Goal: Task Accomplishment & Management: Manage account settings

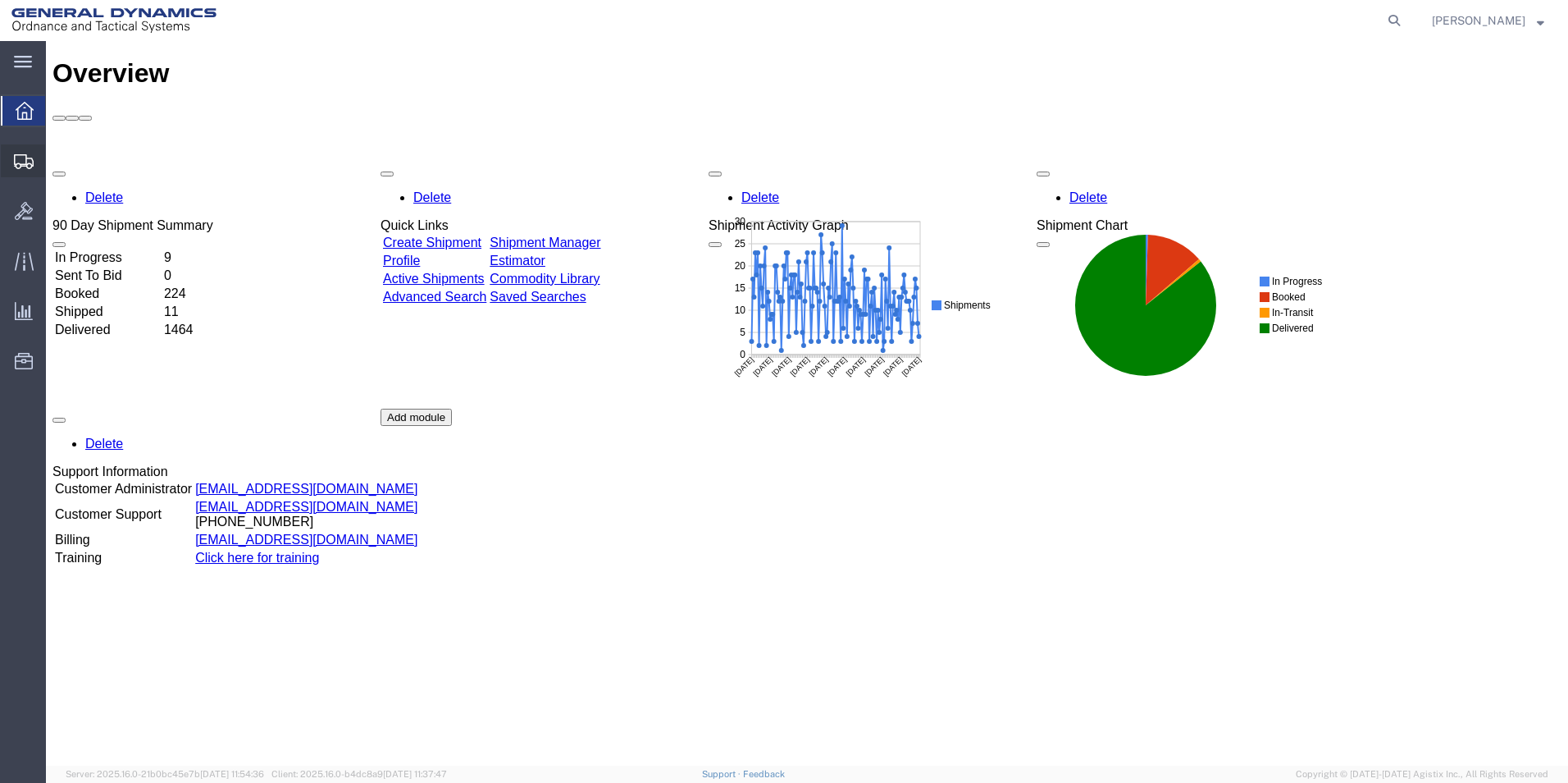
click at [0, 0] on span "Create from Template" at bounding box center [0, 0] width 0 height 0
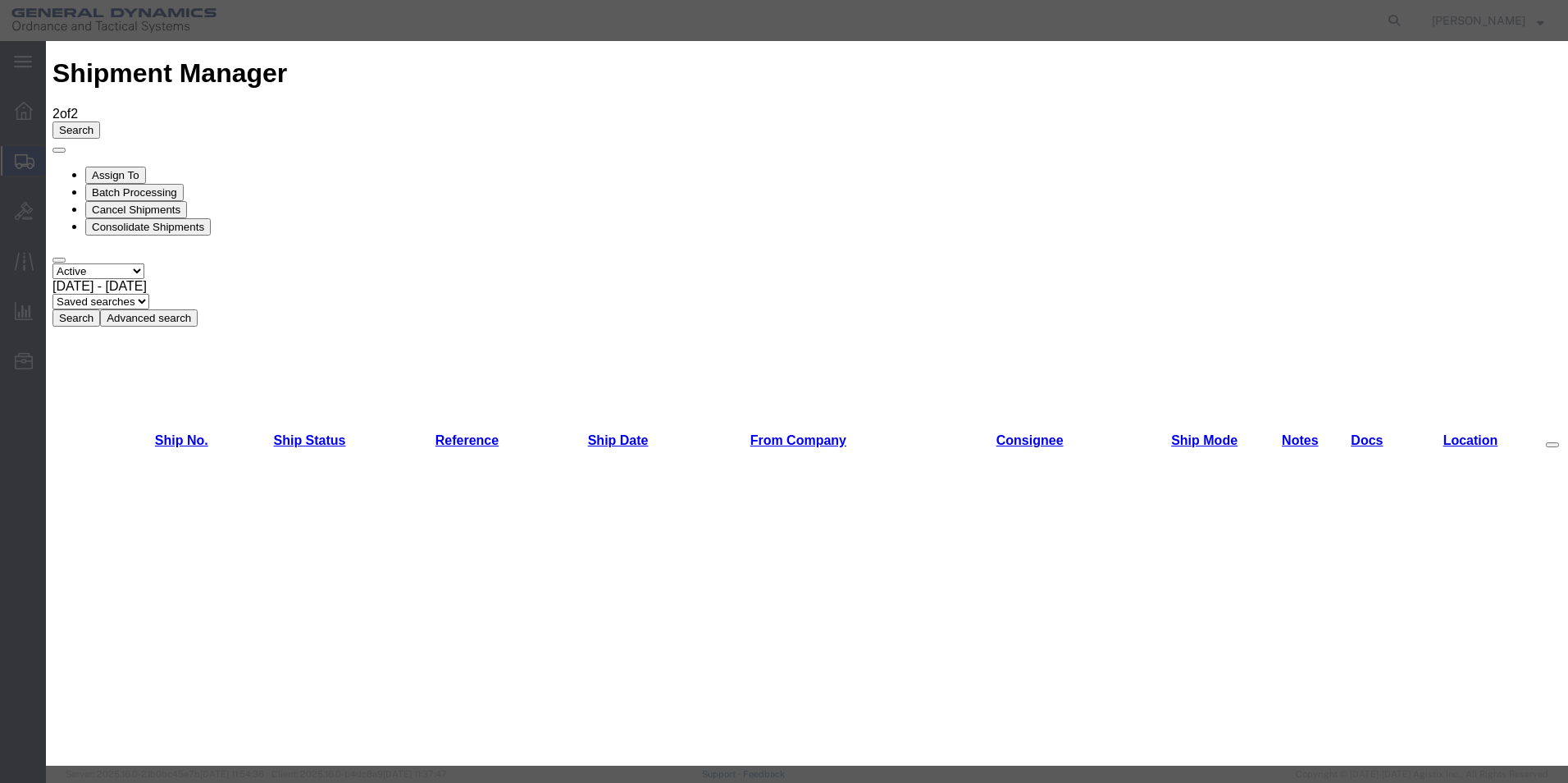
scroll to position [707, 0]
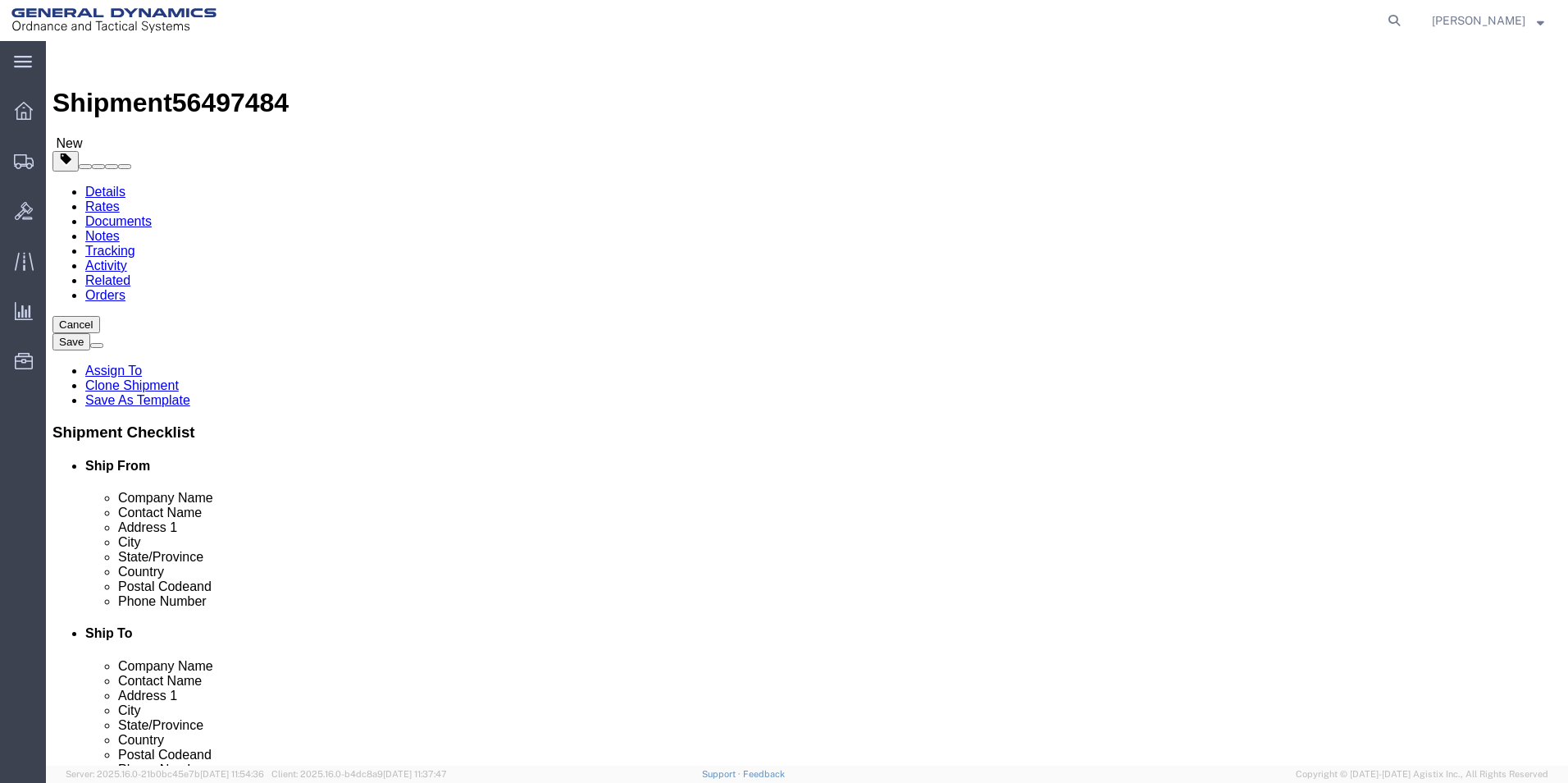
select select
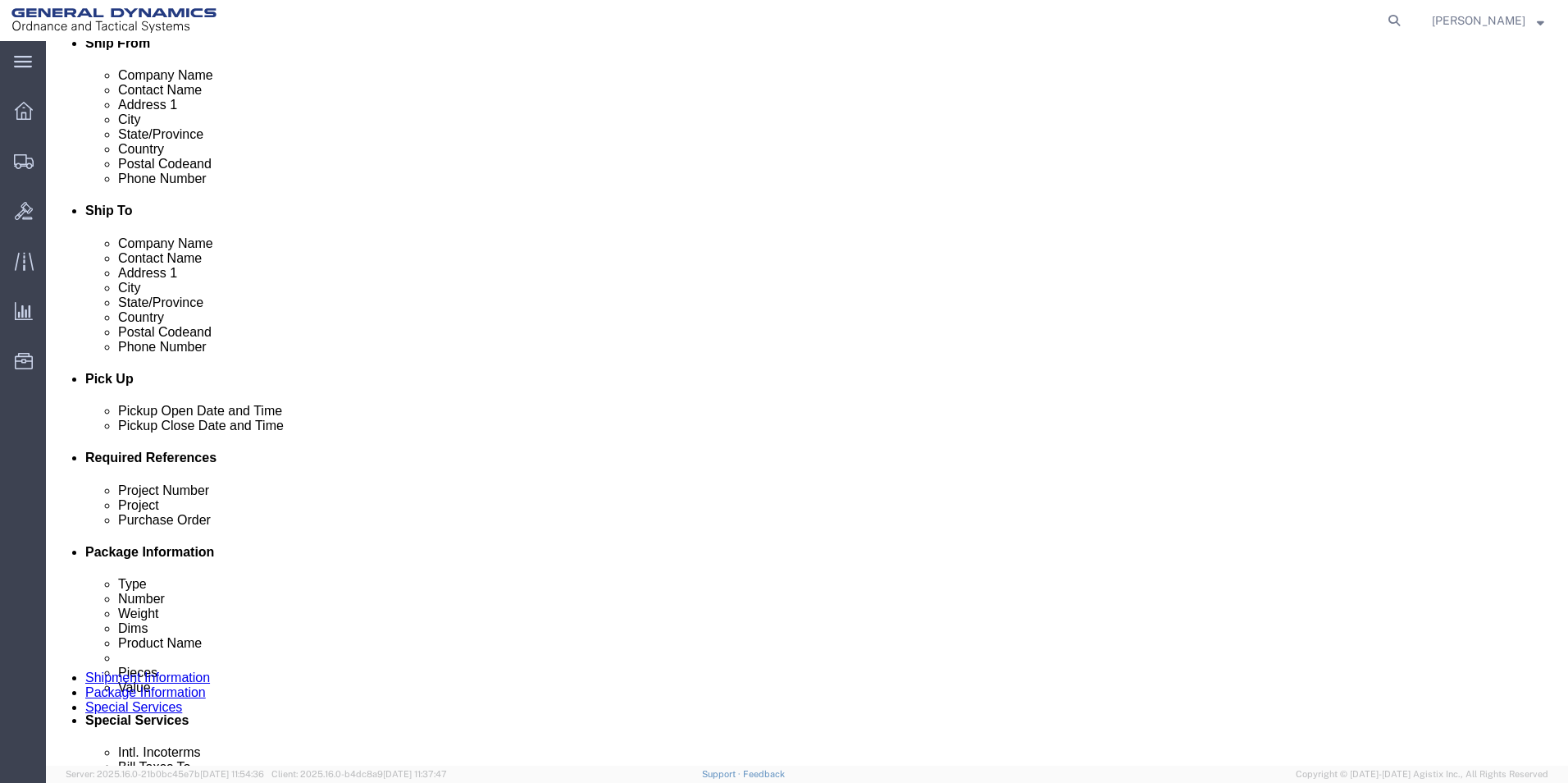
scroll to position [432, 0]
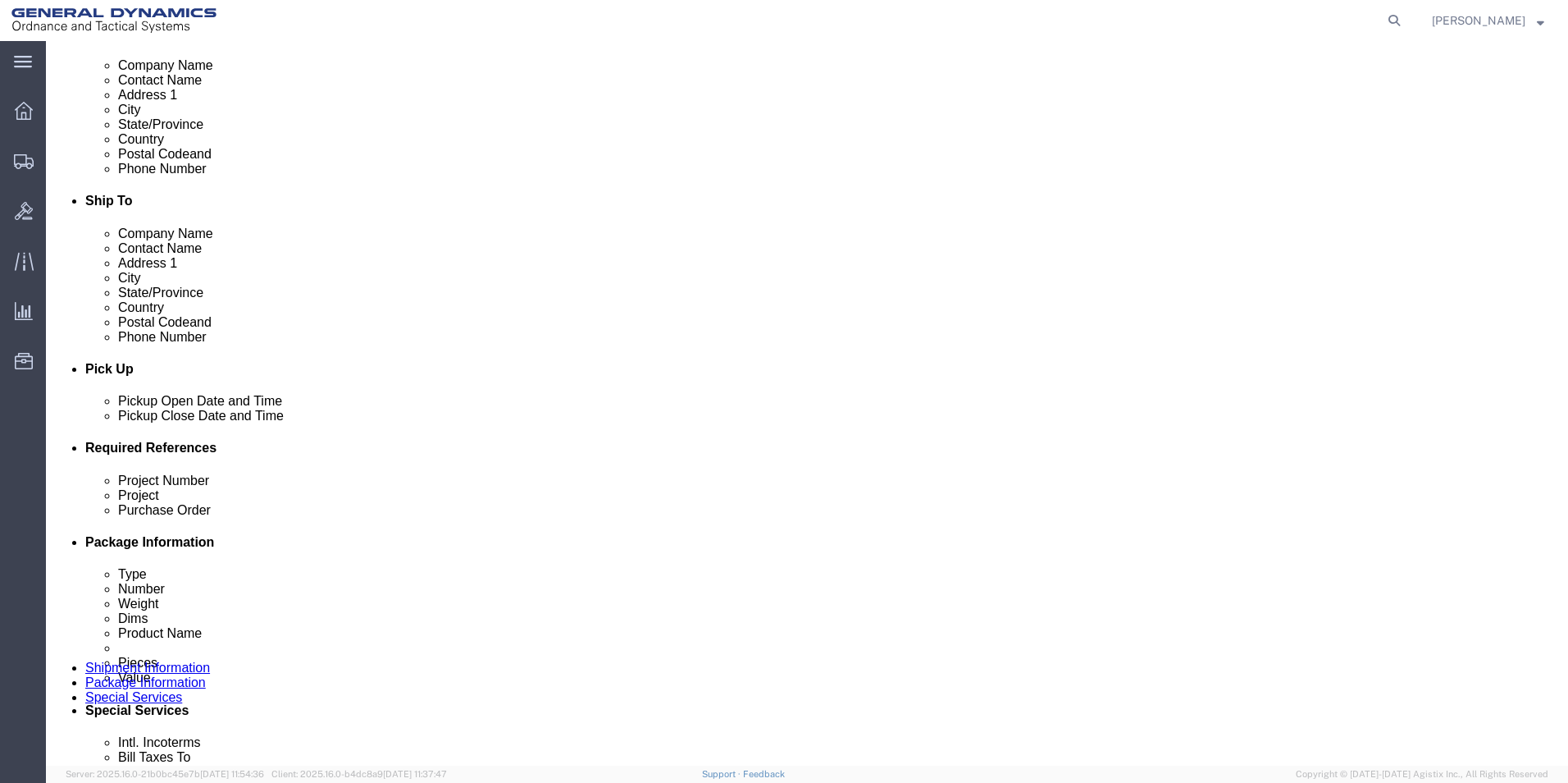
click div "Aug 14 2025 2:00 PM"
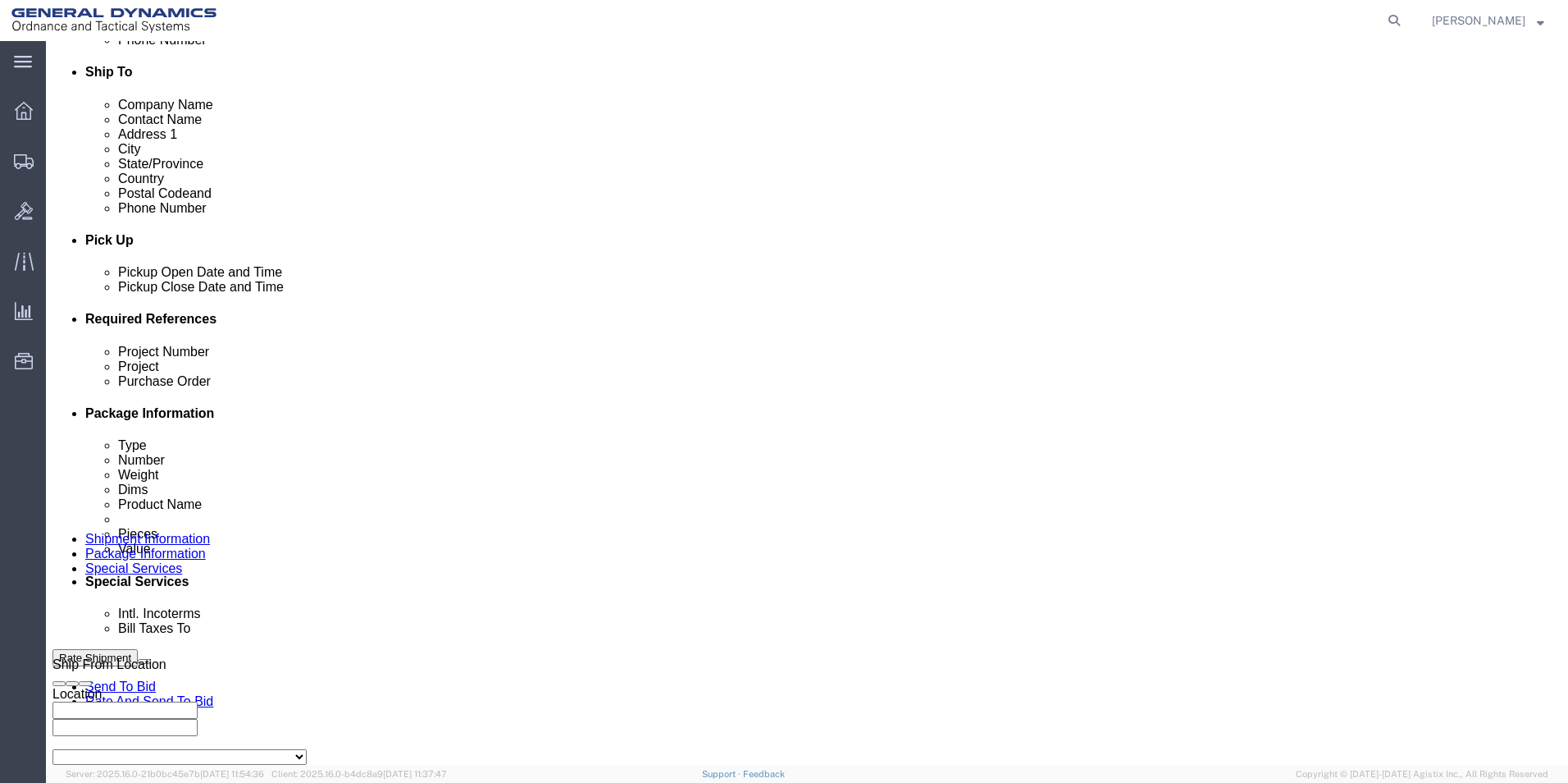
scroll to position [563, 0]
click div "[DATE] 2:00 PM"
type input "9:00 AM"
click button "Apply"
click input "text"
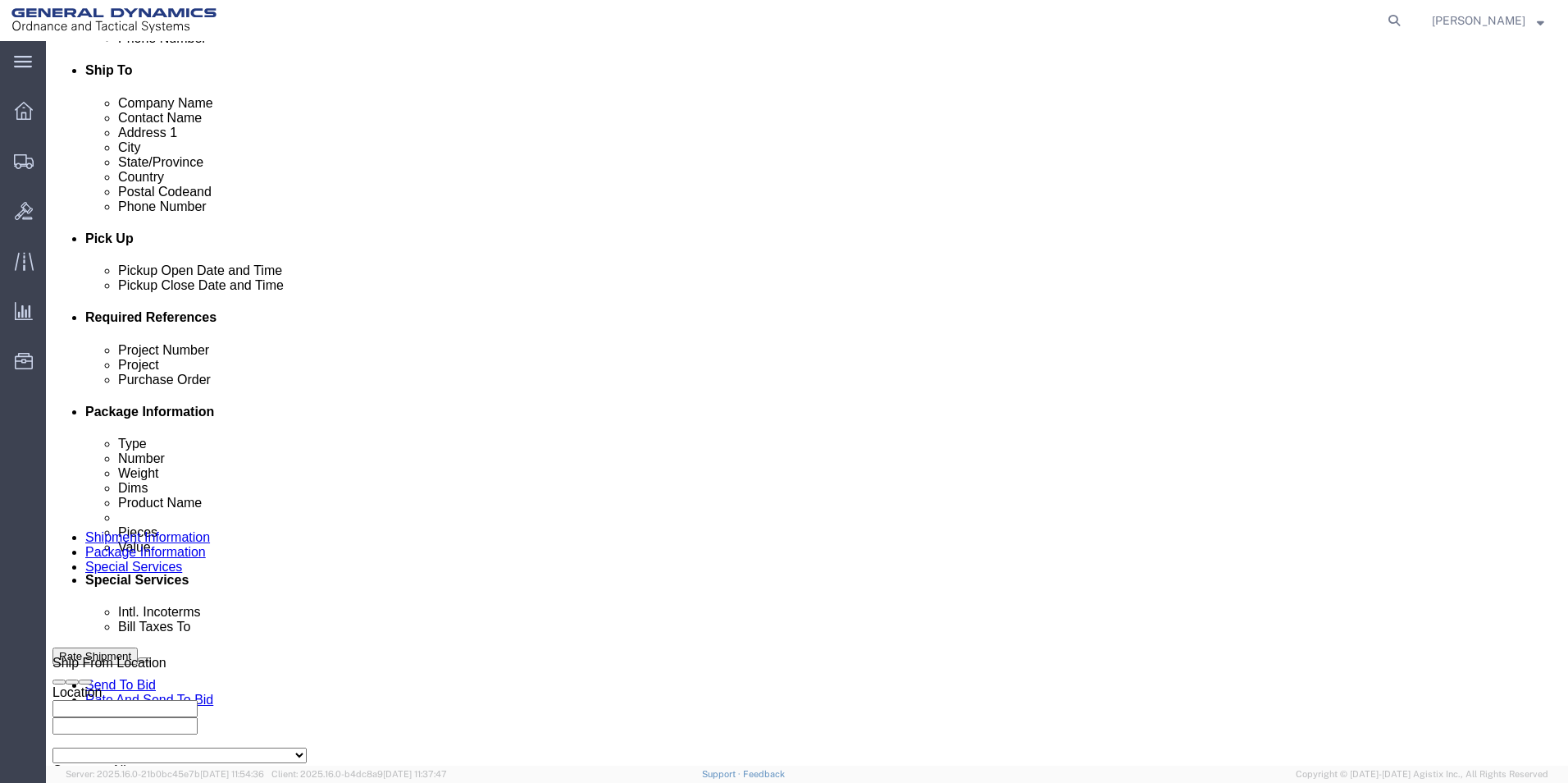
type input "M795"
drag, startPoint x: 274, startPoint y: 446, endPoint x: 266, endPoint y: 443, distance: 8.5
click input "text"
type input "35000056"
click input "text"
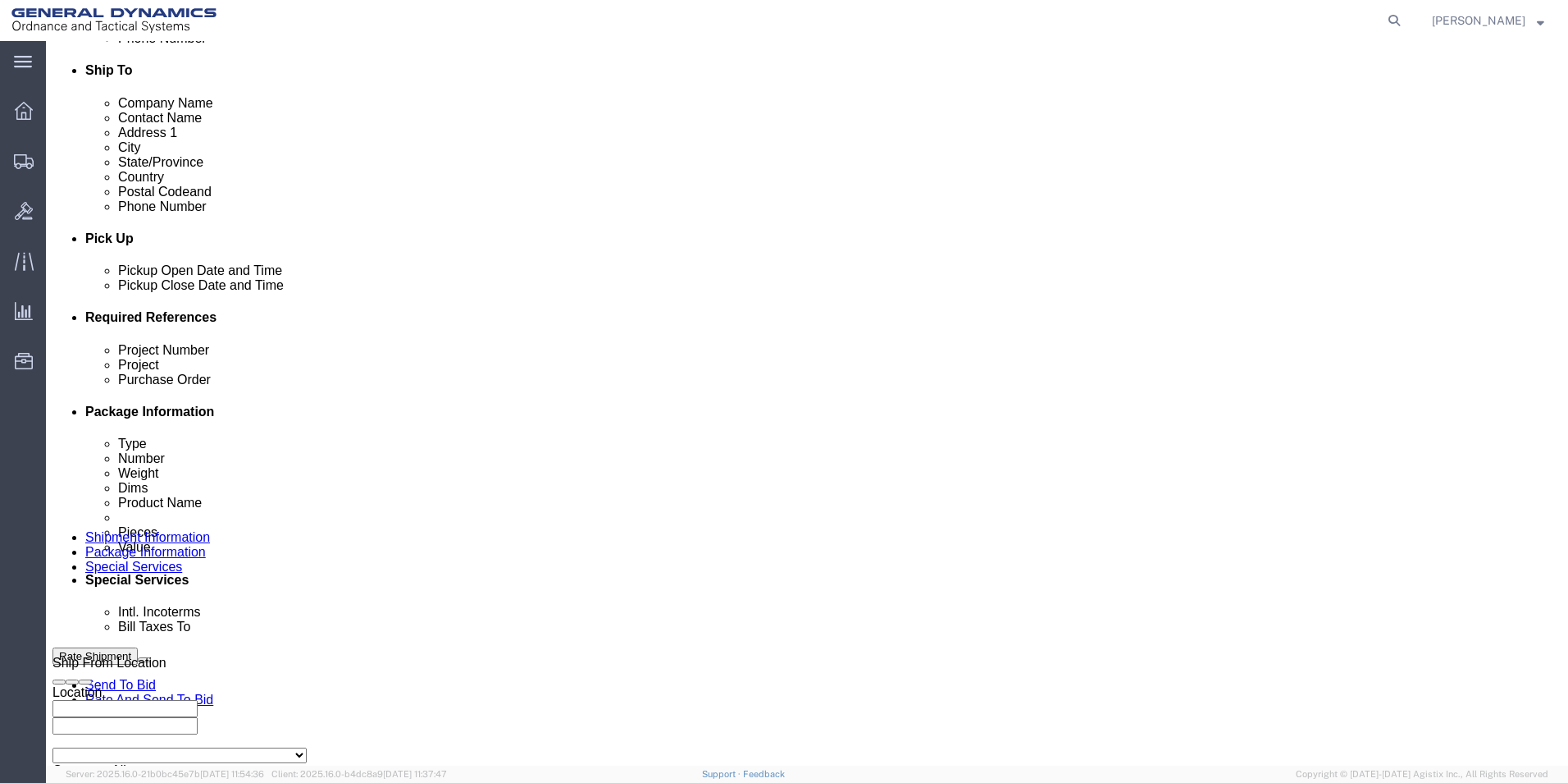
type input "W15QKN19D0084"
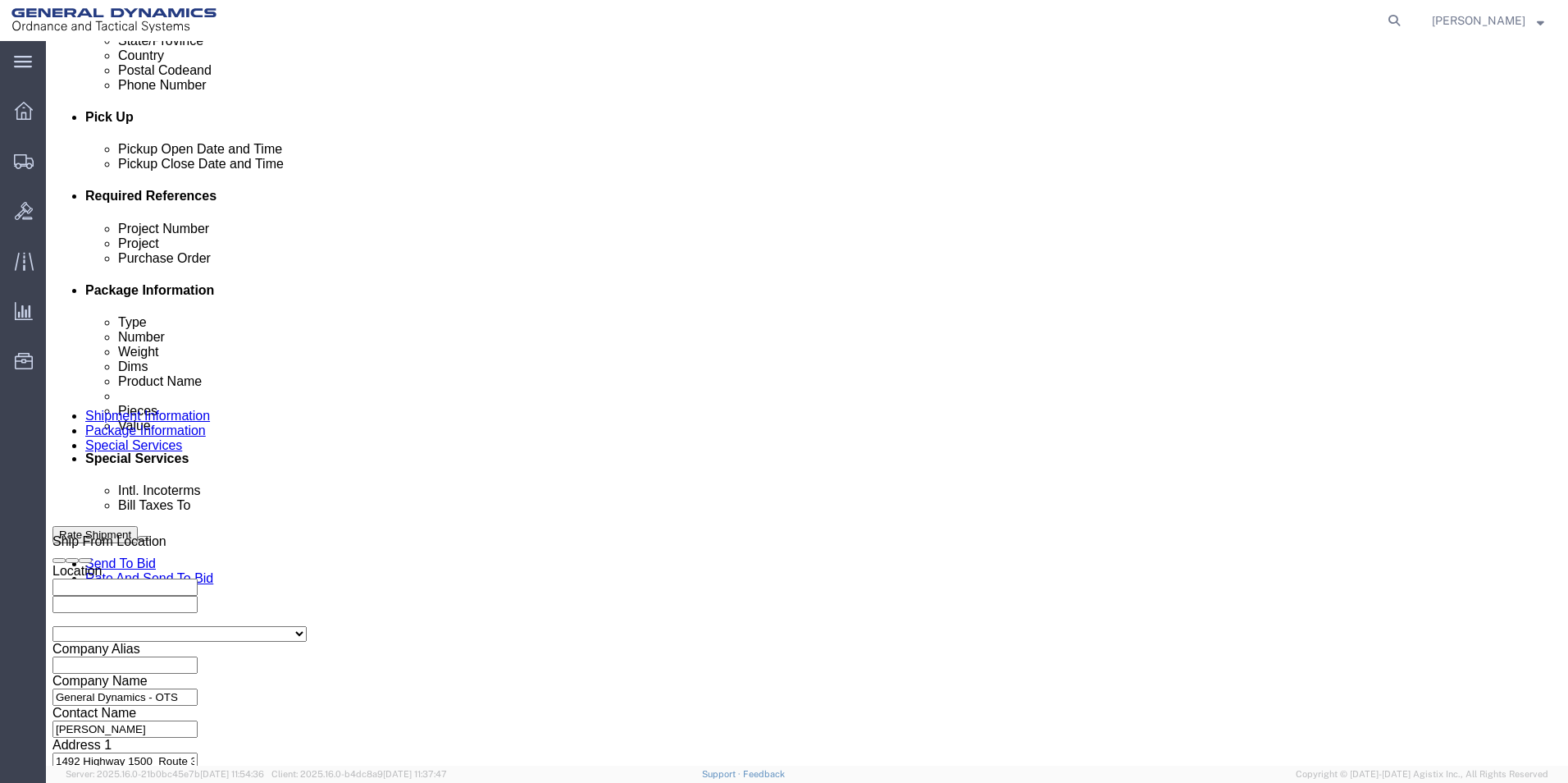
click button "Continue"
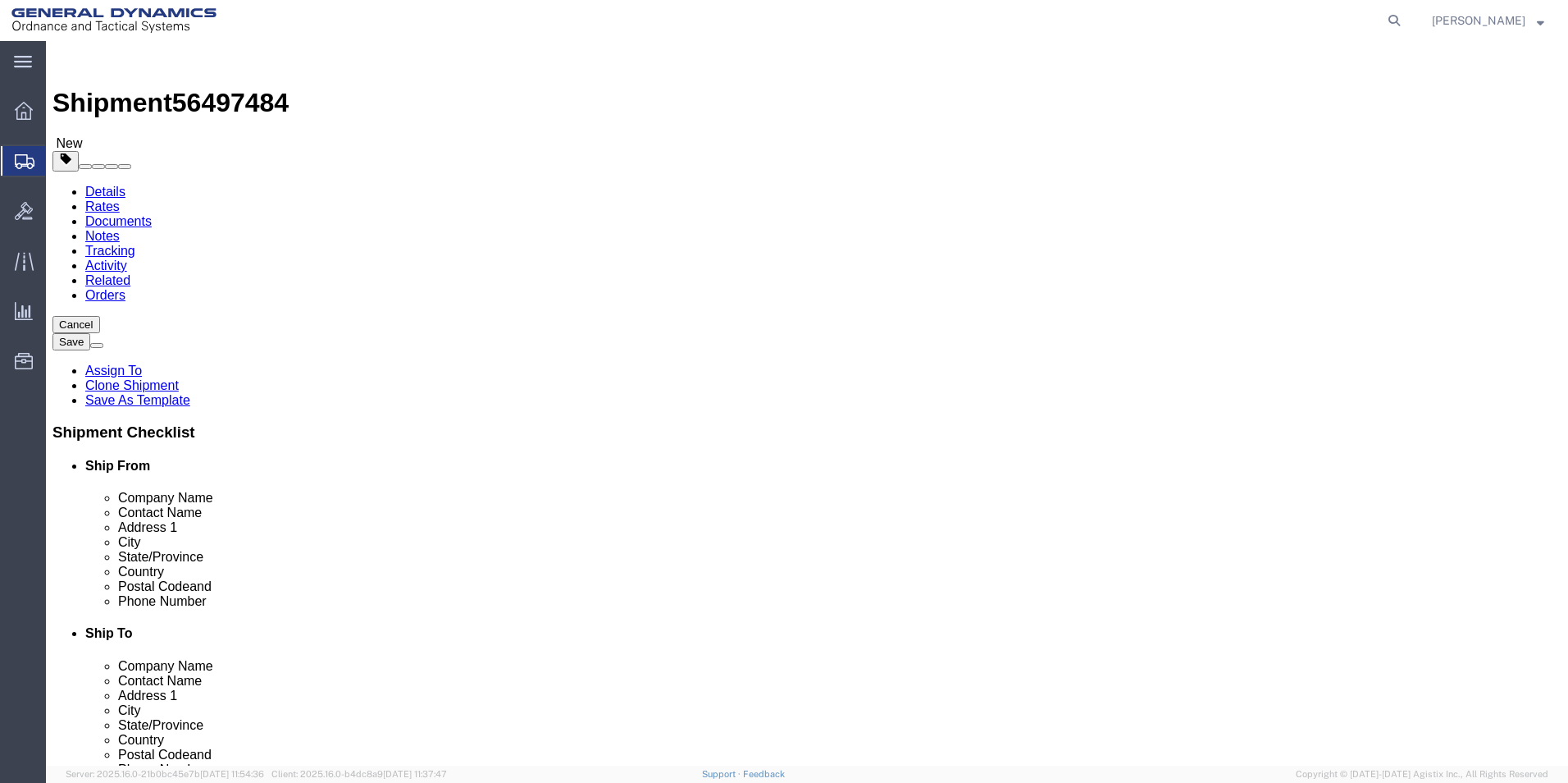
click dd "480.00 Each"
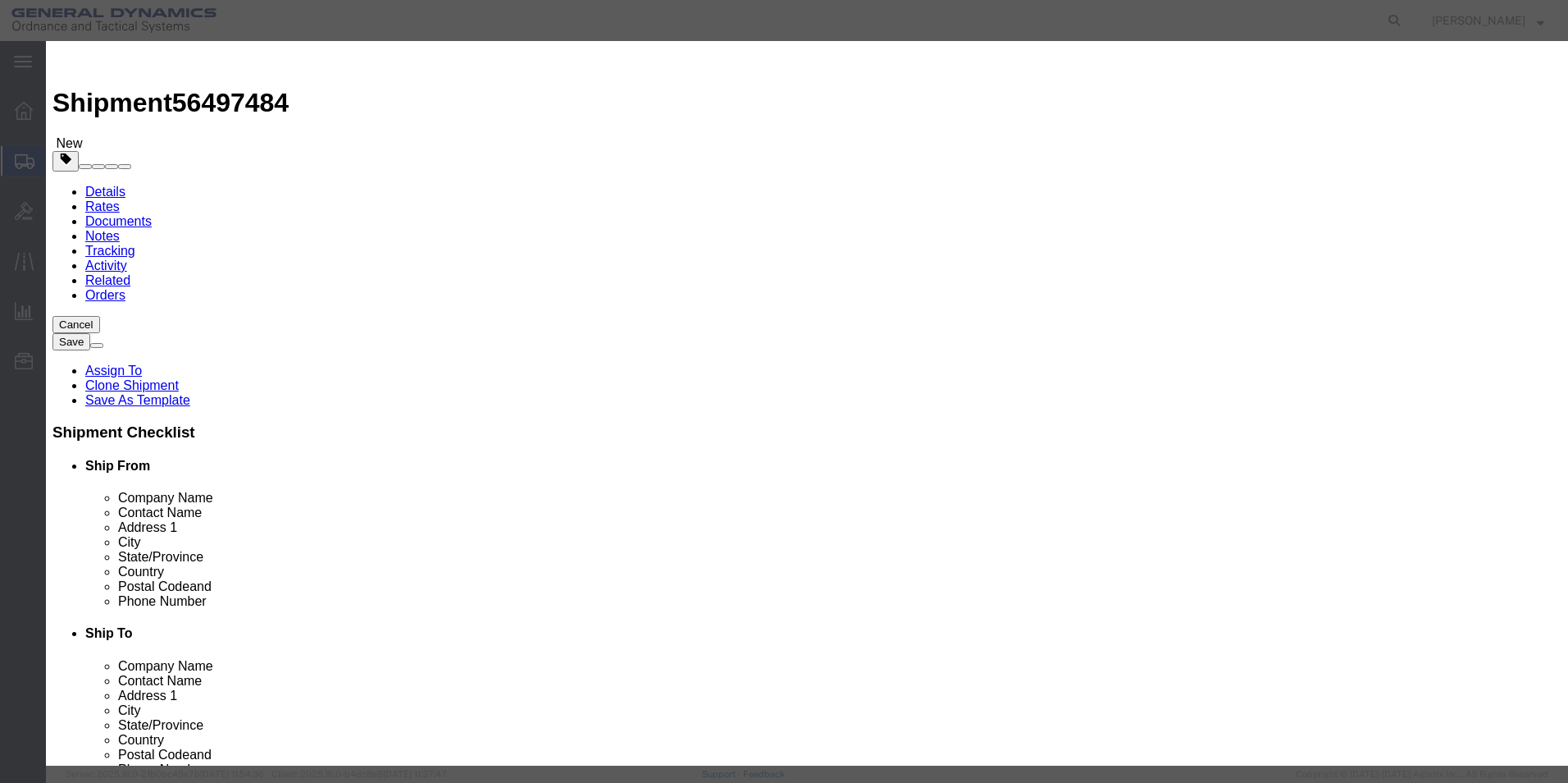
drag, startPoint x: 645, startPoint y: 121, endPoint x: 471, endPoint y: 122, distance: 174.0
click input "Projectile 155 mm he, < >, [ ]"
type input "M795 Empty Shell Bodies LOT: MIS25G334-001"
drag, startPoint x: 1081, startPoint y: 128, endPoint x: 890, endPoint y: 111, distance: 191.8
click div "Description Projectile 155 mm he, < >, [ ]"
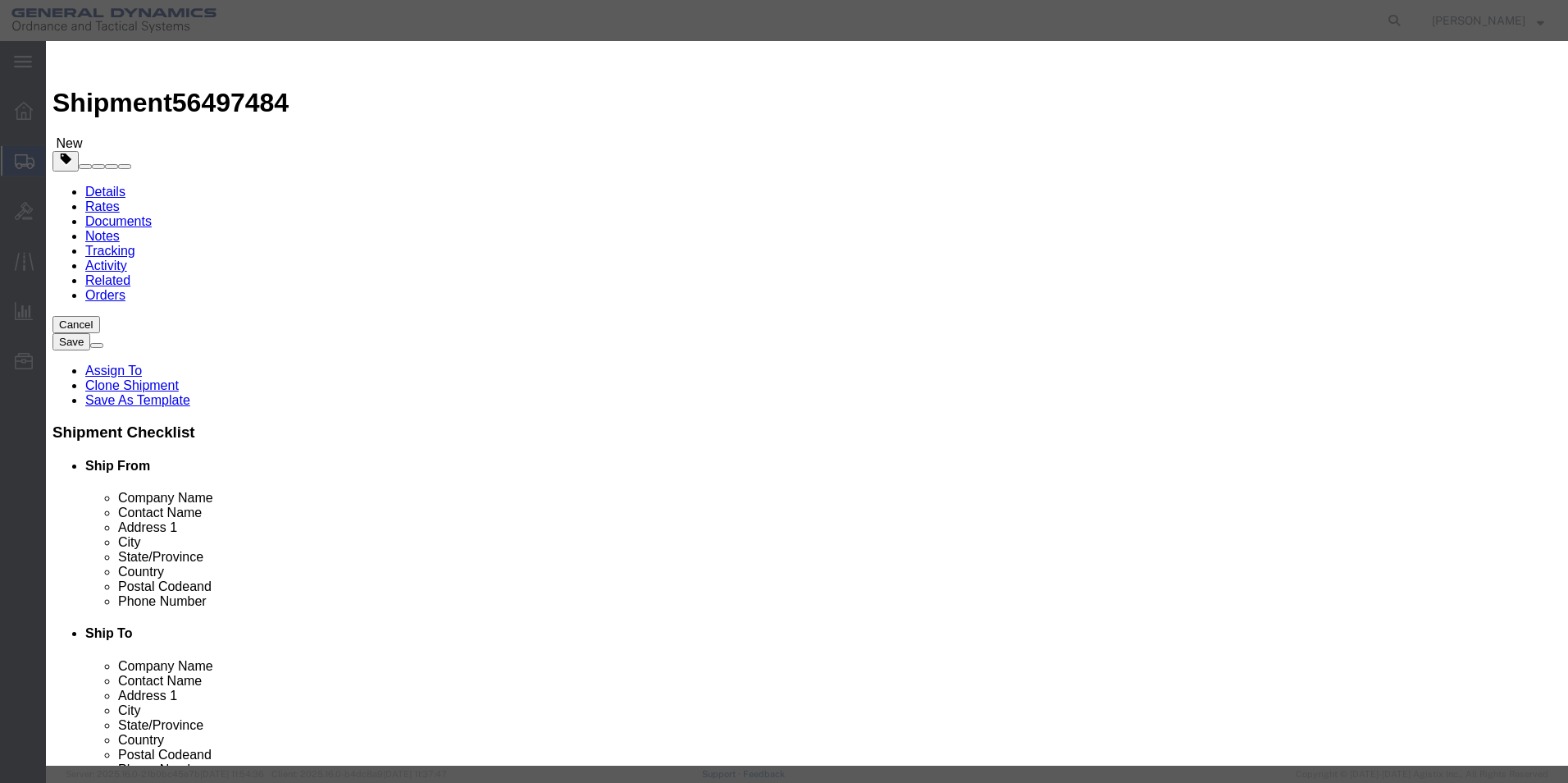
type textarea "M795 Empty"
click button "Close"
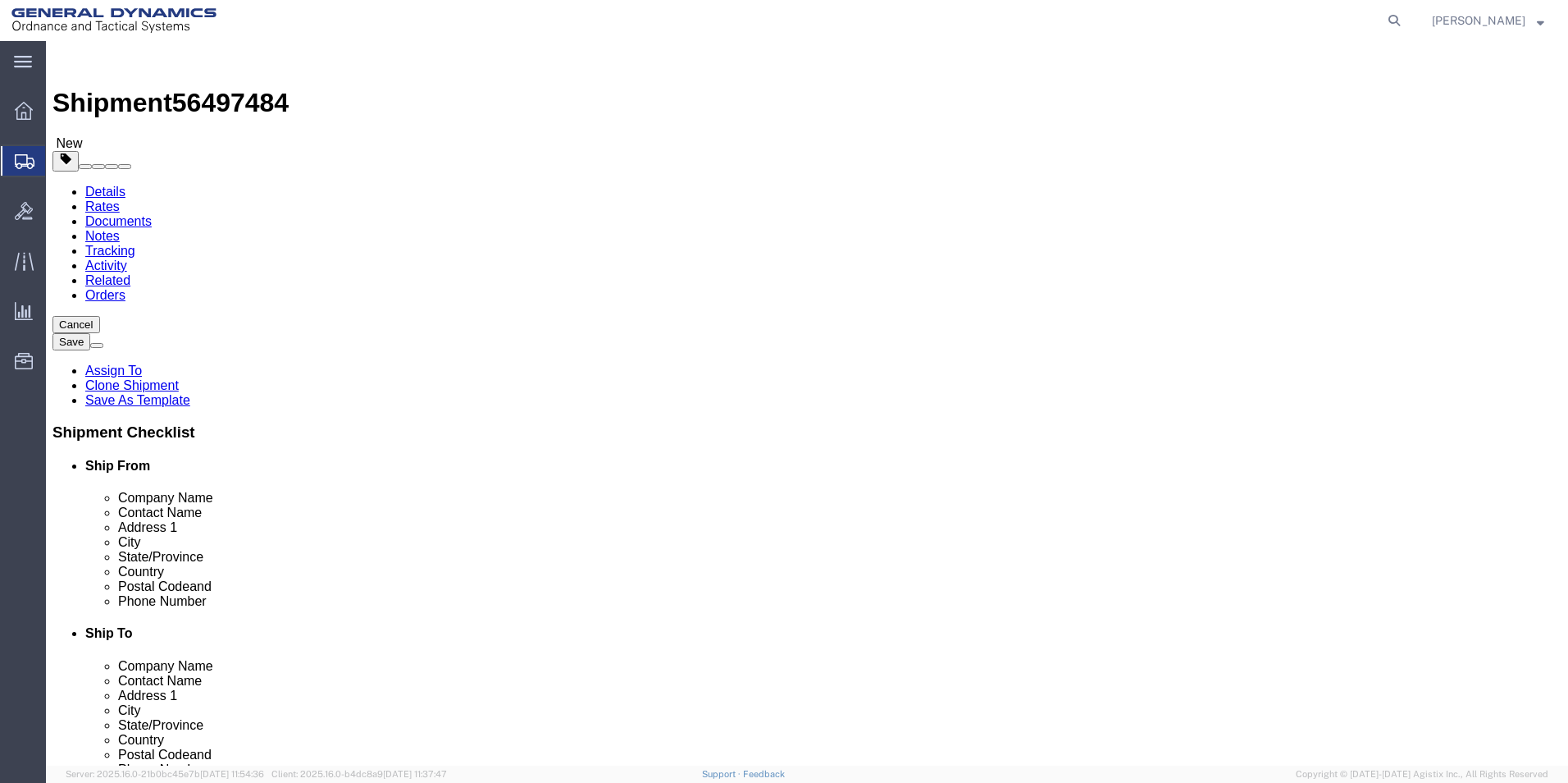
click img
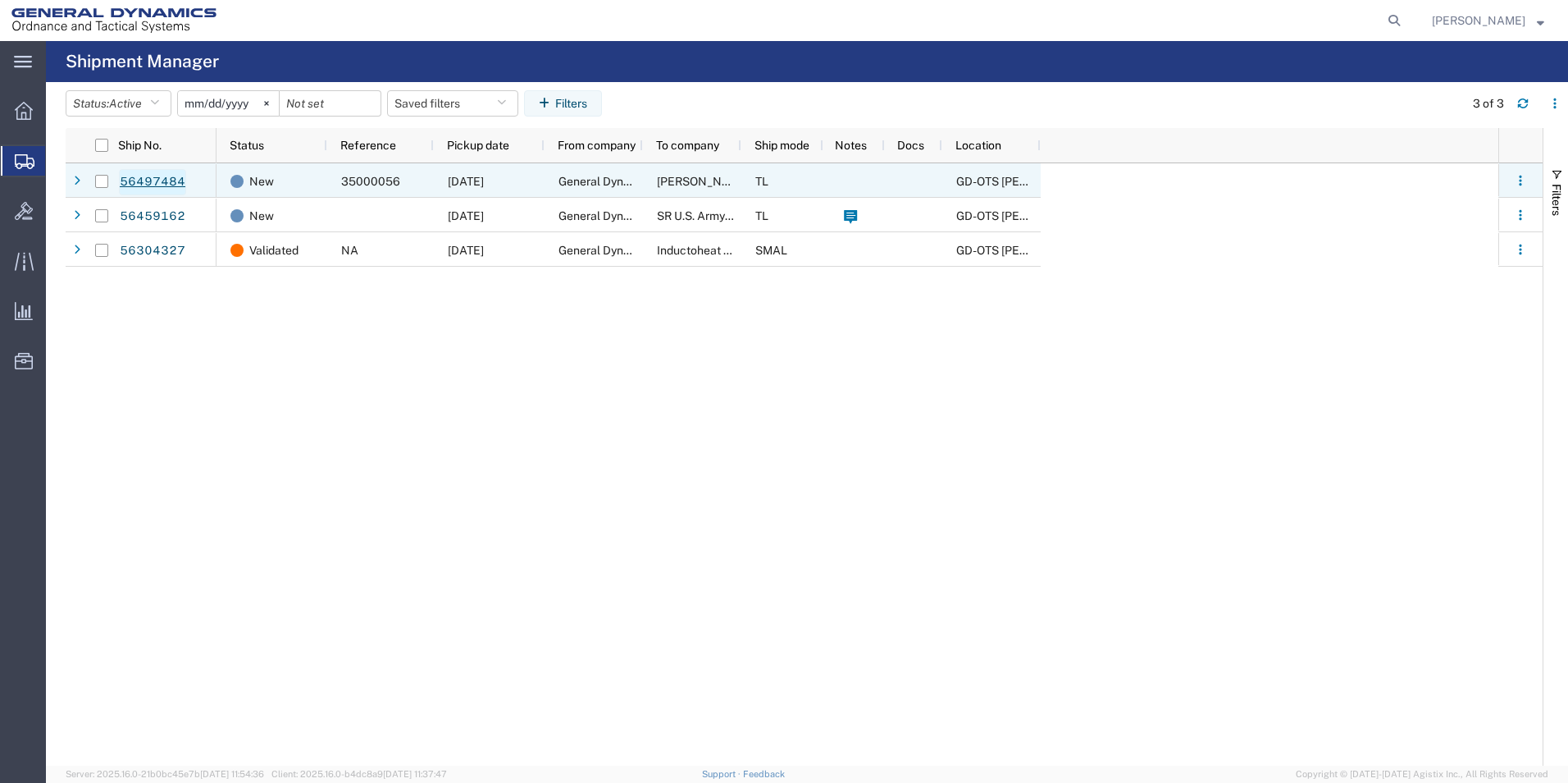
click at [159, 180] on link "56497484" at bounding box center [152, 181] width 68 height 26
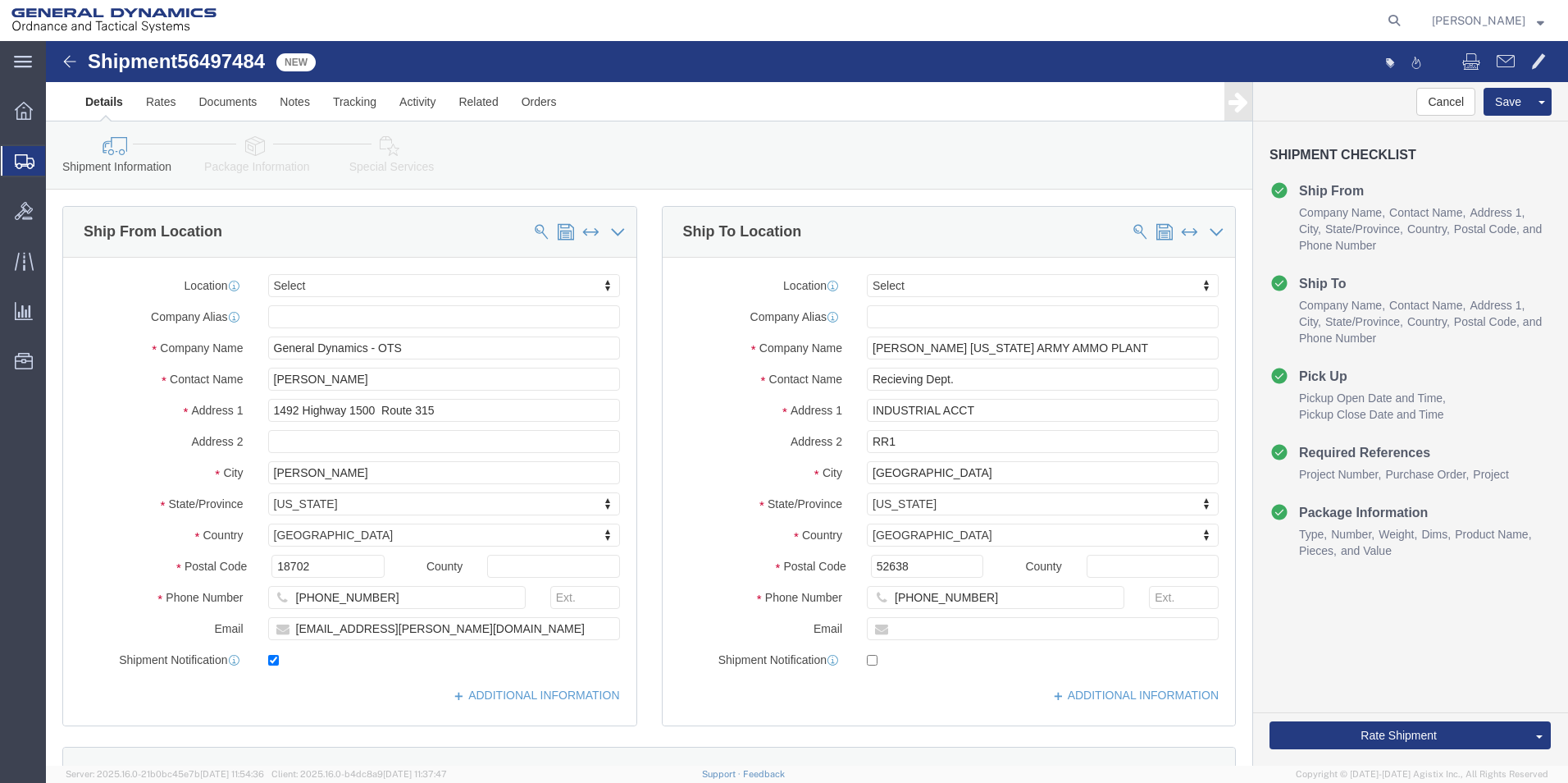
select select
click button "Cancel"
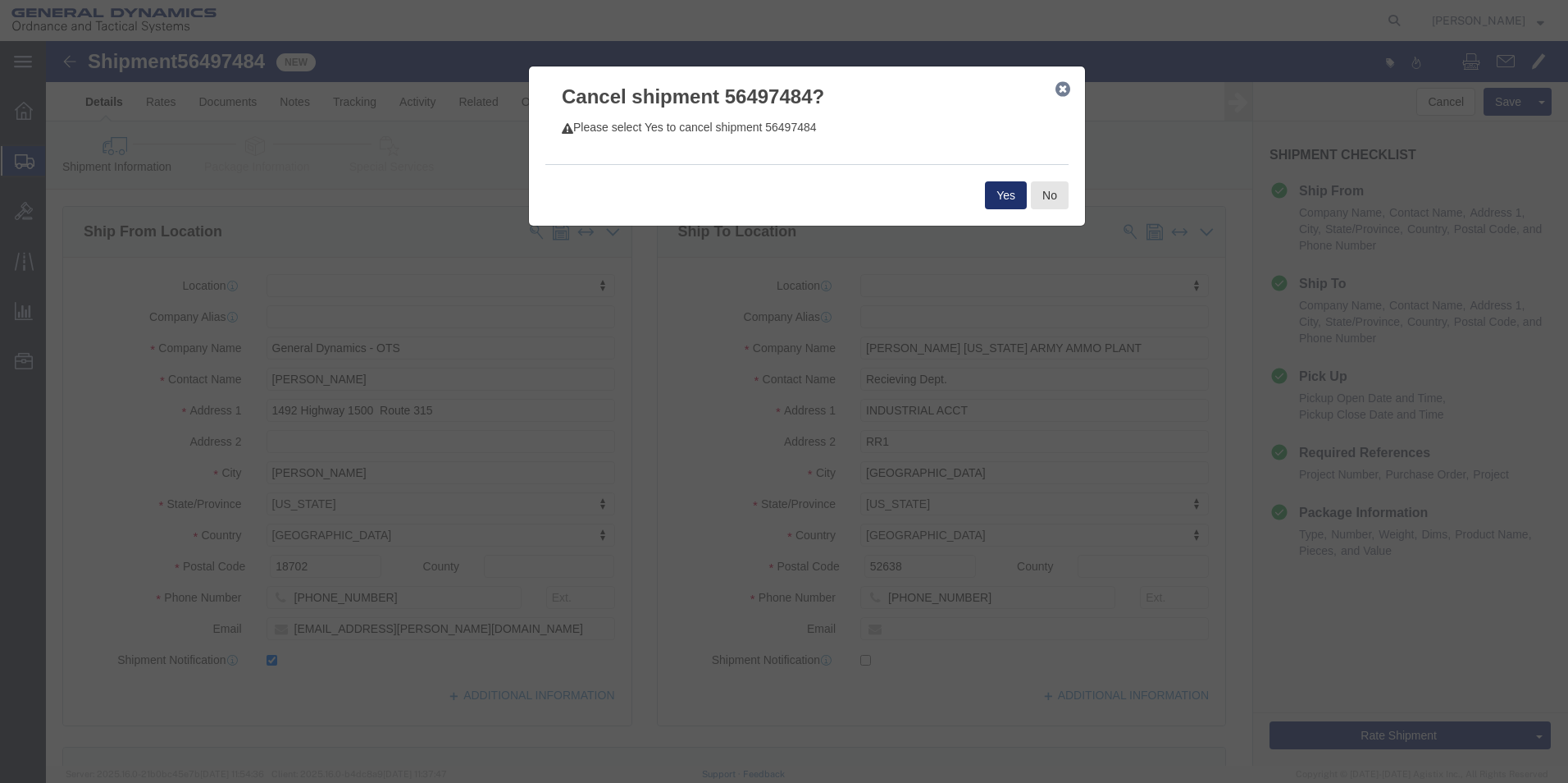
click button "Yes"
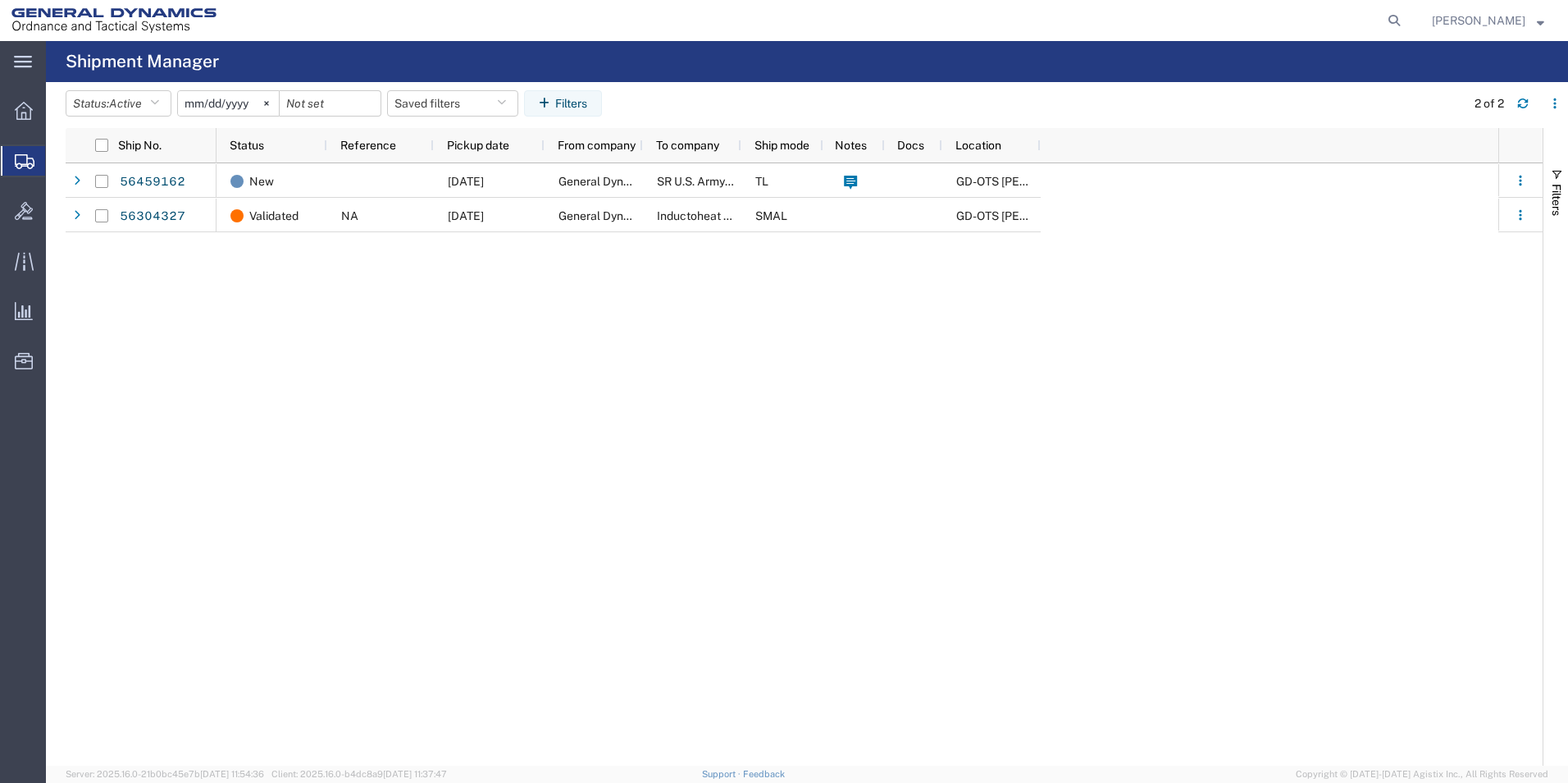
click at [0, 0] on span "Create from Template" at bounding box center [0, 0] width 0 height 0
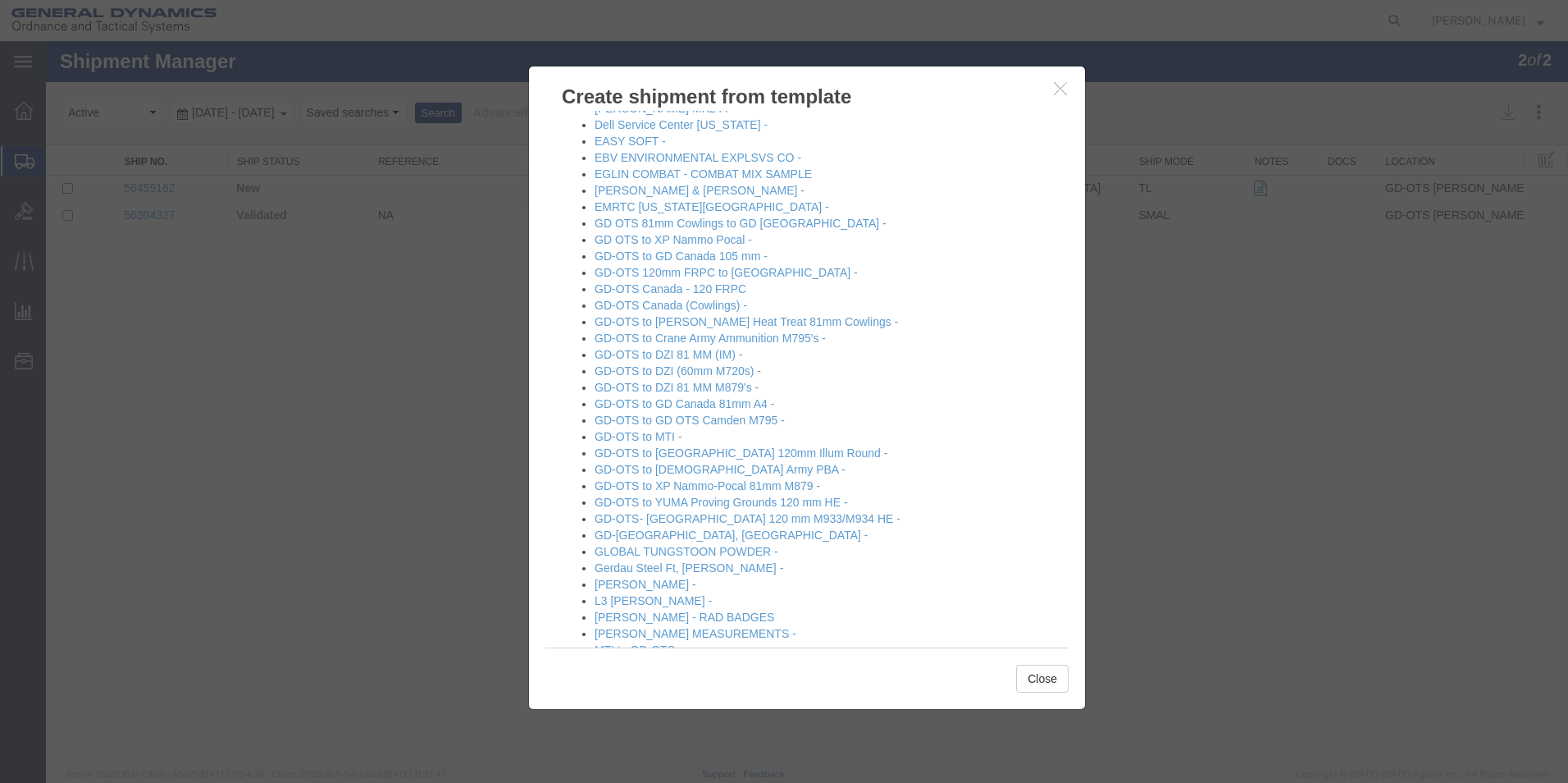
scroll to position [335, 0]
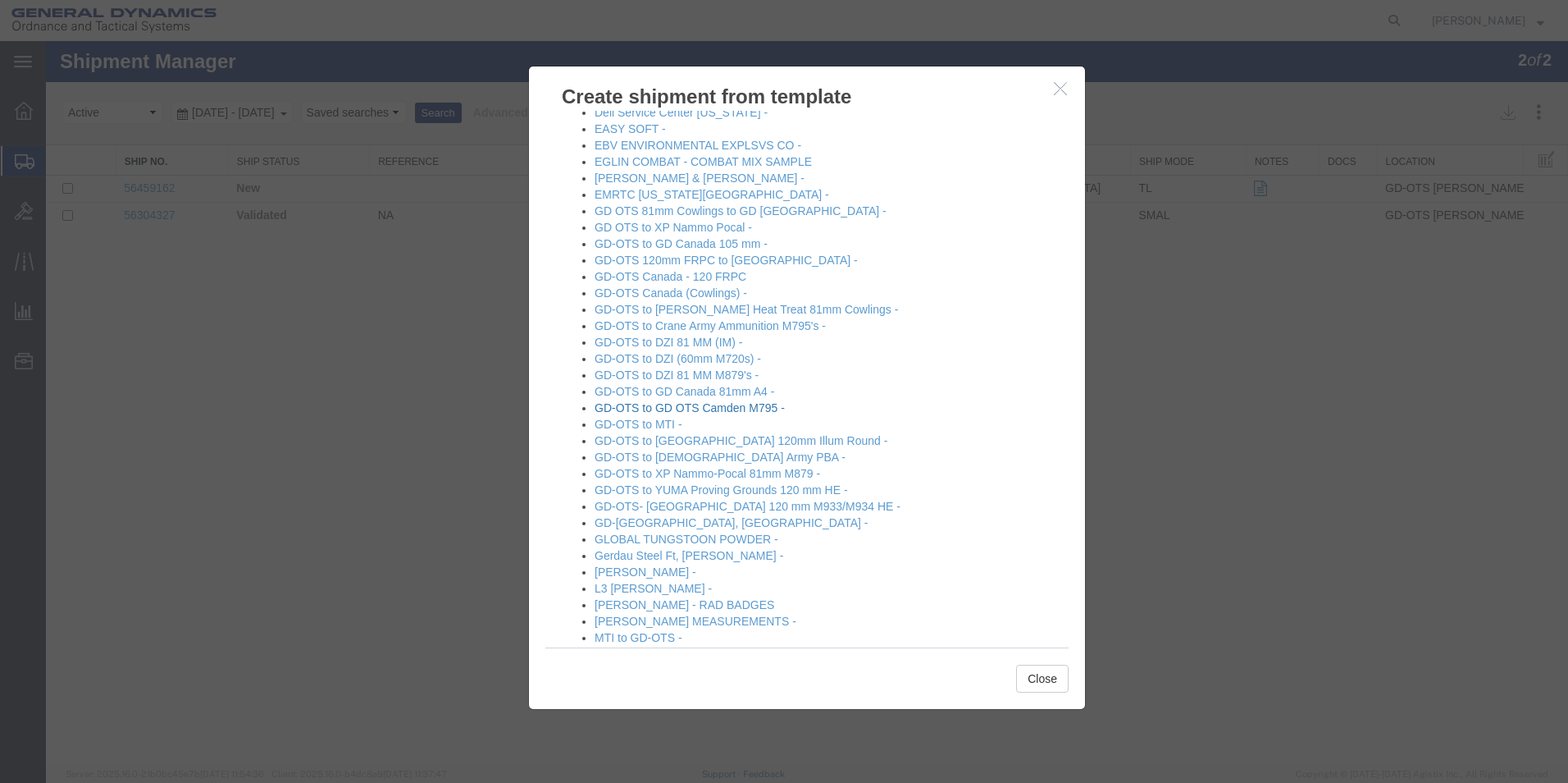
click at [721, 412] on link "GD-OTS to GD OTS Camden M795 -" at bounding box center [690, 407] width 190 height 13
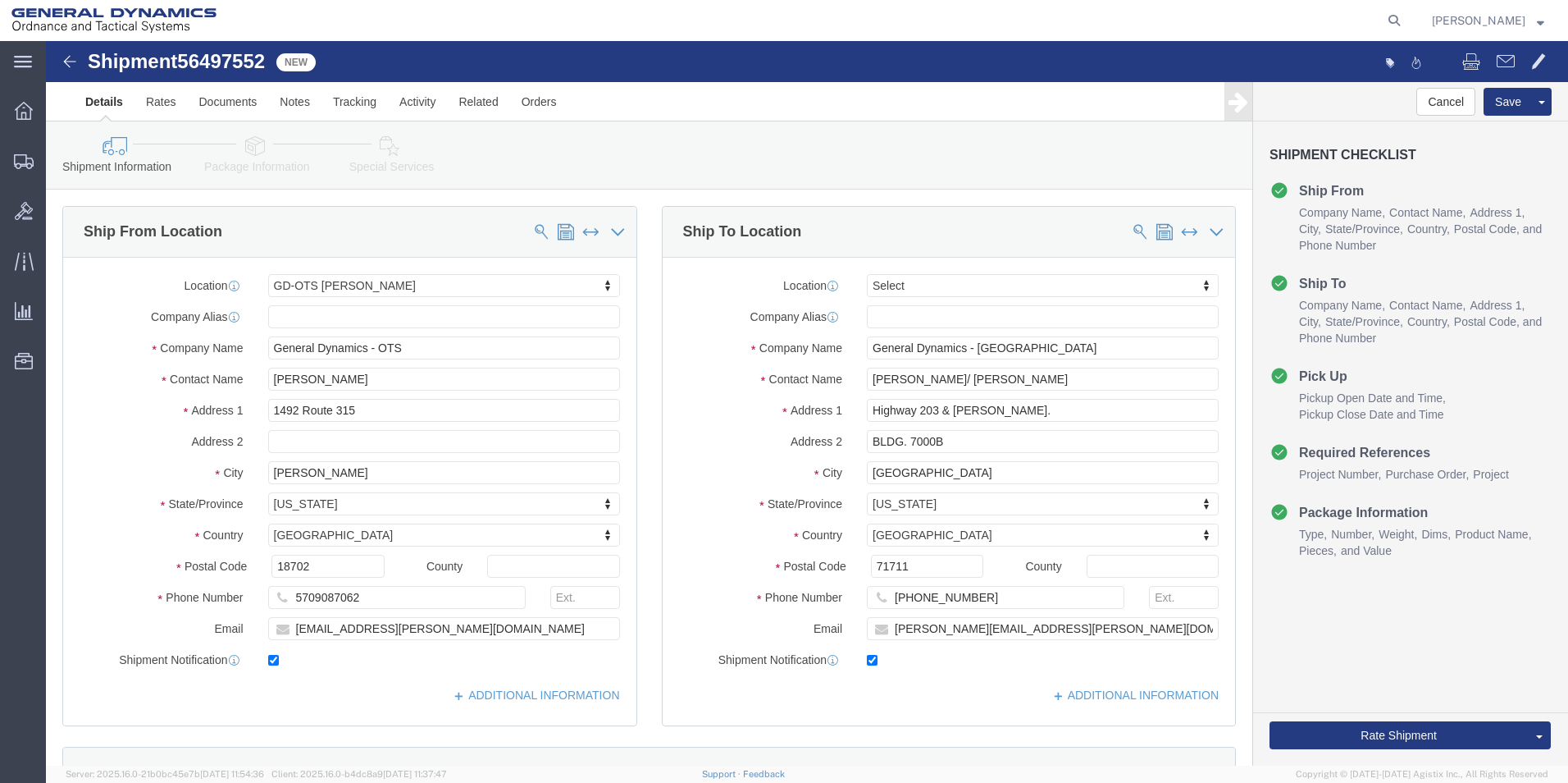
select select "42193"
select select
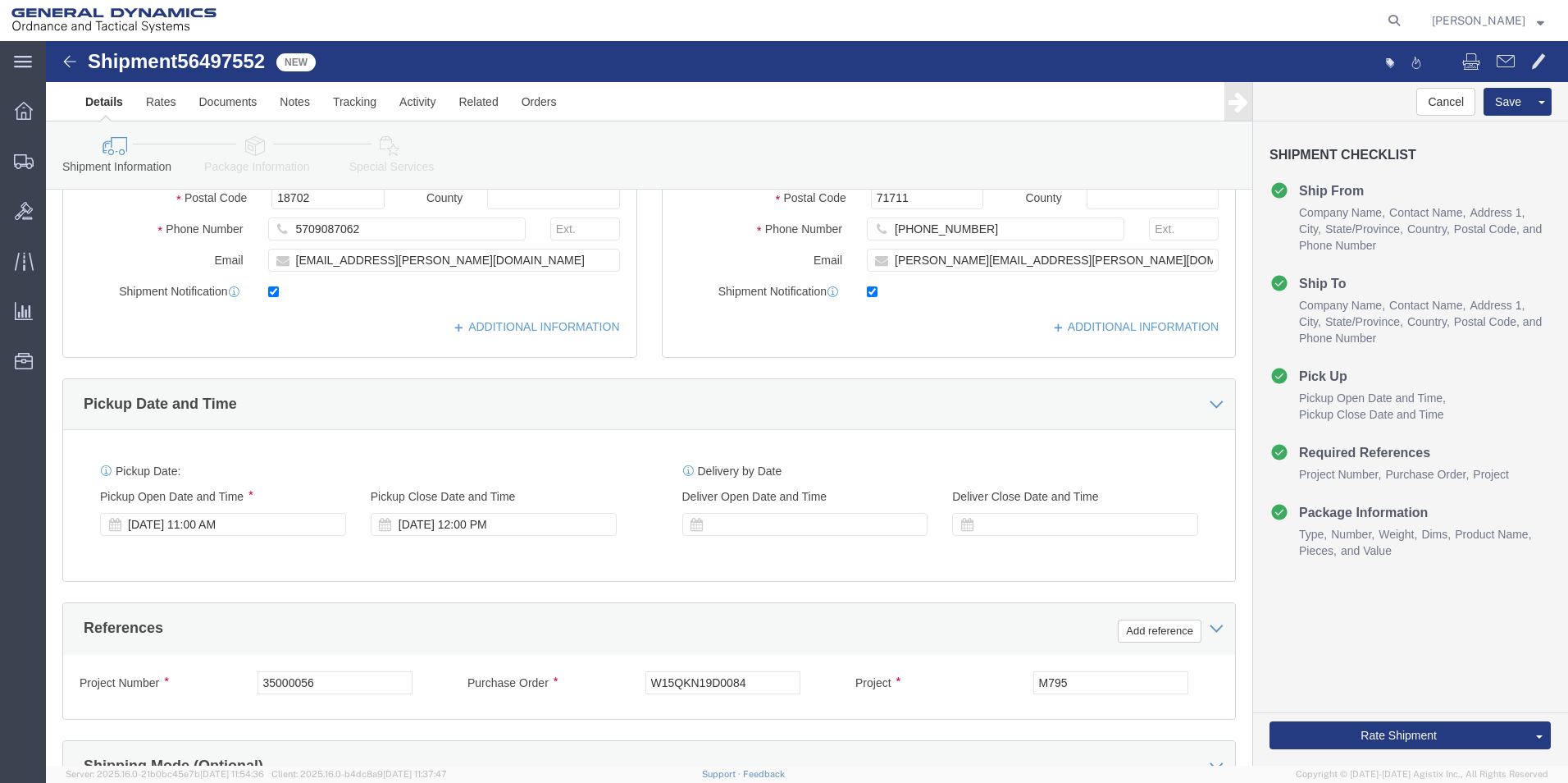
scroll to position [373, 0]
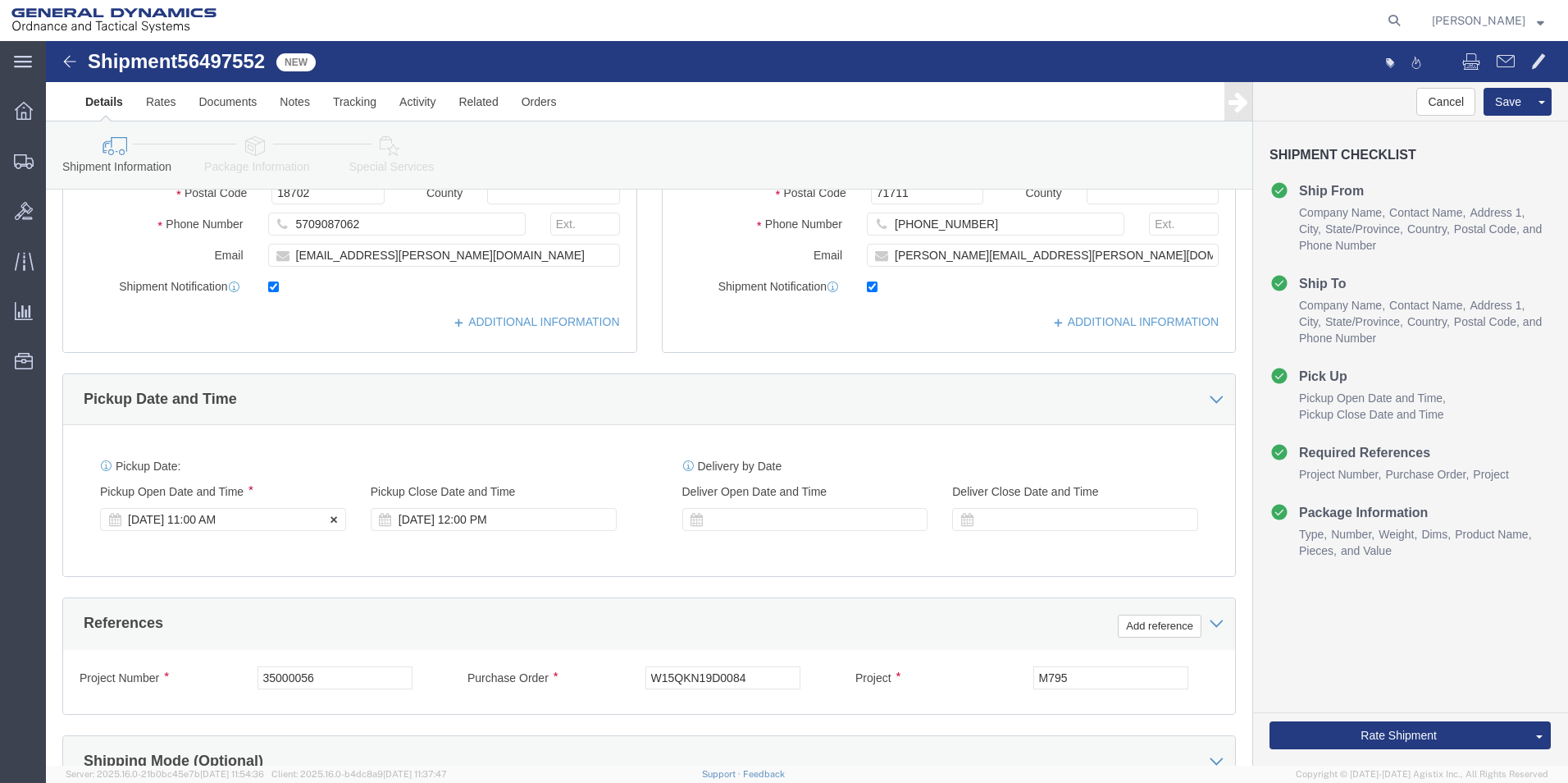
click div "Aug 15 2025 11:00 AM"
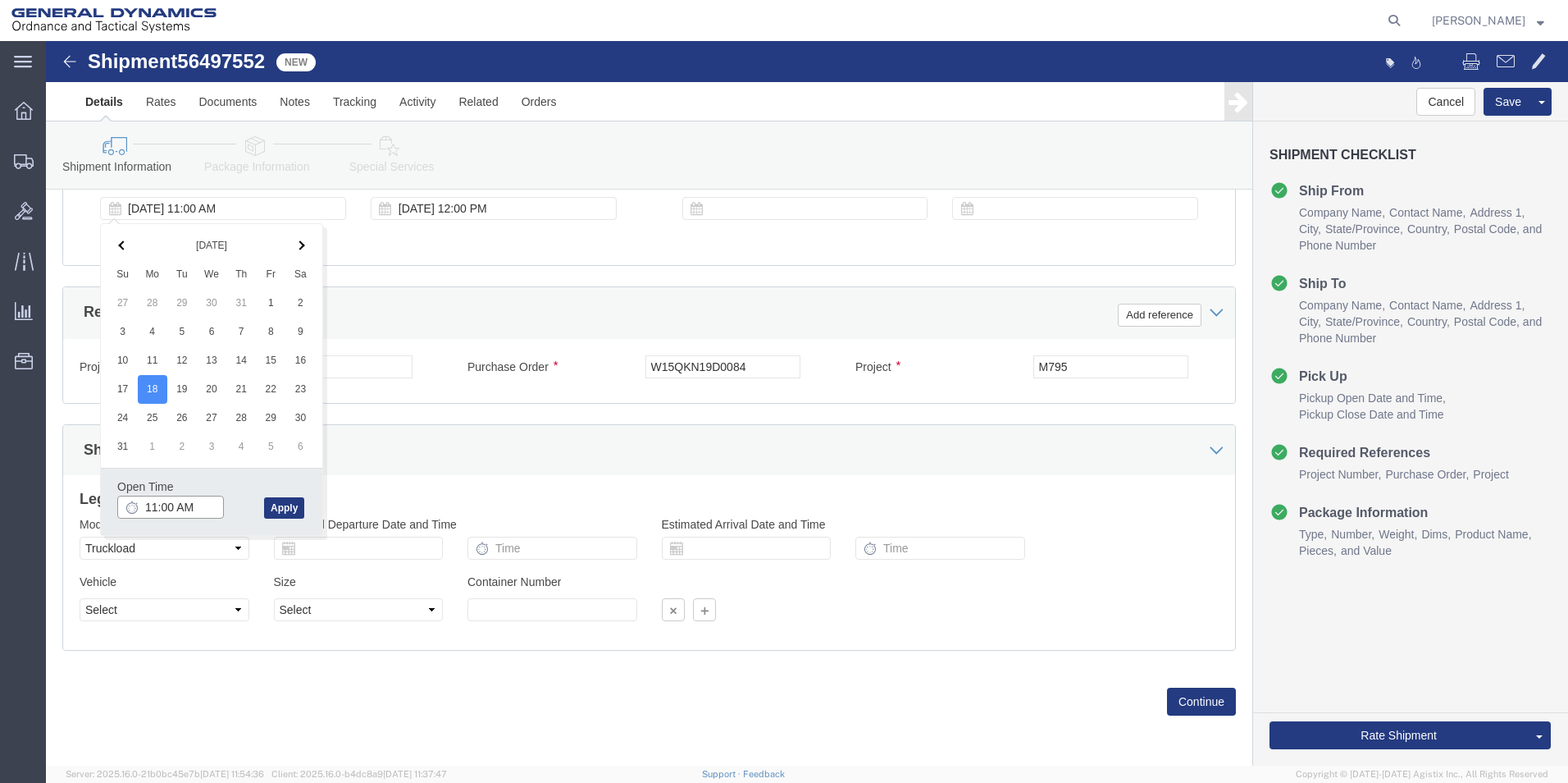
click input "11:00 AM"
type input "9:00 AM"
click button "Apply"
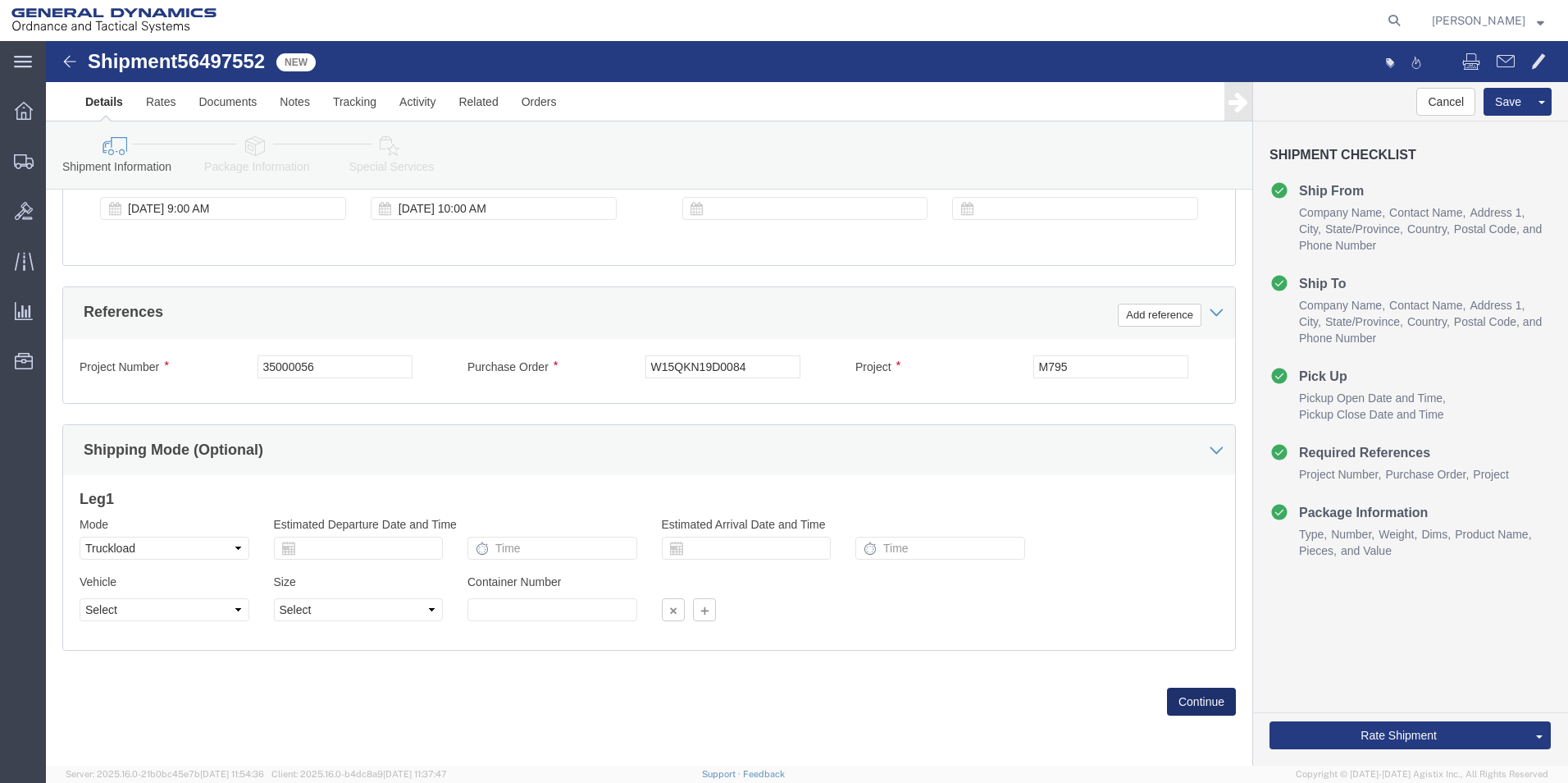
click button "Continue"
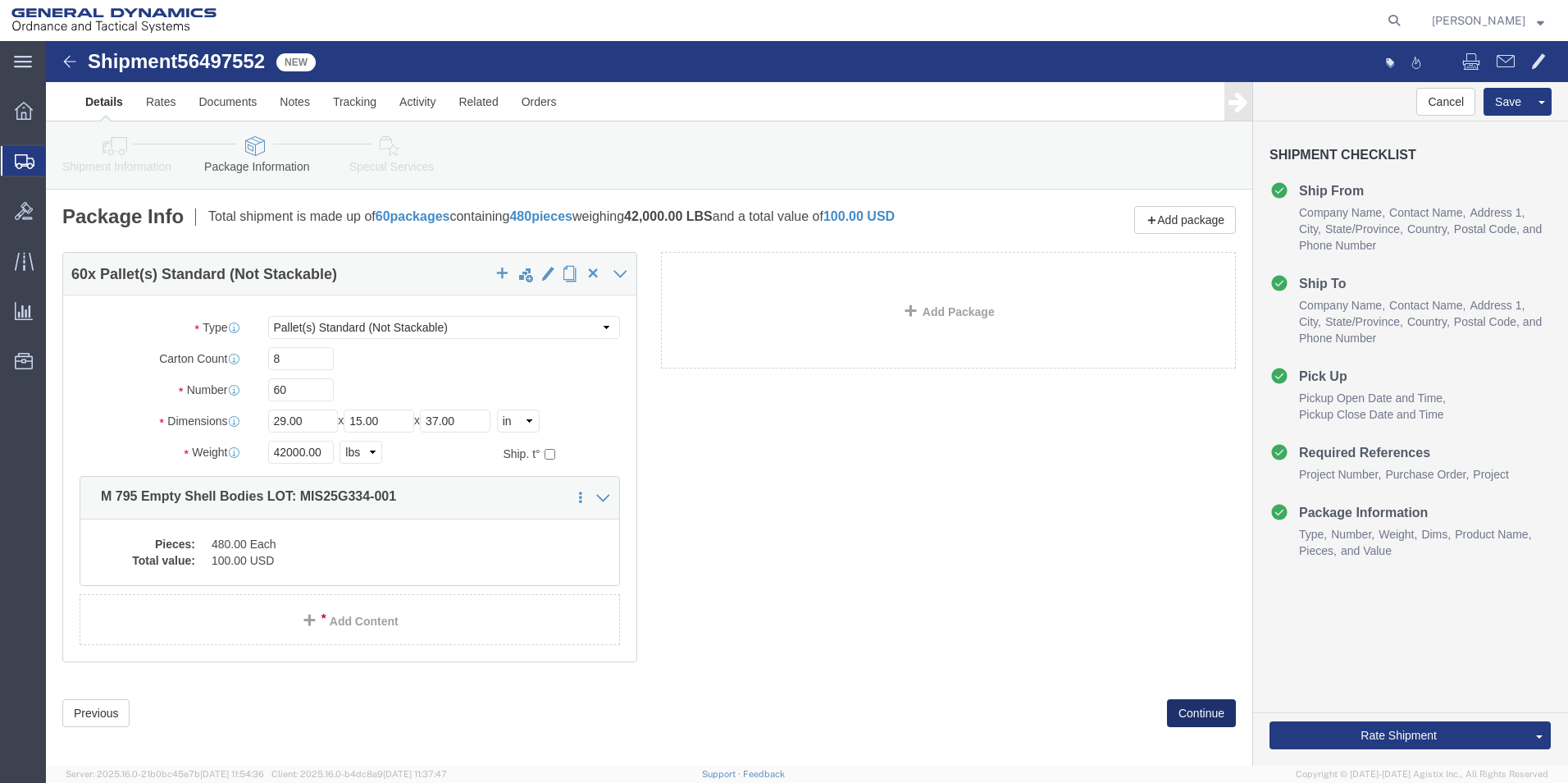
click button "Continue"
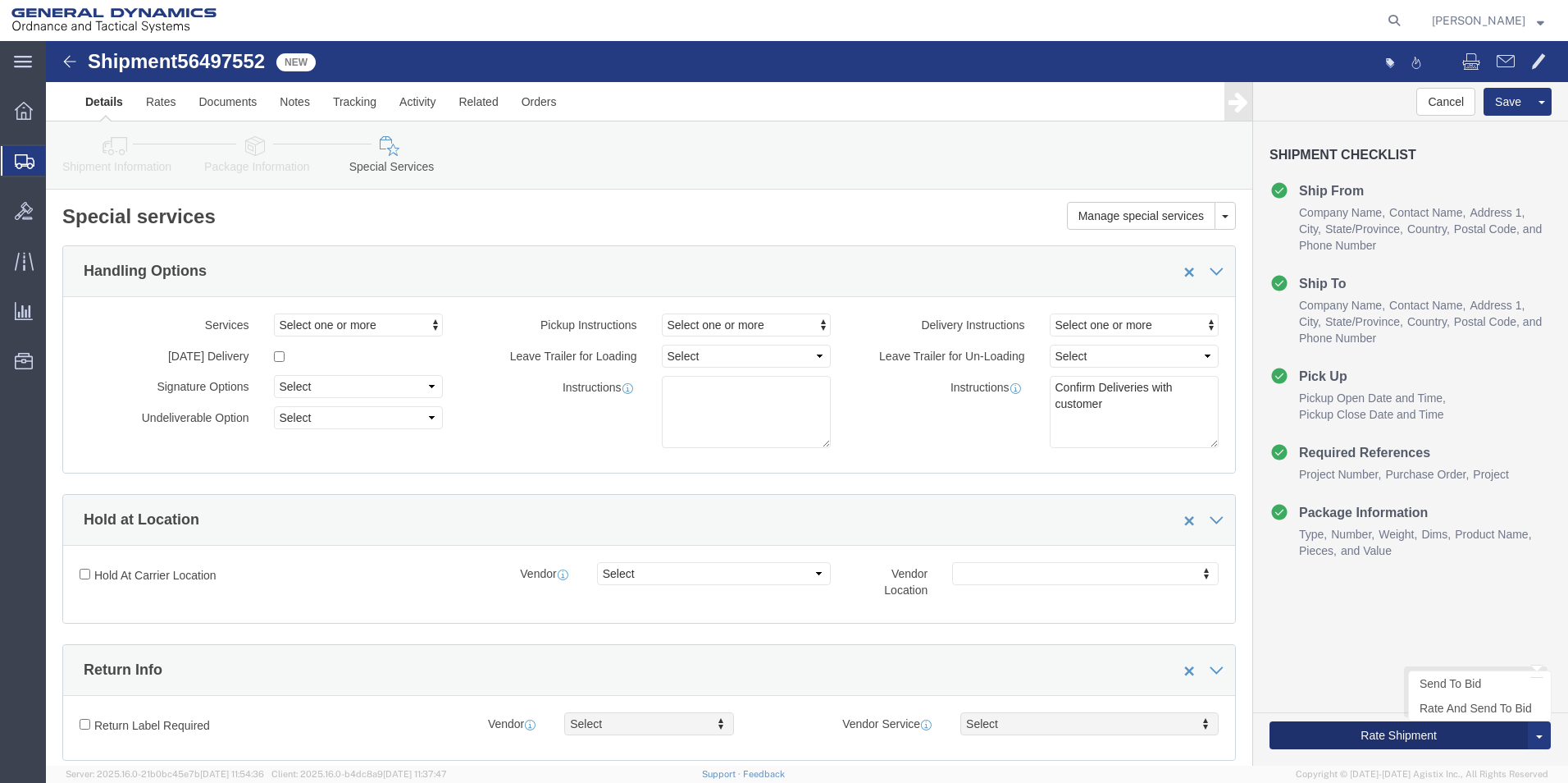
click button "Rate Shipment"
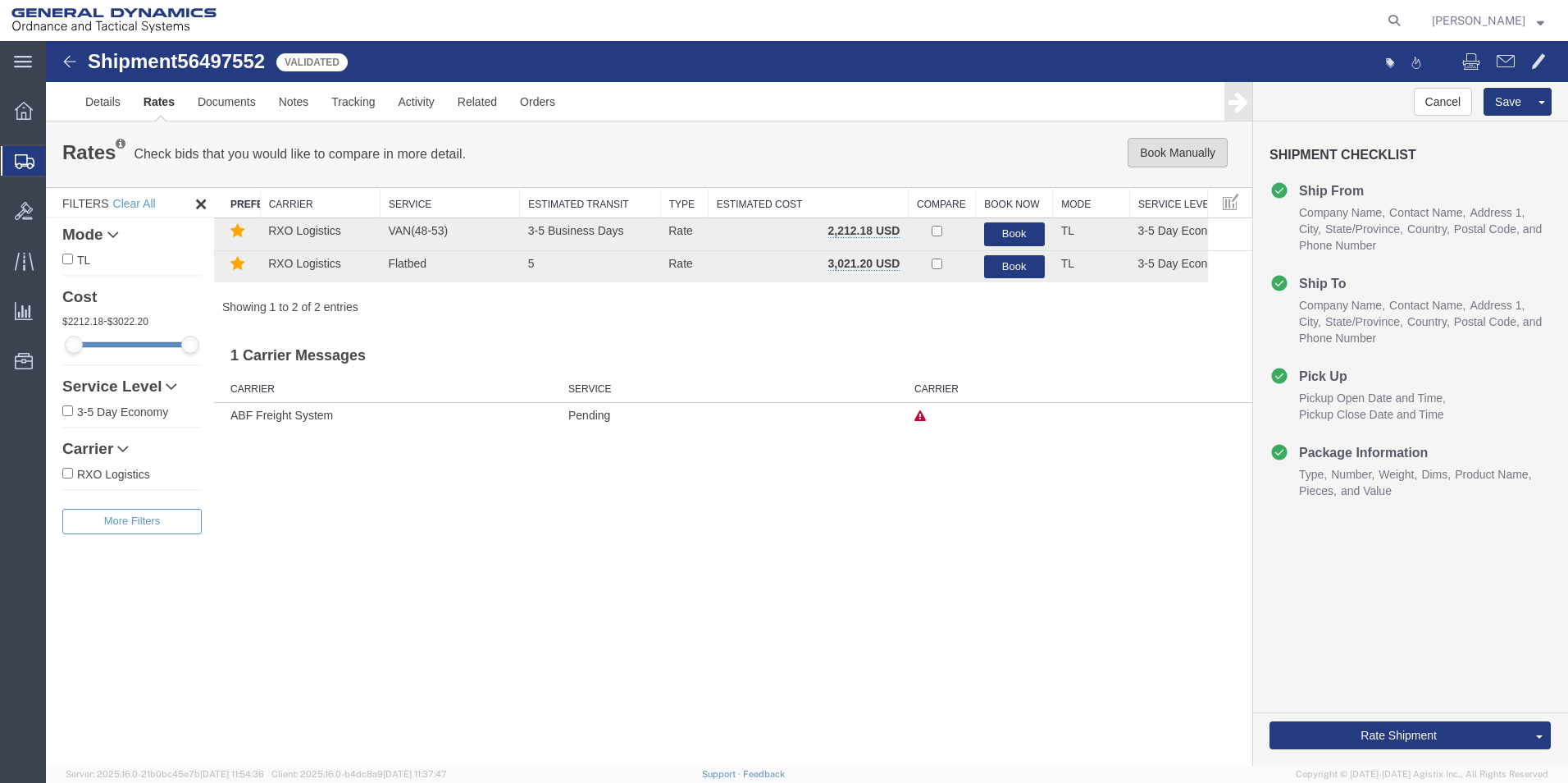
click at [1170, 148] on button "Book Manually" at bounding box center [1178, 153] width 100 height 29
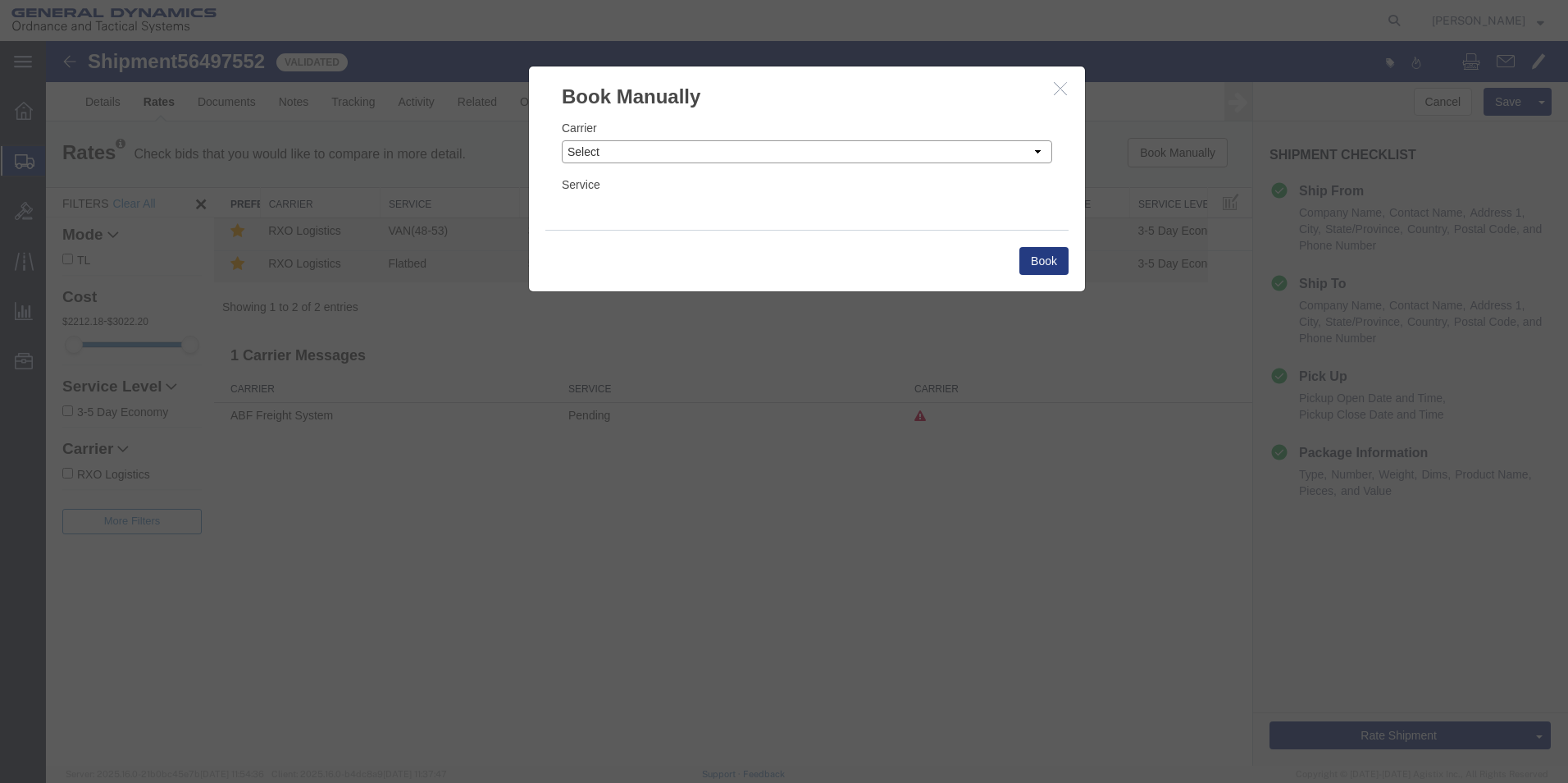
click at [1038, 145] on select "Select Add New Carrier (and default service) AATCO ABF Freight System FedEx Cus…" at bounding box center [807, 151] width 491 height 23
select select "ADD_NEW_CARRIER"
click at [562, 140] on select "Select Add New Carrier (and default service) AATCO ABF Freight System FedEx Cus…" at bounding box center [807, 151] width 491 height 23
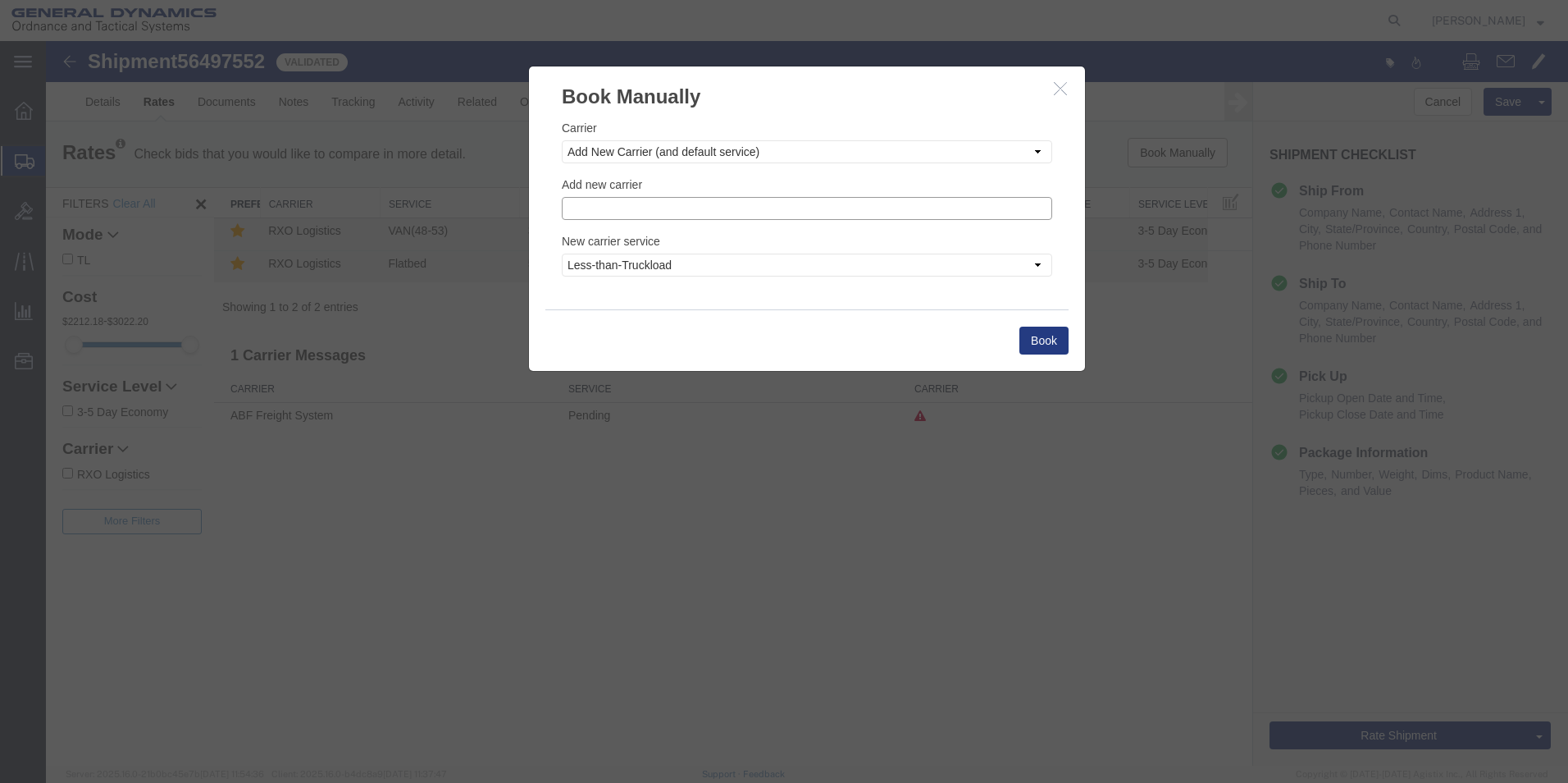
click at [659, 213] on input "text" at bounding box center [807, 208] width 491 height 23
click at [623, 231] on p "Steel Lion LLC" at bounding box center [807, 233] width 469 height 13
type input "Steel Lion LLC"
click at [1038, 264] on select "Less-than-Truckload Truckload Ocean Standard Rail Air" at bounding box center [807, 265] width 491 height 23
select select "TL"
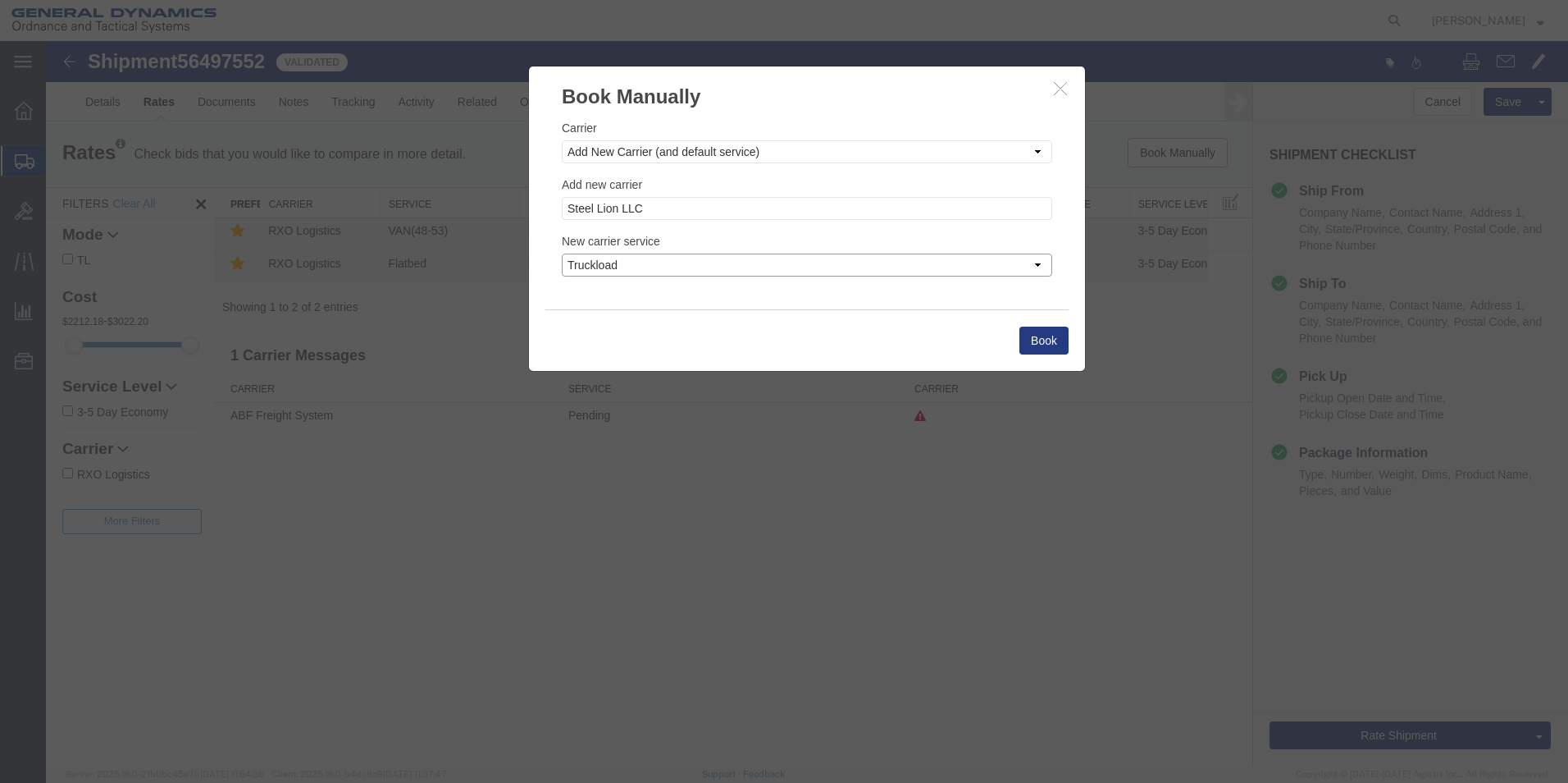
click at [562, 254] on select "Less-than-Truckload Truckload Ocean Standard Rail Air" at bounding box center [807, 265] width 491 height 23
click at [1040, 339] on button "Book" at bounding box center [1044, 340] width 49 height 27
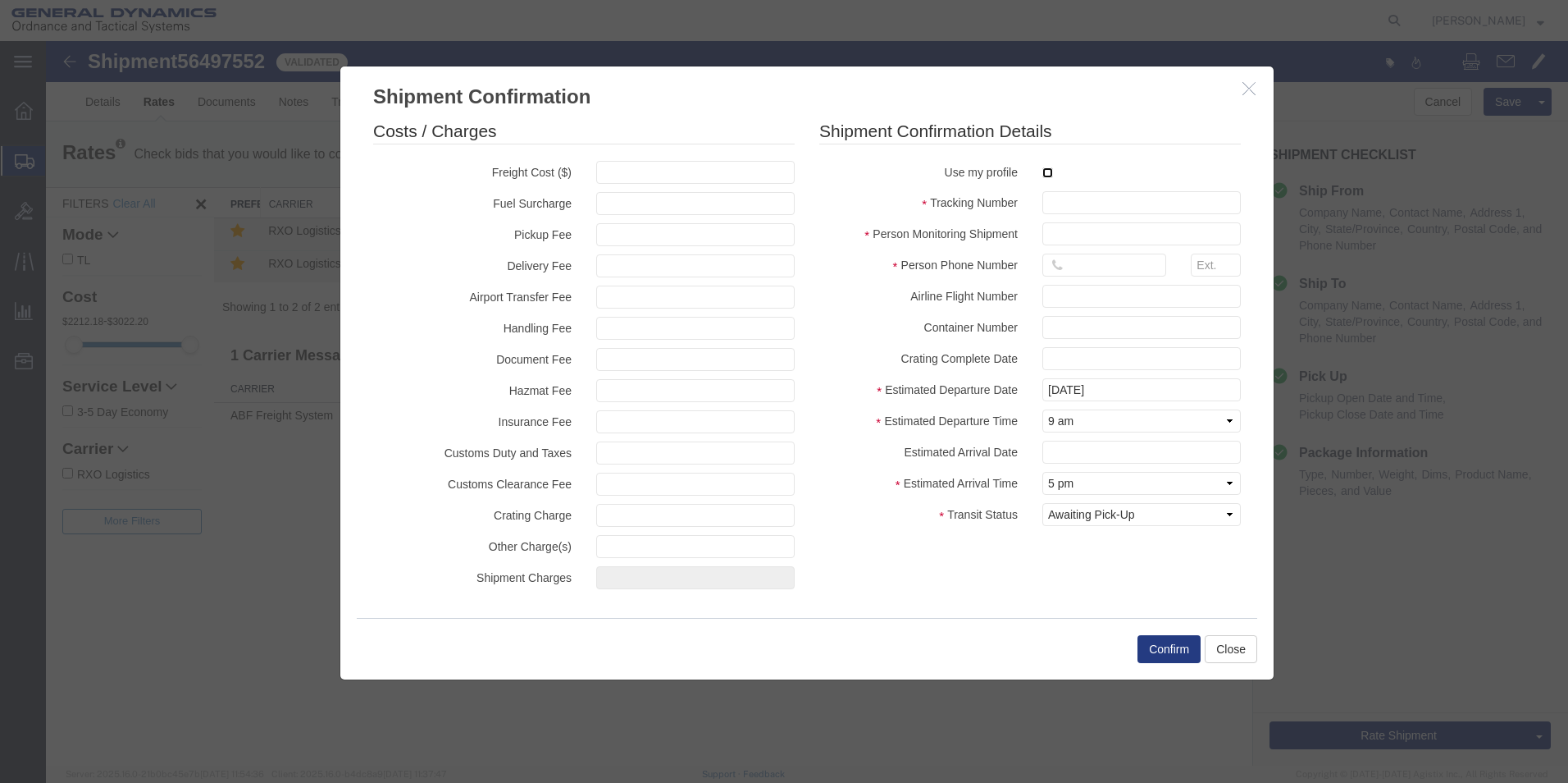
click at [1053, 173] on input "checkbox" at bounding box center [1048, 172] width 11 height 11
checkbox input "true"
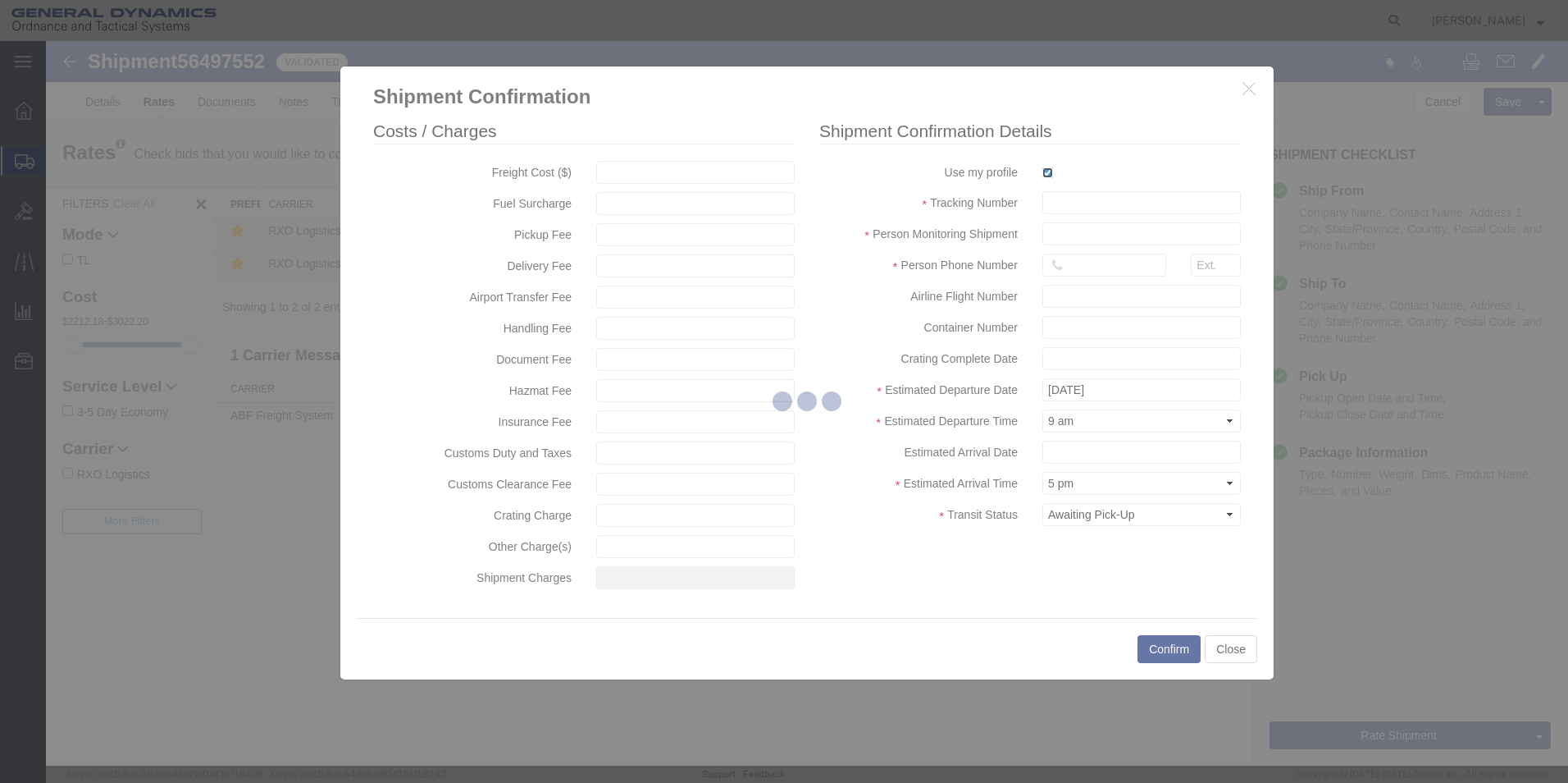
type input "[PERSON_NAME]"
type input "5709087062"
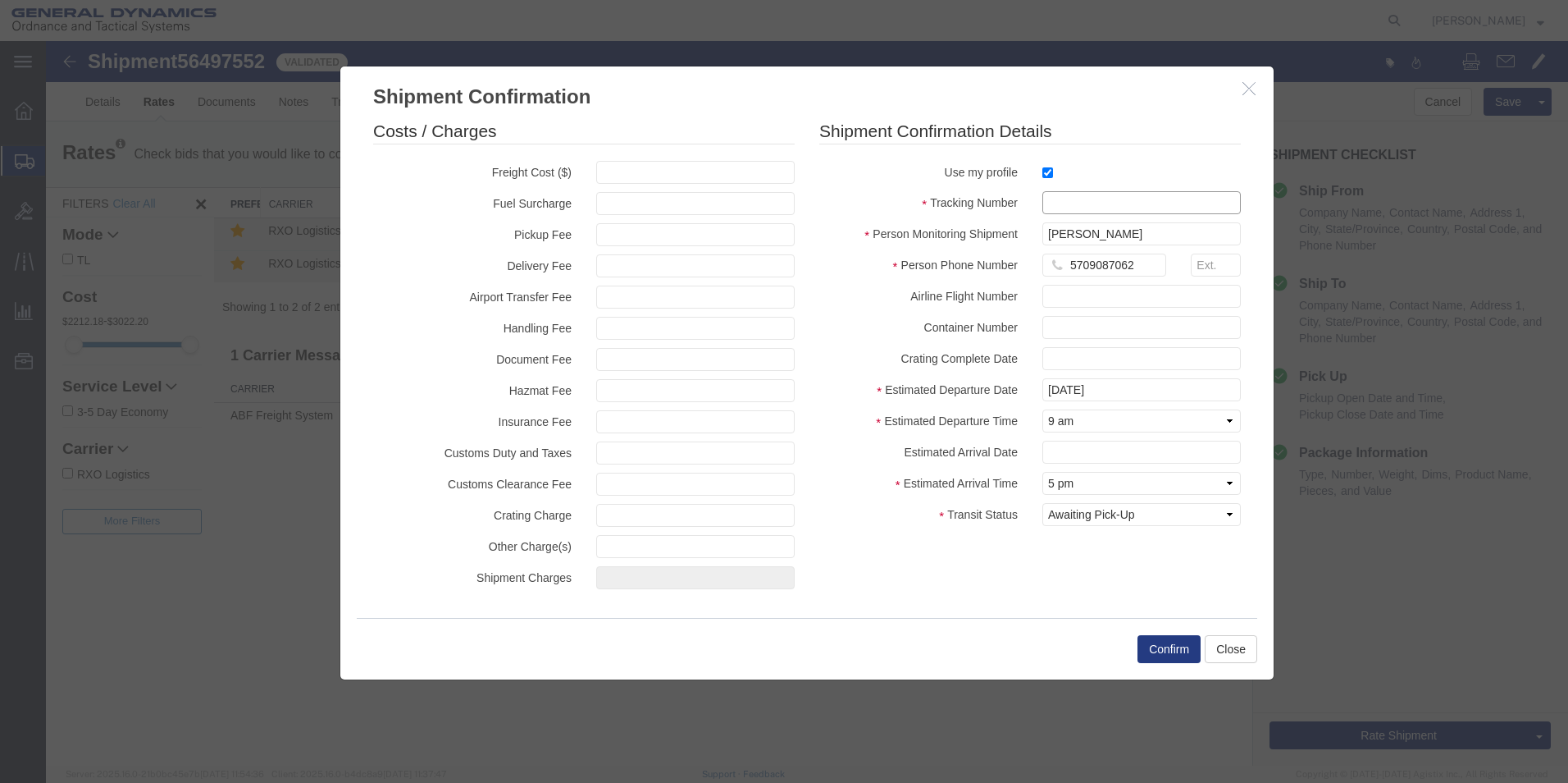
click at [1054, 207] on input "text" at bounding box center [1142, 202] width 199 height 23
type input "56497552"
click at [1172, 647] on button "Confirm" at bounding box center [1169, 649] width 63 height 27
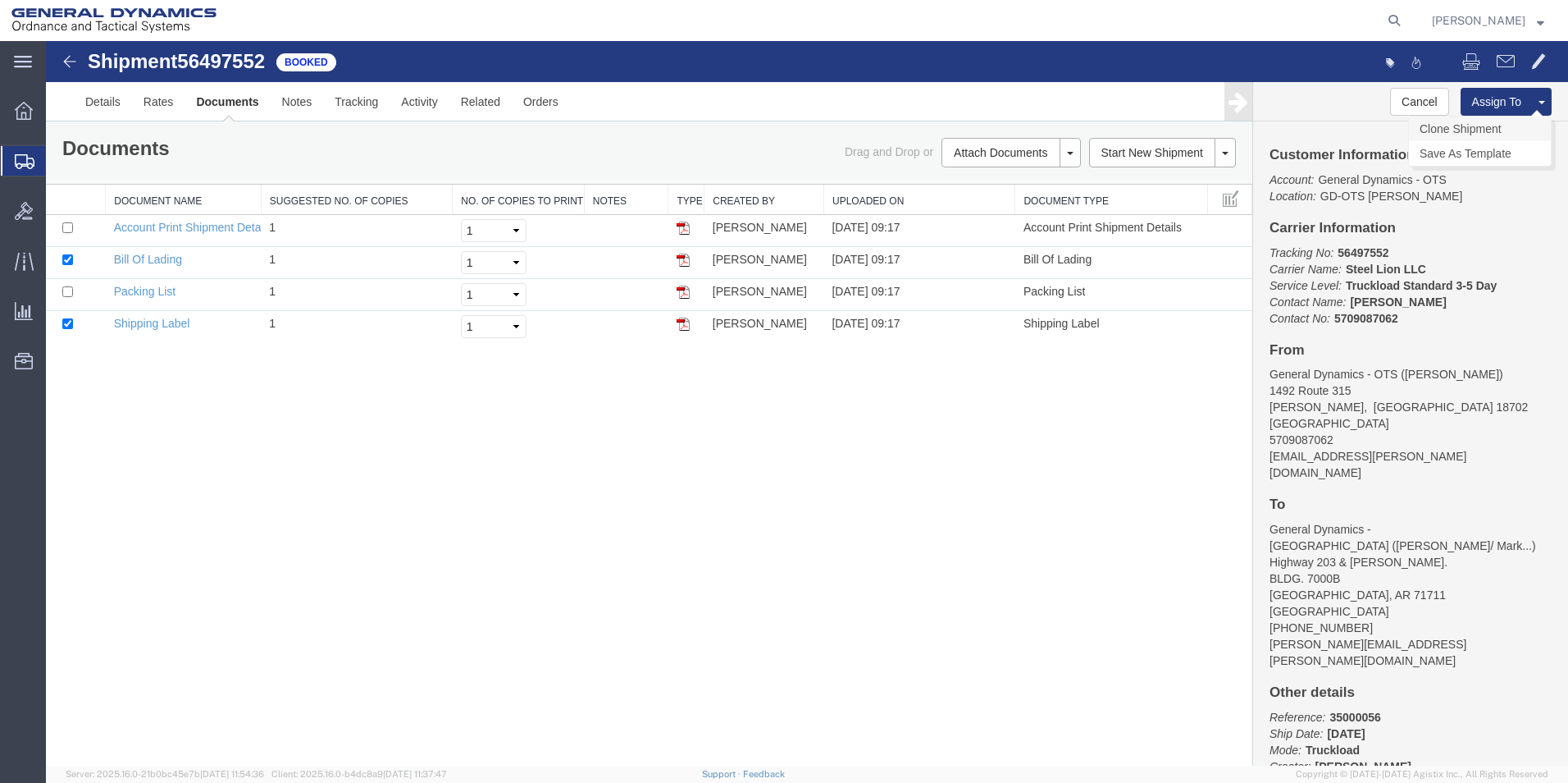
click at [1484, 131] on link "Clone Shipment" at bounding box center [1480, 128] width 142 height 24
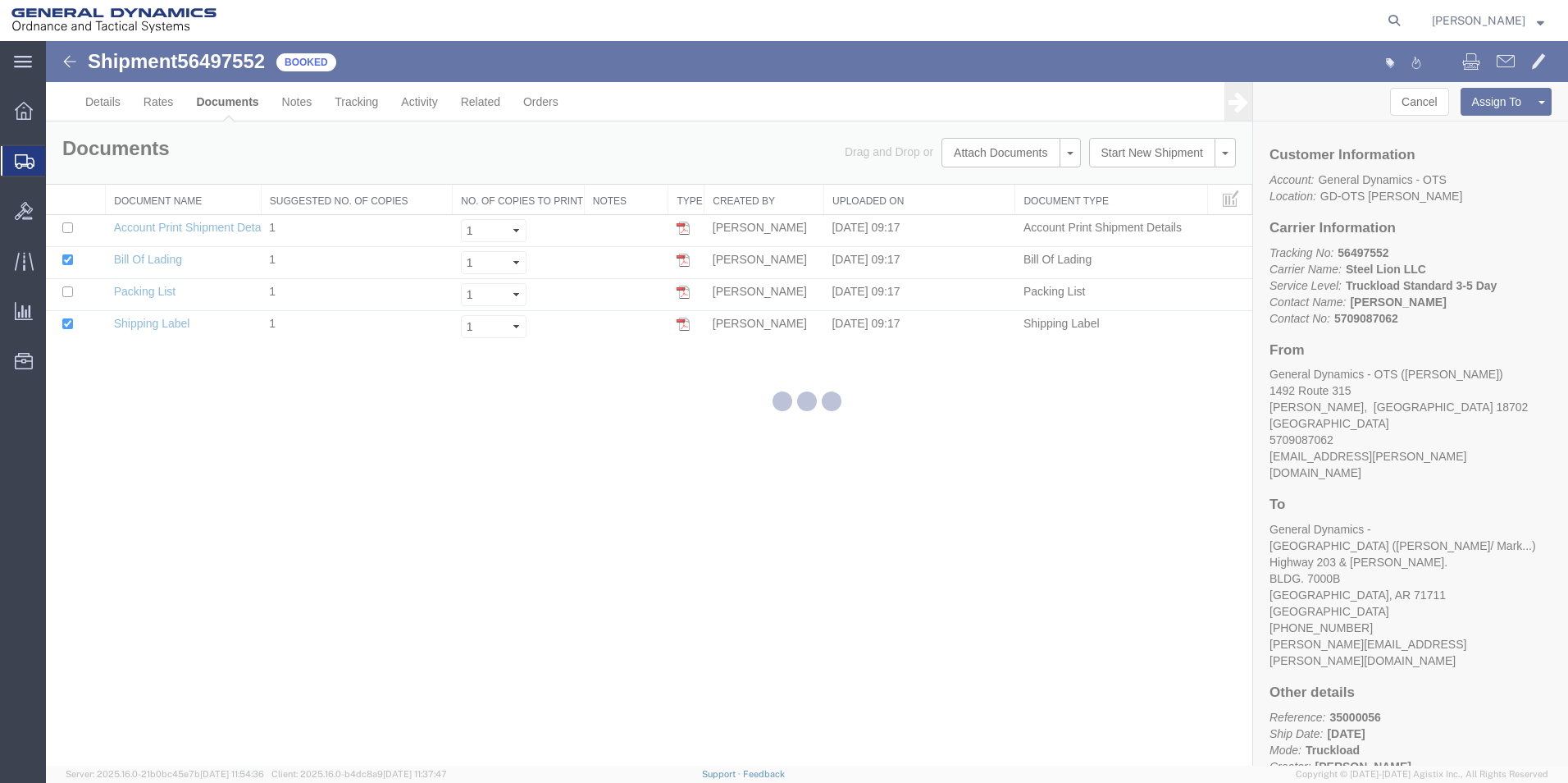
select select "42193"
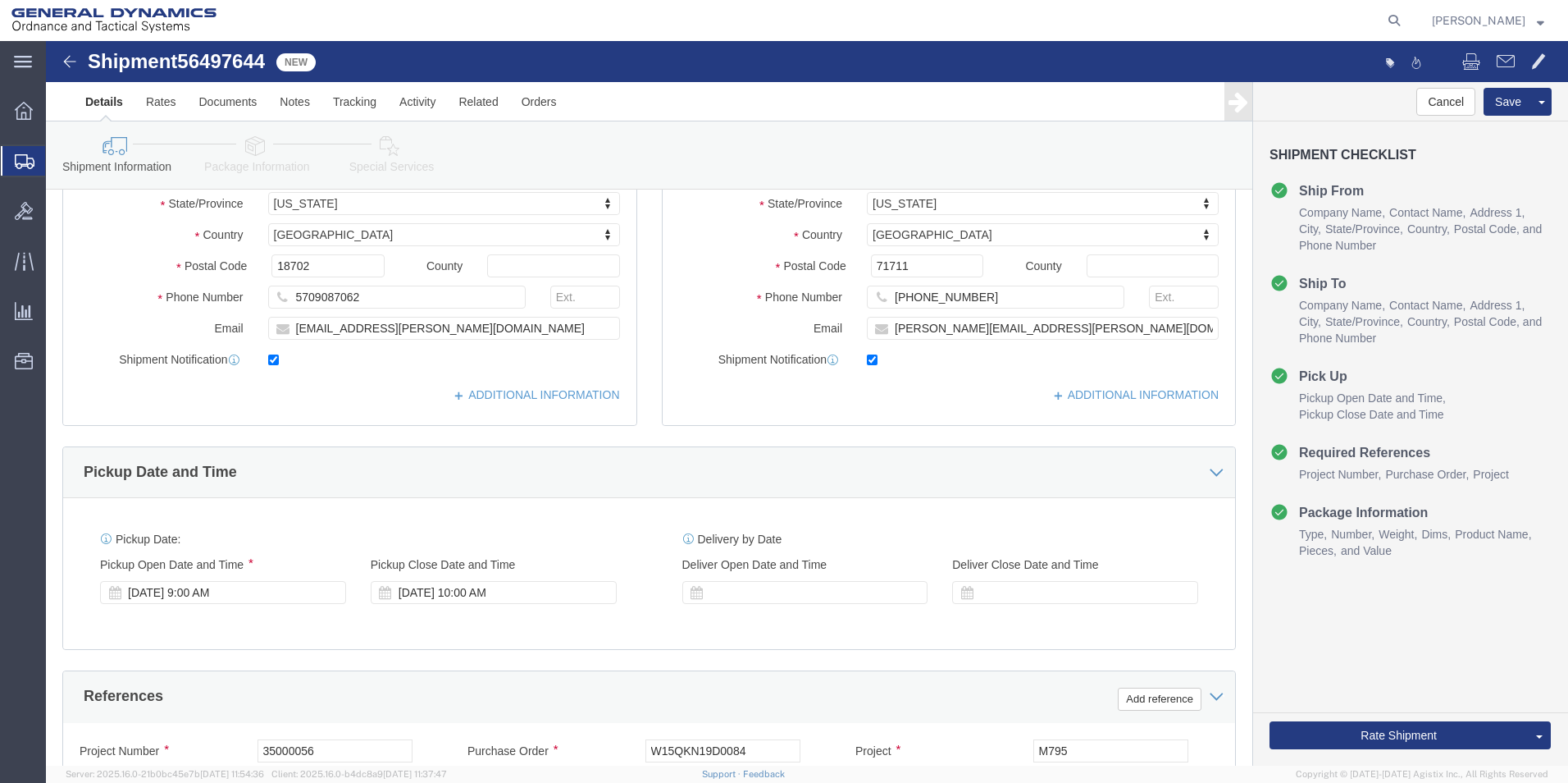
scroll to position [313, 0]
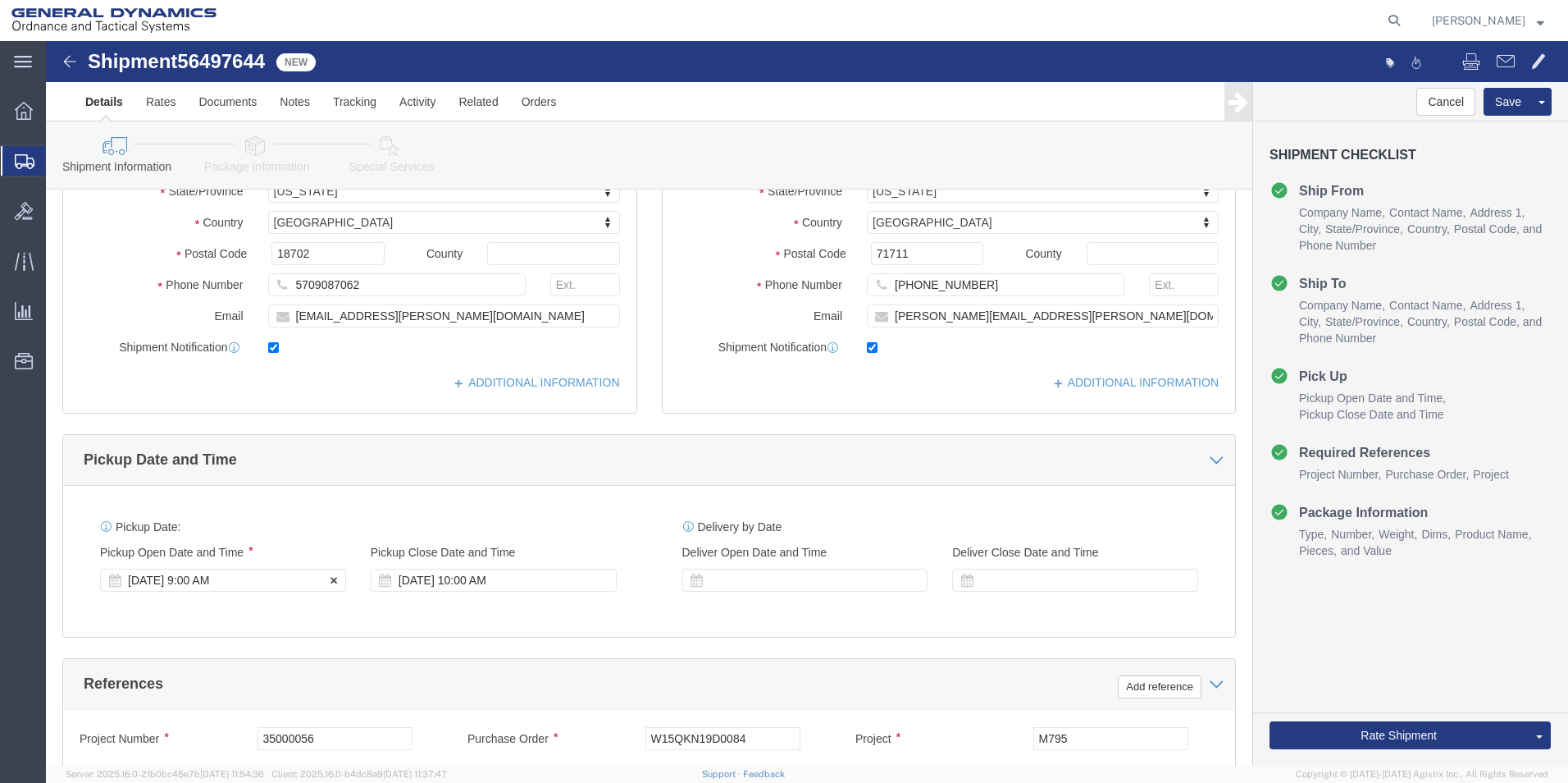
click div "Aug 18 2025 9:00 AM"
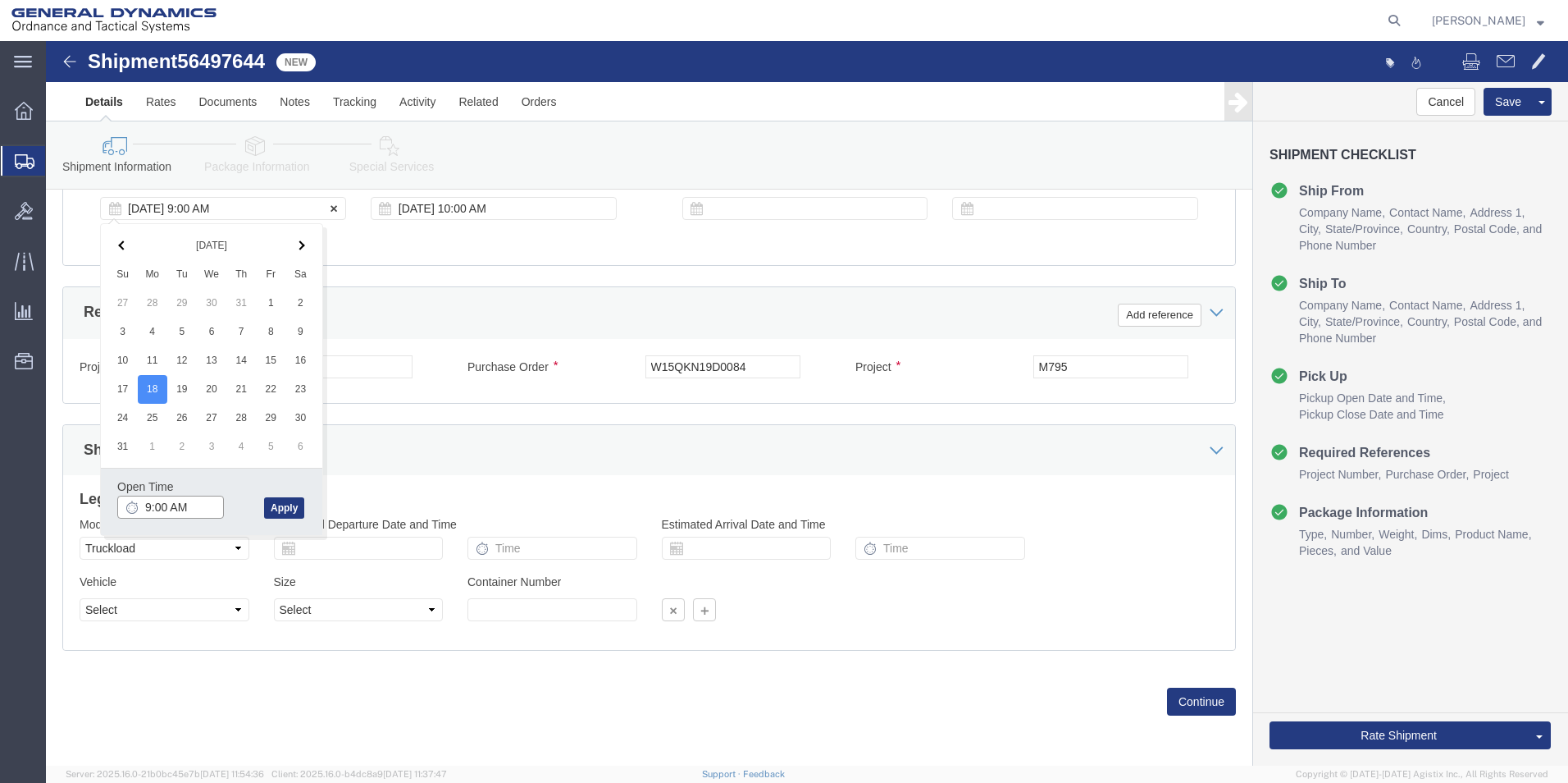
type input "10:00 AM"
click button "Apply"
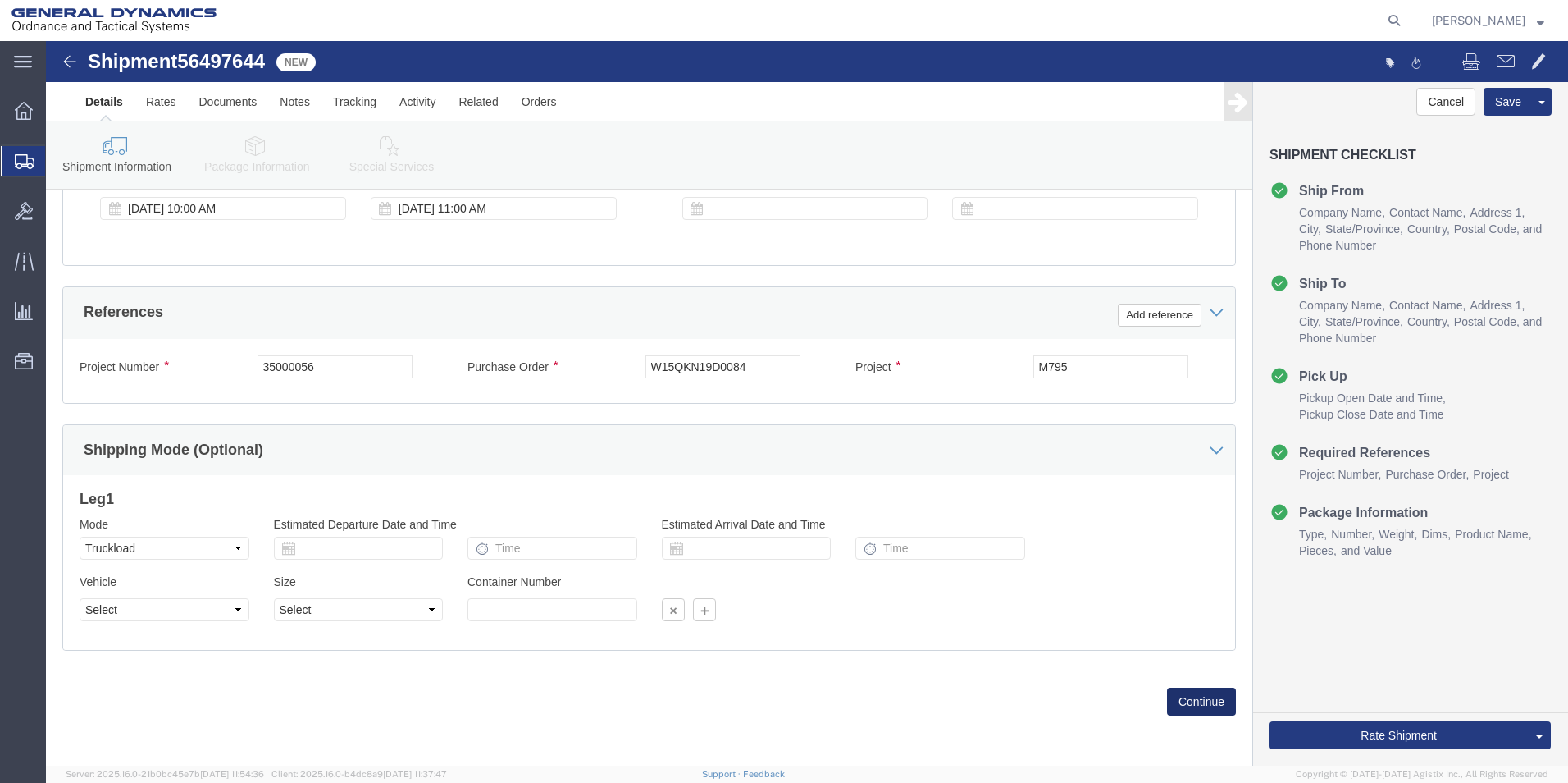
click button "Continue"
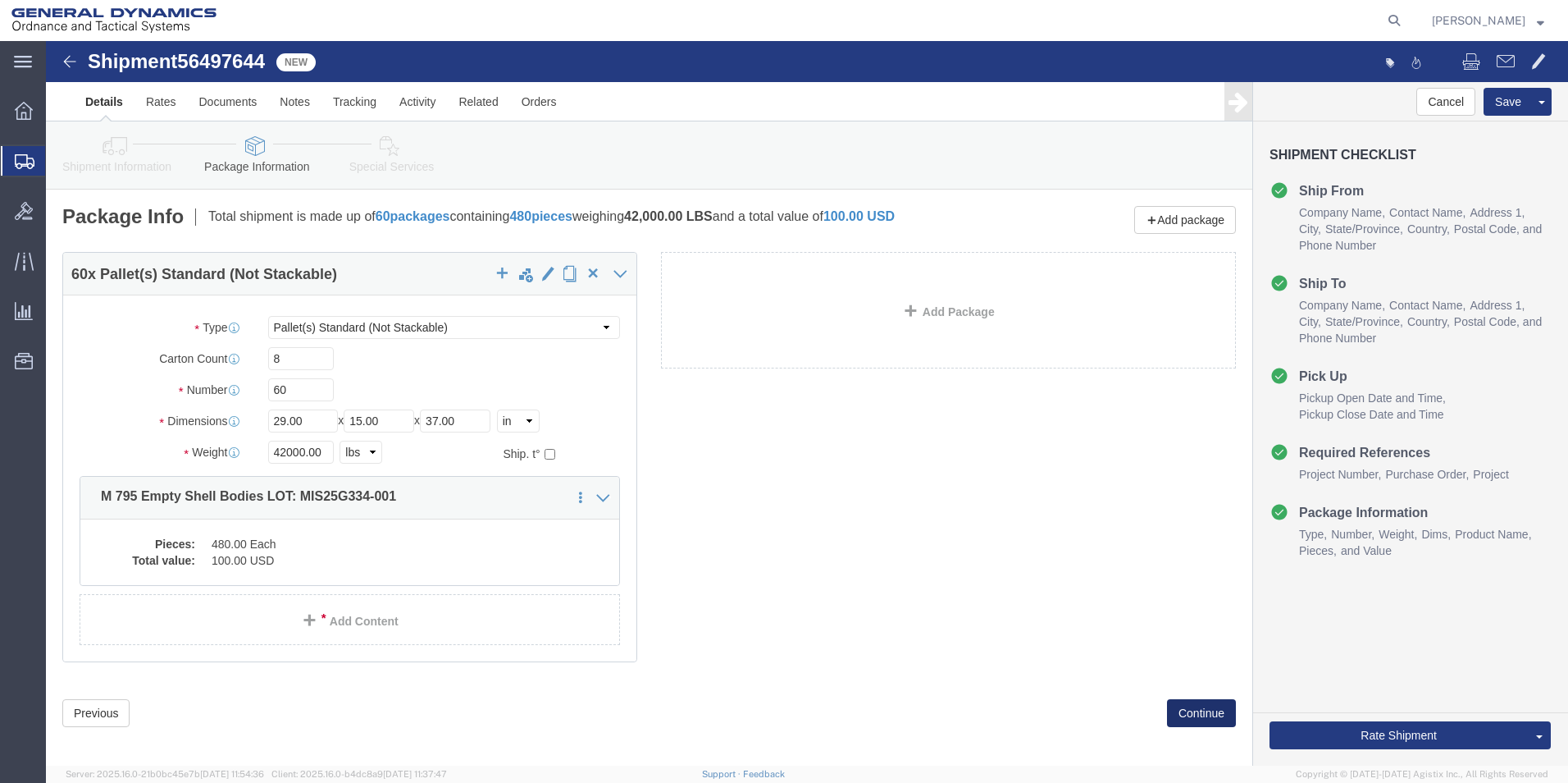
click button "Continue"
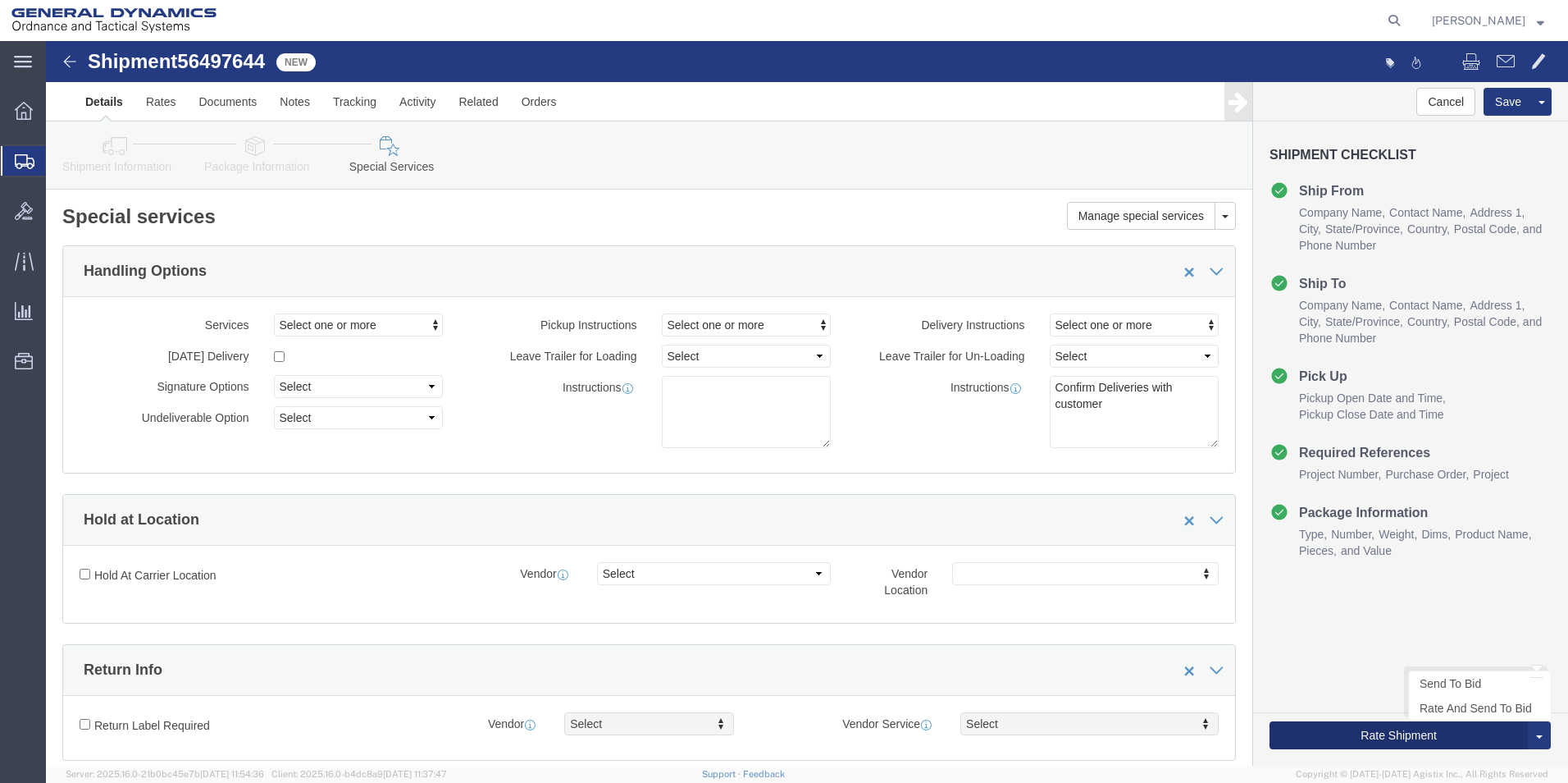
click button "Rate Shipment"
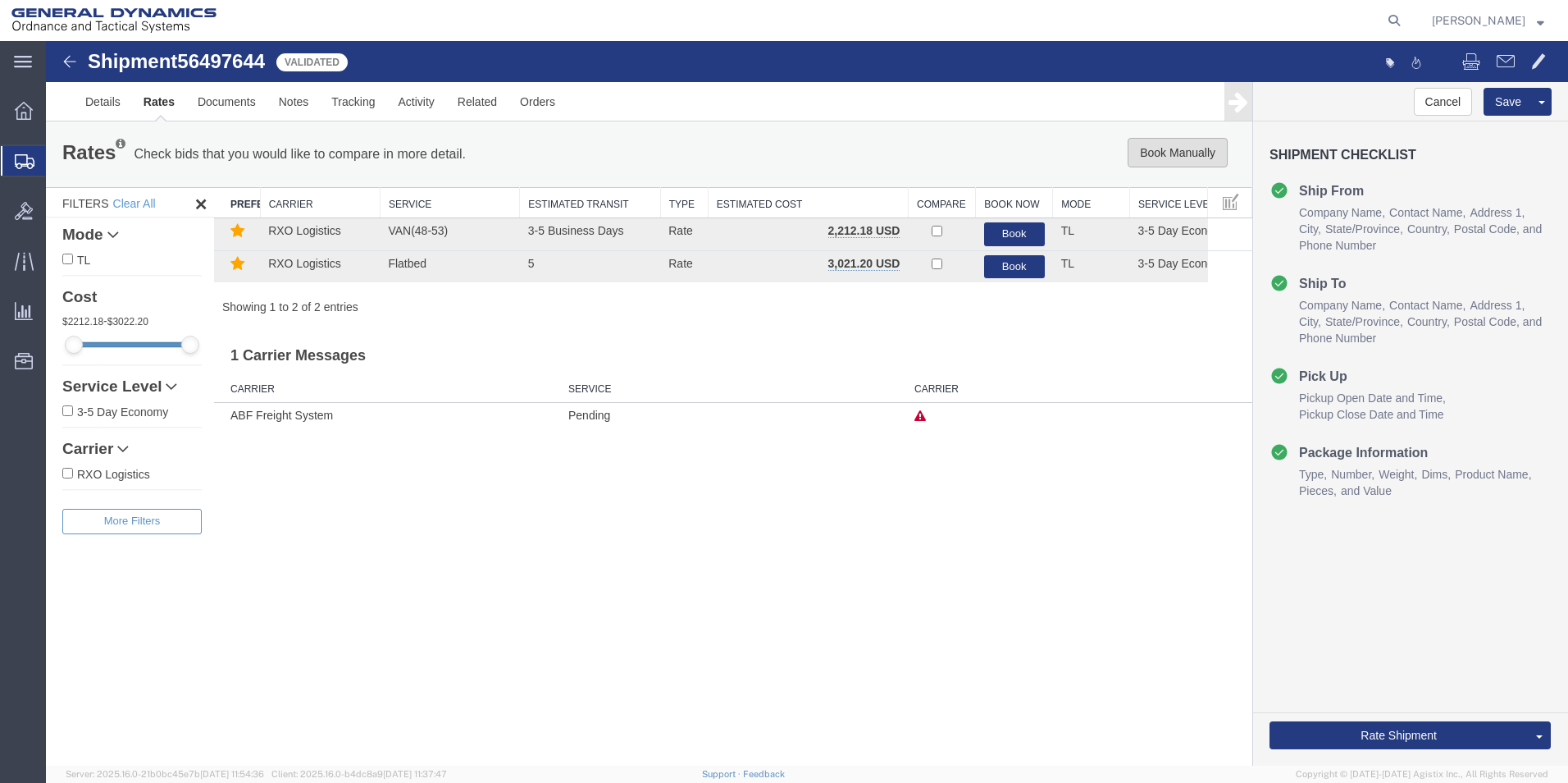
click at [1161, 147] on button "Book Manually" at bounding box center [1178, 153] width 100 height 29
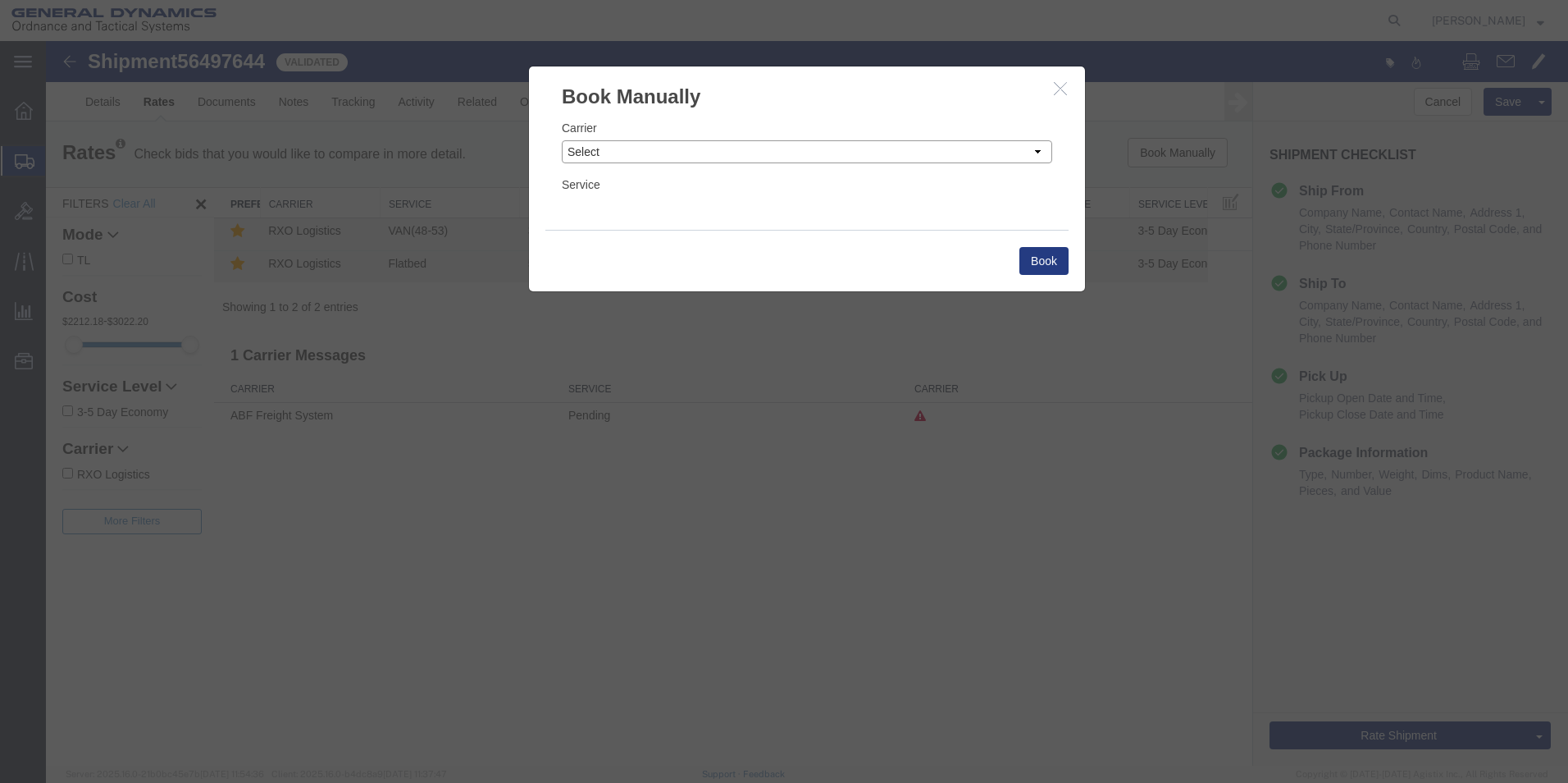
click at [1033, 150] on select "Select Add New Carrier (and default service) AATCO ABF Freight System FedEx Cus…" at bounding box center [807, 151] width 491 height 23
select select "ADD_NEW_CARRIER"
click at [562, 140] on select "Select Add New Carrier (and default service) AATCO ABF Freight System FedEx Cus…" at bounding box center [807, 151] width 491 height 23
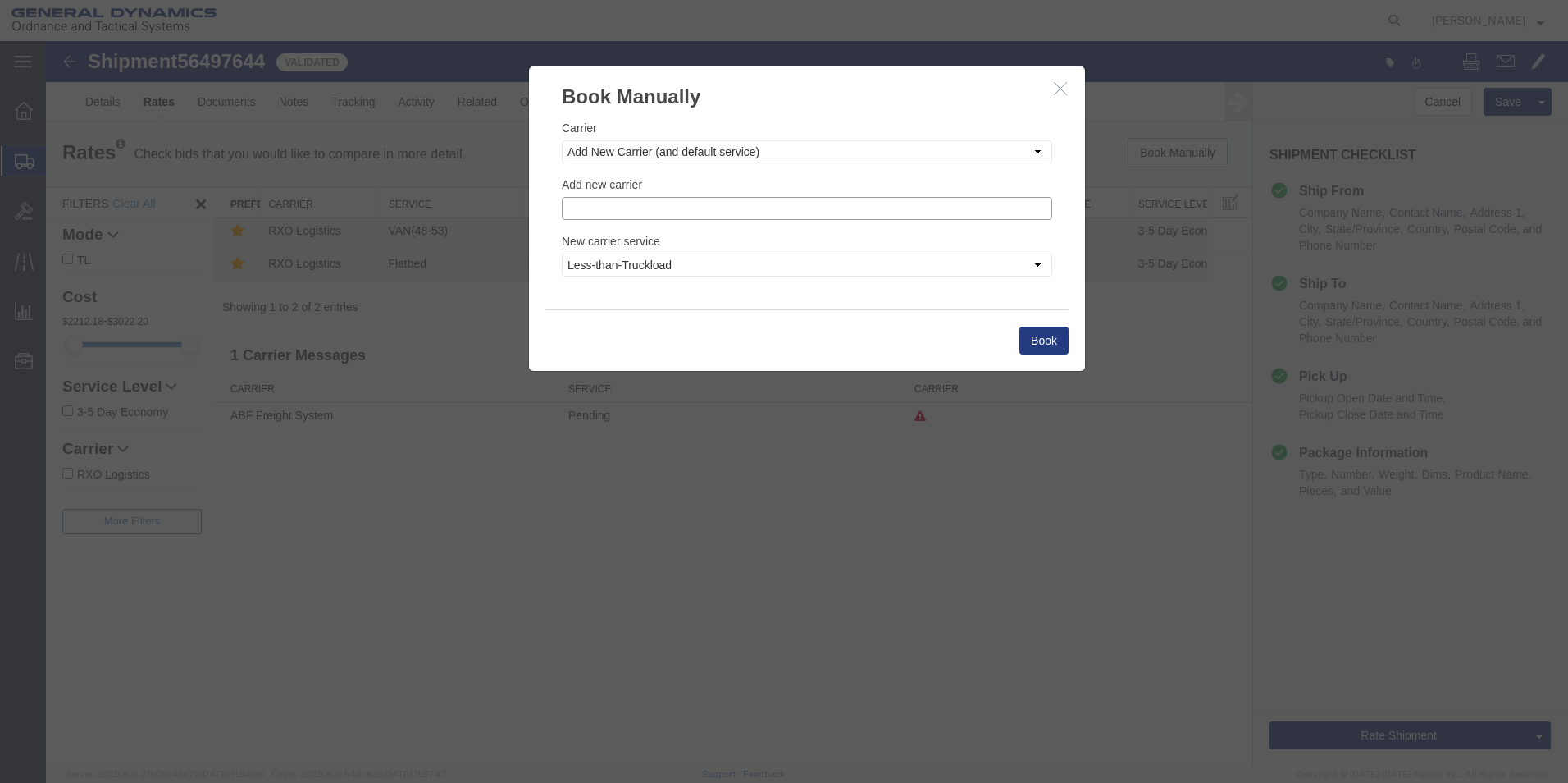
click at [593, 210] on input "text" at bounding box center [807, 208] width 491 height 23
click at [585, 256] on p "Steel Lion LLC" at bounding box center [807, 256] width 469 height 13
type input "Steel Lion LLC"
click at [1040, 338] on button "Book" at bounding box center [1044, 340] width 49 height 27
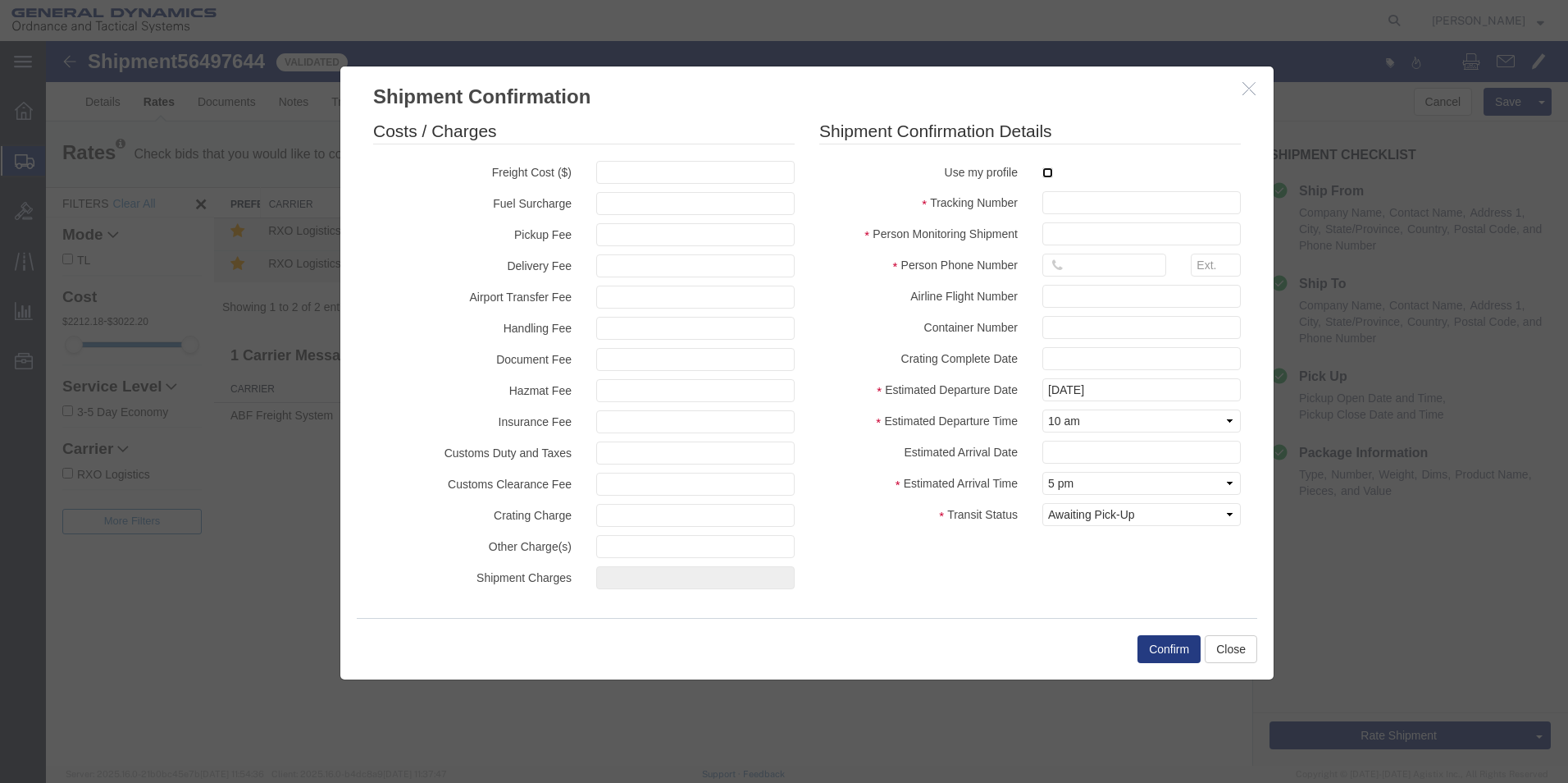
click at [1047, 173] on input "checkbox" at bounding box center [1048, 172] width 11 height 11
checkbox input "true"
type input "[PERSON_NAME]"
type input "5709087062"
click at [1064, 202] on input "text" at bounding box center [1142, 202] width 199 height 23
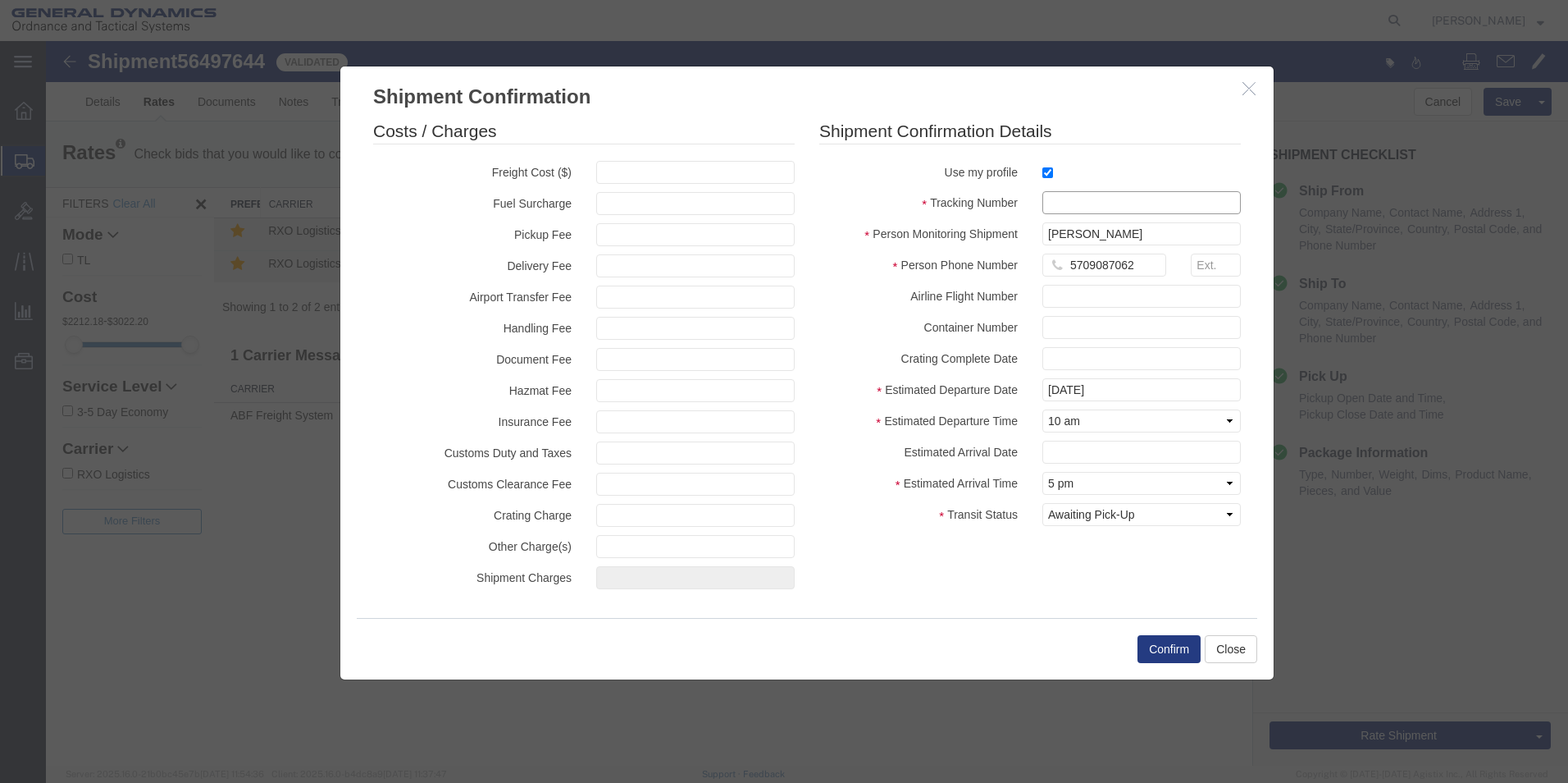
type input "6"
type input "56497644"
click at [1158, 647] on button "Confirm" at bounding box center [1169, 649] width 63 height 27
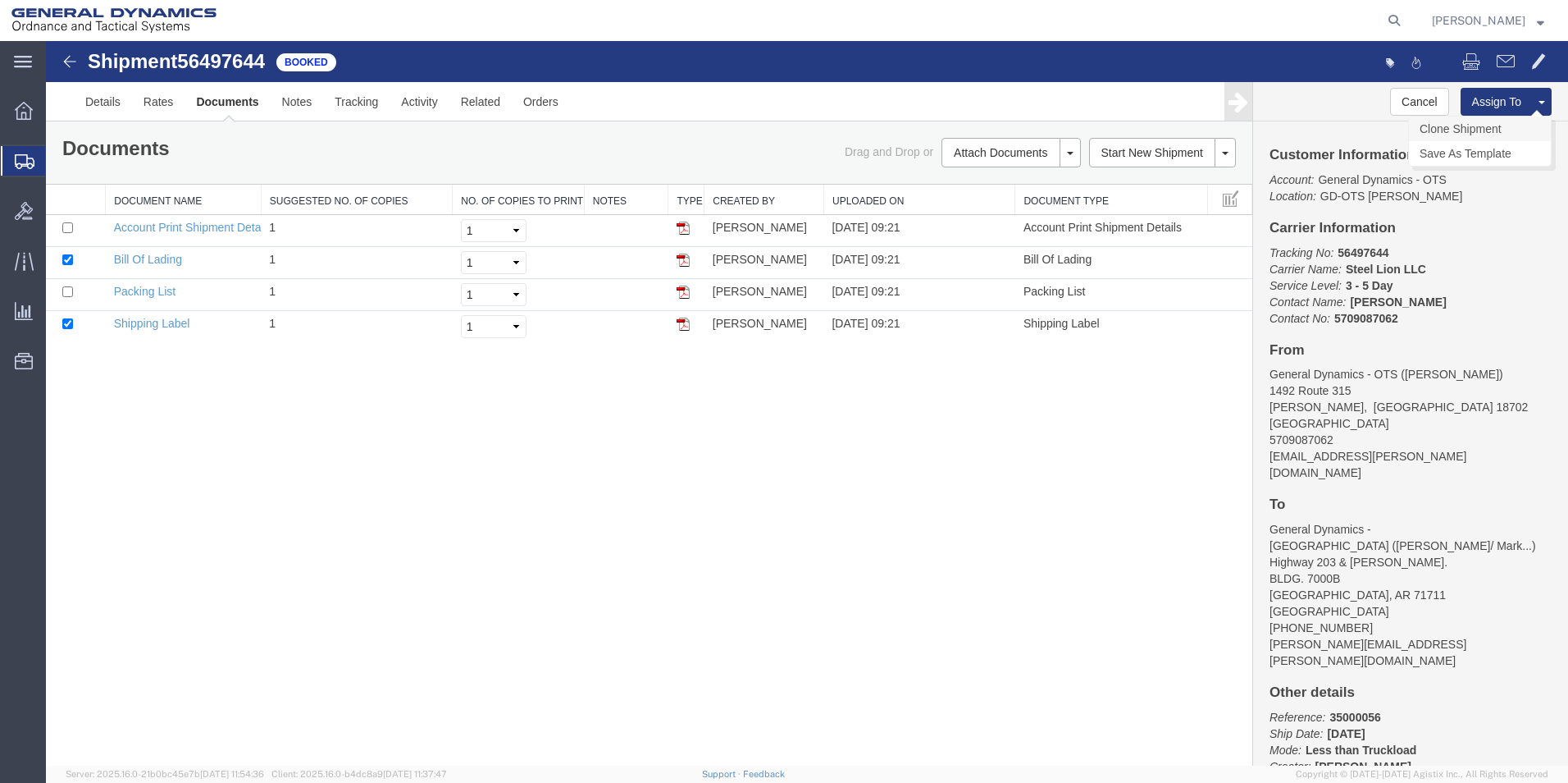
click at [1483, 125] on link "Clone Shipment" at bounding box center [1480, 128] width 142 height 24
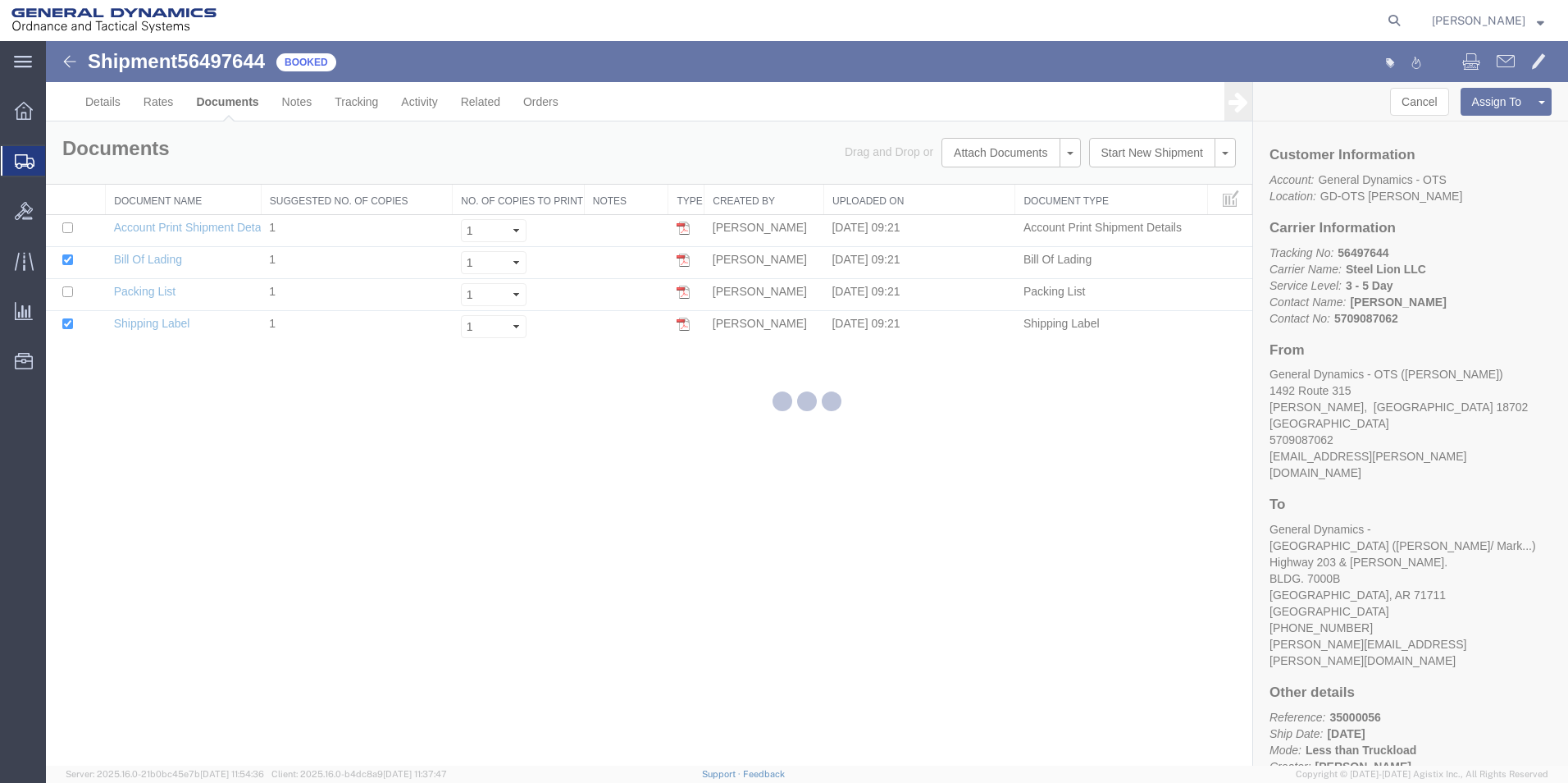
select select "42193"
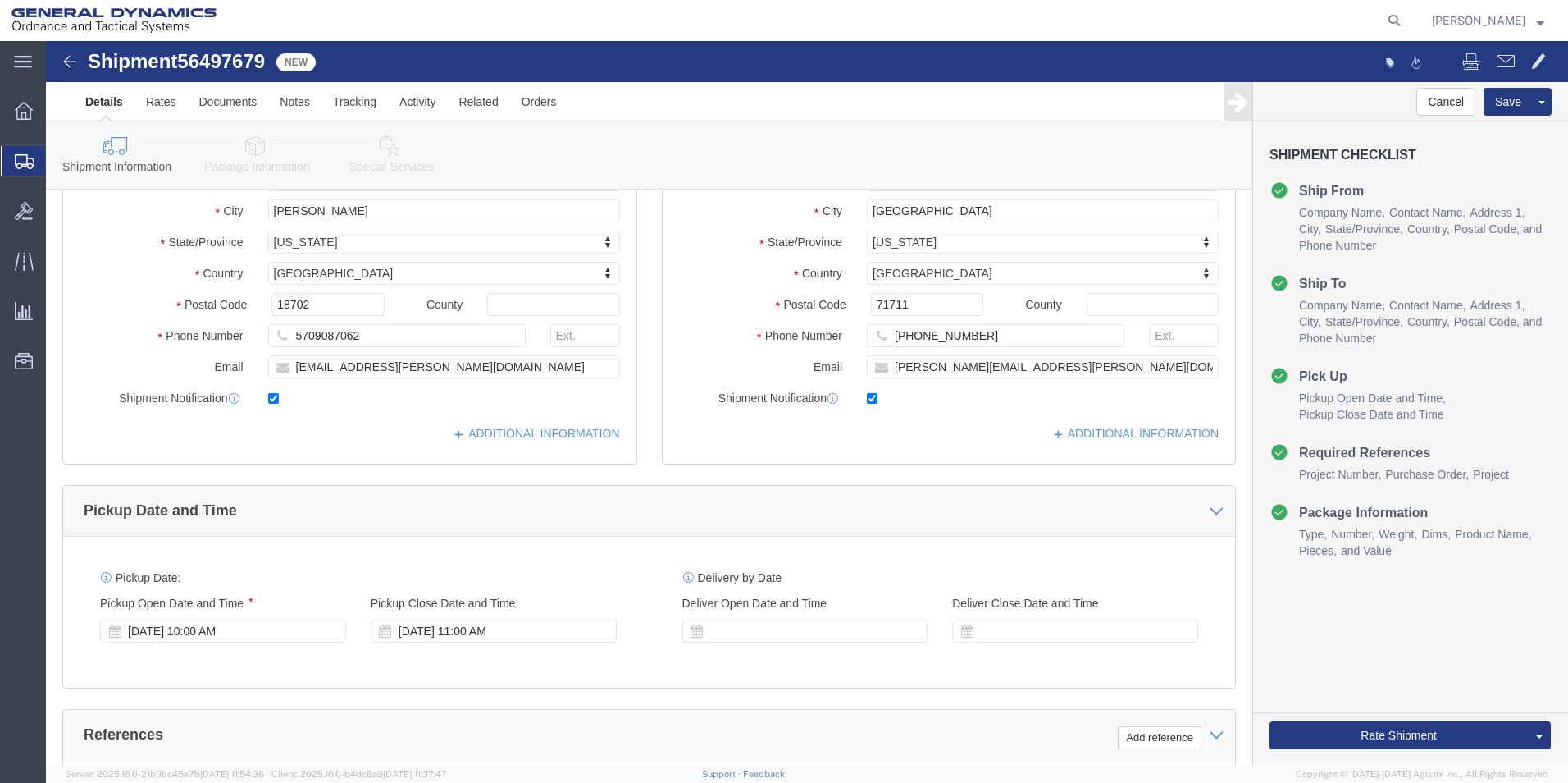
scroll to position [265, 0]
click div "[DATE] 10:00 AM"
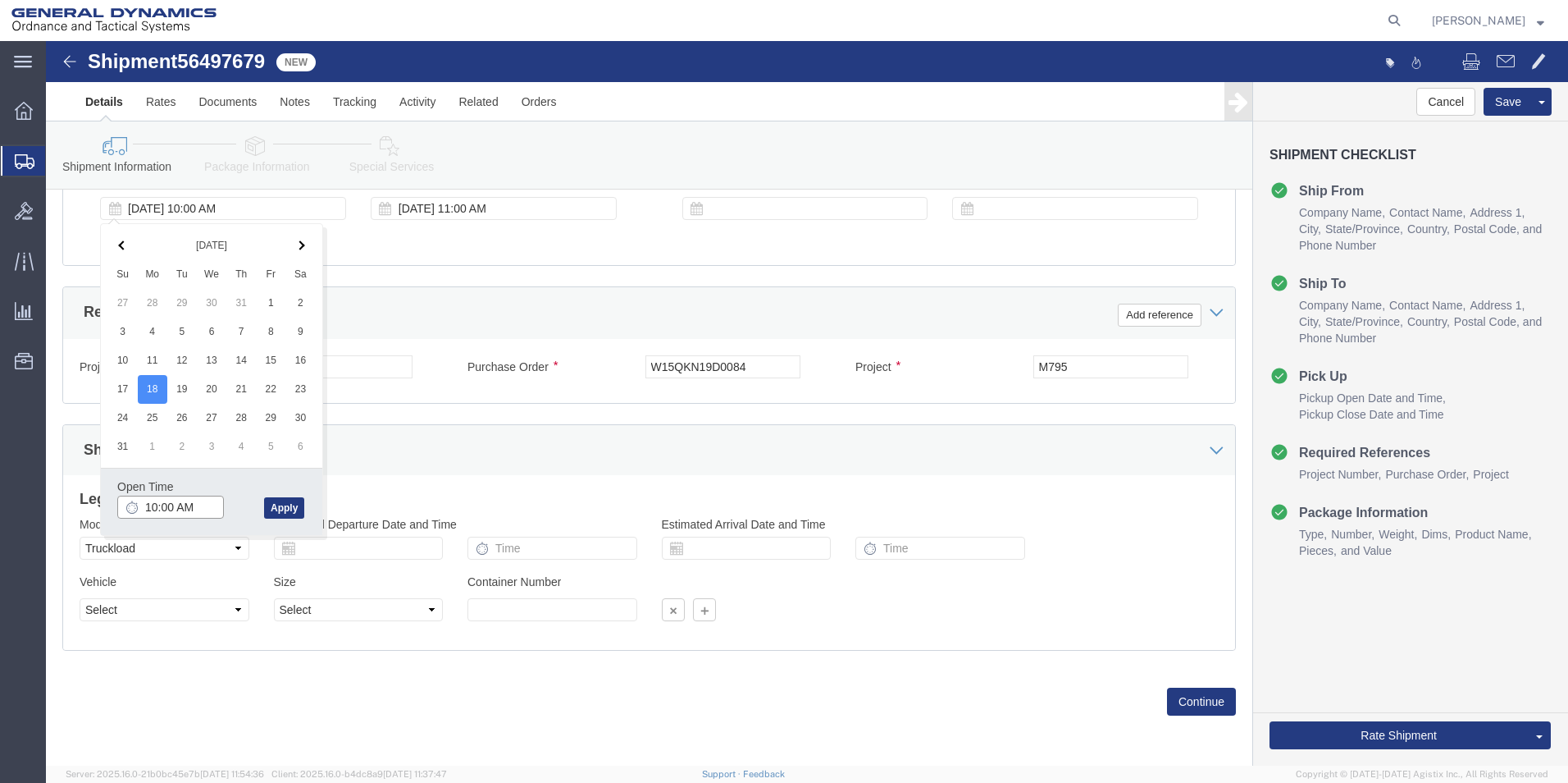
type input "11:00 AM"
click button "Apply"
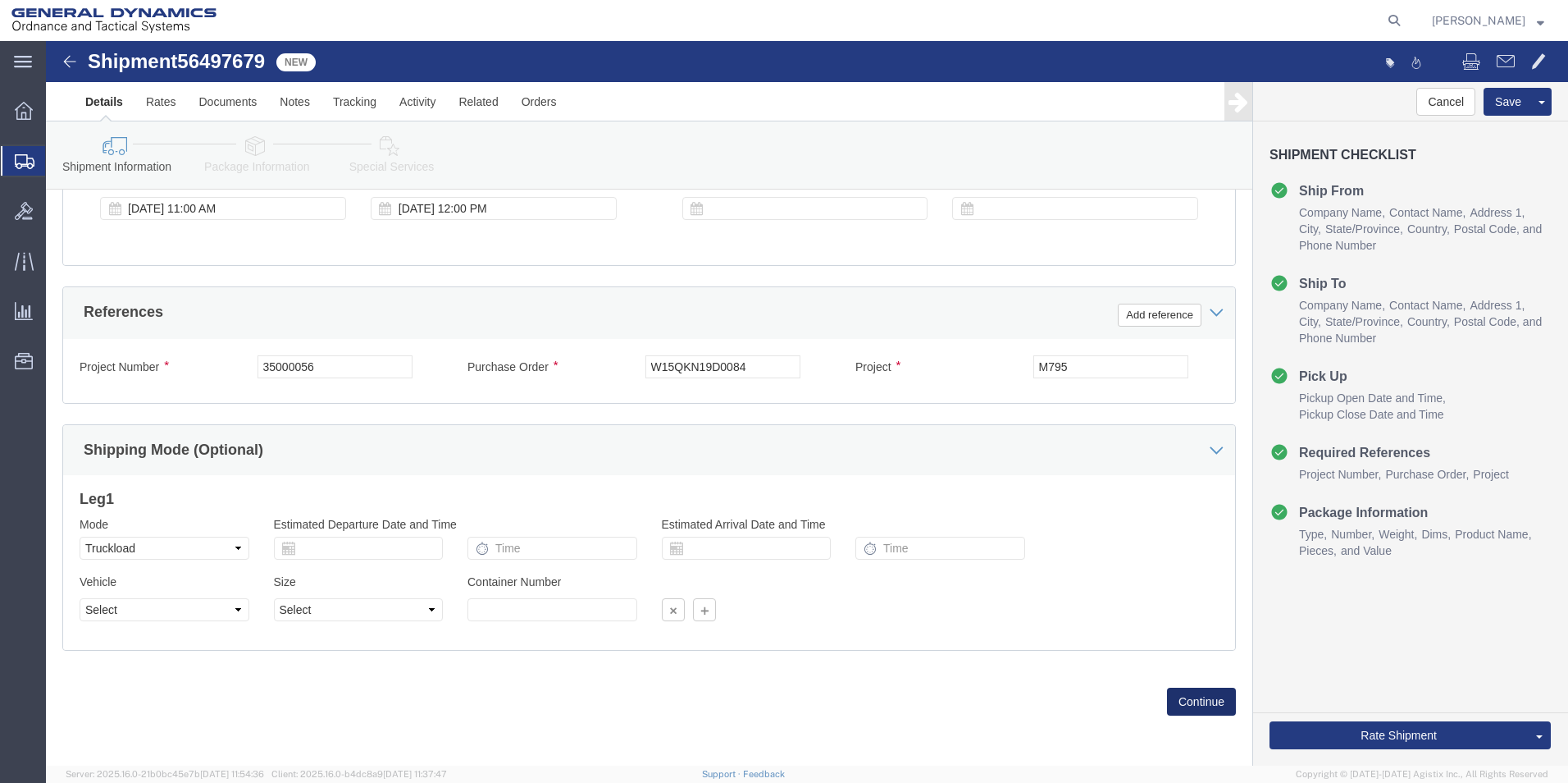
click button "Continue"
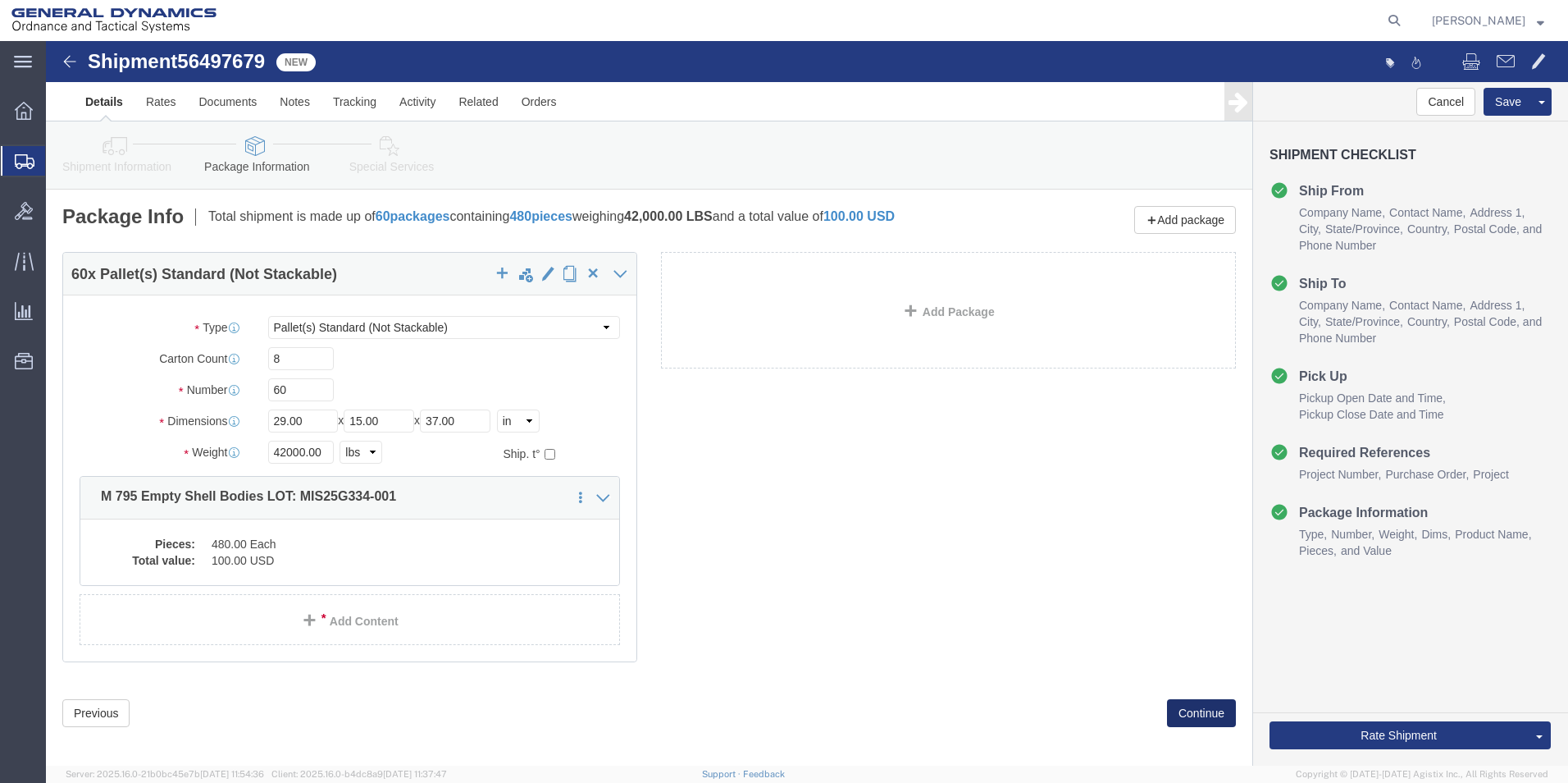
click button "Continue"
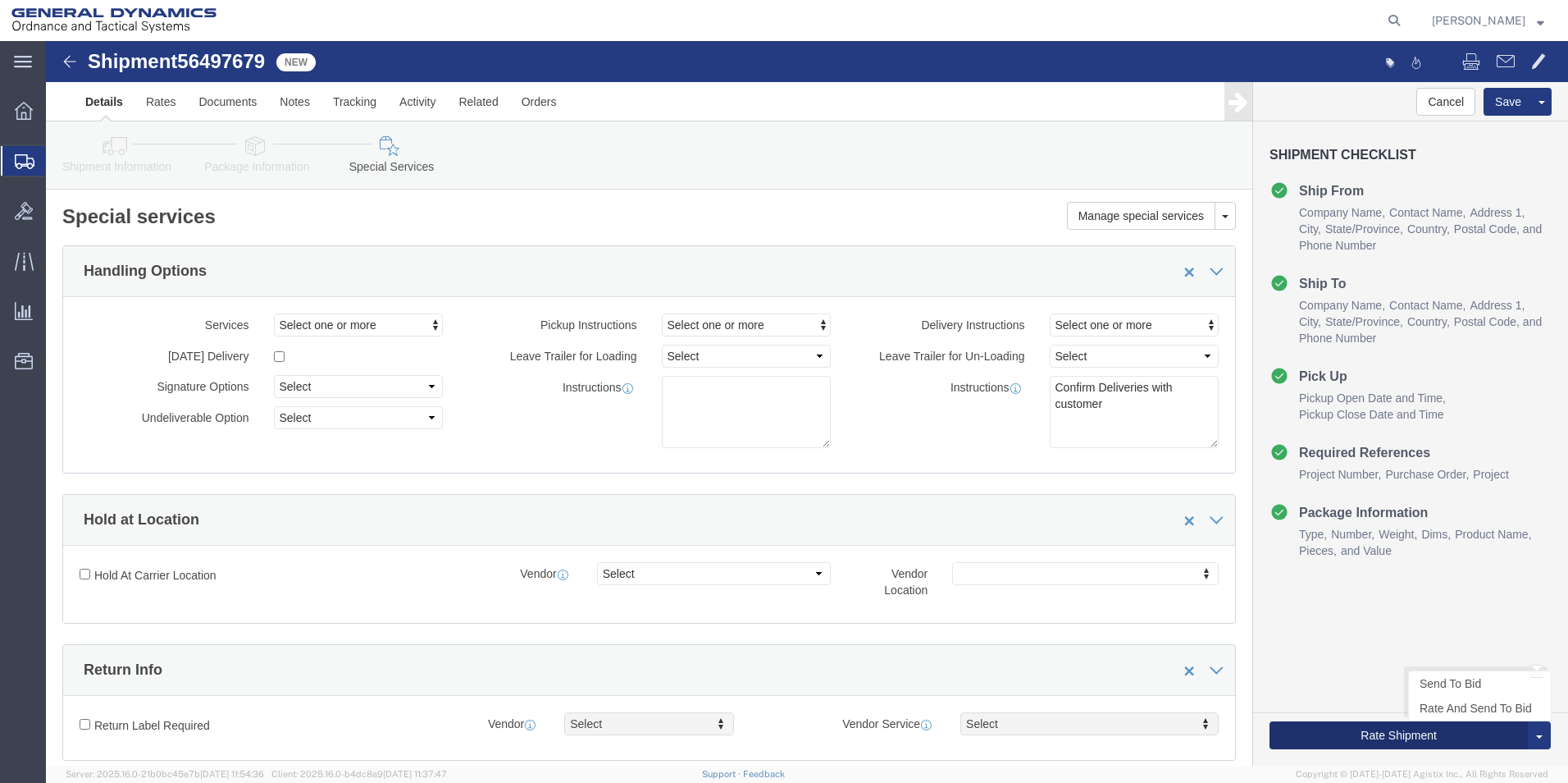
click button "Rate Shipment"
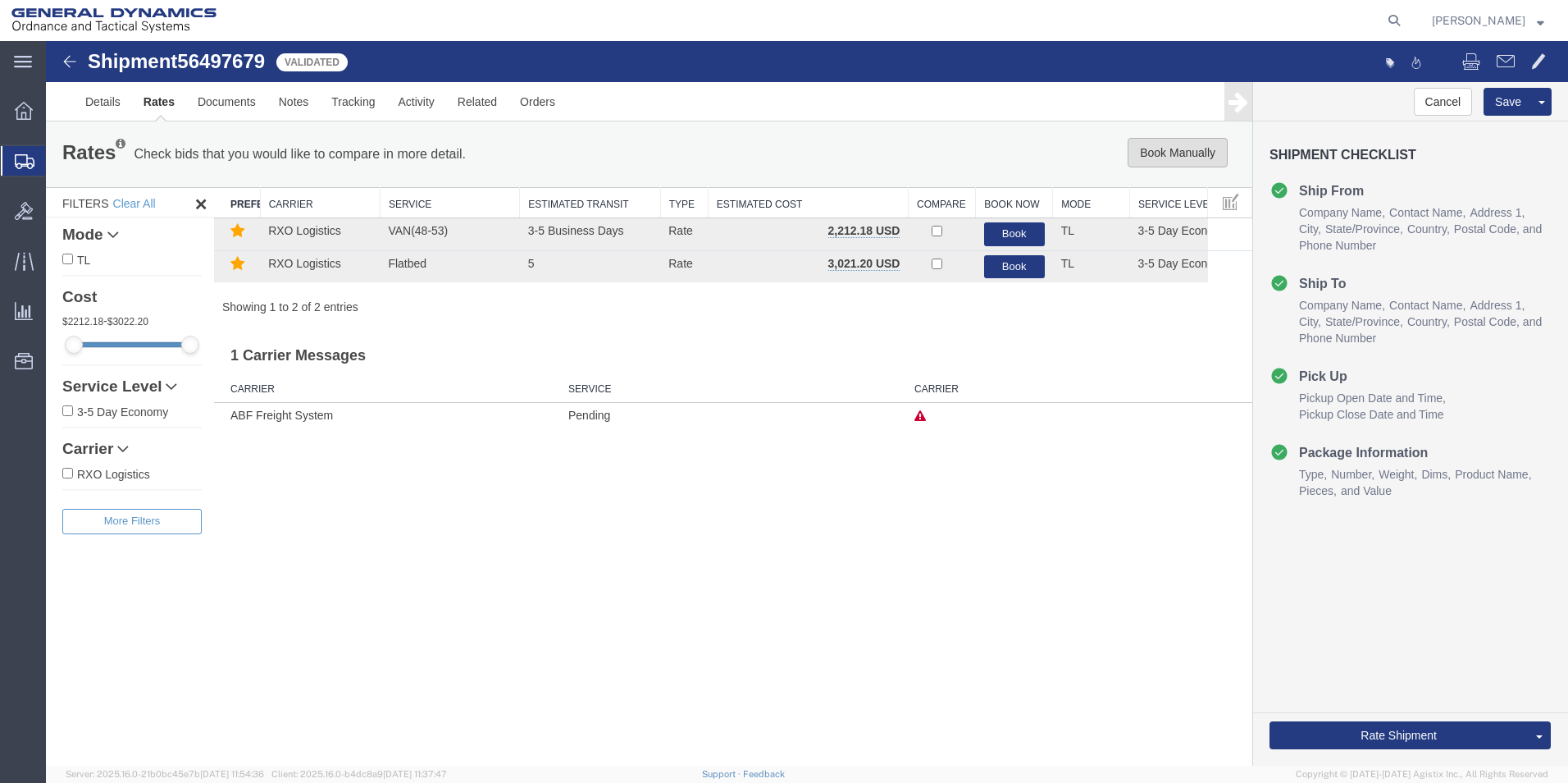
click at [1166, 153] on button "Book Manually" at bounding box center [1178, 153] width 100 height 29
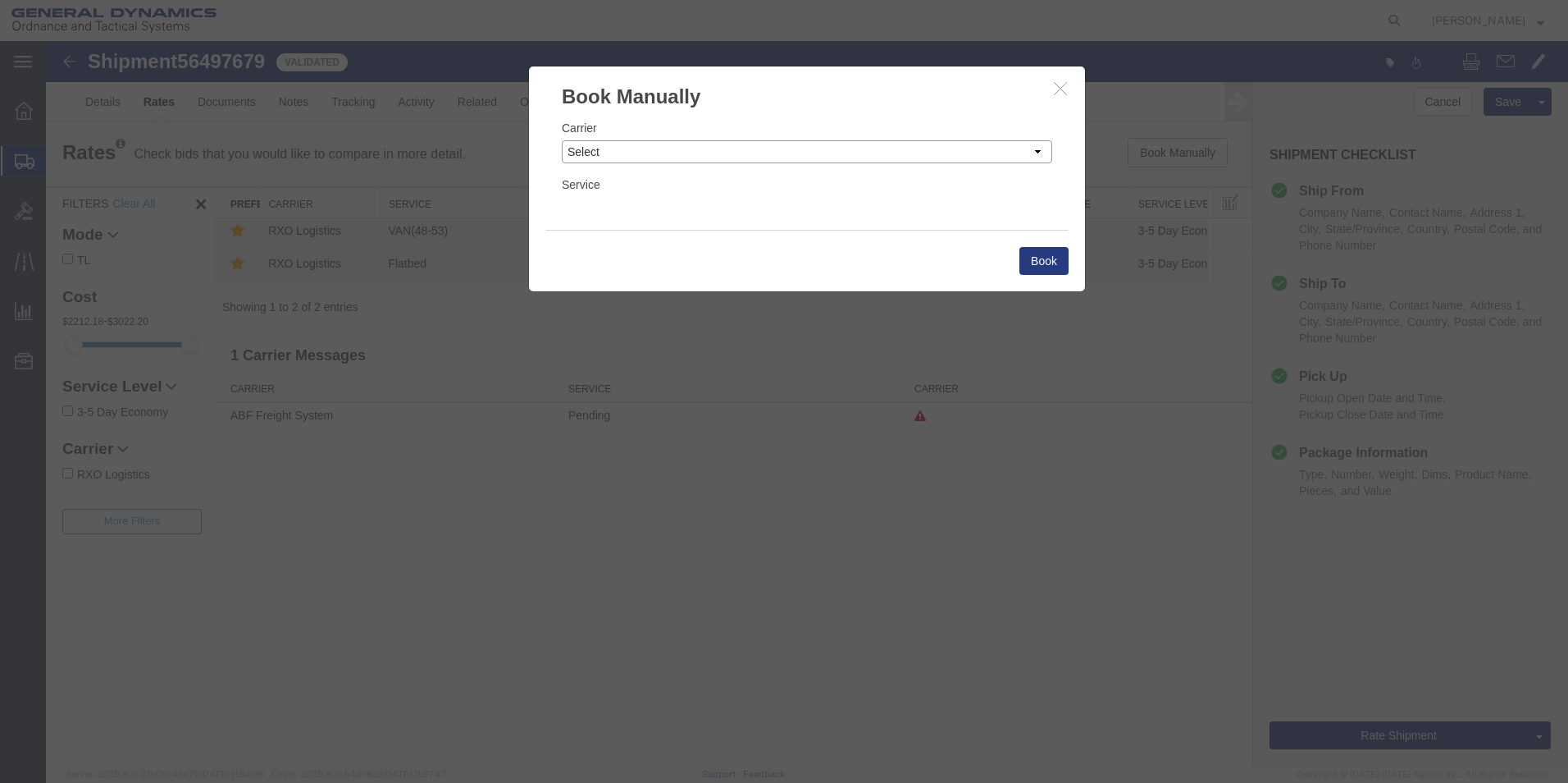
click at [1038, 149] on select "Select Add New Carrier (and default service) AATCO ABF Freight System FedEx Cus…" at bounding box center [807, 151] width 491 height 23
select select "ADD_NEW_CARRIER"
click at [562, 140] on select "Select Add New Carrier (and default service) AATCO ABF Freight System FedEx Cus…" at bounding box center [807, 151] width 491 height 23
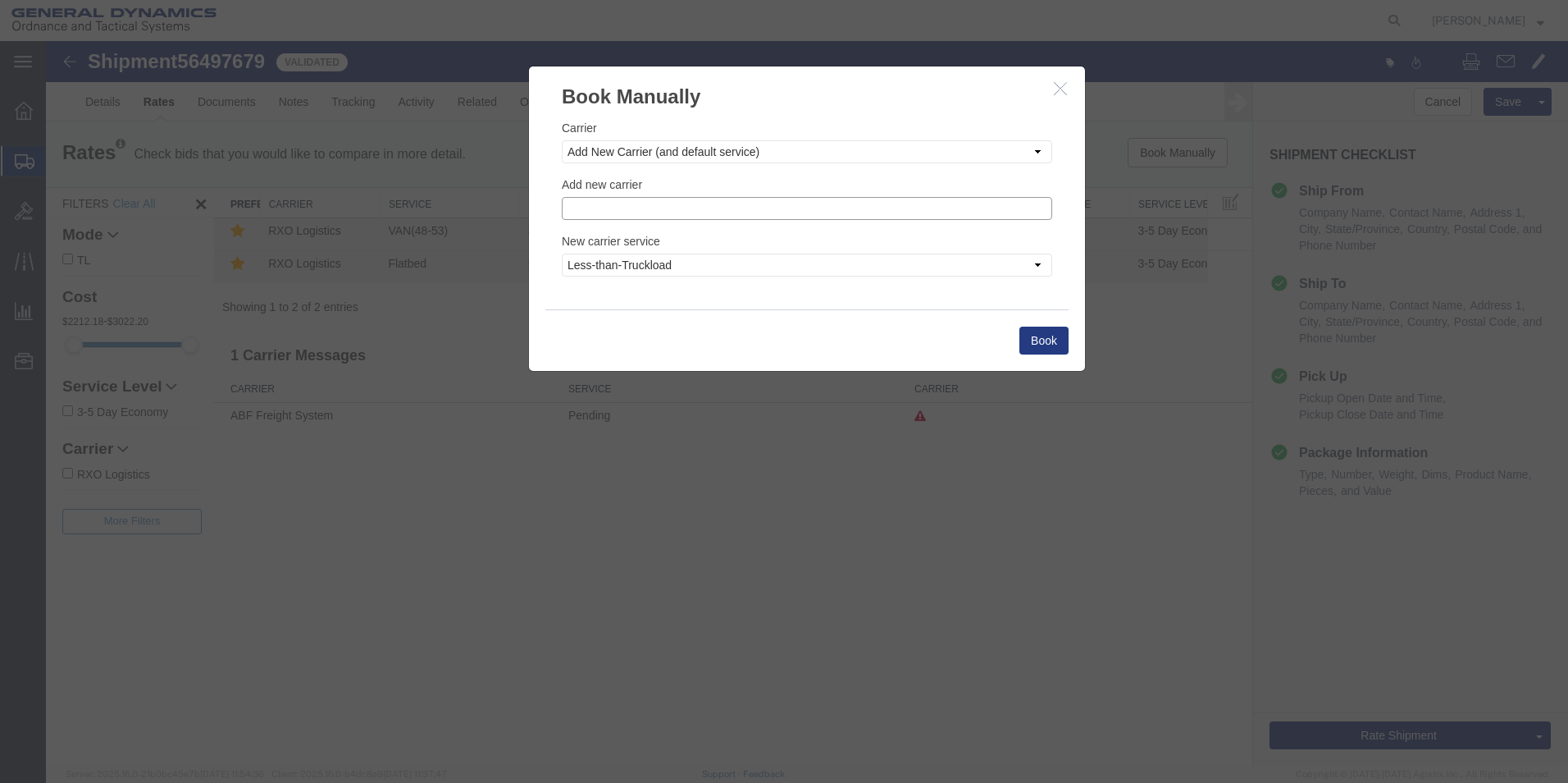
click at [625, 204] on input "text" at bounding box center [807, 208] width 491 height 23
click at [611, 260] on p "Steel Lion LLC" at bounding box center [807, 256] width 469 height 13
type input "Steel Lion LLC"
click at [1045, 336] on button "Book" at bounding box center [1044, 340] width 49 height 27
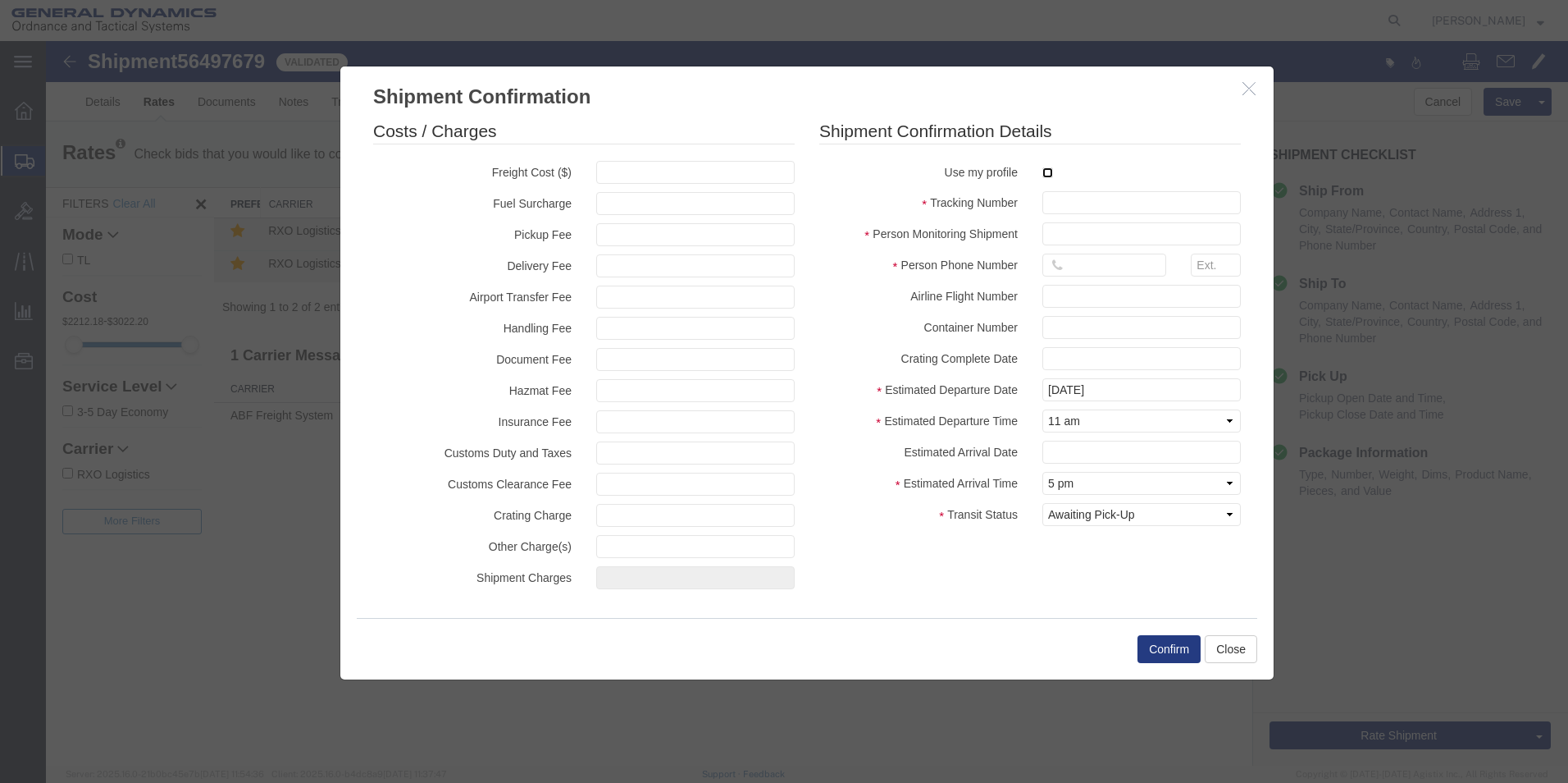
click at [1046, 173] on input "checkbox" at bounding box center [1048, 172] width 11 height 11
checkbox input "true"
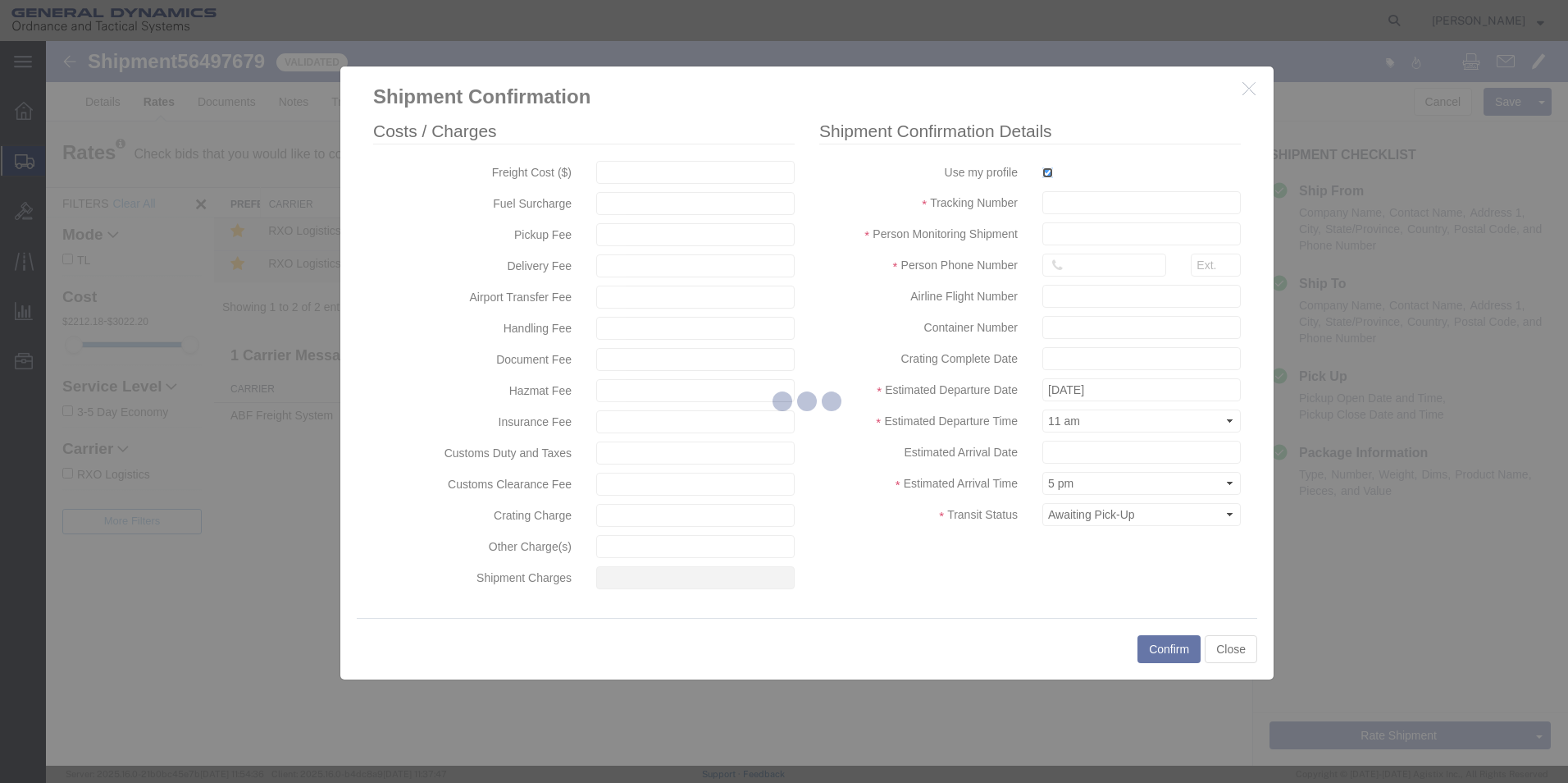
type input "[PERSON_NAME]"
type input "5709087062"
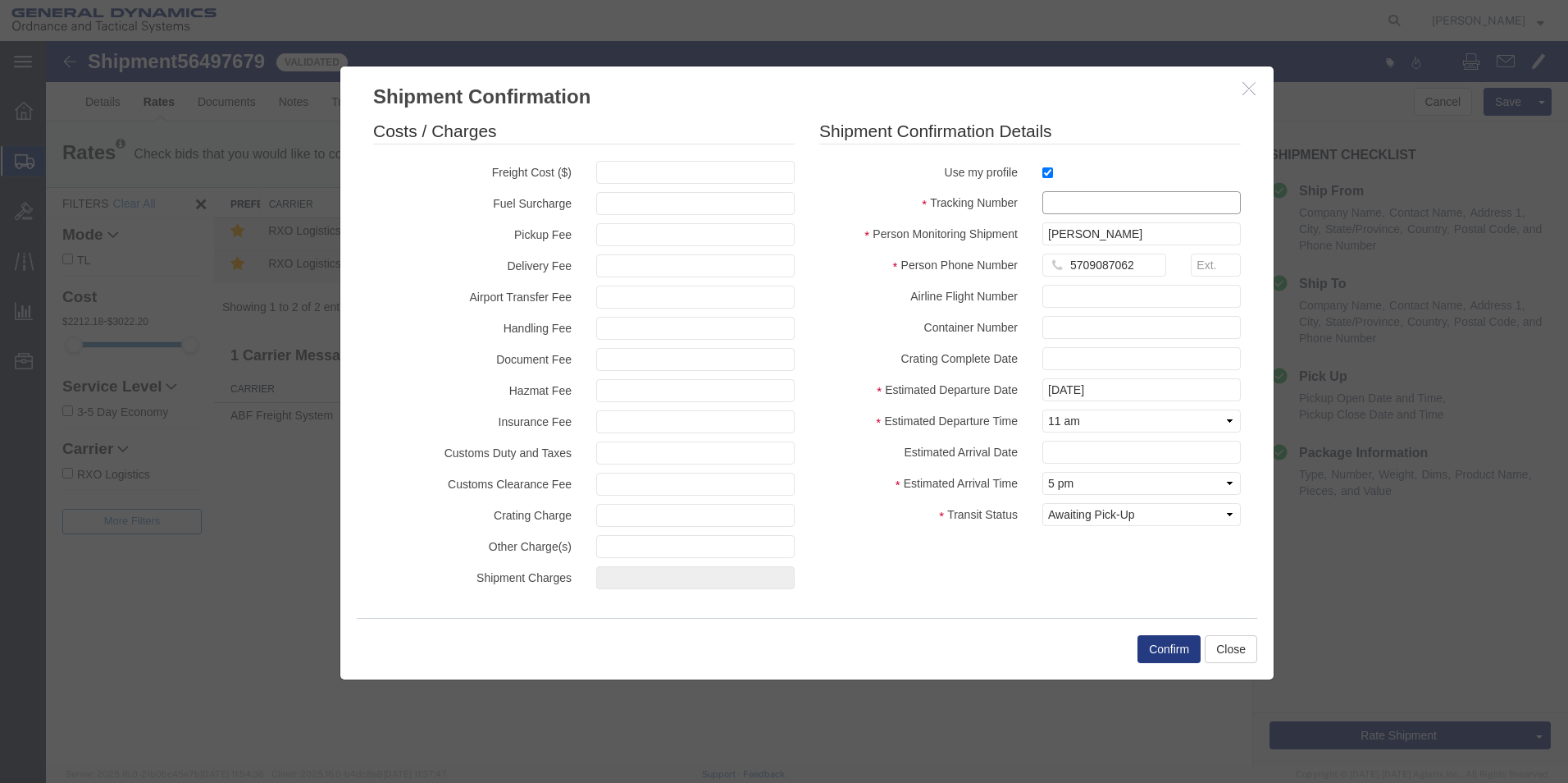
click at [1065, 202] on input "text" at bounding box center [1142, 202] width 199 height 23
type input "56497679"
click at [1171, 645] on button "Confirm" at bounding box center [1169, 649] width 63 height 27
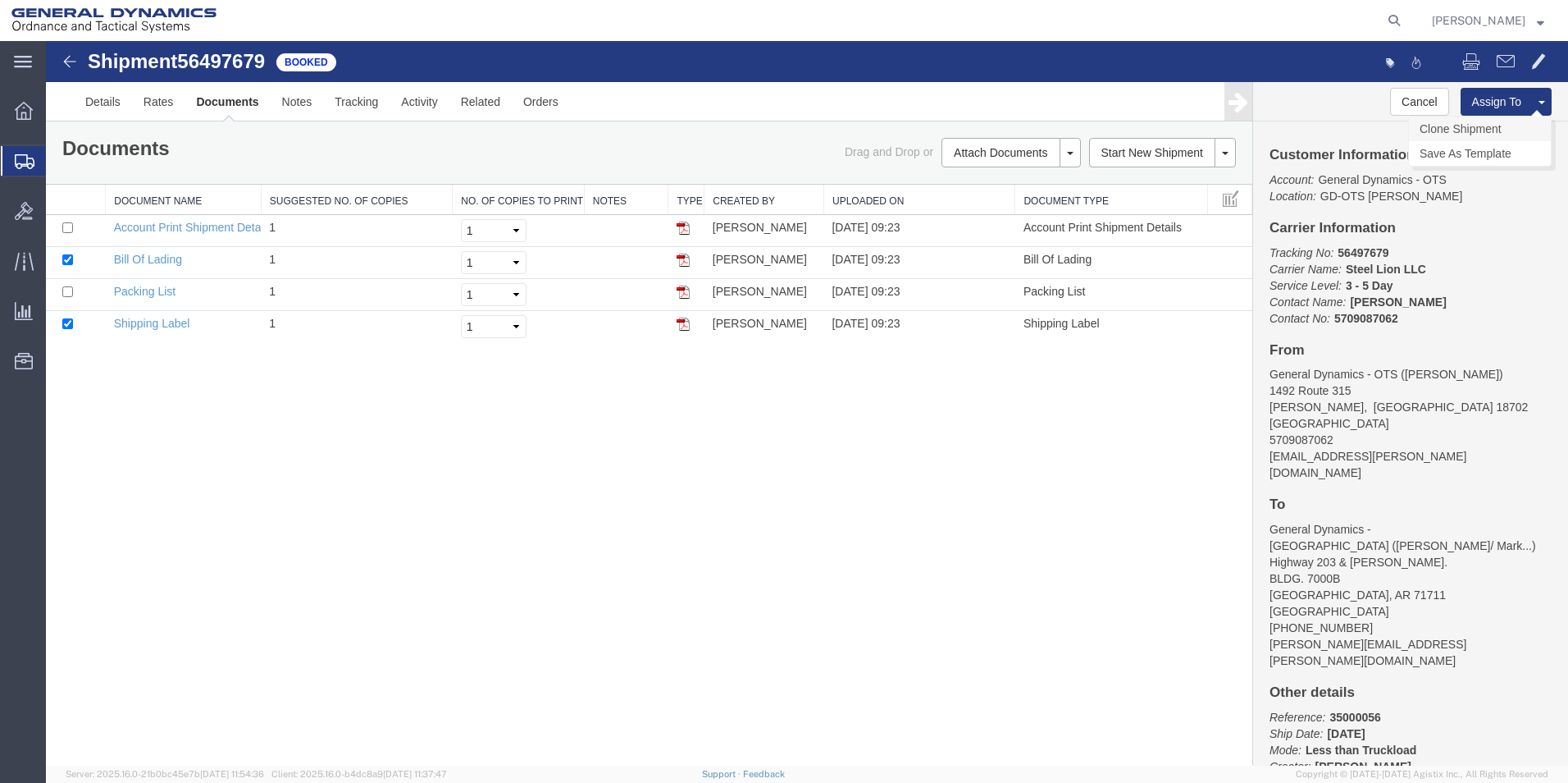
click at [1473, 126] on link "Clone Shipment" at bounding box center [1480, 128] width 142 height 24
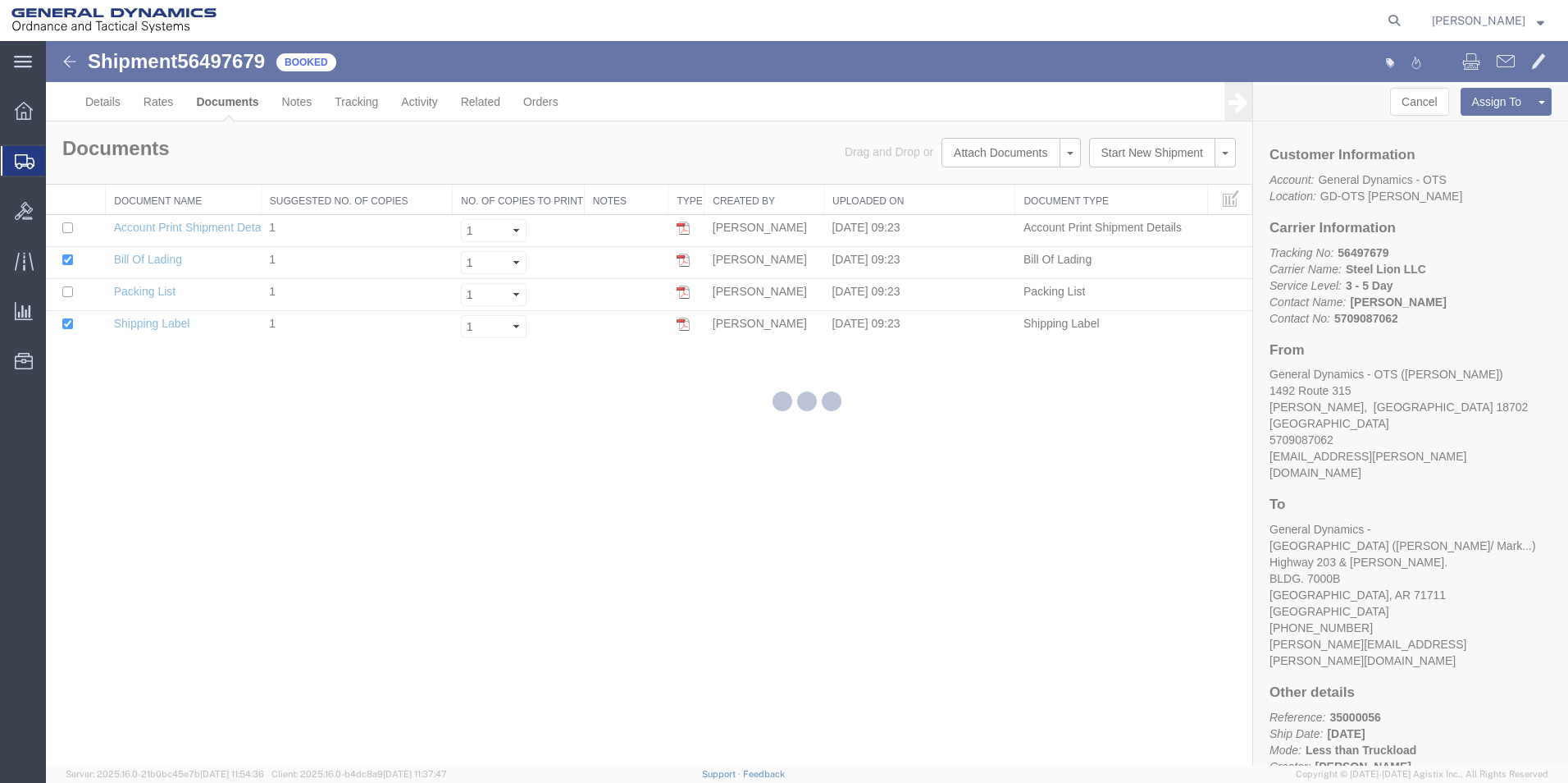
select select "42193"
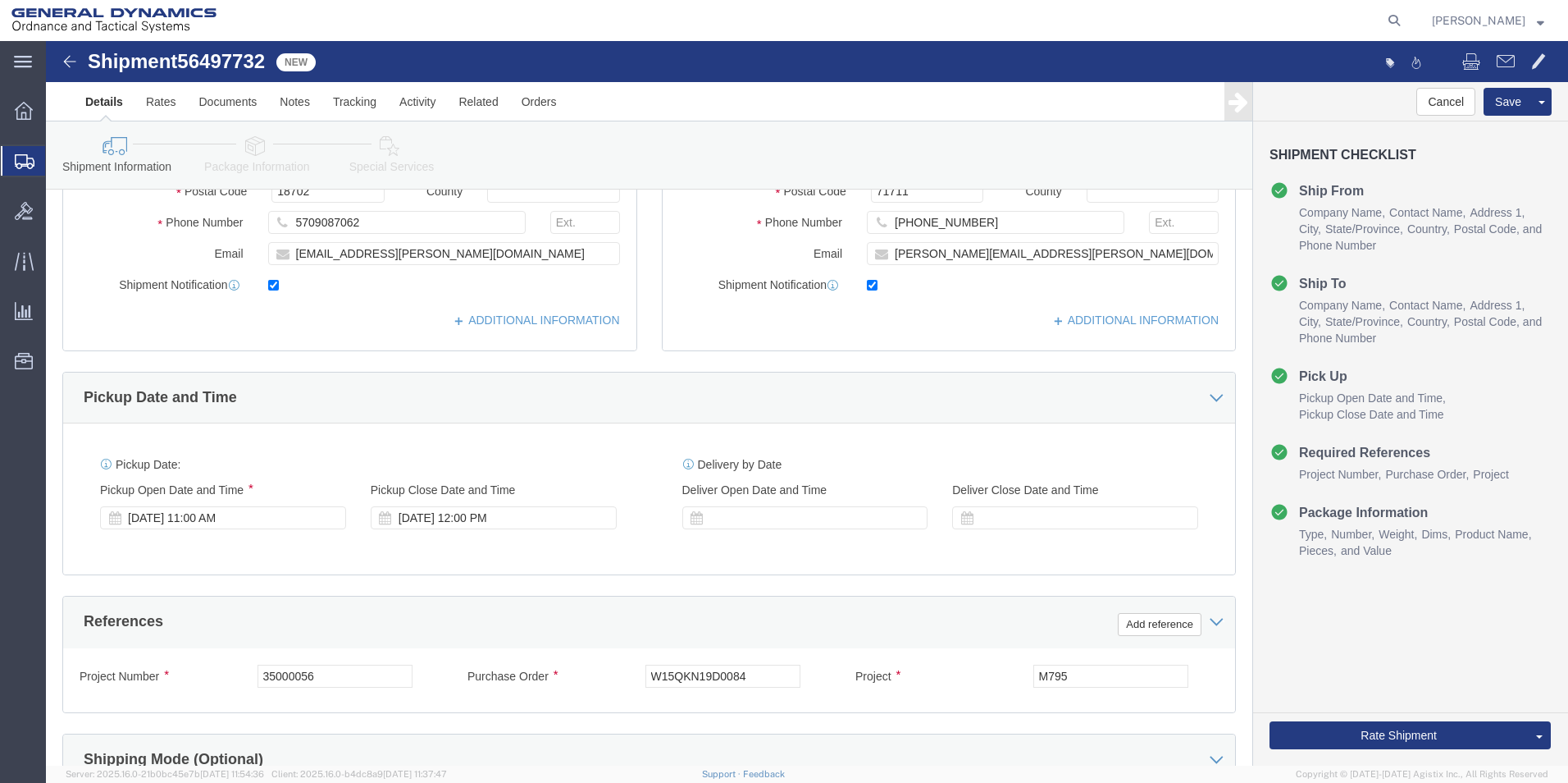
scroll to position [377, 0]
click div "[DATE] 11:00 AM"
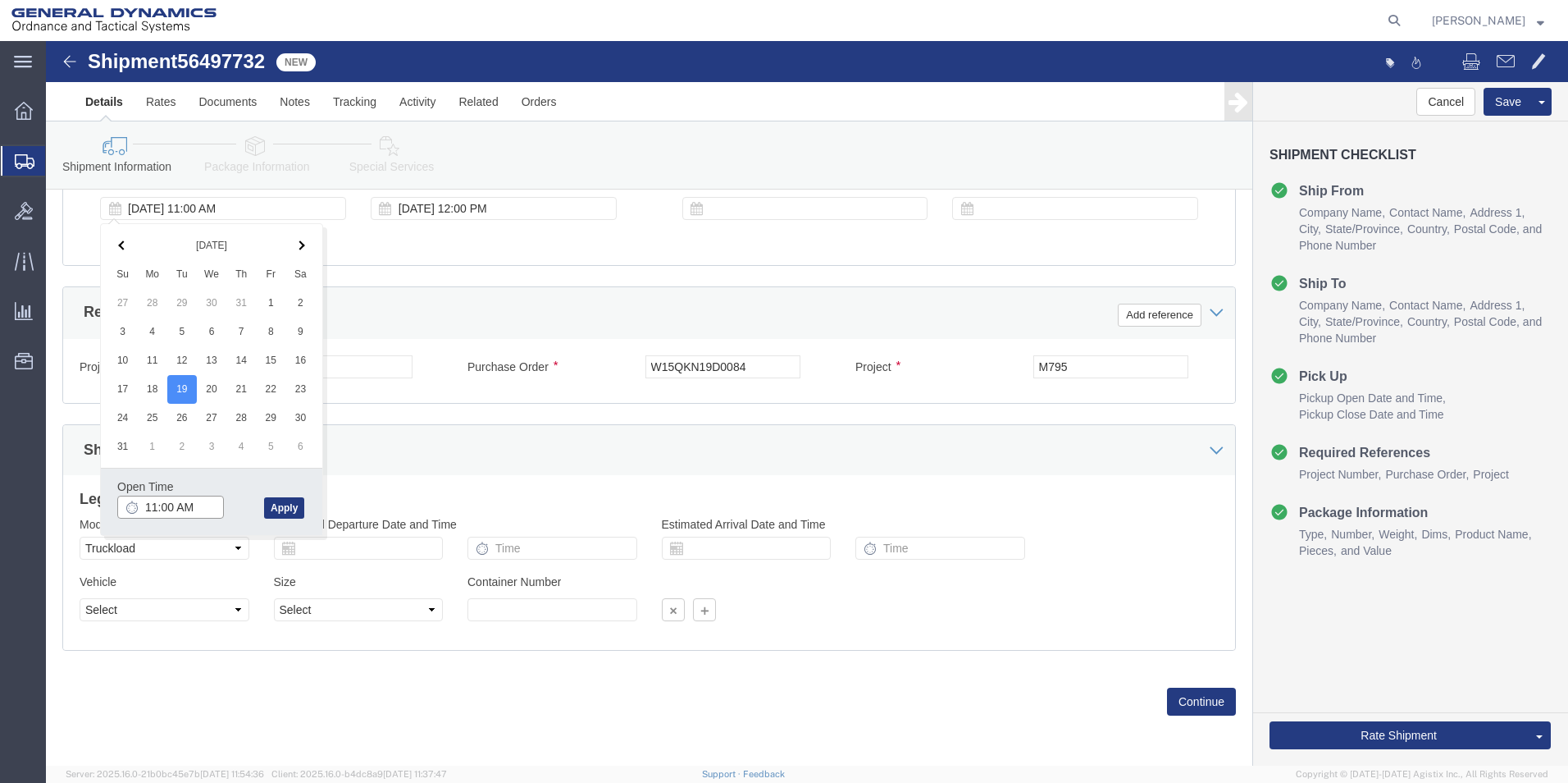
click input "11:00 AM"
type input "9:00 AM"
click button "Apply"
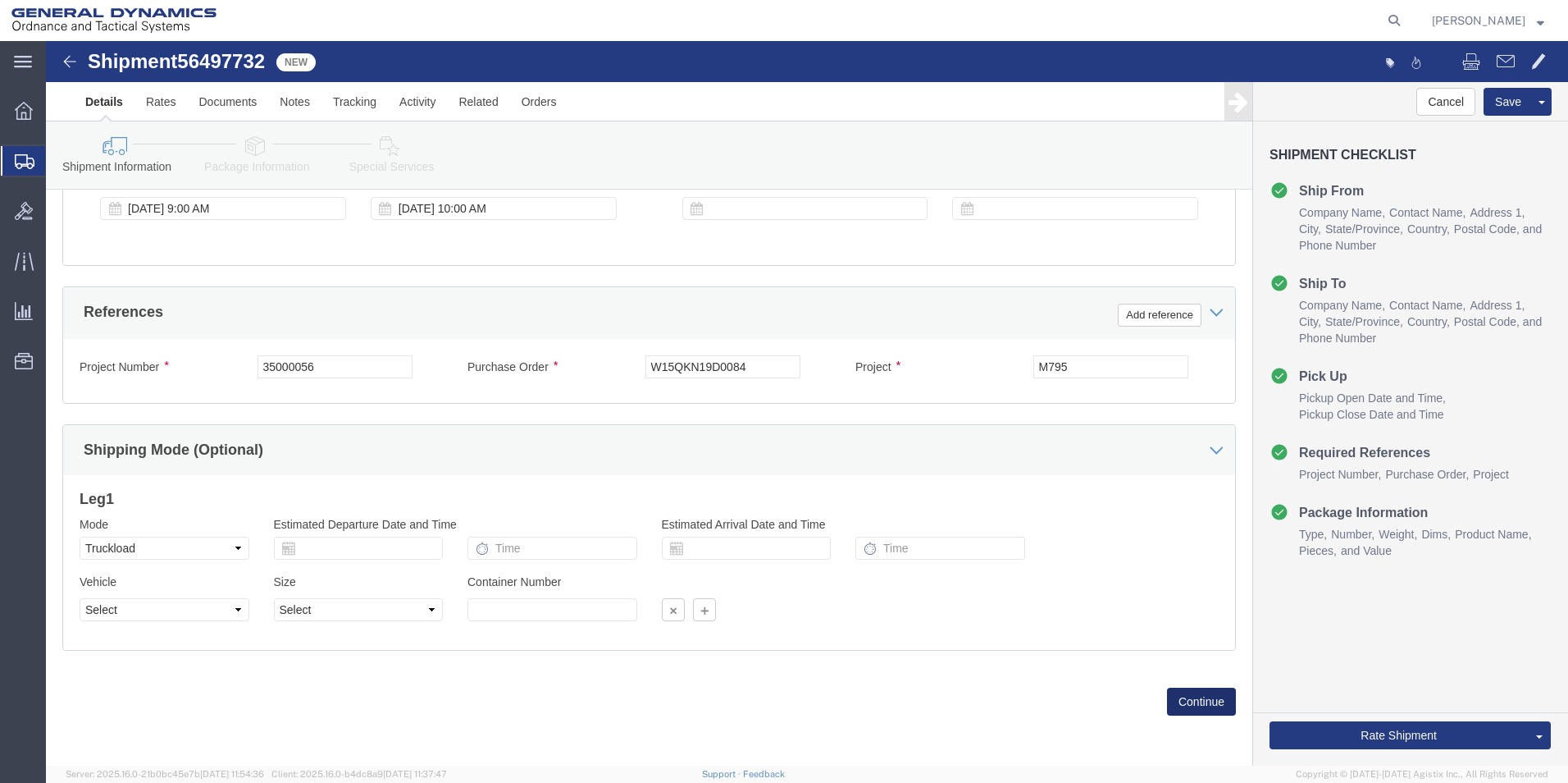
click button "Continue"
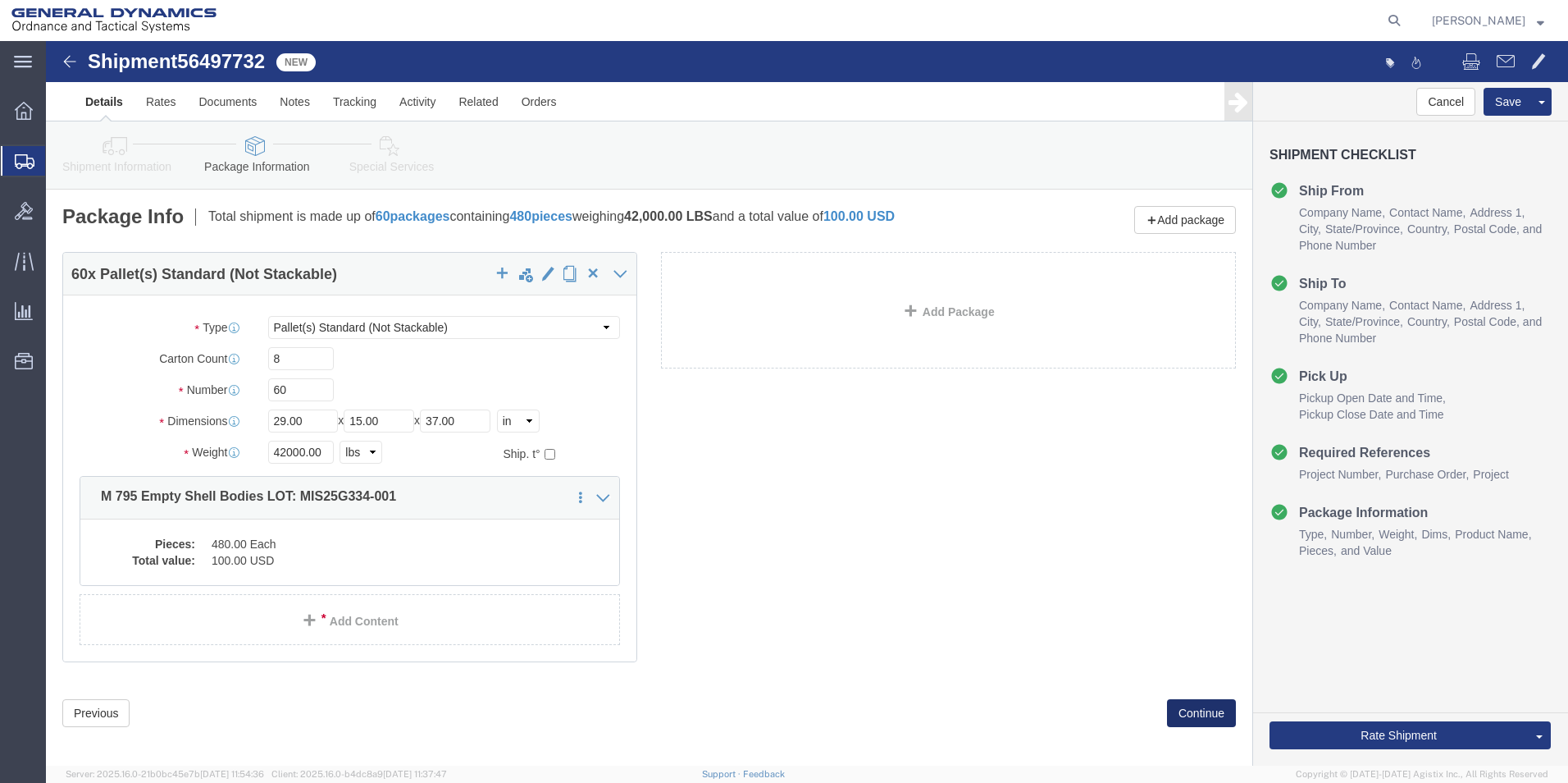
click button "Continue"
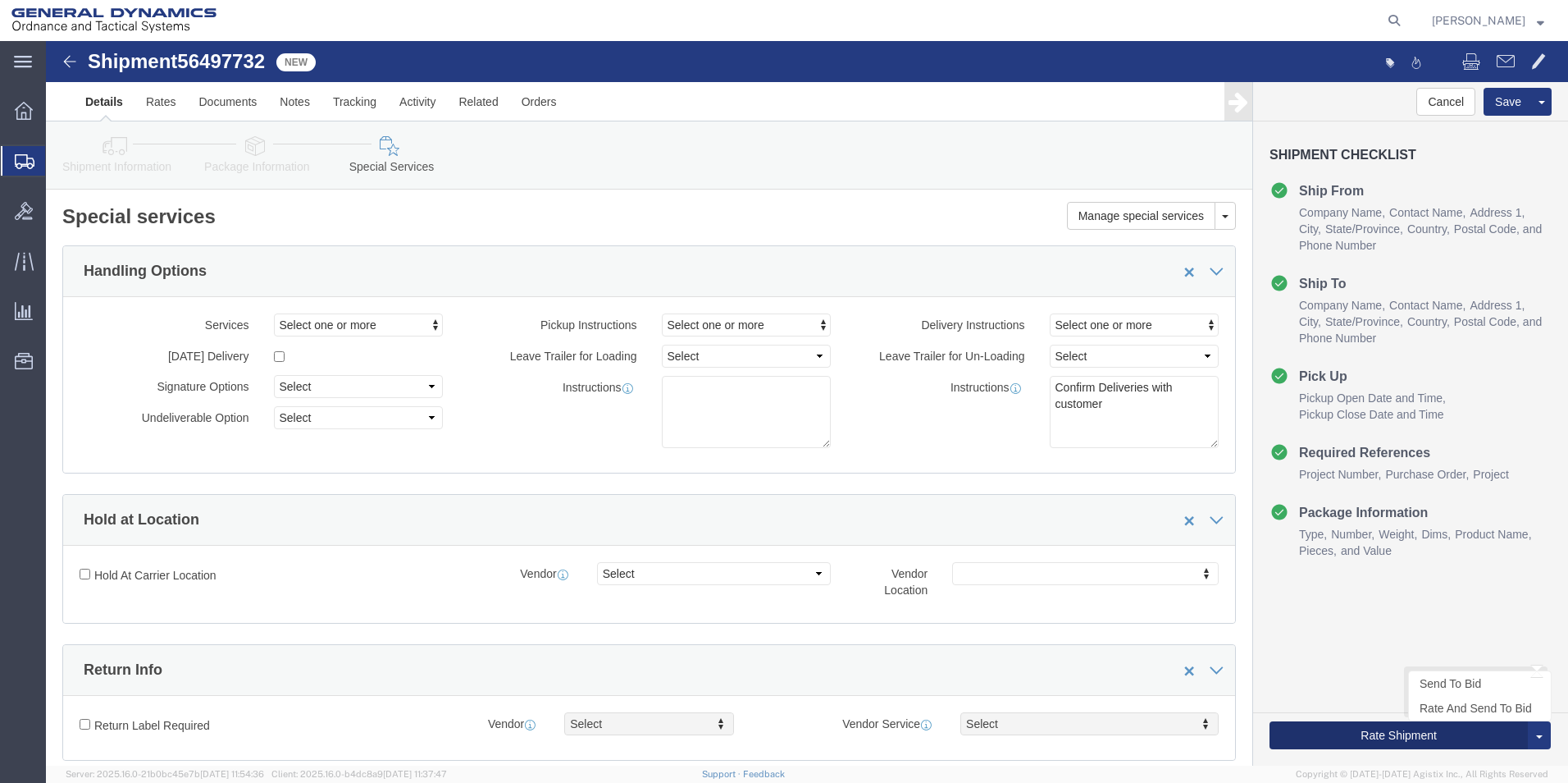
click button "Rate Shipment"
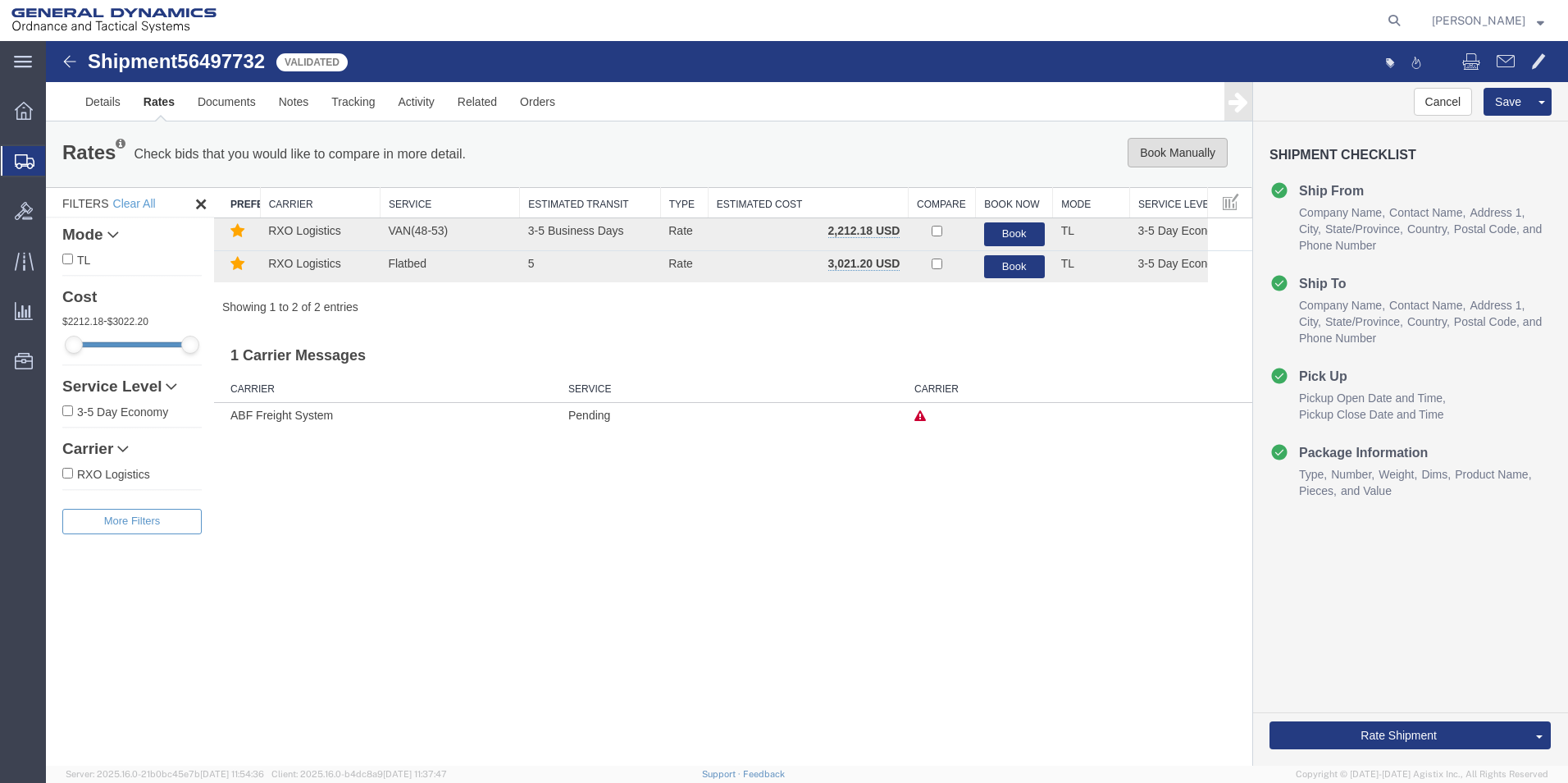
click at [1177, 149] on button "Book Manually" at bounding box center [1178, 153] width 100 height 29
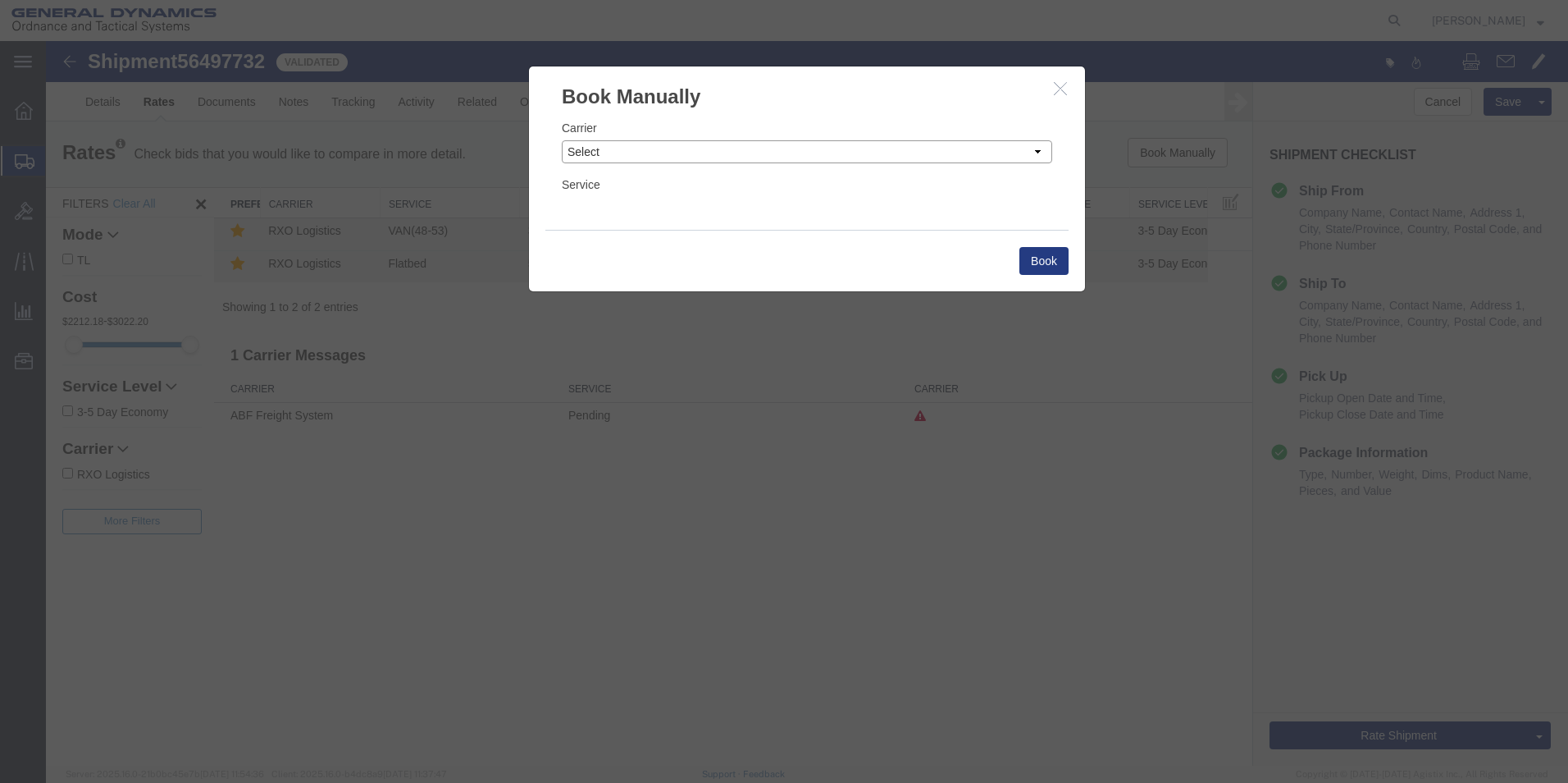
click at [1037, 153] on select "Select Add New Carrier (and default service) AATCO ABF Freight System FedEx Cus…" at bounding box center [807, 151] width 491 height 23
select select "ADD_NEW_CARRIER"
click at [562, 140] on select "Select Add New Carrier (and default service) AATCO ABF Freight System FedEx Cus…" at bounding box center [807, 151] width 491 height 23
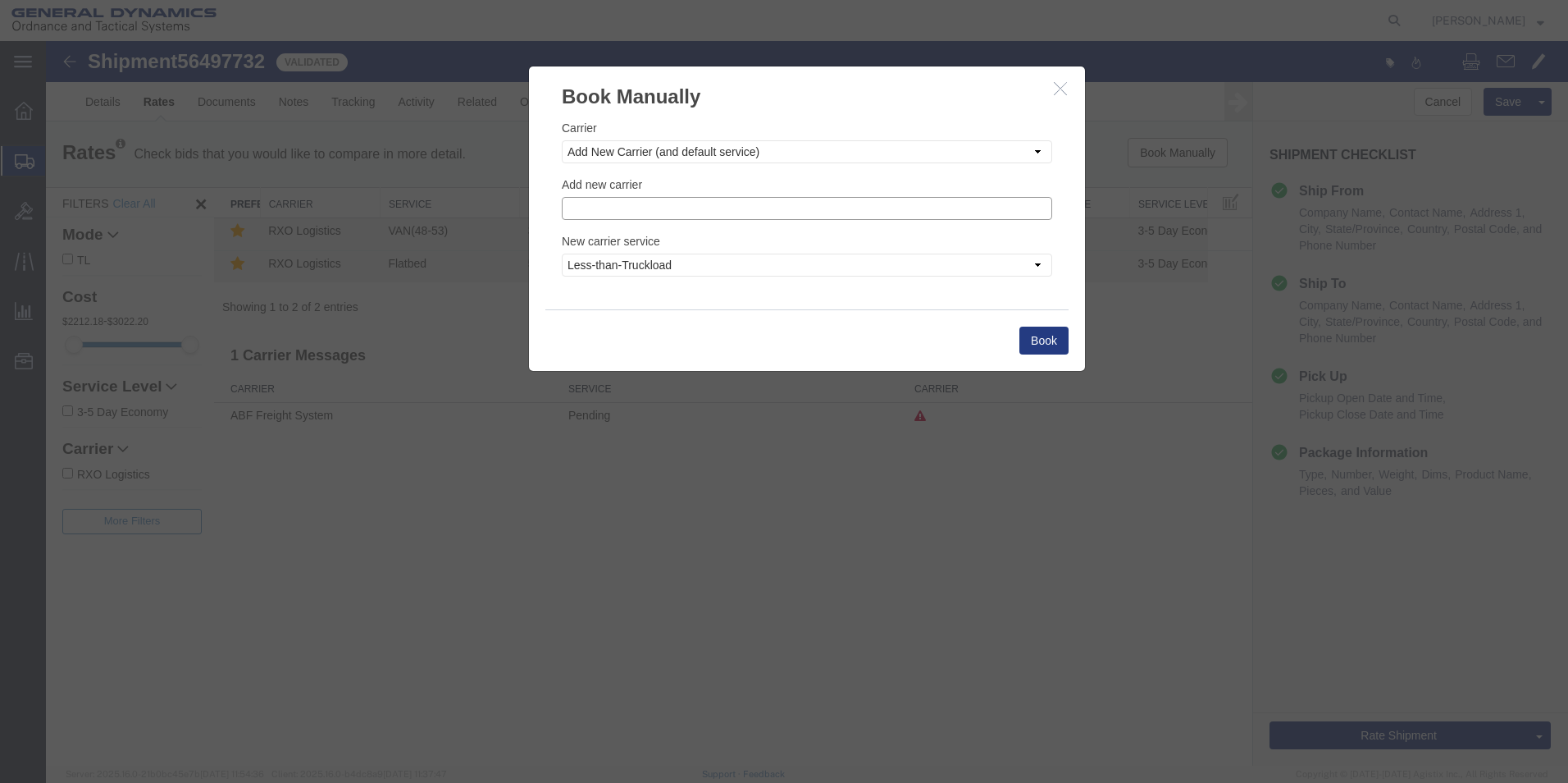
click at [639, 211] on input "text" at bounding box center [807, 208] width 491 height 23
click at [597, 239] on p "Steel Lion LLC" at bounding box center [807, 233] width 469 height 13
type input "Steel Lion LLC"
click at [1042, 343] on button "Book" at bounding box center [1044, 340] width 49 height 27
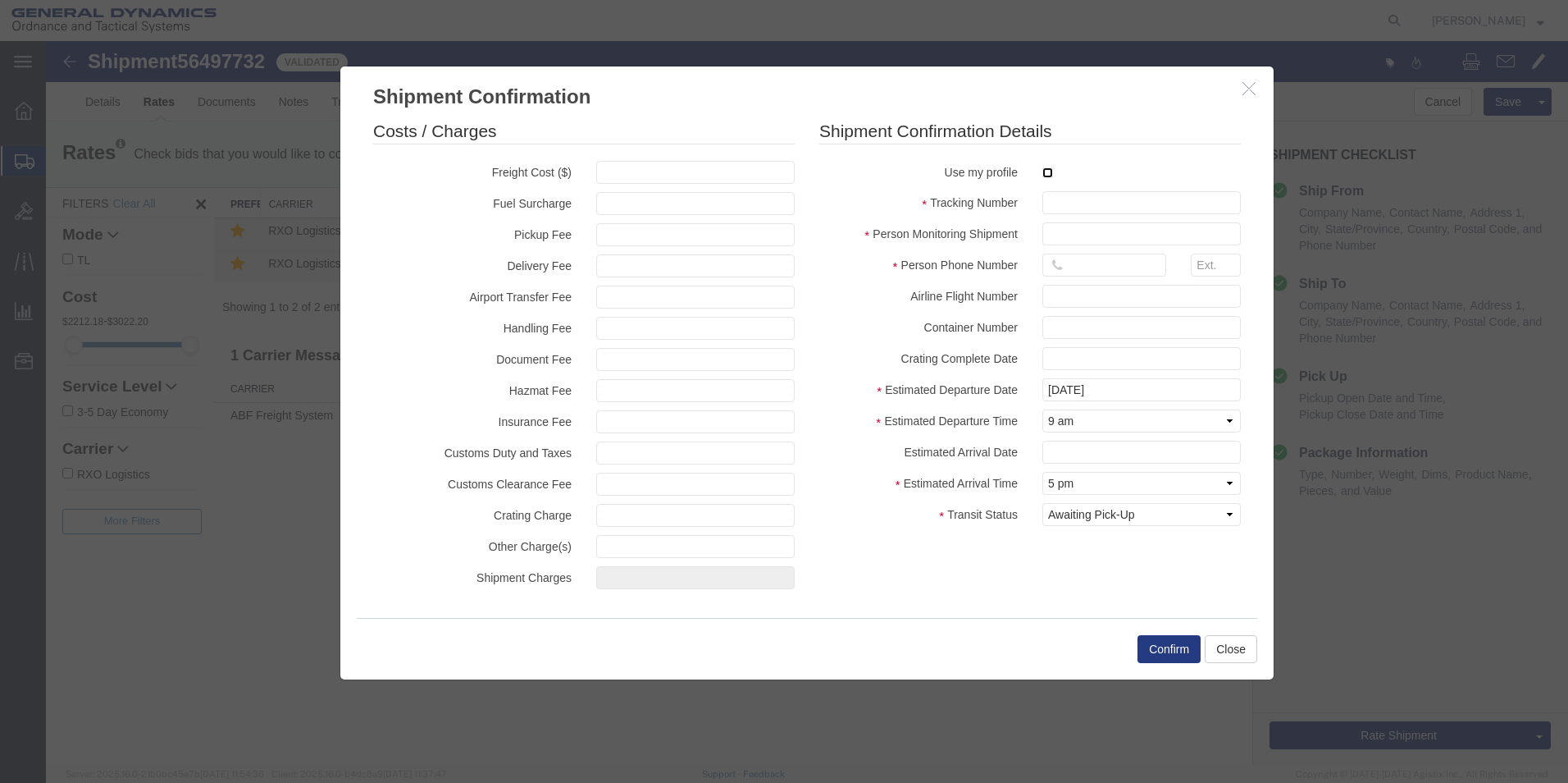
click at [1047, 171] on input "checkbox" at bounding box center [1048, 172] width 11 height 11
checkbox input "true"
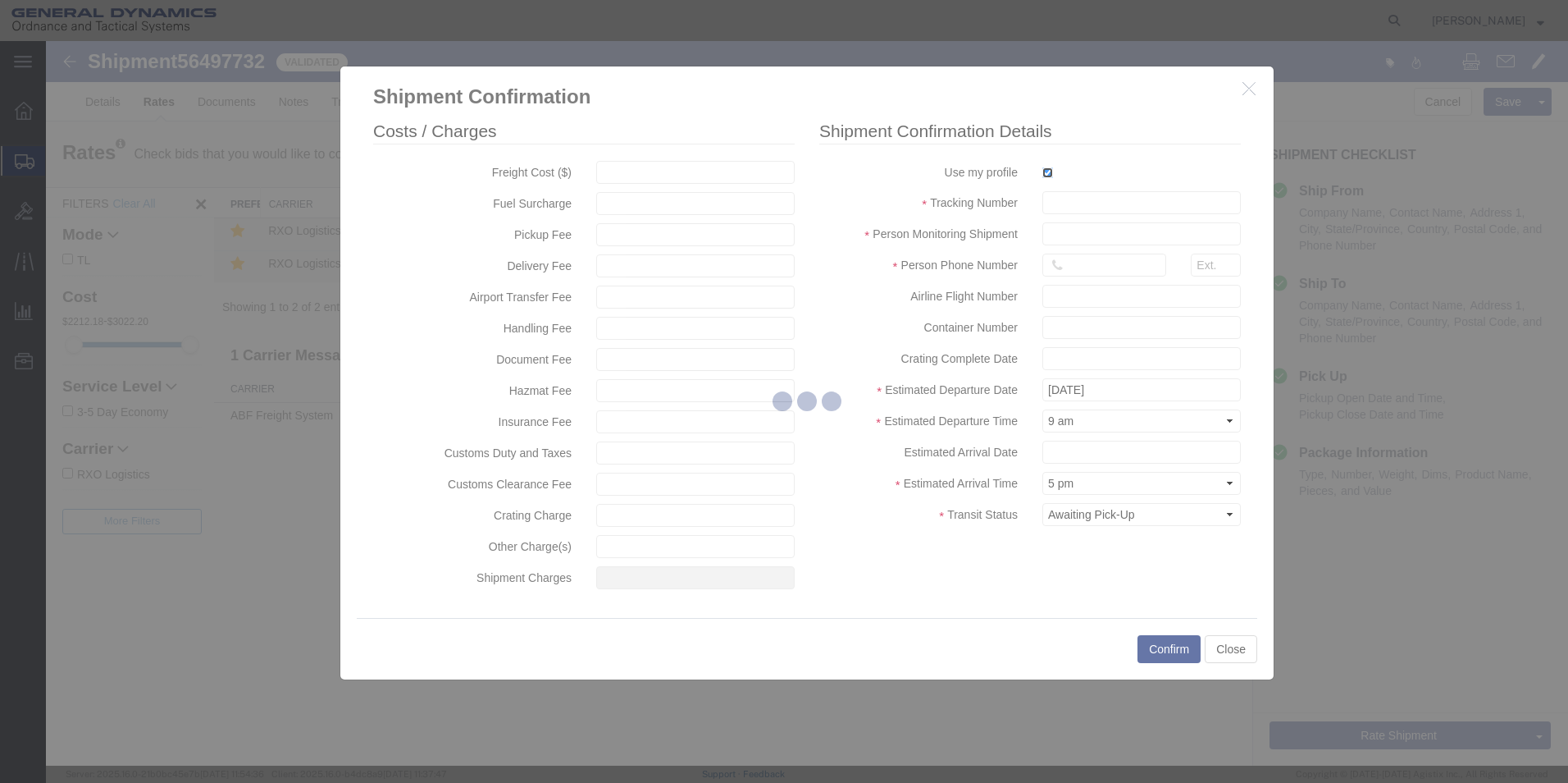
type input "[PERSON_NAME]"
type input "5709087062"
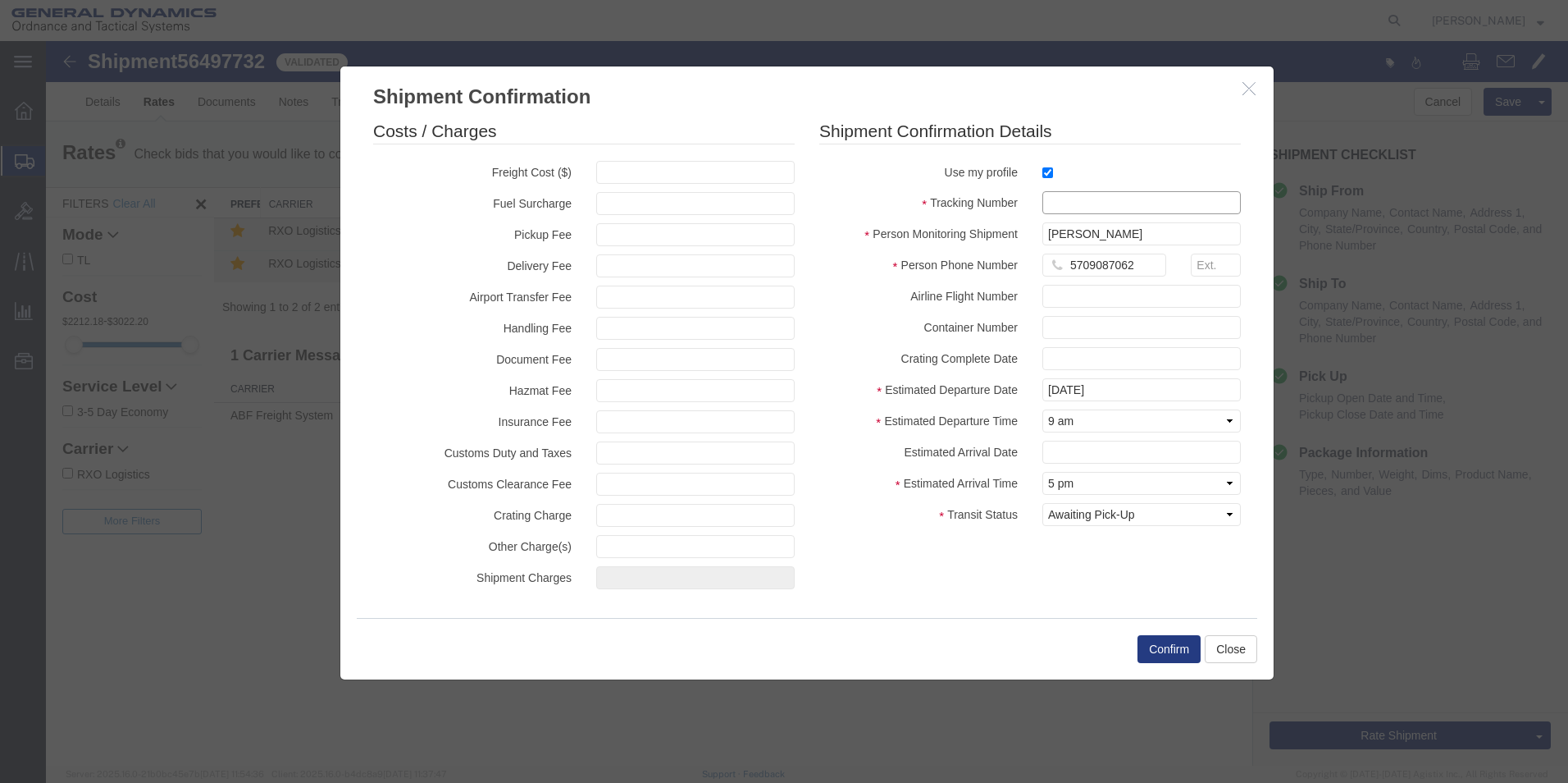
click at [1083, 203] on input "text" at bounding box center [1142, 202] width 199 height 23
type input "56497732"
click at [1165, 649] on button "Confirm" at bounding box center [1169, 649] width 63 height 27
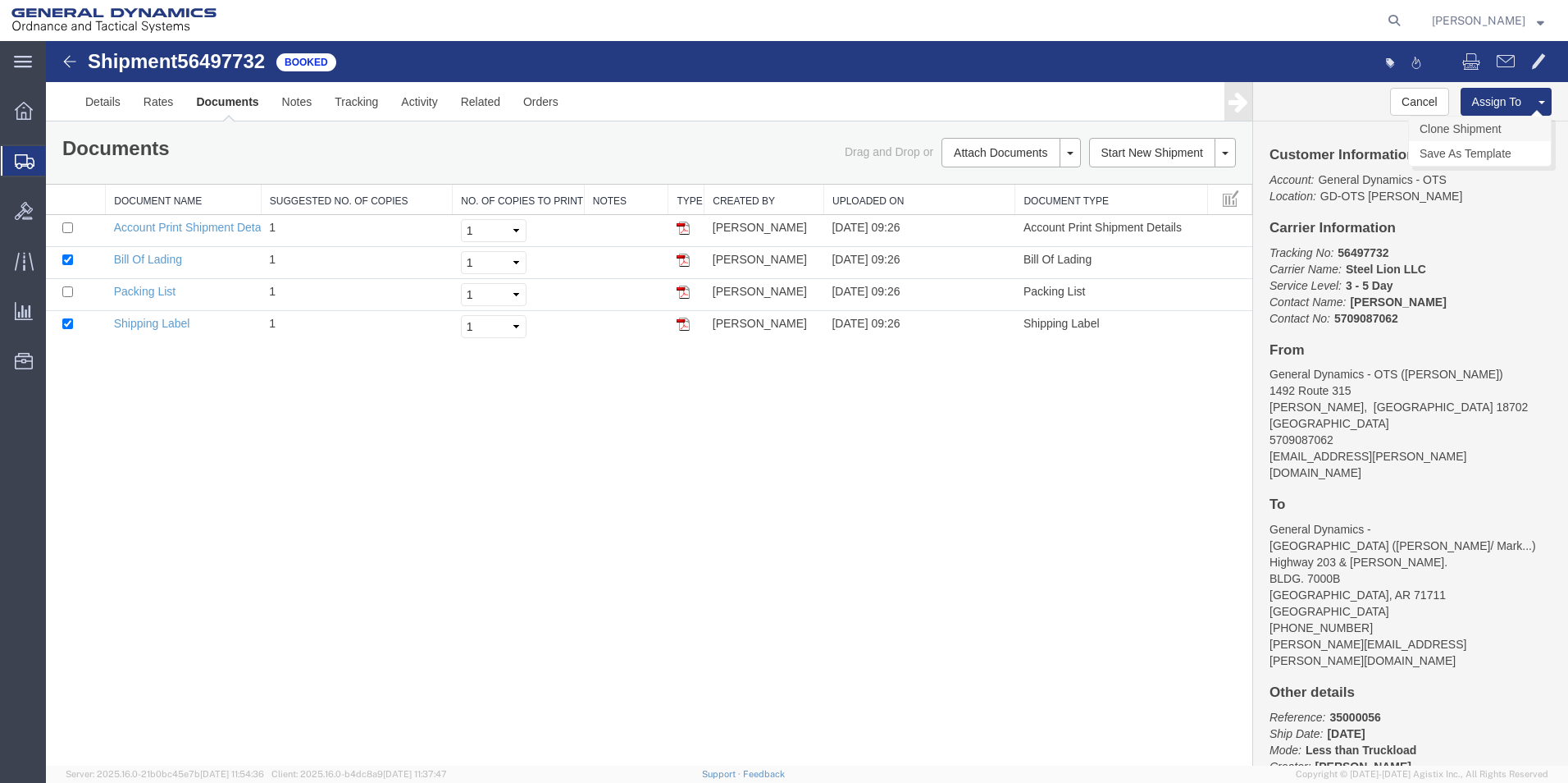
click at [1472, 123] on link "Clone Shipment" at bounding box center [1480, 128] width 142 height 24
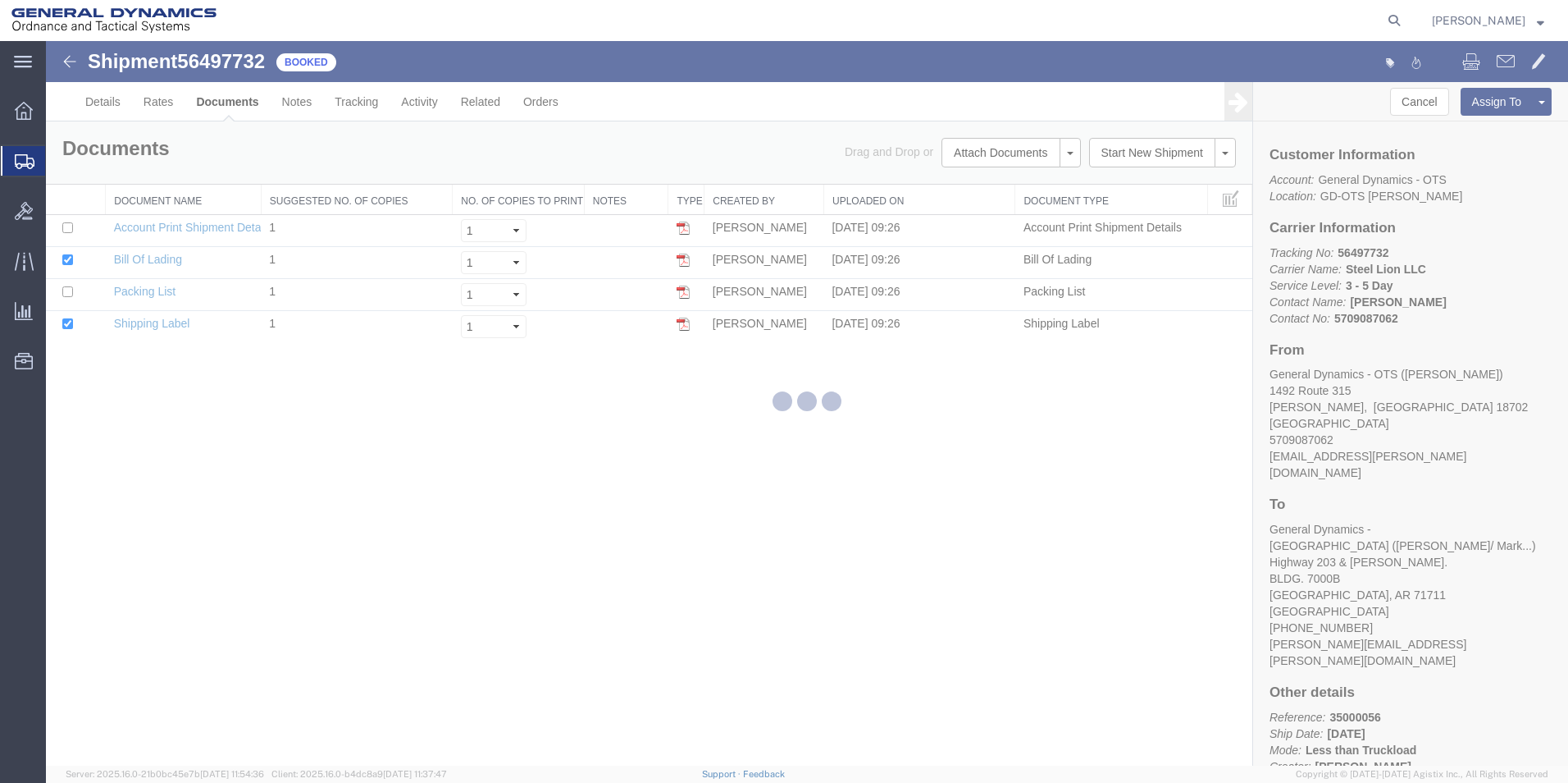
select select "42193"
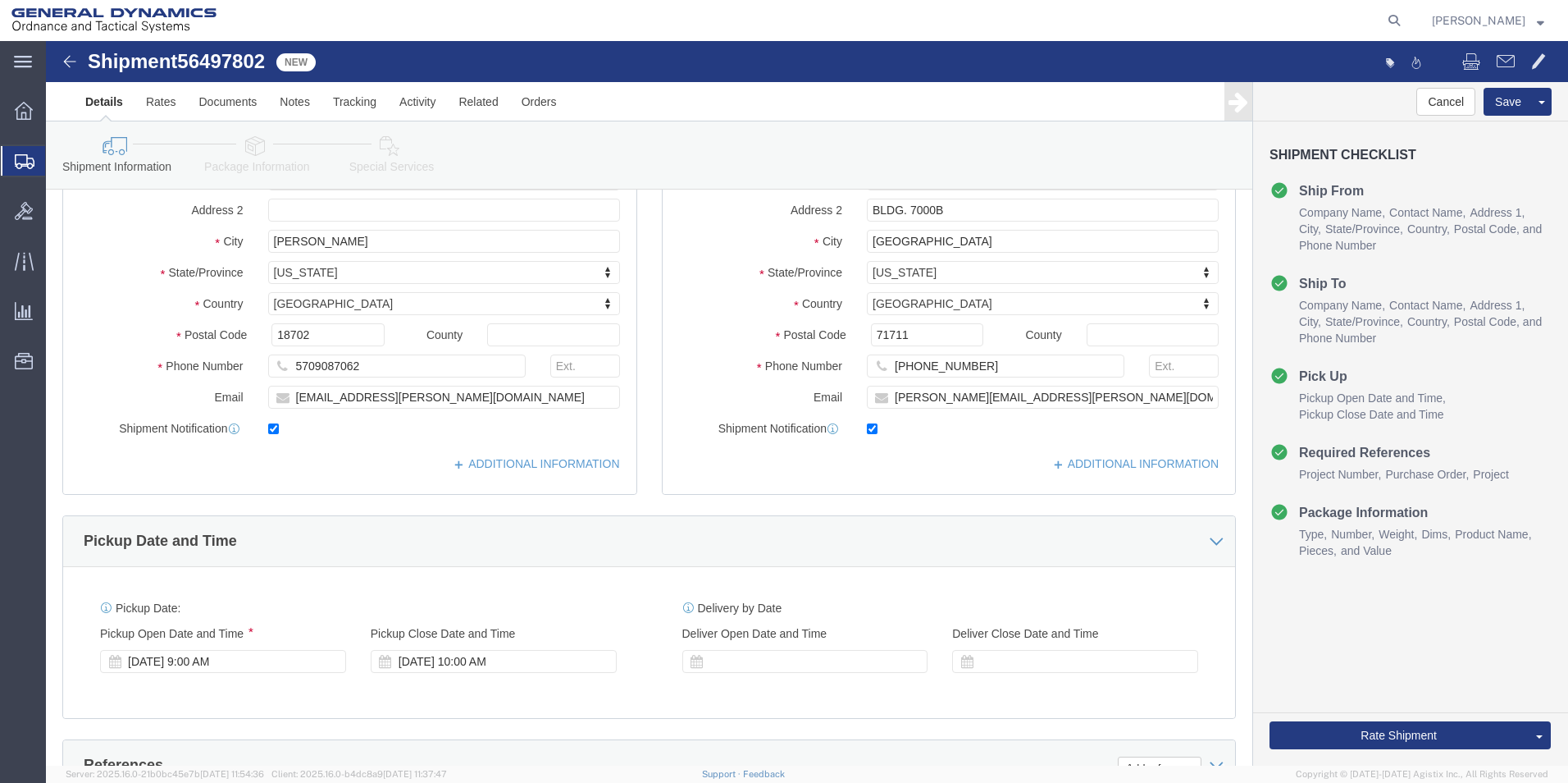
scroll to position [300, 0]
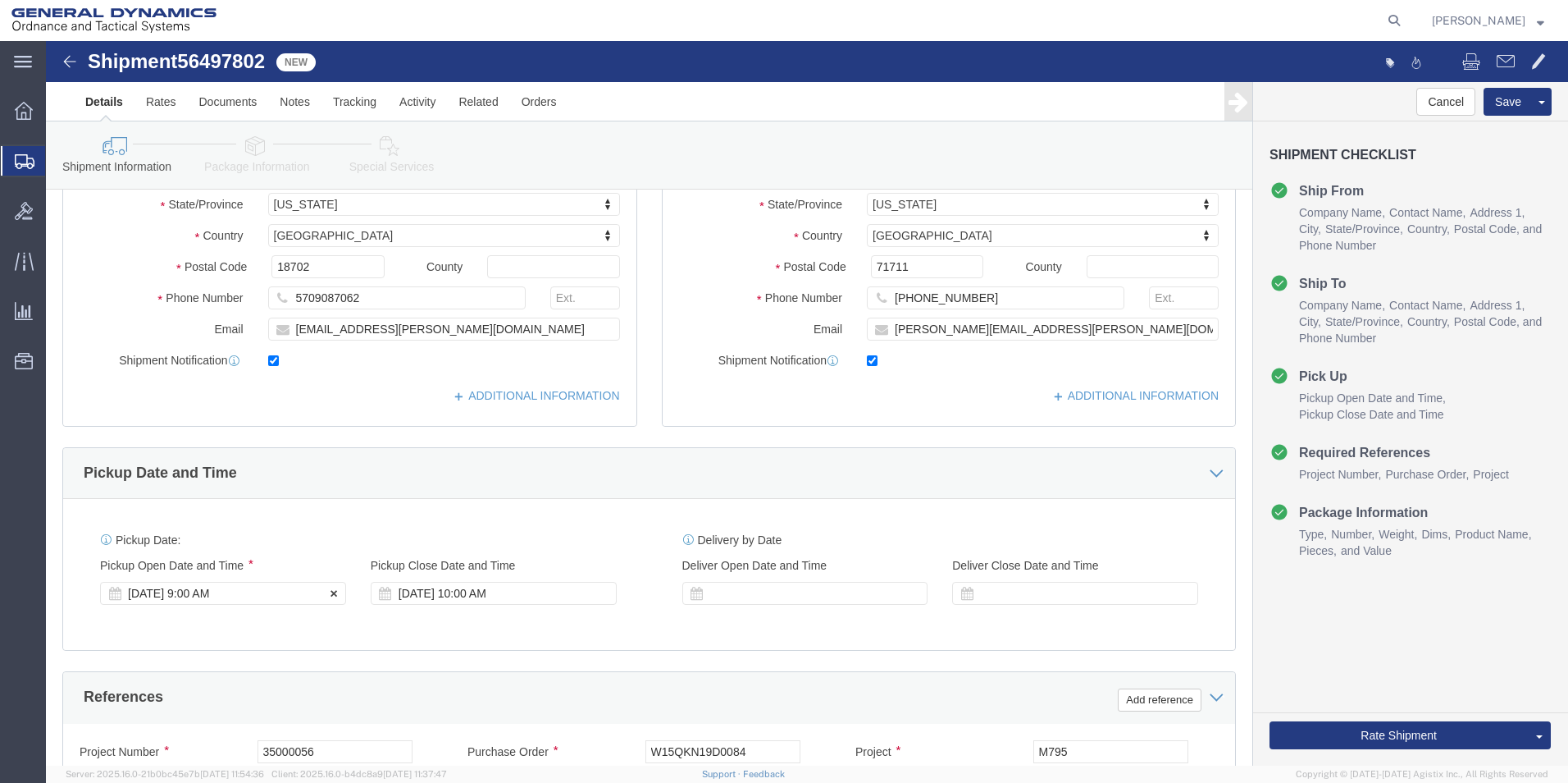
click div "Aug 19 2025 9:00 AM"
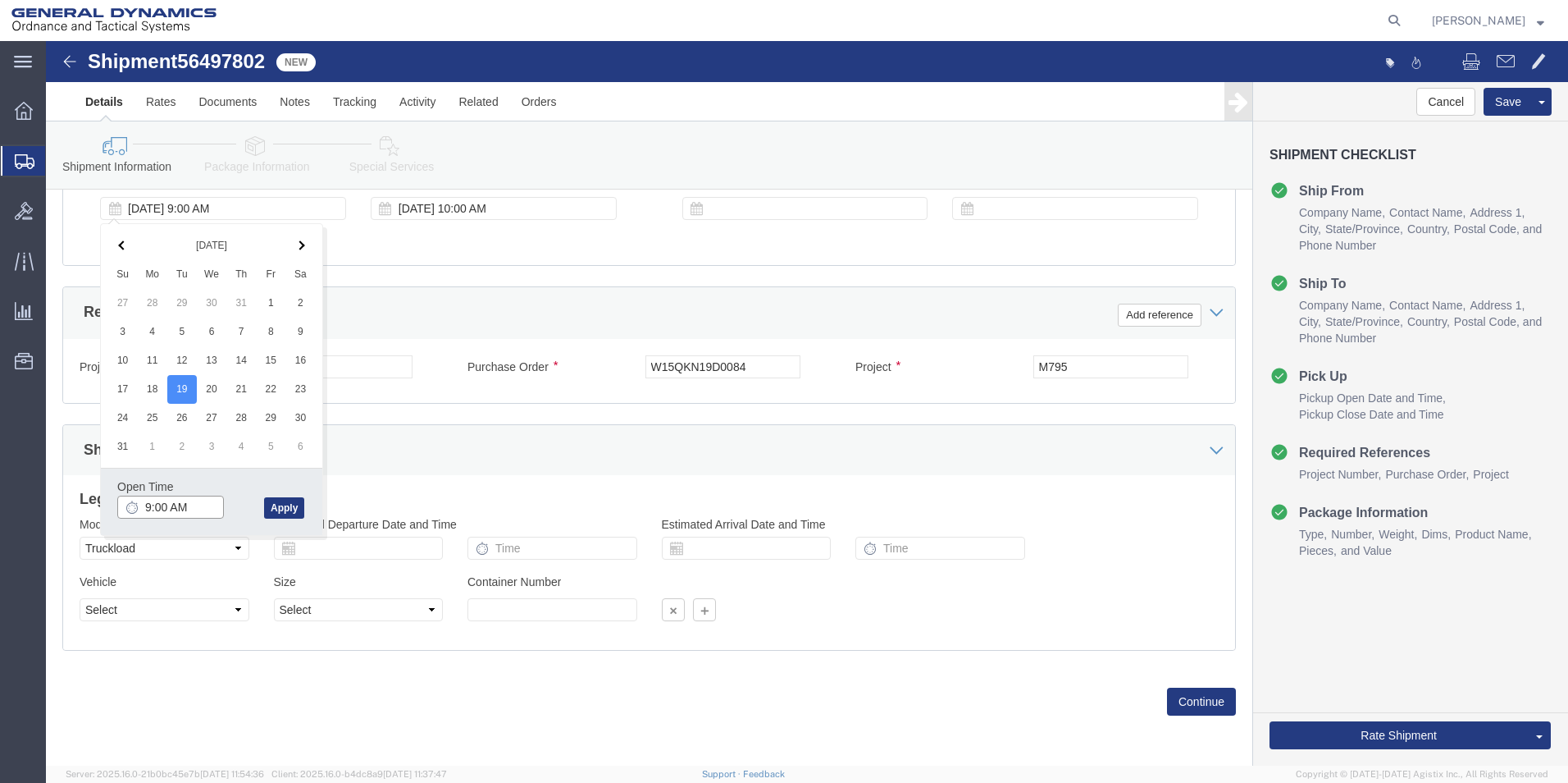
type input "10:00 AM"
click button "Apply"
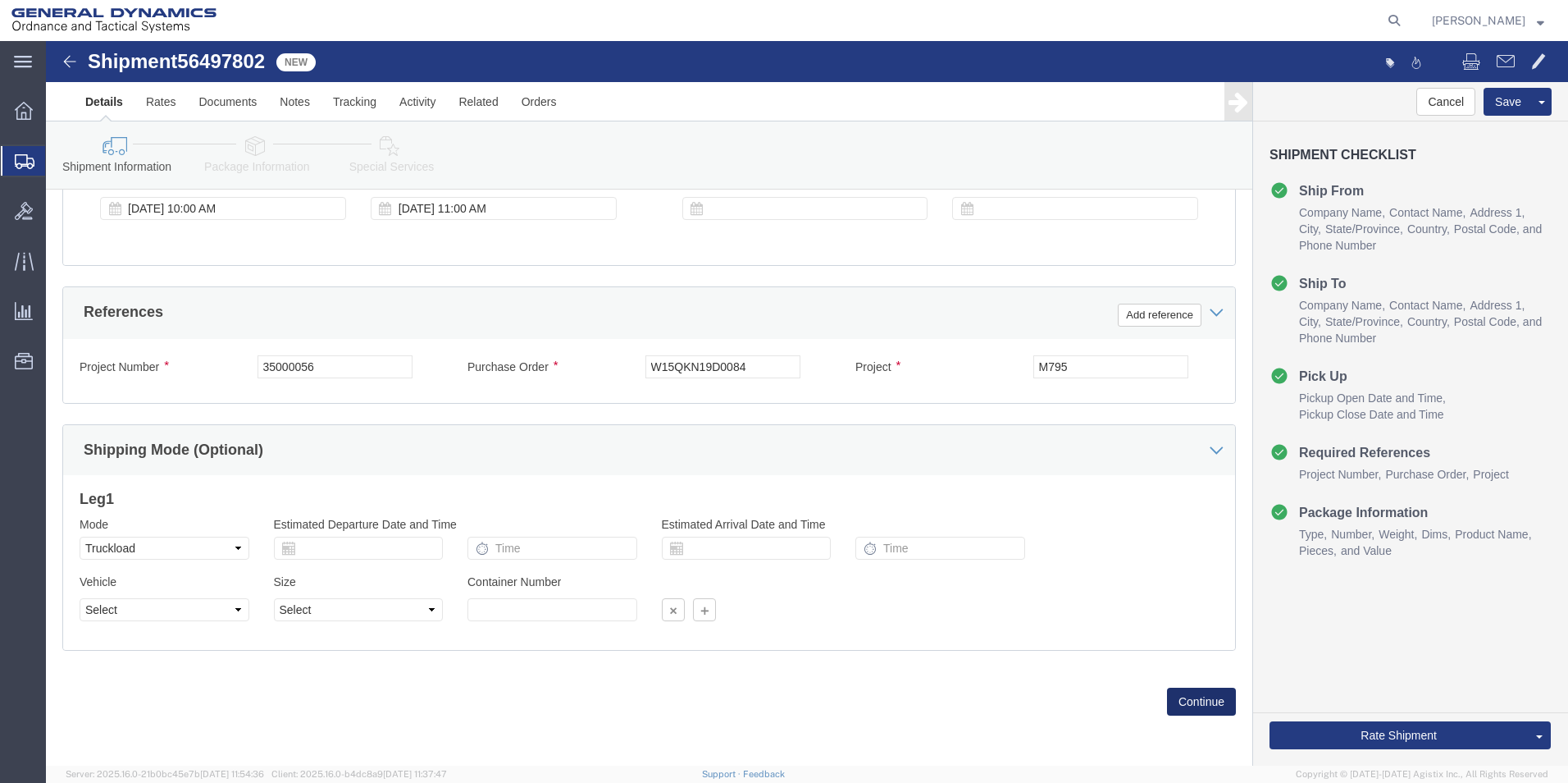
click button "Continue"
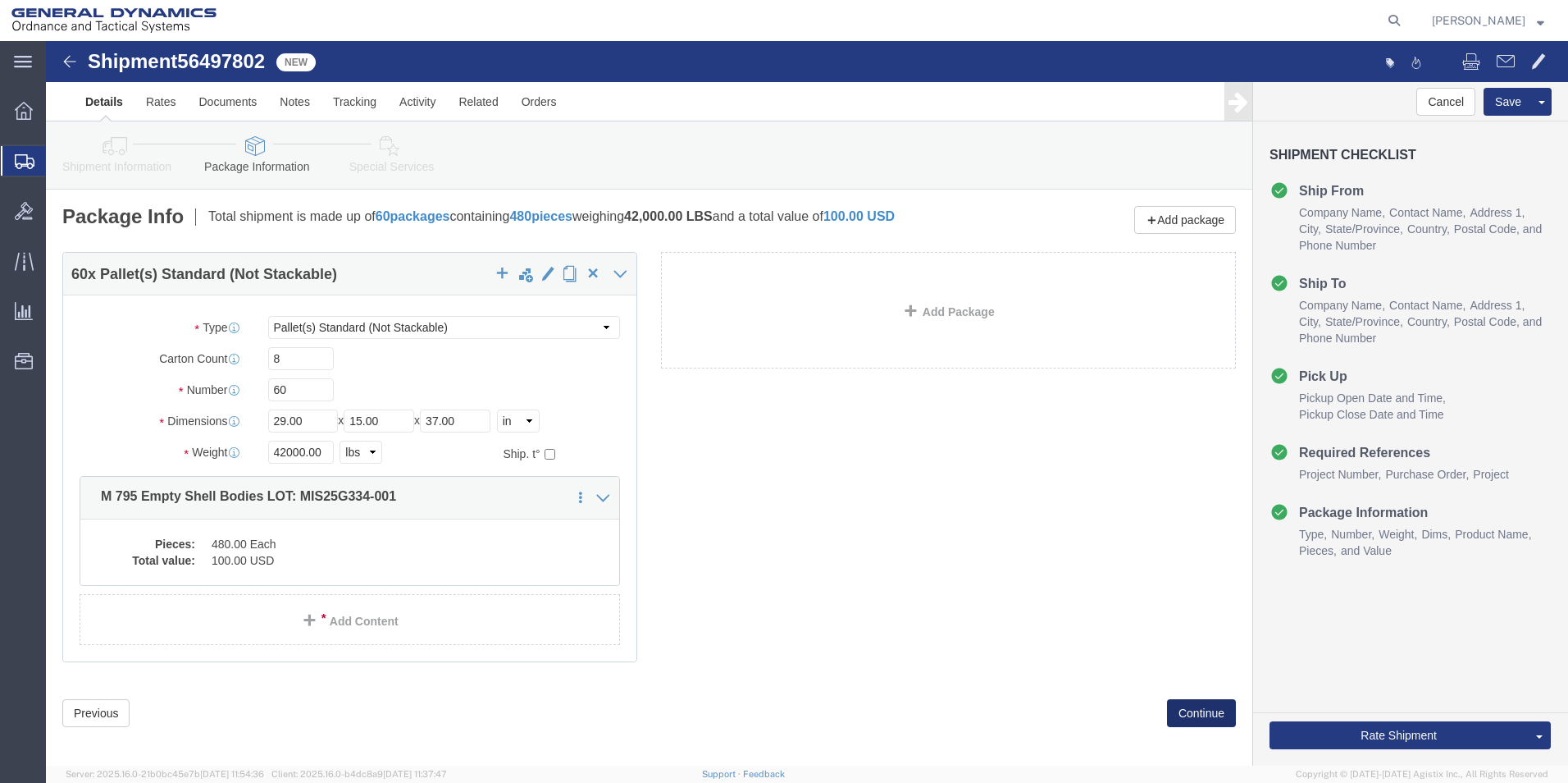
click button "Continue"
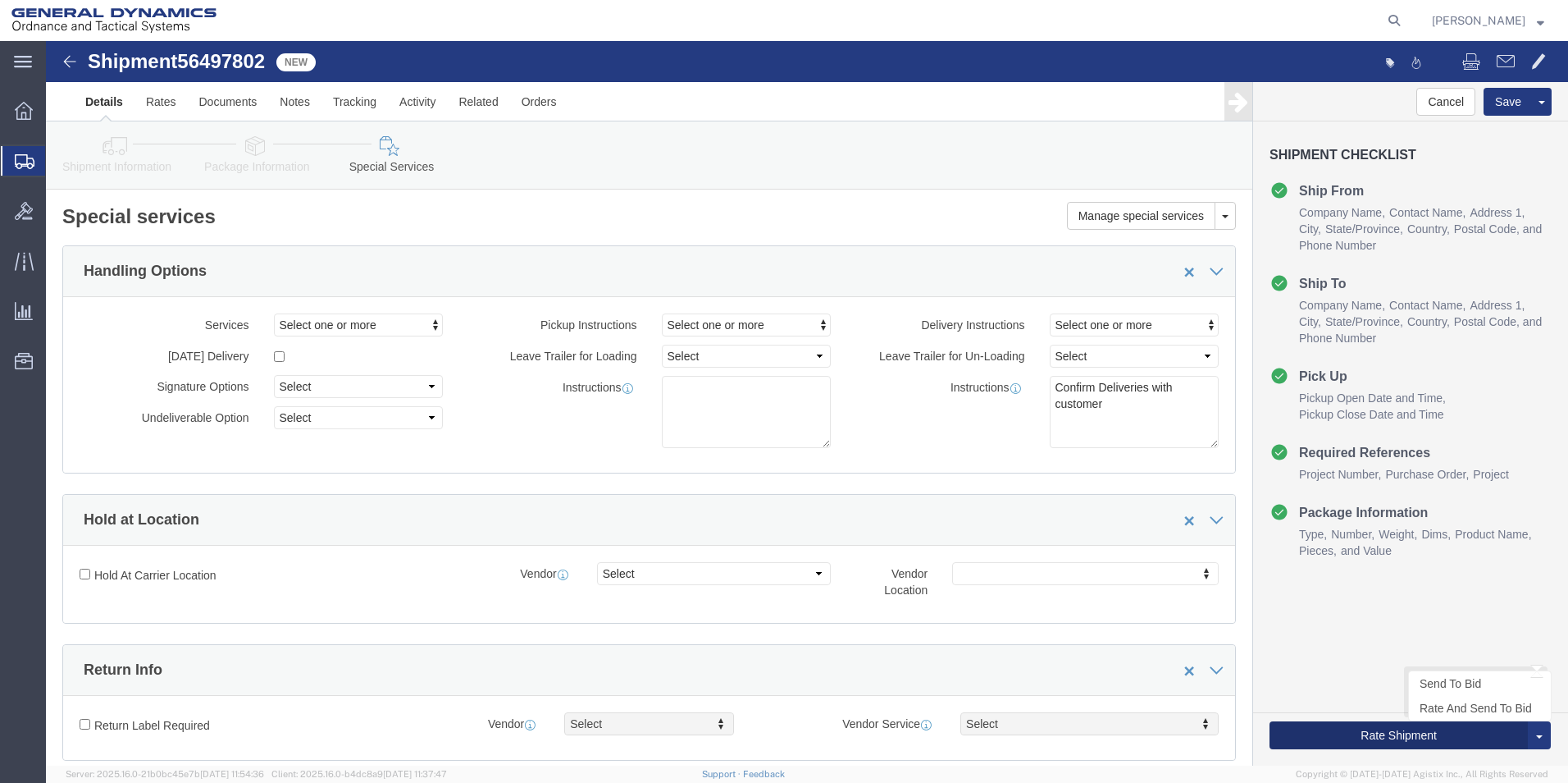
click button "Rate Shipment"
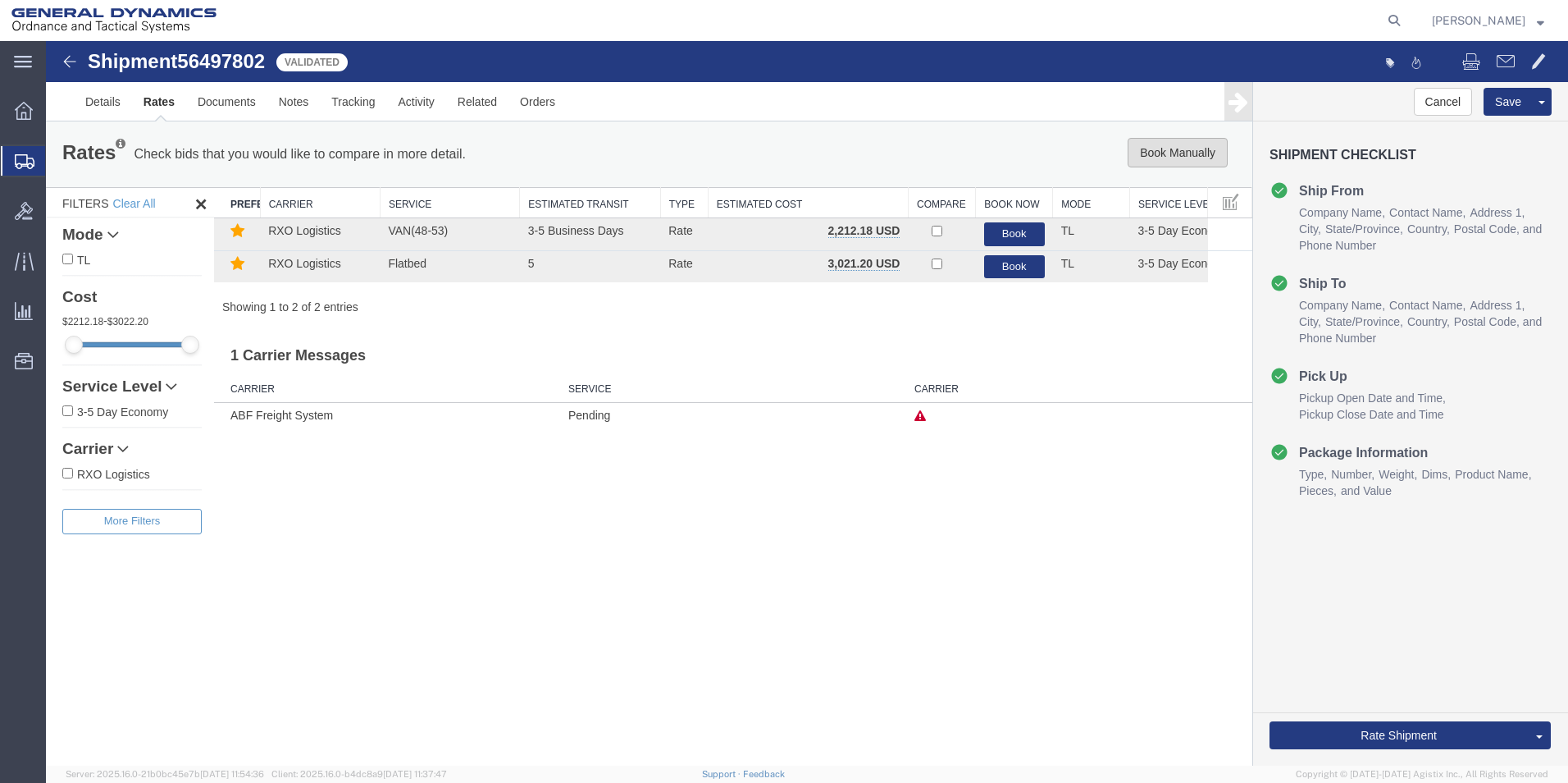
click at [1184, 150] on button "Book Manually" at bounding box center [1178, 153] width 100 height 29
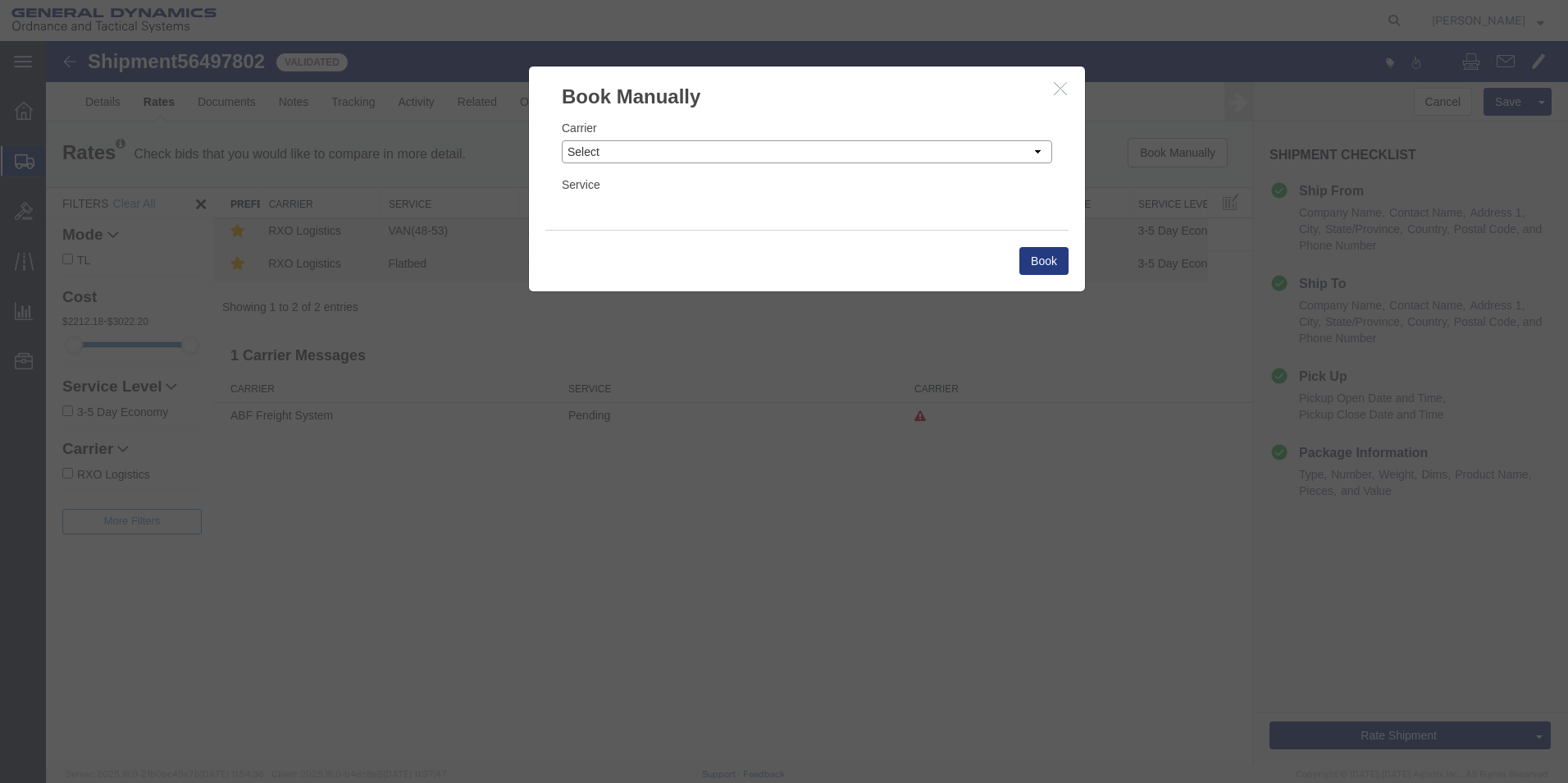
click at [1039, 155] on select "Select Add New Carrier (and default service) AATCO ABF Freight System FedEx Cus…" at bounding box center [807, 151] width 491 height 23
select select "ADD_NEW_CARRIER"
click at [562, 140] on select "Select Add New Carrier (and default service) AATCO ABF Freight System FedEx Cus…" at bounding box center [807, 151] width 491 height 23
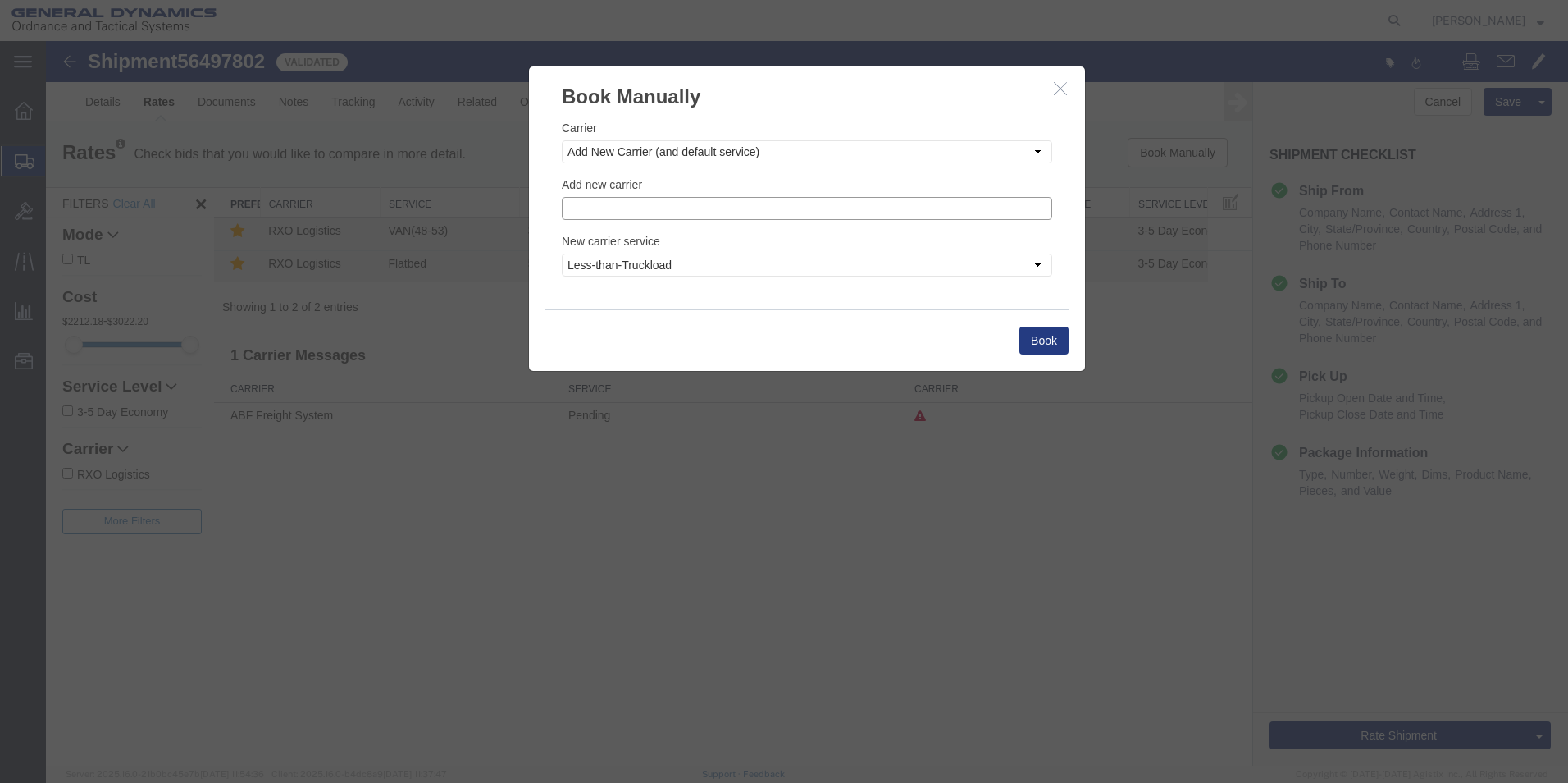
click at [657, 213] on input "text" at bounding box center [807, 208] width 491 height 23
click at [612, 256] on p "Steel Lion LLC" at bounding box center [807, 256] width 469 height 13
type input "Steel Lion LLC"
click at [1038, 340] on button "Book" at bounding box center [1044, 340] width 49 height 27
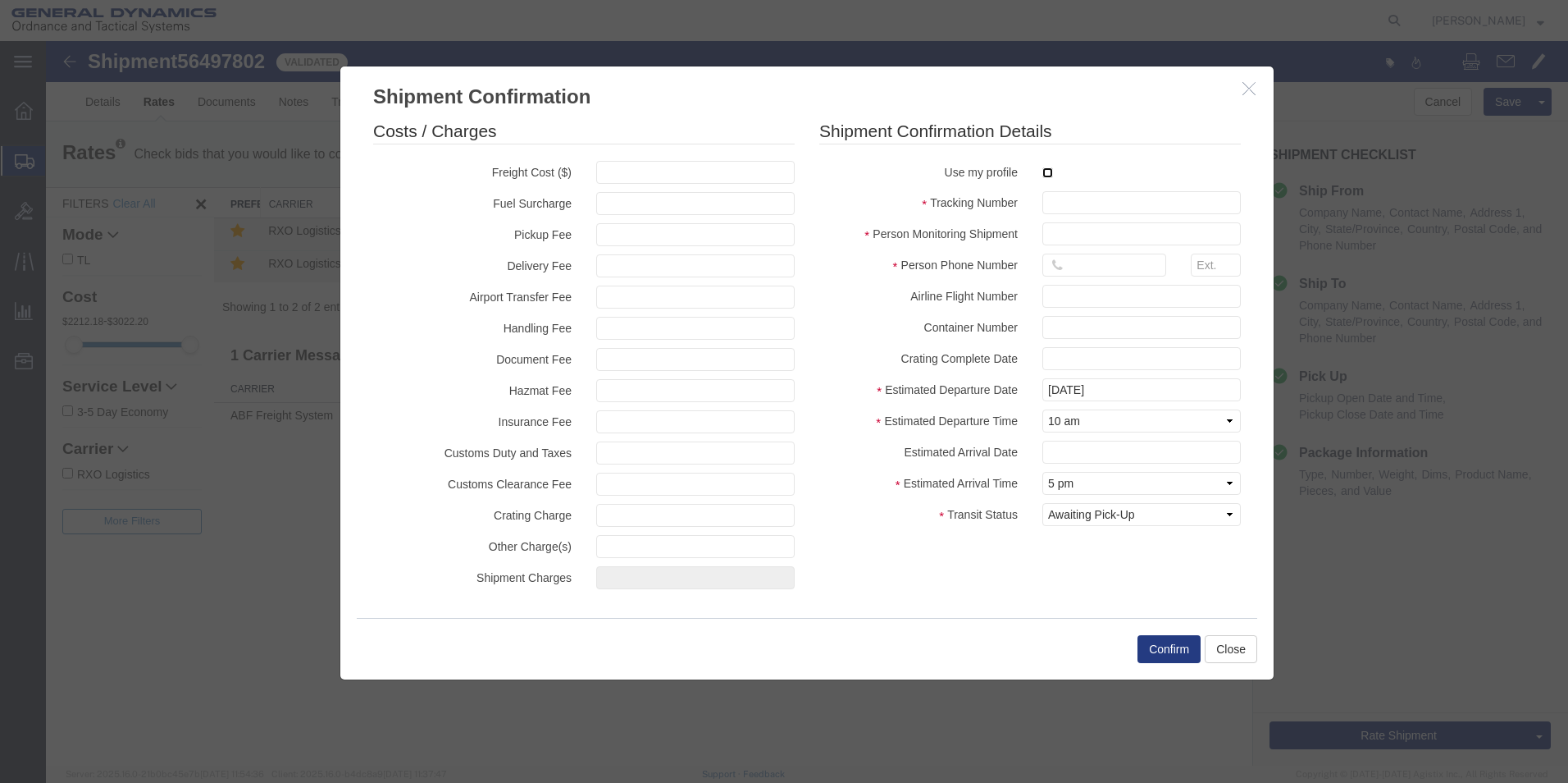
click at [1050, 175] on input "checkbox" at bounding box center [1048, 172] width 11 height 11
checkbox input "true"
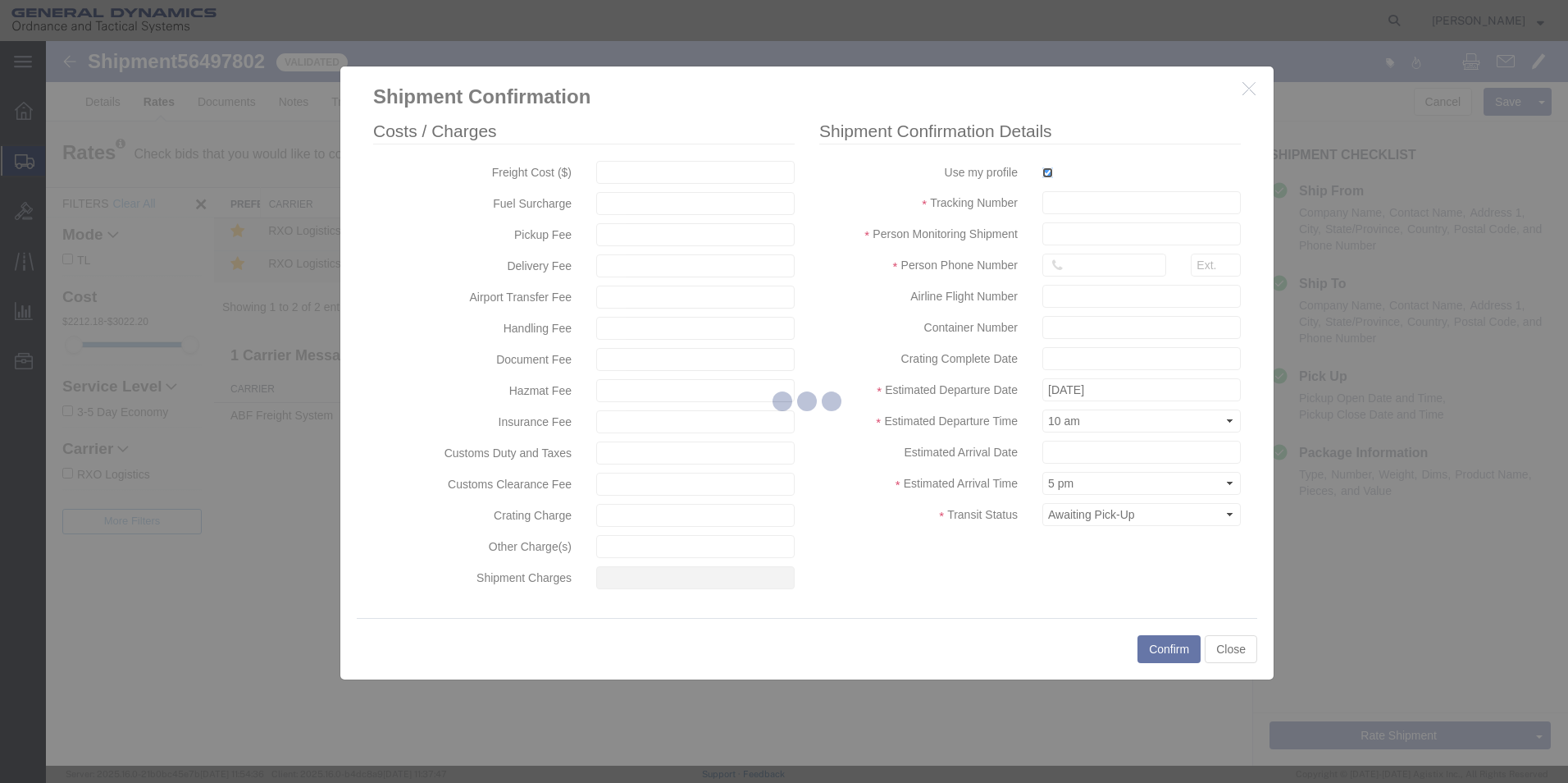
type input "[PERSON_NAME]"
type input "5709087062"
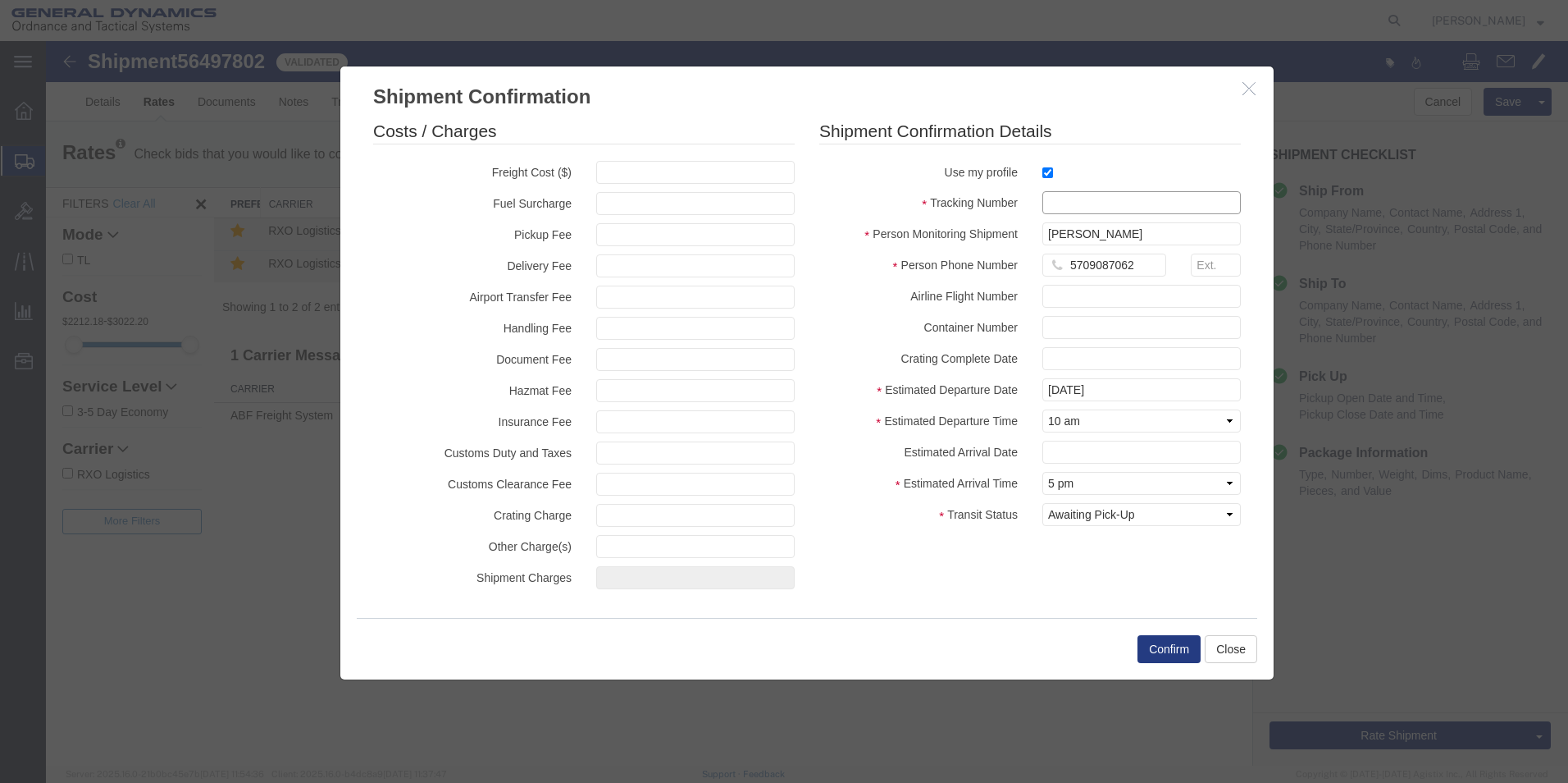
click at [1058, 194] on input "text" at bounding box center [1142, 202] width 199 height 23
type input "56497802"
click at [1155, 646] on button "Confirm" at bounding box center [1169, 649] width 63 height 27
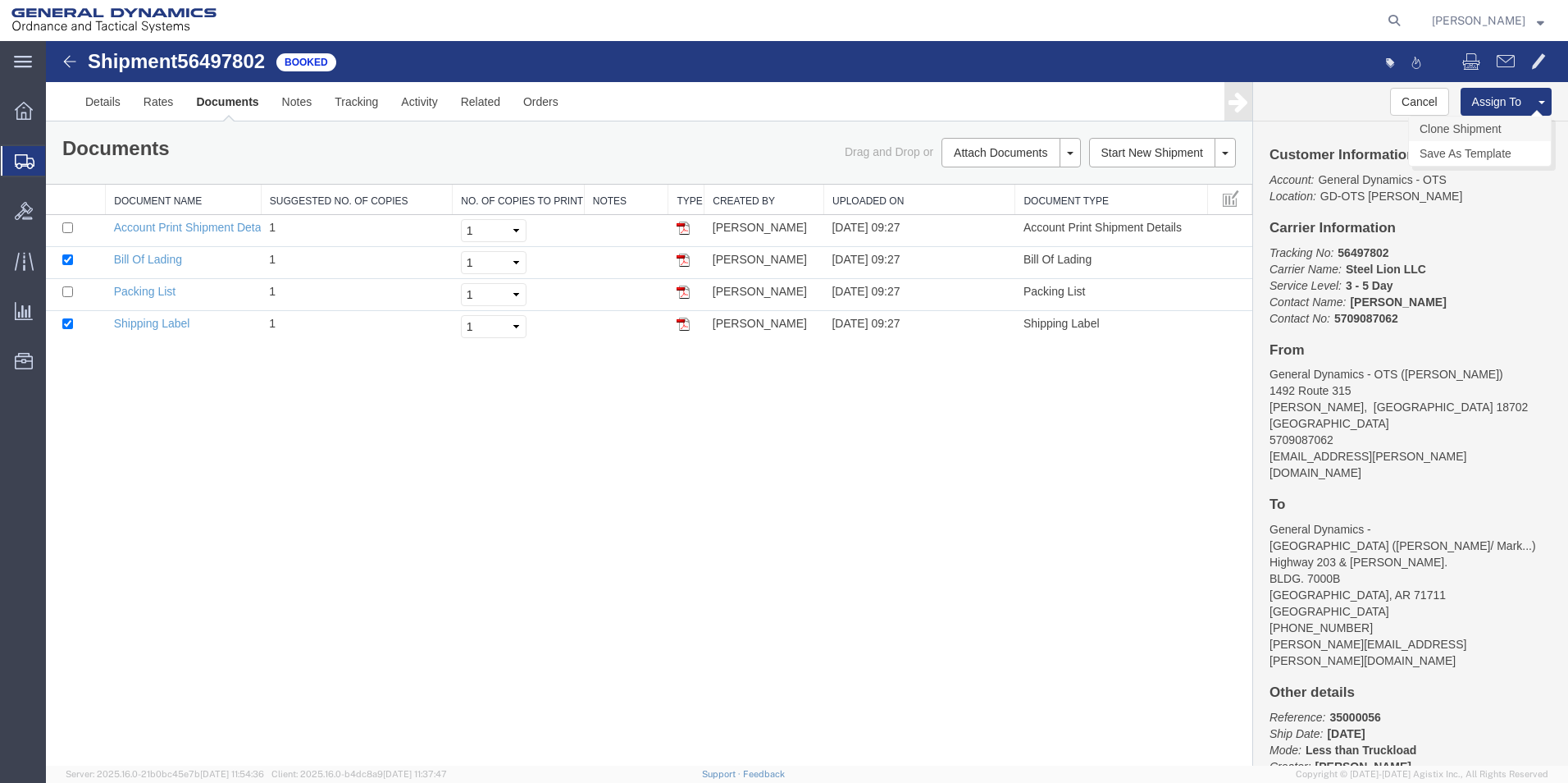
click at [1483, 122] on link "Clone Shipment" at bounding box center [1480, 128] width 142 height 24
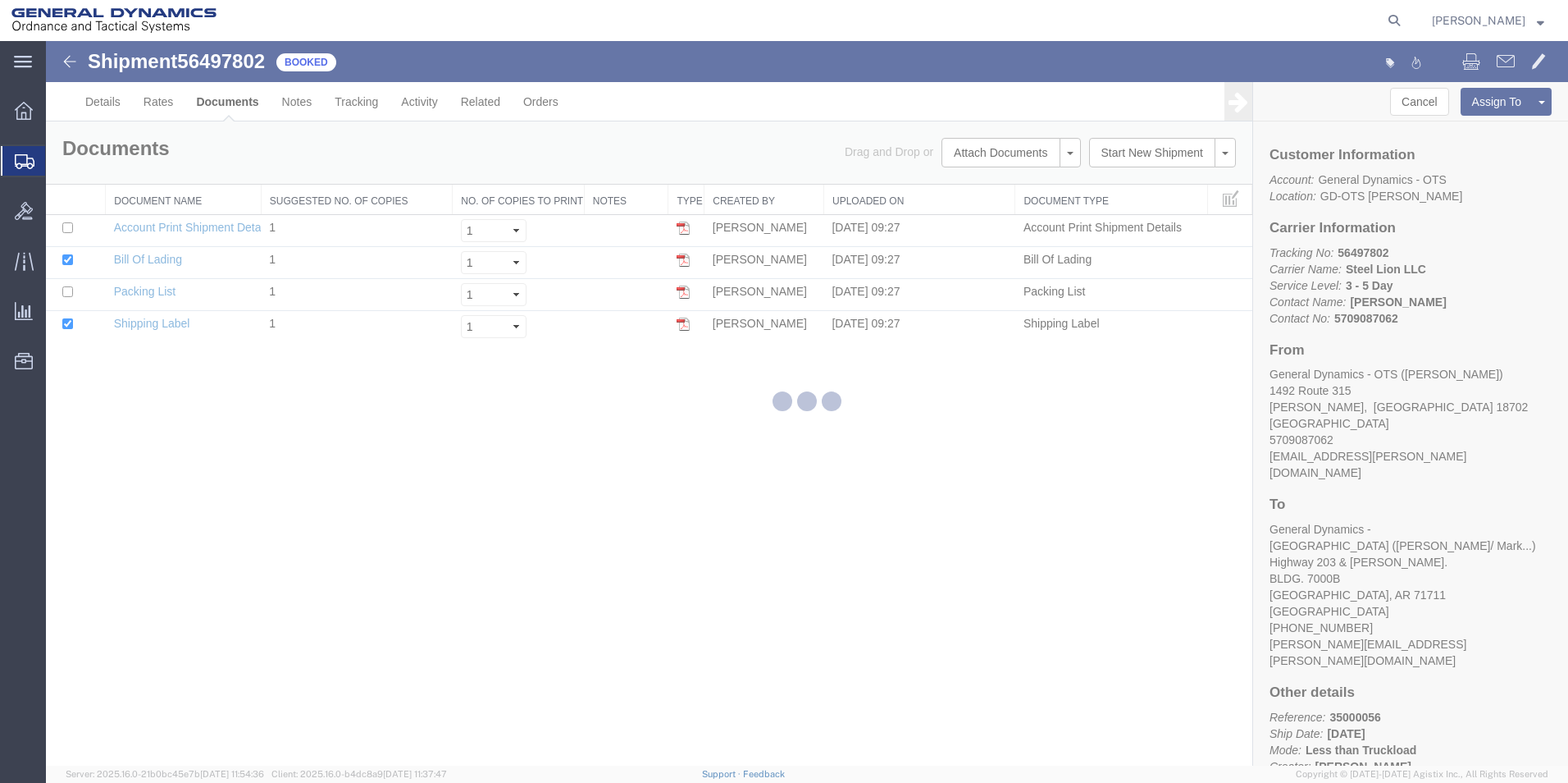
select select "42193"
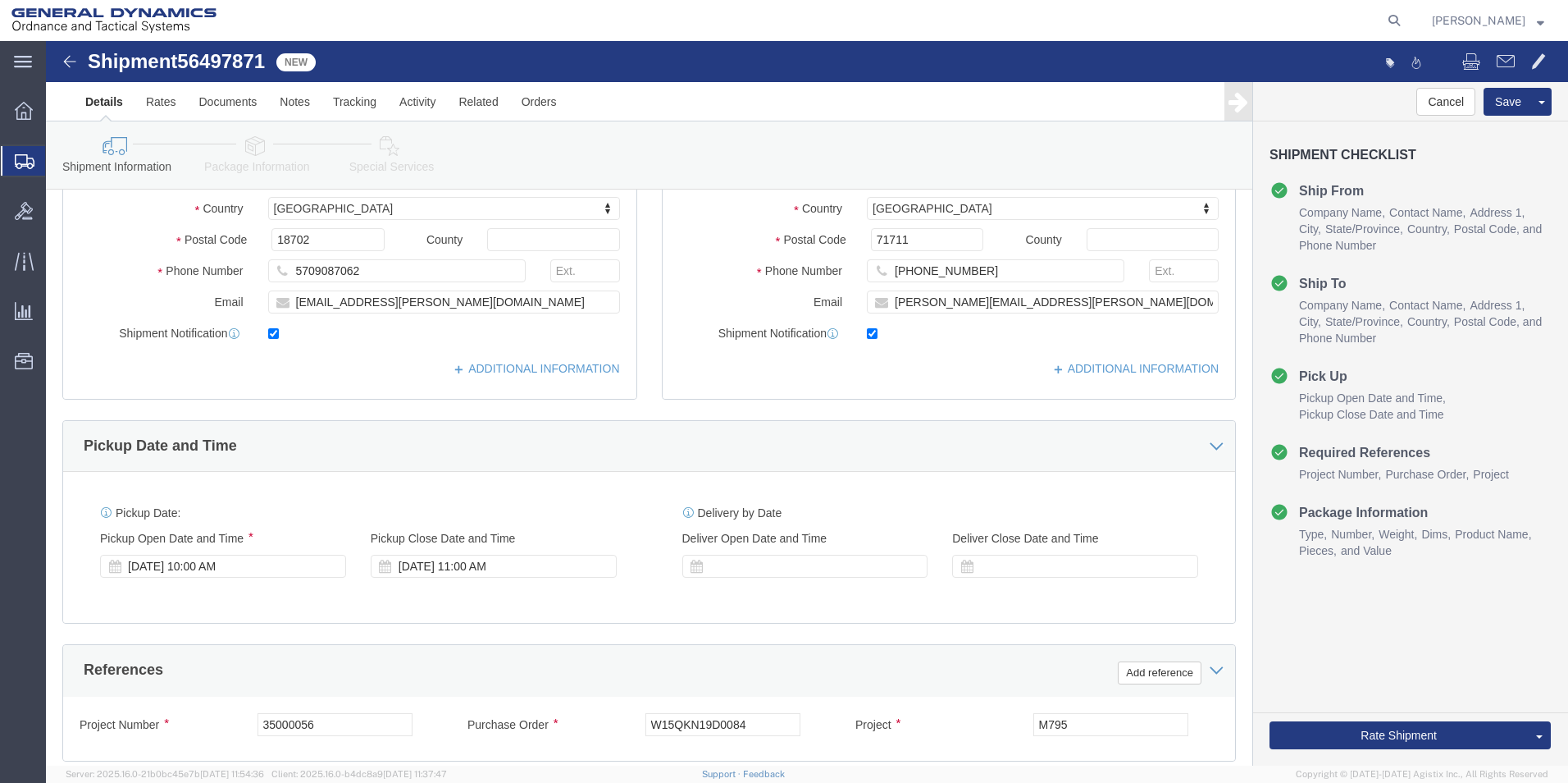
scroll to position [329, 0]
click div "Aug 19 2025 10:00 AM"
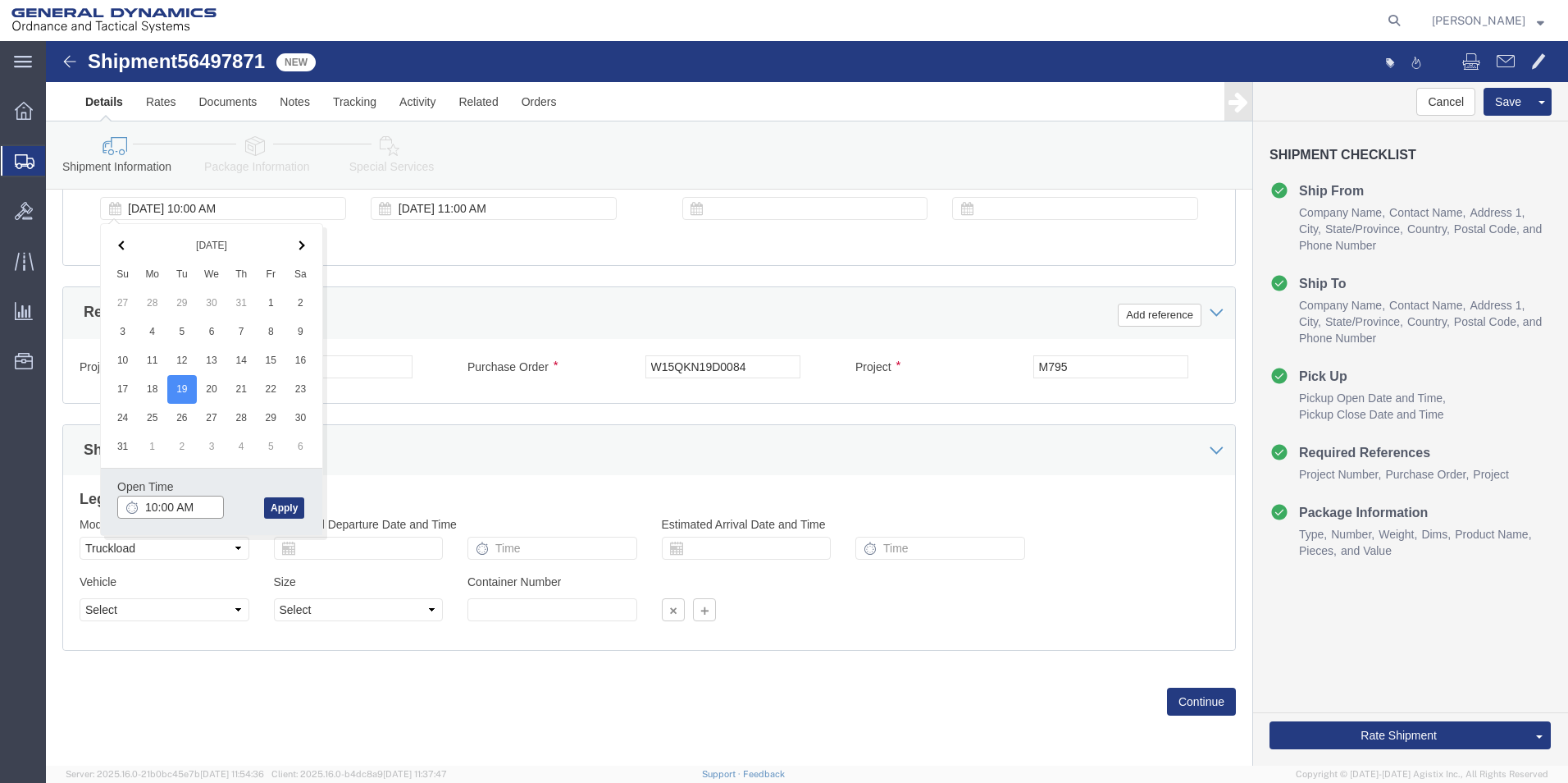
type input "11:00 AM"
click button "Apply"
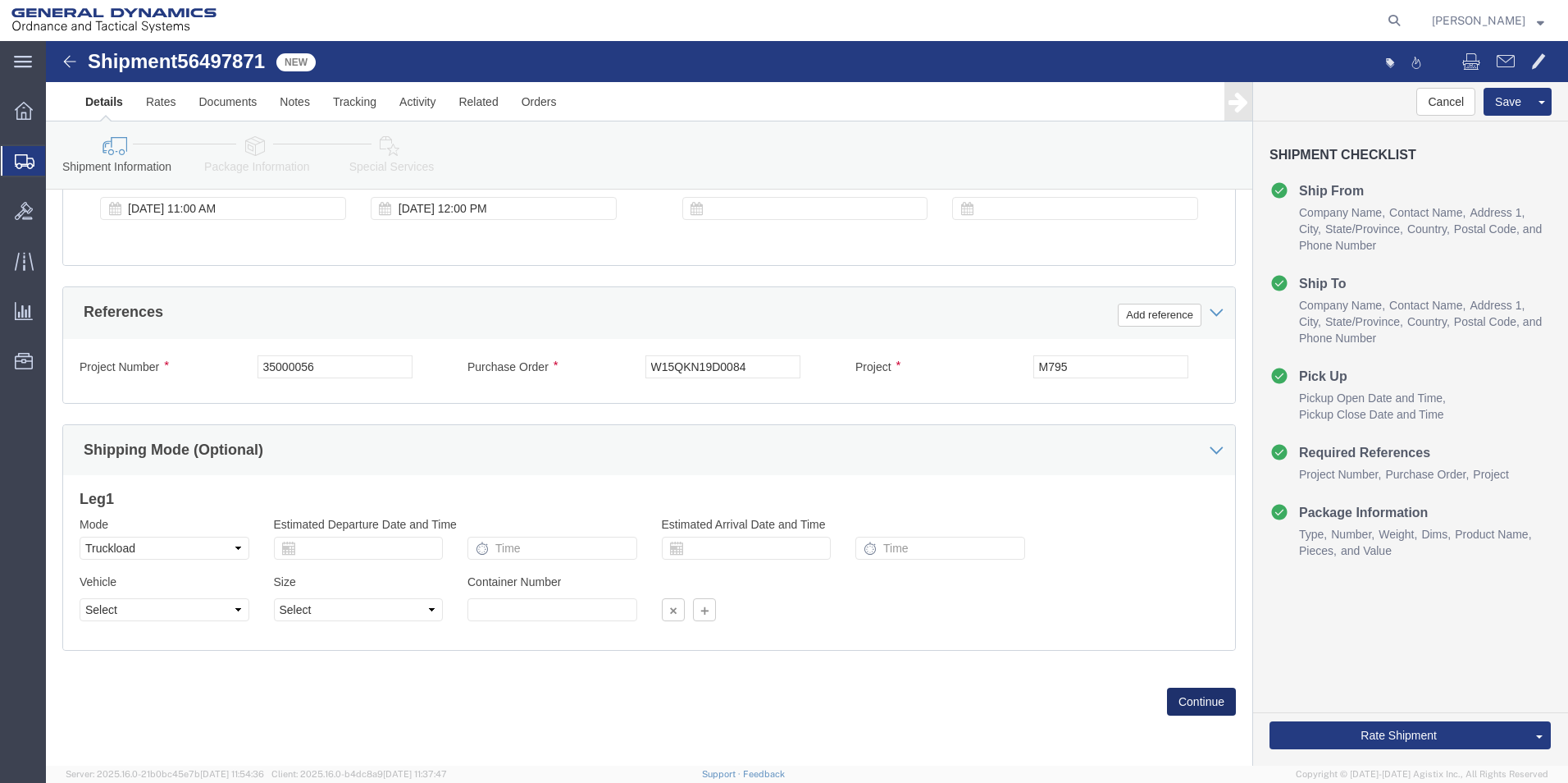
click button "Continue"
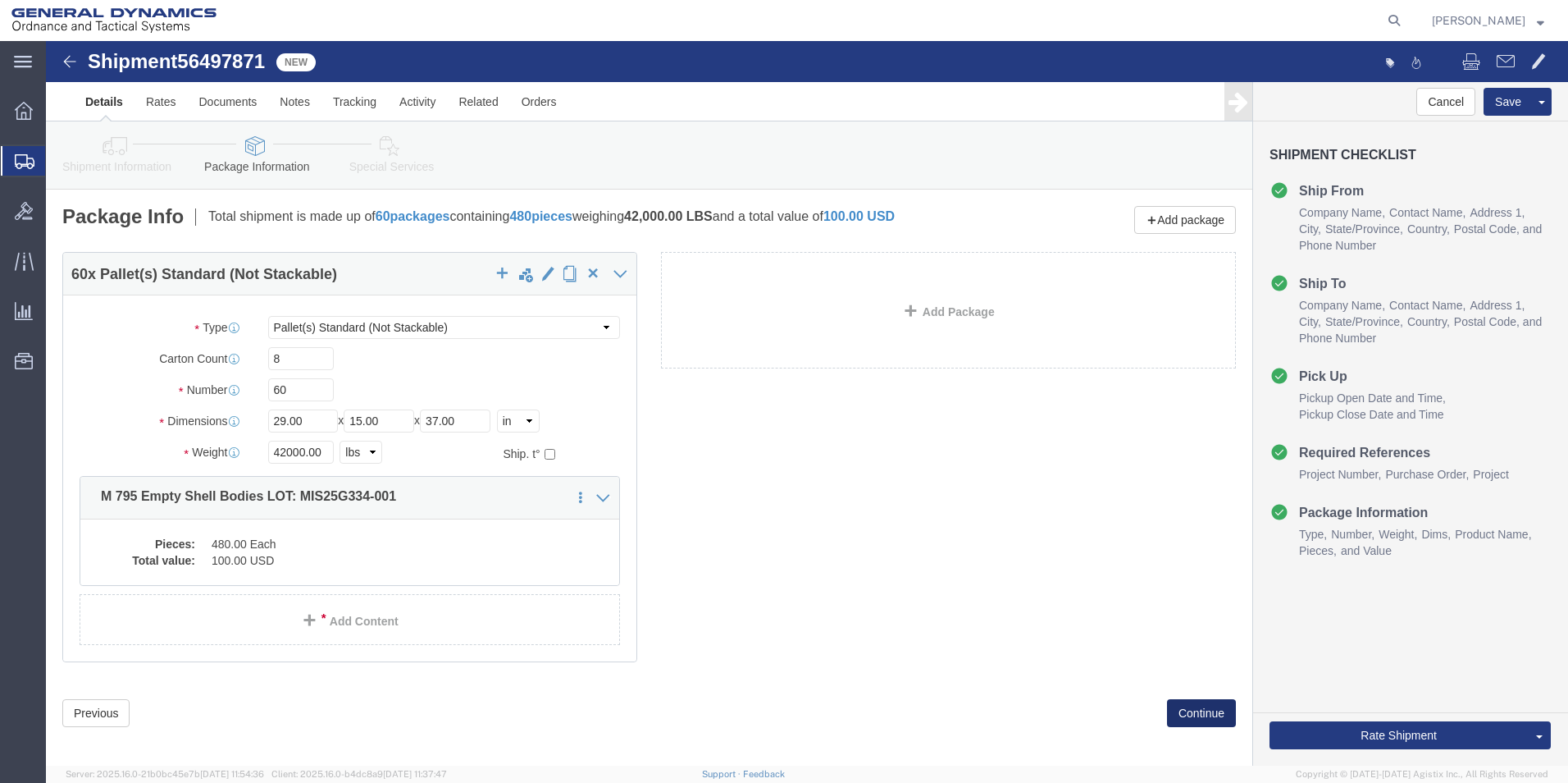
click button "Continue"
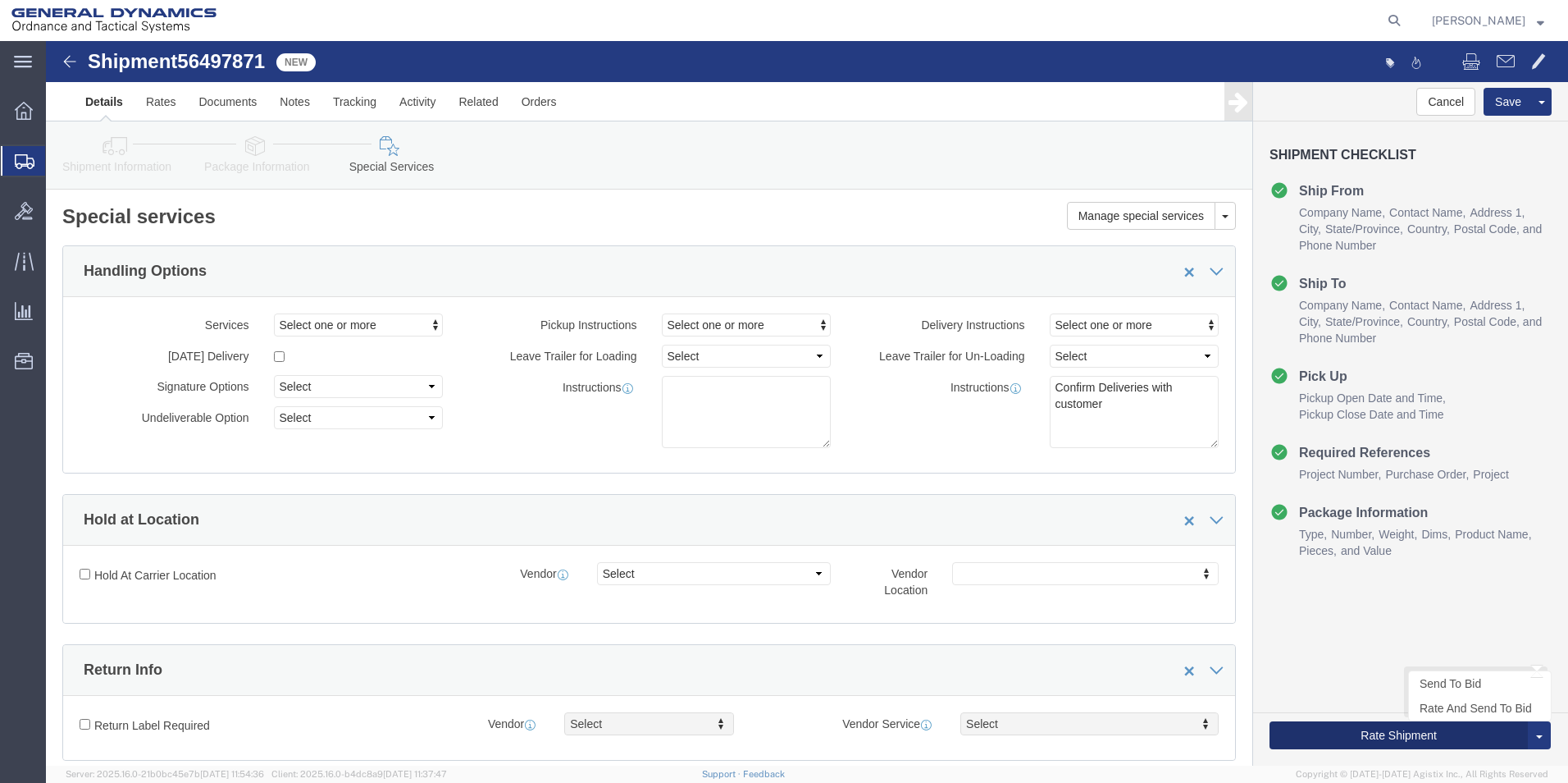
click button "Rate Shipment"
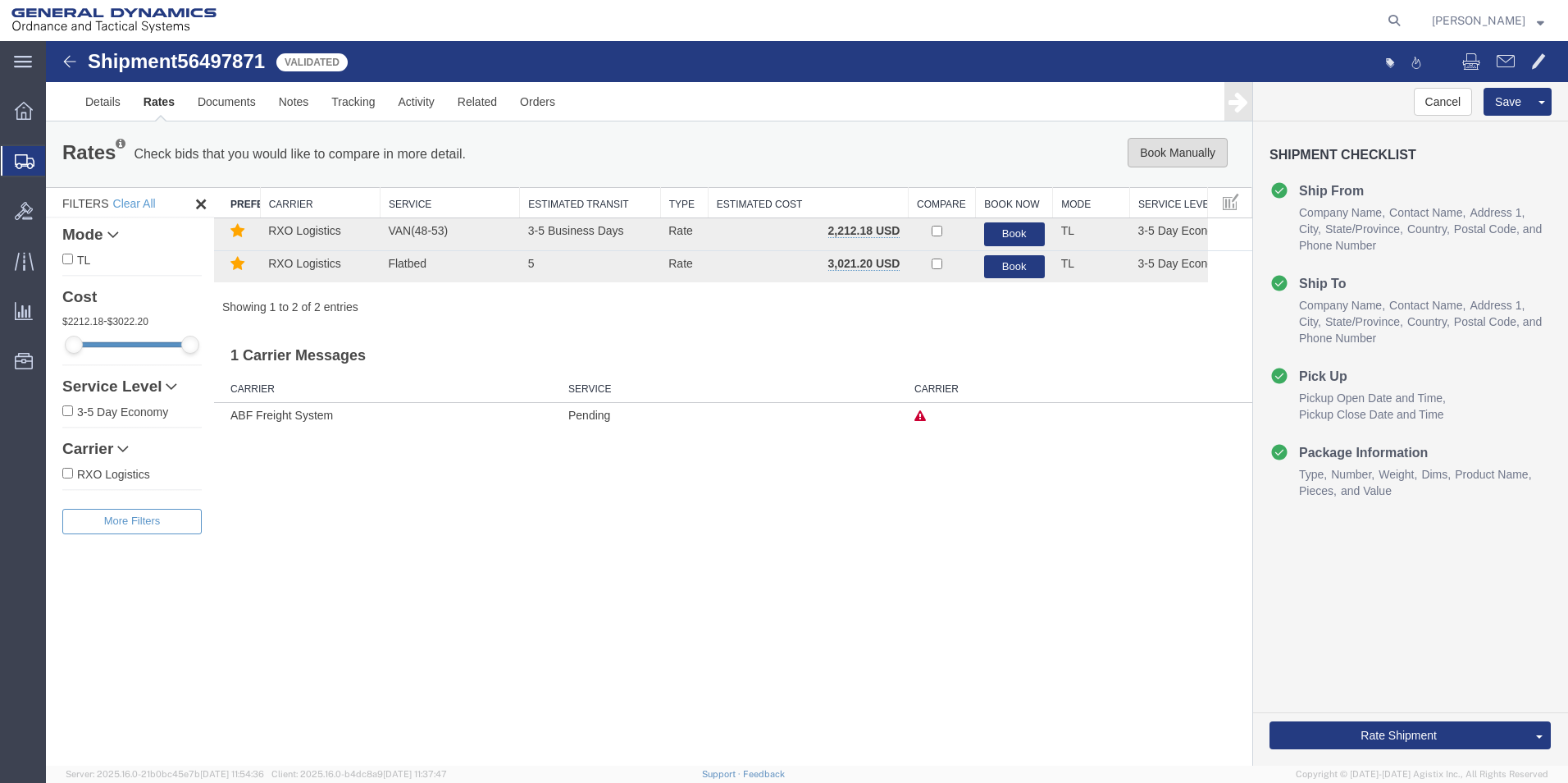
click at [1176, 154] on button "Book Manually" at bounding box center [1178, 153] width 100 height 29
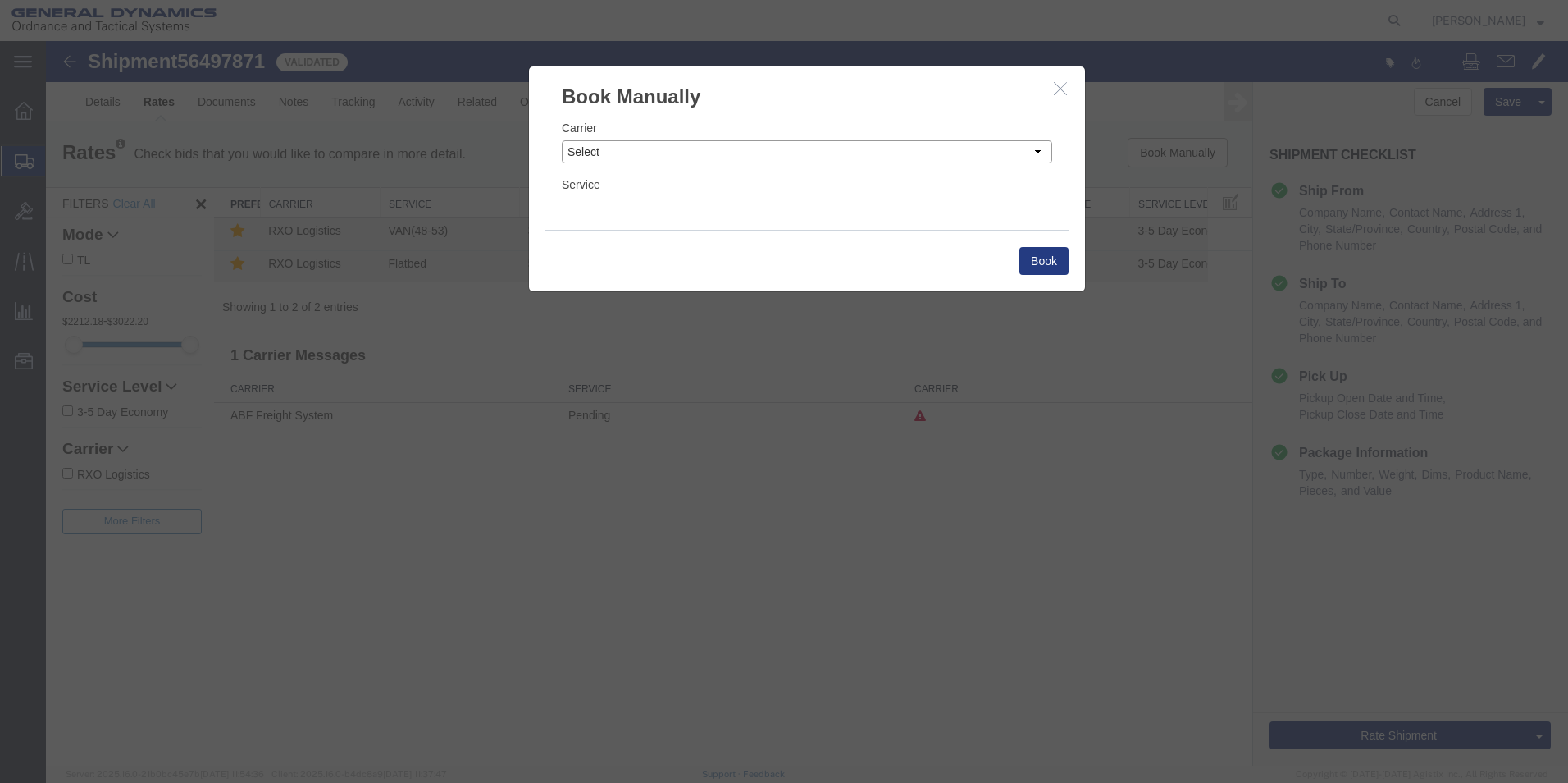
click at [1040, 148] on select "Select Add New Carrier (and default service) AATCO ABF Freight System FedEx Cus…" at bounding box center [807, 151] width 491 height 23
select select "ADD_NEW_CARRIER"
click at [562, 140] on select "Select Add New Carrier (and default service) AATCO ABF Freight System FedEx Cus…" at bounding box center [807, 151] width 491 height 23
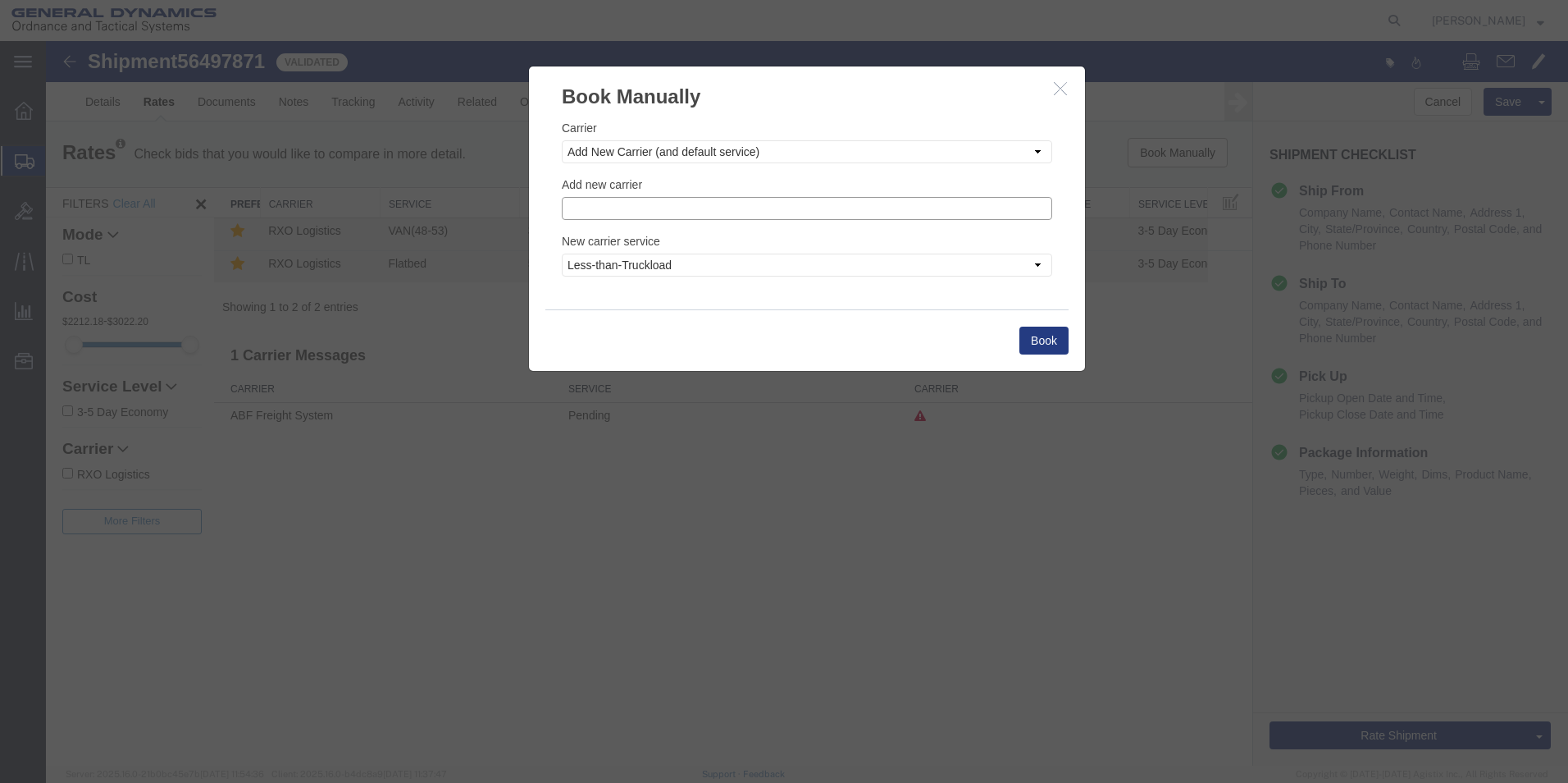
click at [625, 208] on input "text" at bounding box center [807, 208] width 491 height 23
click at [620, 232] on p "Steel Lion LLC" at bounding box center [807, 233] width 469 height 13
type input "Steel Lion LLC"
click at [1046, 338] on button "Book" at bounding box center [1044, 340] width 49 height 27
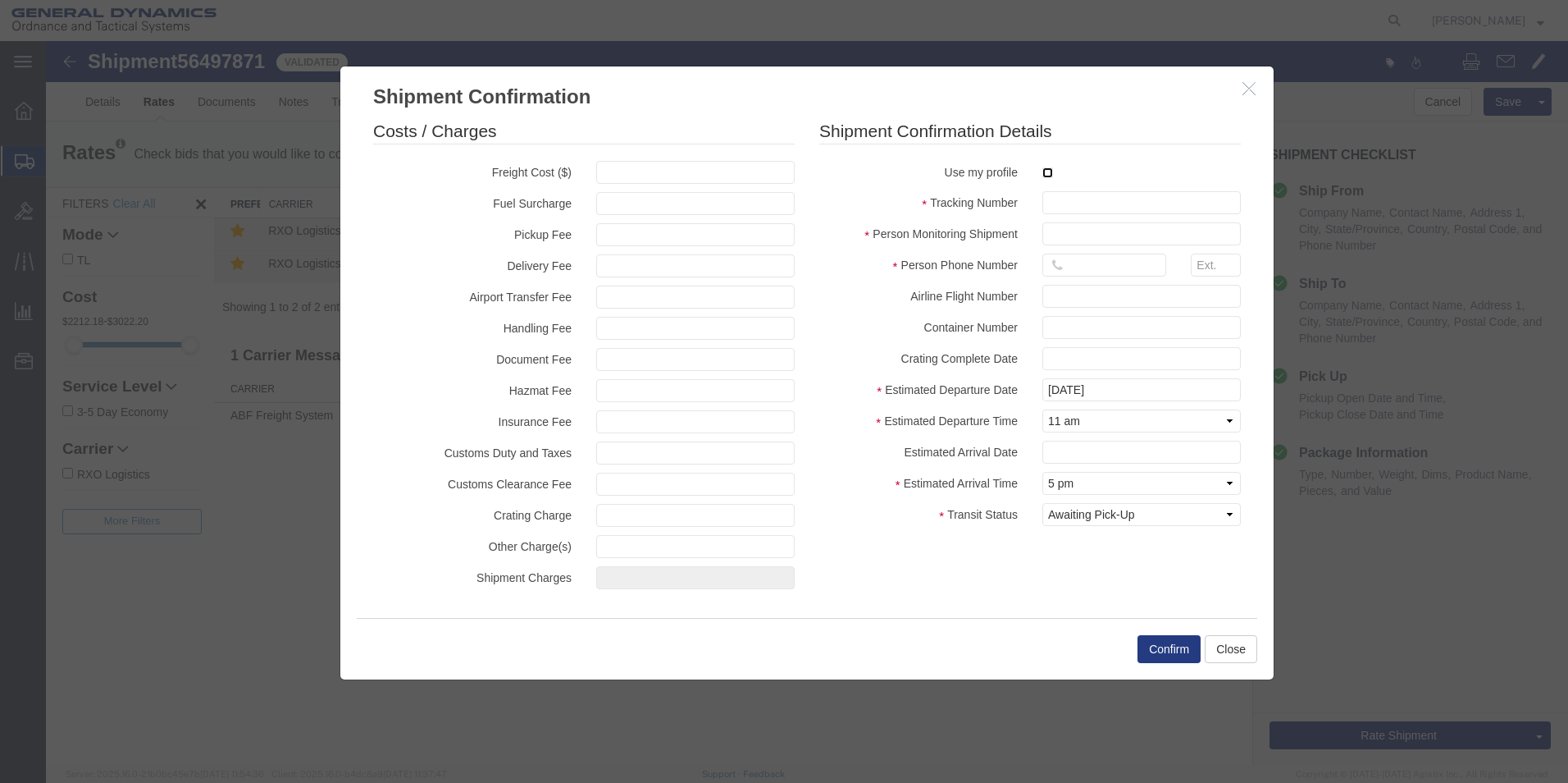
click at [1050, 175] on input "checkbox" at bounding box center [1048, 172] width 11 height 11
checkbox input "true"
type input "[PERSON_NAME]"
type input "5709087062"
click at [1057, 199] on input "text" at bounding box center [1142, 202] width 199 height 23
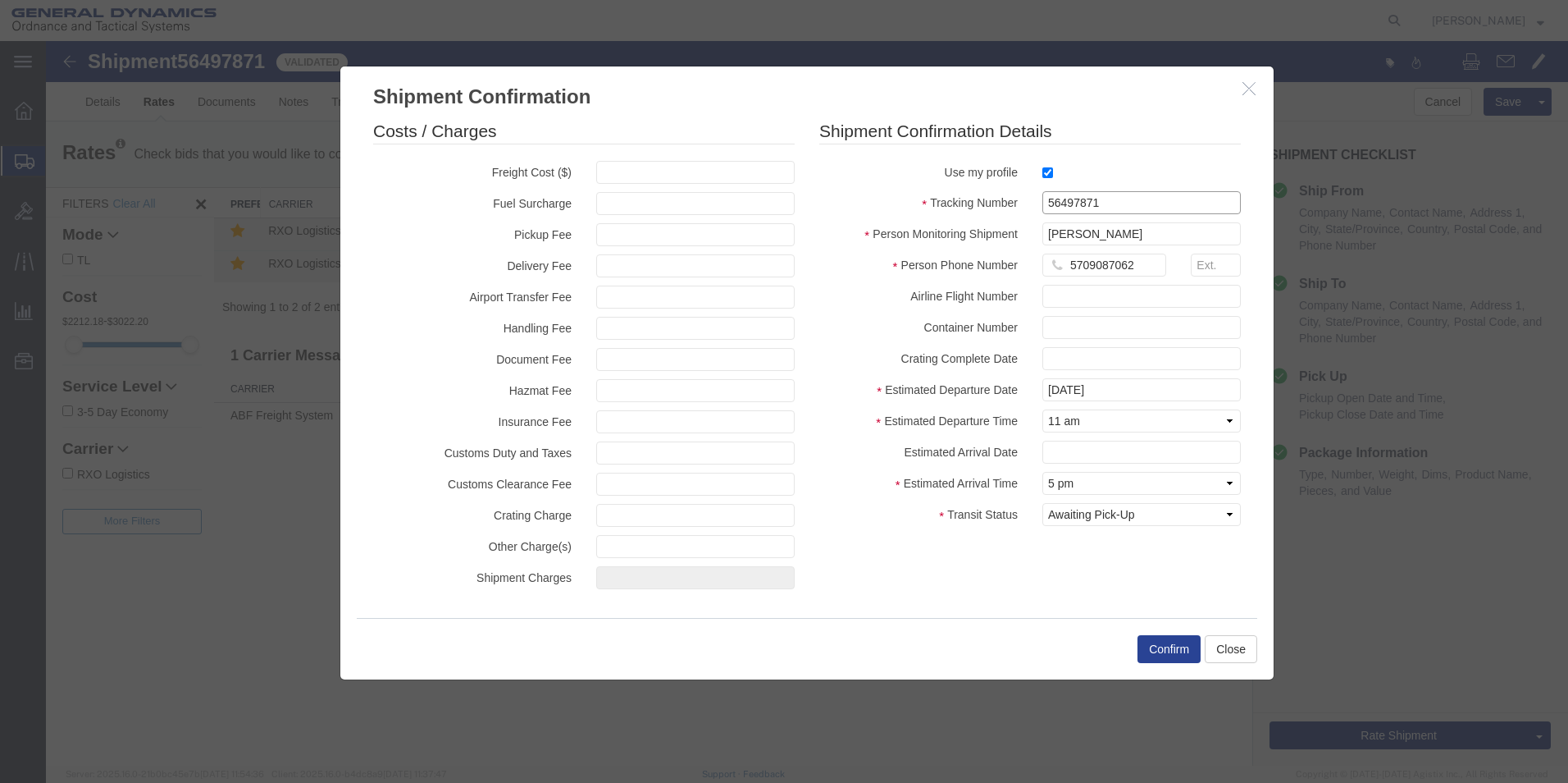
type input "56497871"
click at [1169, 648] on button "Confirm" at bounding box center [1169, 649] width 63 height 27
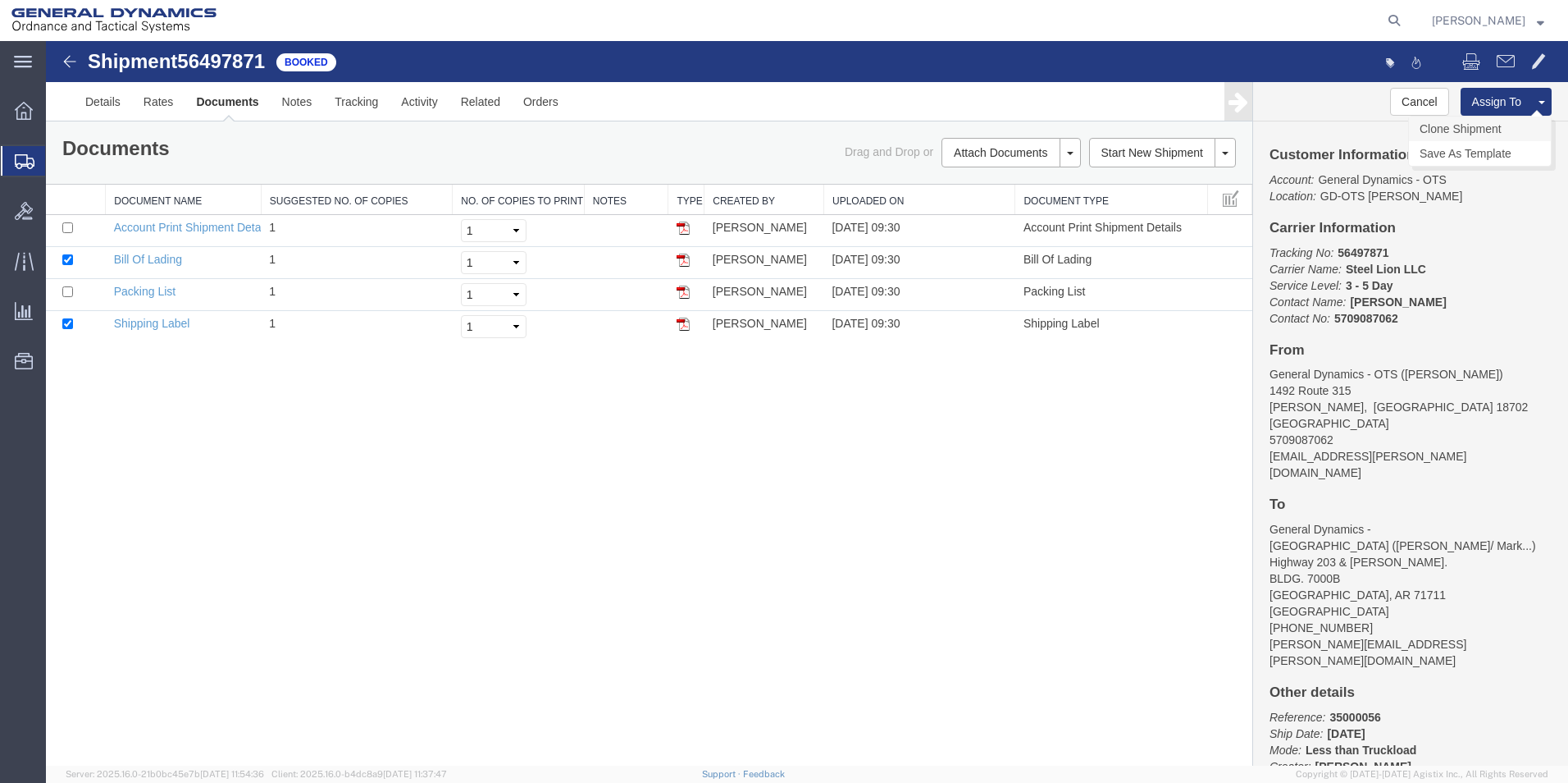
click at [1483, 127] on link "Clone Shipment" at bounding box center [1480, 128] width 142 height 24
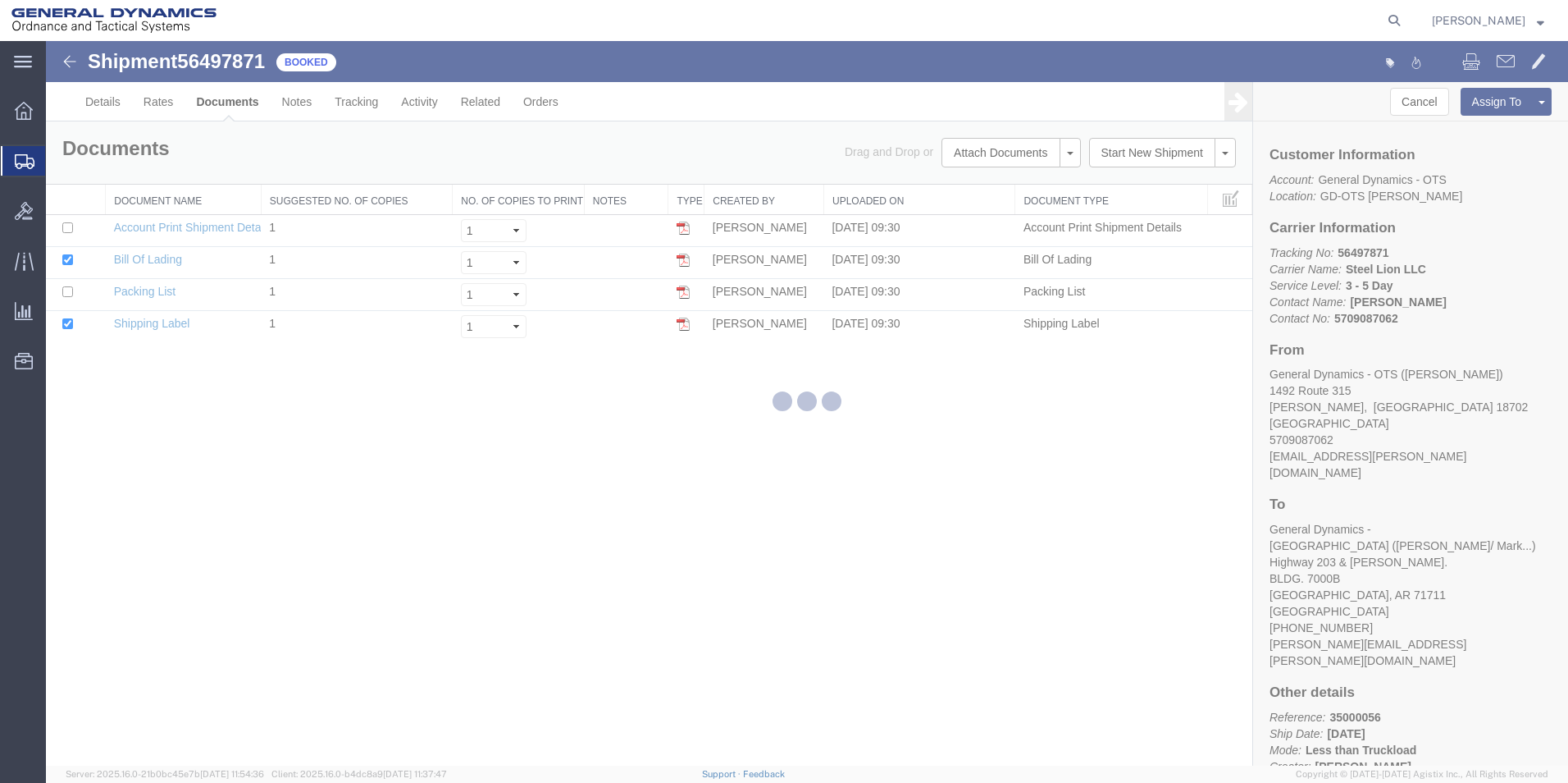
select select "42193"
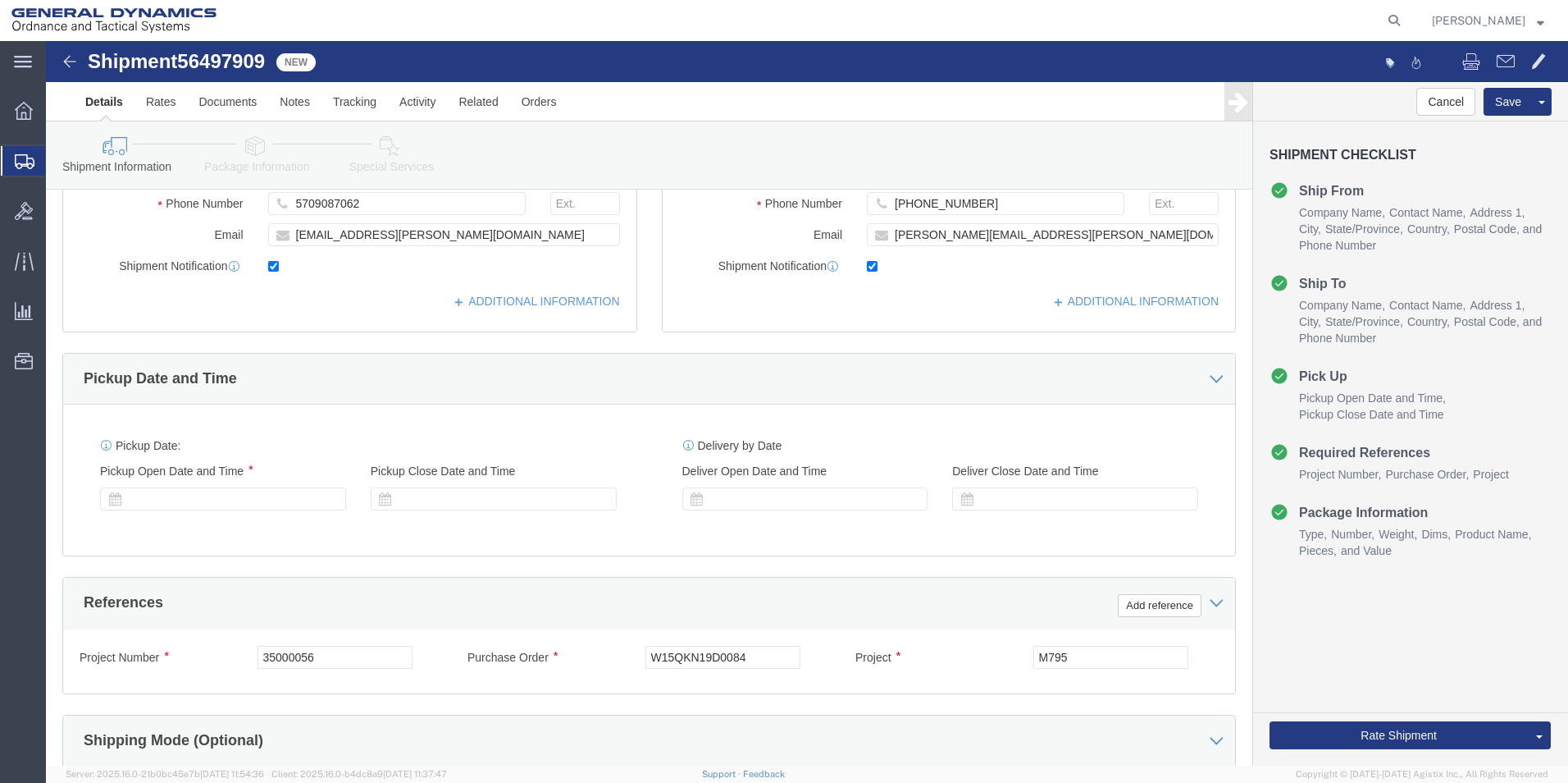
scroll to position [400, 0]
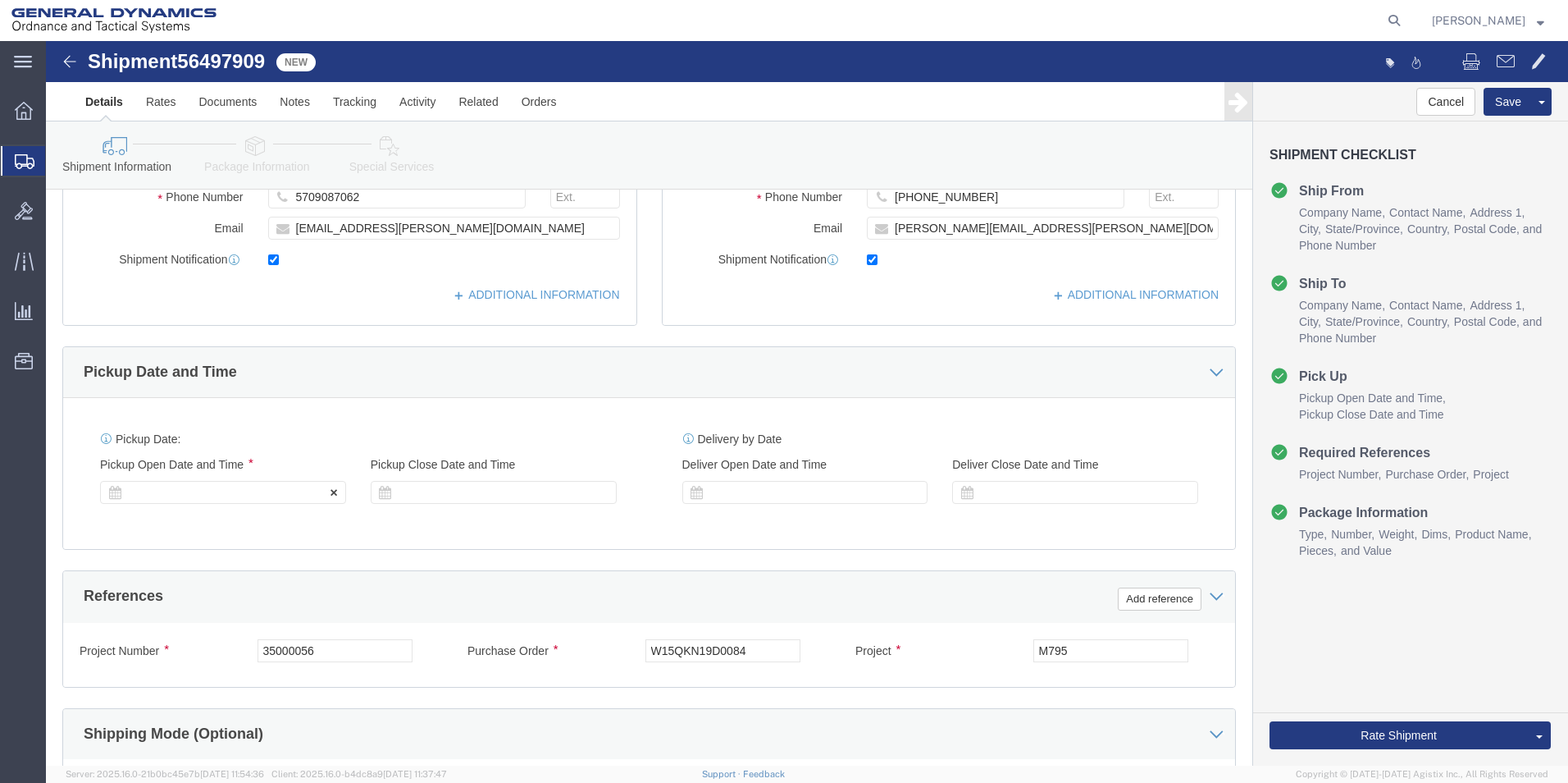
click div
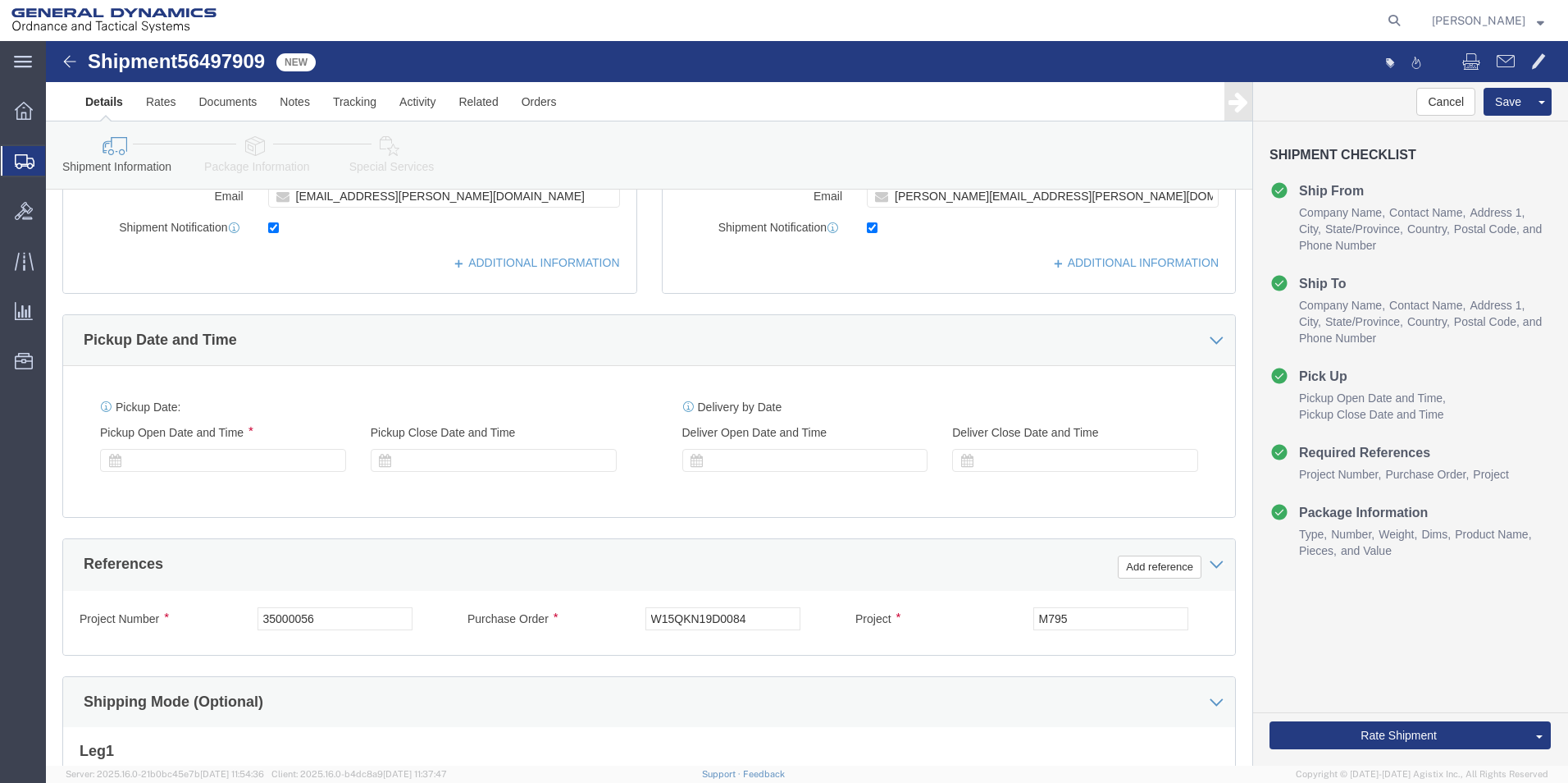
scroll to position [434, 0]
click div
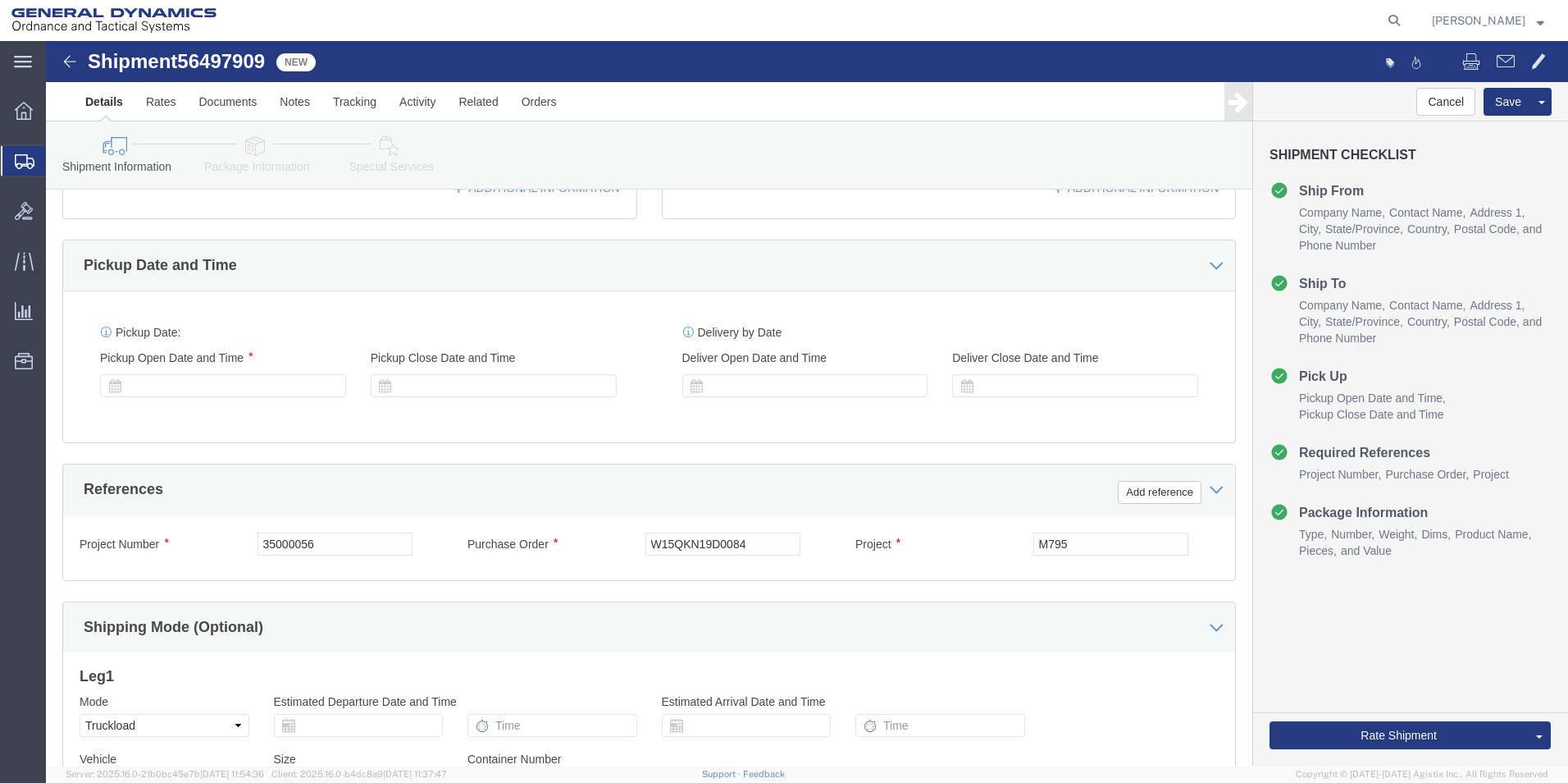
scroll to position [480, 0]
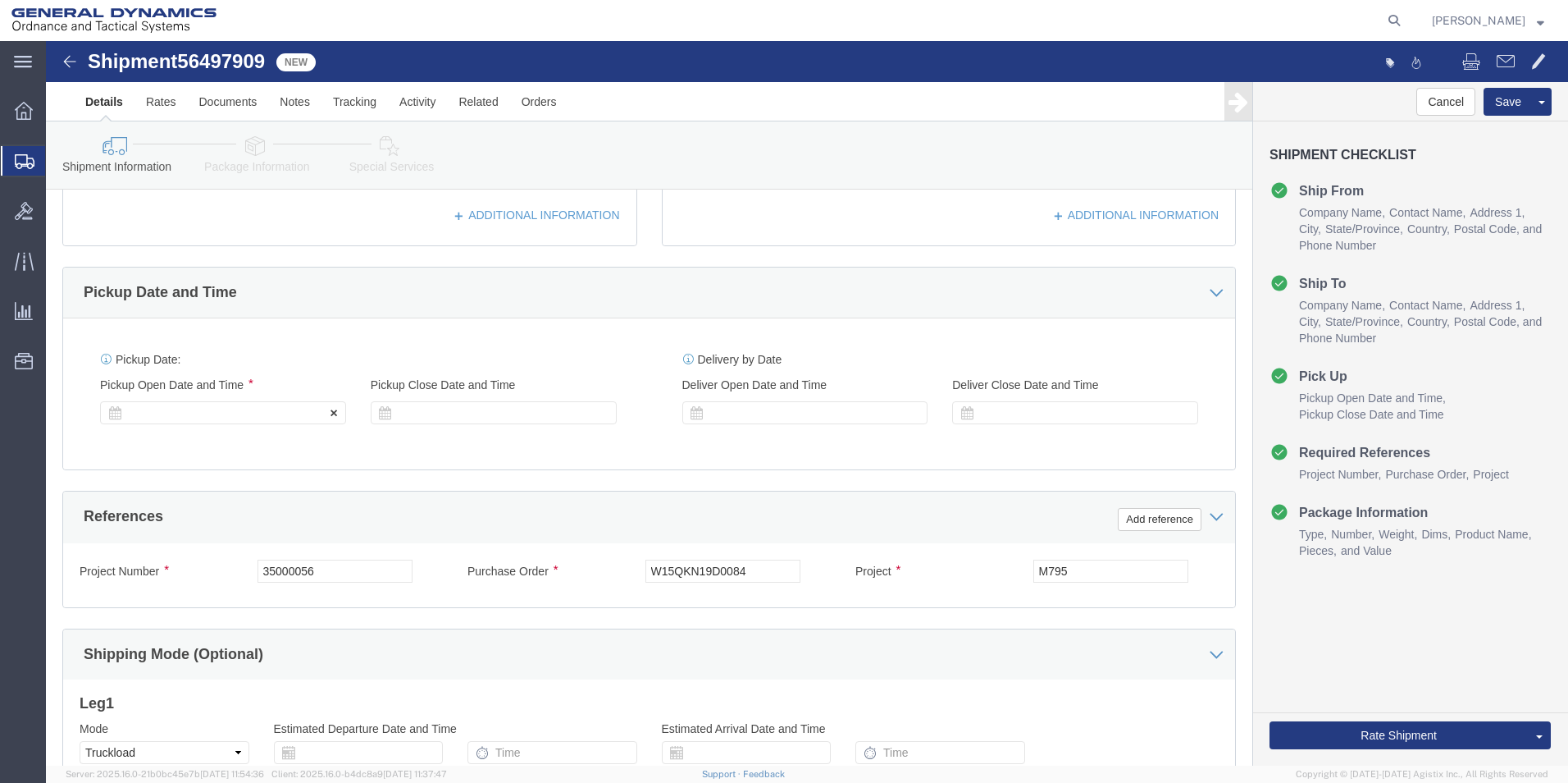
click div
click icon
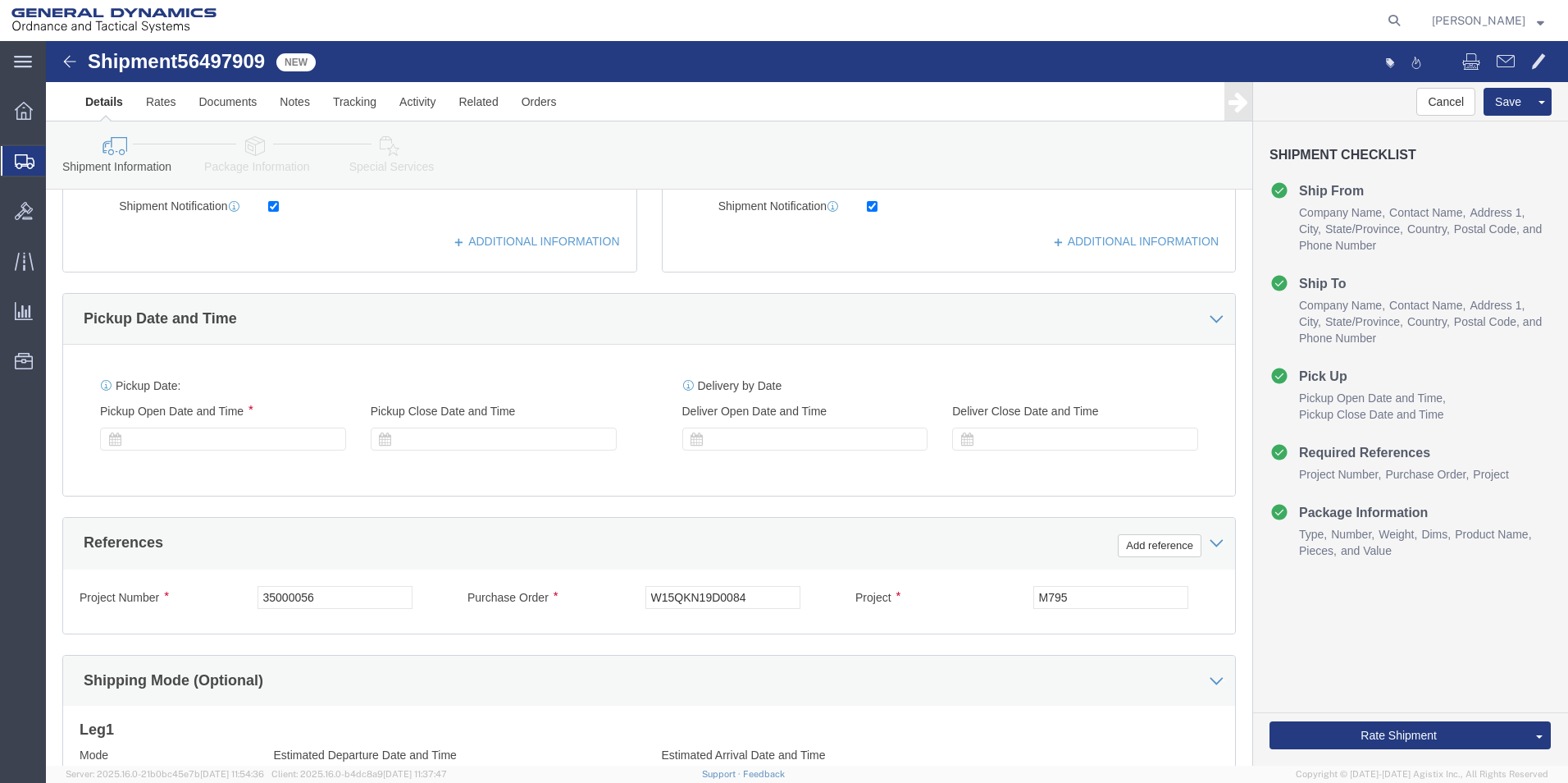
scroll to position [669, 0]
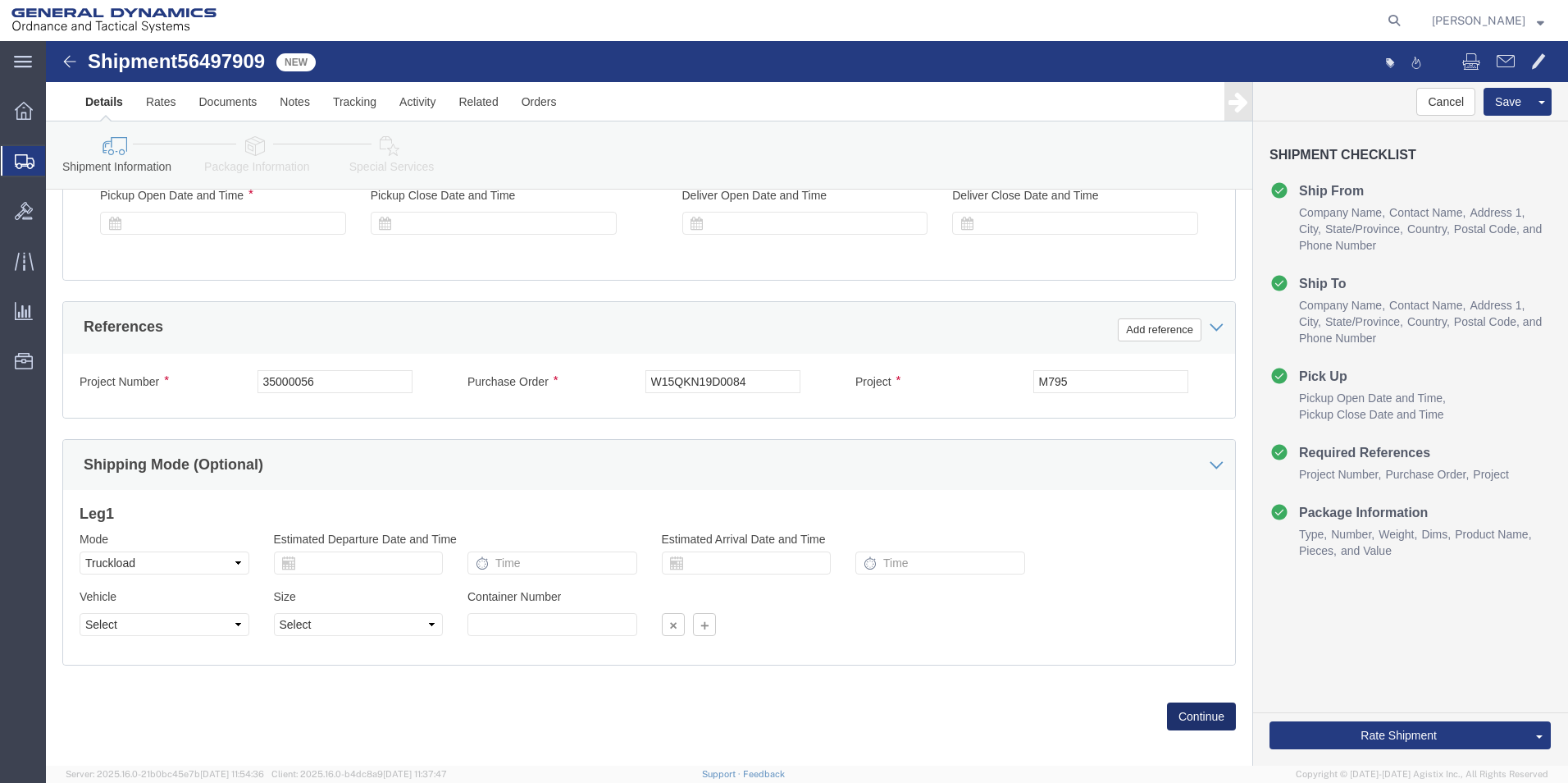
click button "Continue"
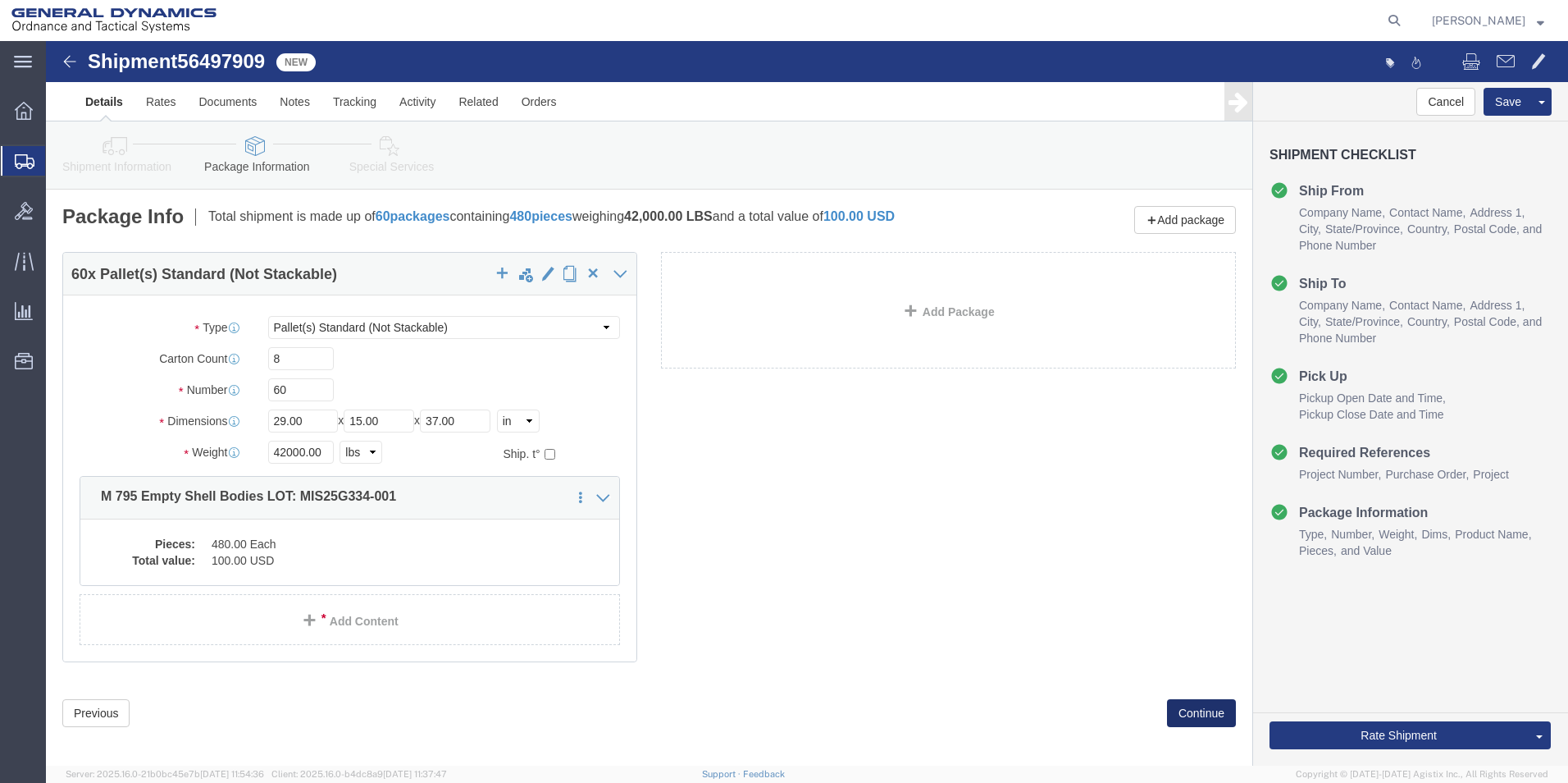
click button "Continue"
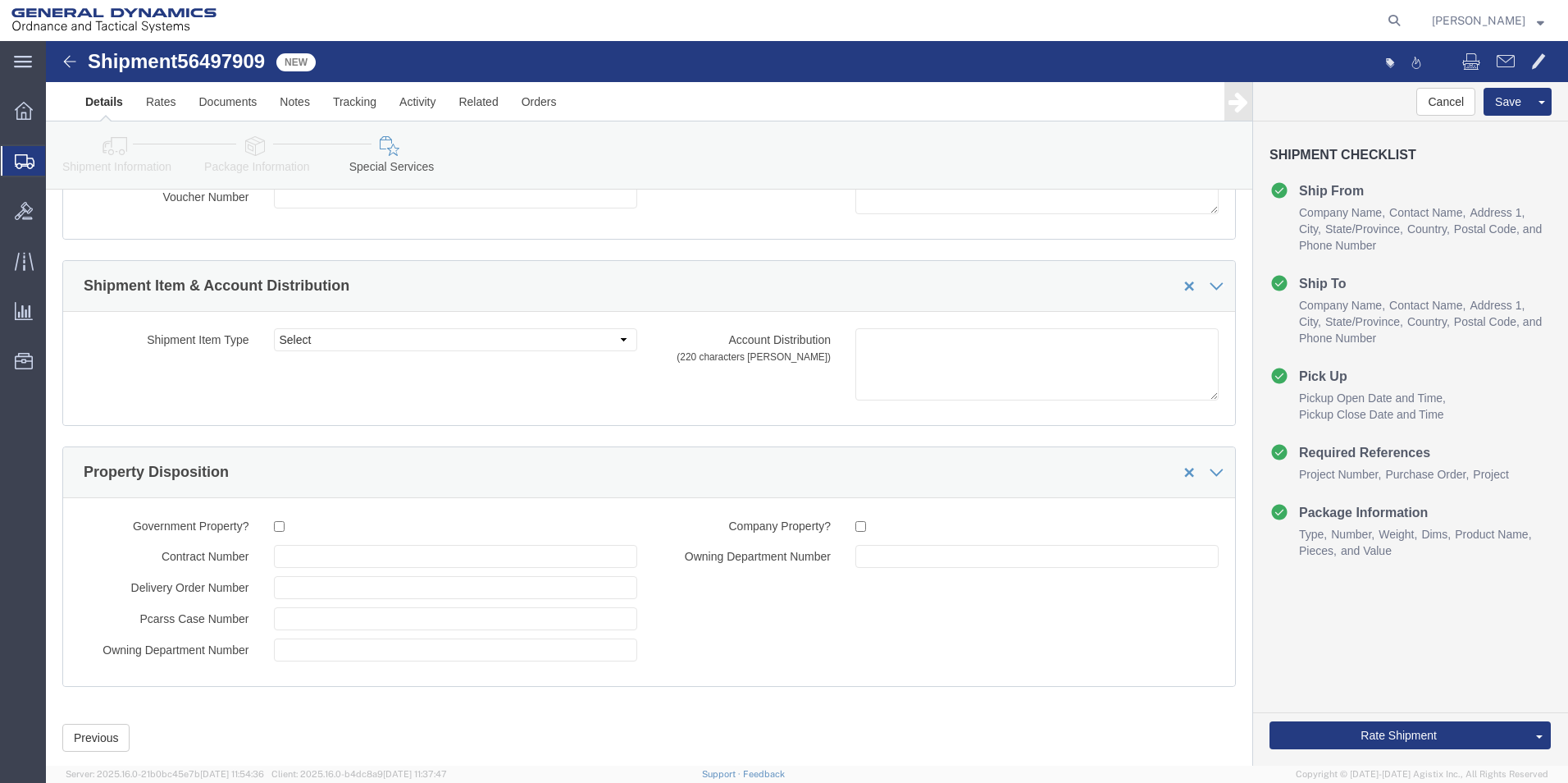
scroll to position [2483, 0]
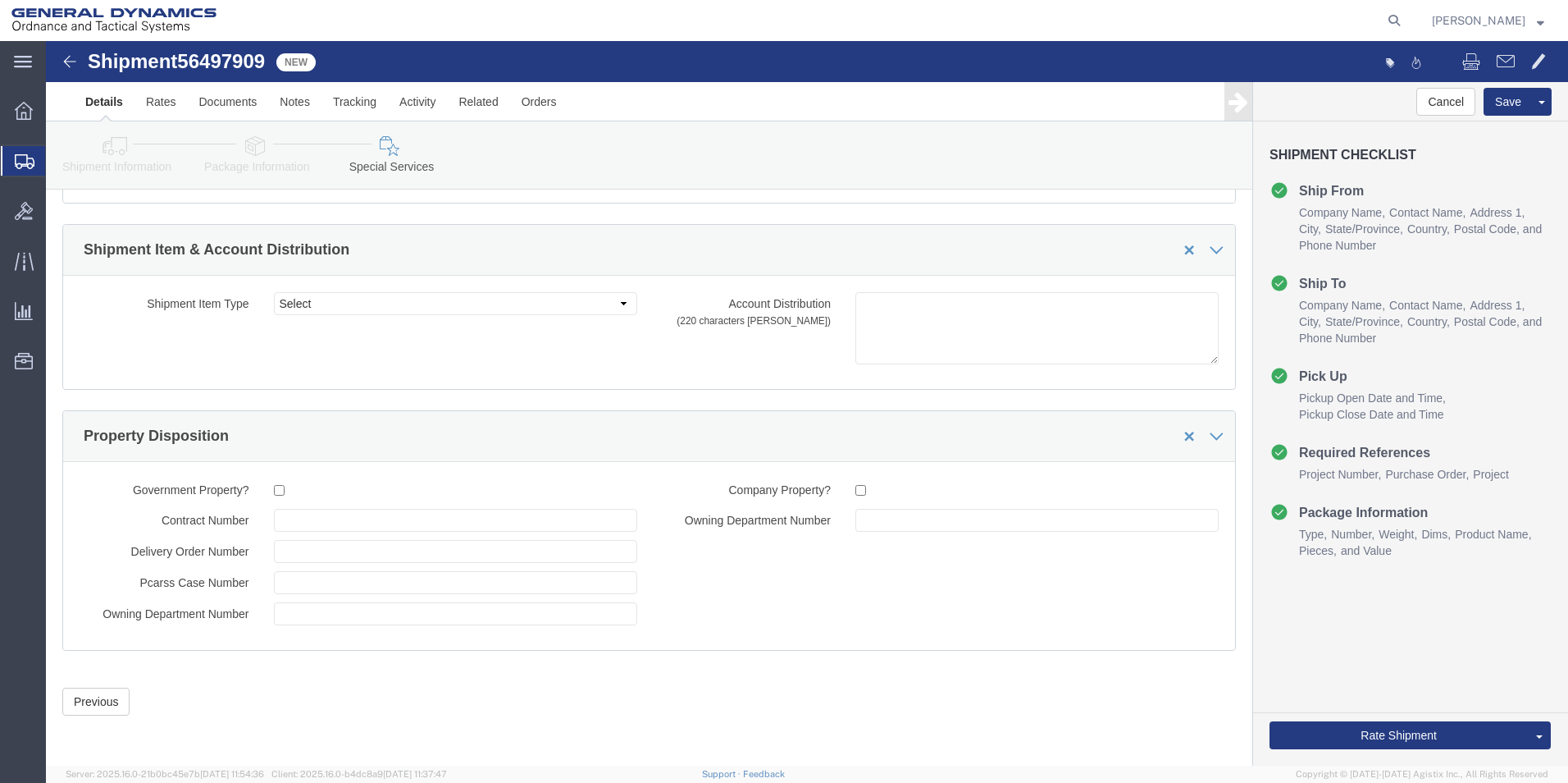
drag, startPoint x: 1520, startPoint y: 121, endPoint x: 1509, endPoint y: 780, distance: 659.1
click button "Previous"
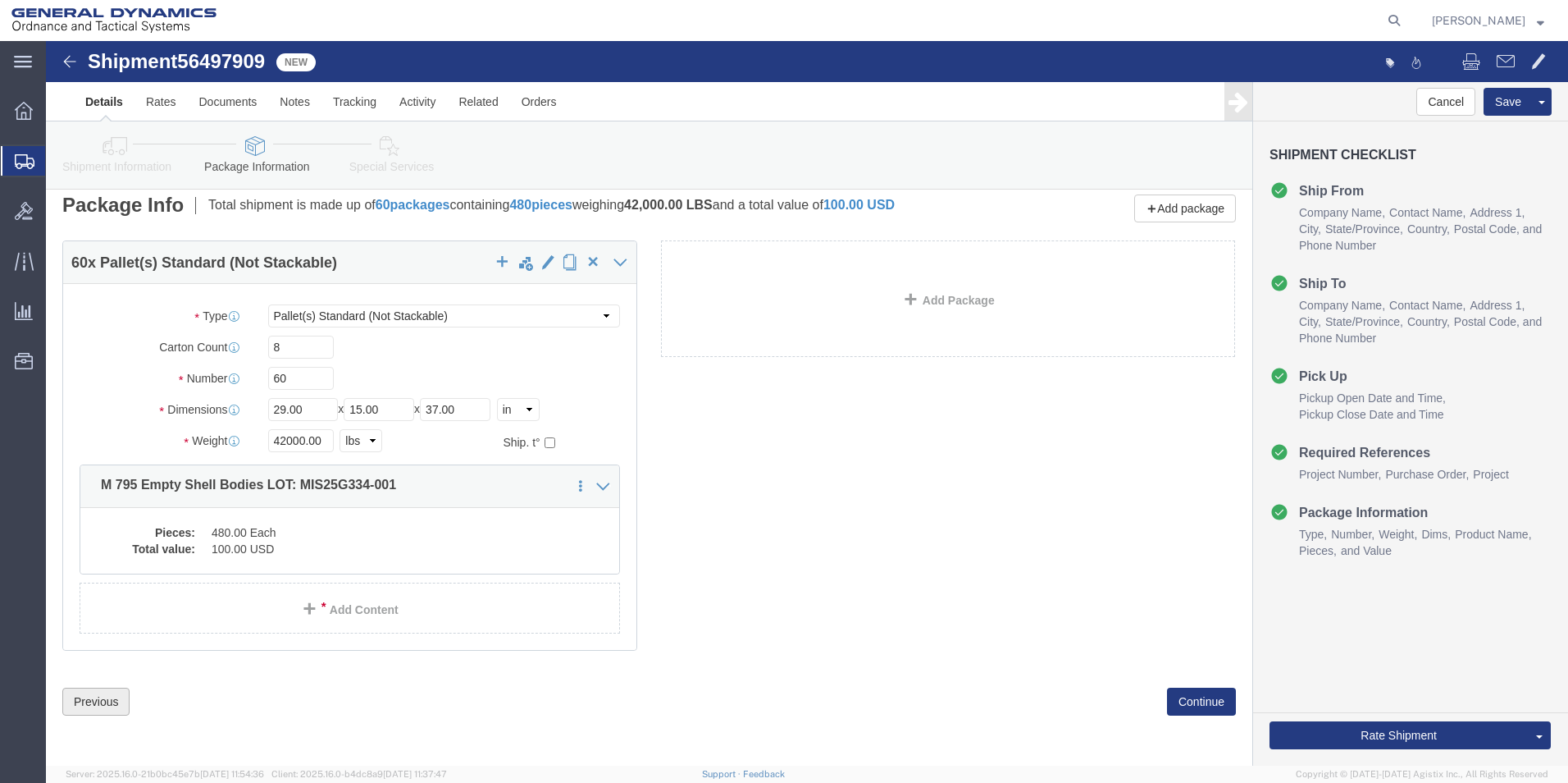
click button "Previous"
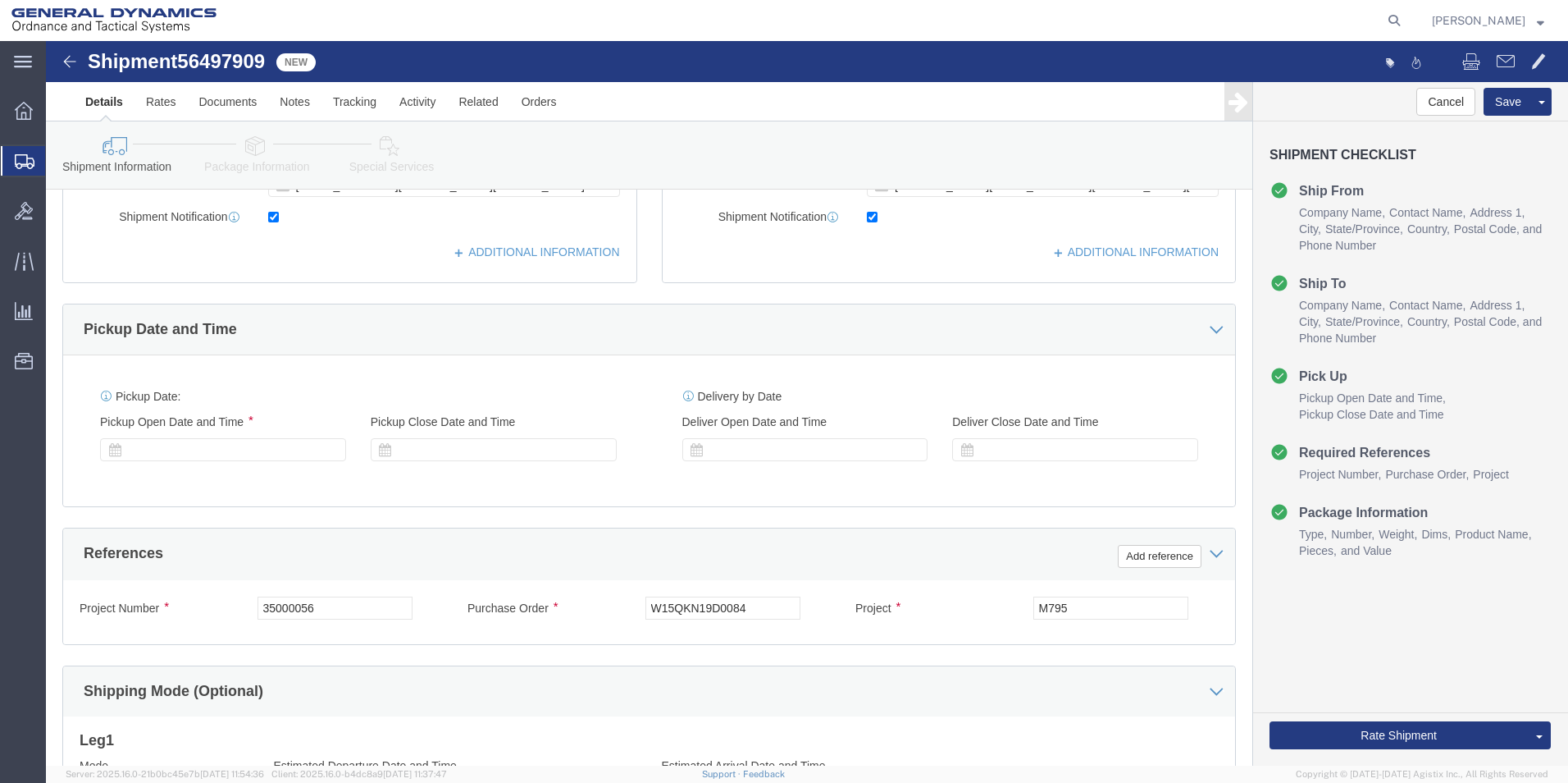
scroll to position [430, 0]
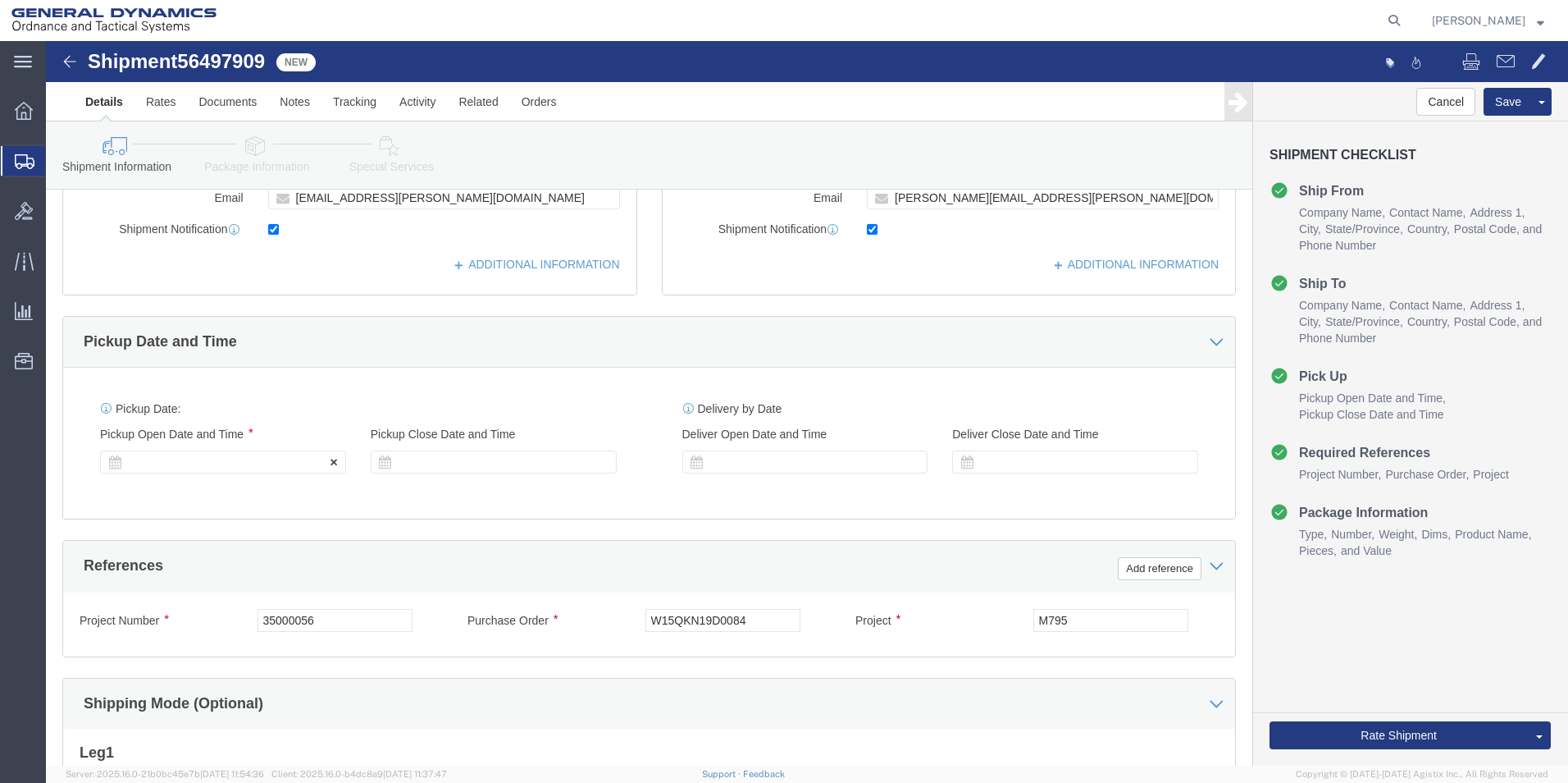
click div
drag, startPoint x: 132, startPoint y: 421, endPoint x: 453, endPoint y: 486, distance: 327.5
click div "Ship From Location Location GD-OTS Wilkes-Barre Select My Profile Location GD-O…"
click div
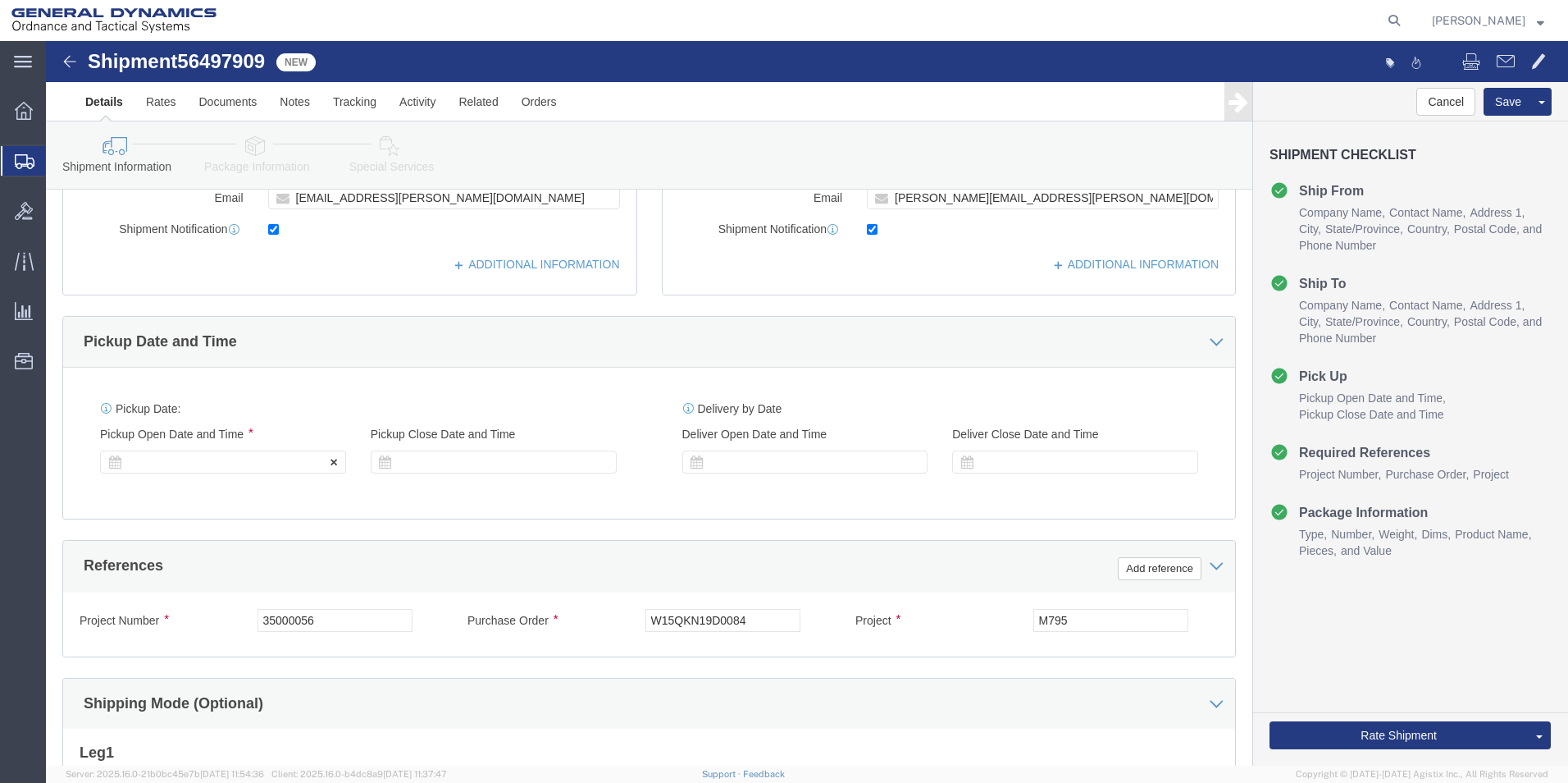
click div
drag, startPoint x: 195, startPoint y: 421, endPoint x: 215, endPoint y: 447, distance: 32.8
click div "Pickup Date: Pickup Start Date Pickup Start Time Pickup Open Date and Time Pick…"
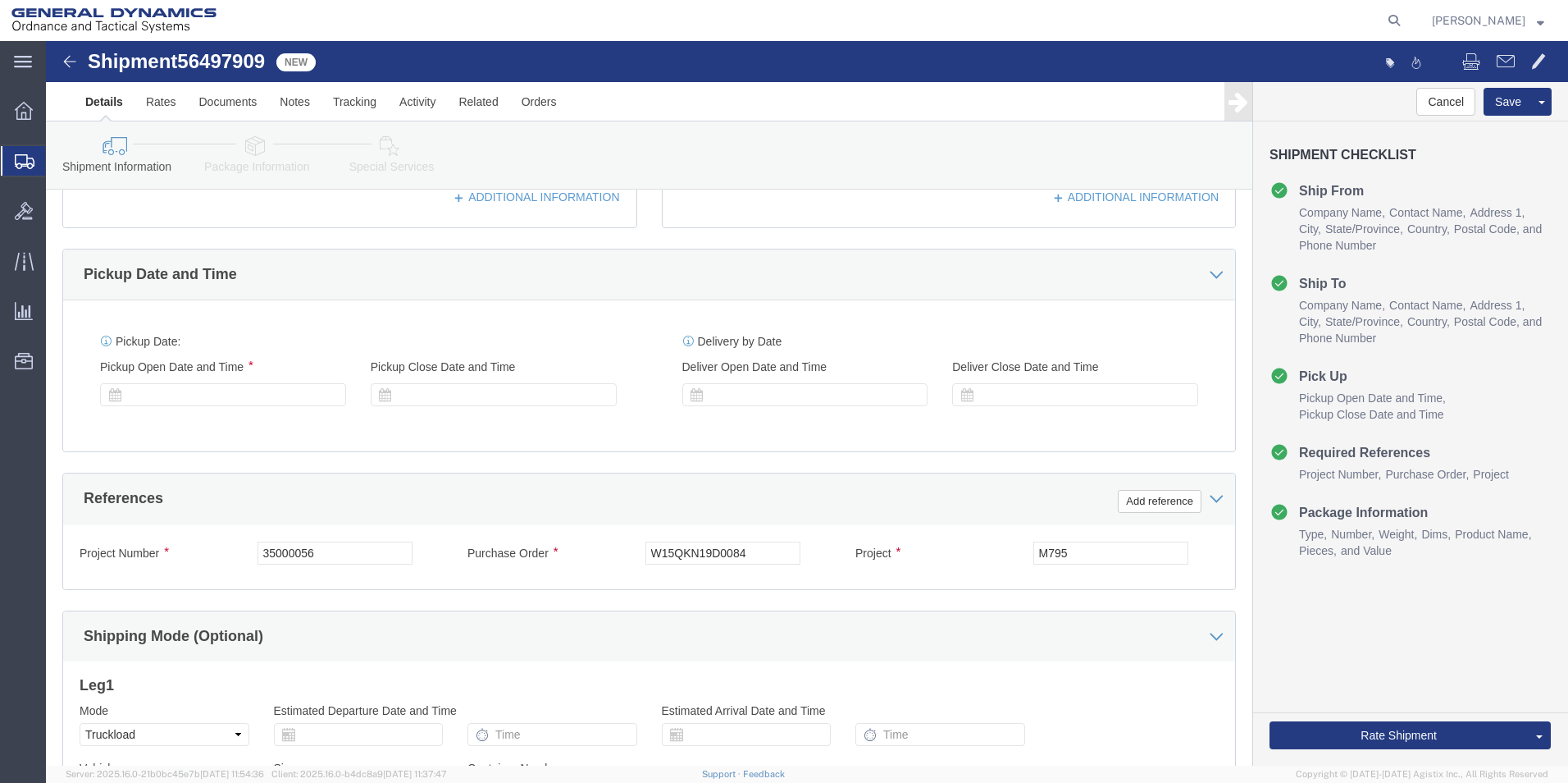
scroll to position [509, 0]
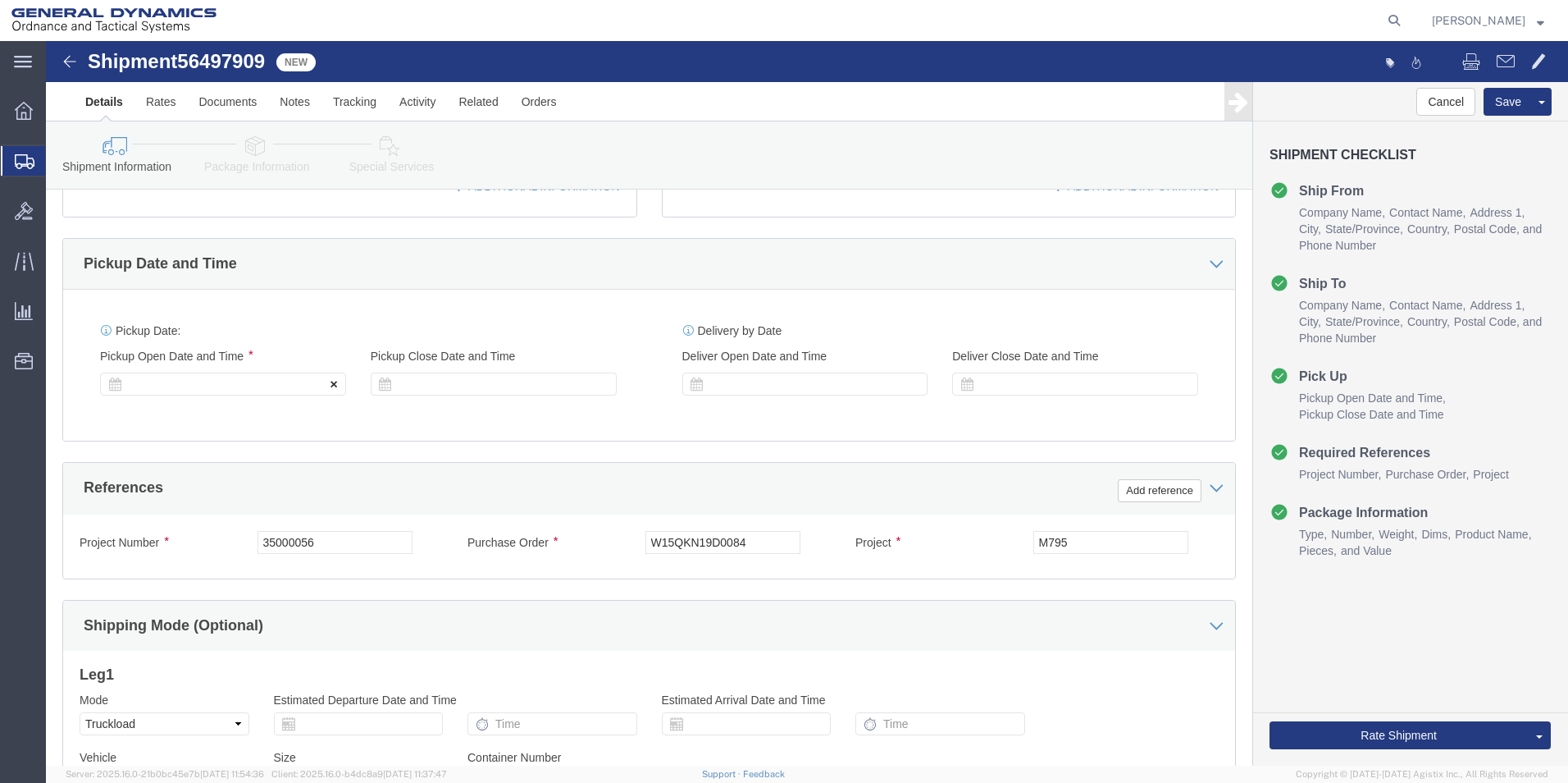
click icon
click div
click icon
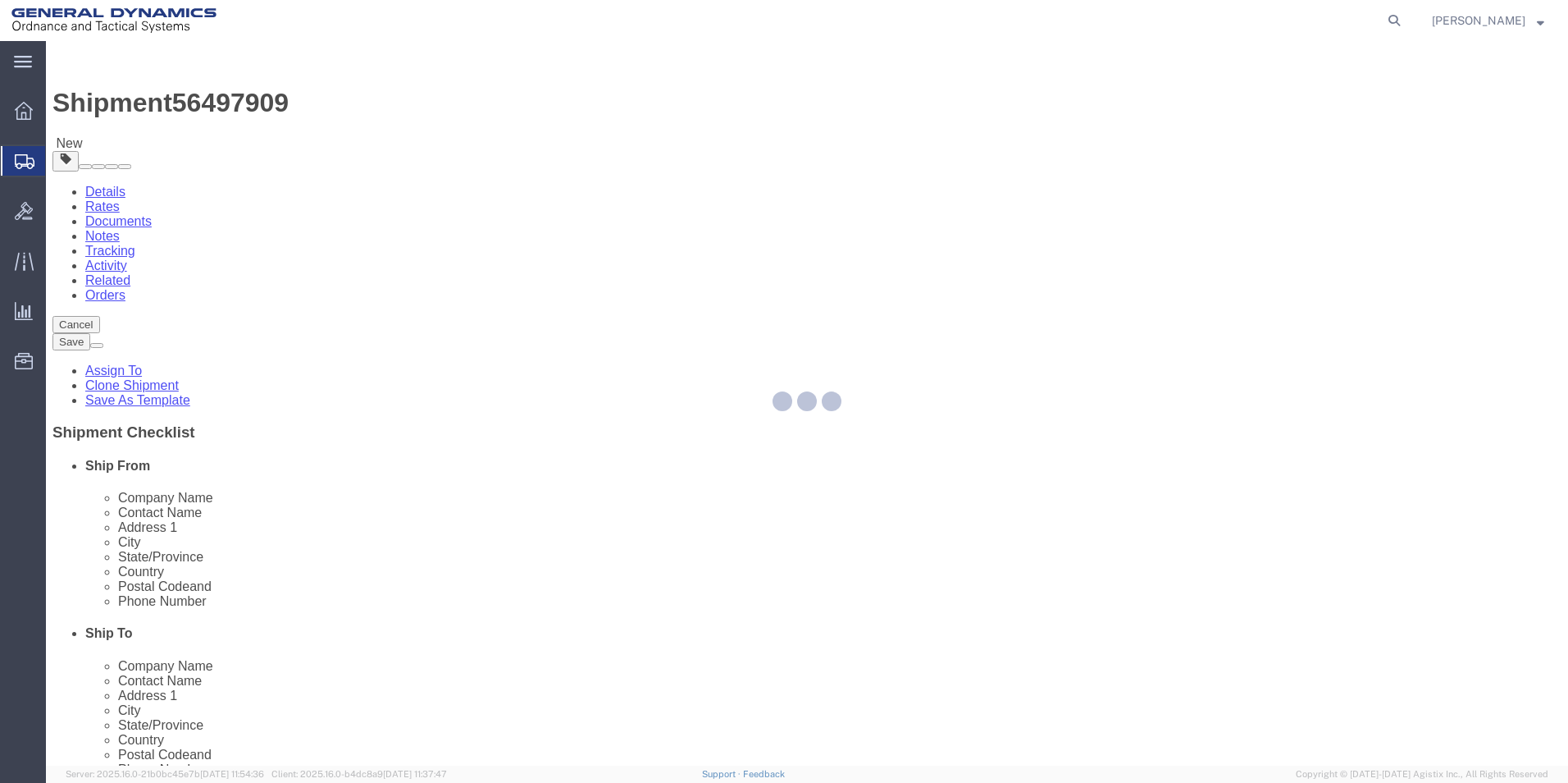
select select "42193"
select select
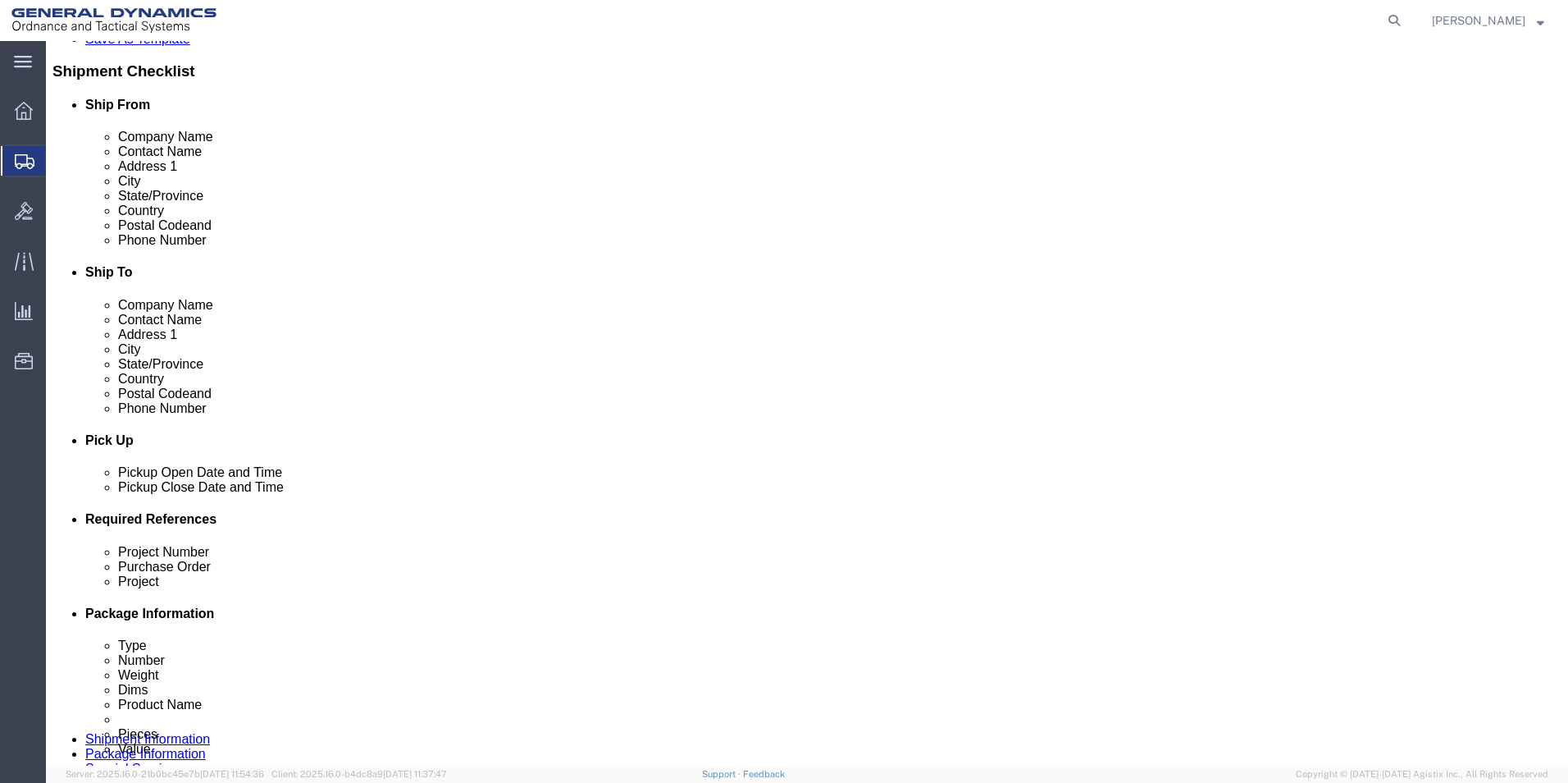
scroll to position [362, 0]
click div "[DATE] 11:00 AM"
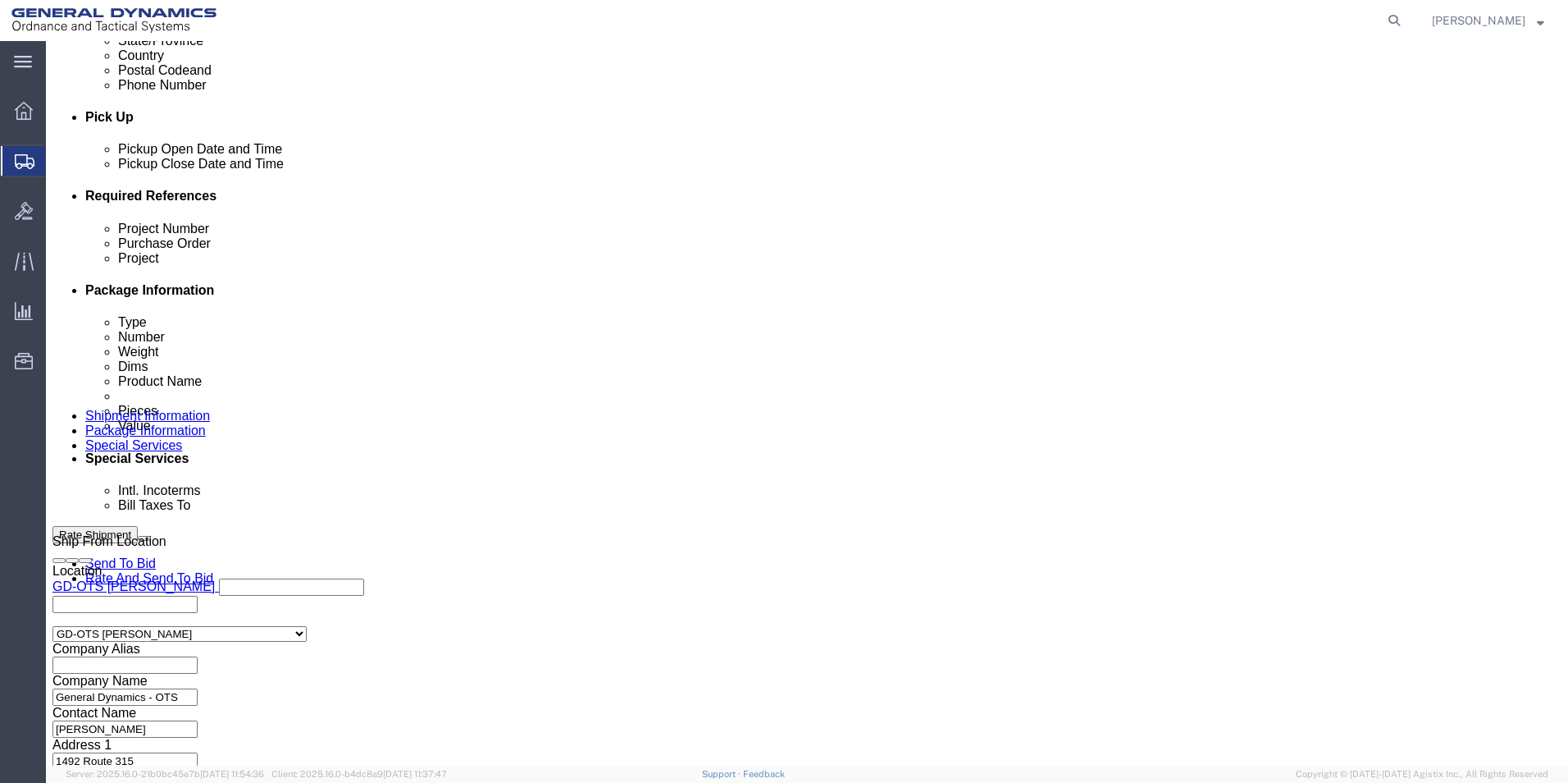
click input "11:00 AM"
type input "9:00 AM"
click button "Apply"
click button "Continue"
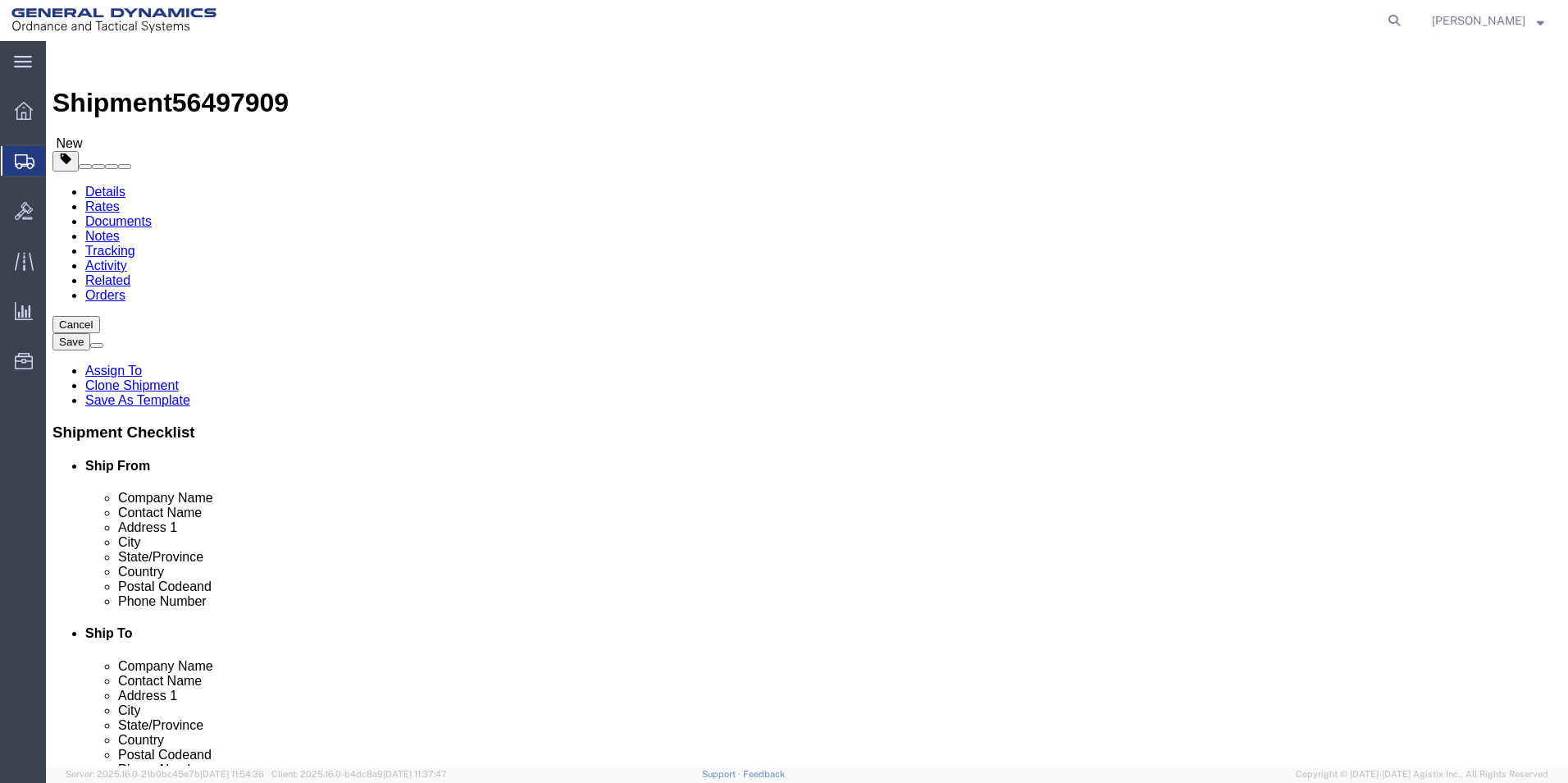
click button "Continue"
click button "Rate Shipment"
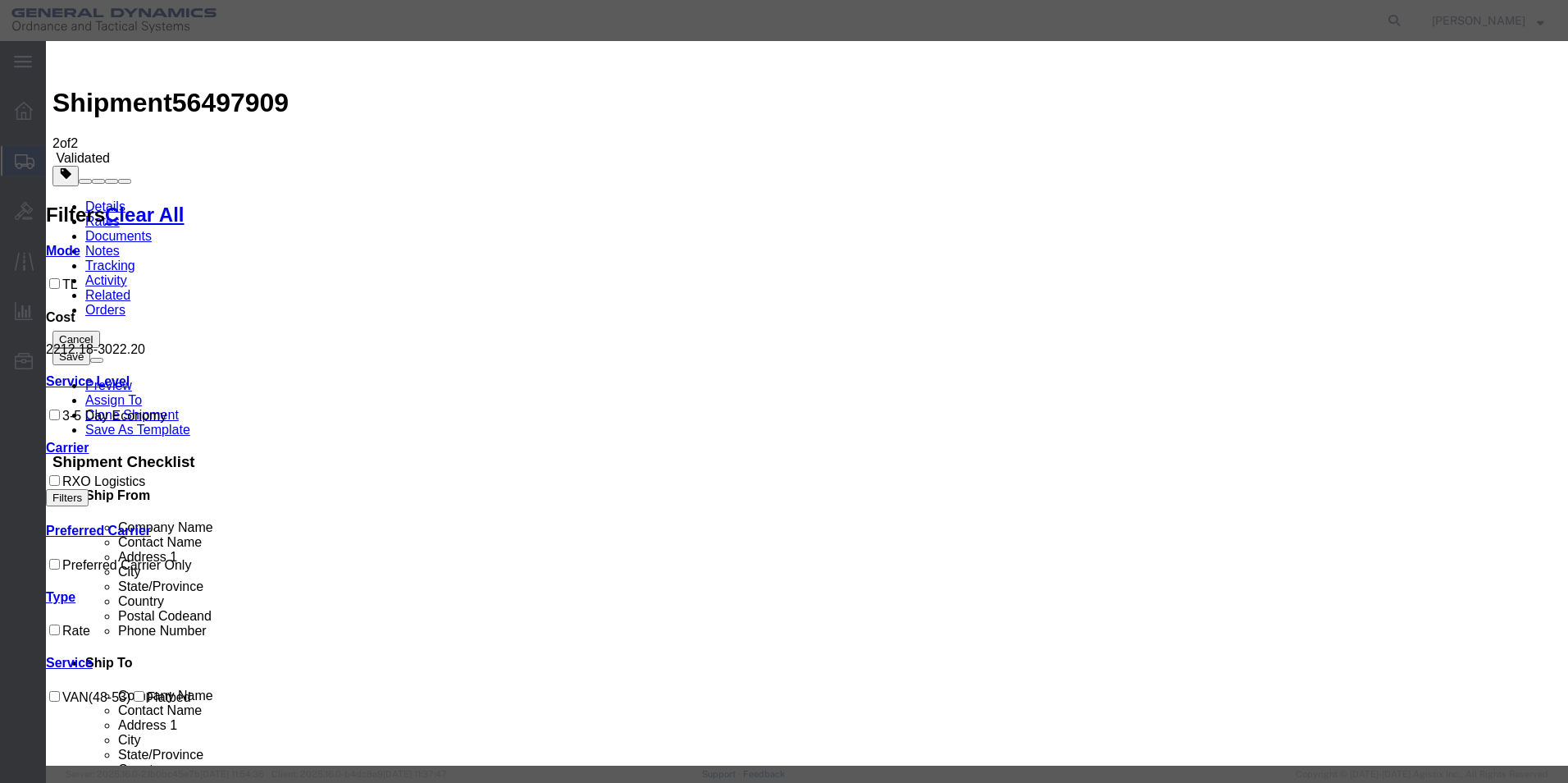
select select "ADD_NEW_CARRIER"
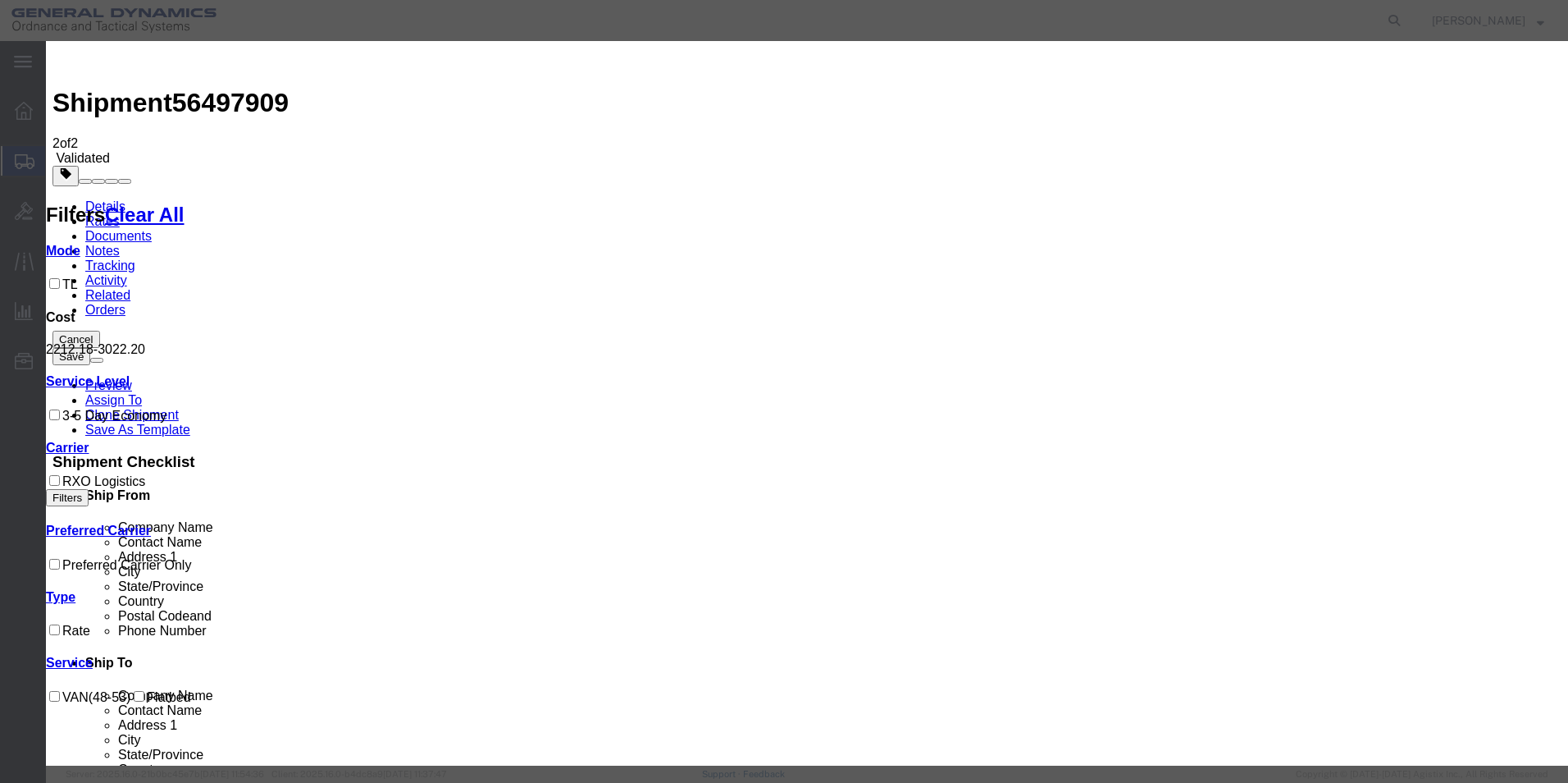
type input "Steel Lion LLC"
select select "TL"
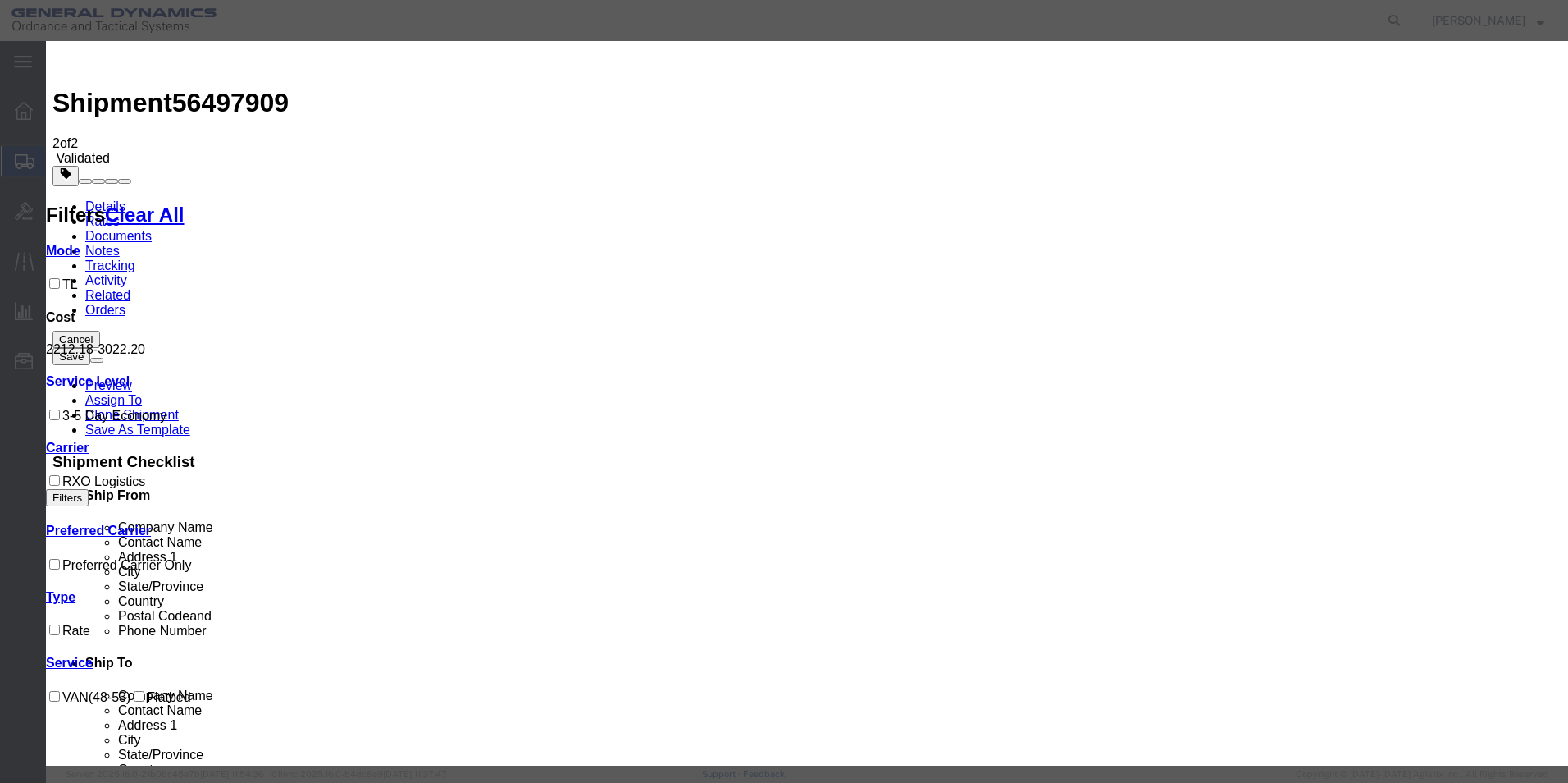
checkbox input "true"
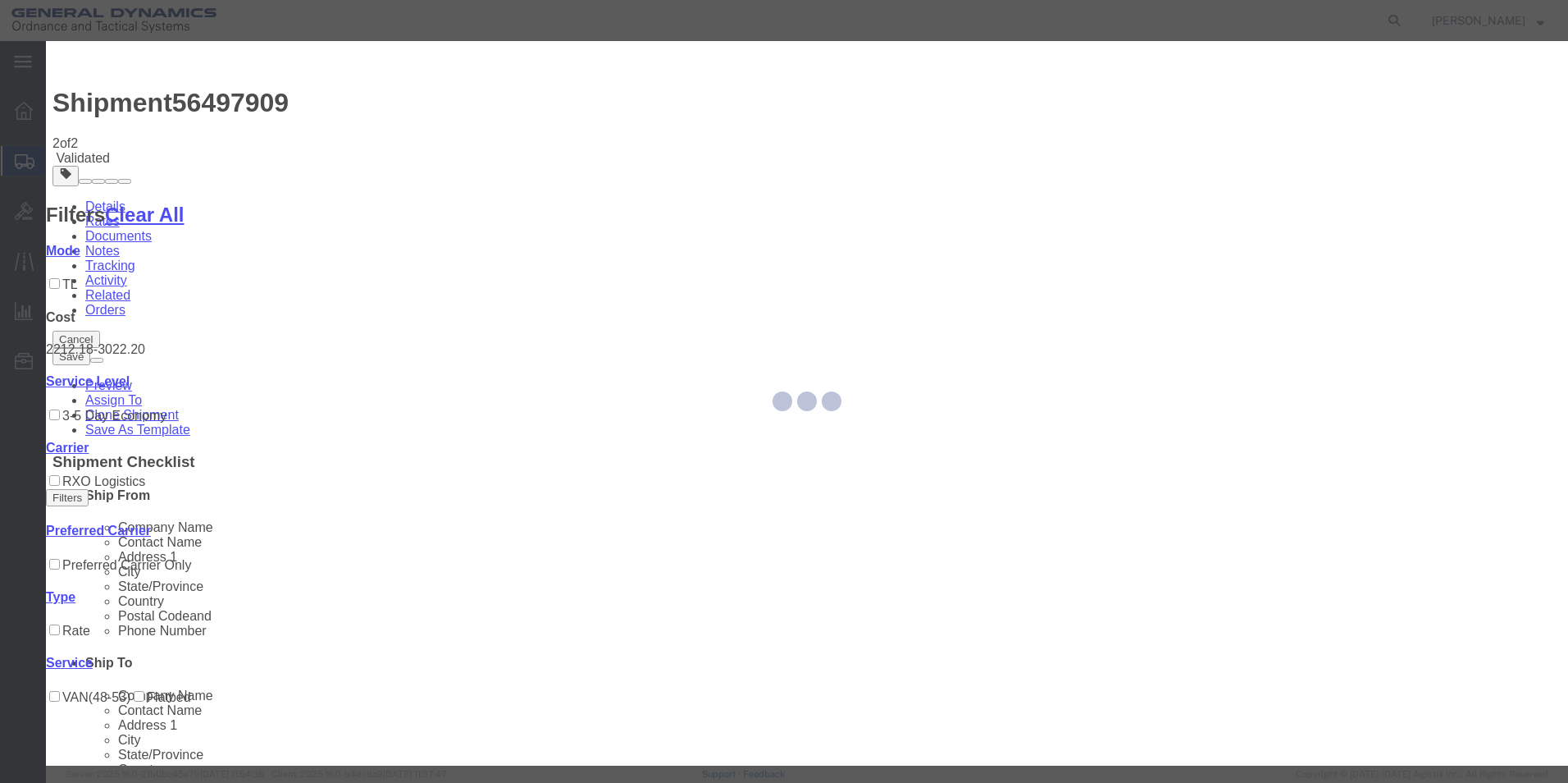
type input "[PERSON_NAME]"
type input "5709087062"
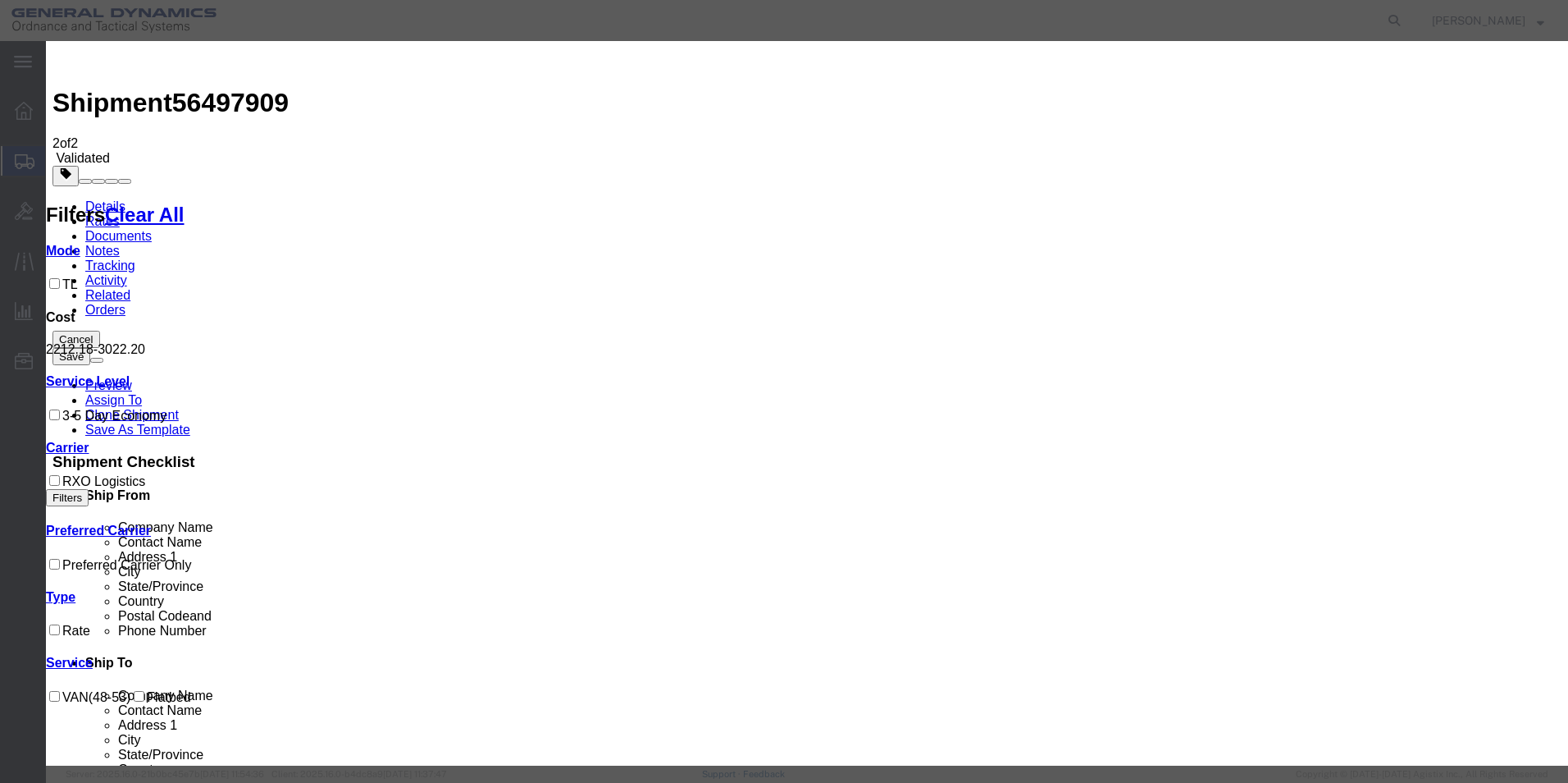
type input "56497909"
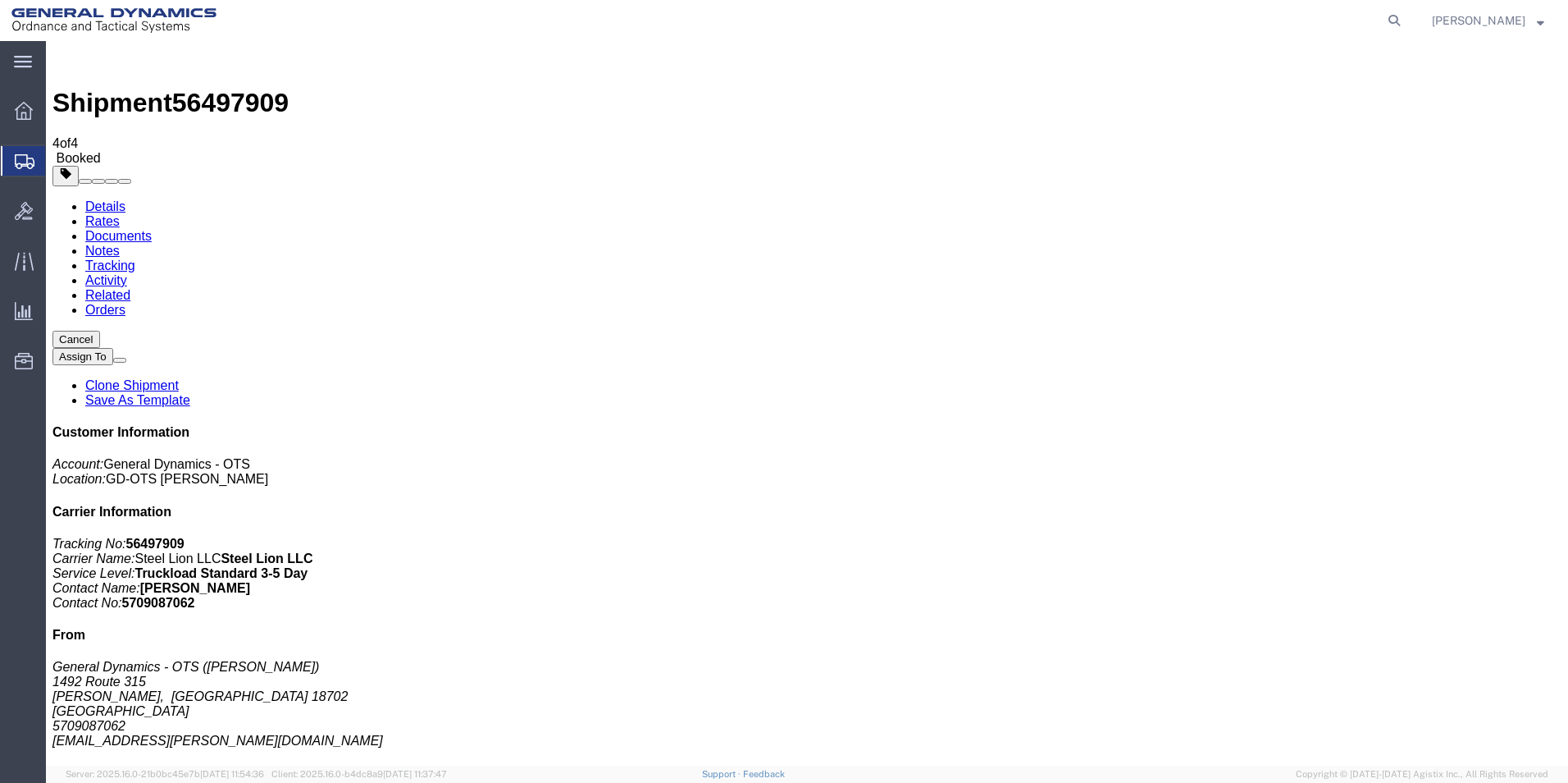
click at [178, 378] on link "Clone Shipment" at bounding box center [131, 385] width 93 height 14
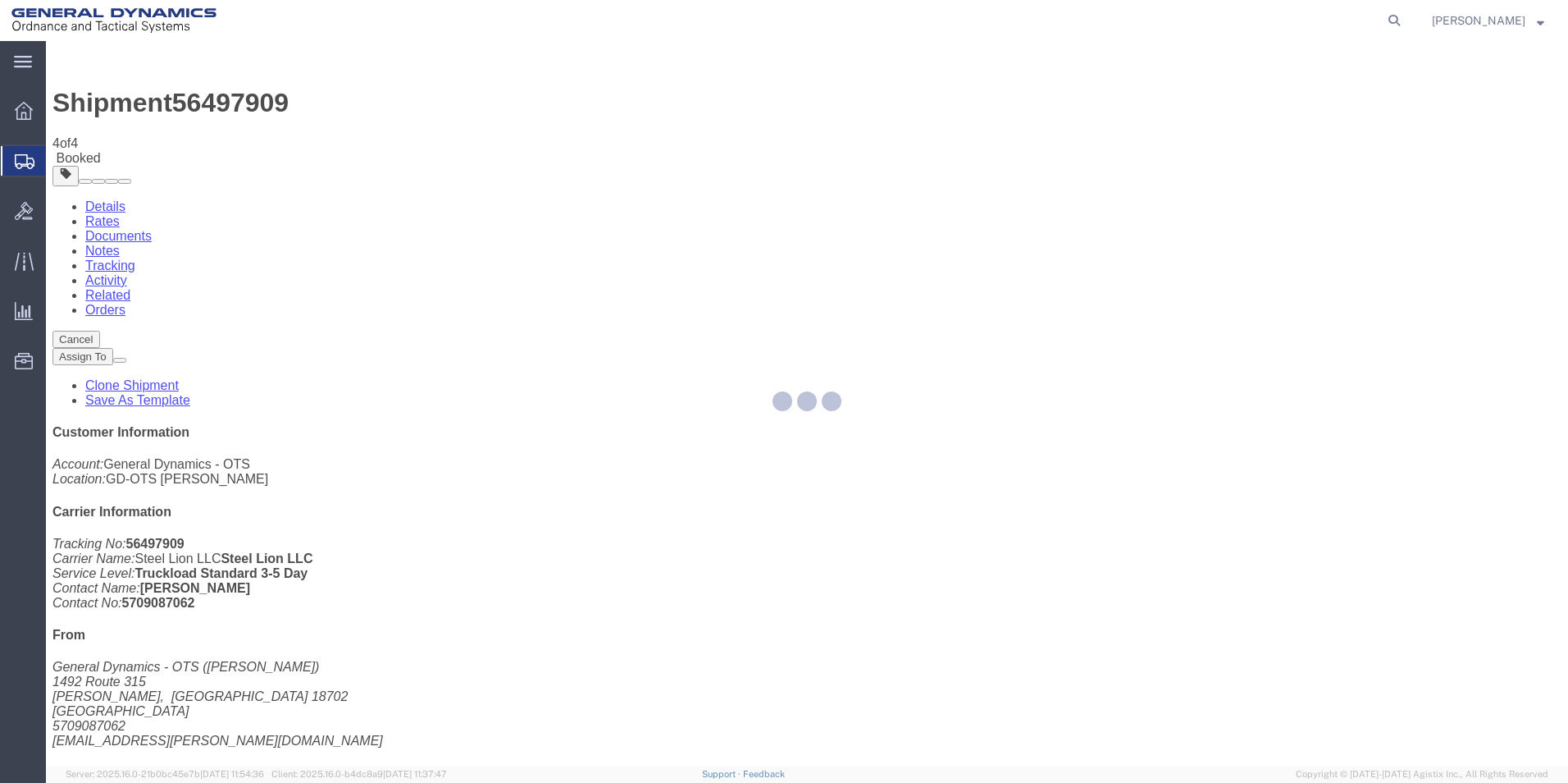
select select "42193"
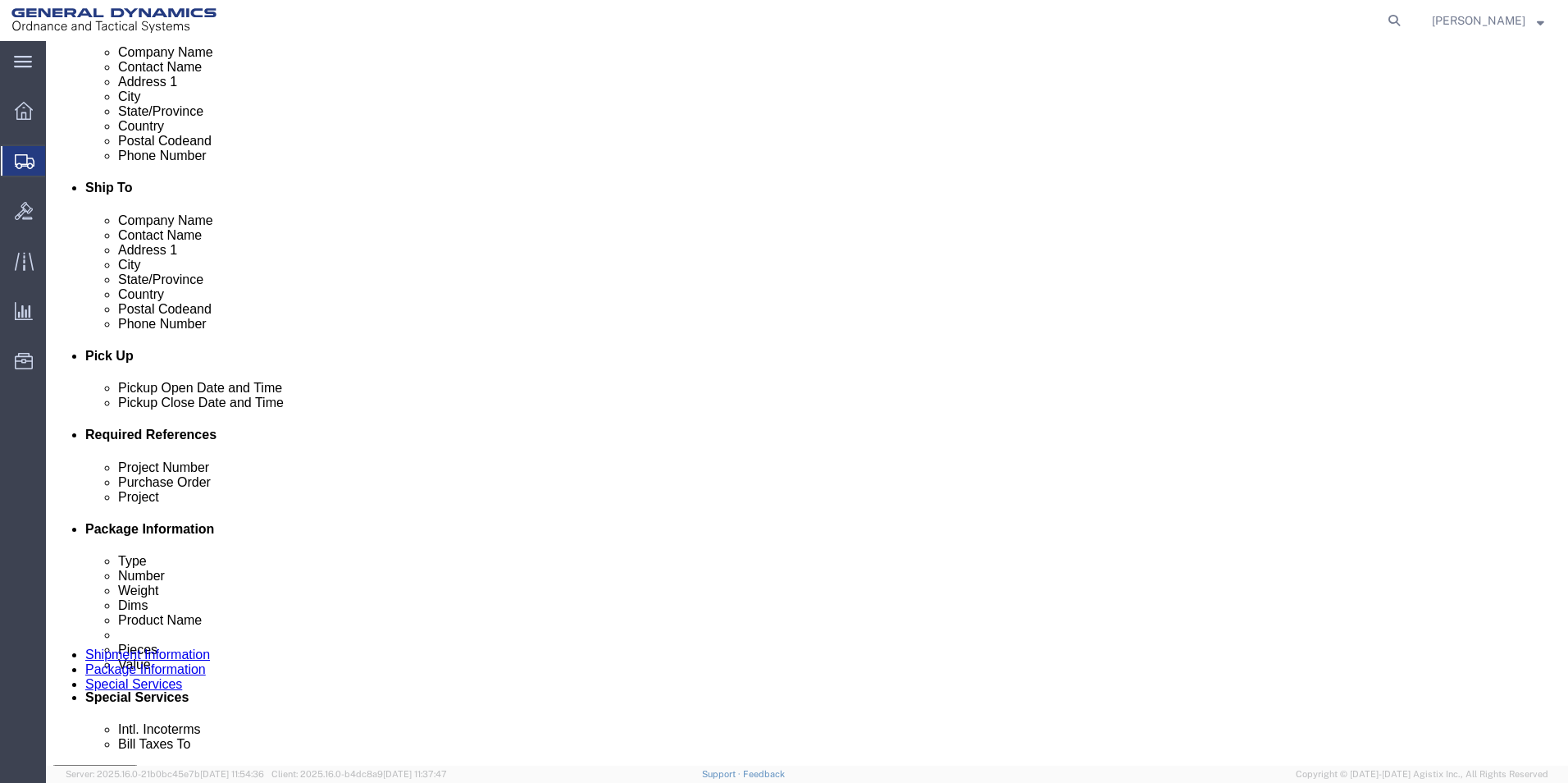
scroll to position [453, 0]
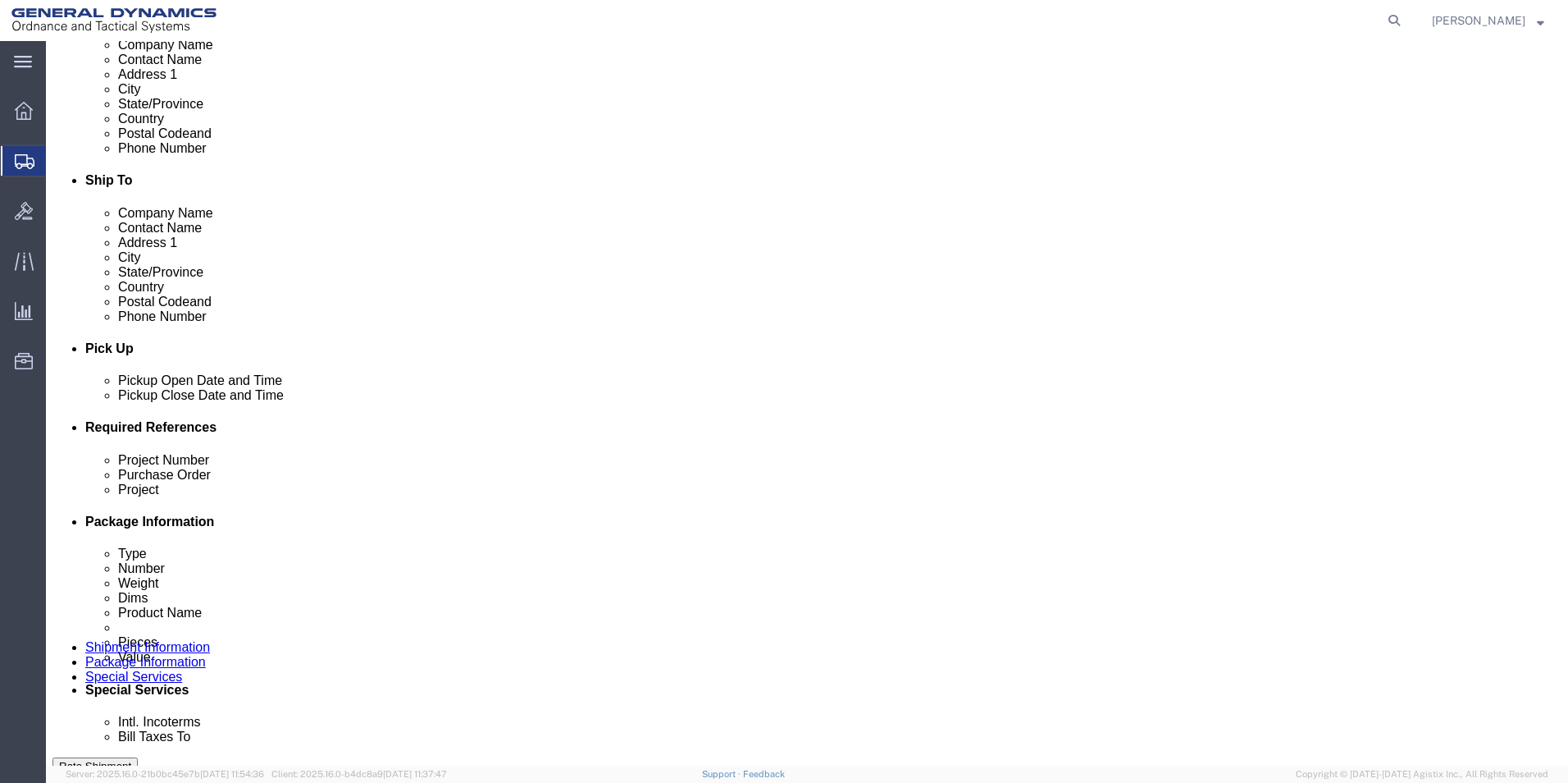
click div "[DATE] 9:00 AM"
type input "10:00 AM"
click button "Apply"
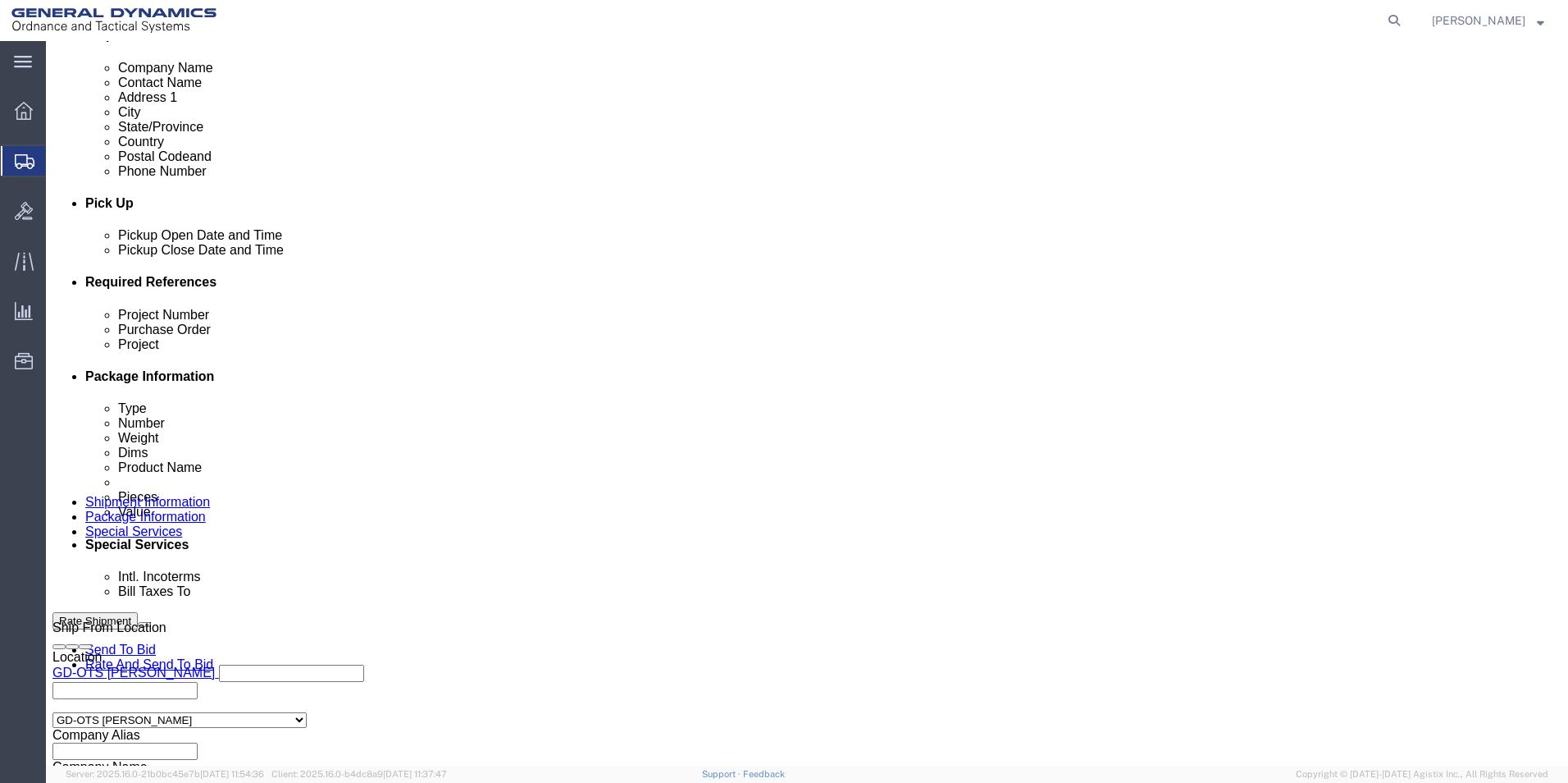
scroll to position [684, 0]
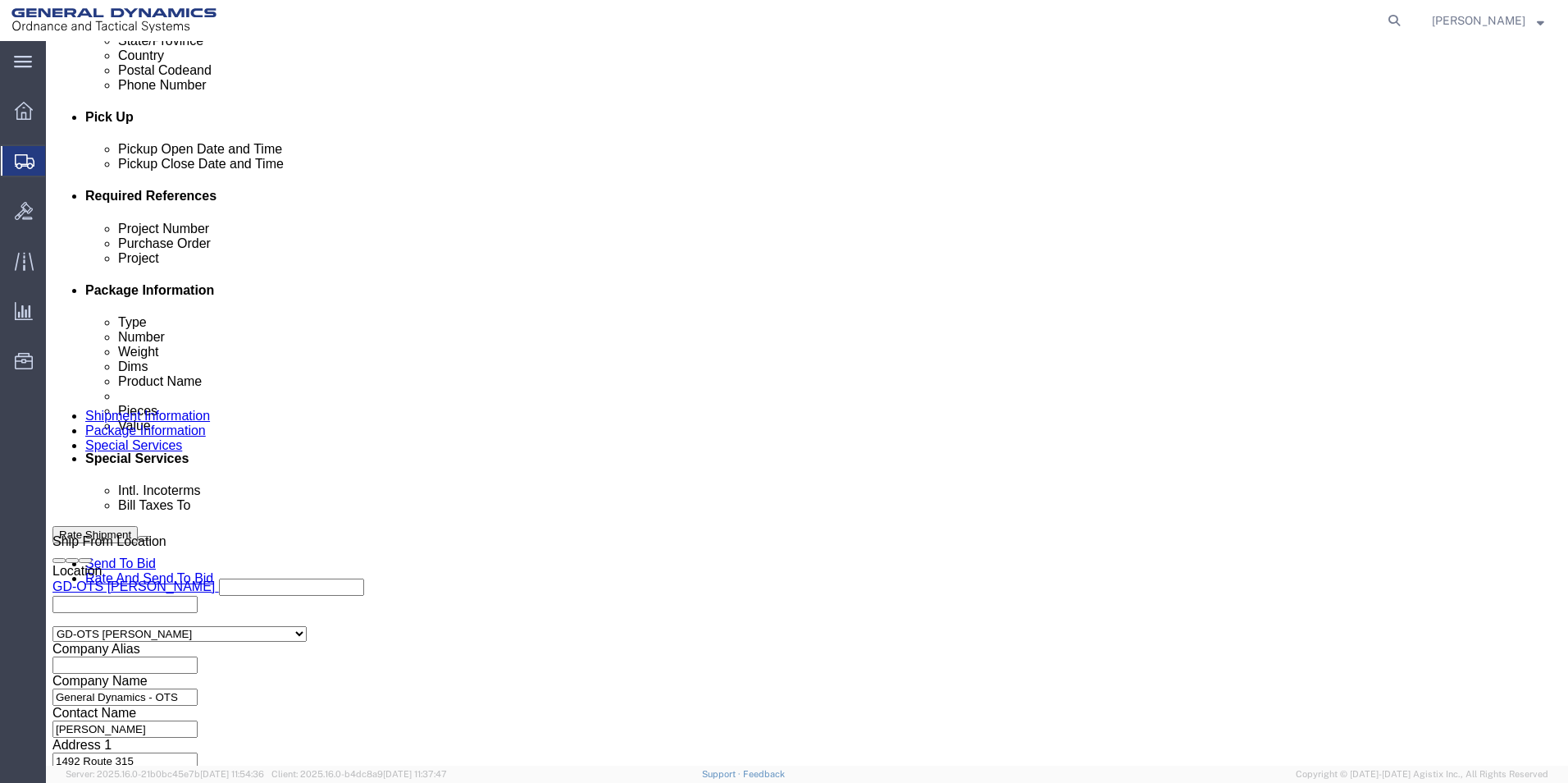
click button "Continue"
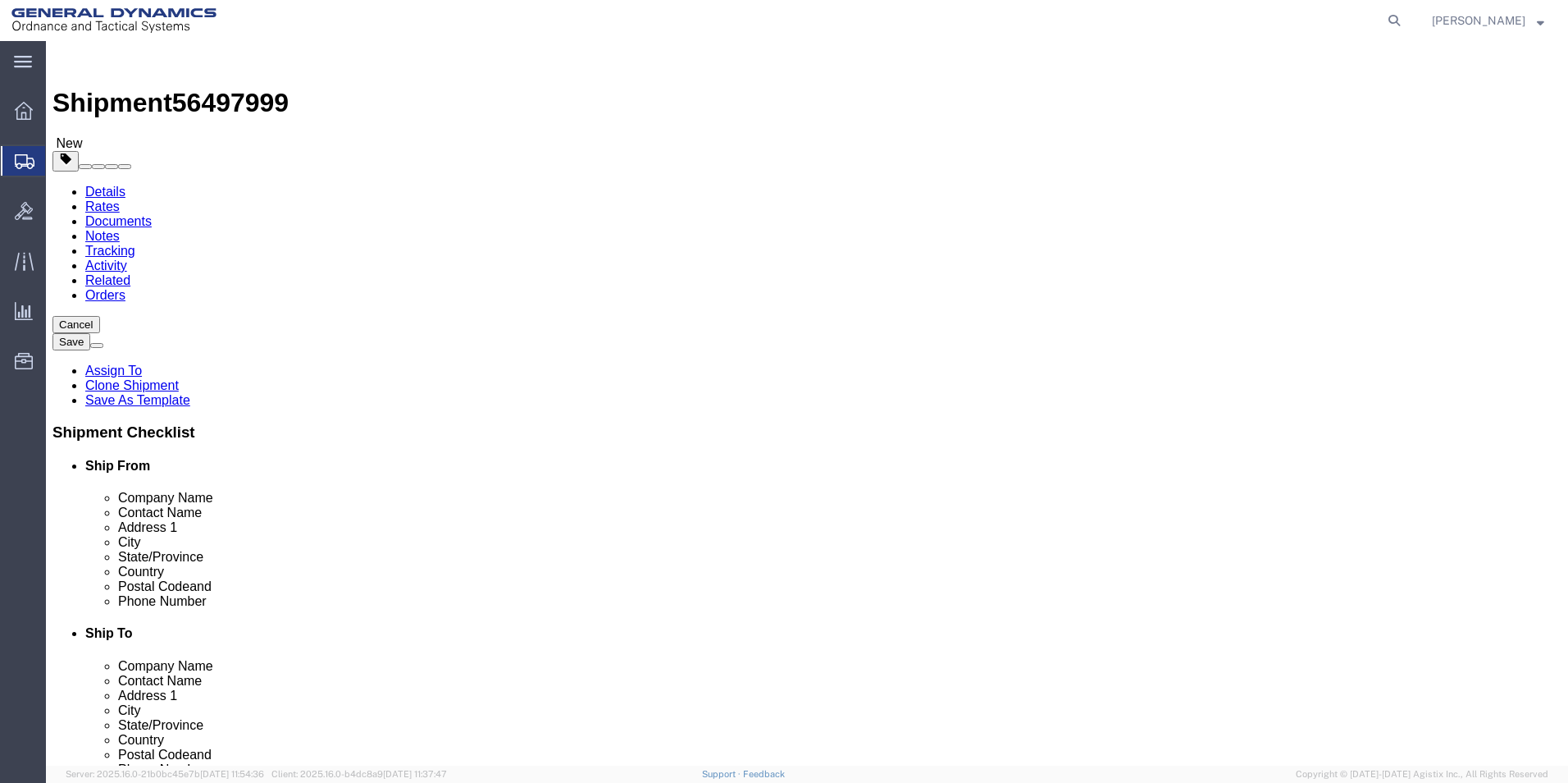
click button "Continue"
click button "Rate Shipment"
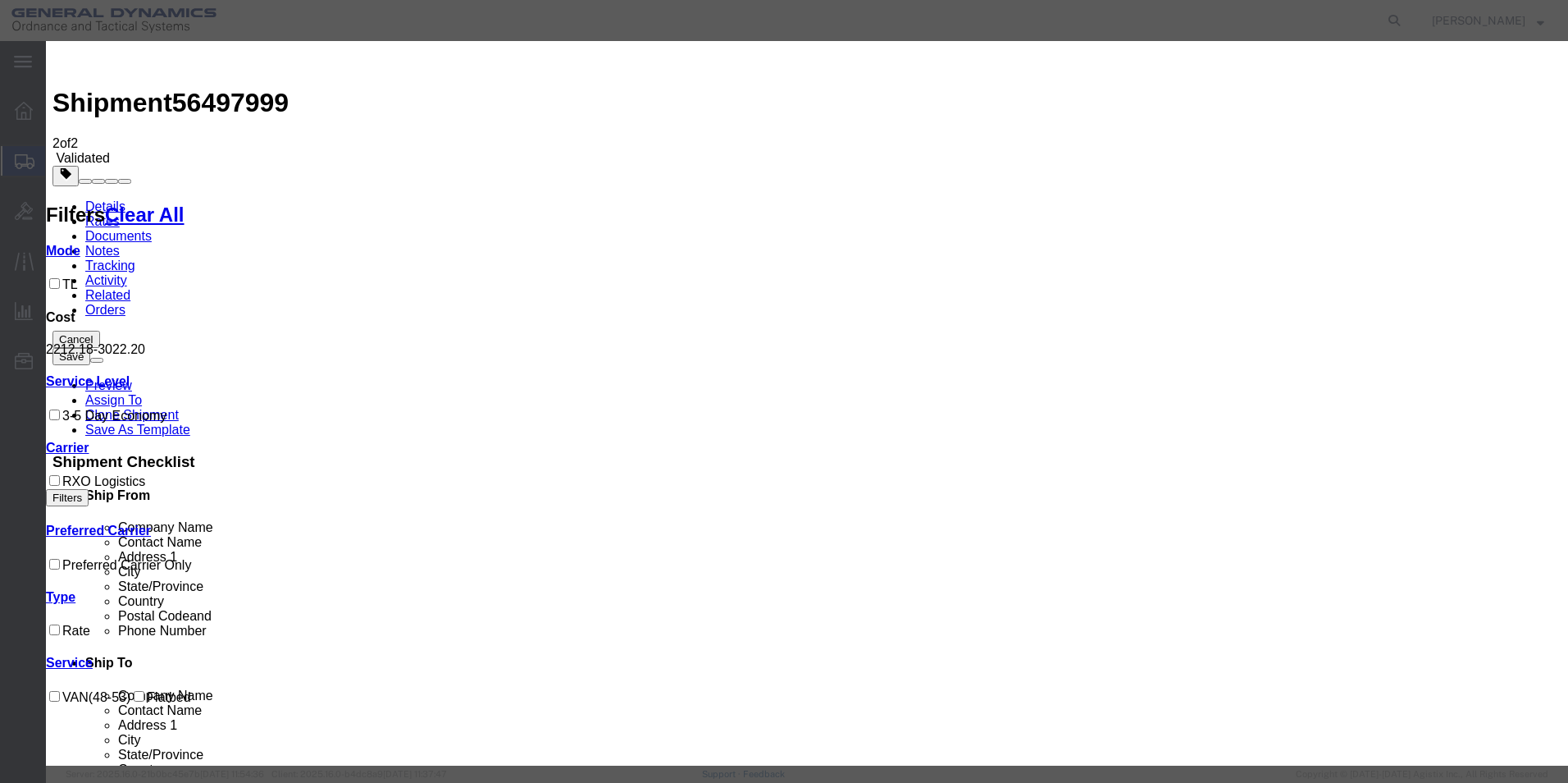
select select "ADD_NEW_CARRIER"
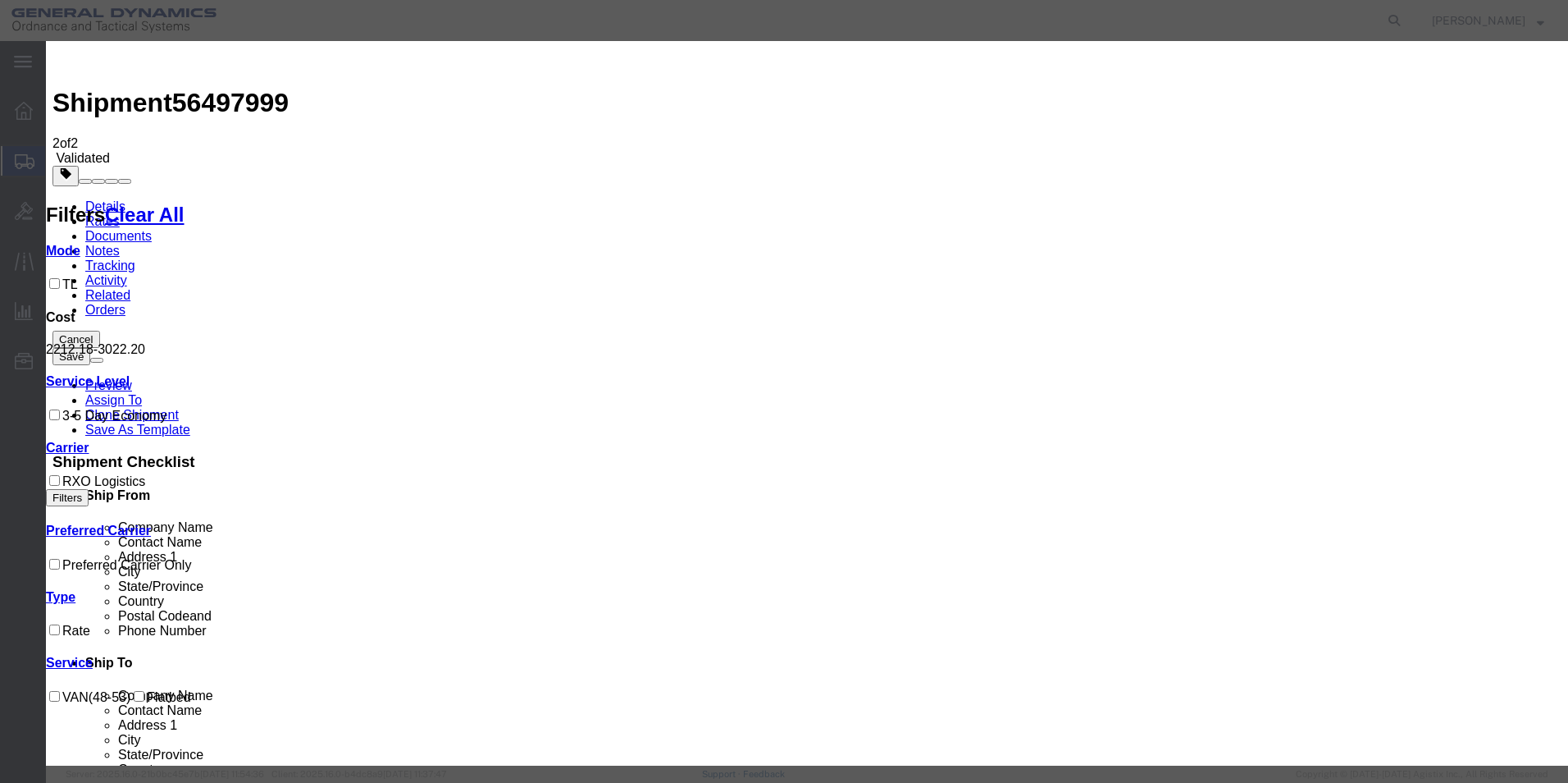
type input "Steel Lion LLC"
select select "TL"
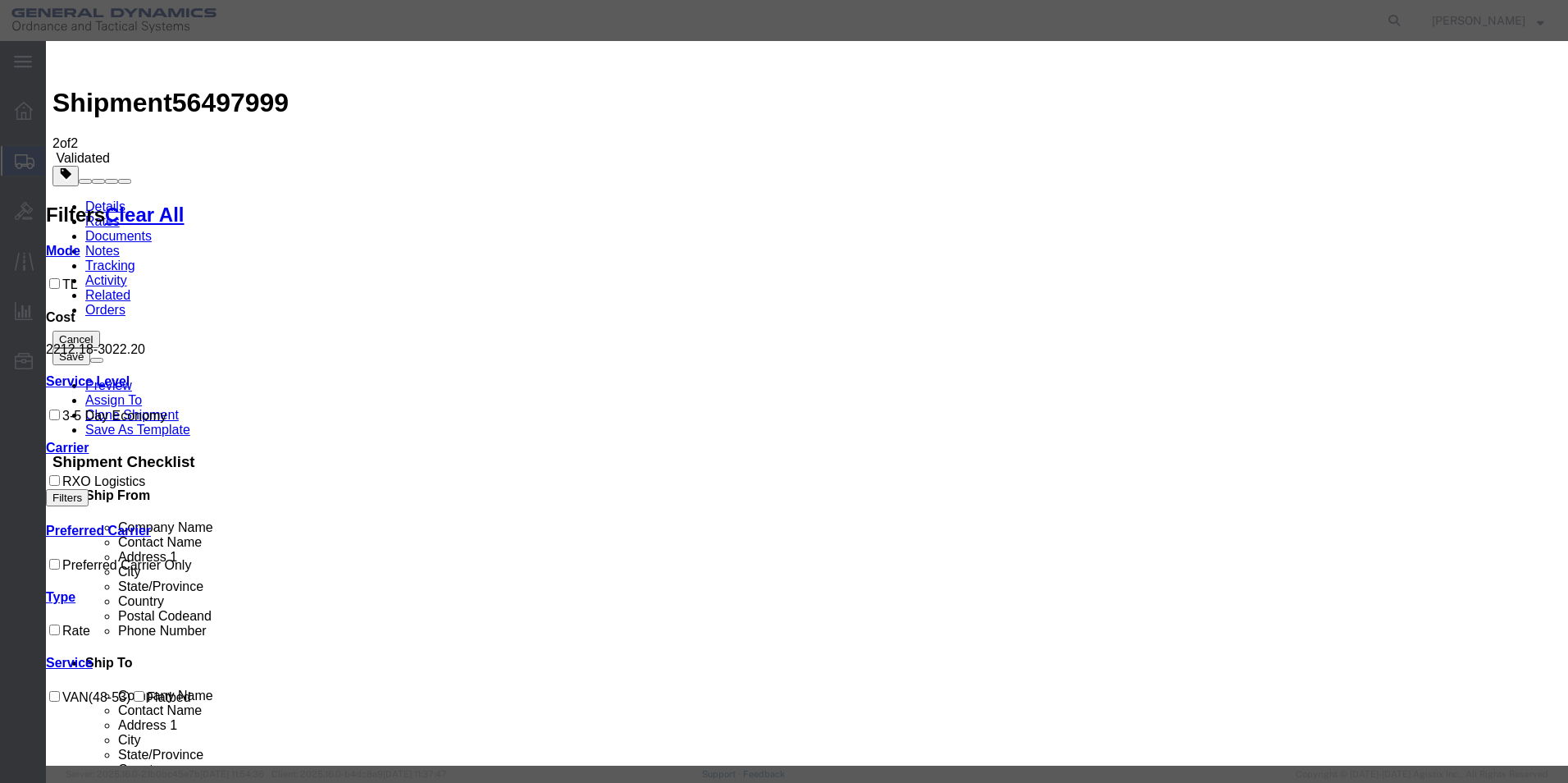
checkbox input "true"
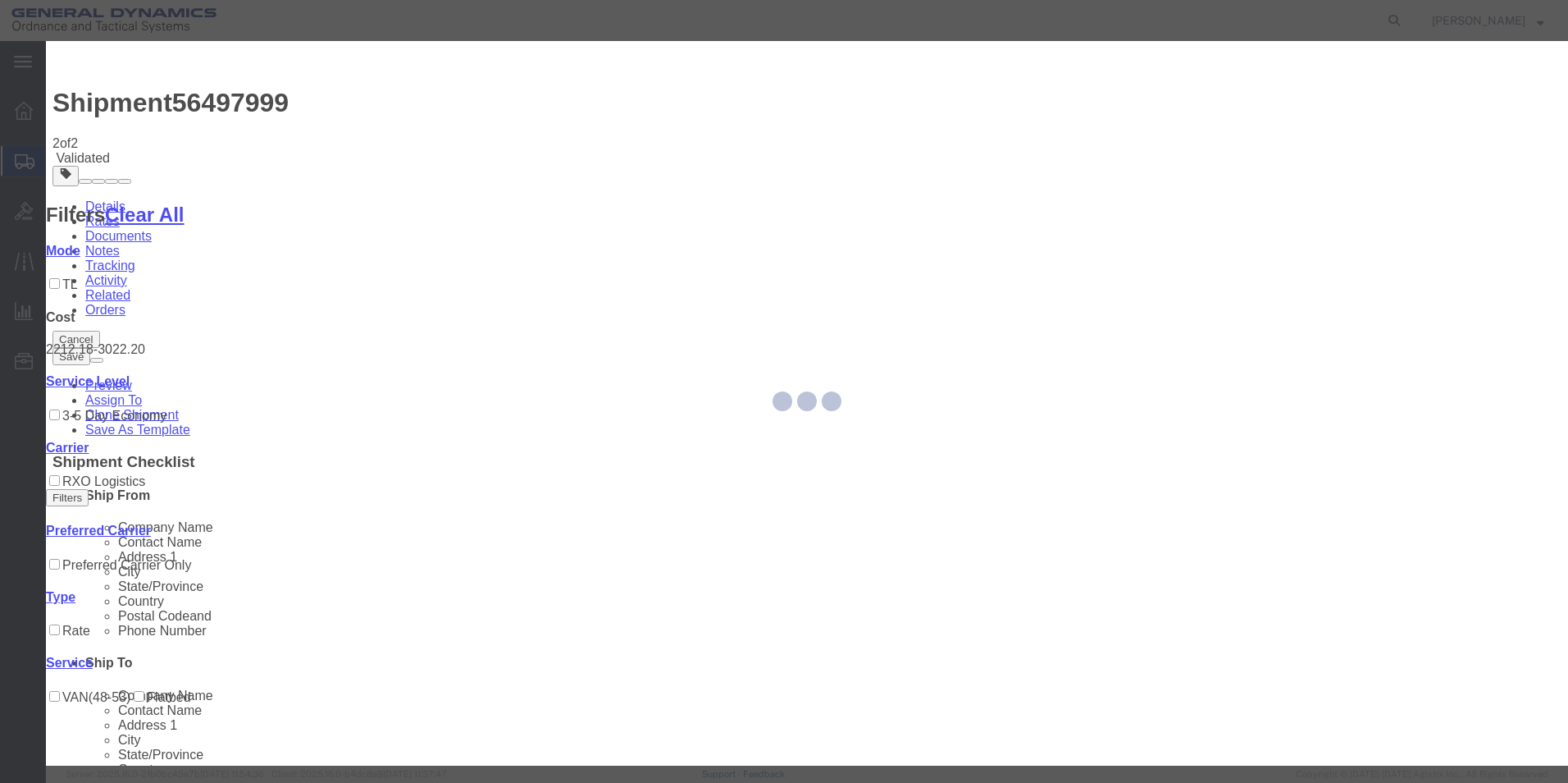
type input "[PERSON_NAME]"
type input "5709087062"
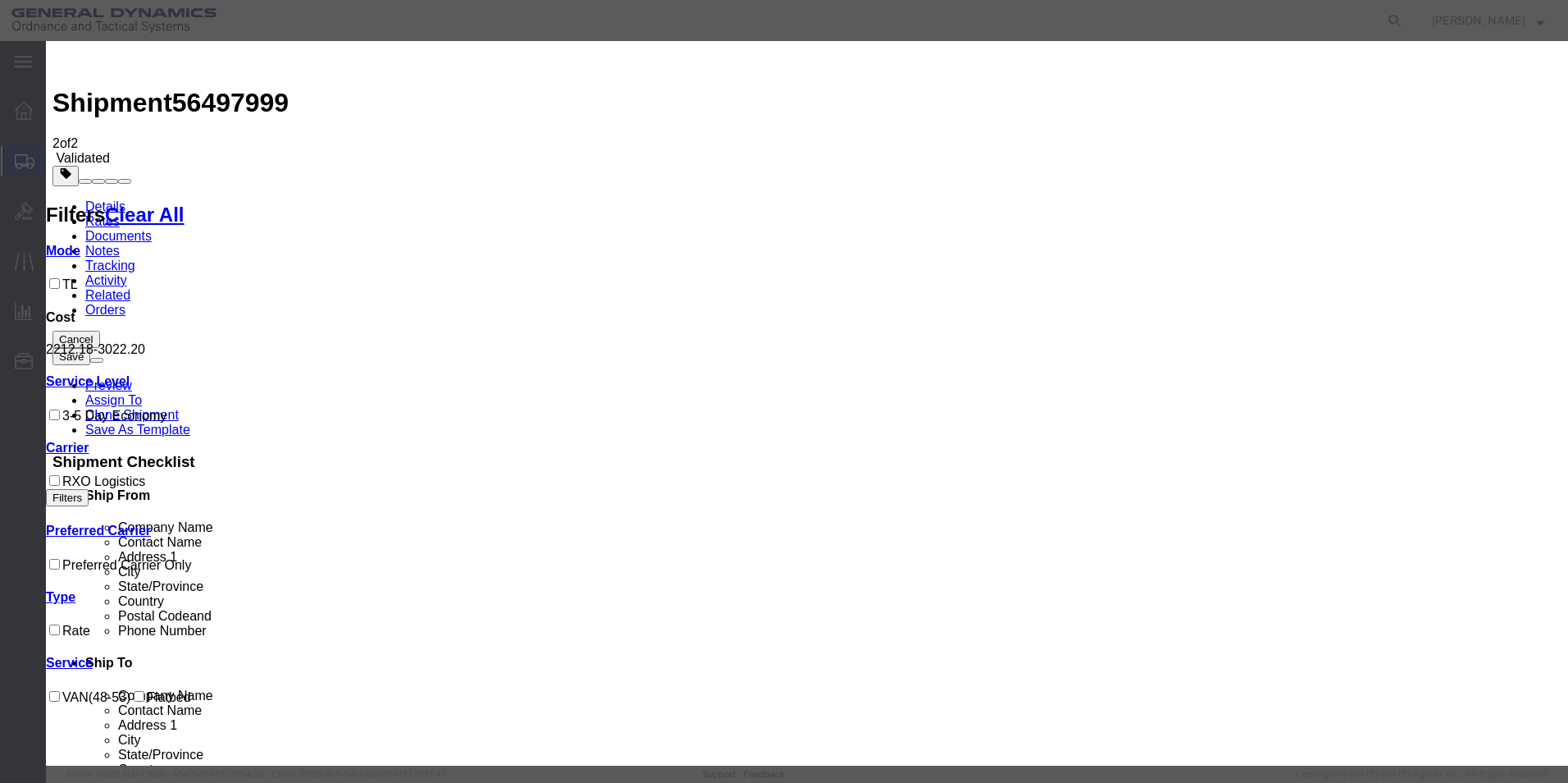
type input "56497999"
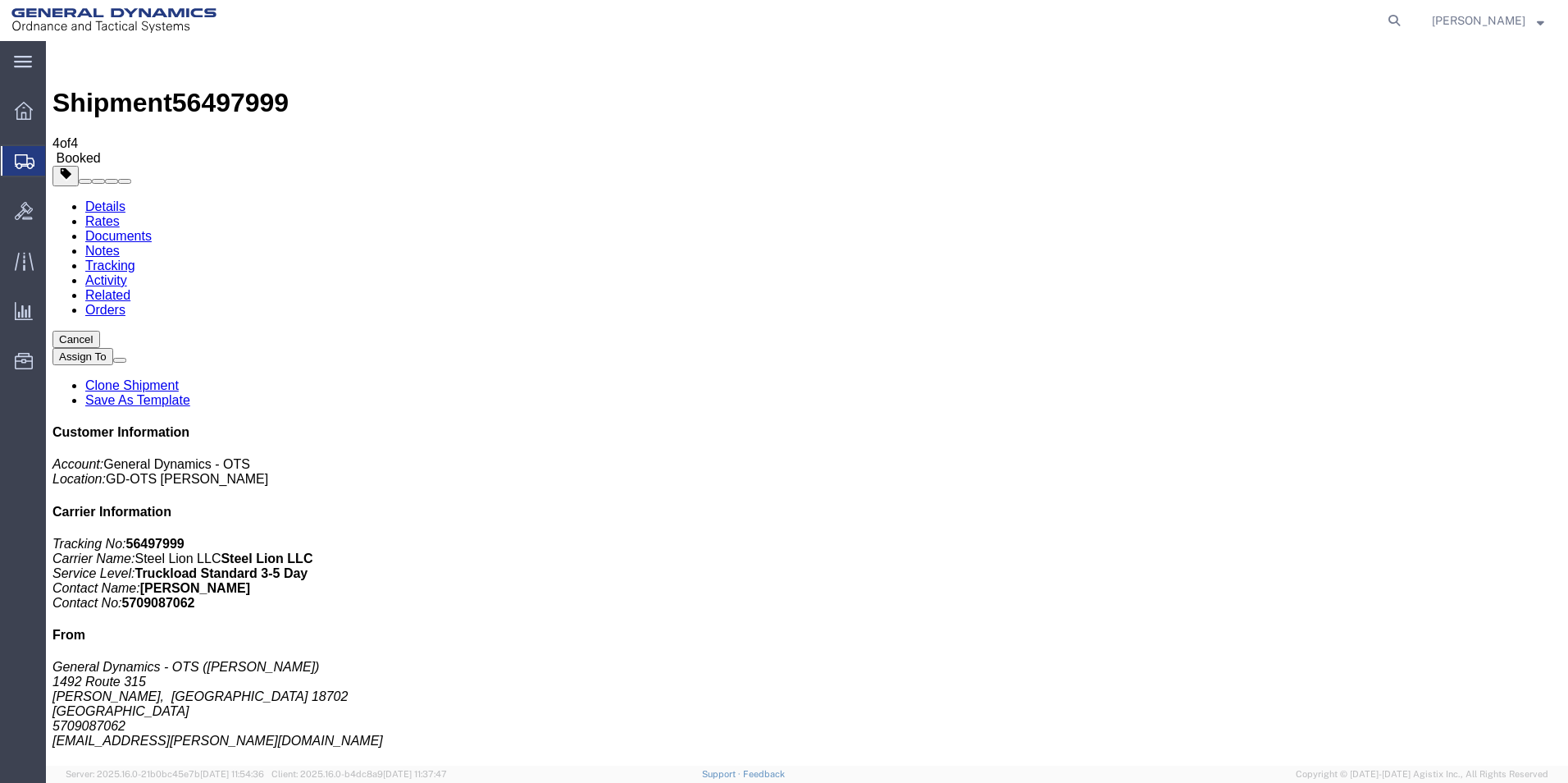
click at [178, 378] on link "Clone Shipment" at bounding box center [131, 385] width 93 height 14
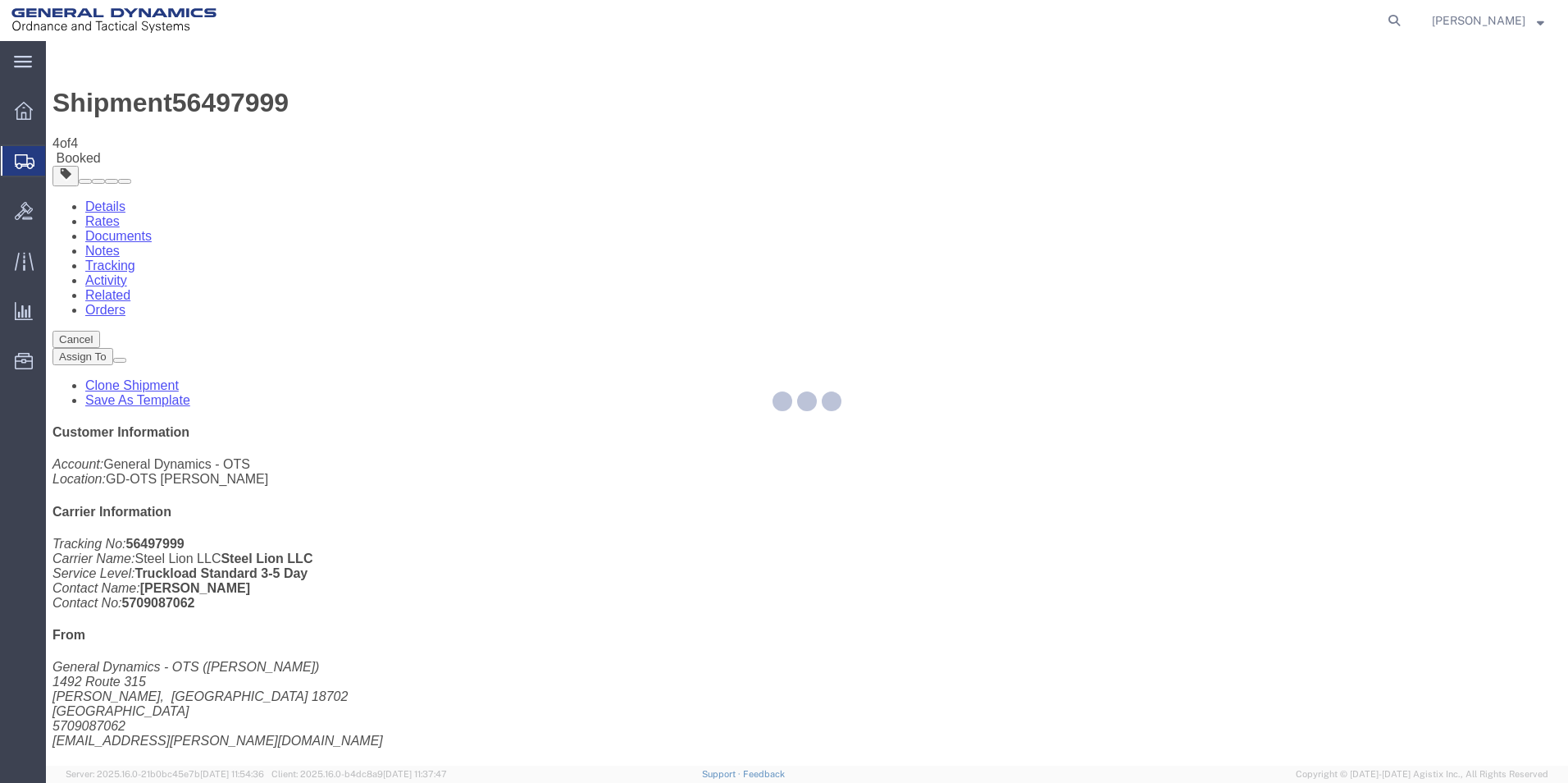
select select "42193"
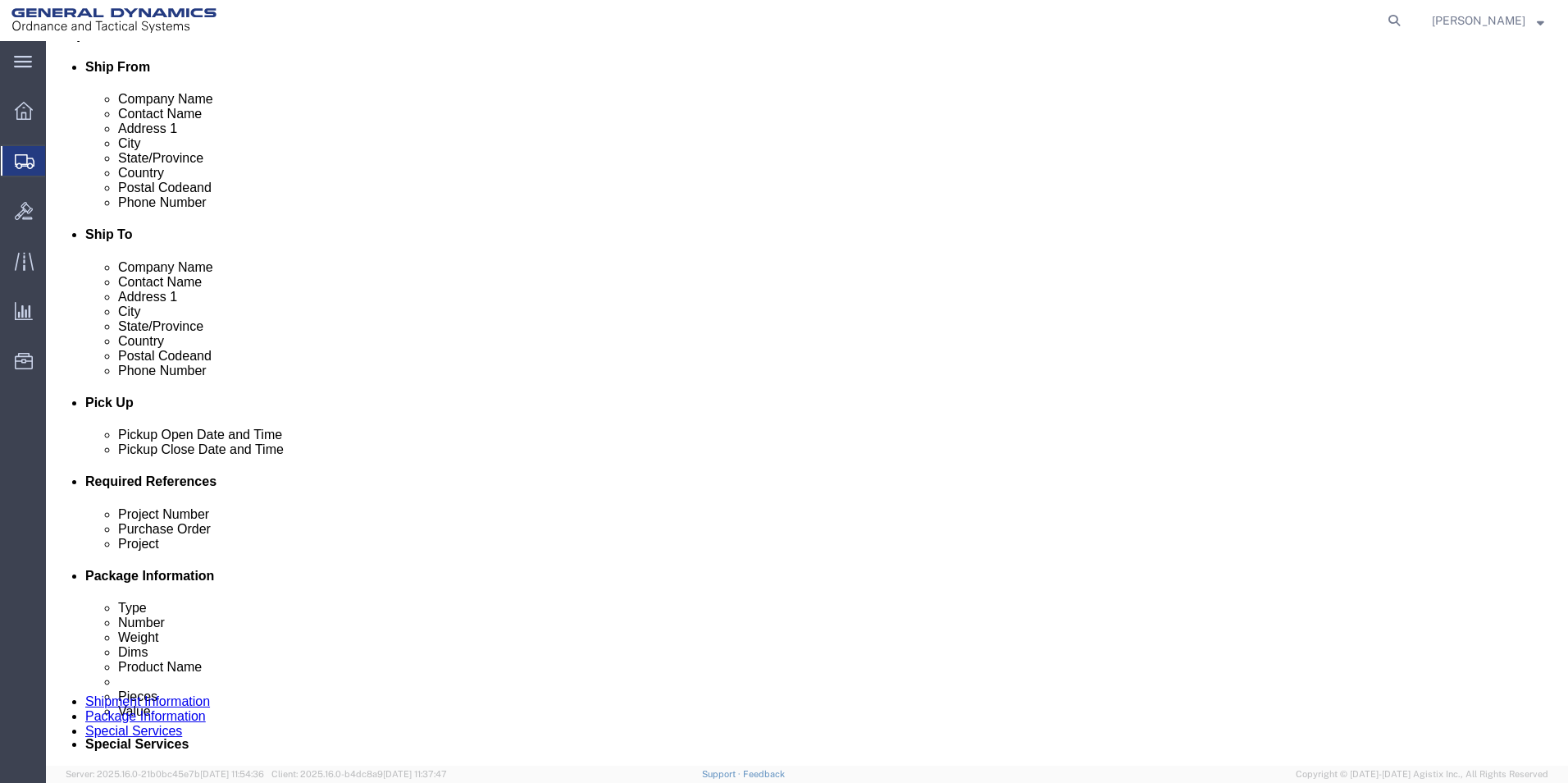
scroll to position [414, 0]
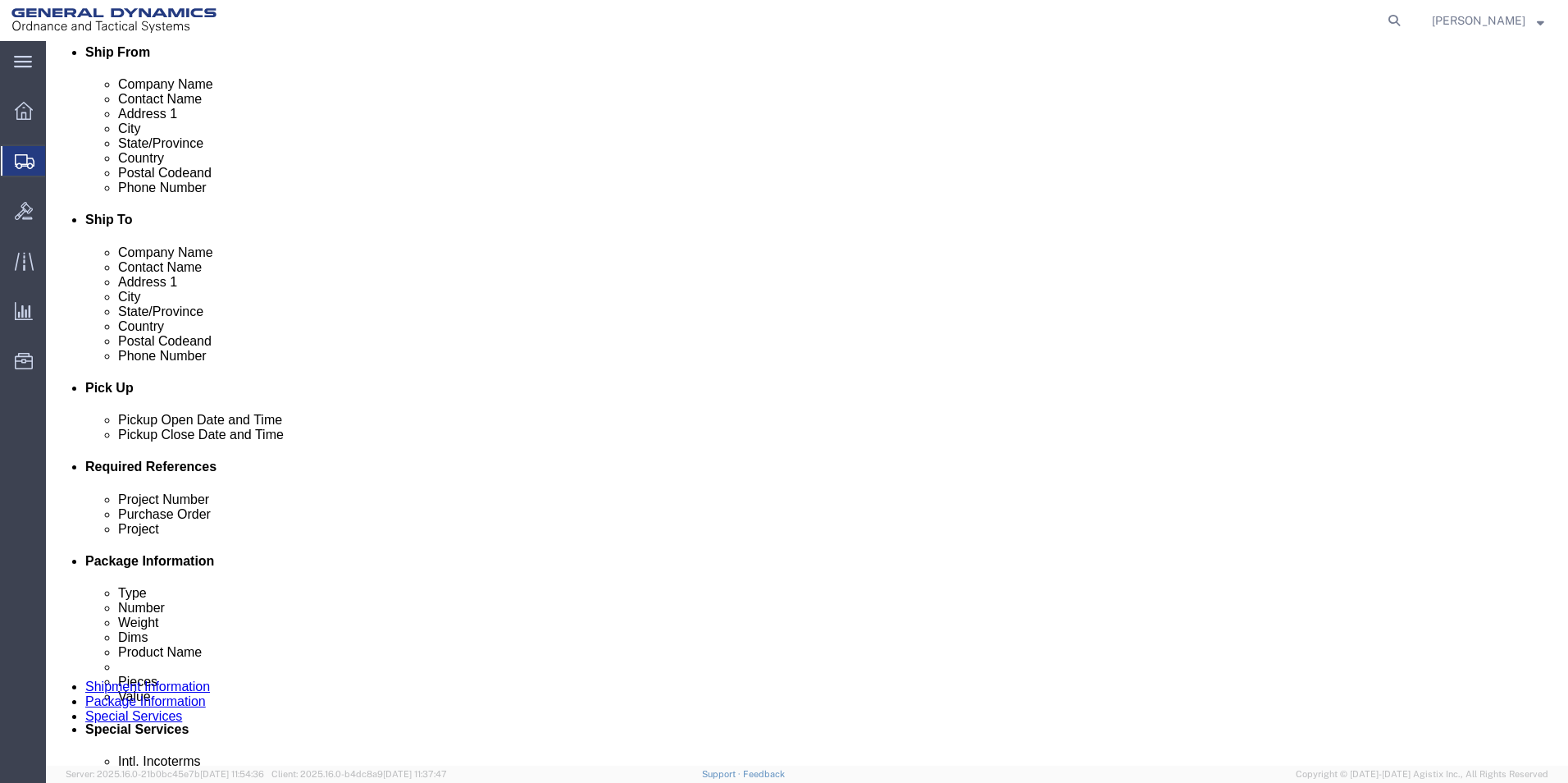
click div "[DATE] 10:00 AM"
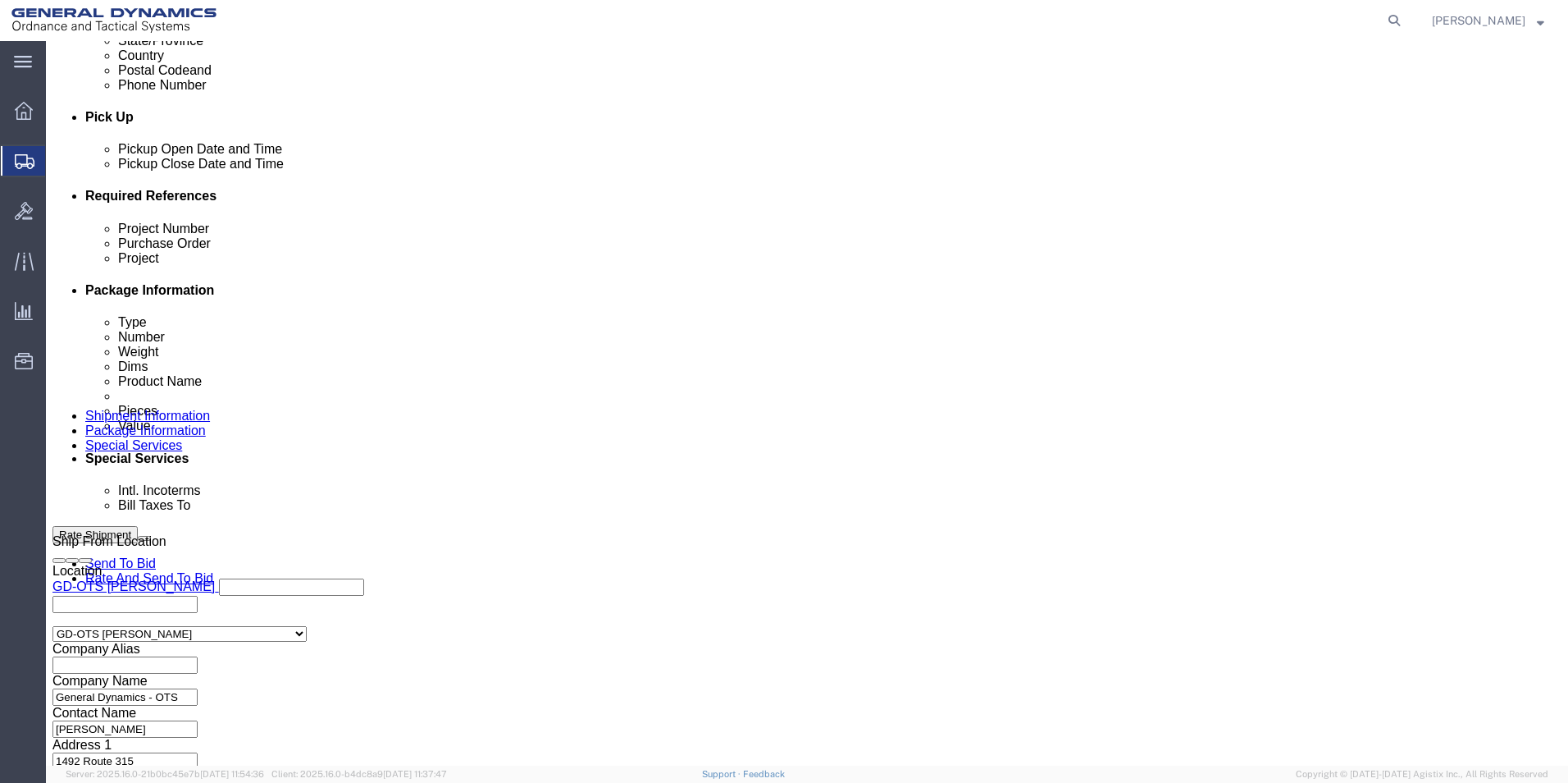
type input "11:00 AM"
click button "Apply"
click button "Continue"
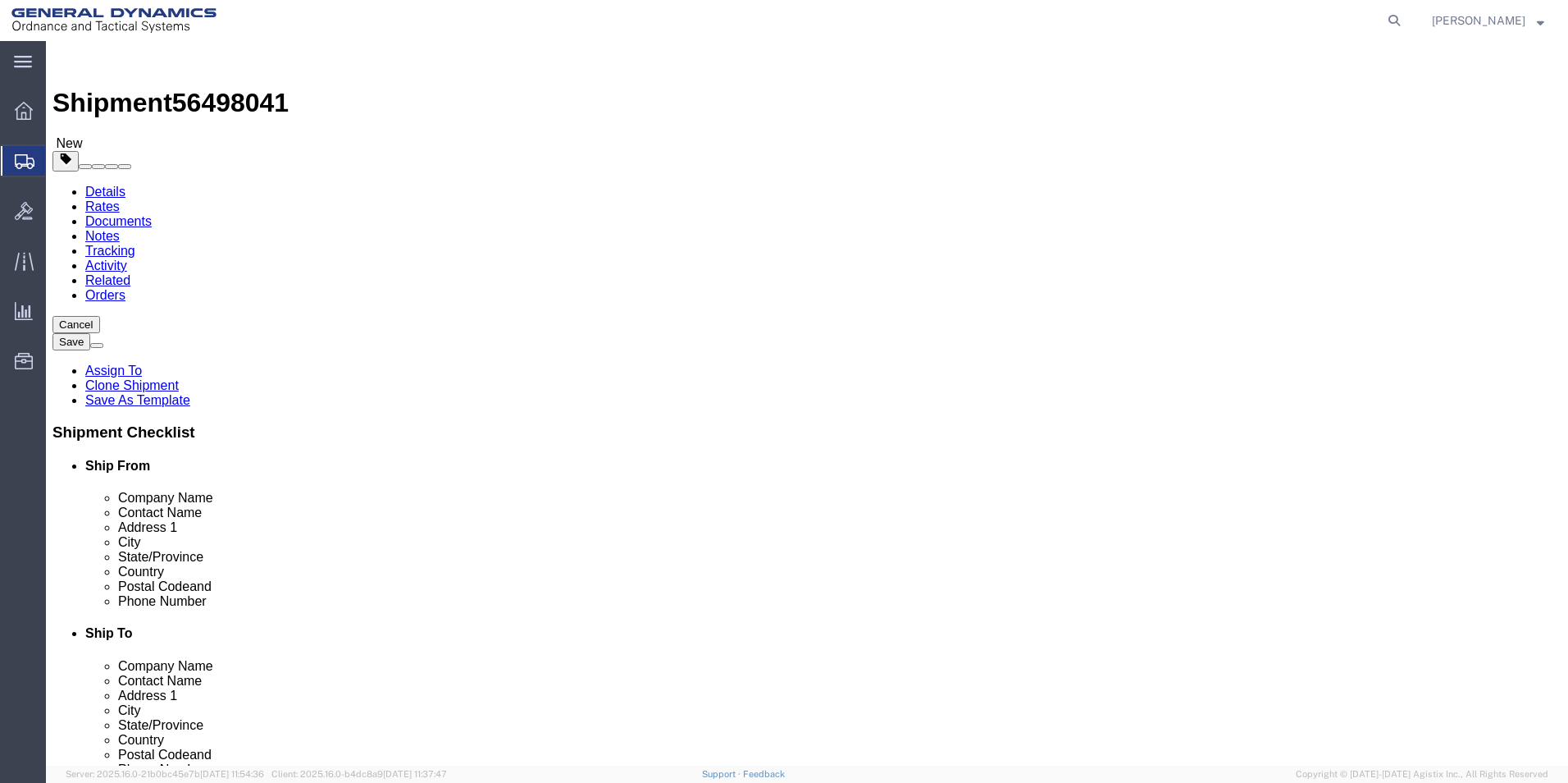
click button "Continue"
click button "Rate Shipment"
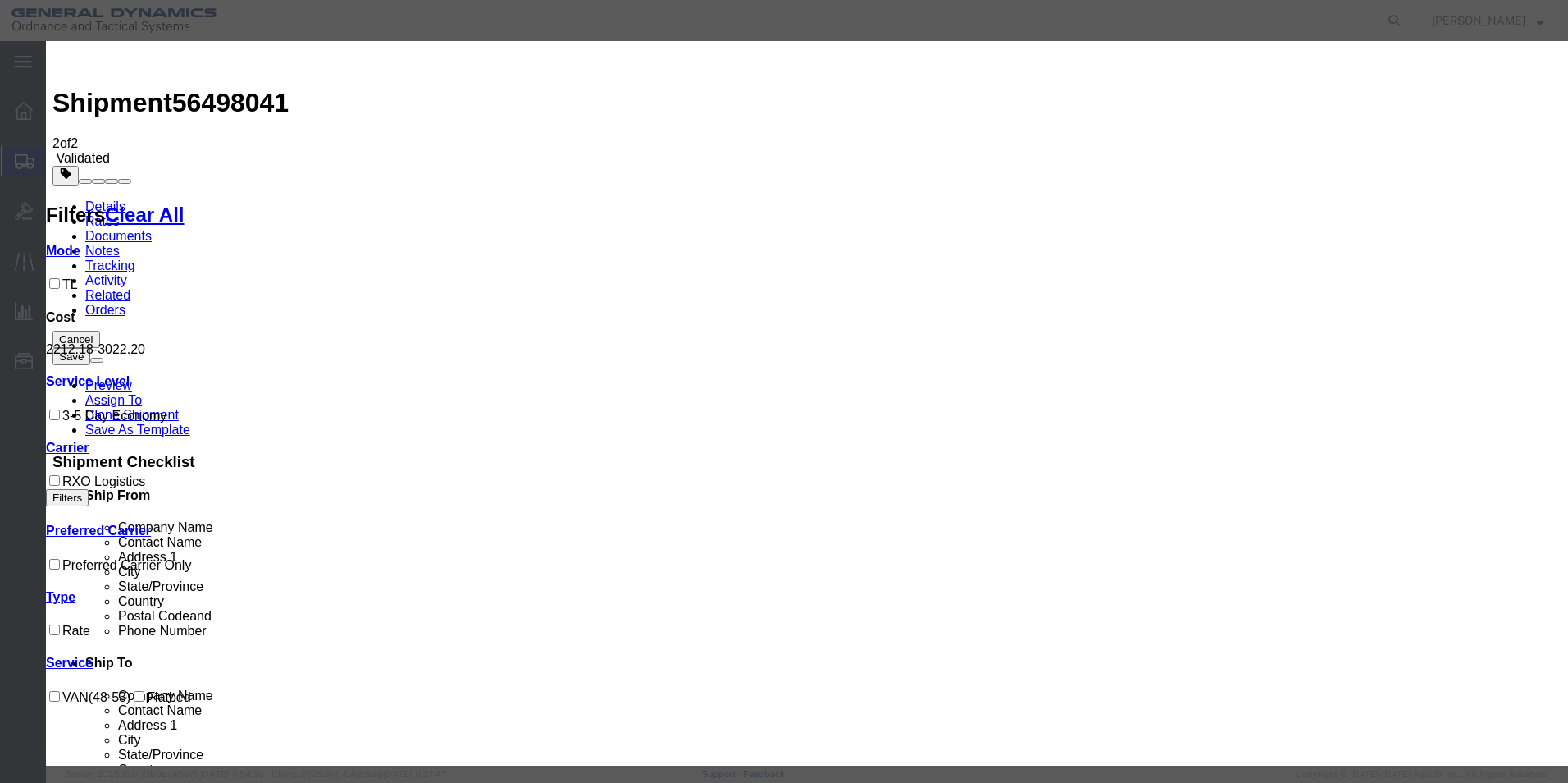
select select "ADD_NEW_CARRIER"
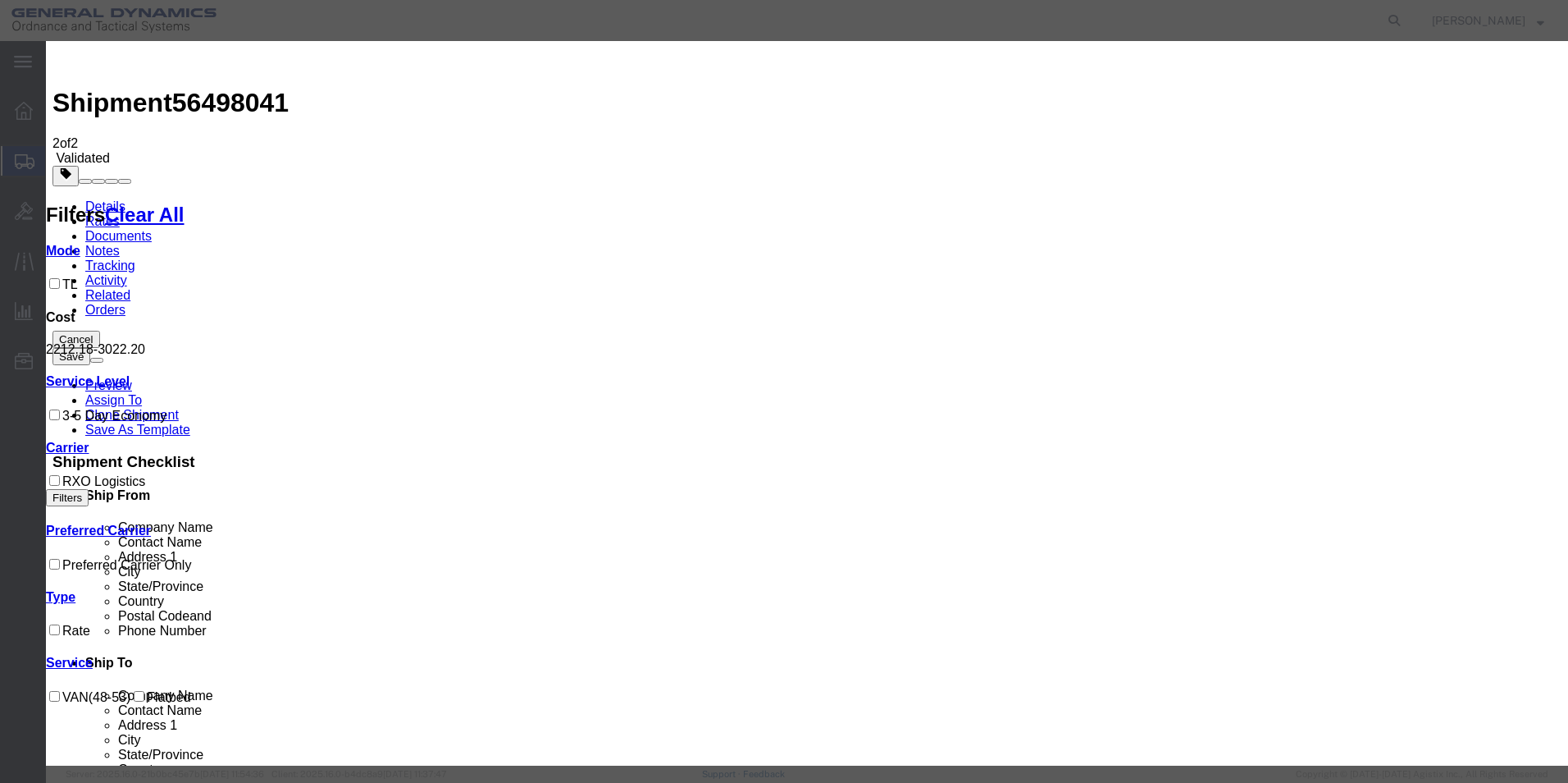
type input "Steel Lion LLC"
select select "TL"
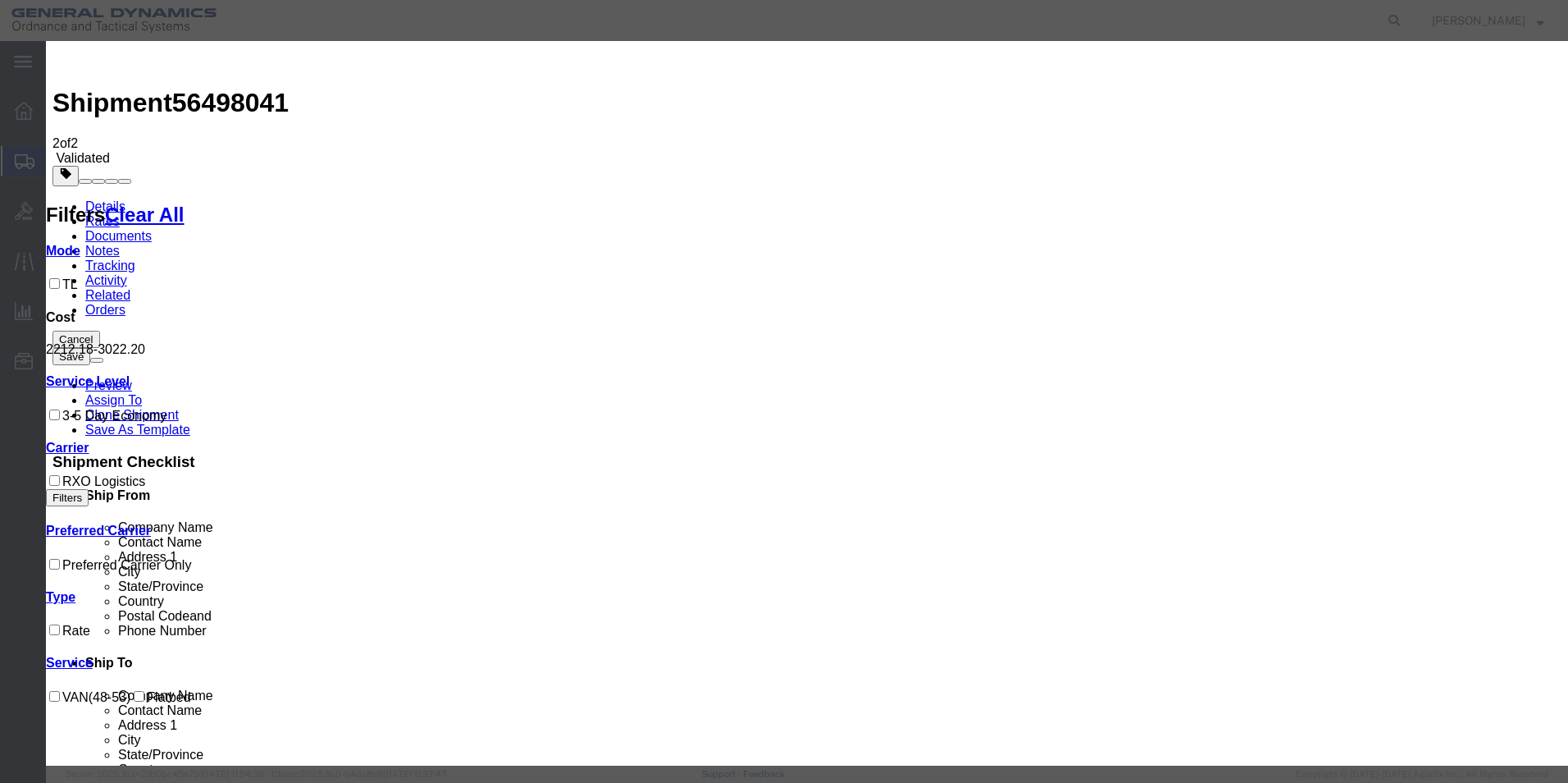
checkbox input "true"
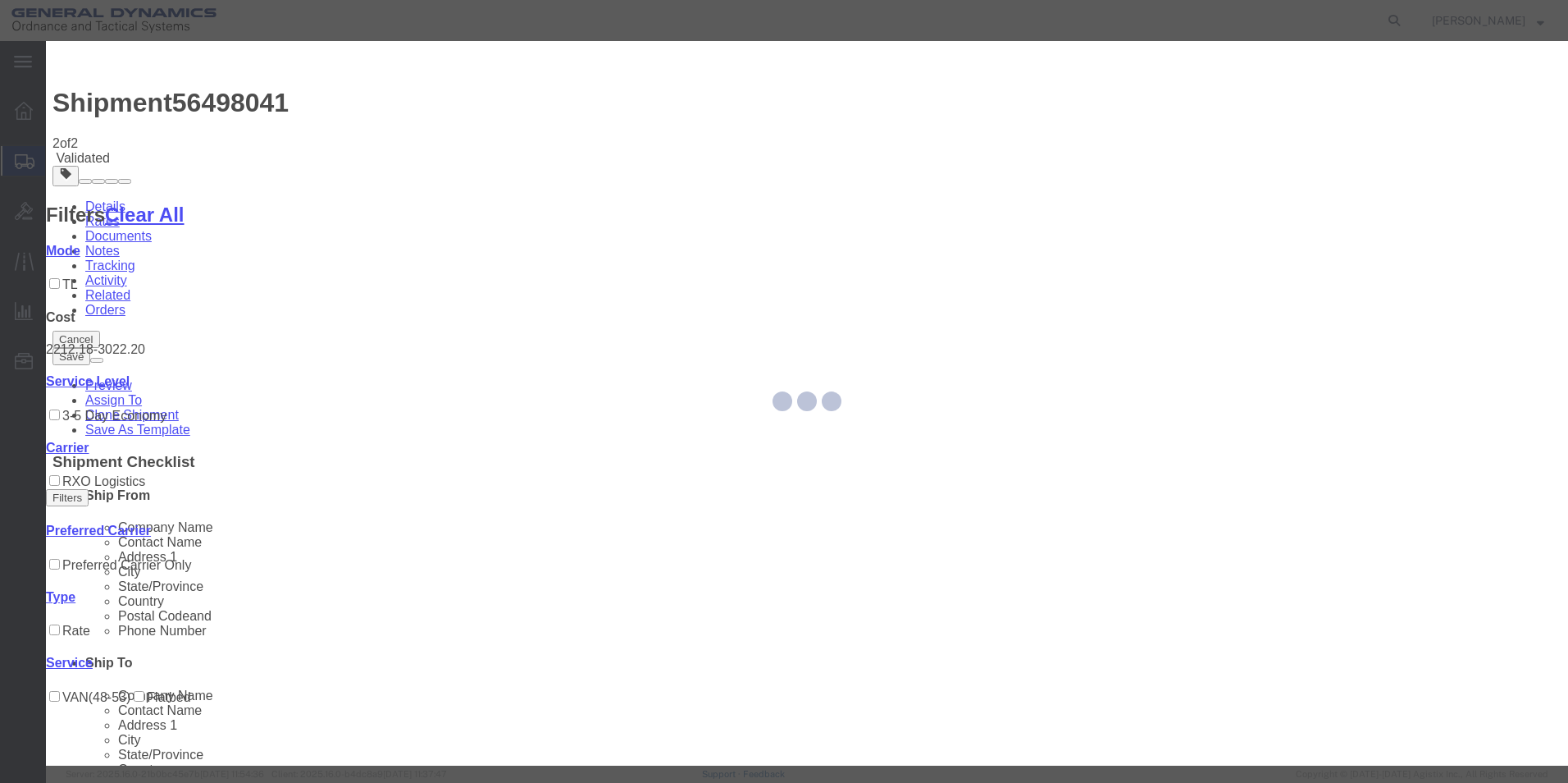
type input "[PERSON_NAME]"
type input "5709087062"
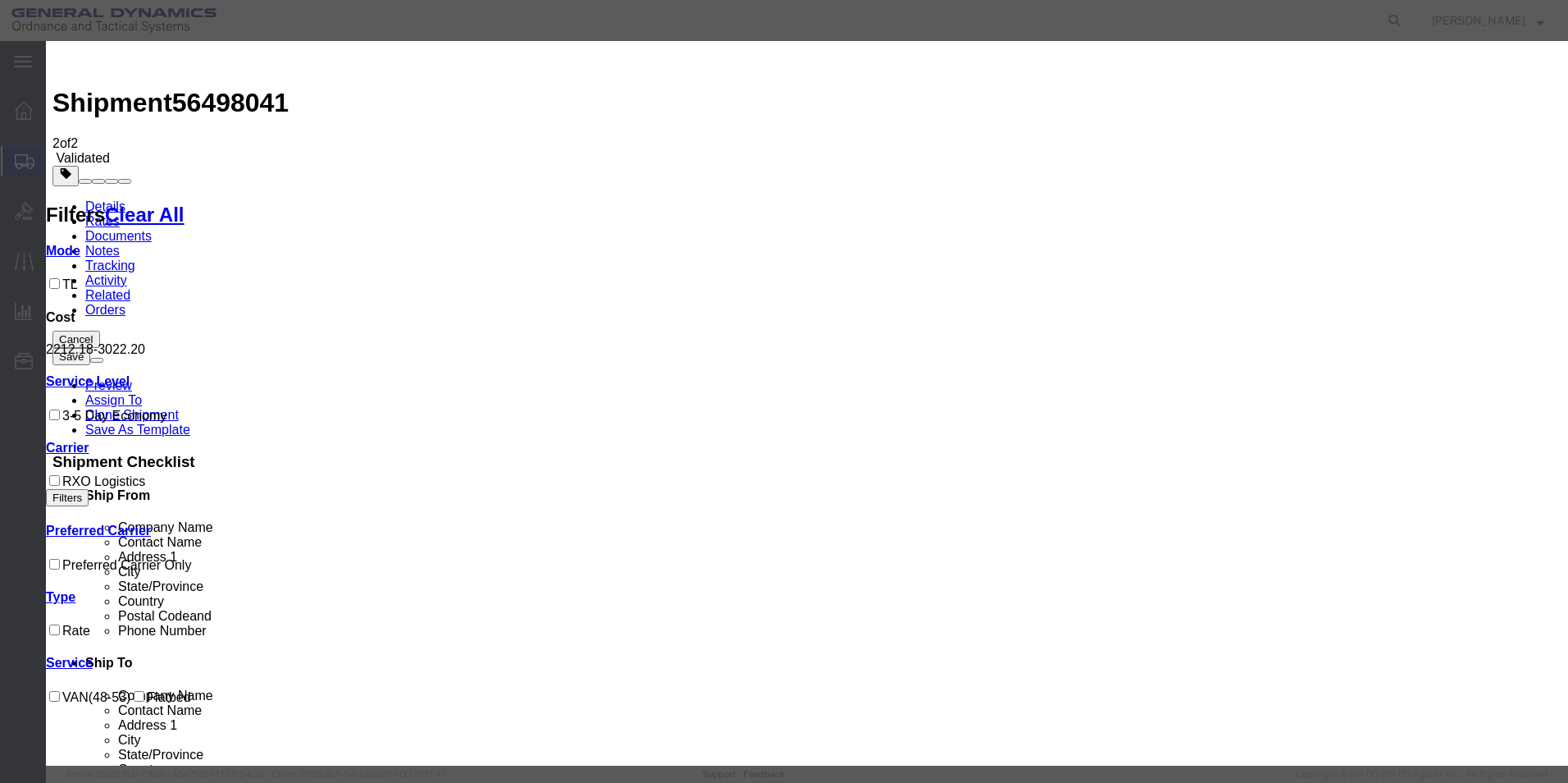
type input "56498041"
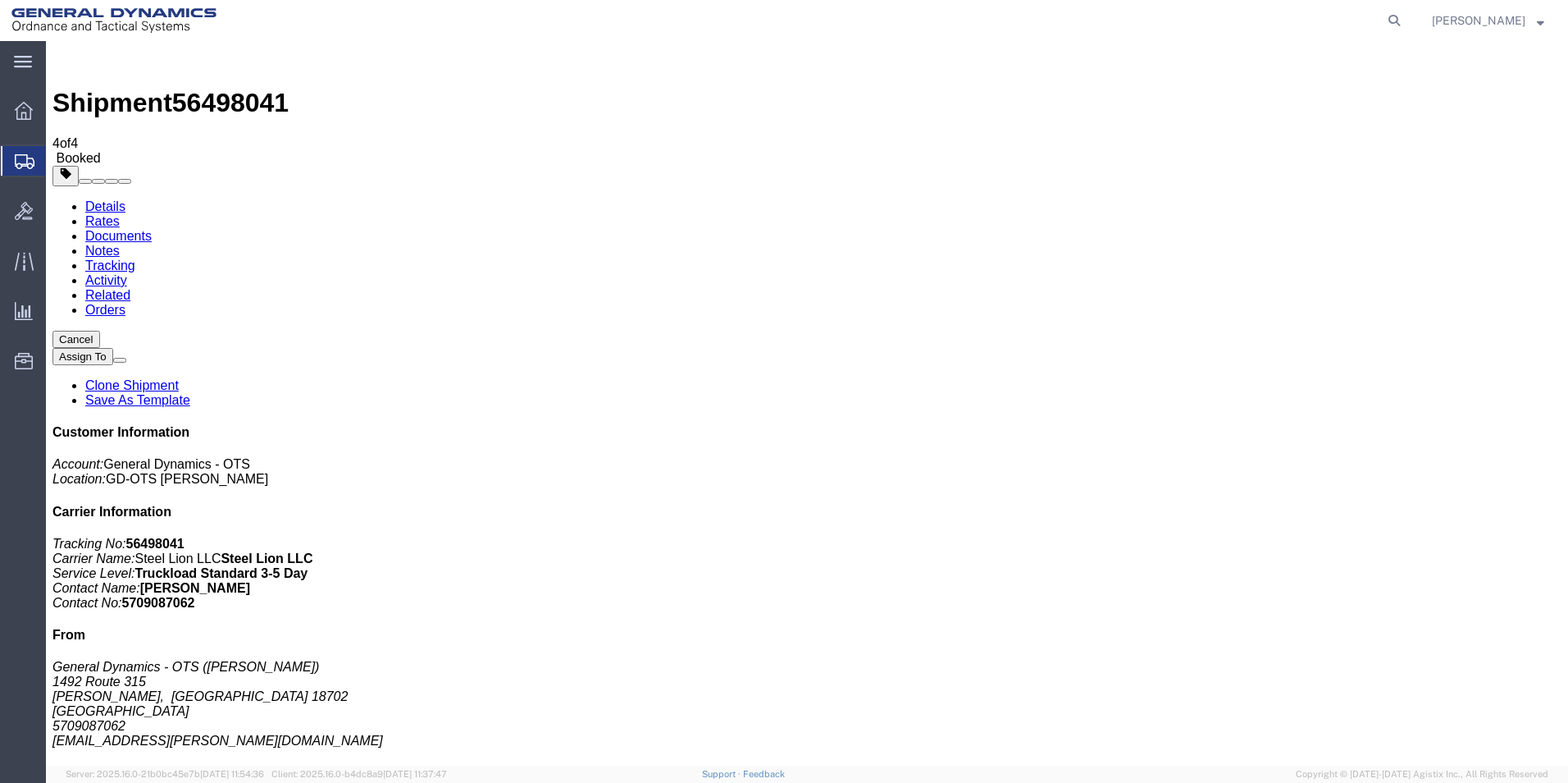
click at [178, 378] on link "Clone Shipment" at bounding box center [131, 385] width 93 height 14
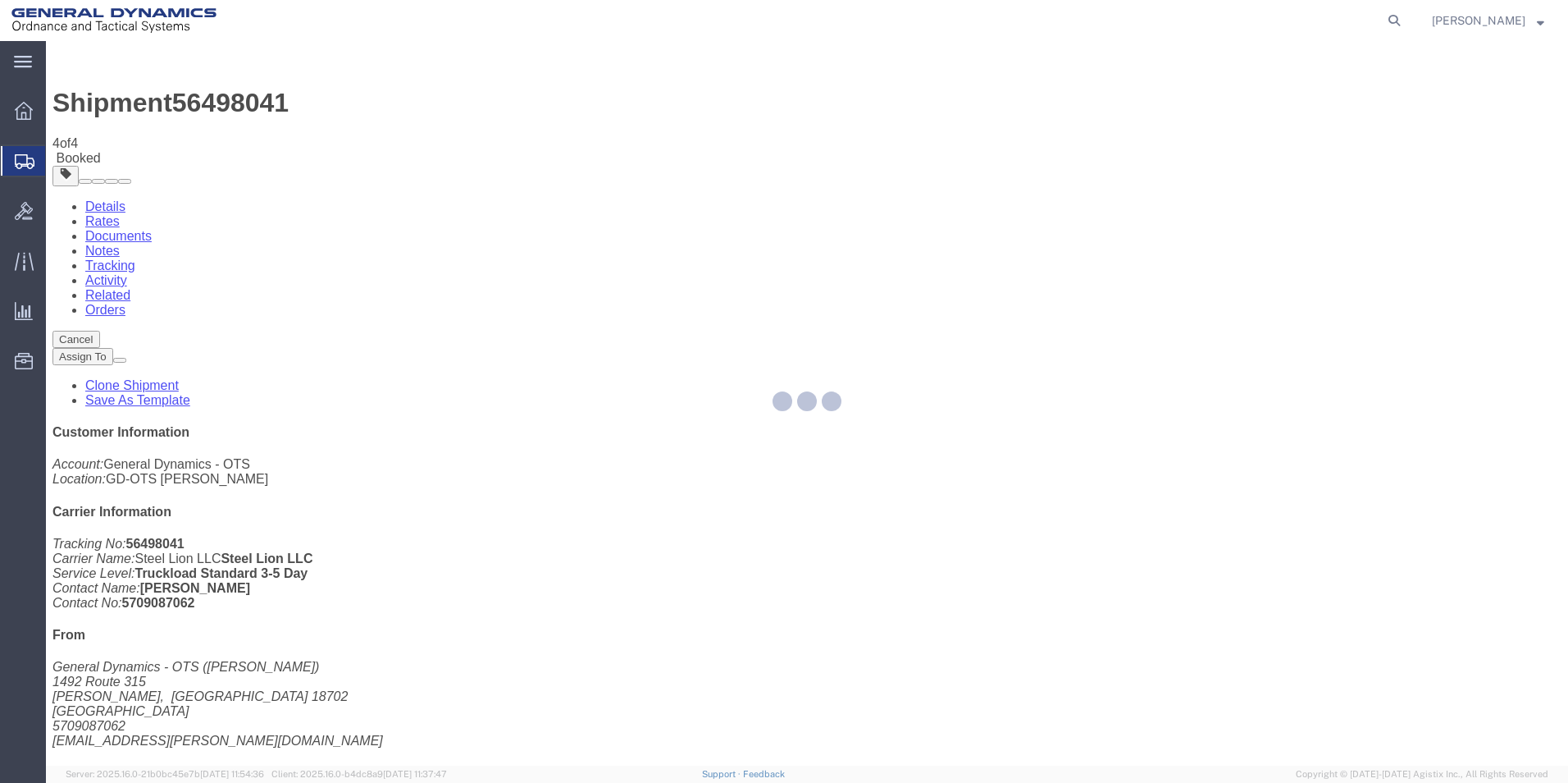
select select "42193"
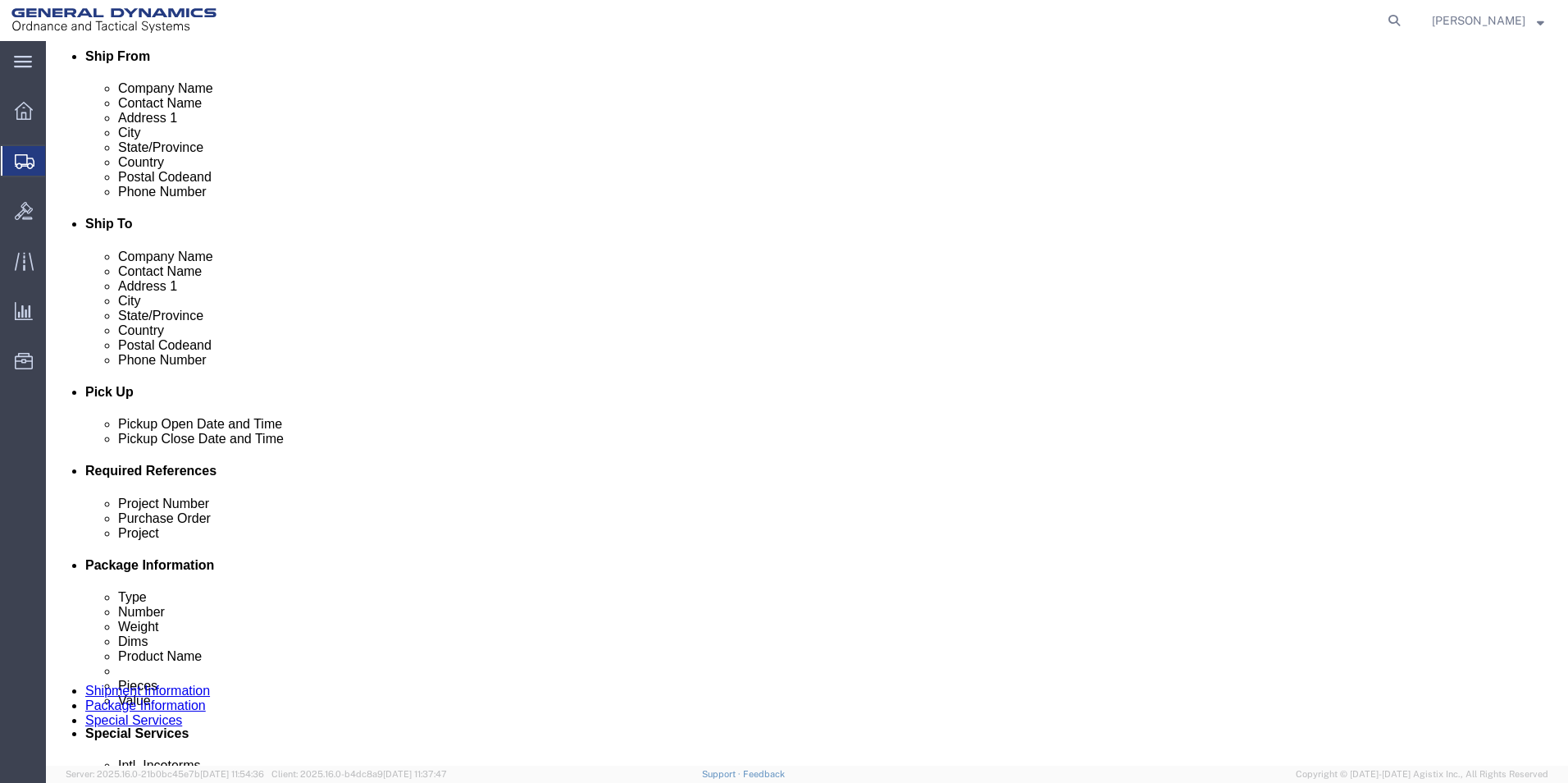
scroll to position [412, 0]
click div "[DATE] 11:00 AM"
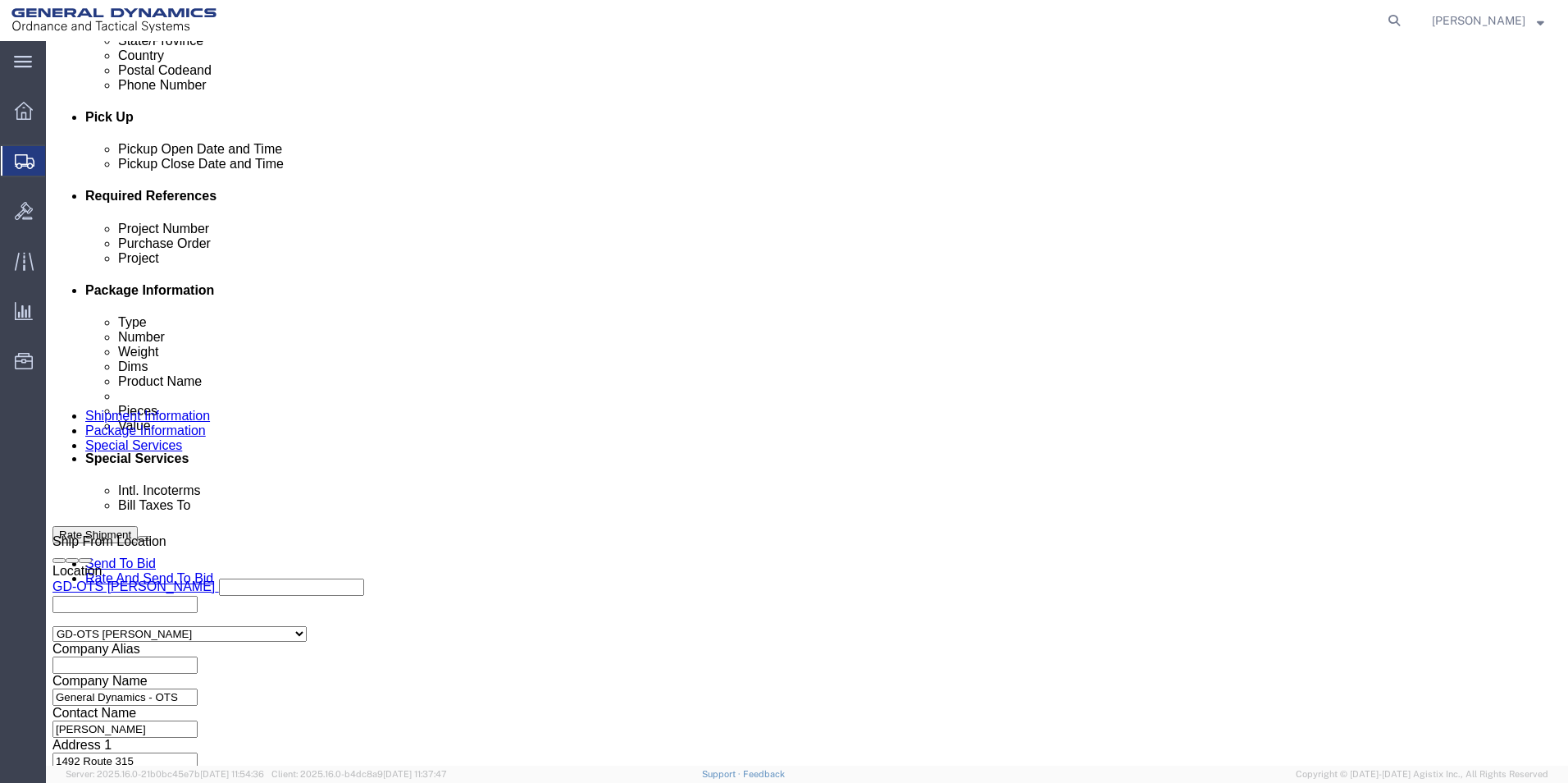
click input "11:00 AM"
type input "9:00 AM"
click button "Apply"
click button "Continue"
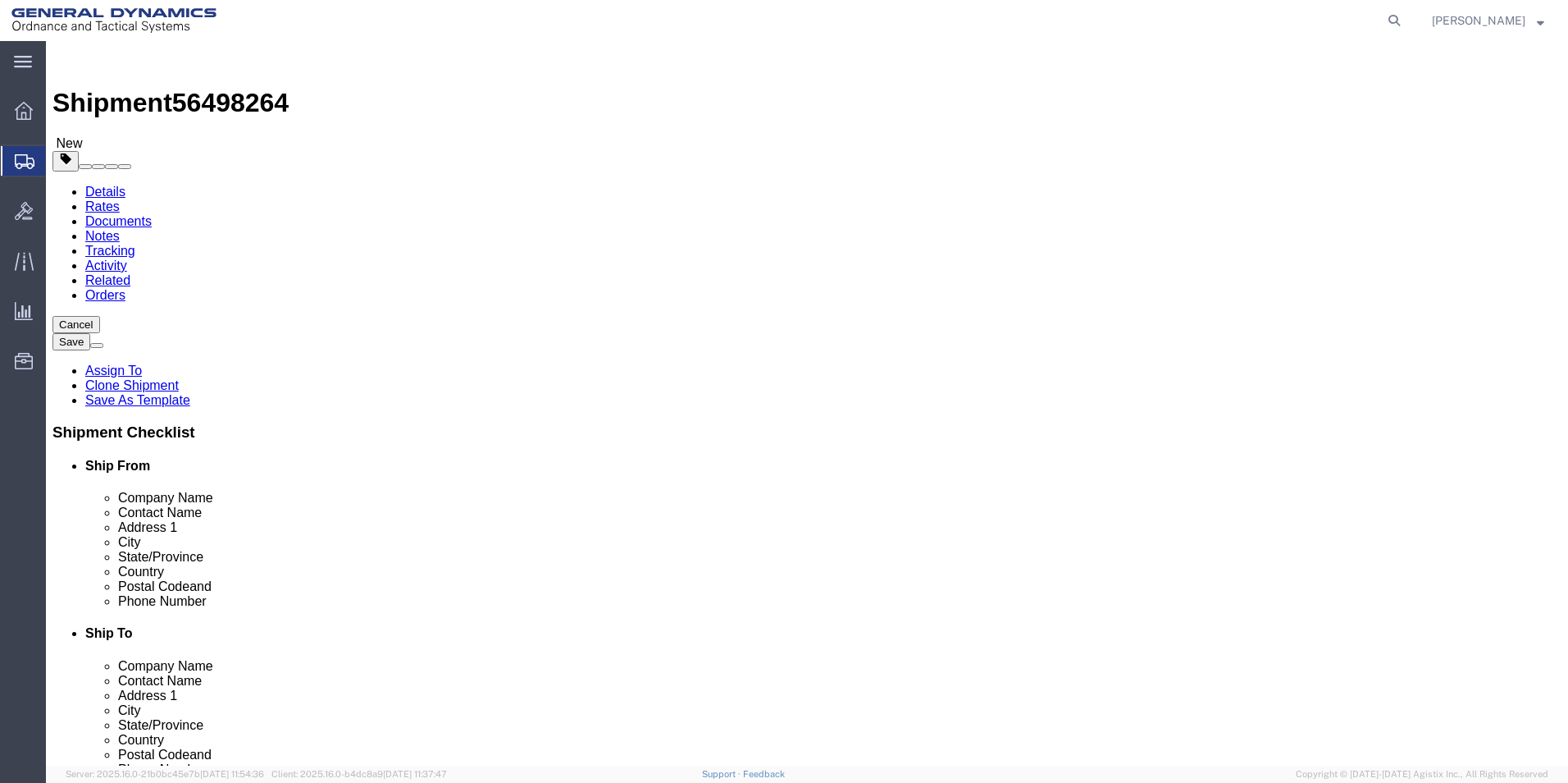
click button "Continue"
click button "Rate Shipment"
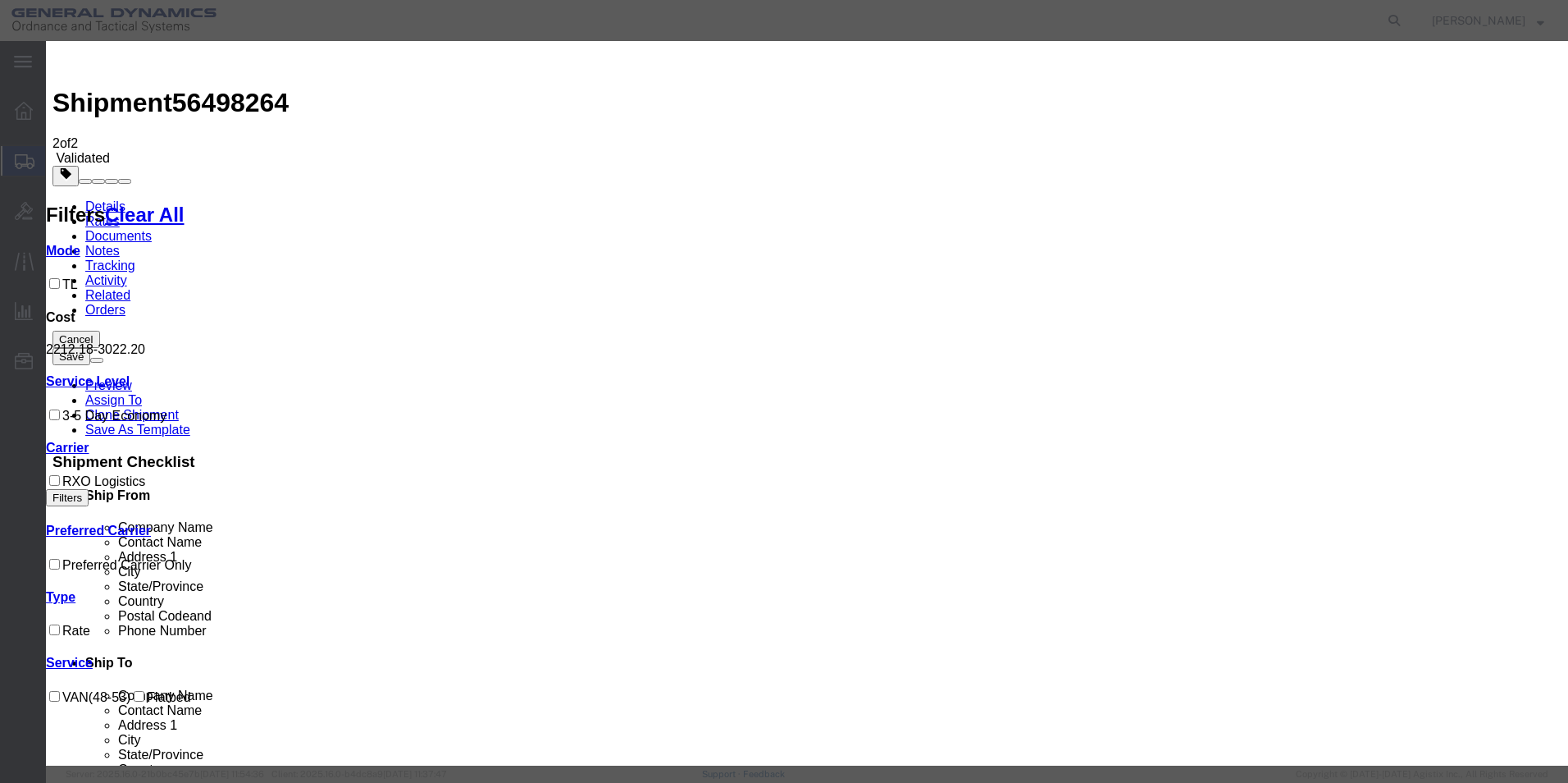
select select "ADD_NEW_CARRIER"
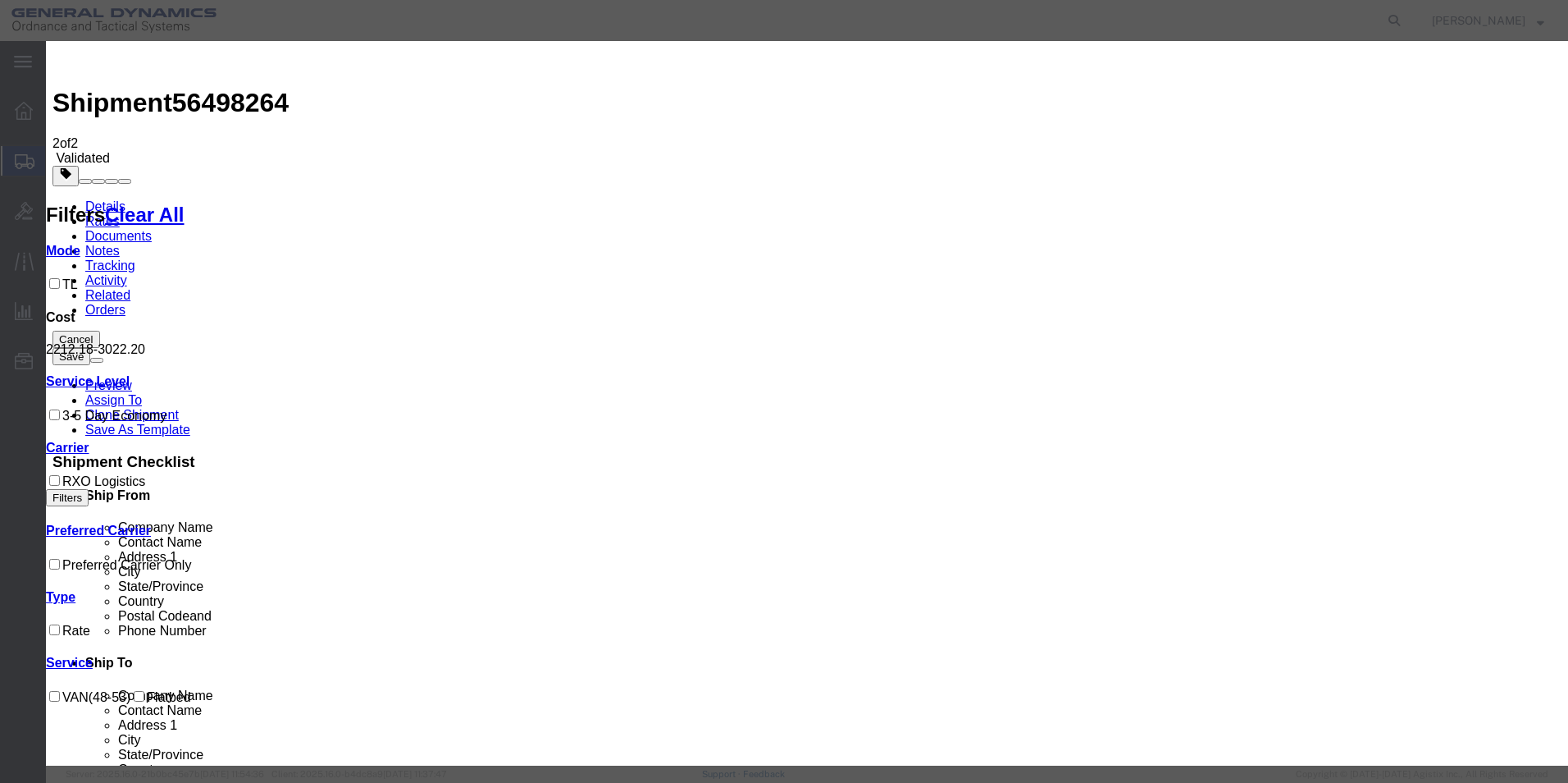
type input "Steel Lion LLC"
select select "TL"
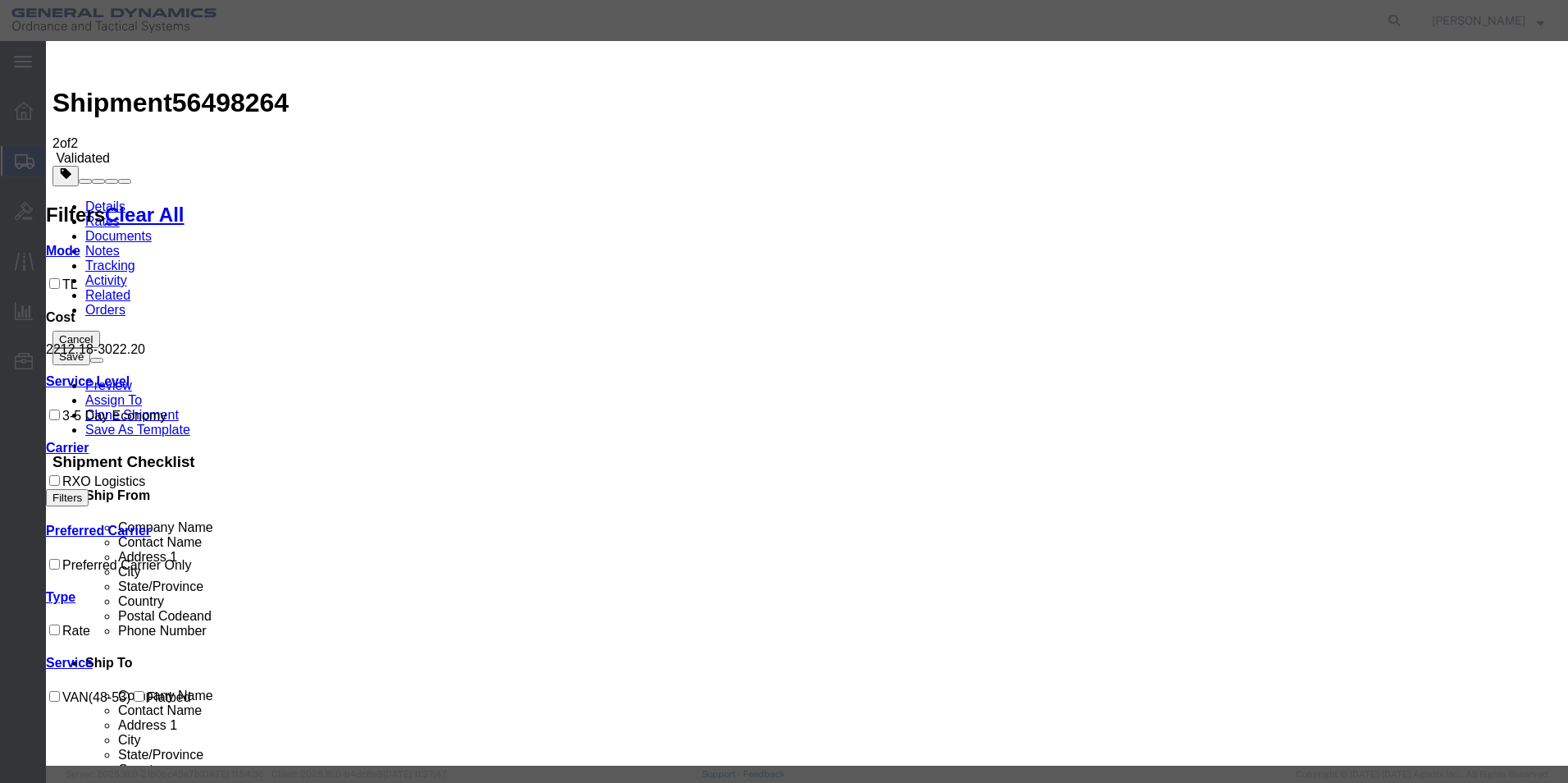
checkbox input "true"
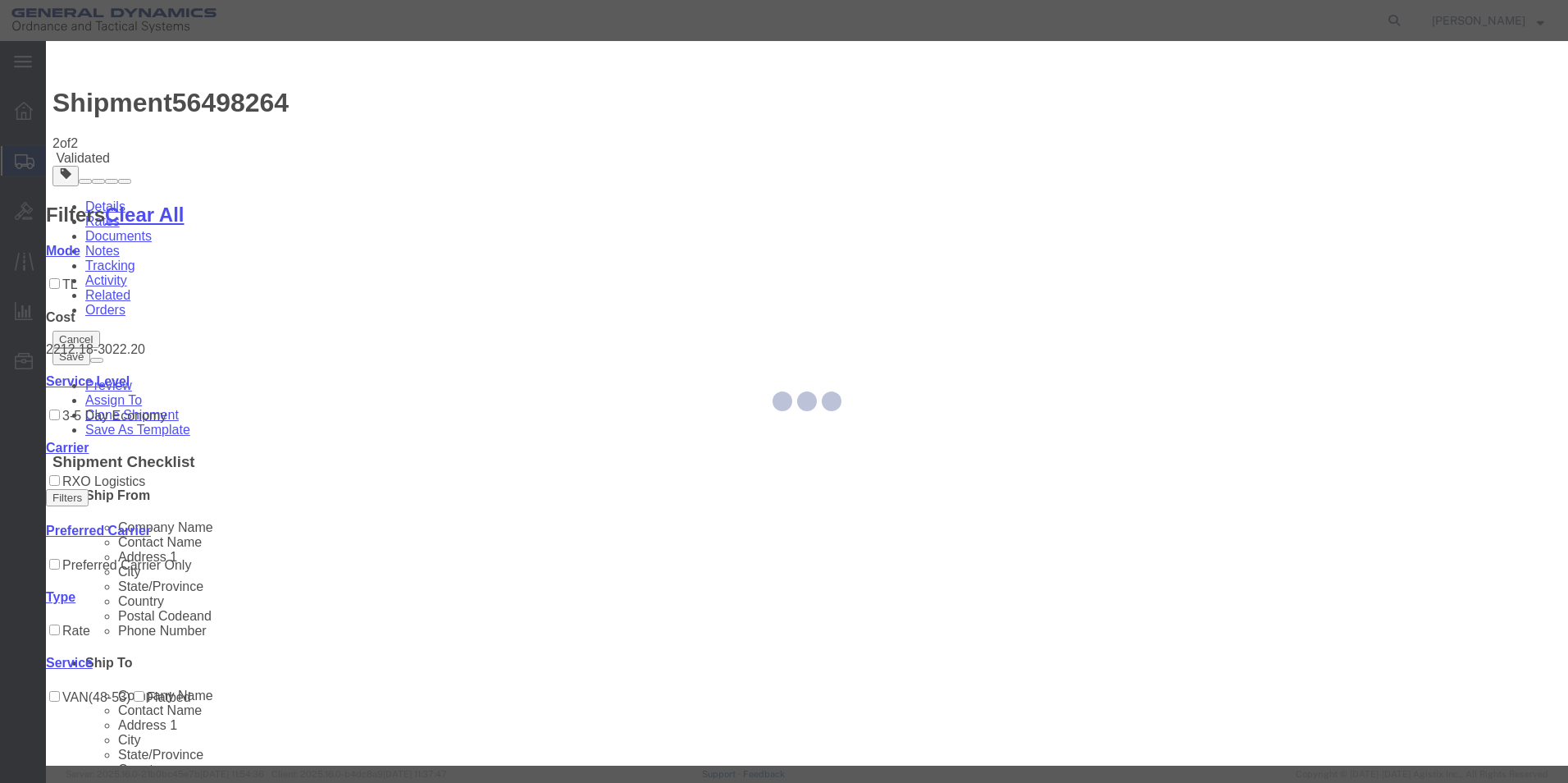
type input "[PERSON_NAME]"
type input "5709087062"
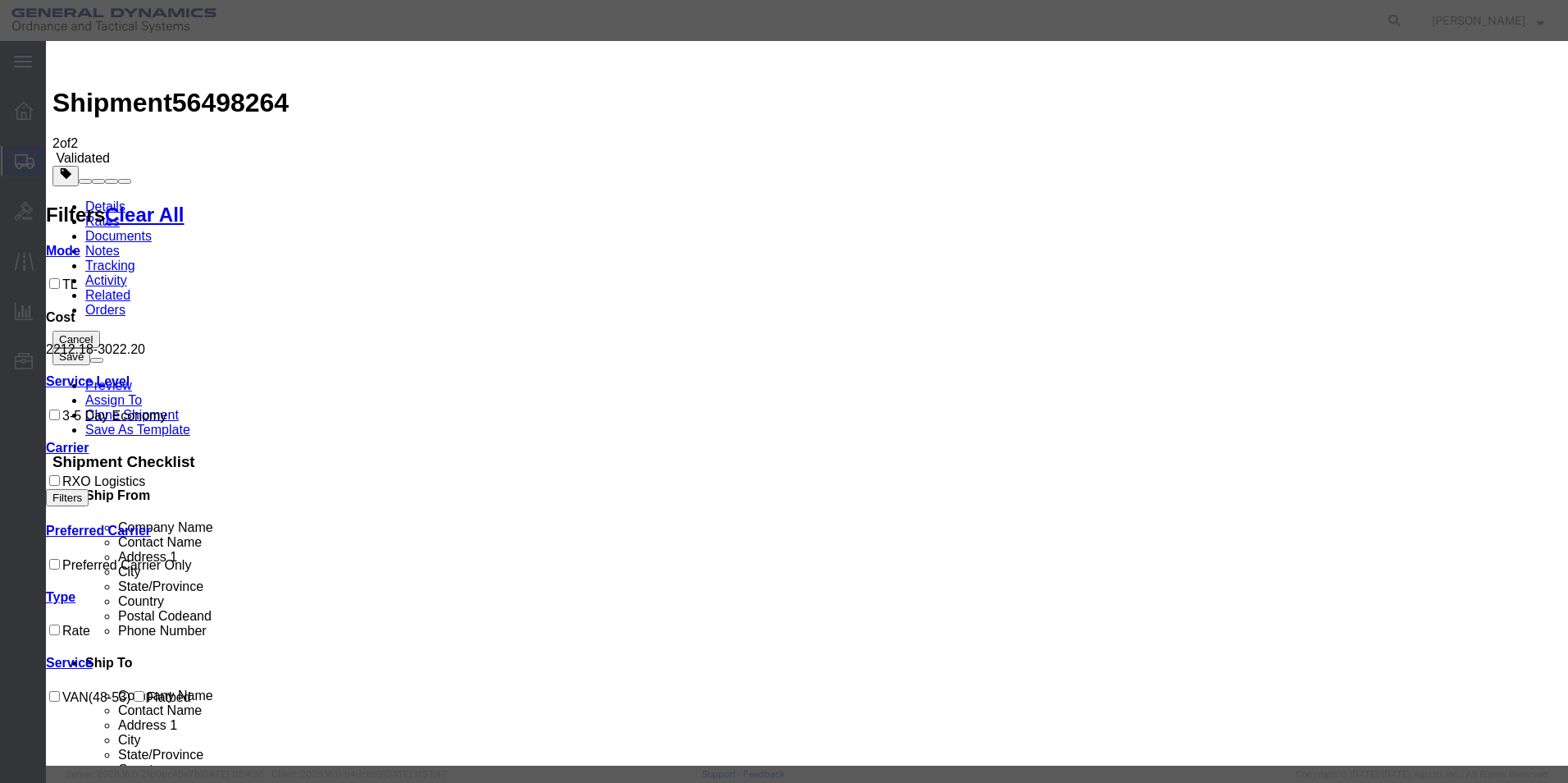
type input "56498264"
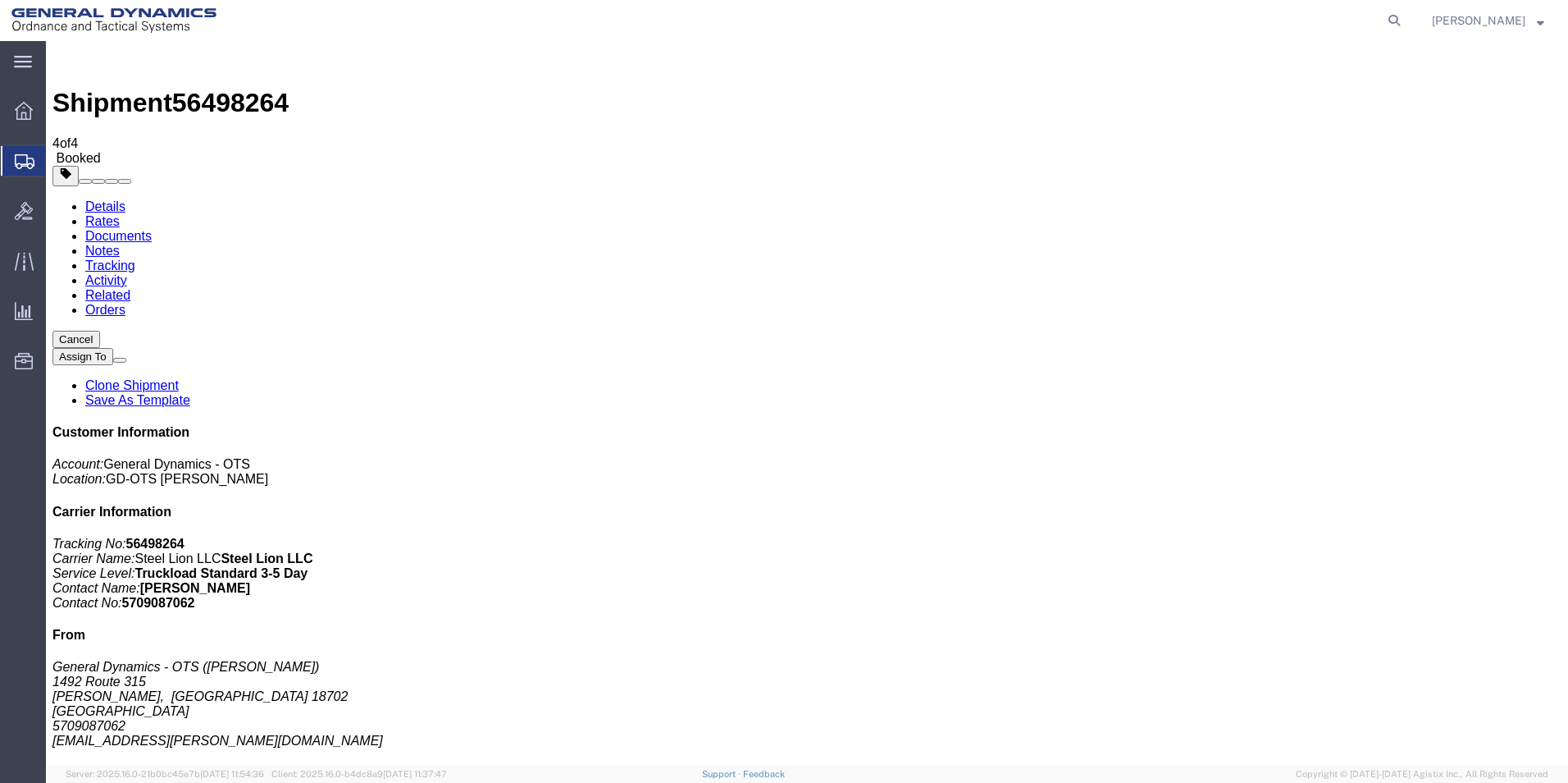
click at [178, 378] on link "Clone Shipment" at bounding box center [131, 385] width 93 height 14
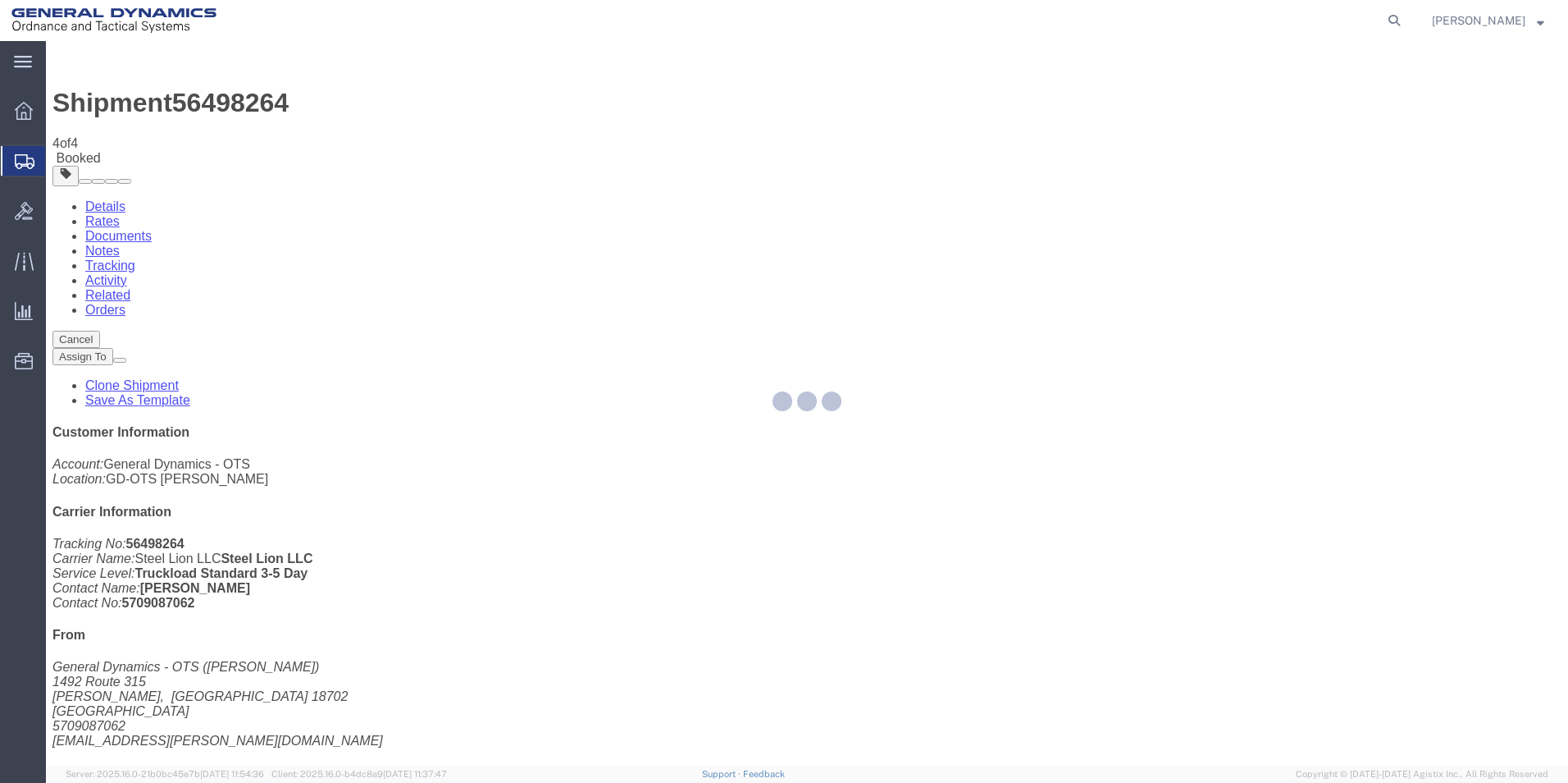
select select "42193"
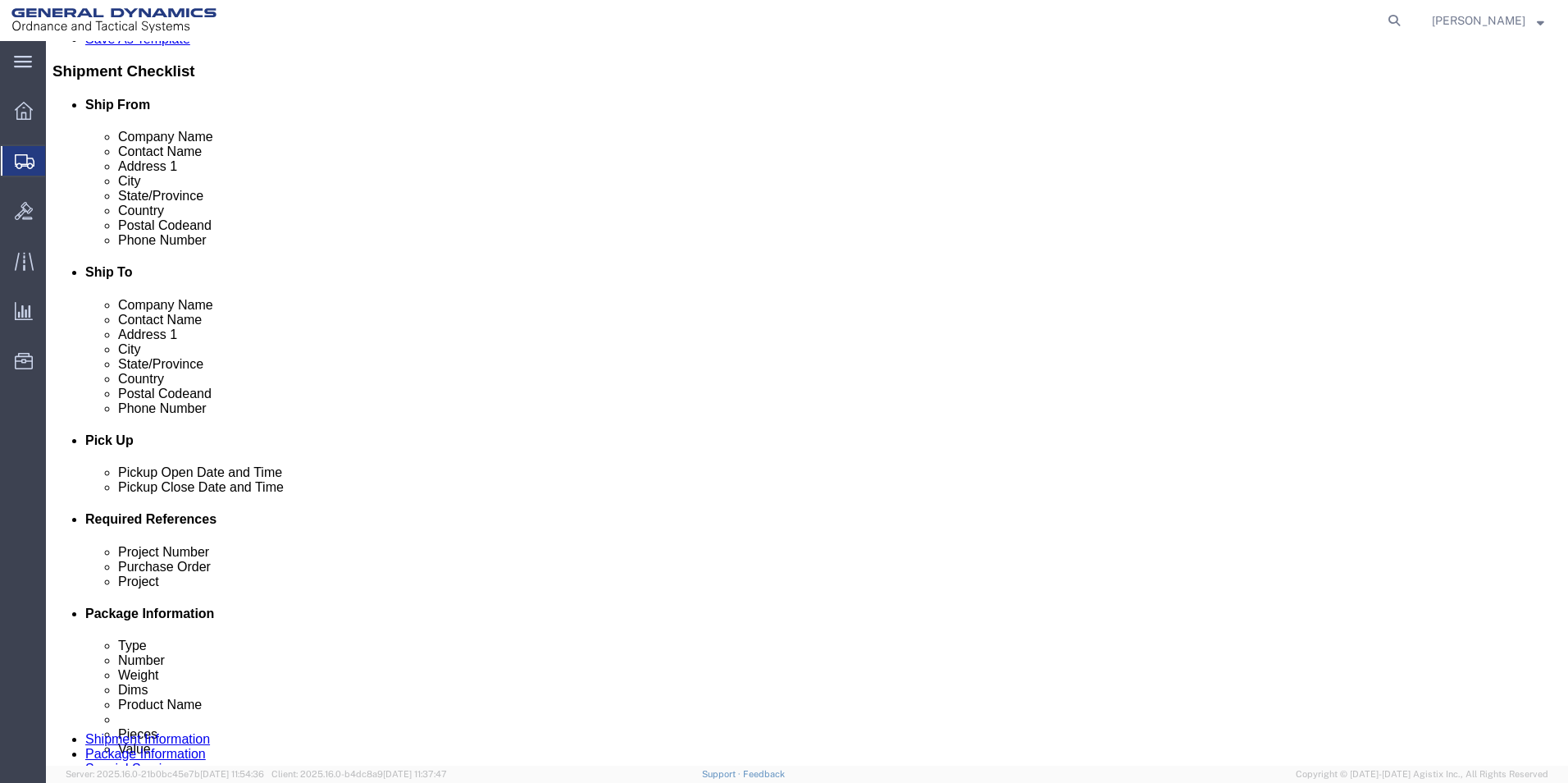
scroll to position [383, 0]
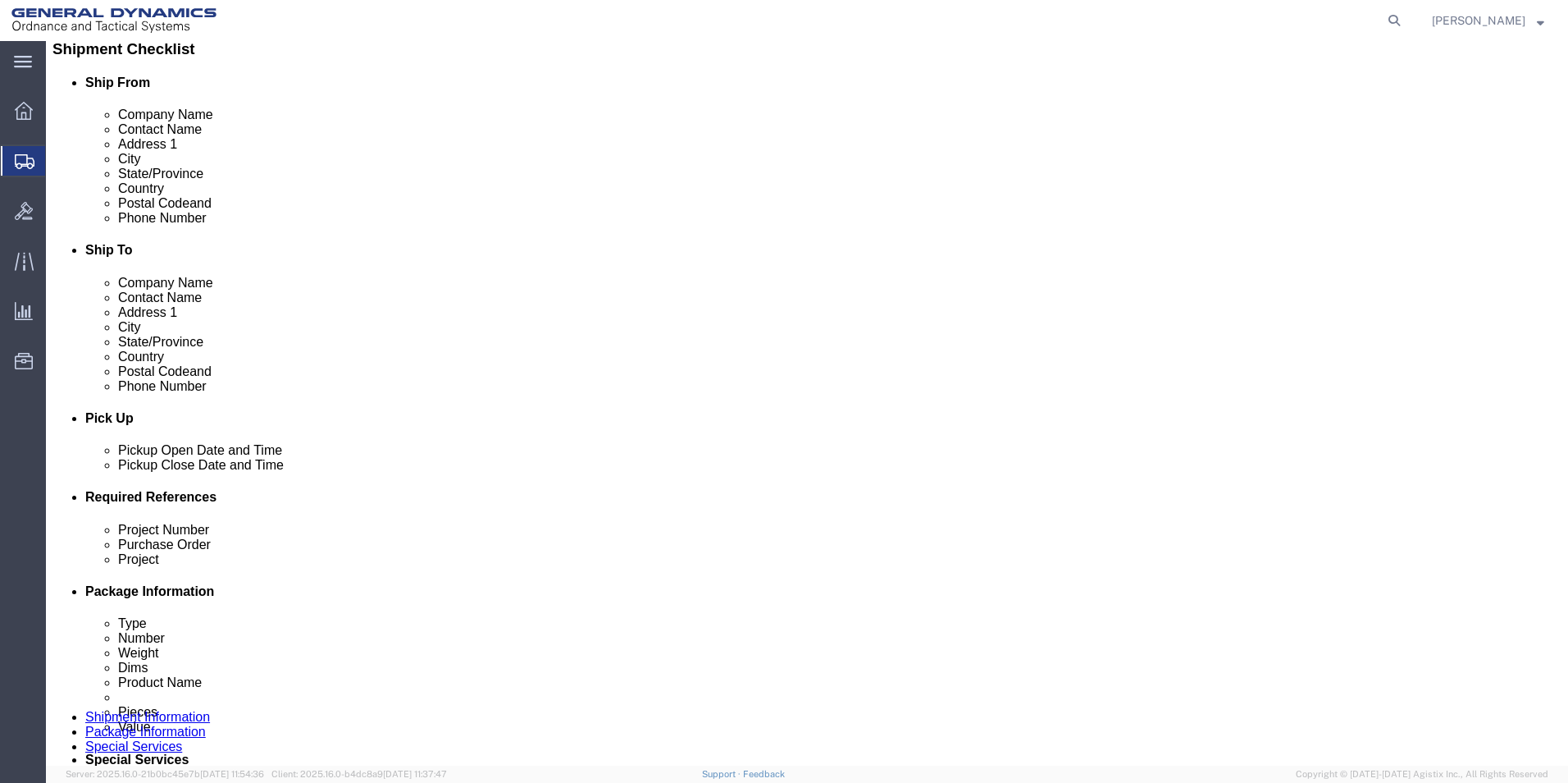
click div "[DATE] 9:00 AM"
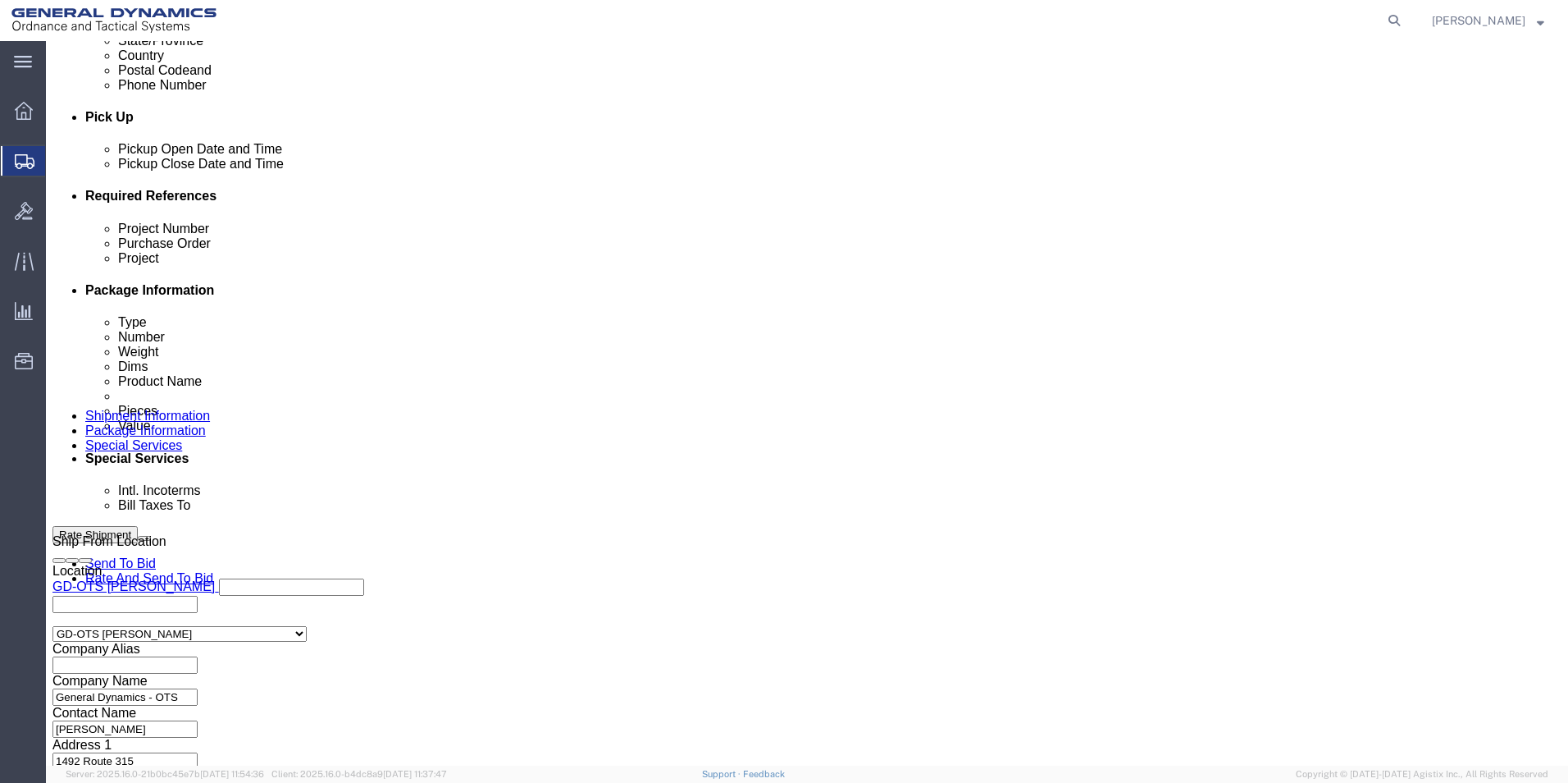
type input "10:00 AM"
click button "Apply"
click button "Continue"
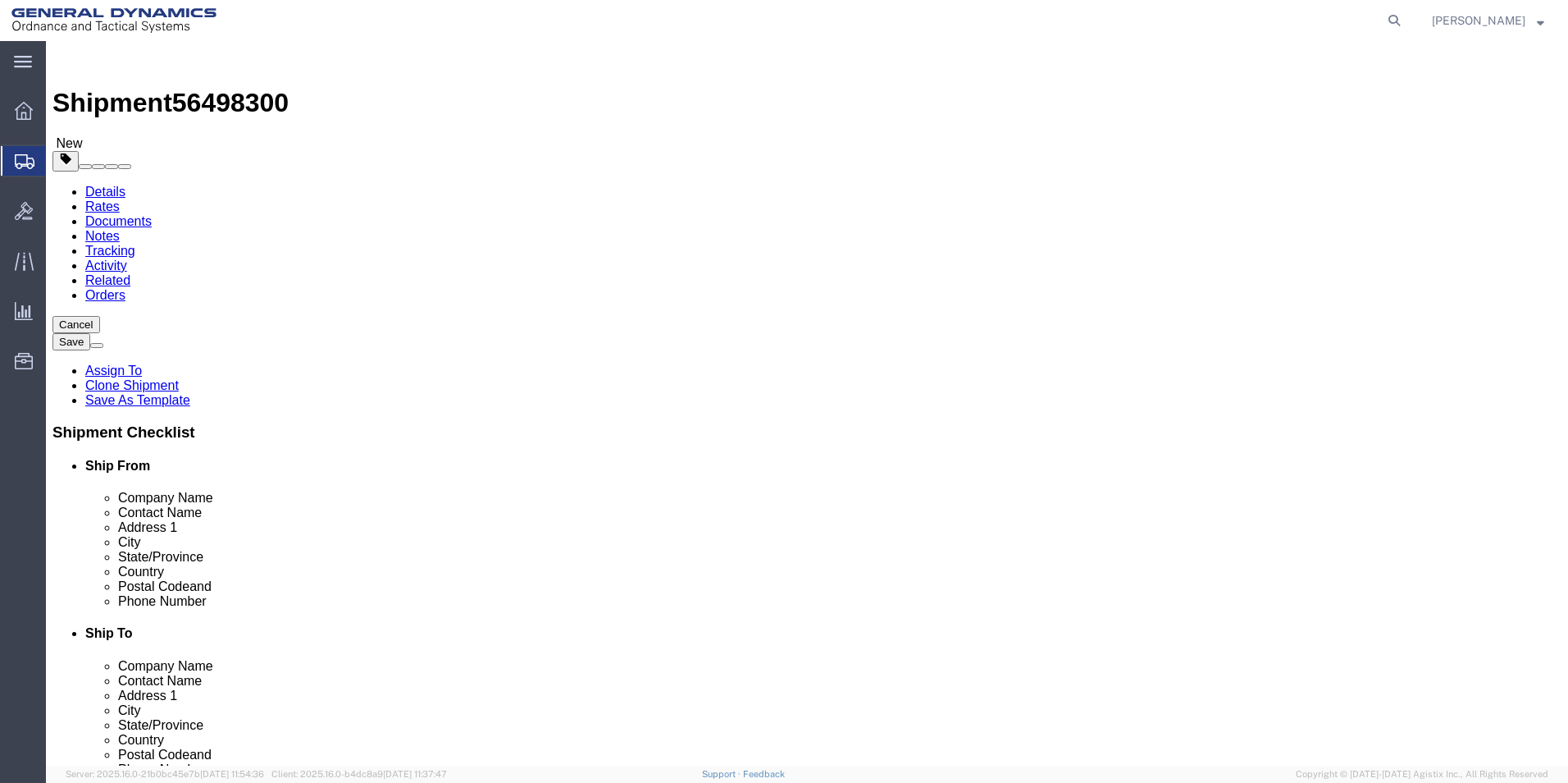
click button "Continue"
click button "Rate Shipment"
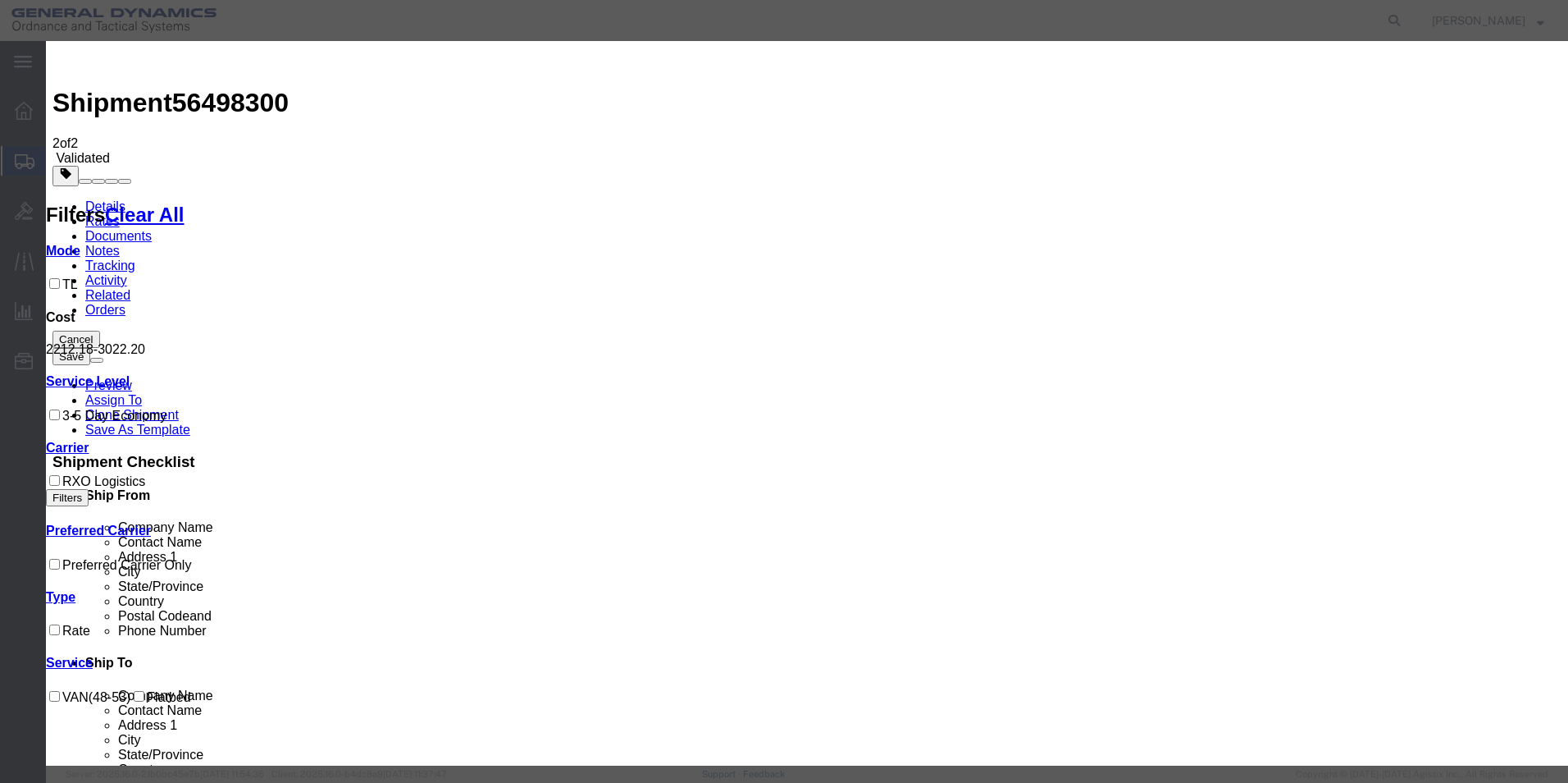
select select "ADD_NEW_CARRIER"
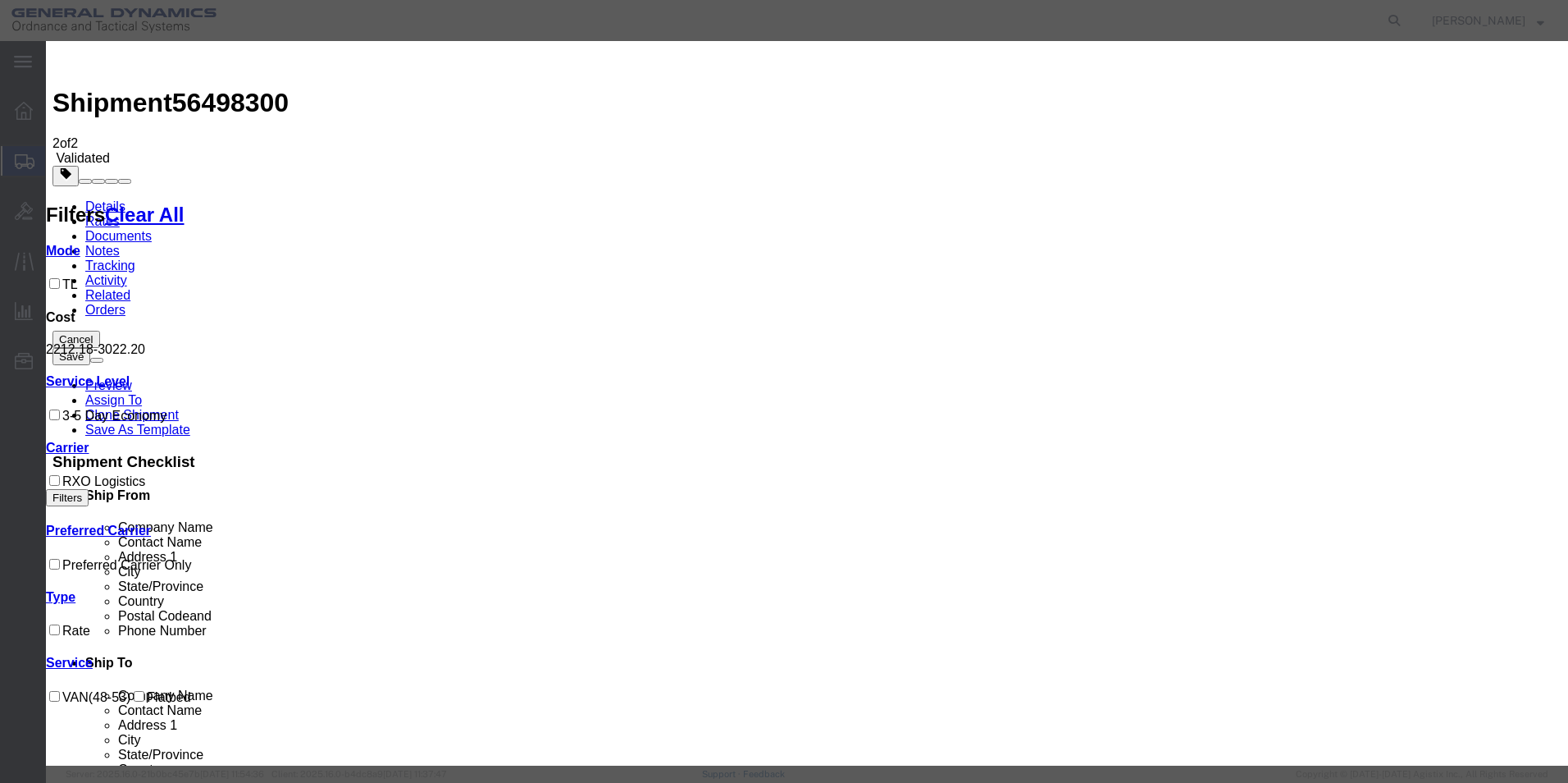
type input "Steel Lion LLC"
select select "TL"
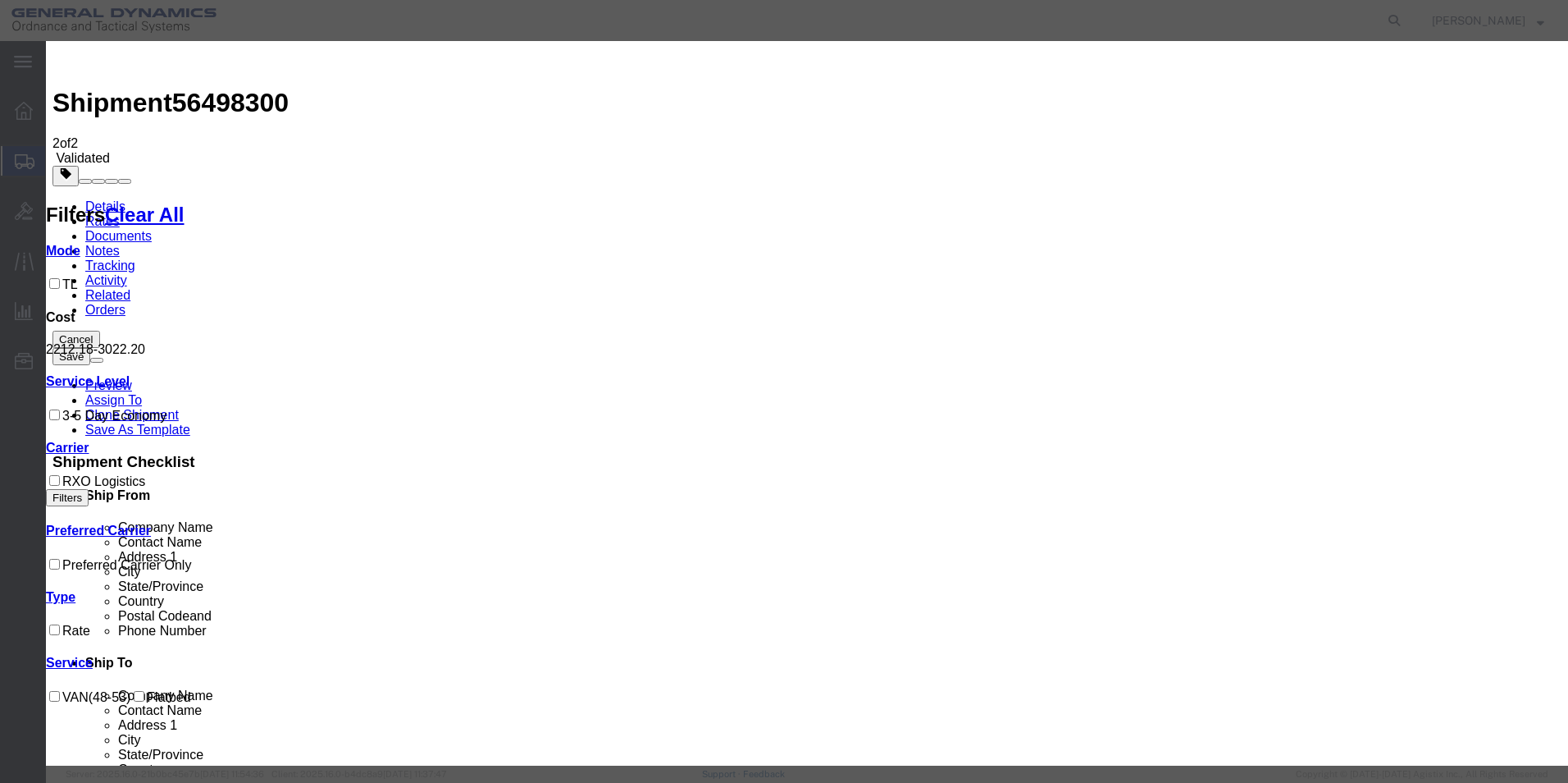
checkbox input "true"
type input "[PERSON_NAME]"
type input "5709087062"
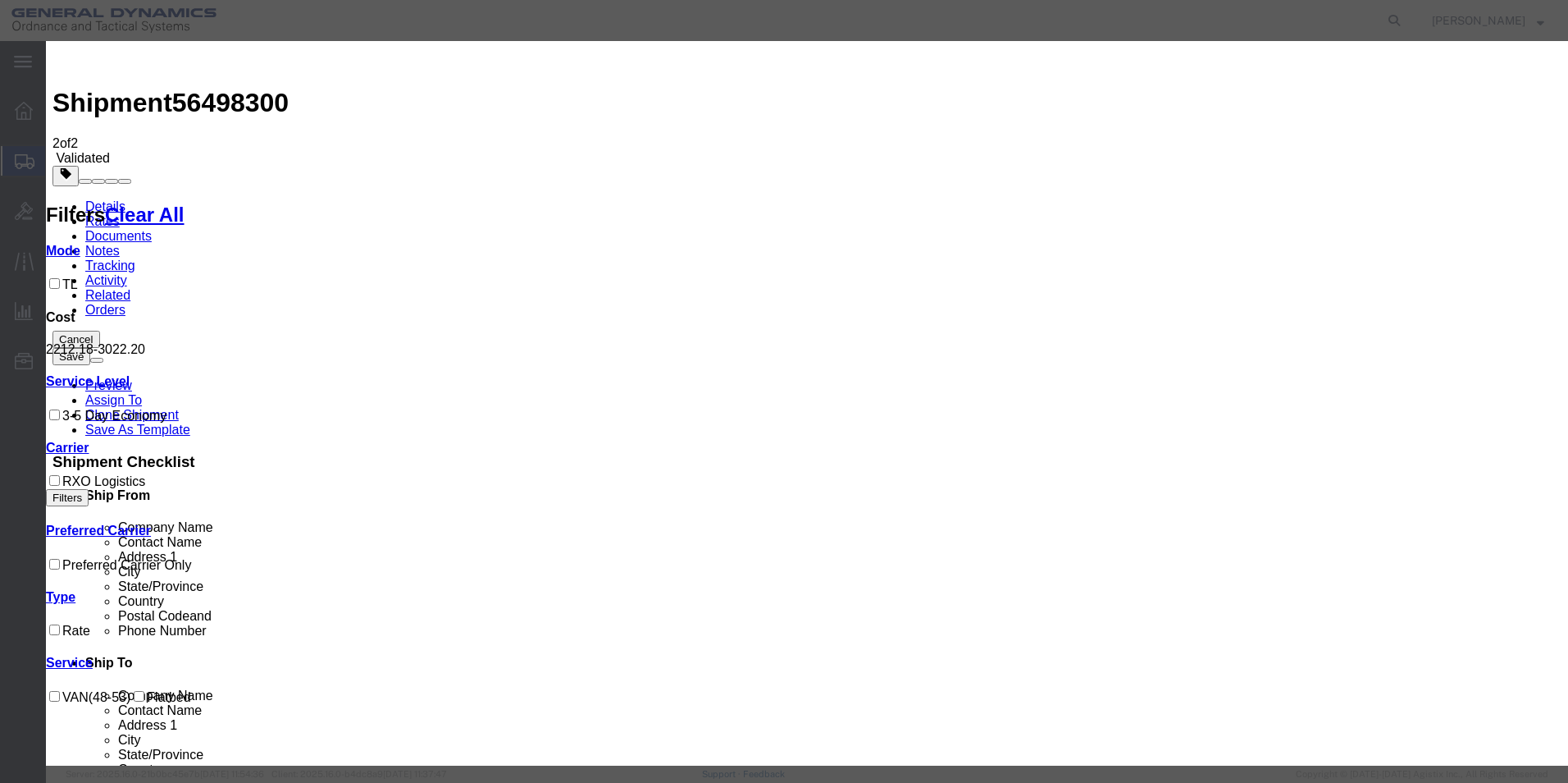
type input "56498300"
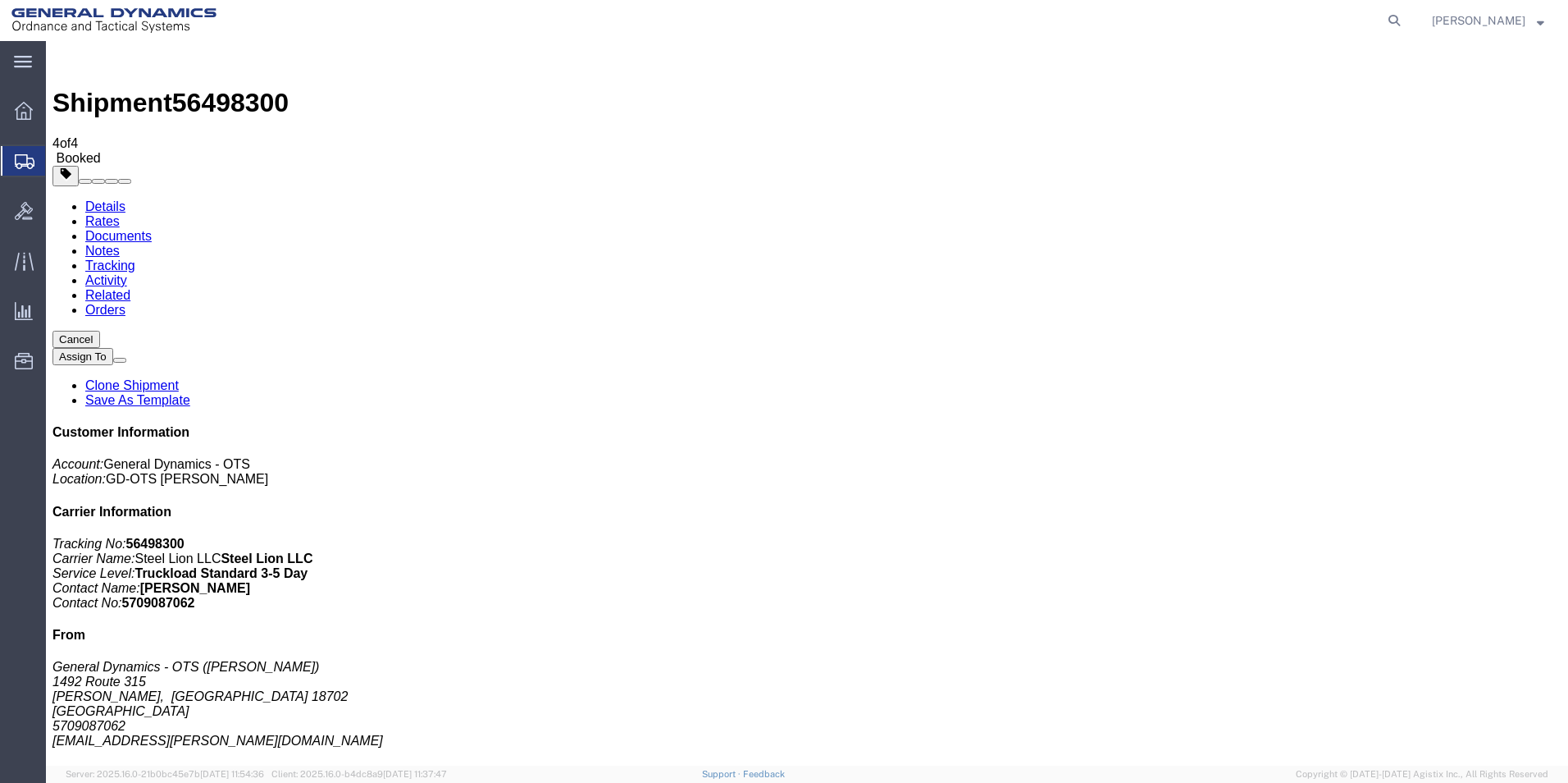
click at [178, 378] on link "Clone Shipment" at bounding box center [131, 385] width 93 height 14
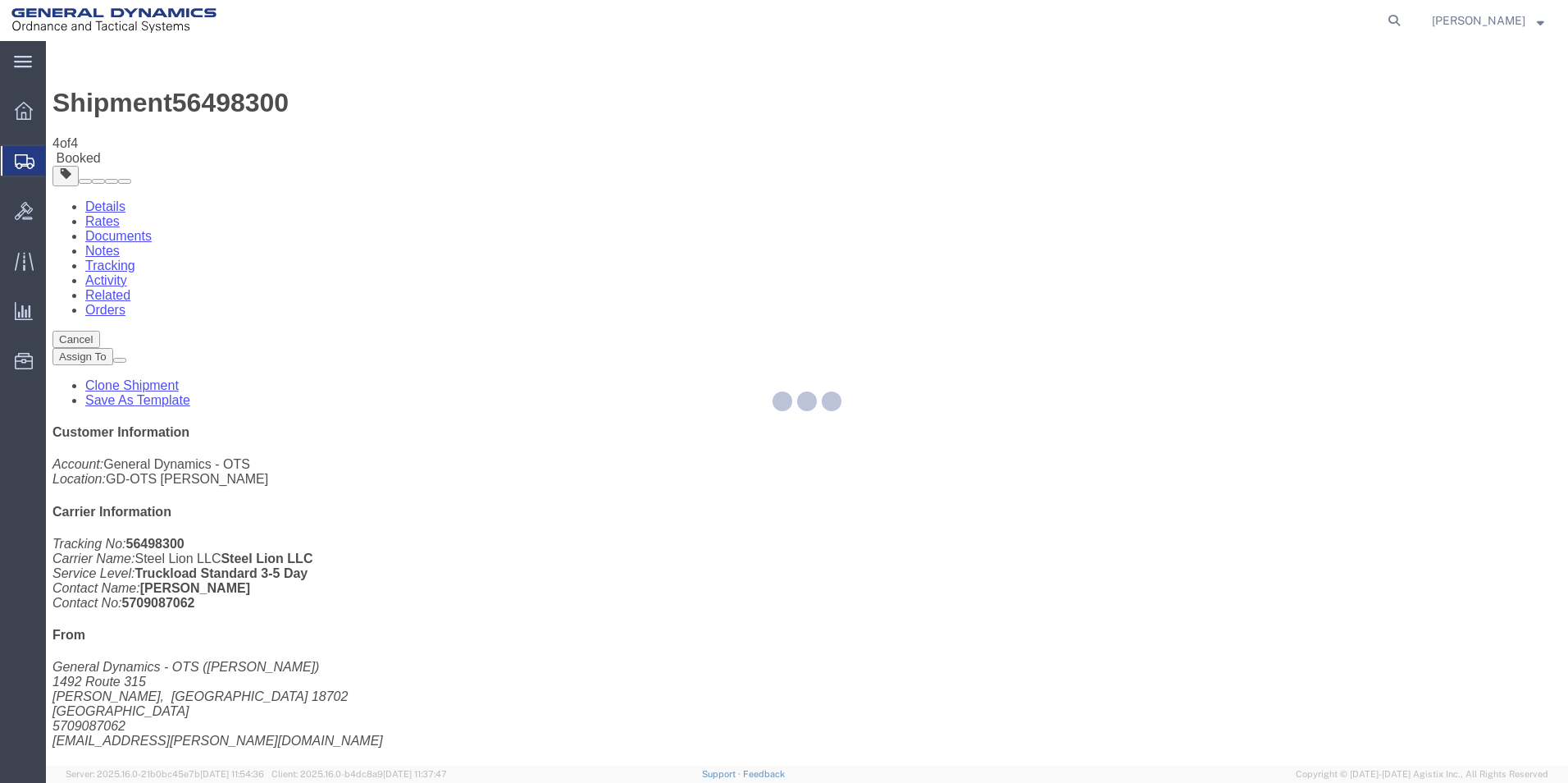
select select "42193"
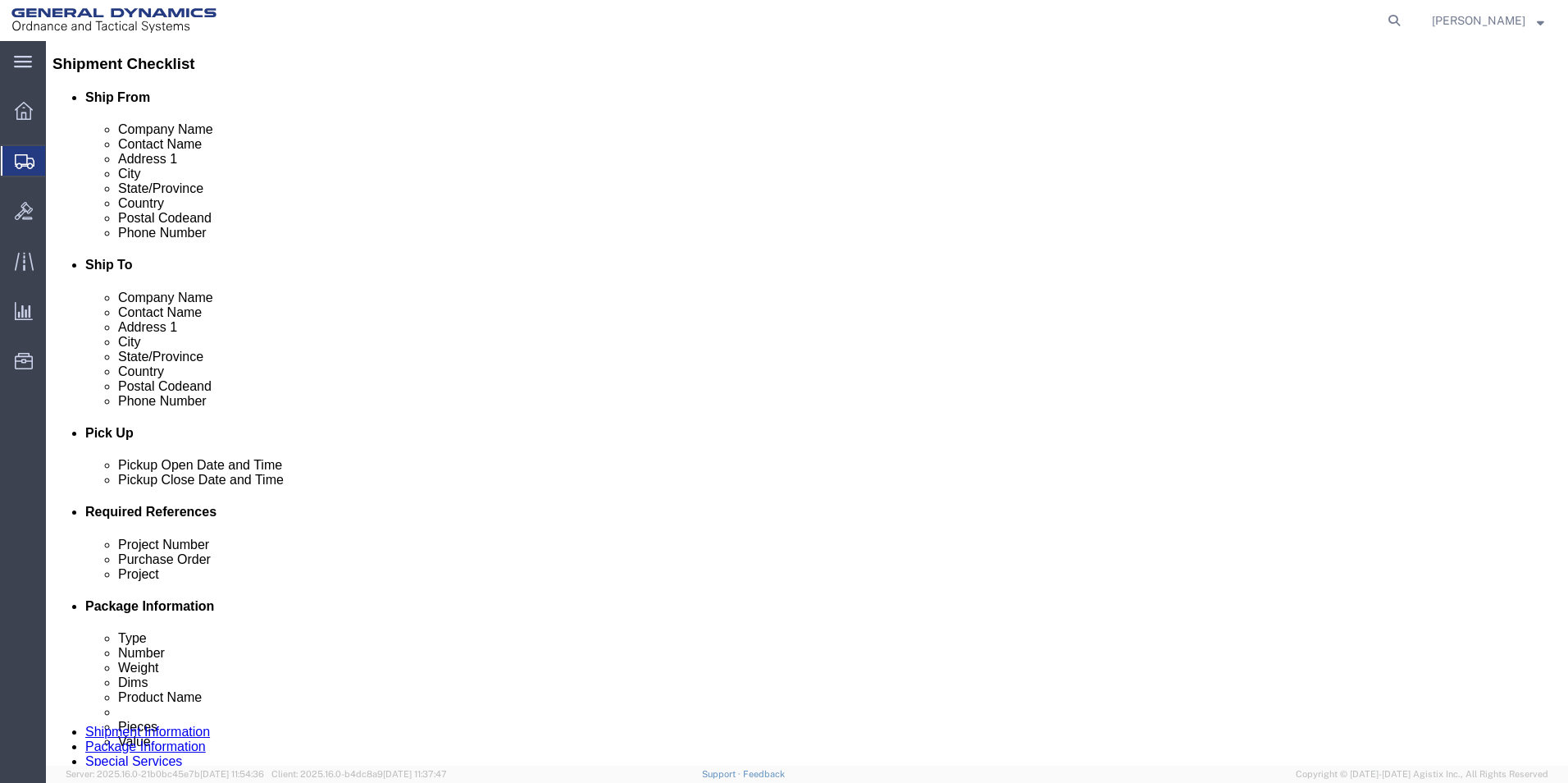
scroll to position [371, 0]
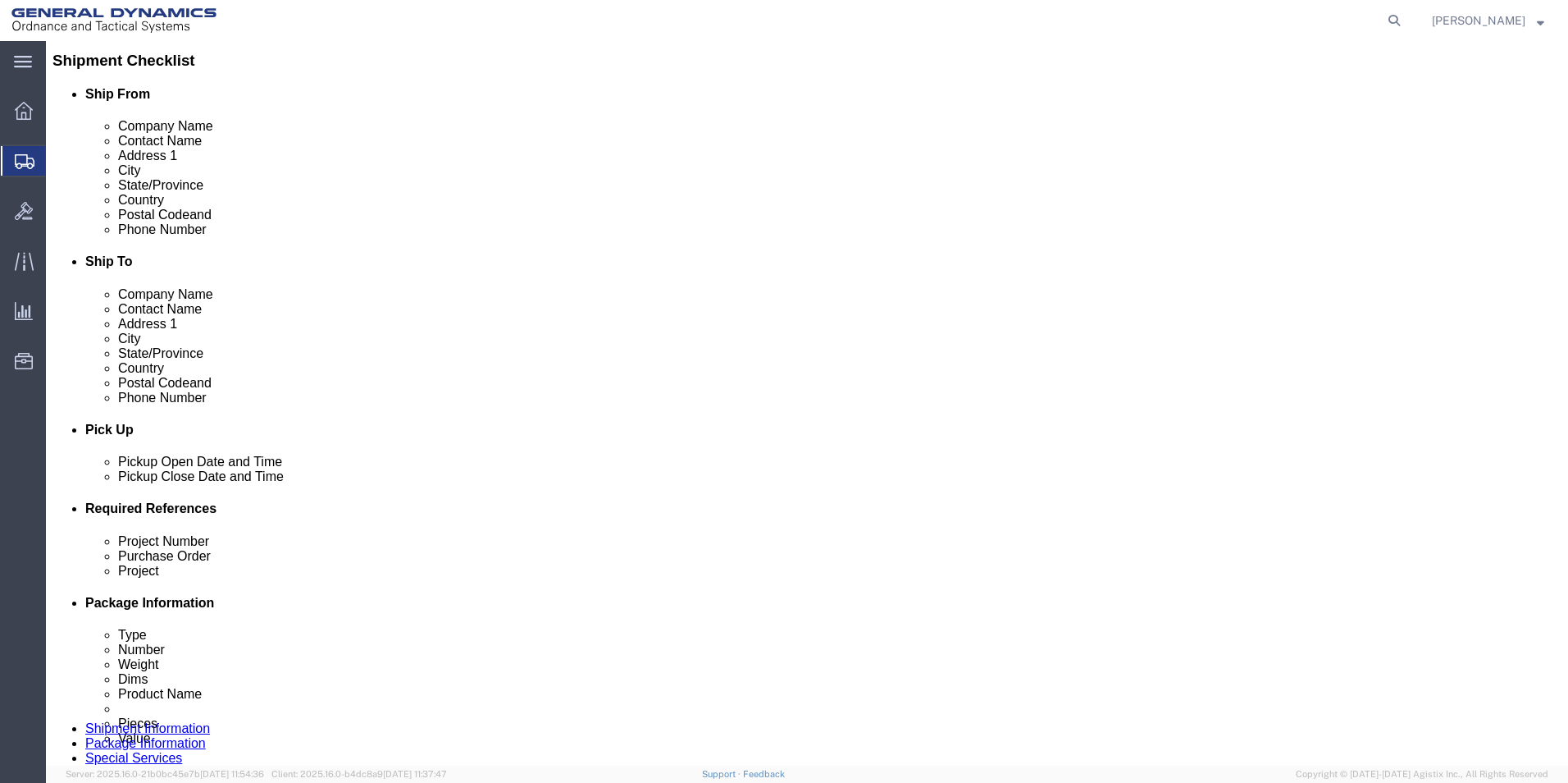
click div "[DATE] 10:00 AM"
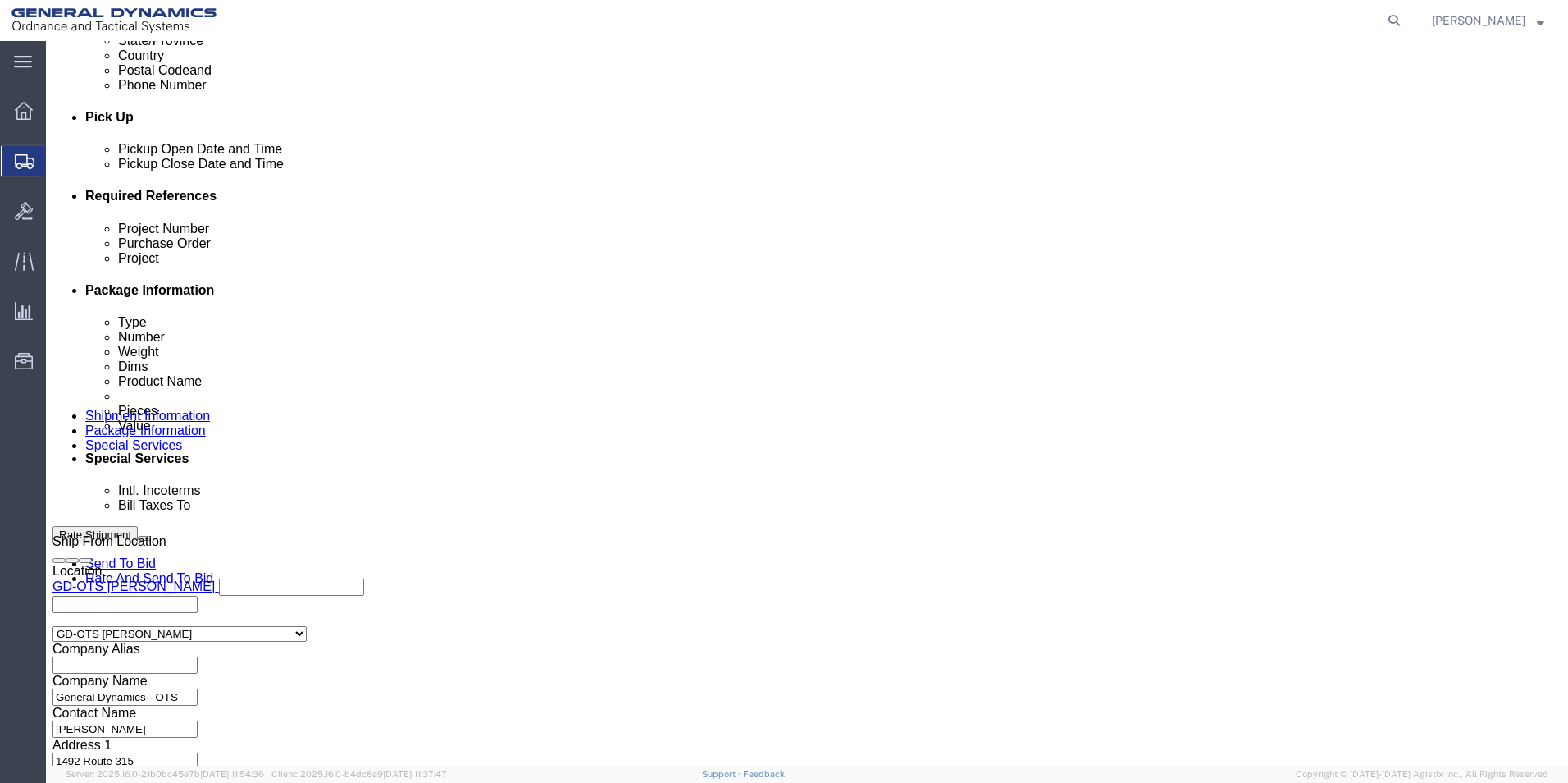
type input "11:00 AM"
click button "Apply"
click button "Continue"
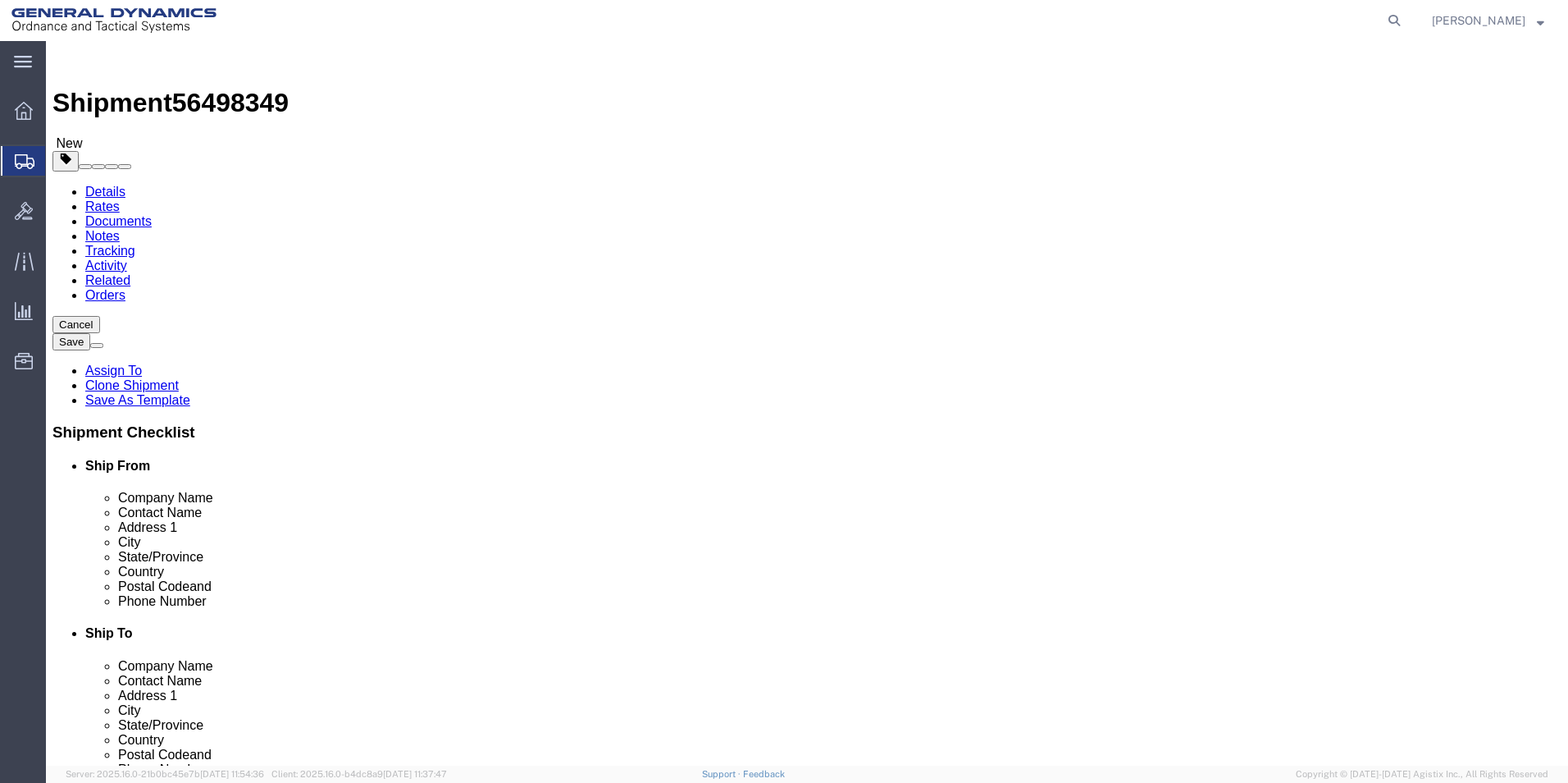
click button "Continue"
click button "Rate Shipment"
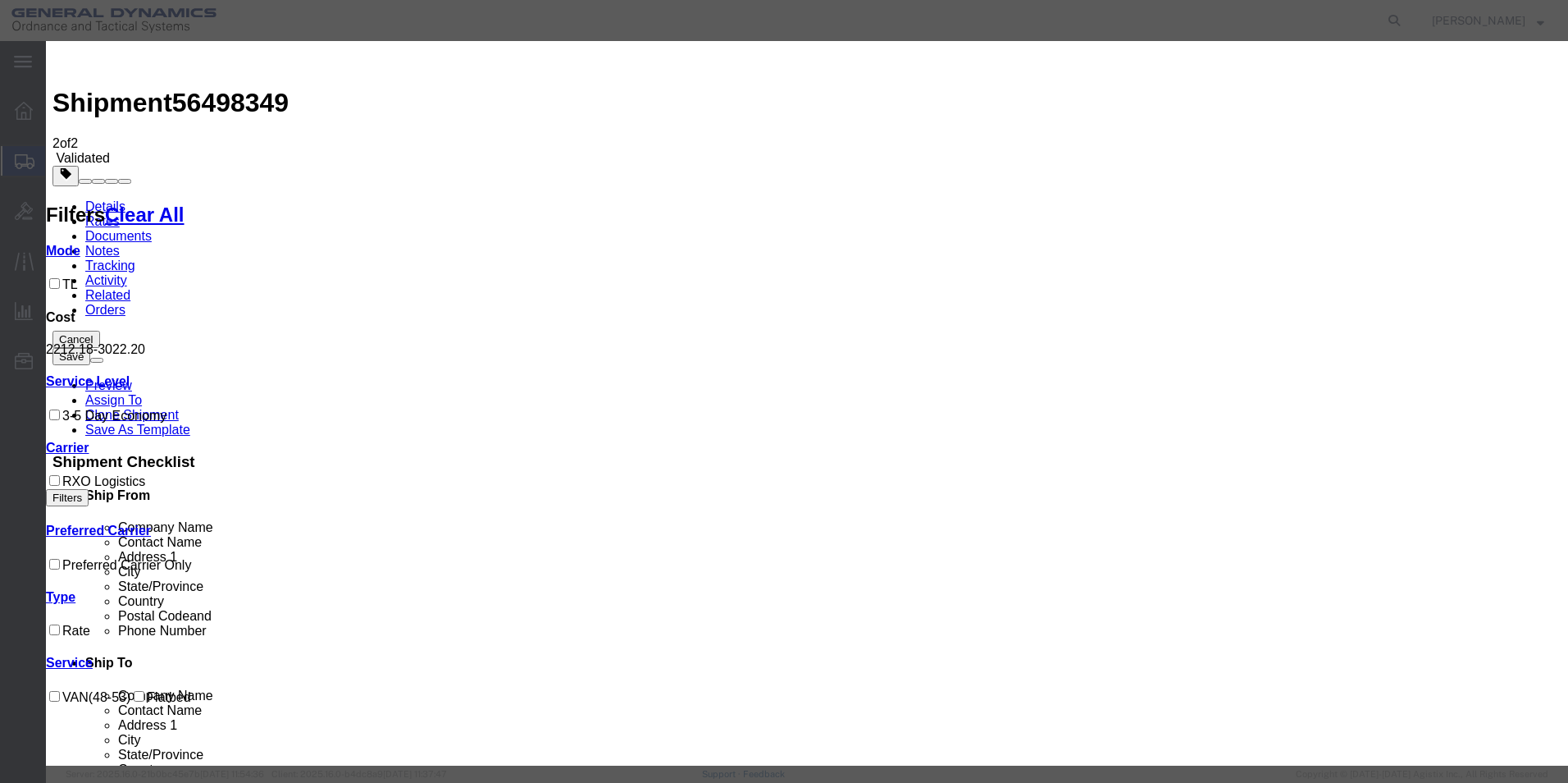
select select "ADD_NEW_CARRIER"
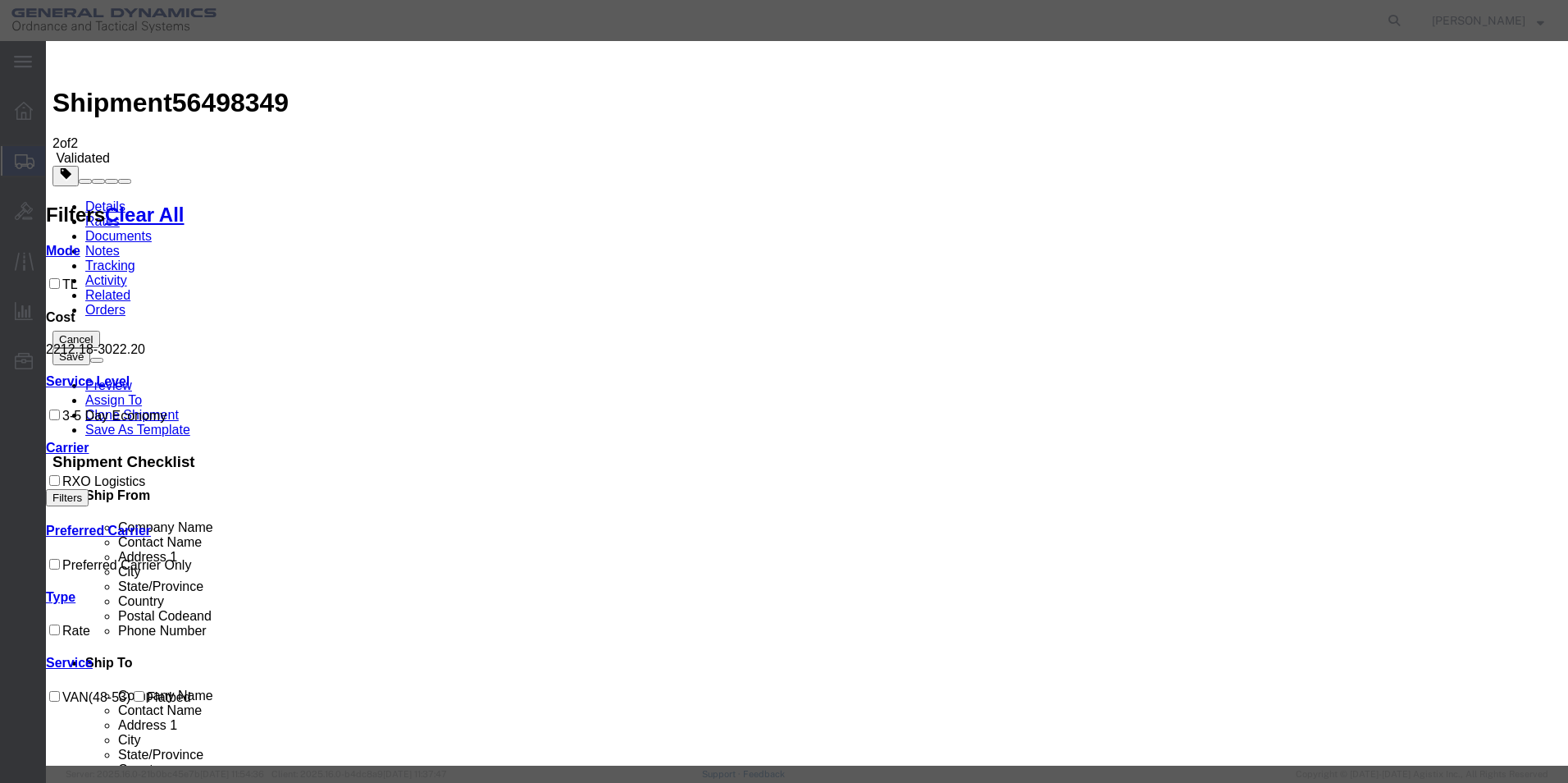
type input "Steel Lion LLC"
select select "TL"
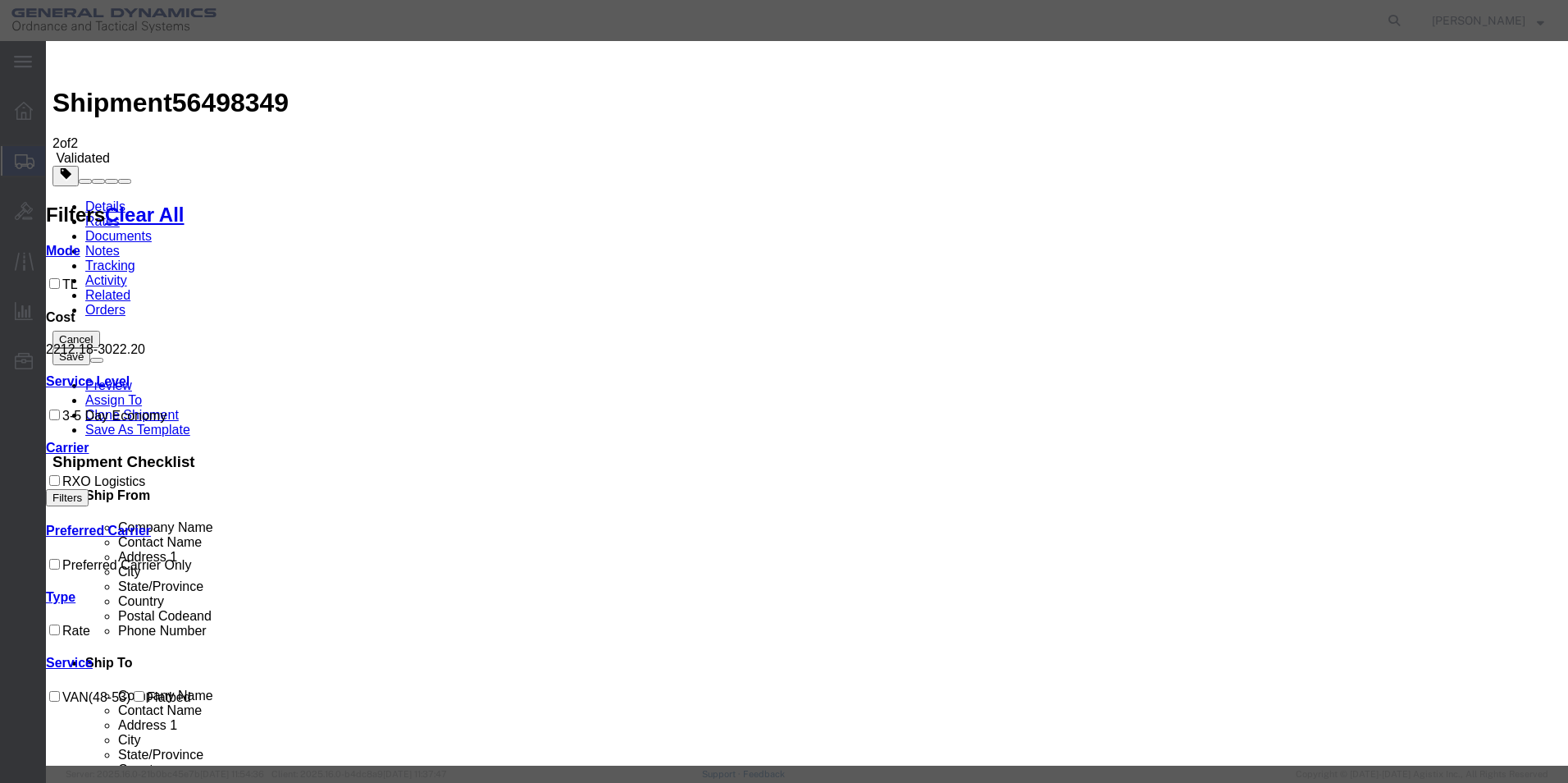
checkbox input "true"
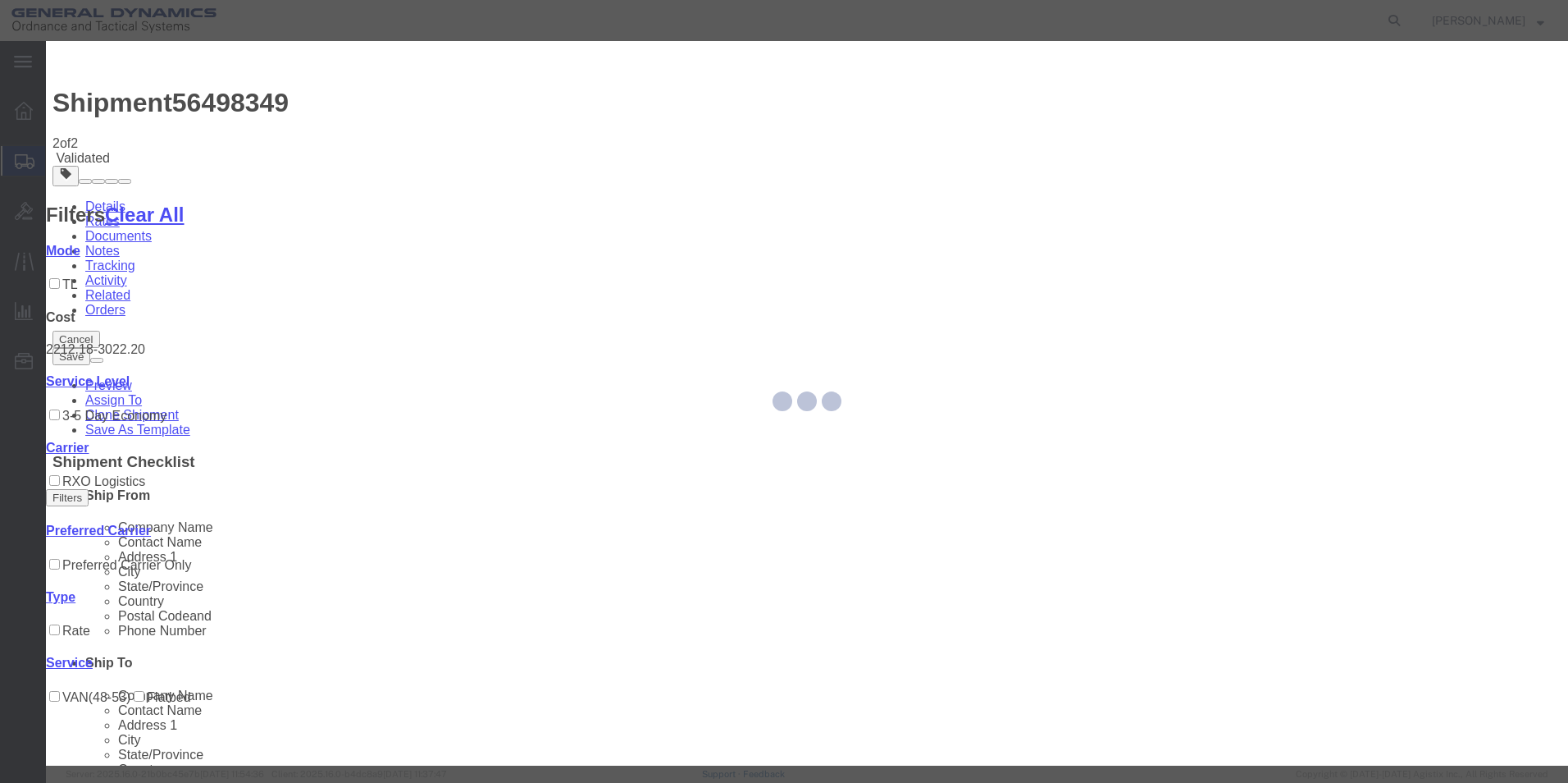
type input "[PERSON_NAME]"
type input "5709087062"
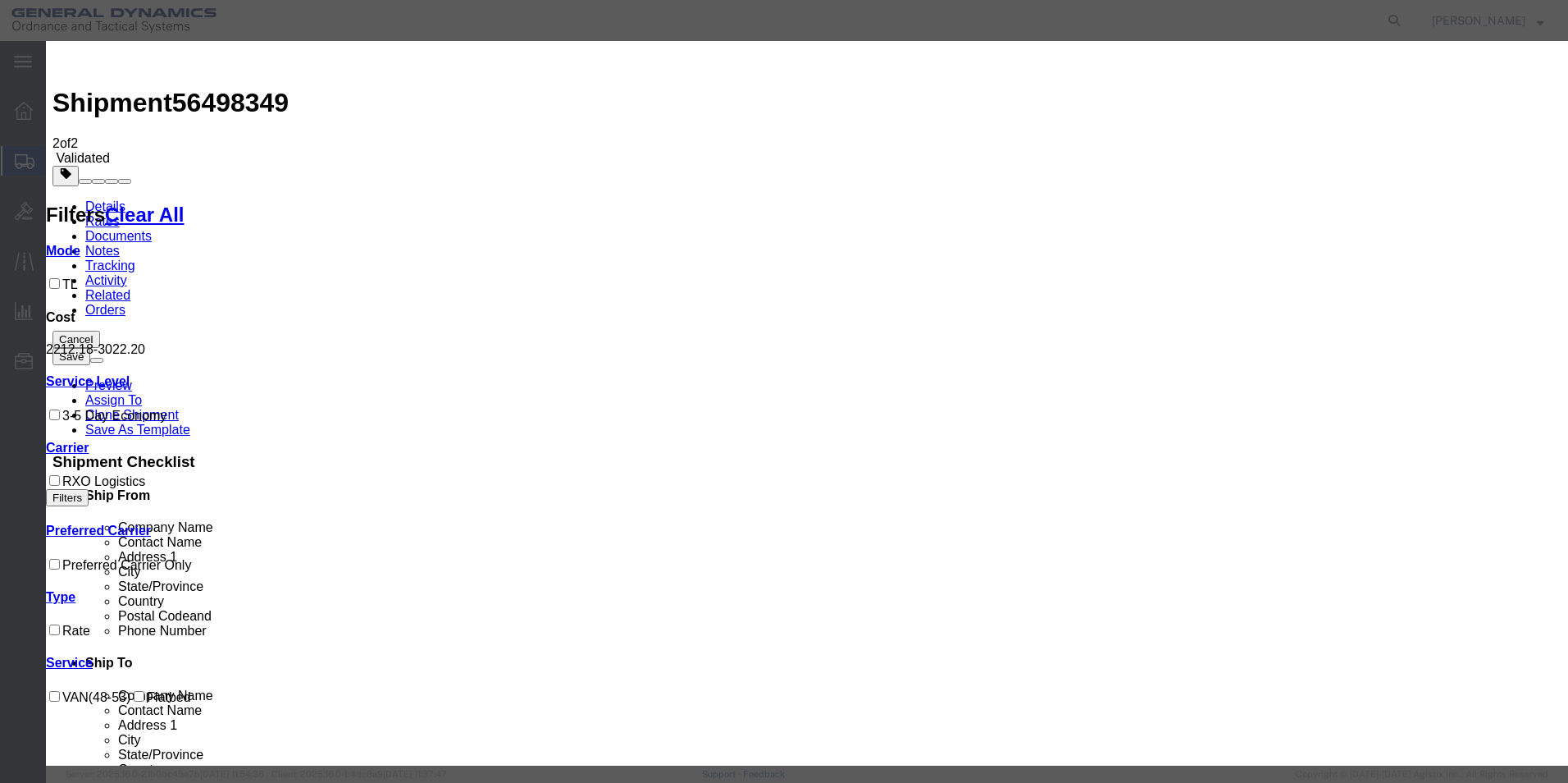
type input "56498349"
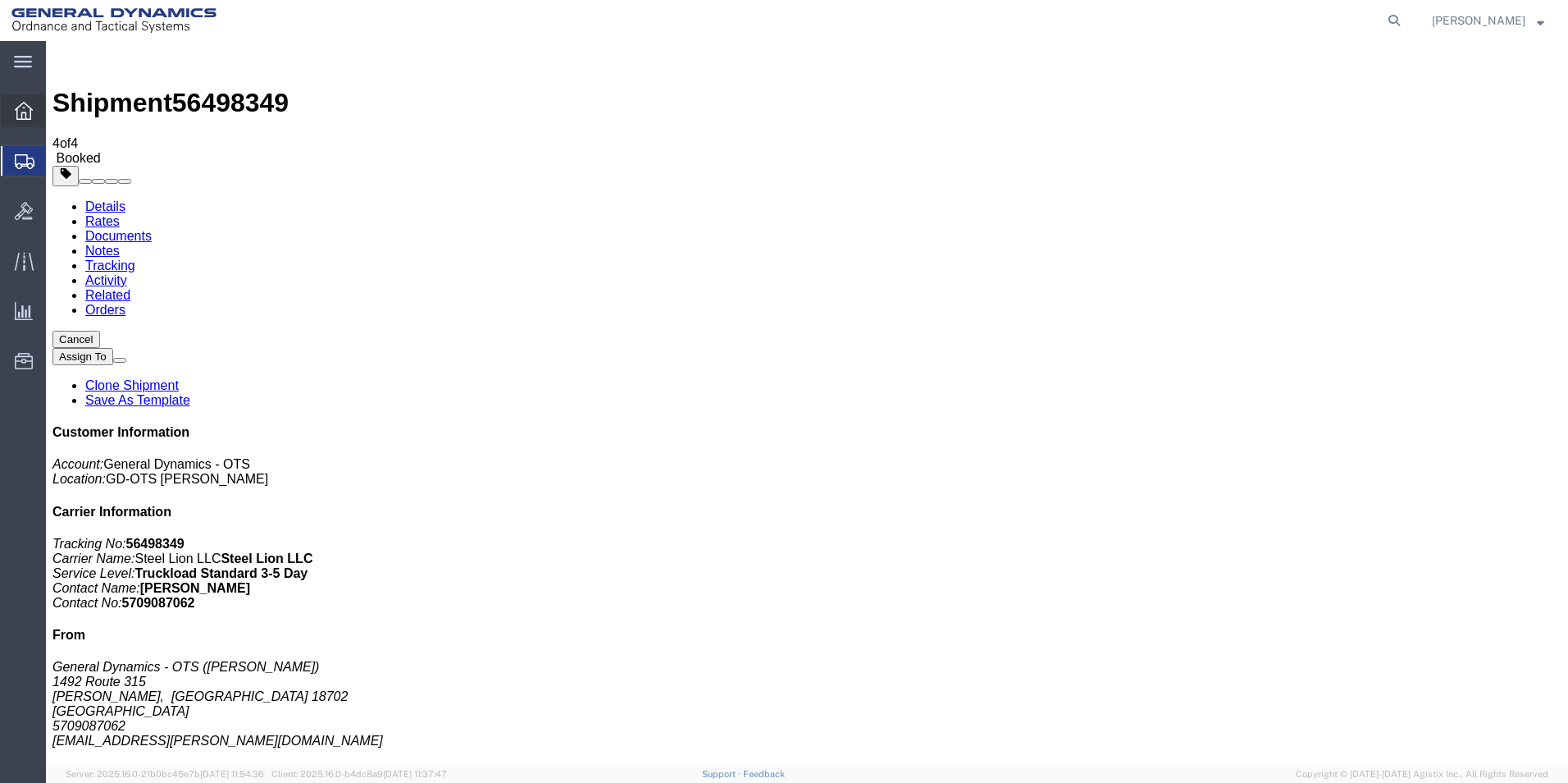
click at [24, 112] on icon at bounding box center [24, 111] width 18 height 18
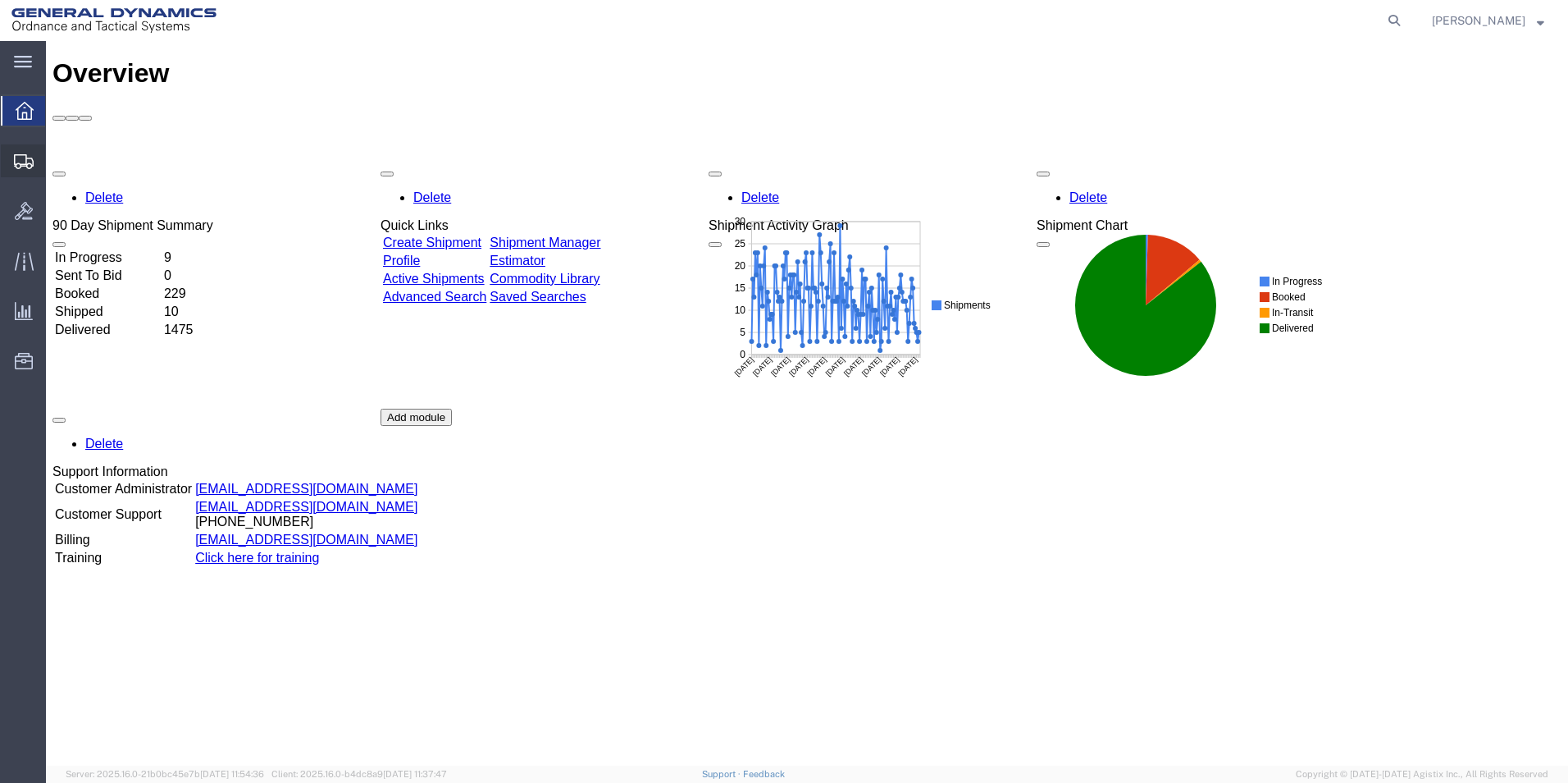
click at [0, 0] on span "Create from Template" at bounding box center [0, 0] width 0 height 0
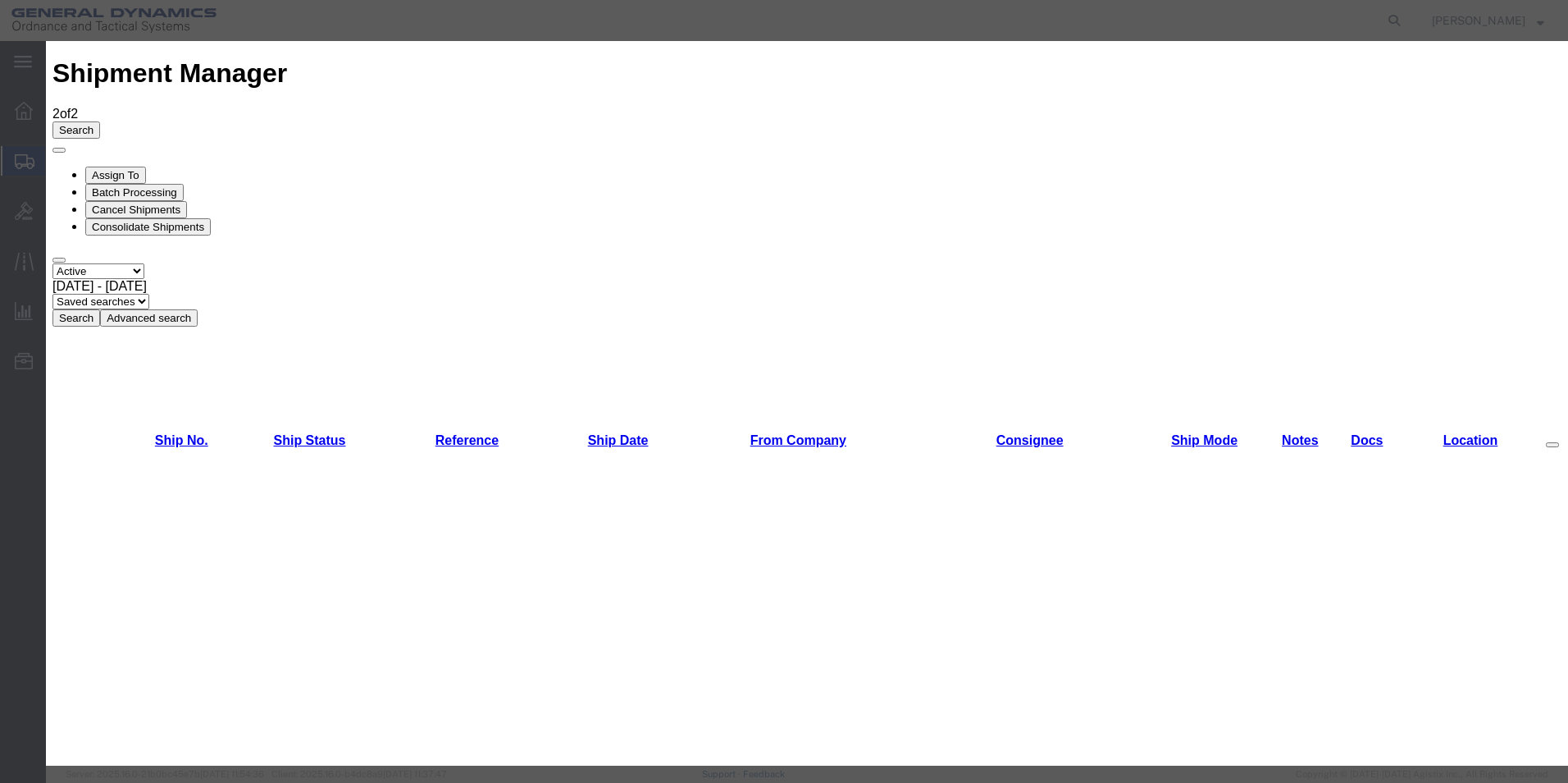
scroll to position [402, 0]
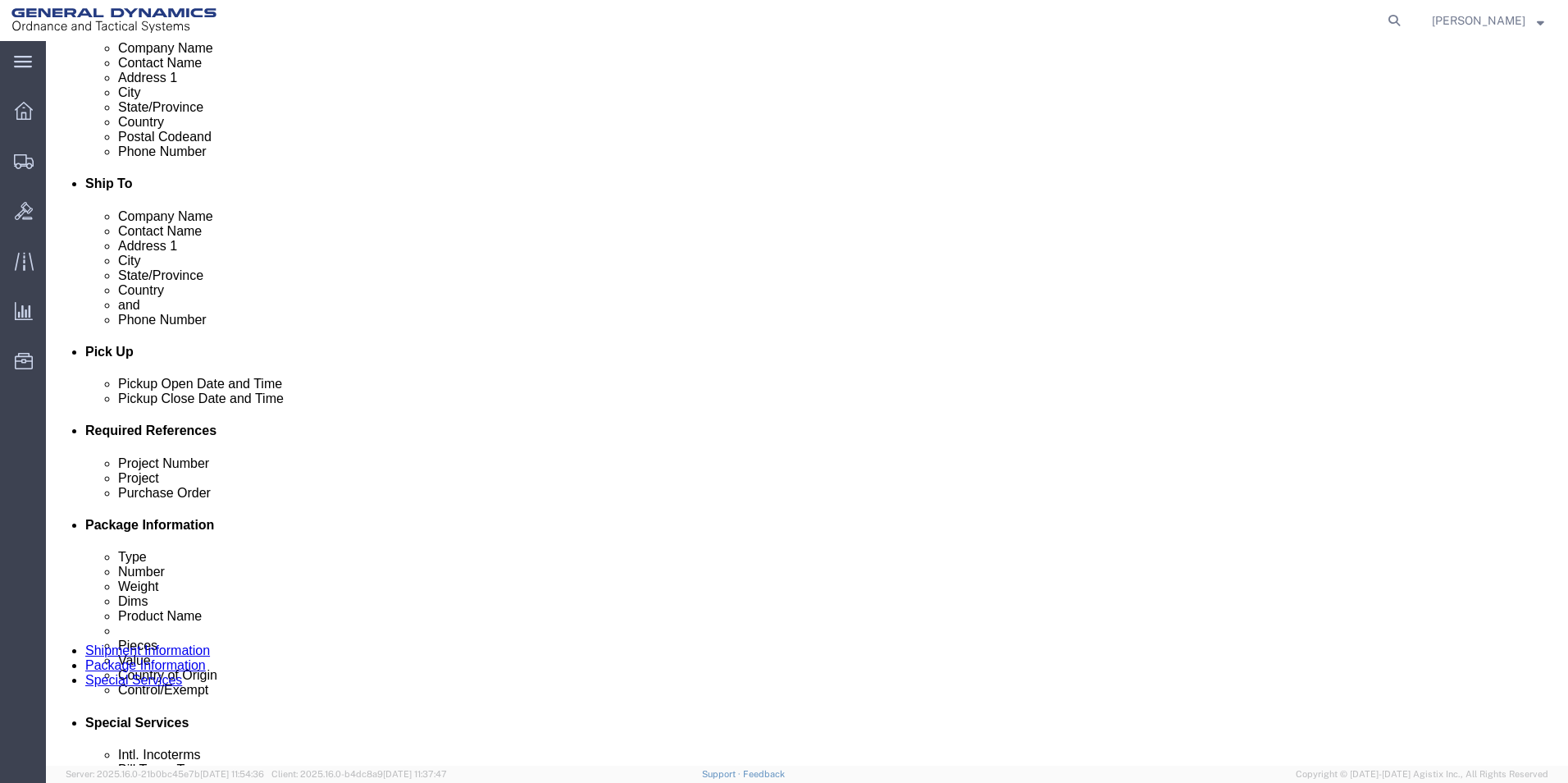
scroll to position [459, 0]
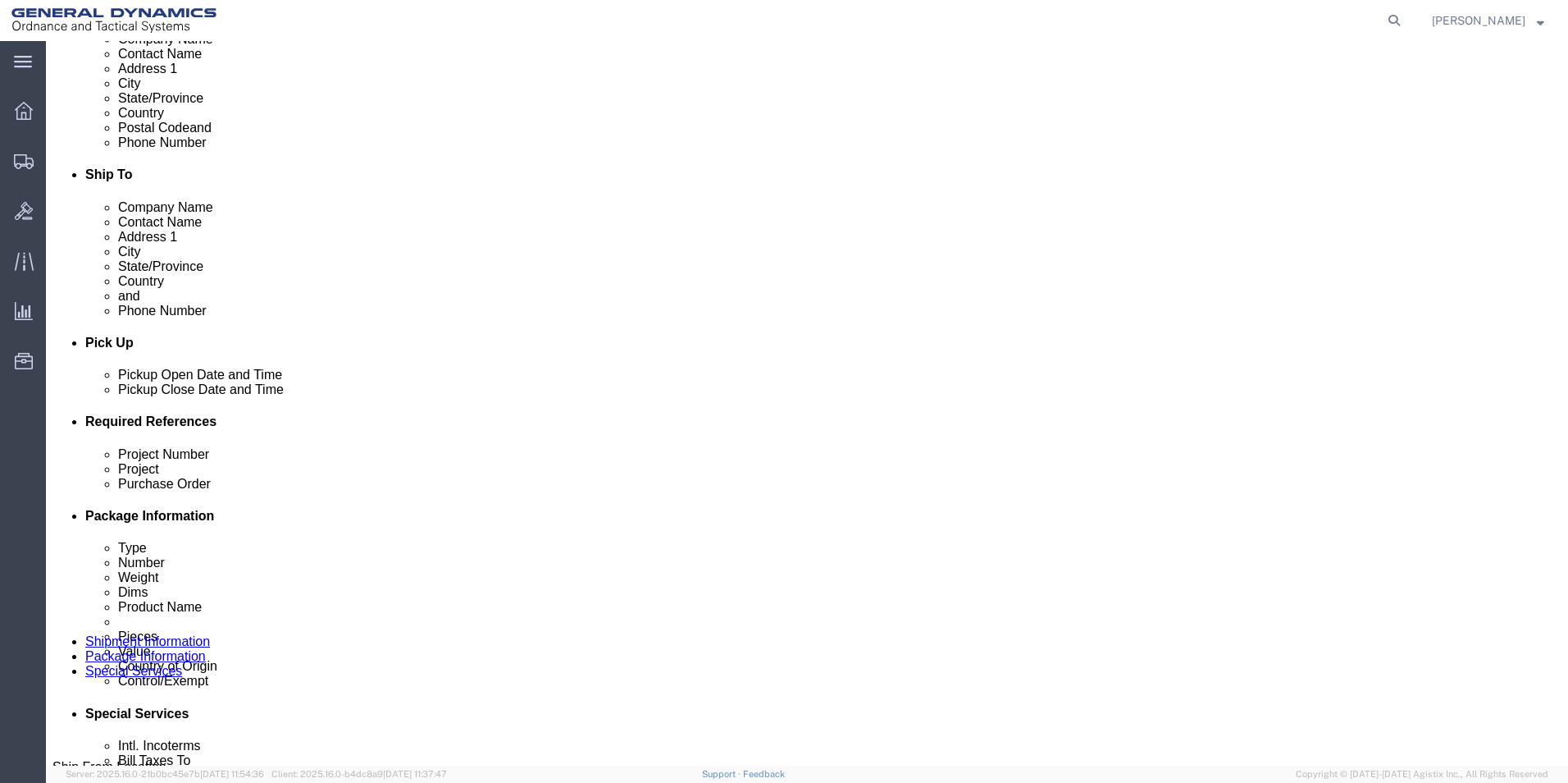
click div "[DATE] 2:52 PM"
click input "2:52 PM"
click input "10:52 AM"
type input "10:00 AM"
click button "Apply"
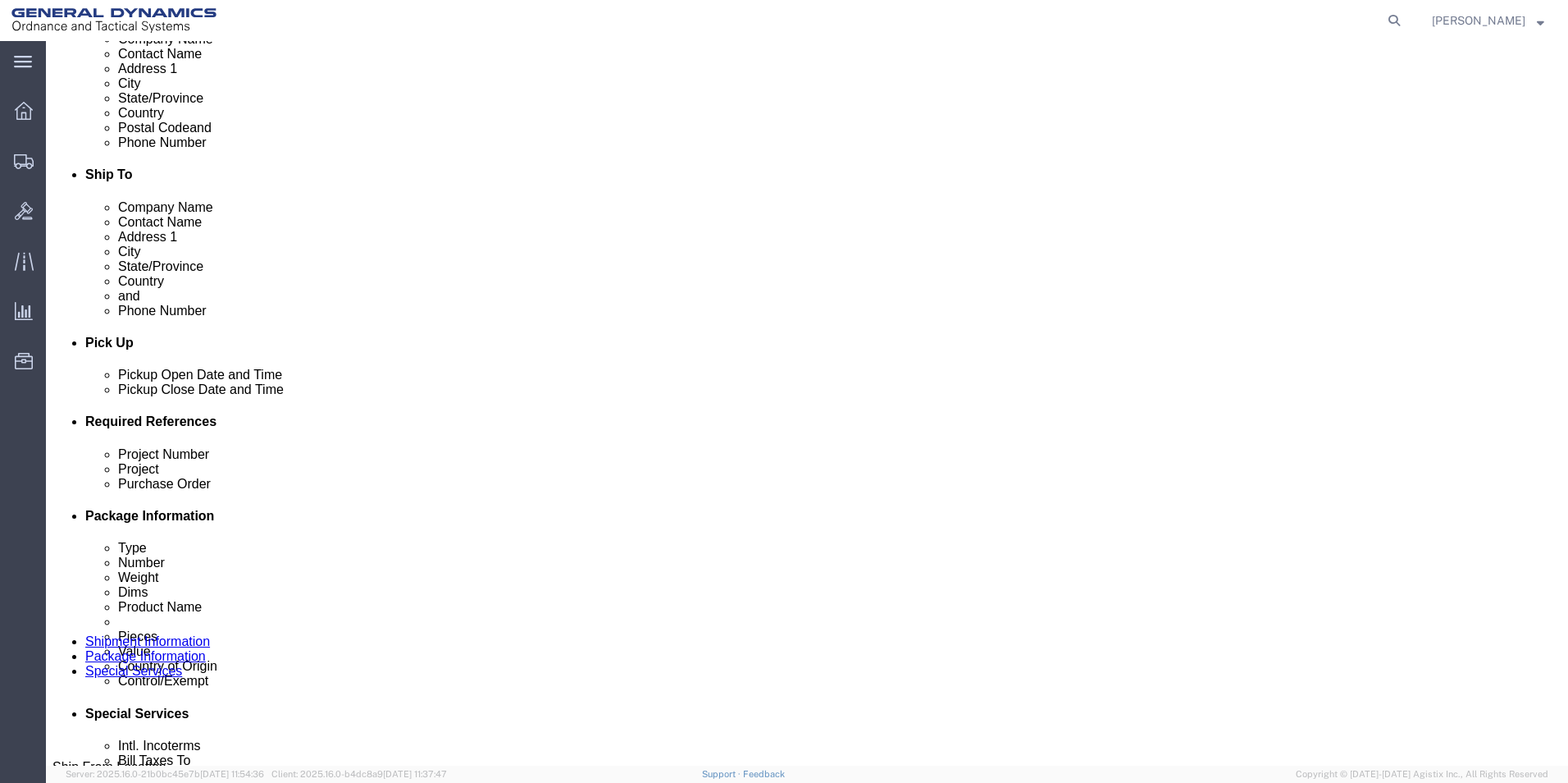
click input "text"
type input "120 mm HE"
click input "text"
type input "W15QKN19D0084"
click input "text"
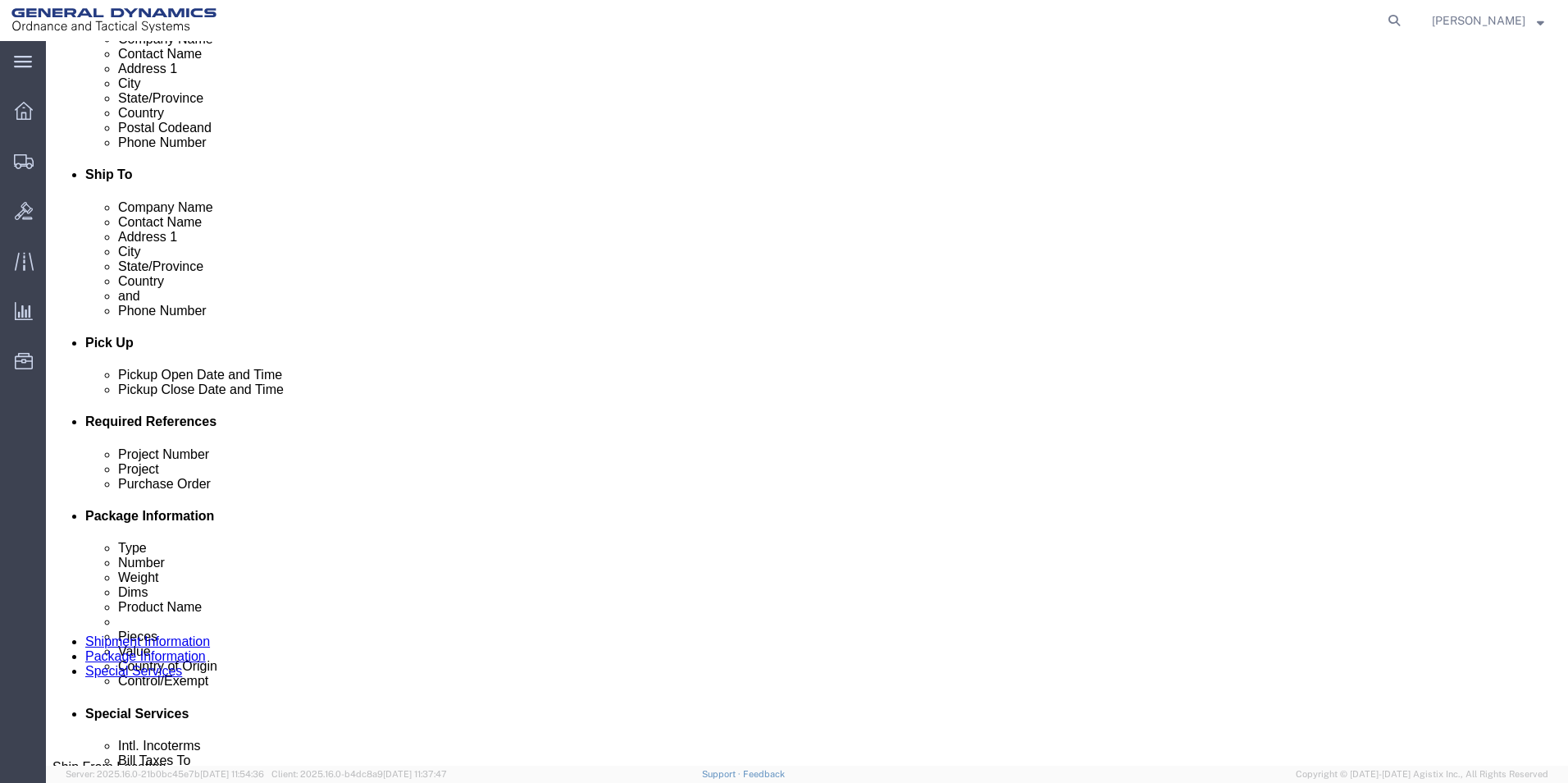
type input "W15QKN19D0084"
drag, startPoint x: 329, startPoint y: 552, endPoint x: 196, endPoint y: 541, distance: 133.5
click div "Project Number W15QKN19D0084"
type input "35000056"
click div "References Add reference"
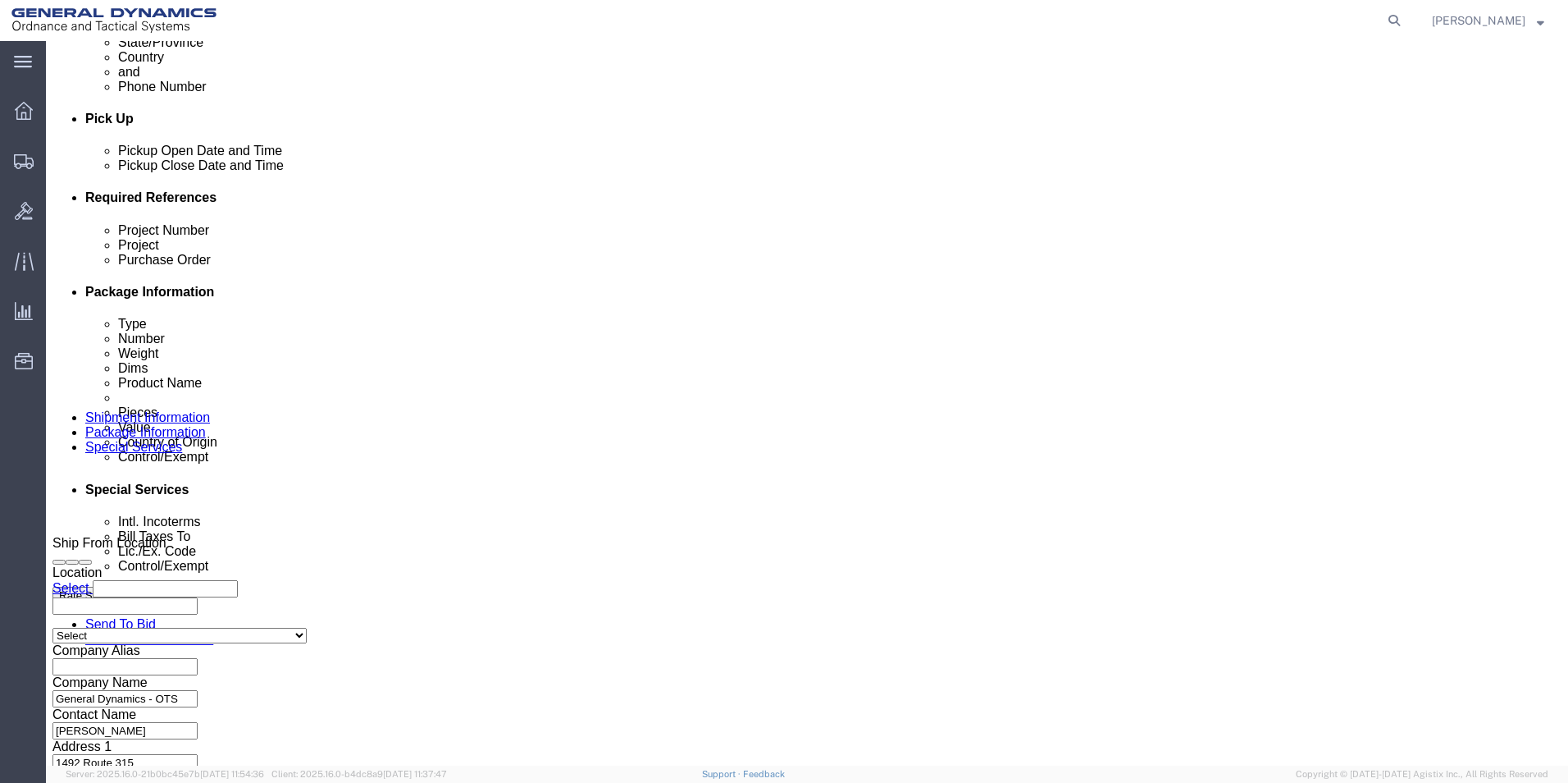
scroll to position [684, 0]
click button "Continue"
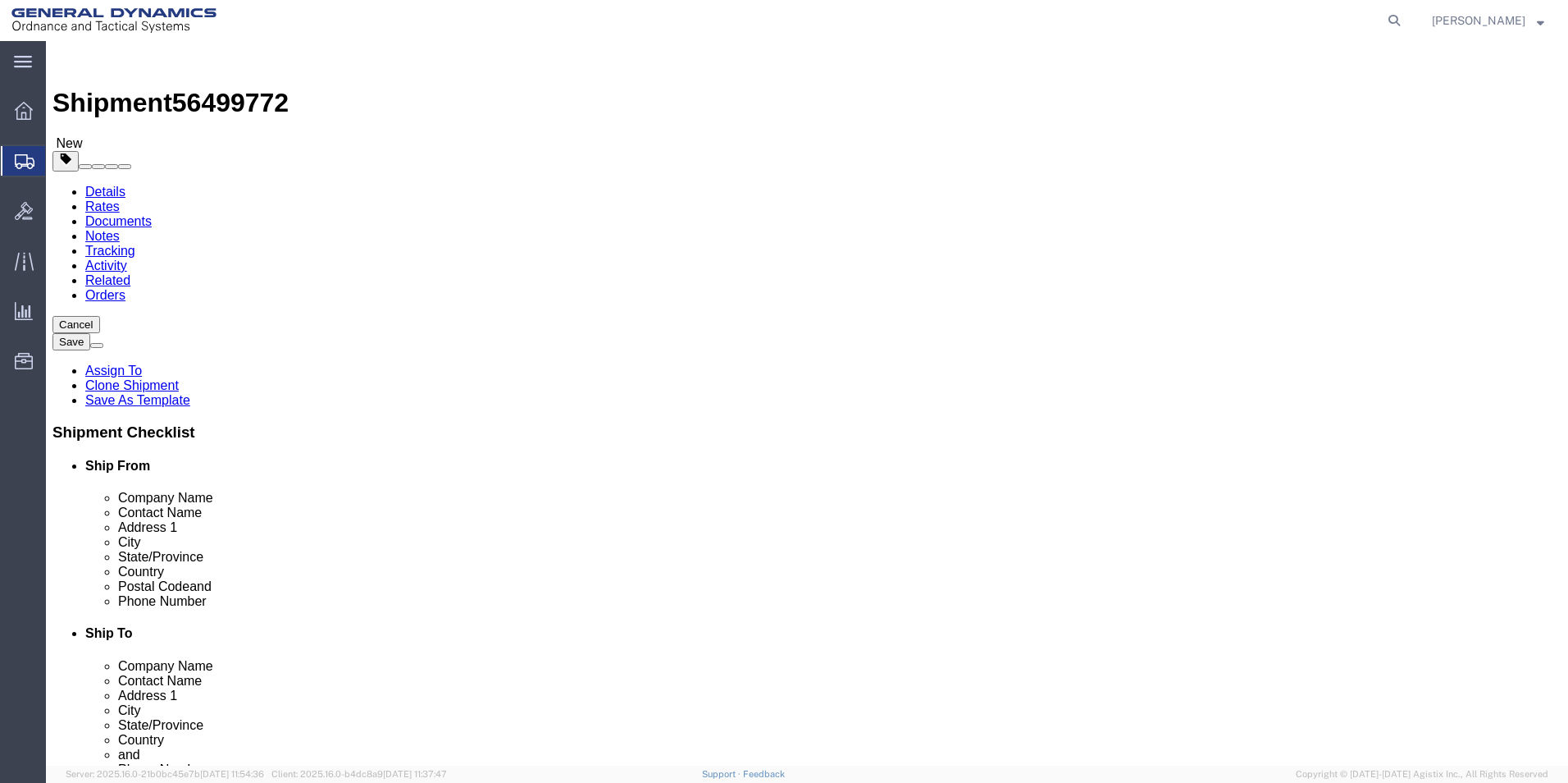
drag, startPoint x: 253, startPoint y: 362, endPoint x: 204, endPoint y: 362, distance: 49.0
click div "25"
type input "30"
drag, startPoint x: 279, startPoint y: 420, endPoint x: 200, endPoint y: 417, distance: 79.1
click div "37625.00 Select kgs lbs"
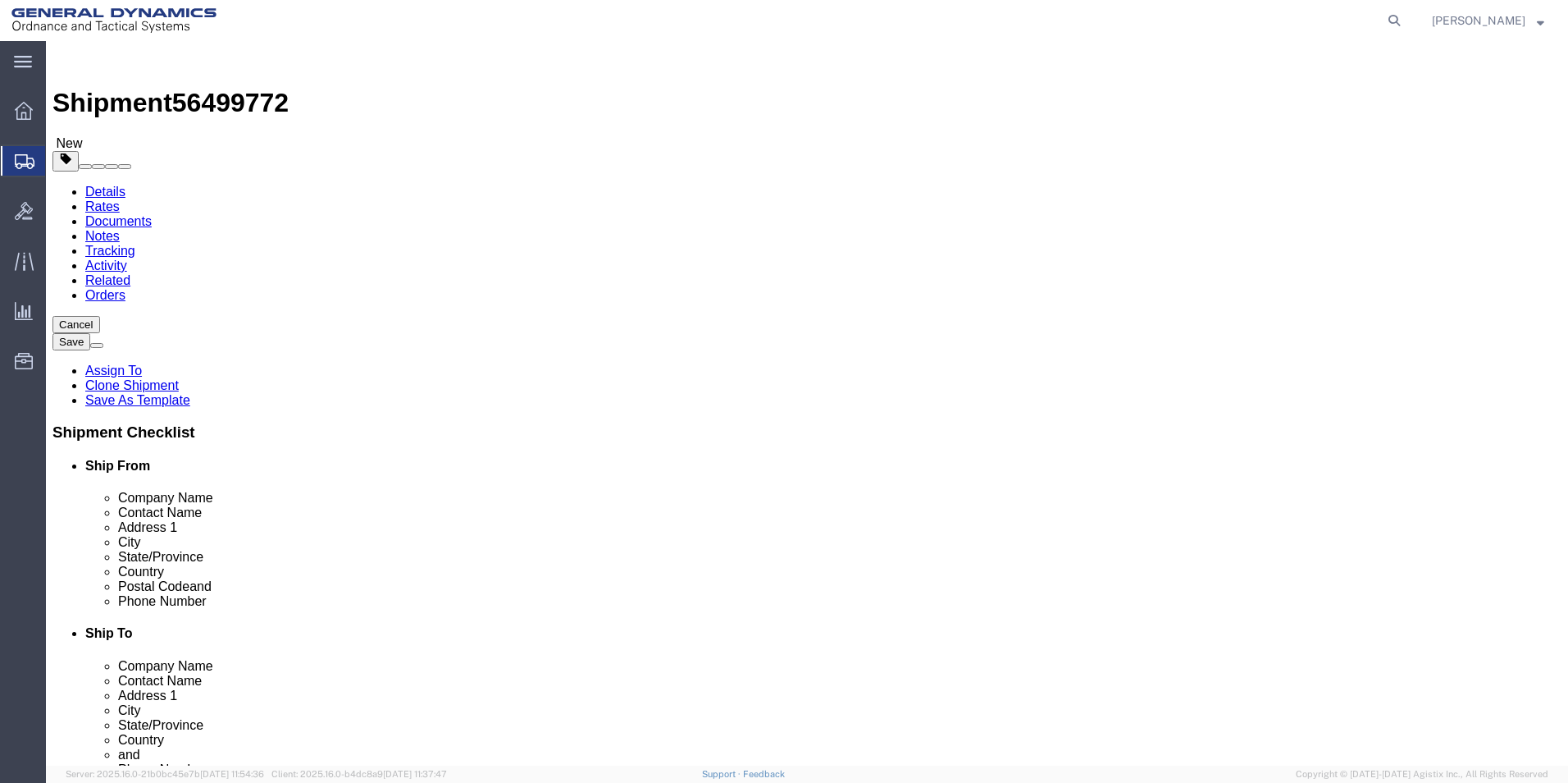
type input "43500.00"
click div "30 x Pallet(s) Standard (Not Stackable) Package Type Select Bale(s) Basket(s) B…"
click dd "1575.00 Each"
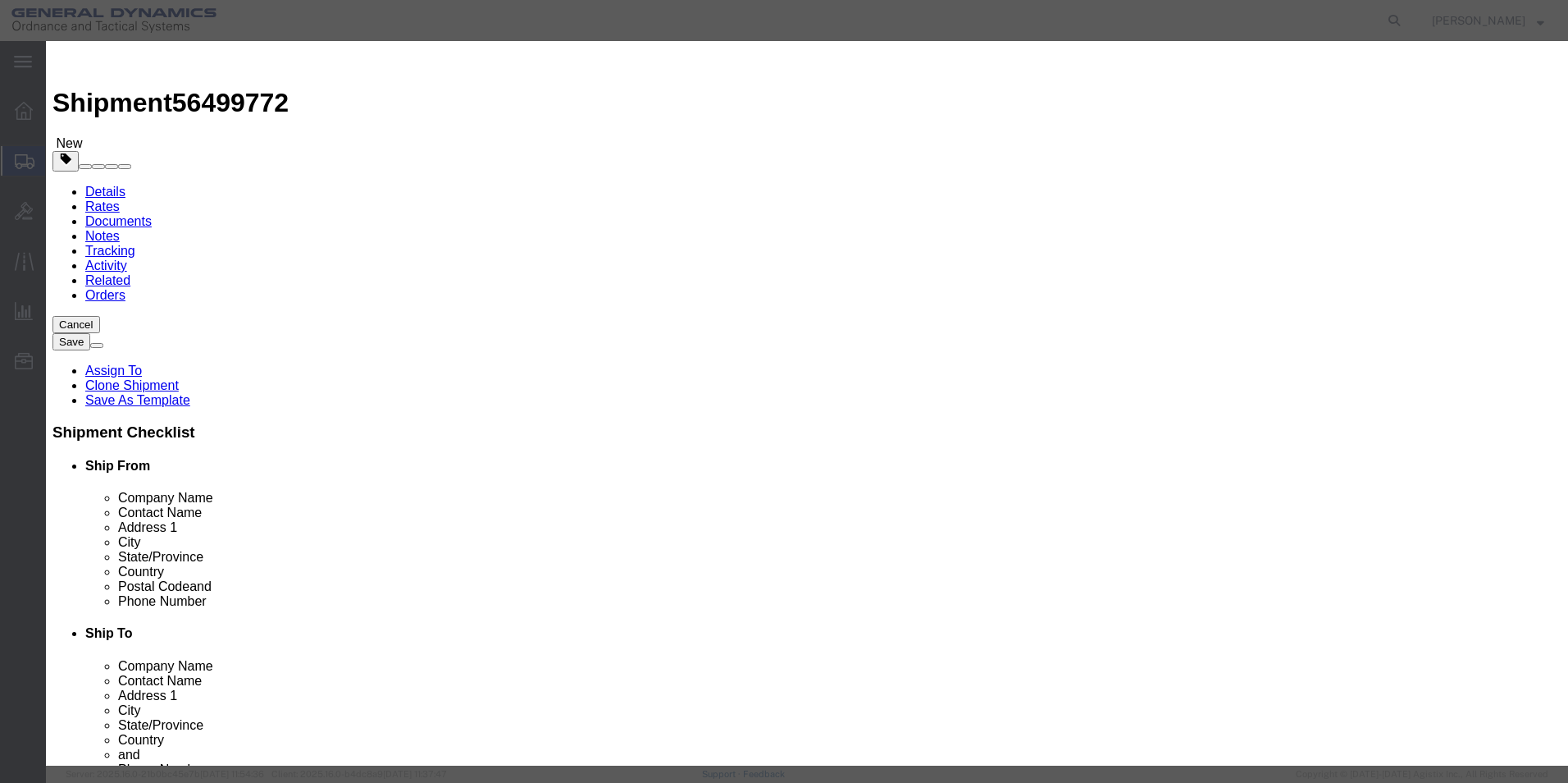
drag, startPoint x: 531, startPoint y: 159, endPoint x: 451, endPoint y: 159, distance: 80.0
click div "Pieces 1575.00 Select Bag Barrels 100Board Feet Bottle Box Blister Pack Carats …"
type input "1890"
type input "120"
click button "Save & Close"
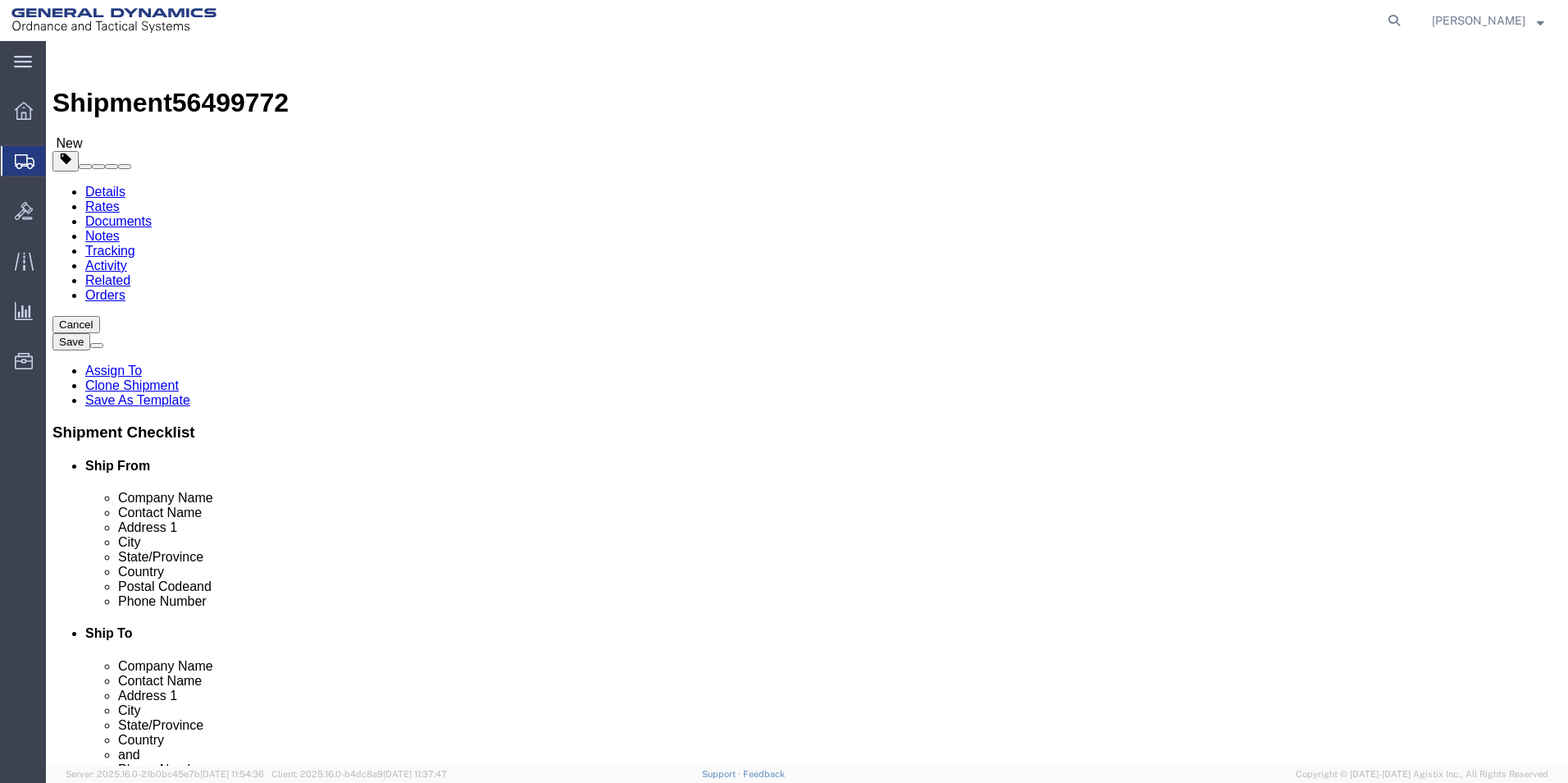
click link "Add Package"
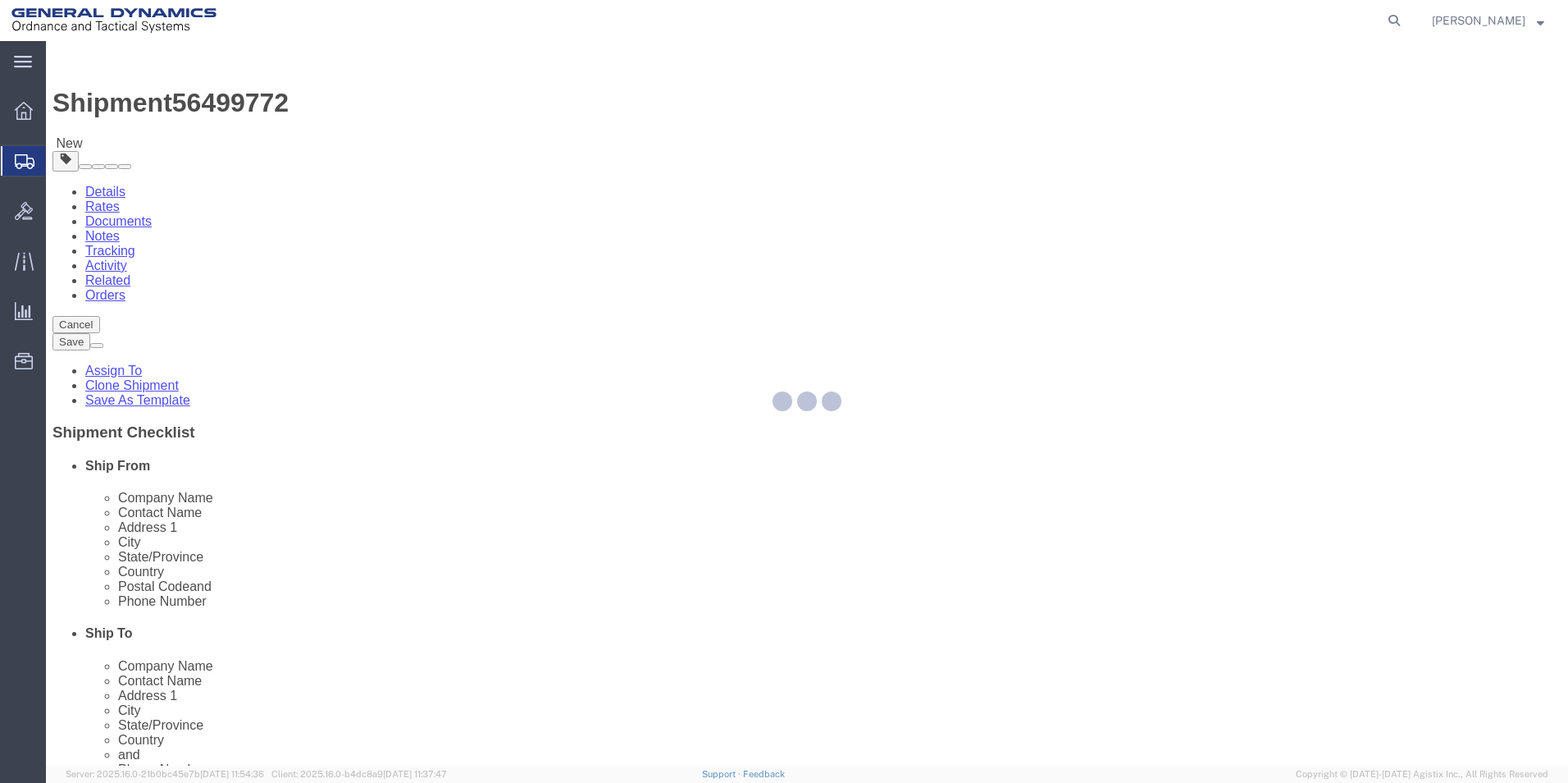
select select "PSNS"
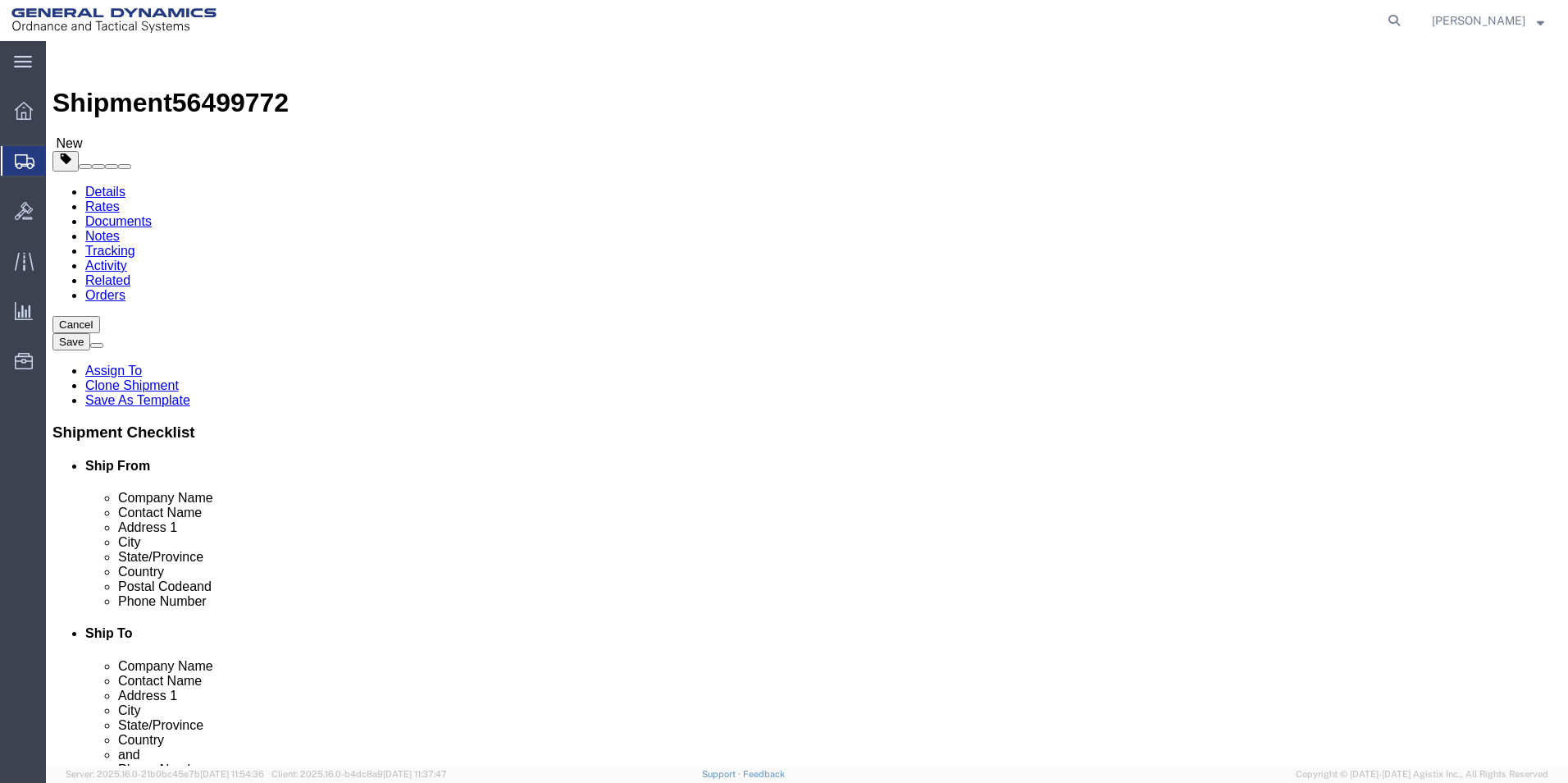
click select "Select Bale(s) Basket(s) Bolt(s) Bottle(s) Buckets Bulk Bundle(s) Can(s) Cardbo…"
select select "PSNS"
click select "Select Bale(s) Basket(s) Bolt(s) Bottle(s) Buckets Bulk Bundle(s) Can(s) Cardbo…"
click input "text"
type input "1"
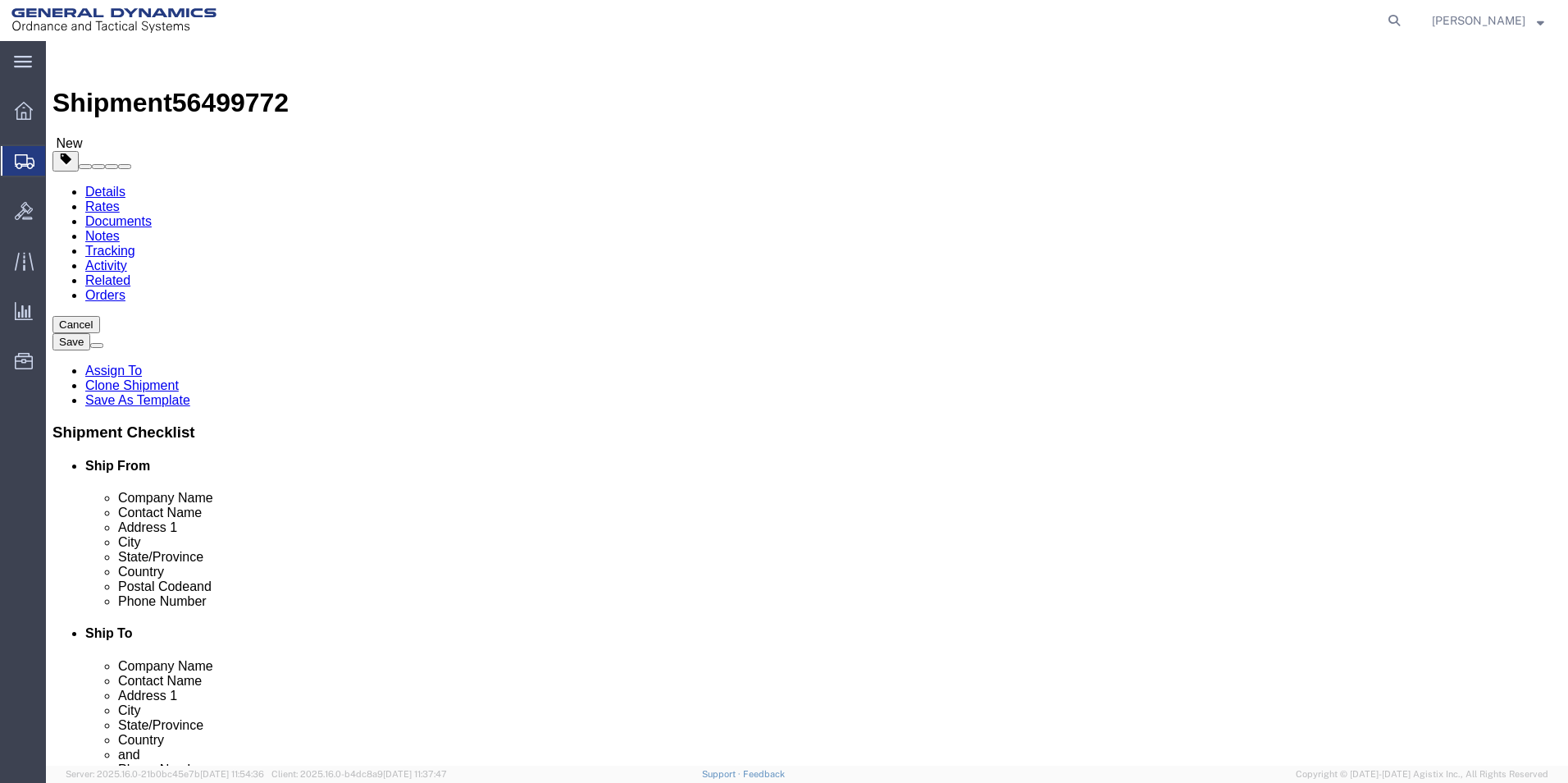
click input "text"
type input "48.00"
click input "text"
type input "40.00"
click input "text"
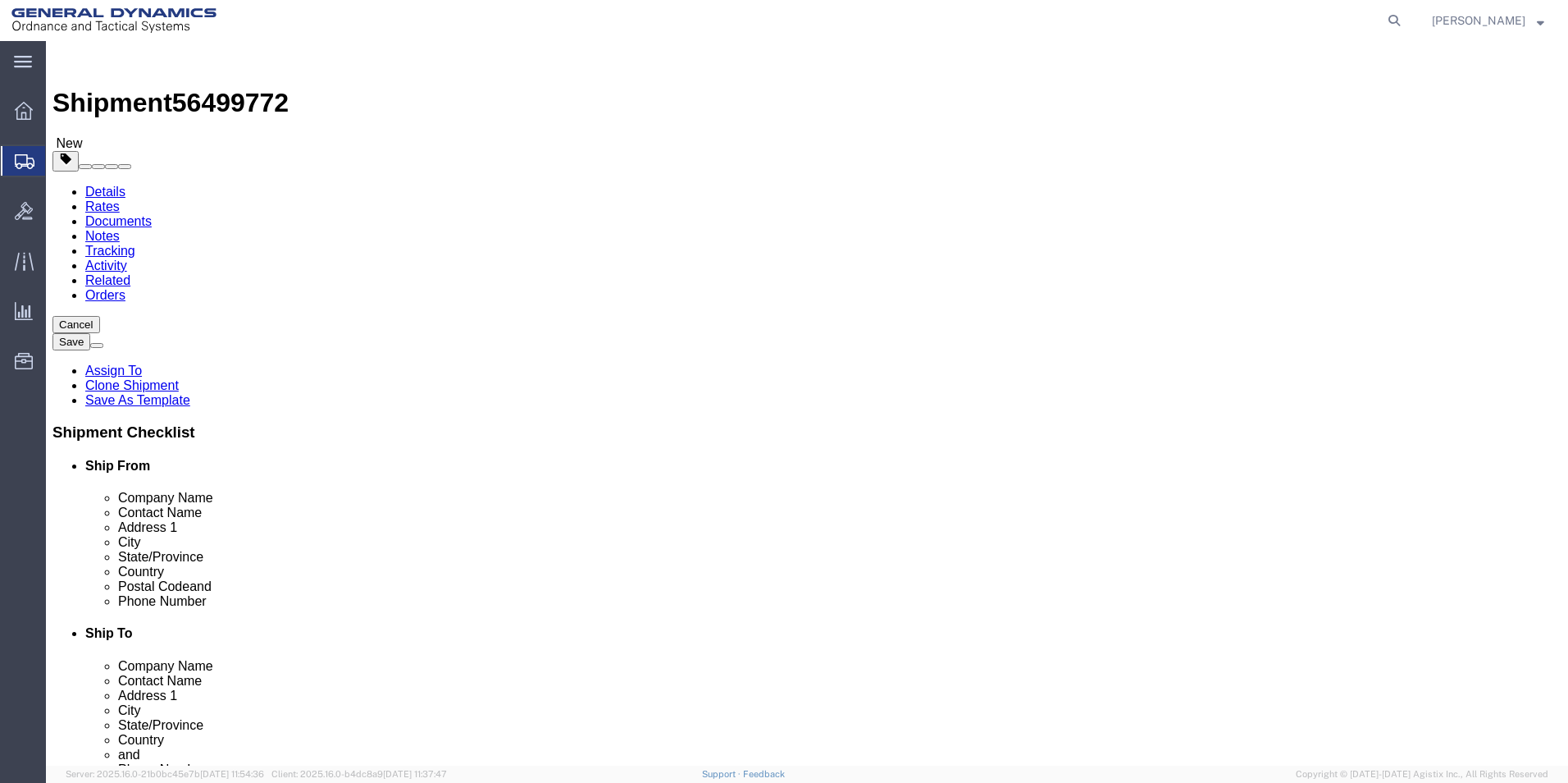
type input "38.00"
drag, startPoint x: 851, startPoint y: 422, endPoint x: 790, endPoint y: 427, distance: 61.2
click div "Weight 0.00 Select kgs lbs Ship. t°"
type input "1560.00"
click ul
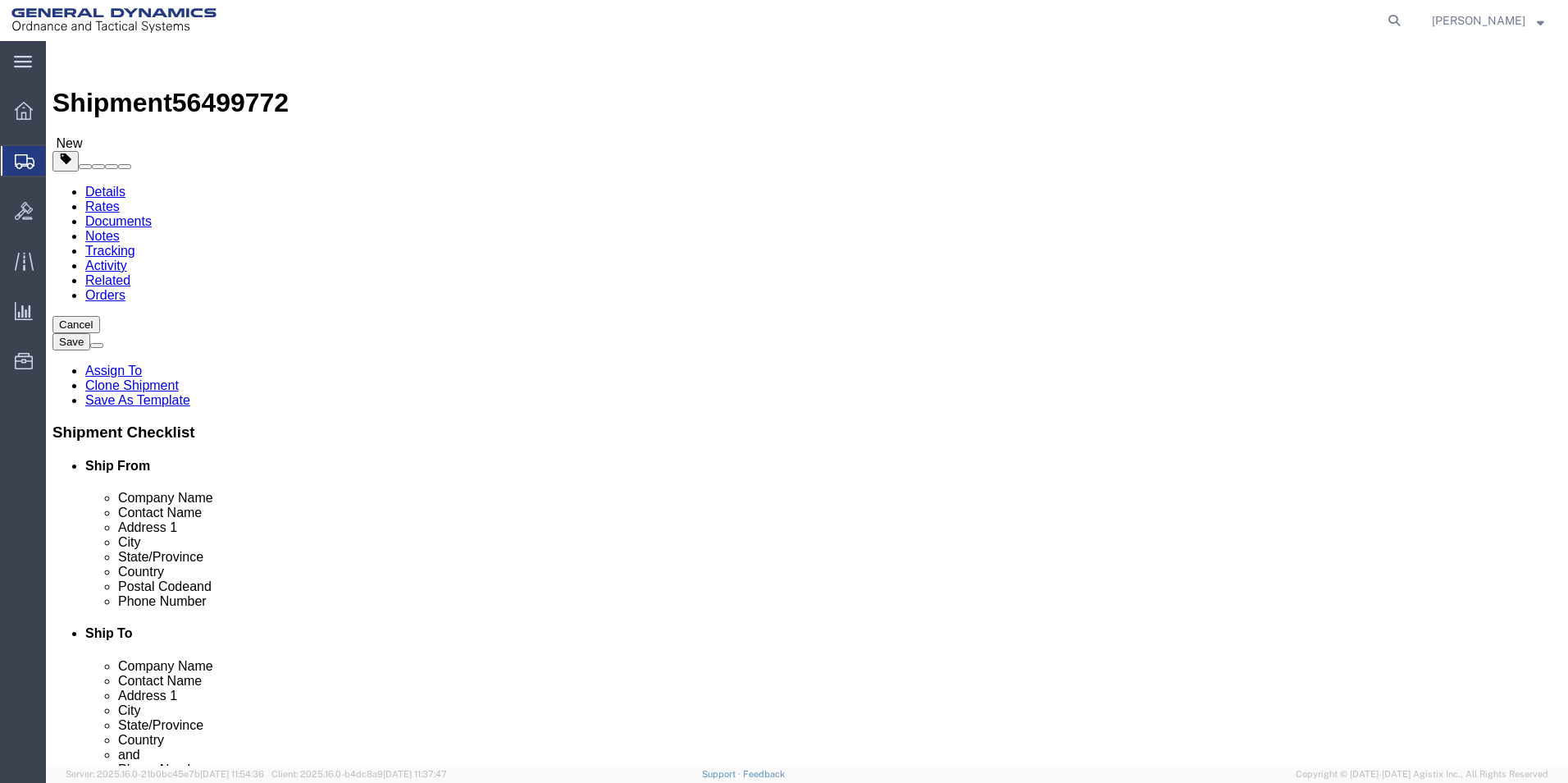
click link "Add Content"
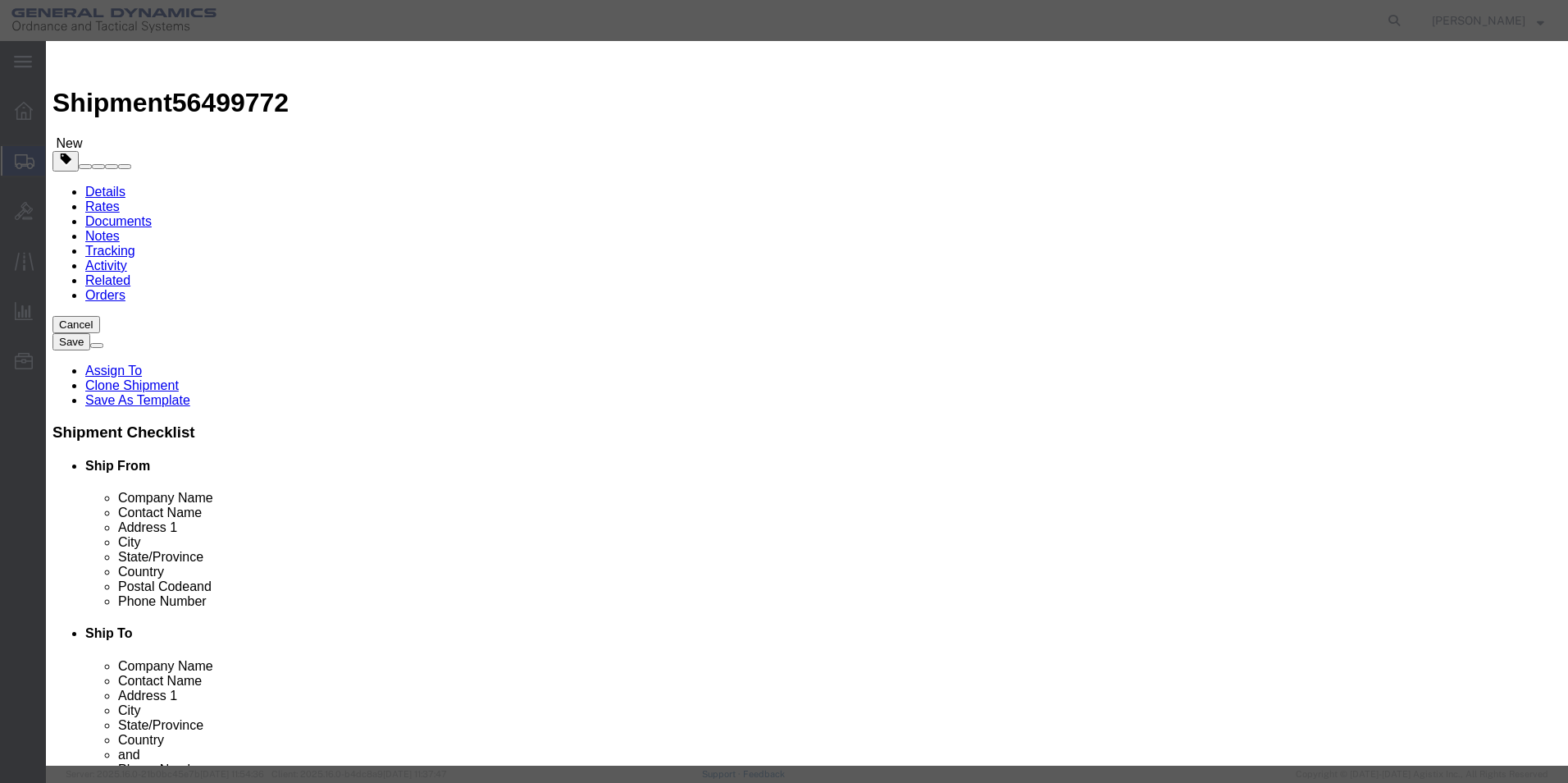
click input "text"
type input "120 mm HE Fuze Adapters"
drag, startPoint x: 488, startPoint y: 155, endPoint x: 452, endPoint y: 163, distance: 36.9
click div "Pieces 0 Select Bag Barrels 100Board Feet Bottle Box Blister Pack Carats Can Ca…"
type input "1890"
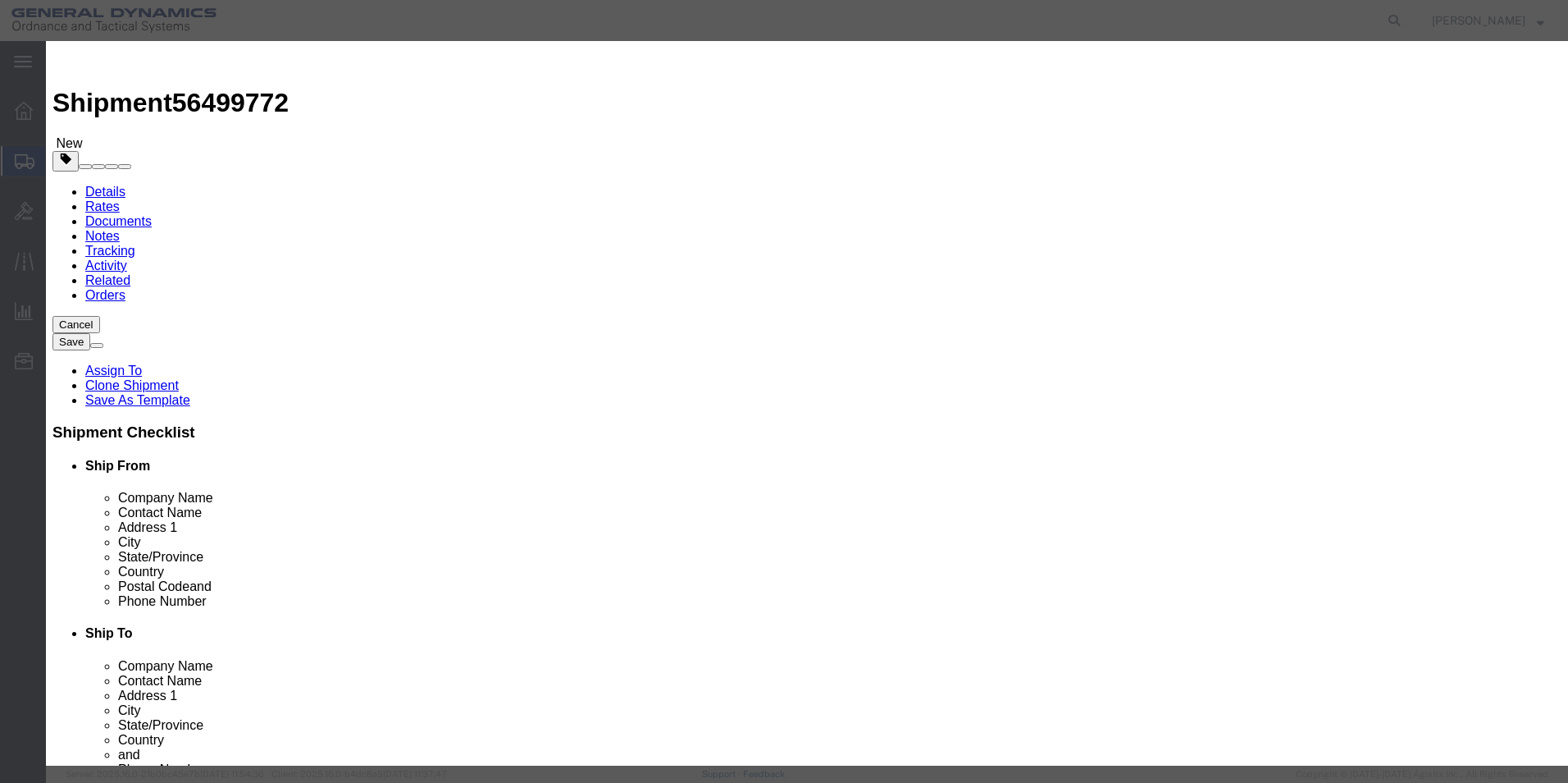
click input "text"
type input "100.00"
click select "Select 50 55 60 65 70 85 92.5 100 125 175 250 300 400"
select select "70"
click select "Select 50 55 60 65 70 85 92.5 100 125 175 250 300 400"
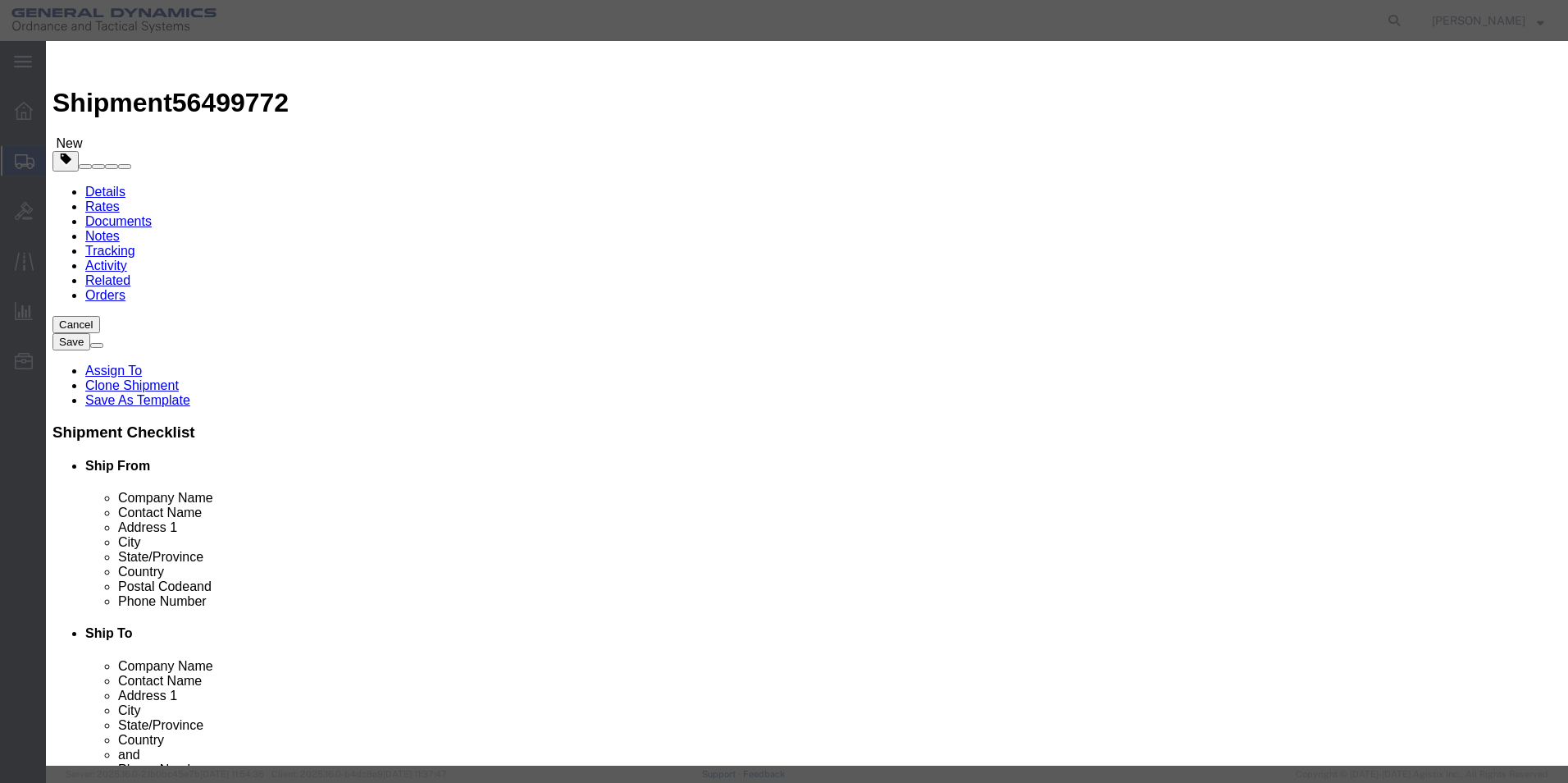
click textarea
type textarea "120 mm HE Fuze Adapters"
click select "Select [GEOGRAPHIC_DATA] [GEOGRAPHIC_DATA] [GEOGRAPHIC_DATA] [GEOGRAPHIC_DATA] …"
select select "US"
click select "Select [GEOGRAPHIC_DATA] [GEOGRAPHIC_DATA] [GEOGRAPHIC_DATA] [GEOGRAPHIC_DATA] …"
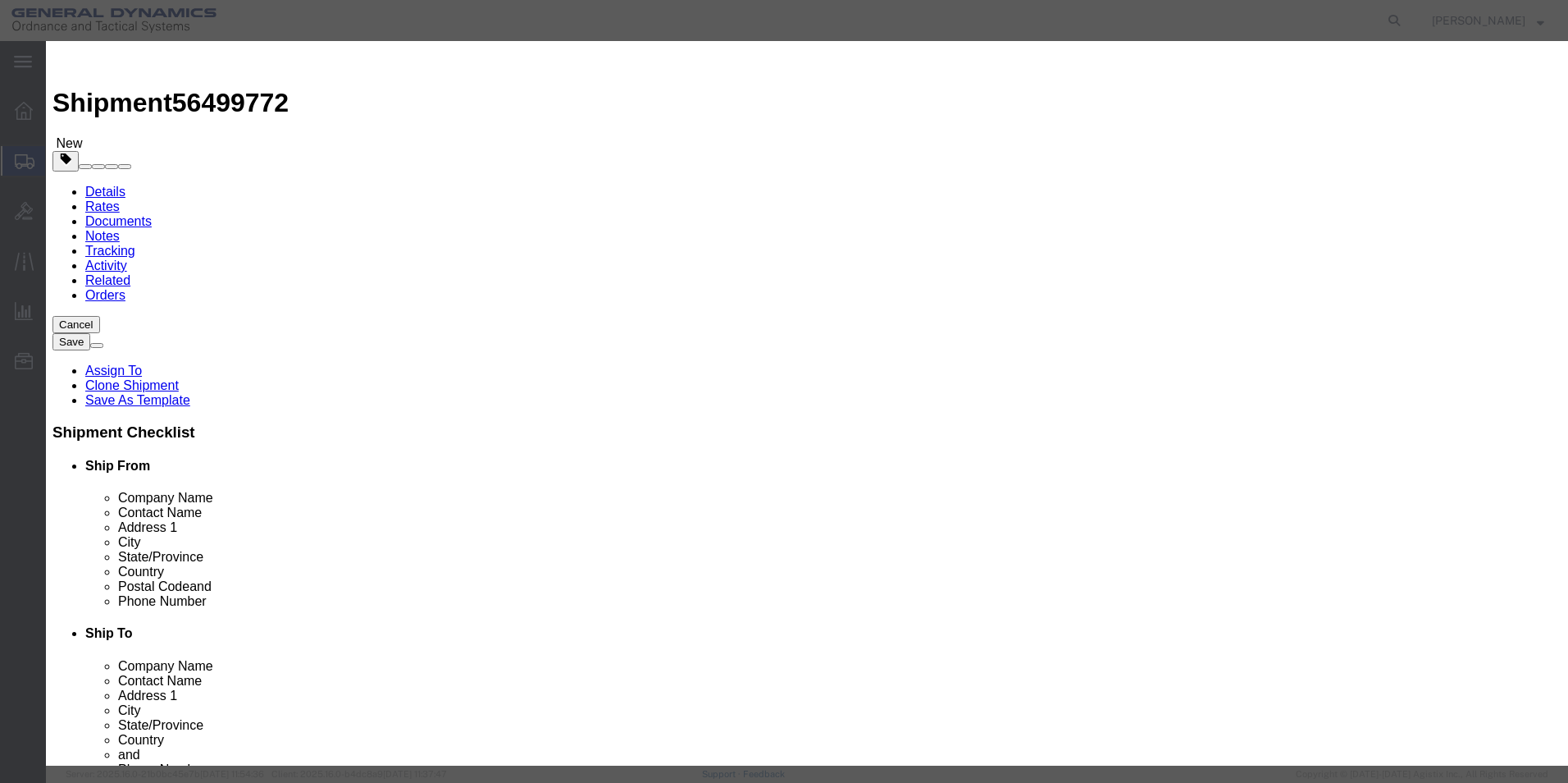
scroll to position [219, 0]
click select "Select ATF BIS DEA EPA FDA FTR ITAR OFAC Other (OPA)"
select select "ITAR"
click select "Select ATF BIS DEA EPA FDA FTR ITAR OFAC Other (OPA)"
click select "Select 123.11B 123.12 123.13 123.16B1 123.16B2 123.16B3 123.16B4 123.16B5 123.1…"
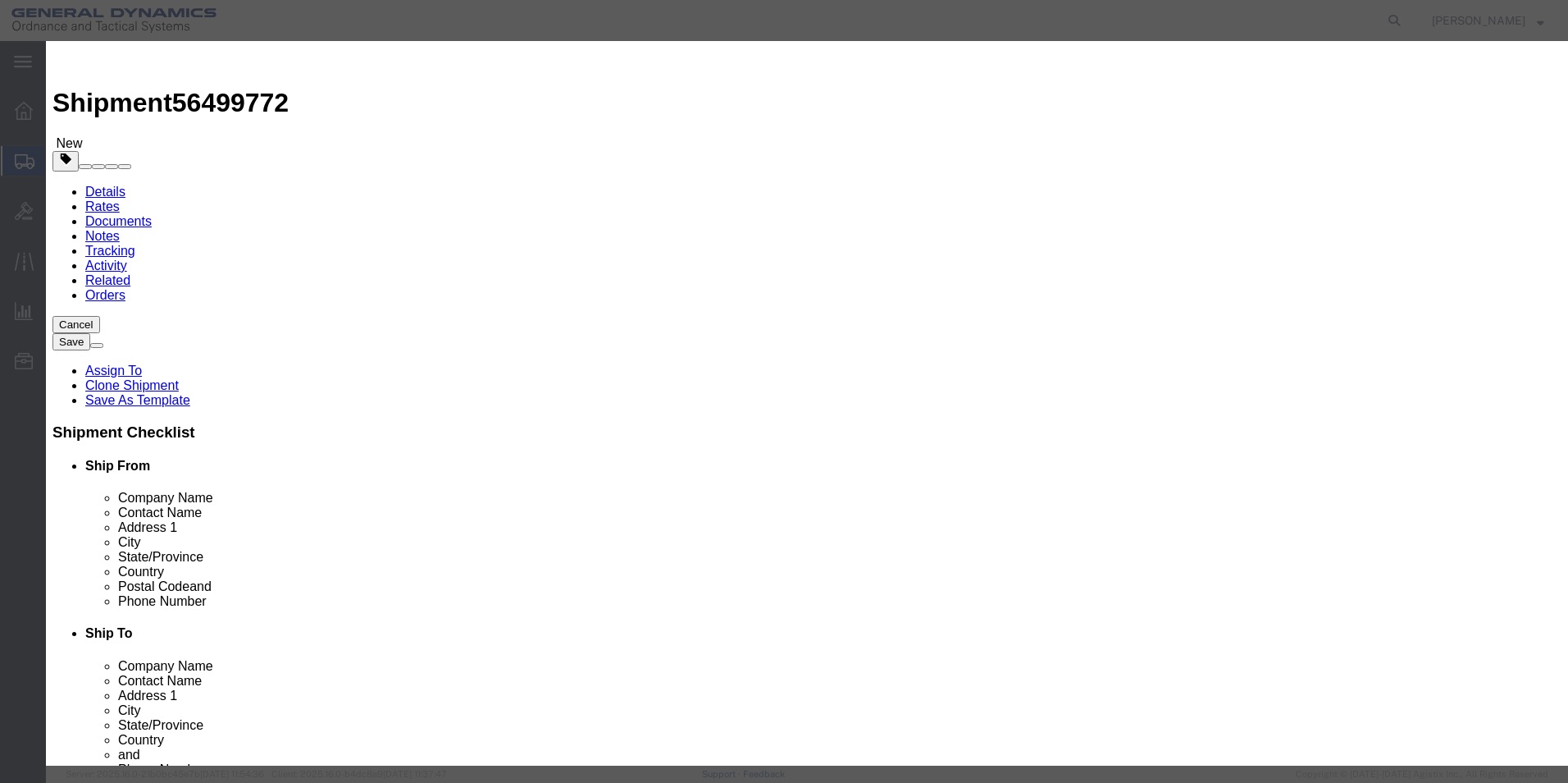
select select "126.5B"
click select "Select 123.11B 123.12 123.13 123.16B1 123.16B2 123.16B3 123.16B4 123.16B5 123.1…"
click button "Save & Close"
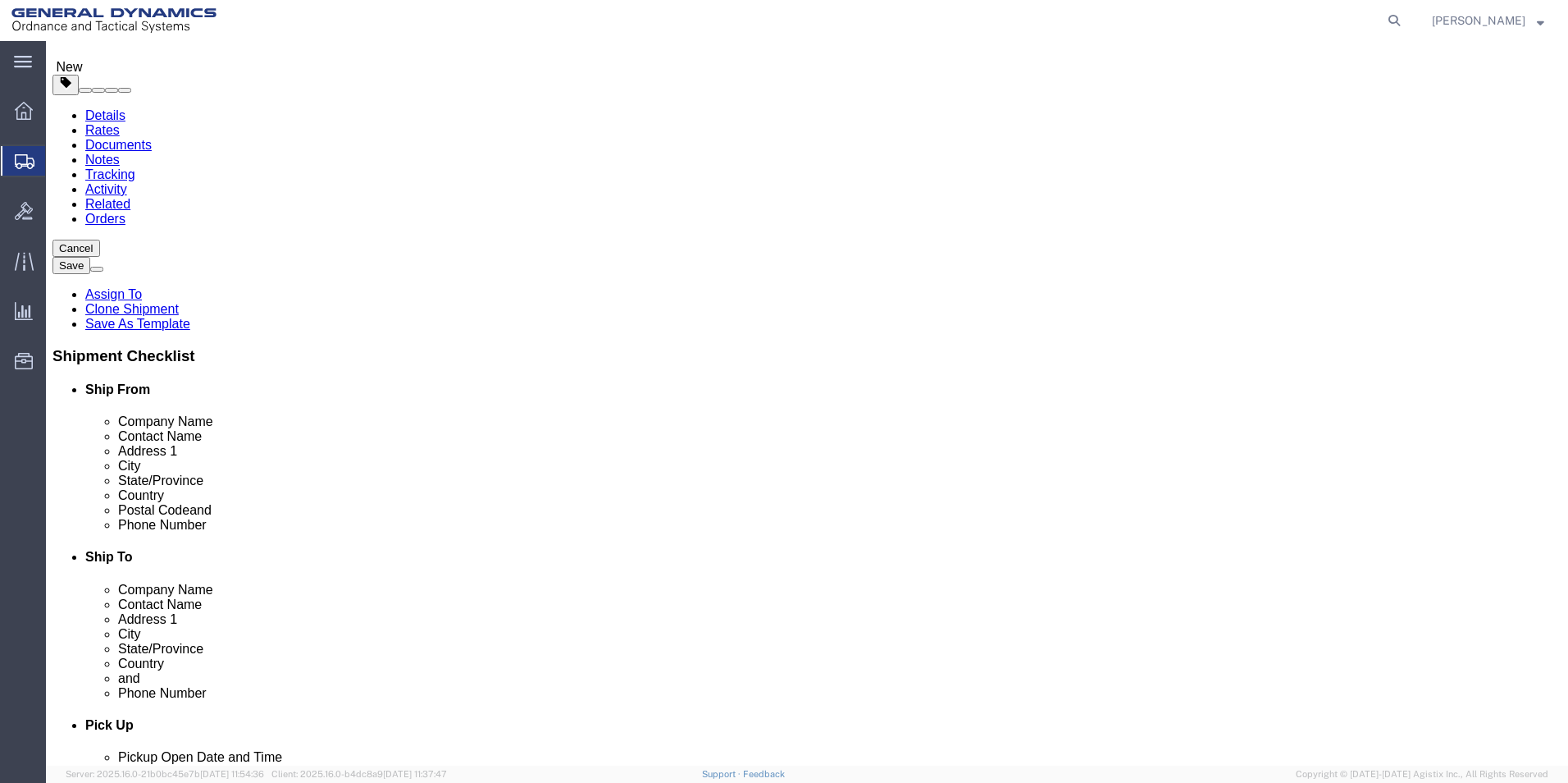
scroll to position [152, 0]
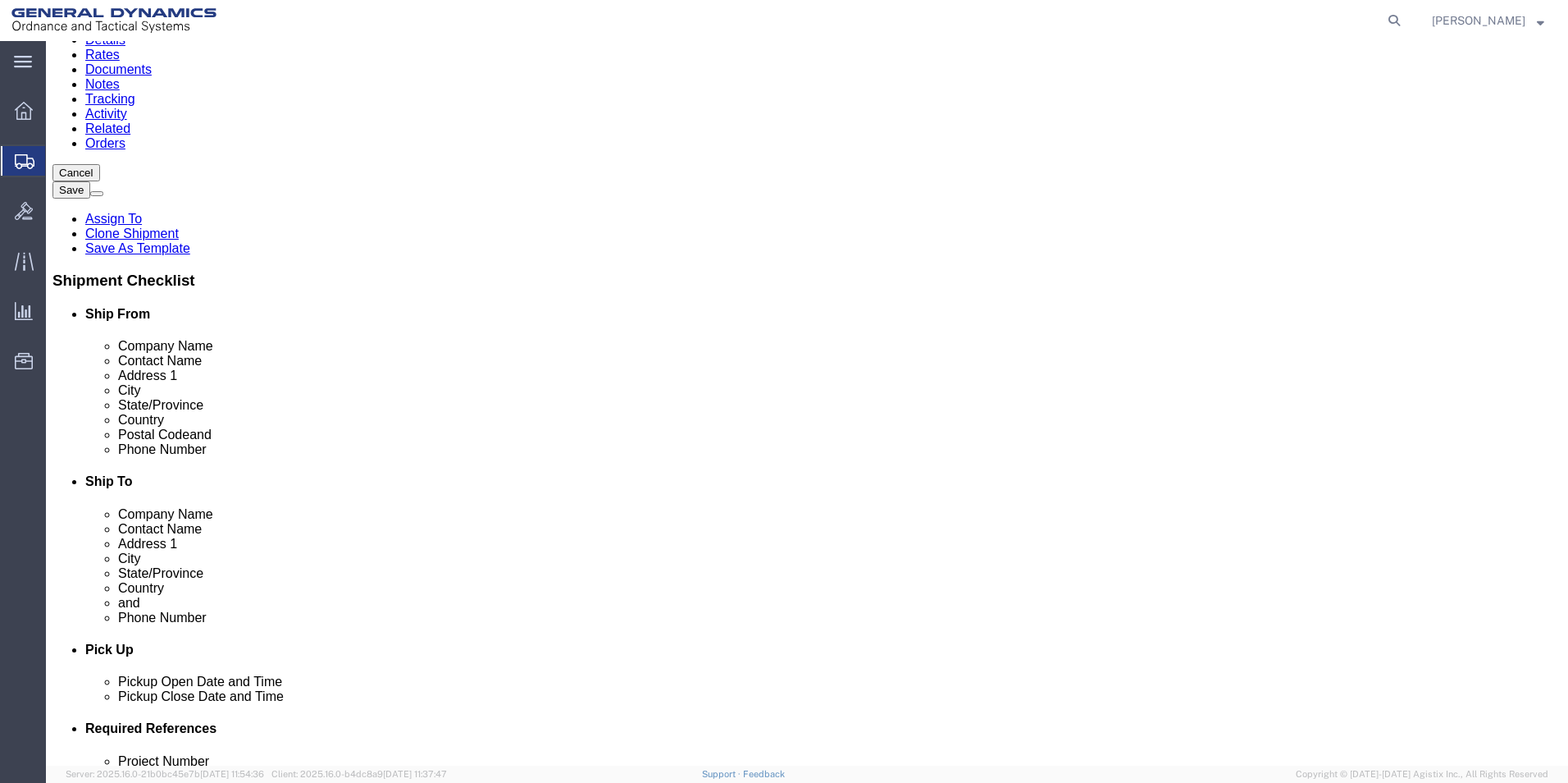
click button "Continue"
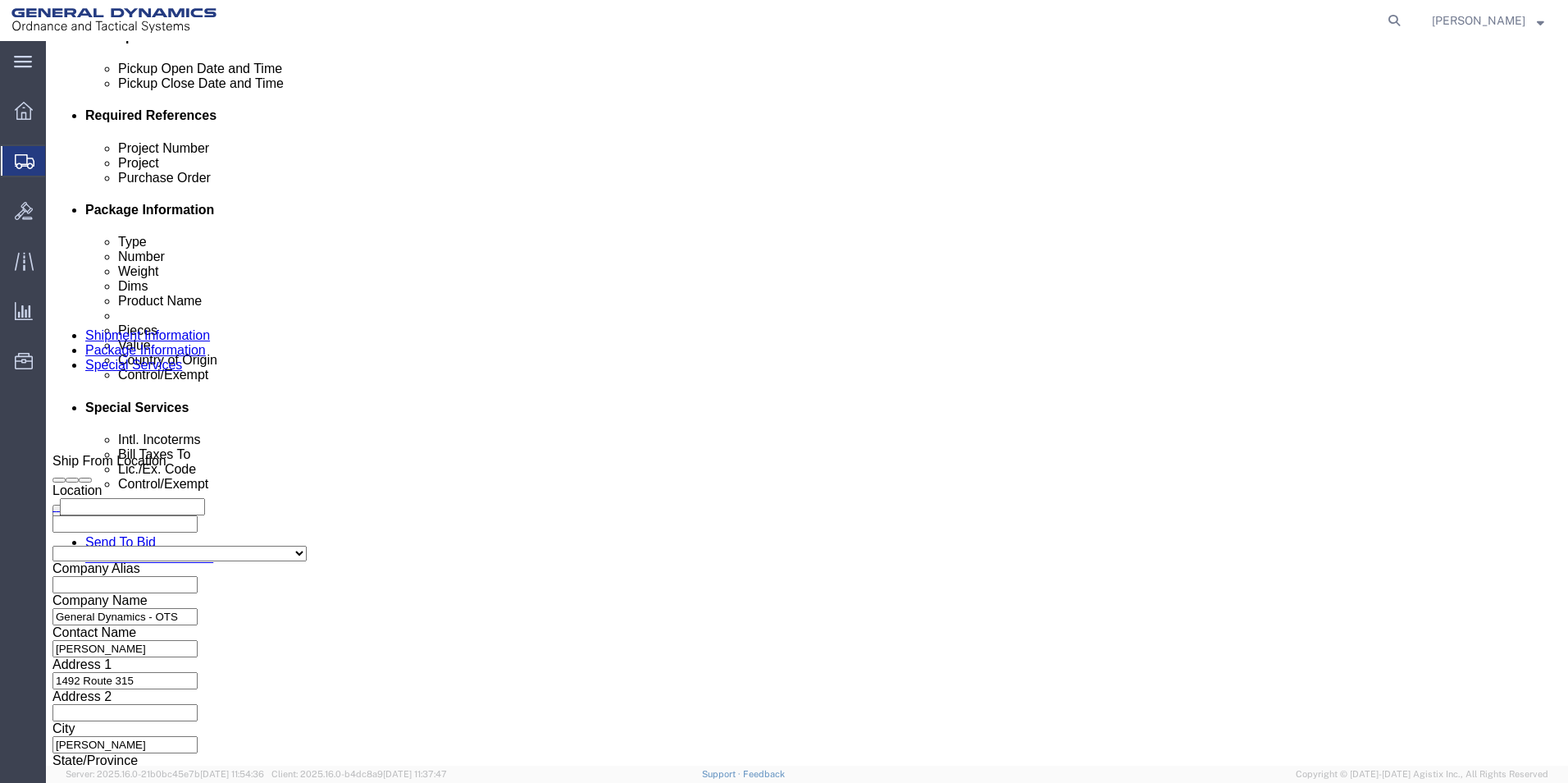
scroll to position [748, 0]
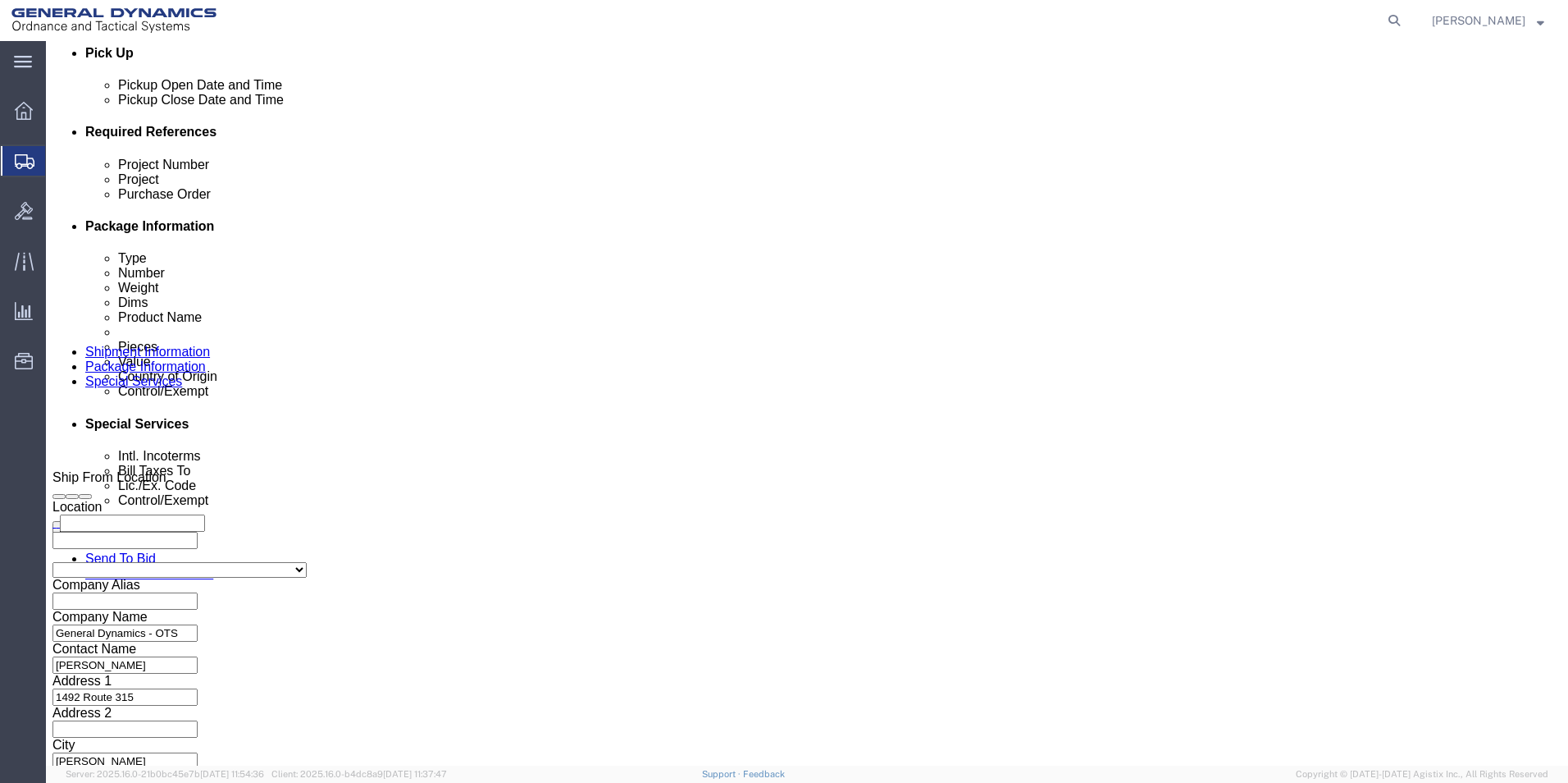
click select "Select Carriage Insurance Paid Carriage Paid To Cost and Freight Cost Insurance…"
select select "CFR"
click select "Select Carriage Insurance Paid Carriage Paid To Cost and Freight Cost Insurance…"
select select "SHIP"
click select "Select Recipient Account Sender/Shipper Third Party Account"
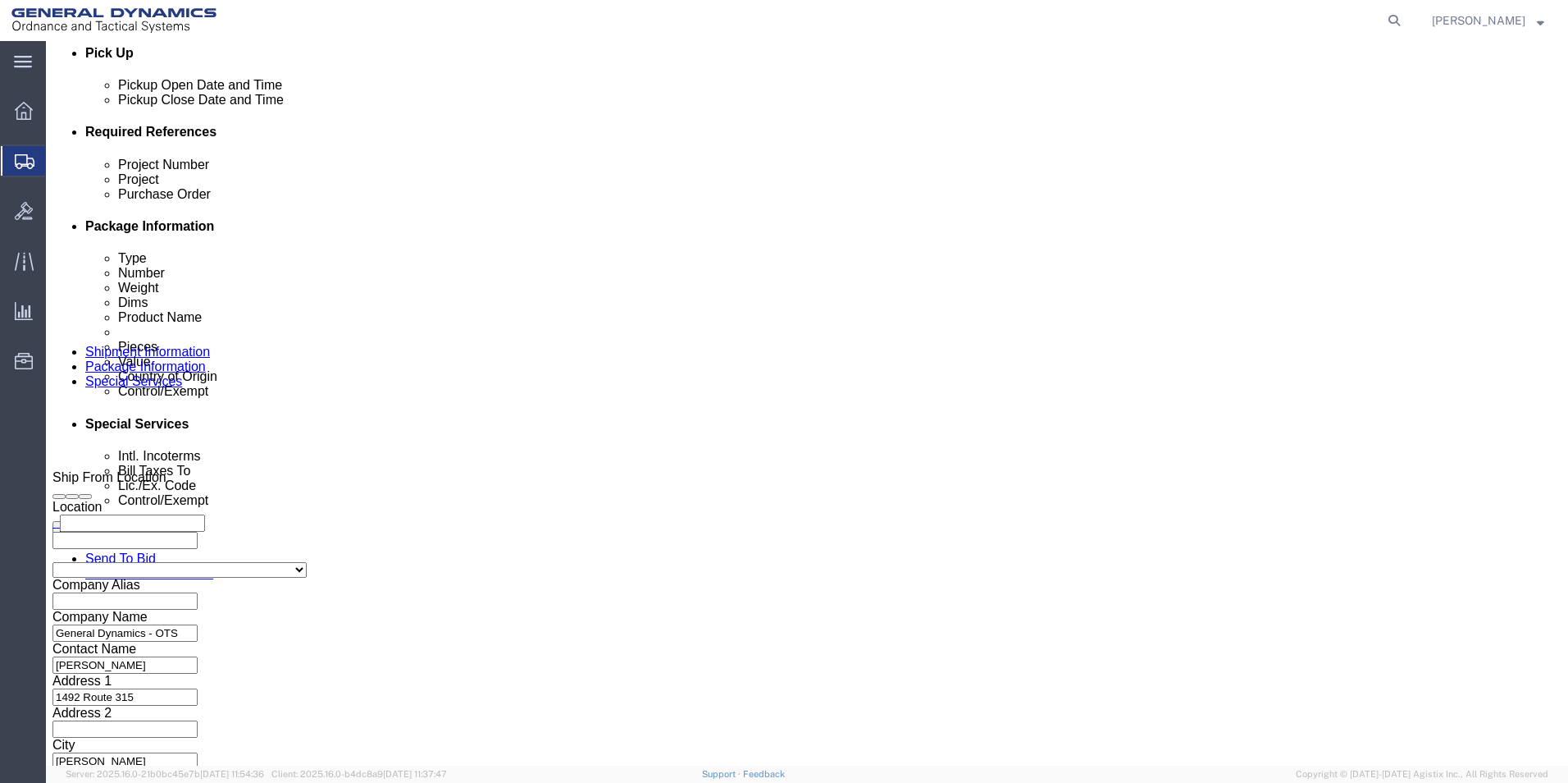
select select "SHIP"
click select "Select Recipient Account Sender/Shipper Third Party Account"
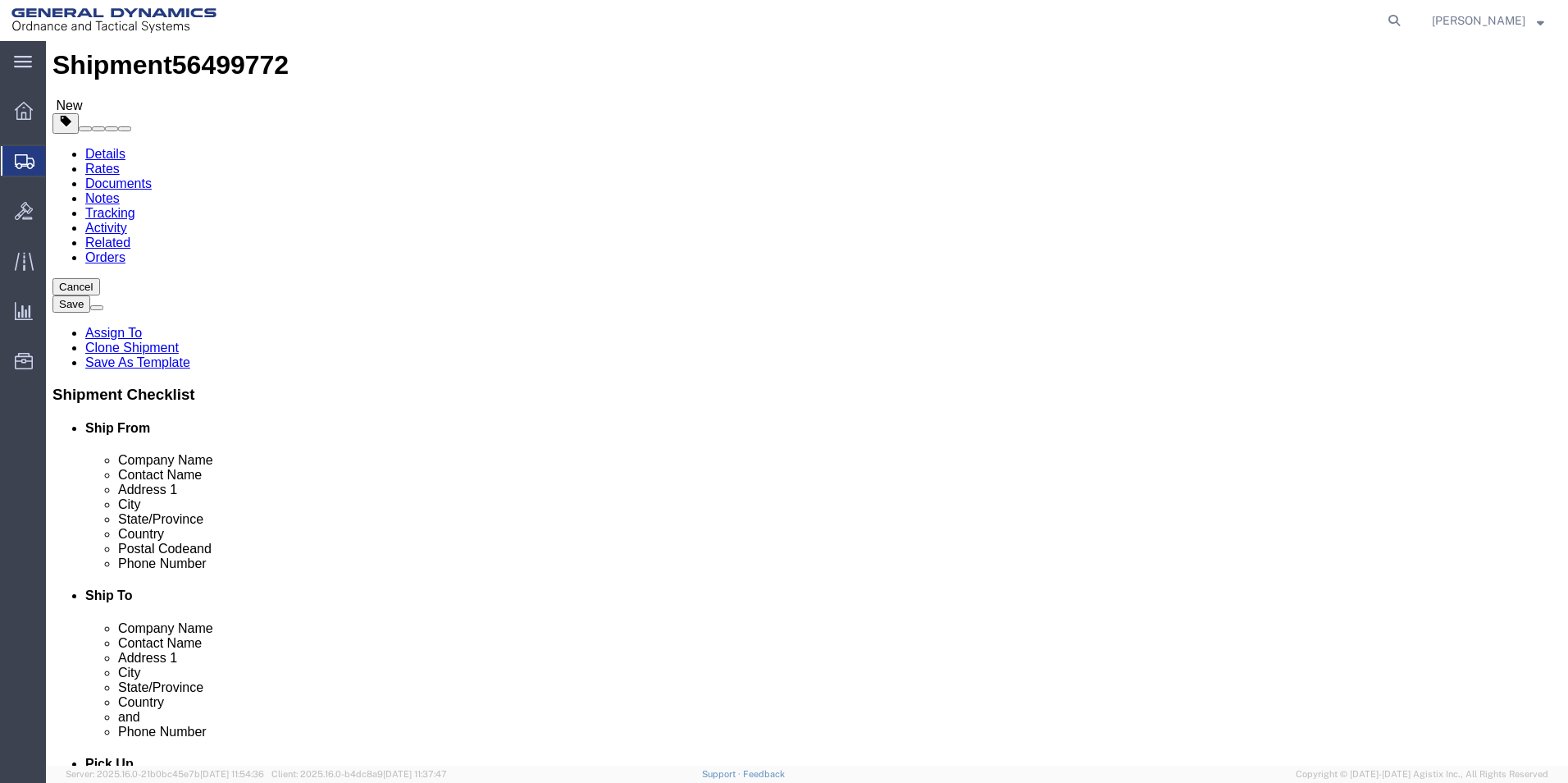
scroll to position [0, 0]
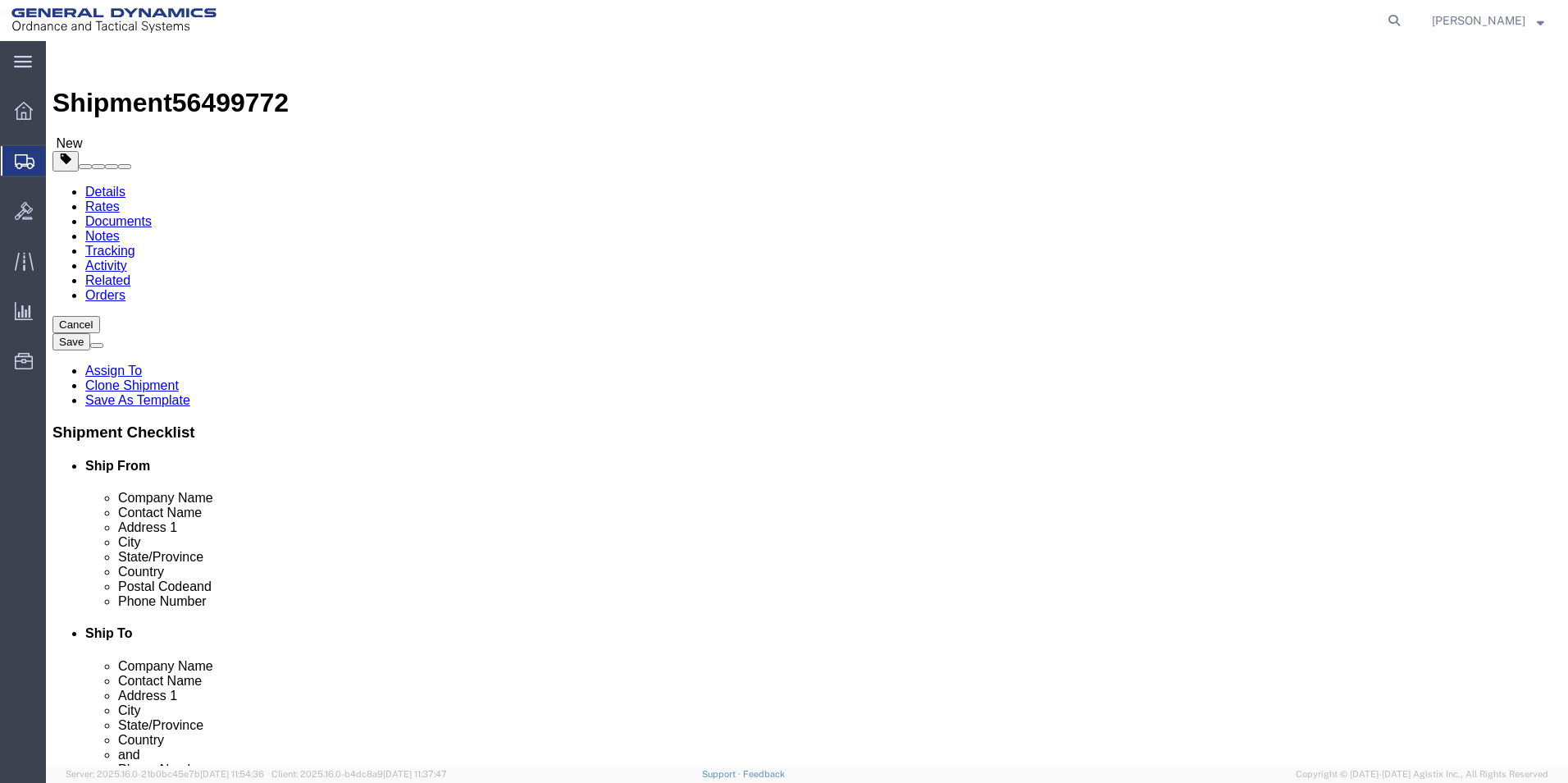
click button "Rate Shipment"
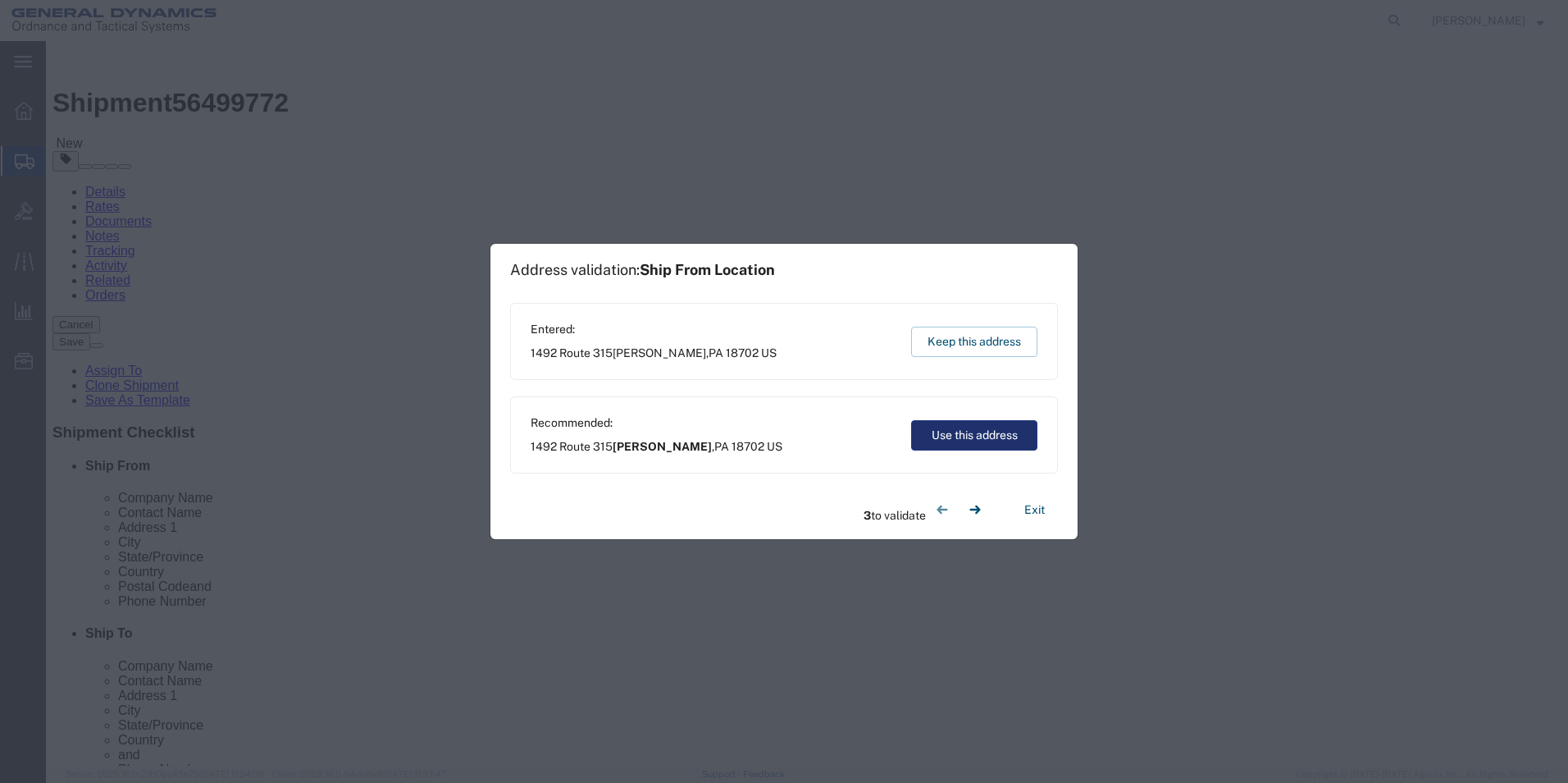
click at [968, 441] on button "Use this address" at bounding box center [974, 435] width 126 height 30
click at [968, 440] on button "Use this address" at bounding box center [974, 435] width 126 height 30
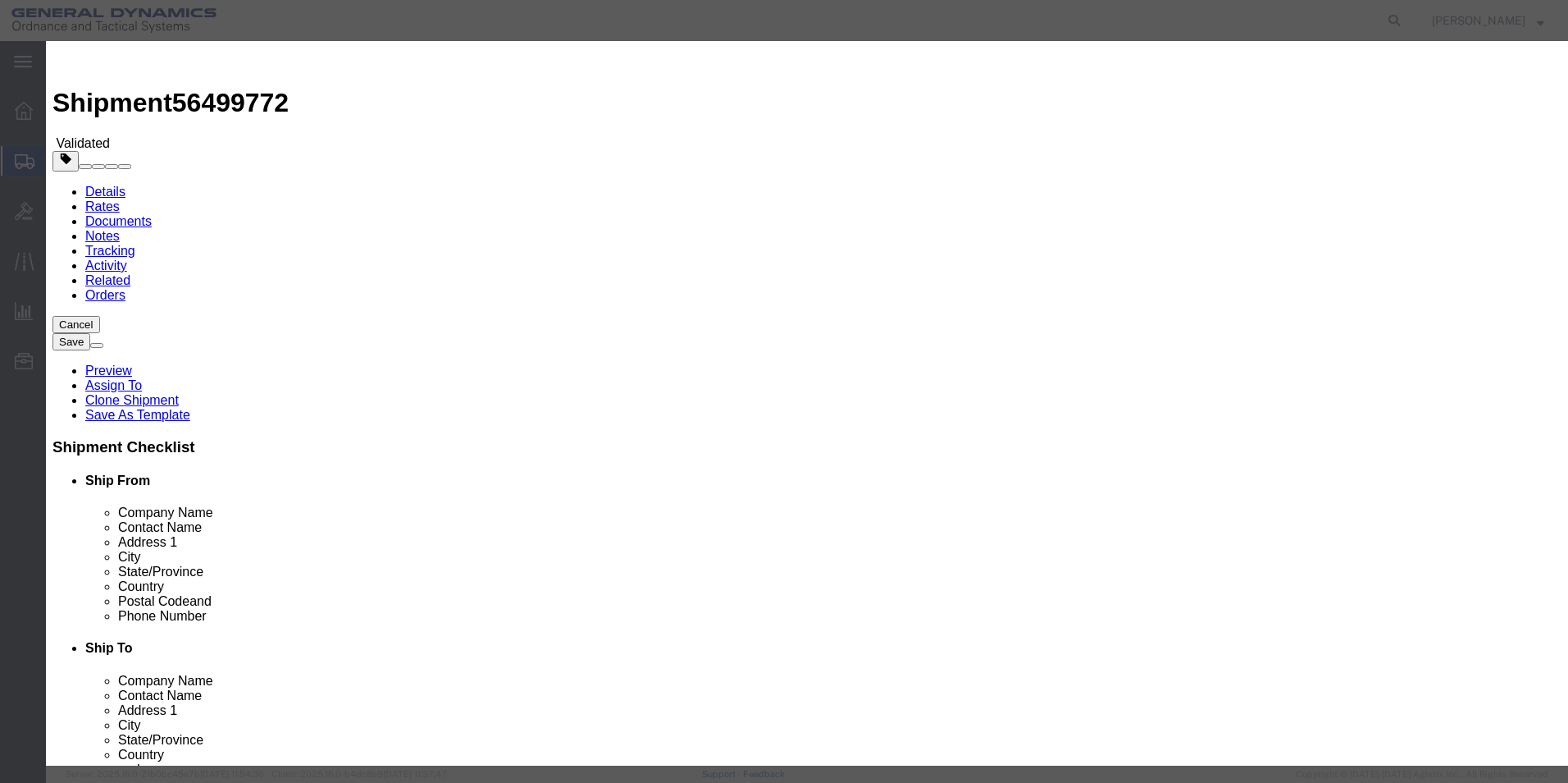
select select "3224"
select select "11790"
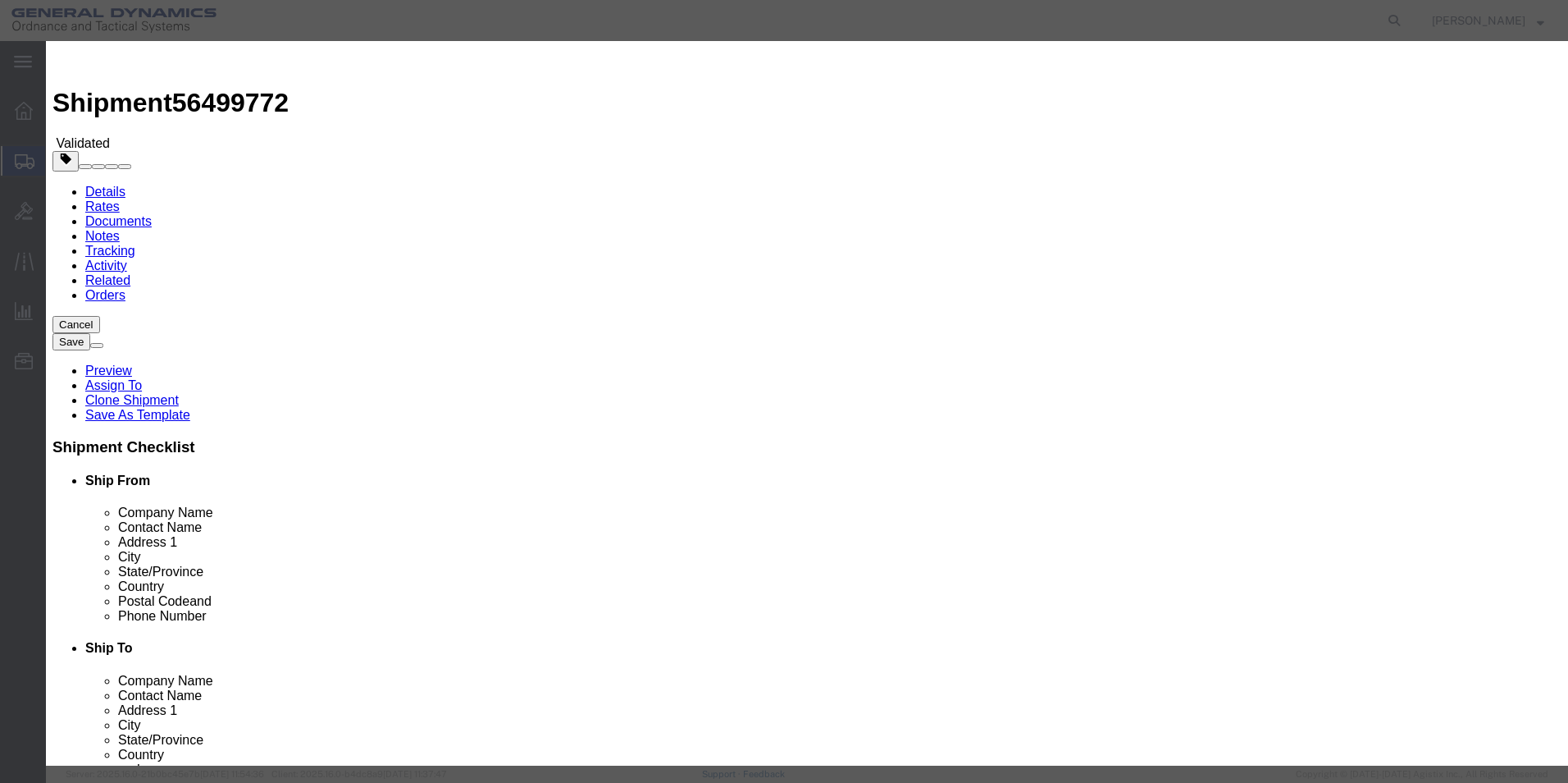
checkbox input "true"
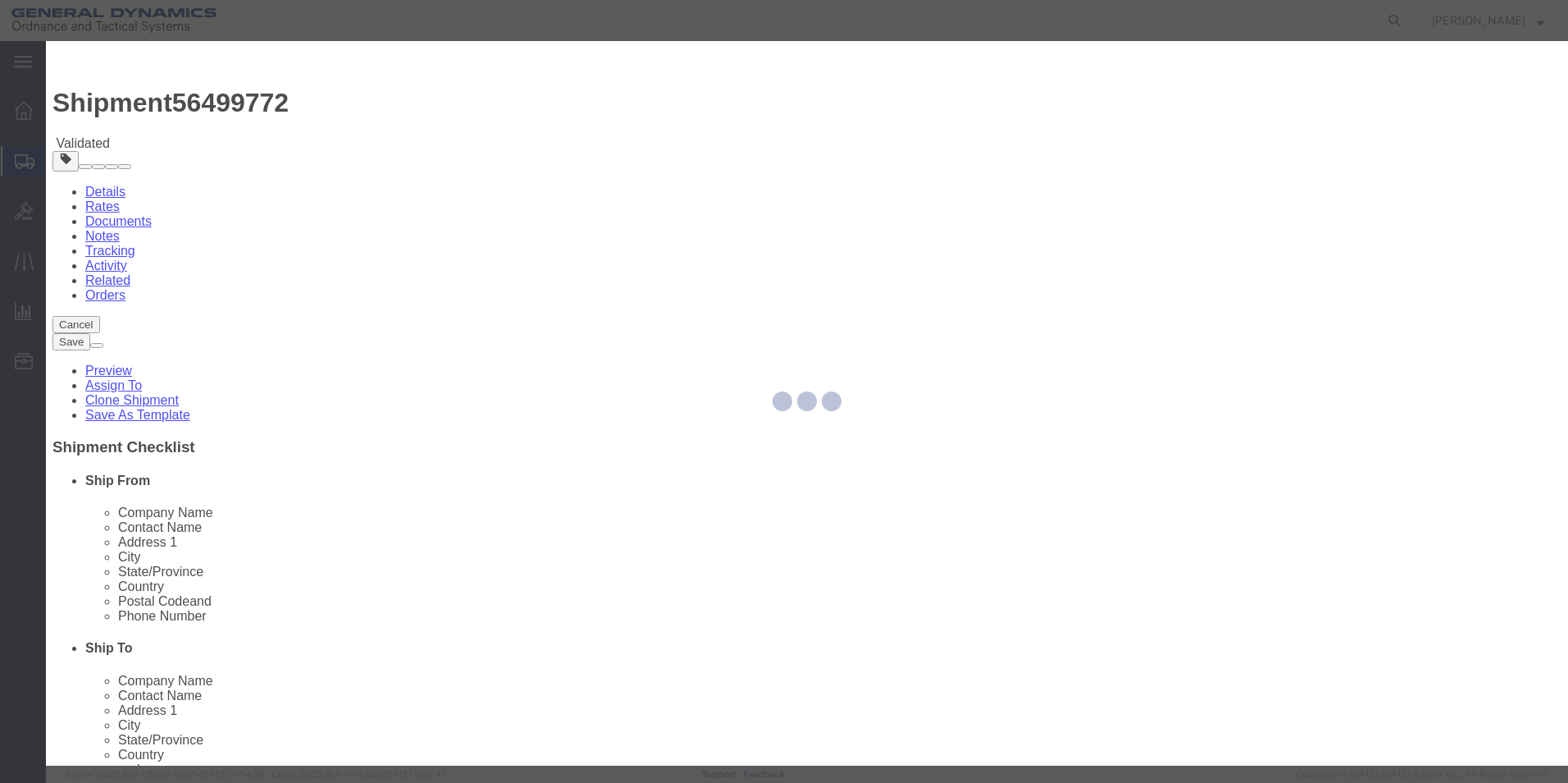
type input "[PERSON_NAME]"
type input "5709087062"
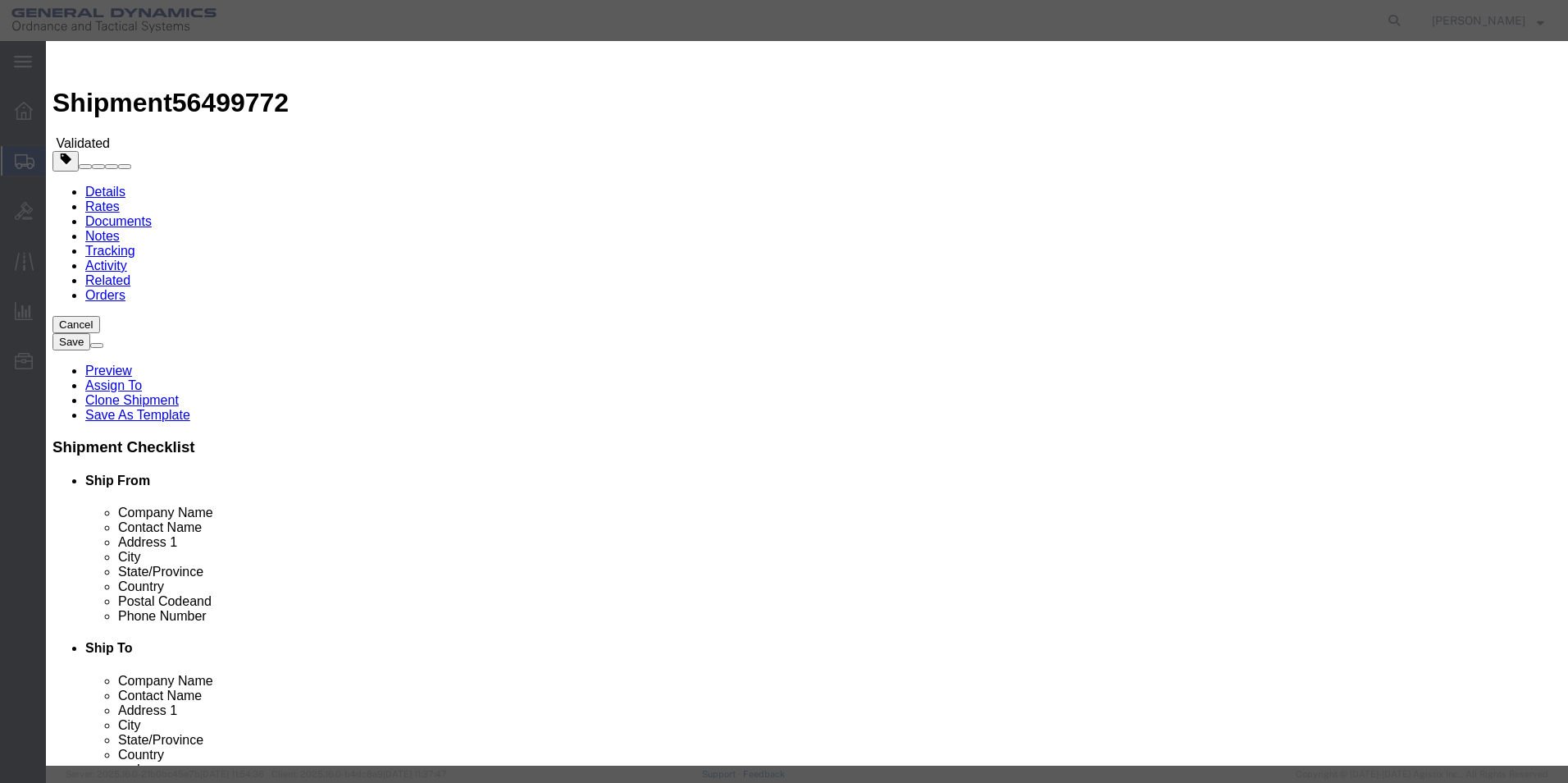
type input "56499772"
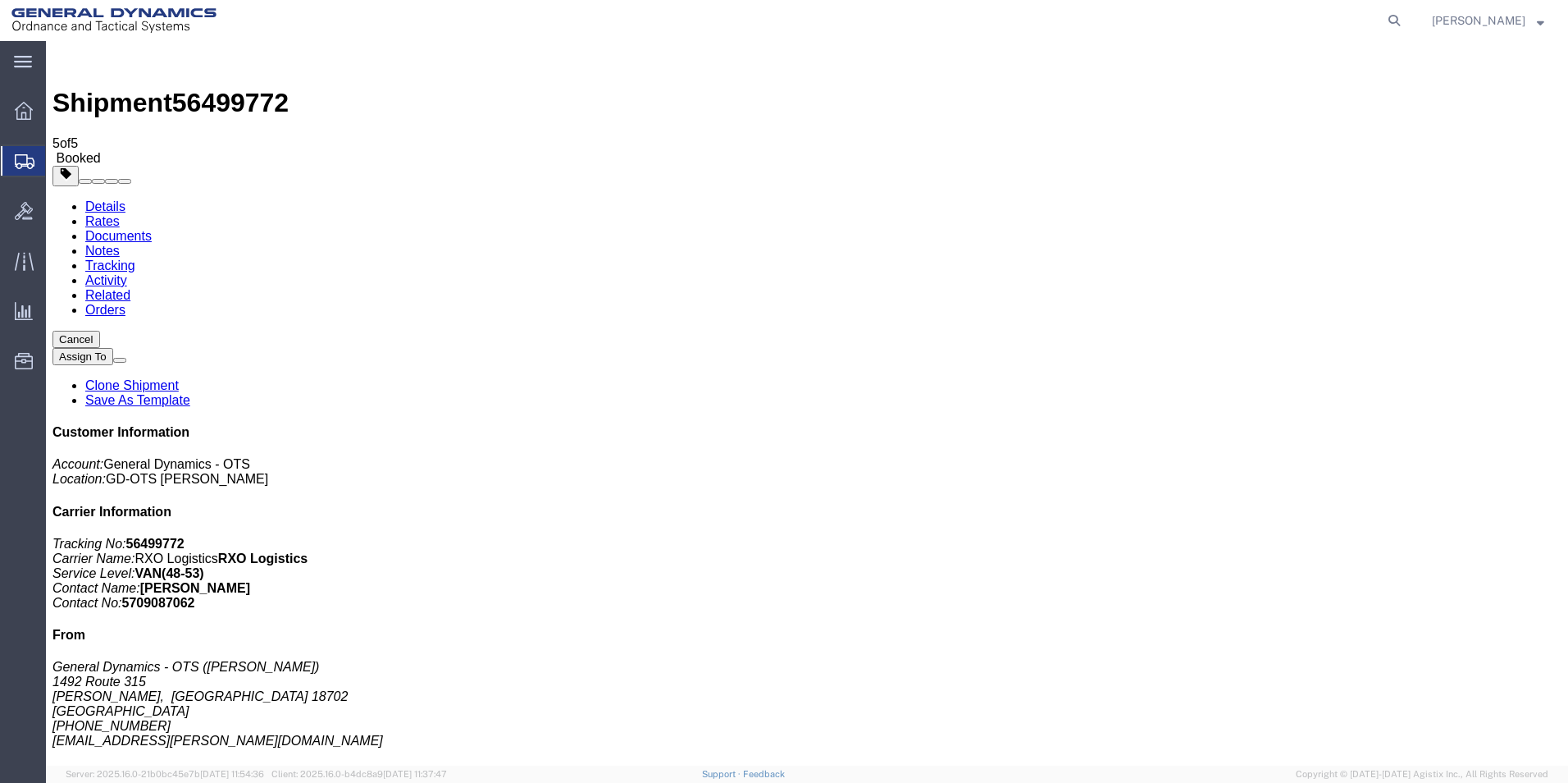
click at [178, 378] on link "Clone Shipment" at bounding box center [131, 385] width 93 height 14
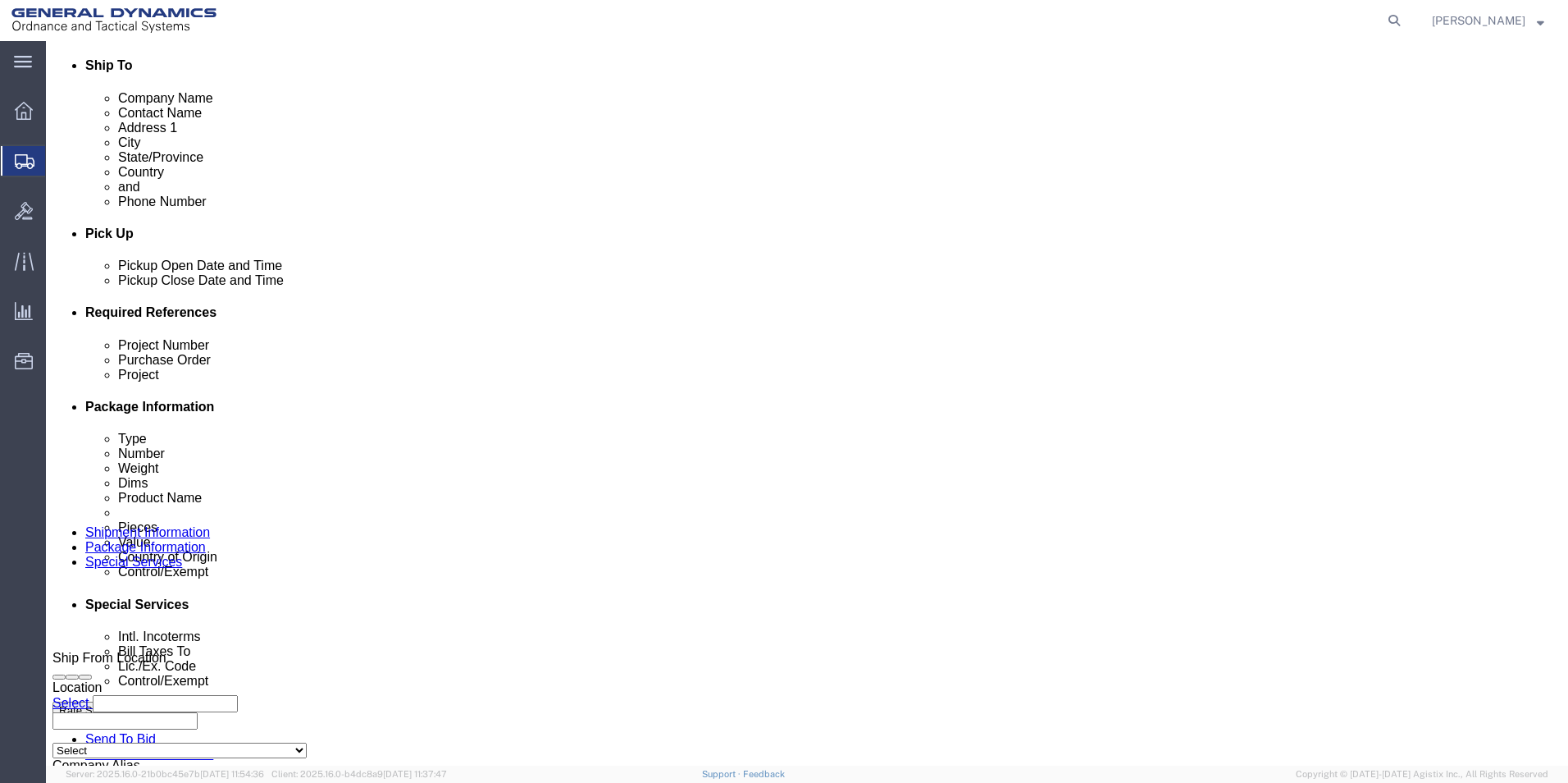
scroll to position [576, 0]
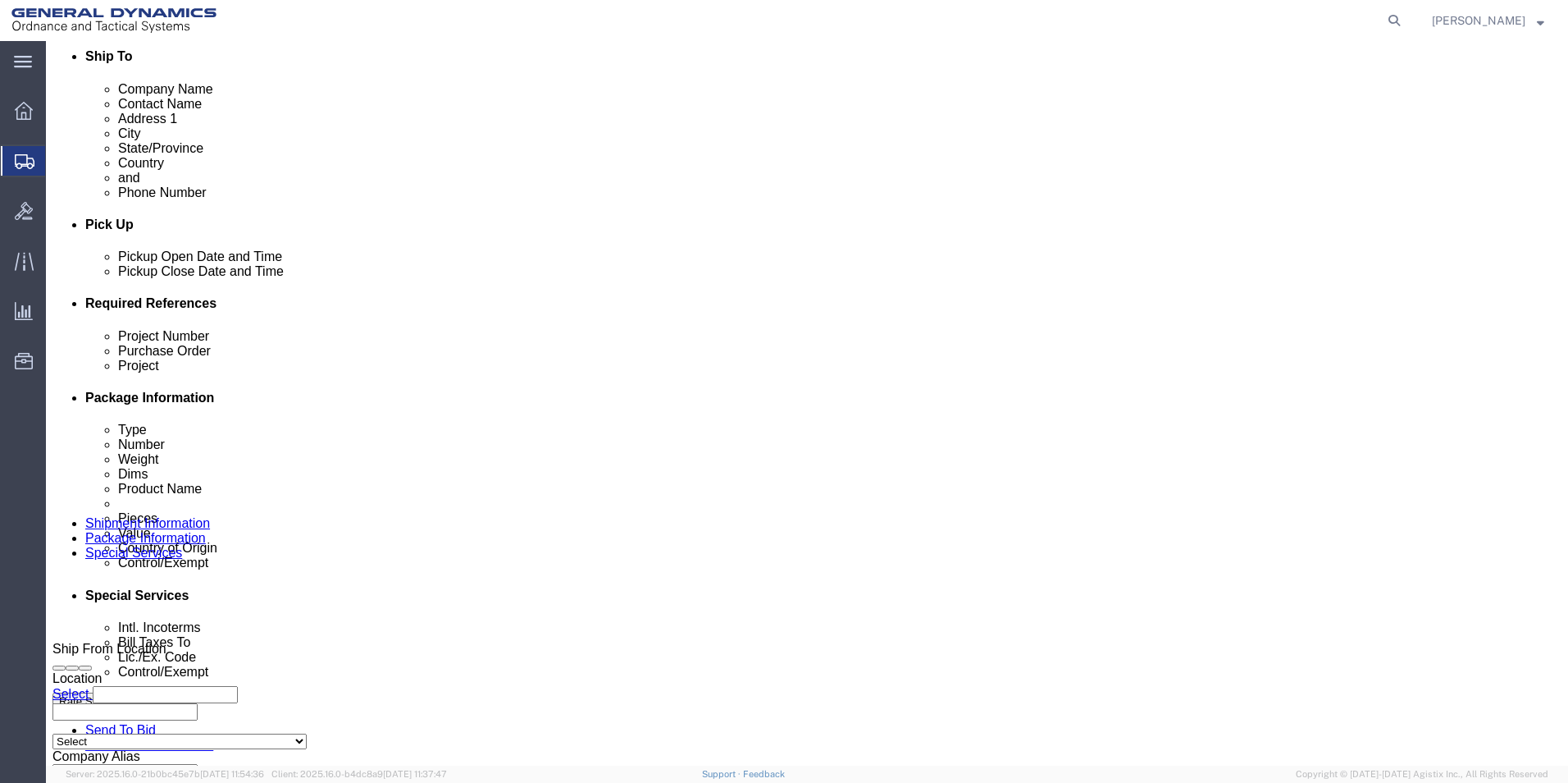
click div "[DATE] 10:00 AM"
type input "1:00 PM"
click button "Apply"
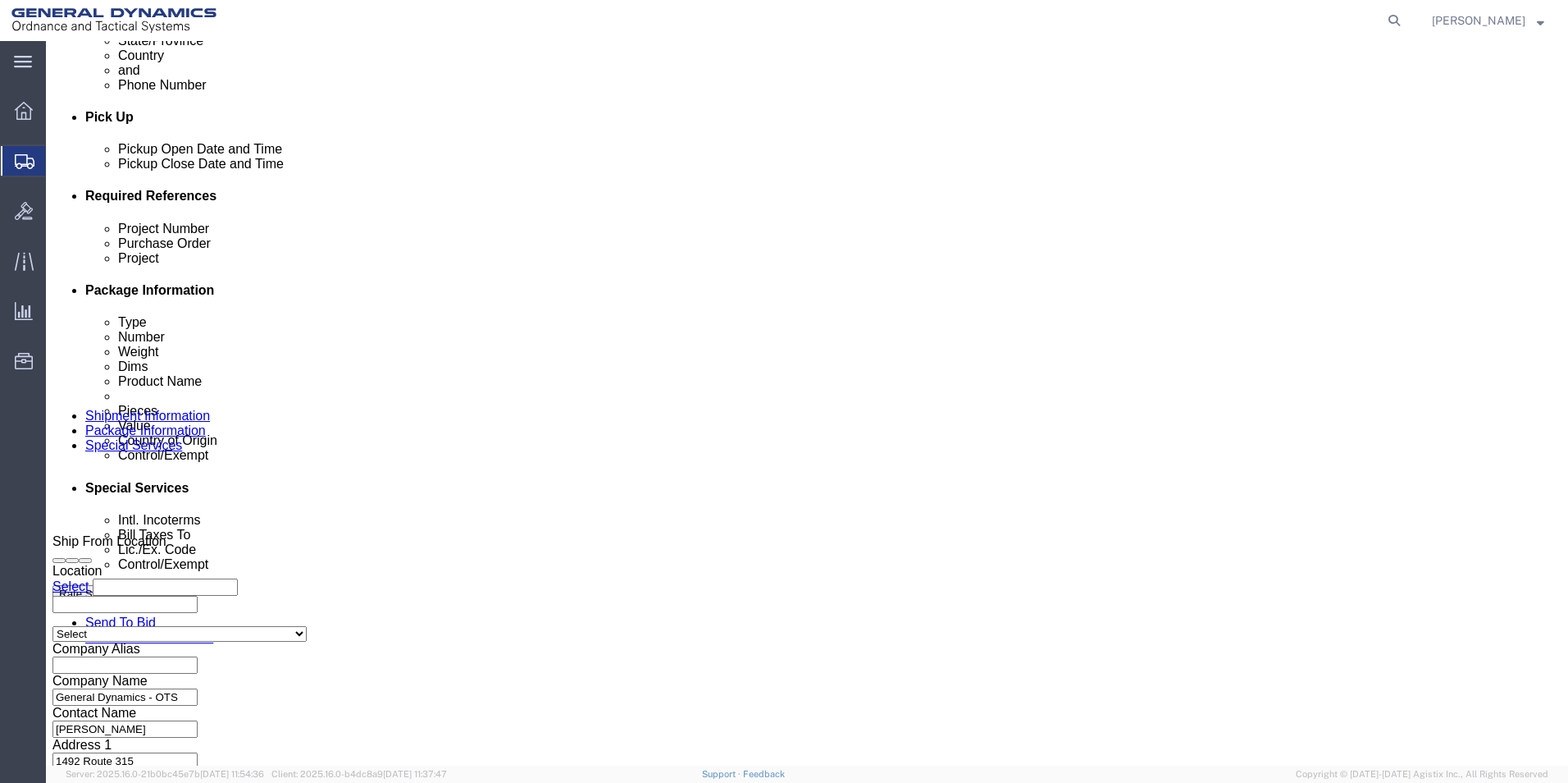
click button "Continue"
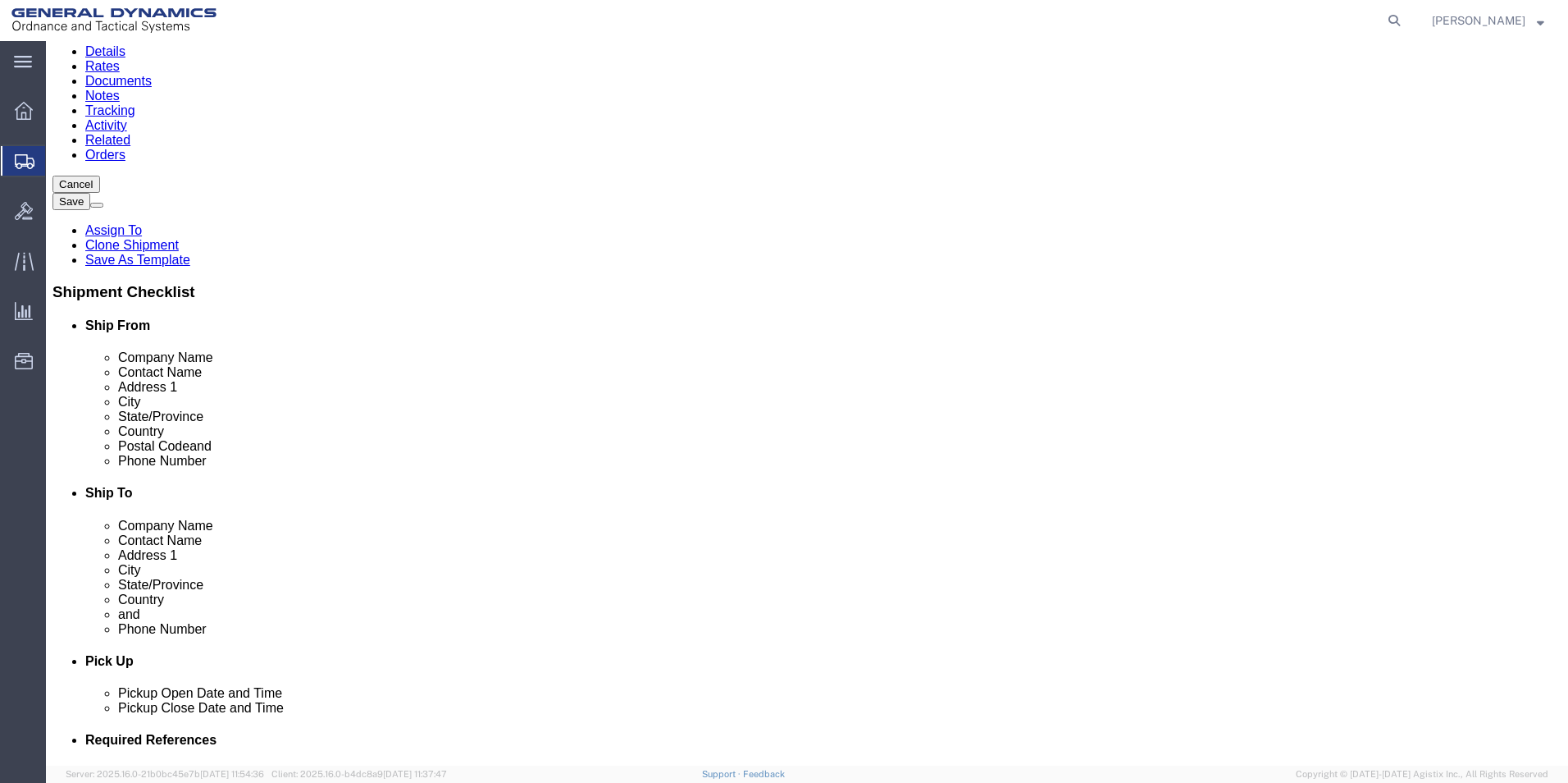
scroll to position [152, 0]
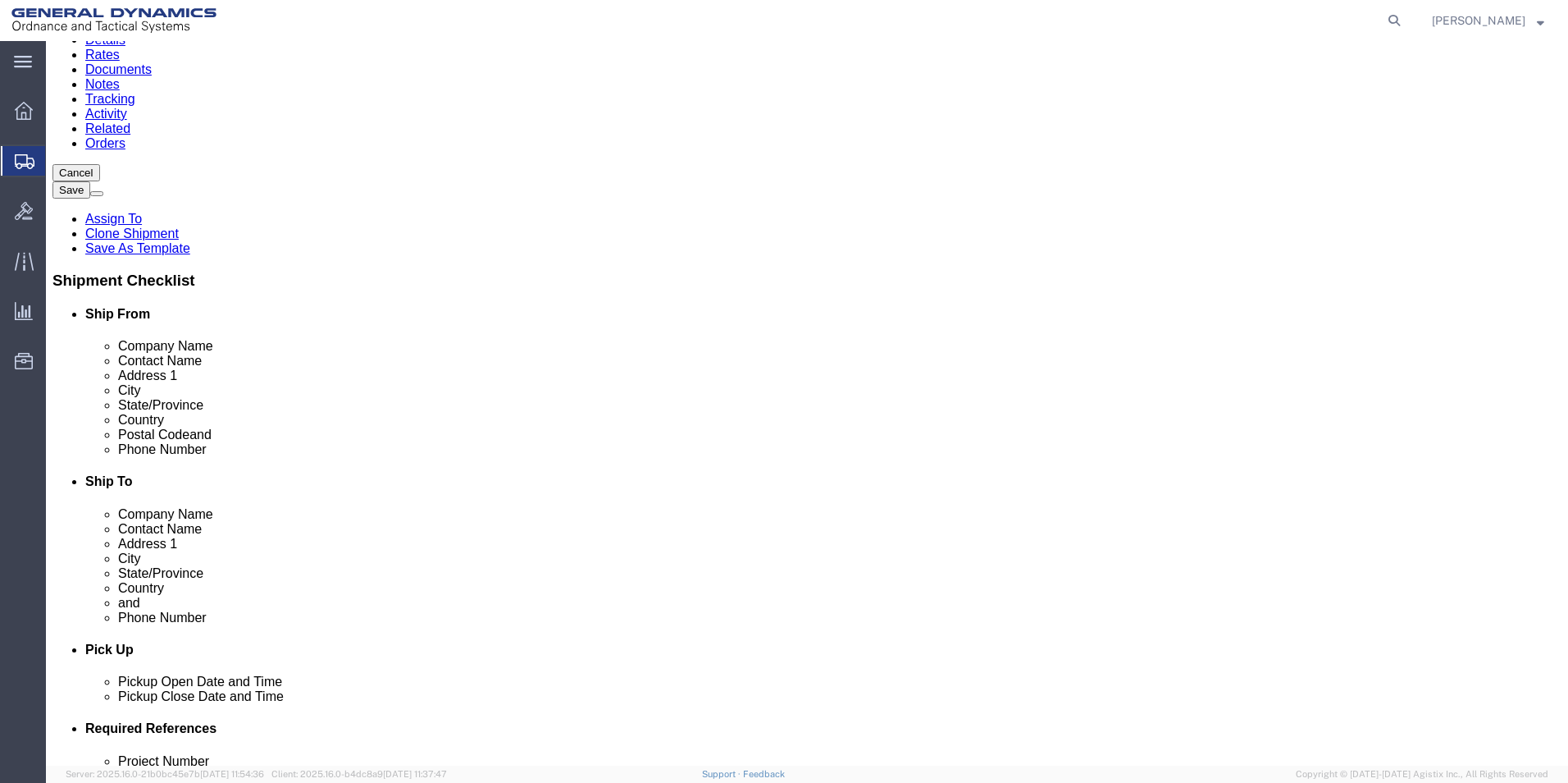
click button "Continue"
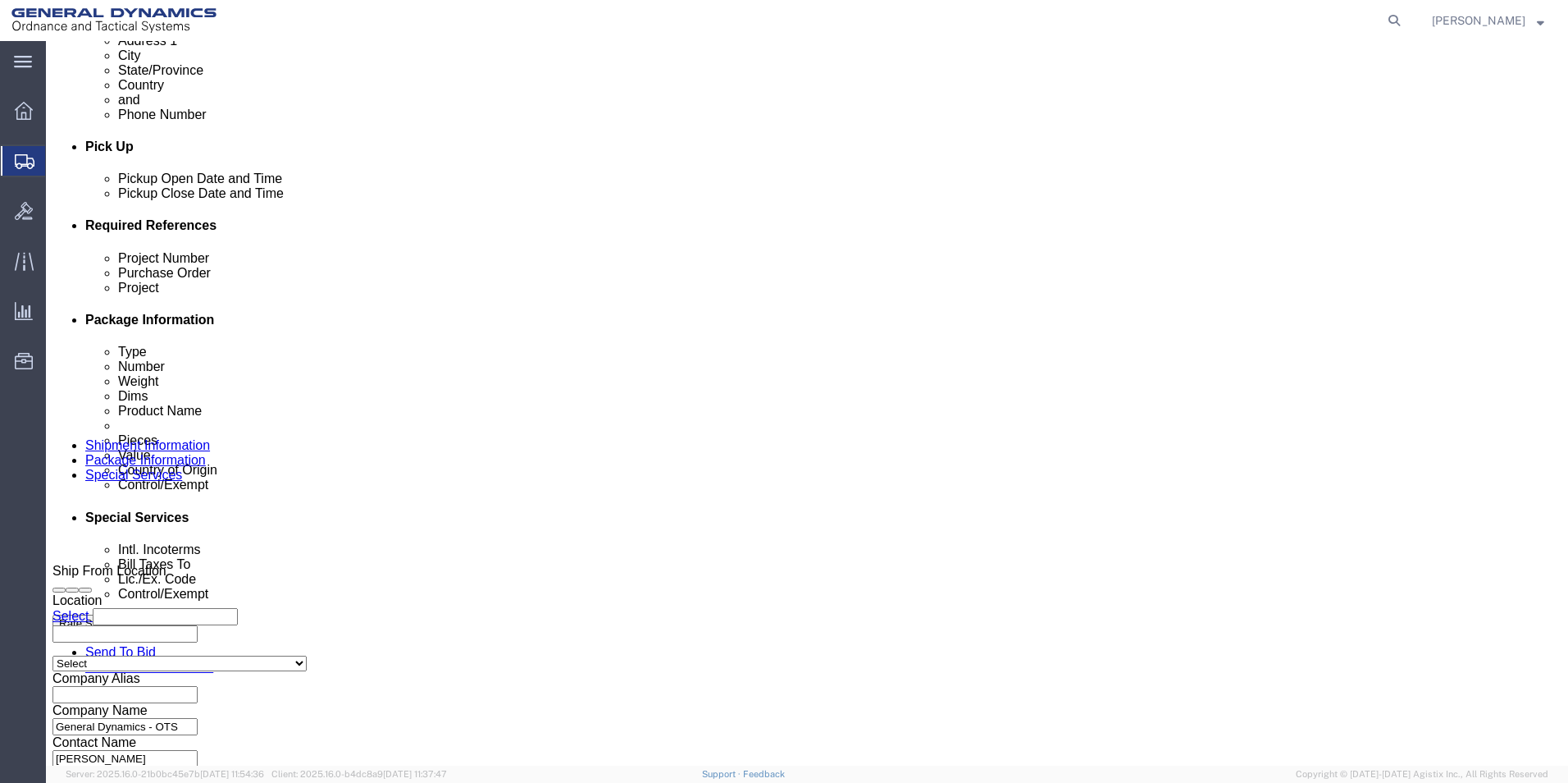
scroll to position [617, 0]
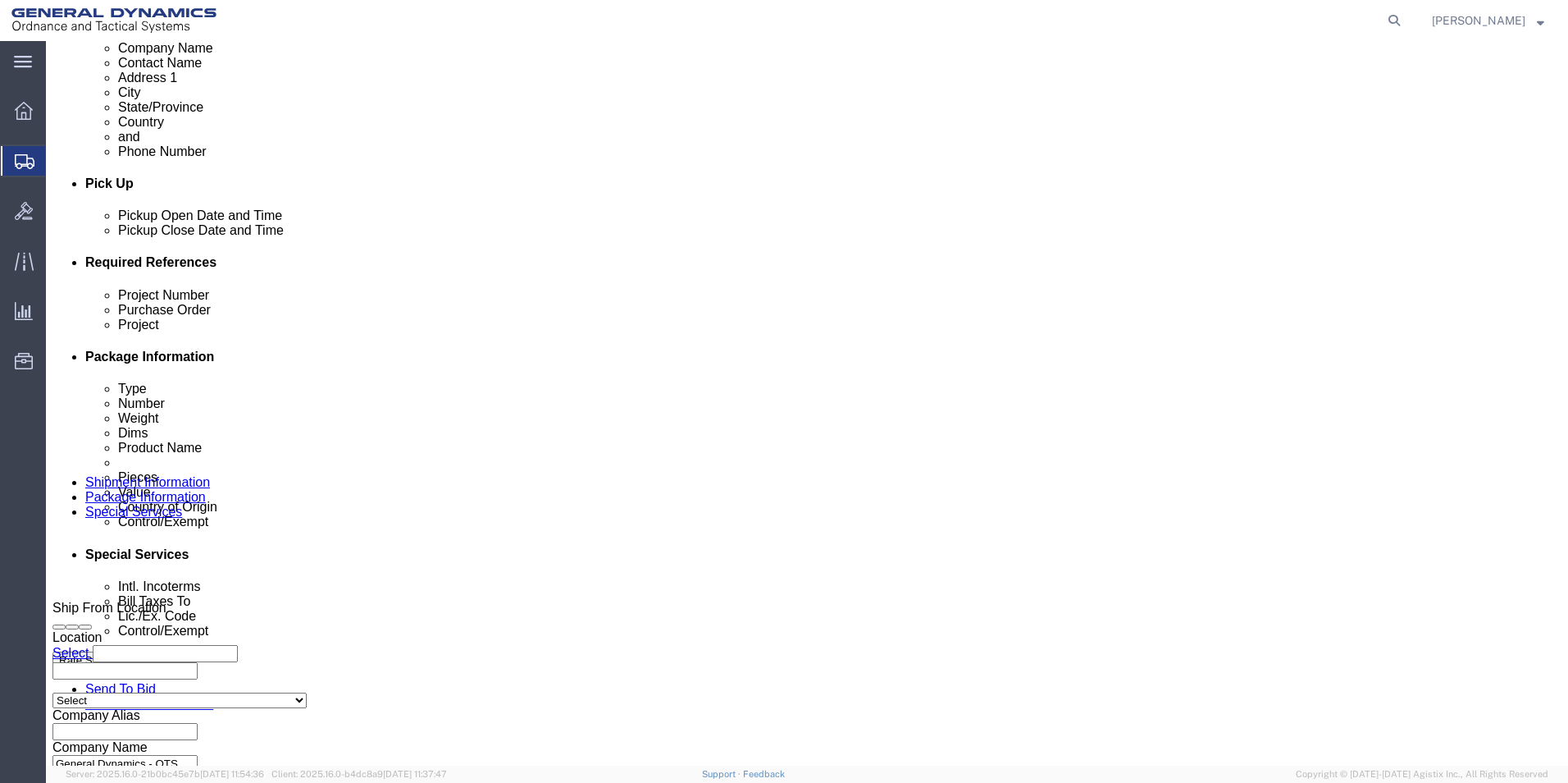
click select "Select Recipient Account Sender/Shipper Third Party Account"
select select "SHIP"
click select "Select Recipient Account Sender/Shipper Third Party Account"
click select "Select Carriage Insurance Paid Carriage Paid To Cost and Freight Cost Insurance…"
select select "CFR"
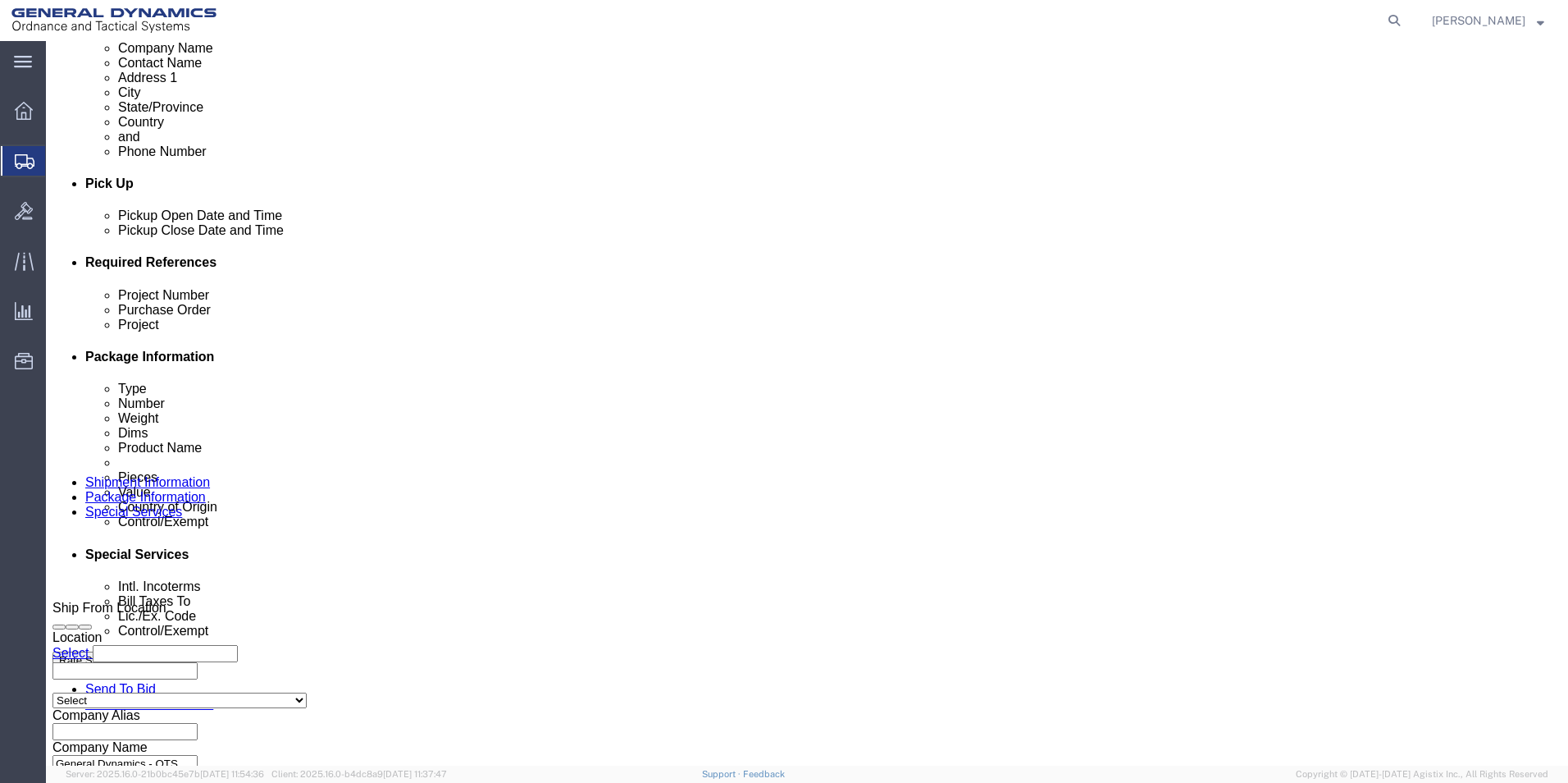
click select "Select Carriage Insurance Paid Carriage Paid To Cost and Freight Cost Insurance…"
select select "SHIP"
select select "RCPN"
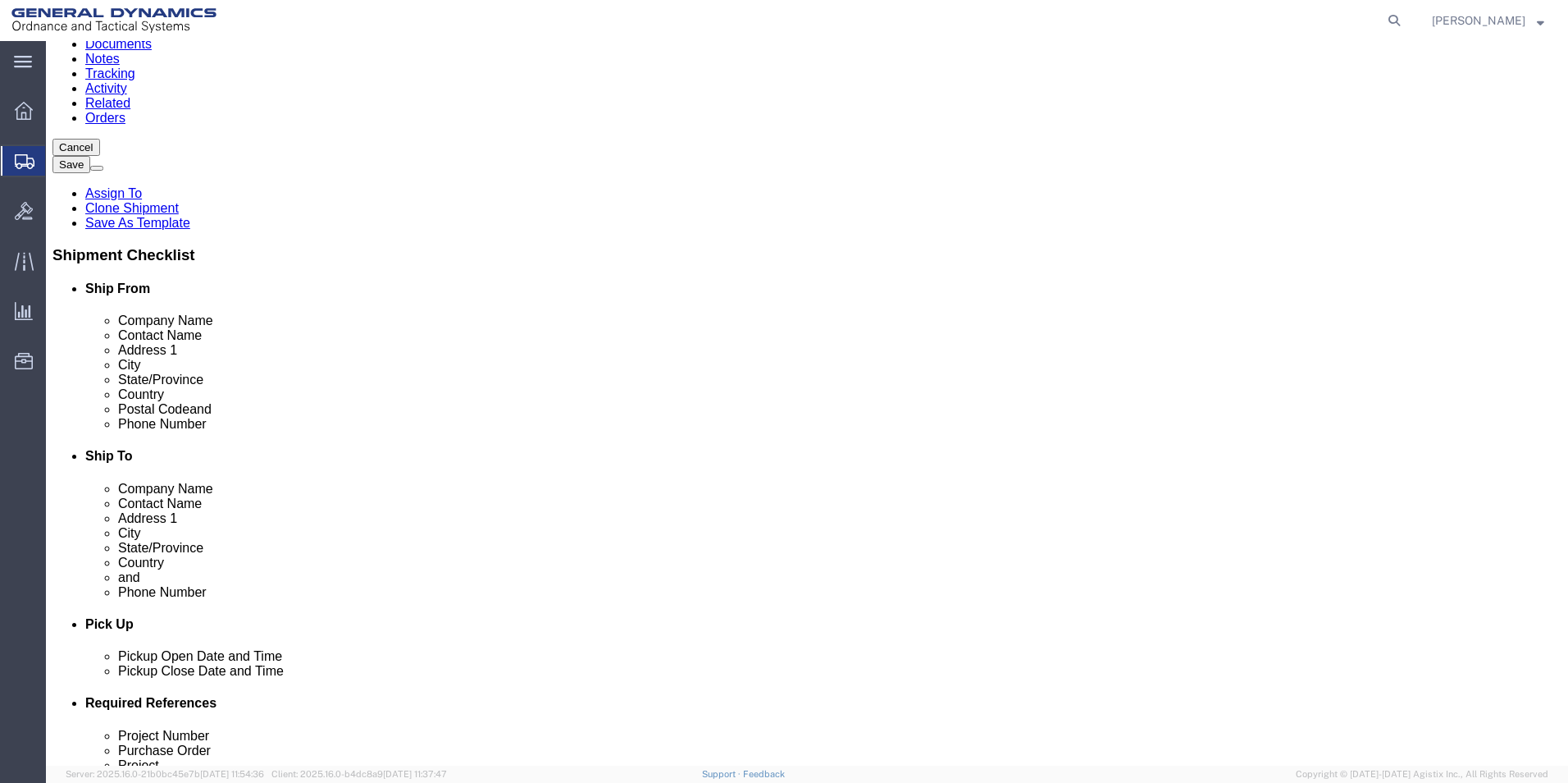
scroll to position [0, 0]
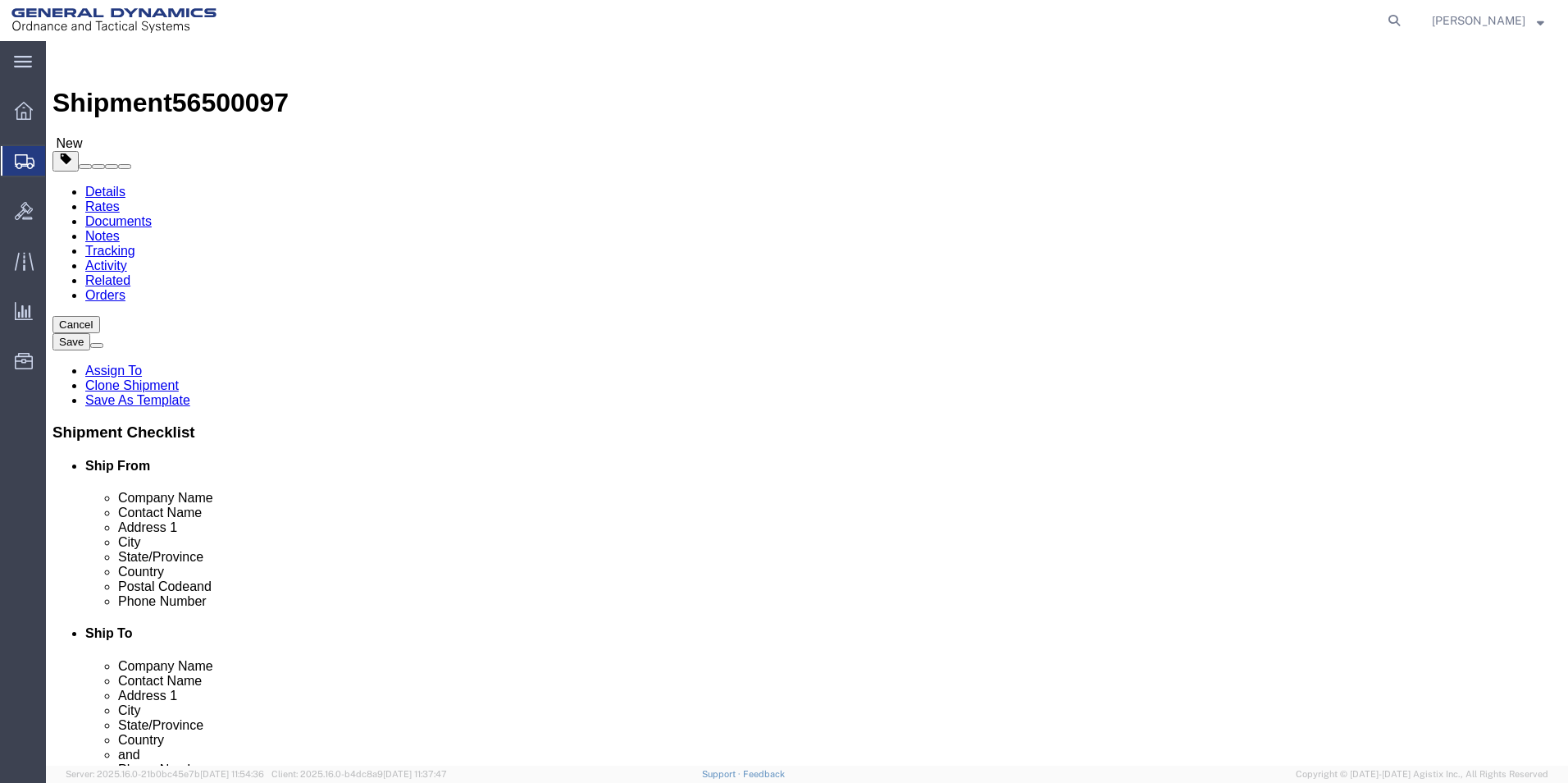
click button "Rate Shipment"
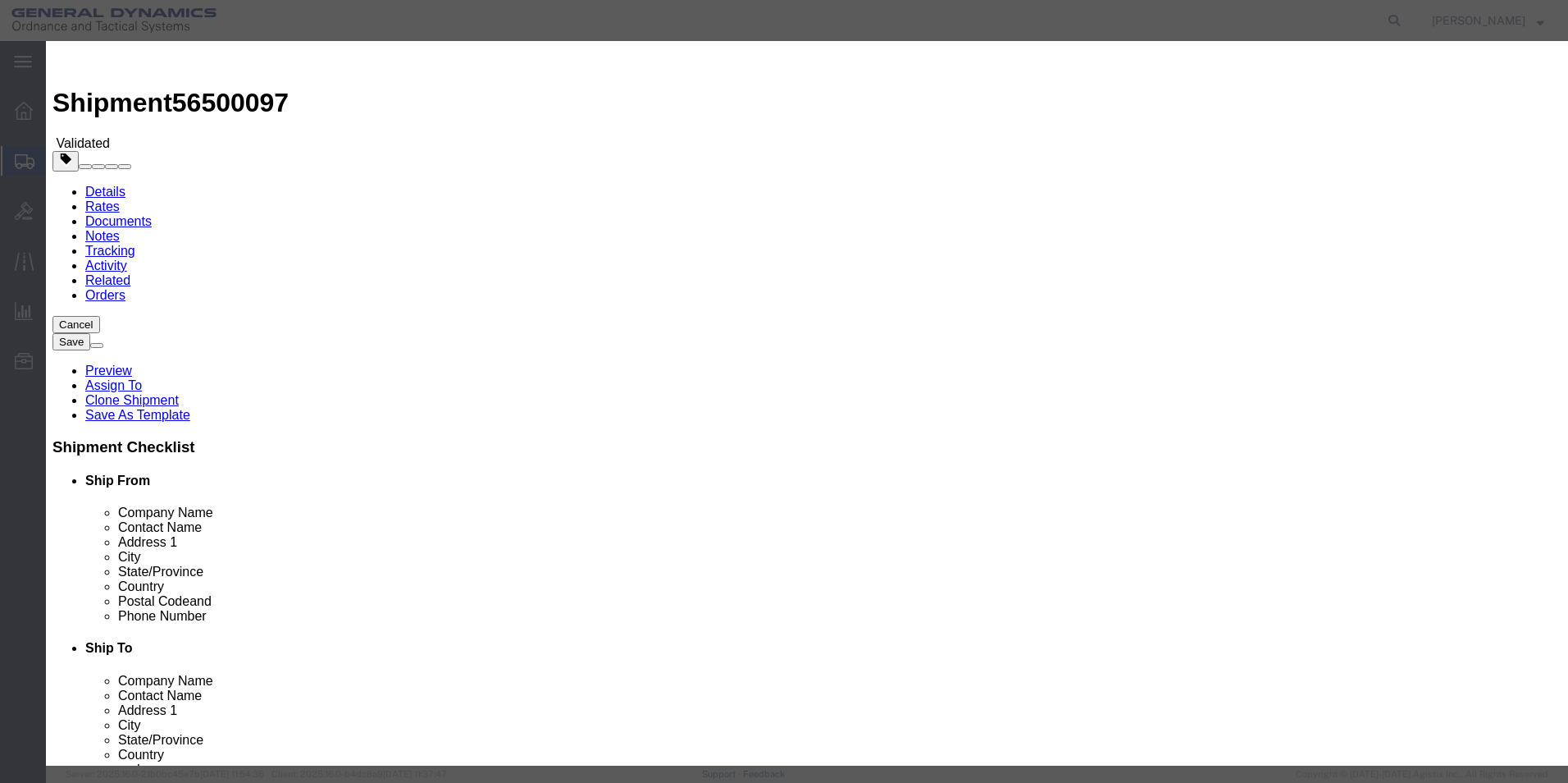
select select "3224"
select select "11790"
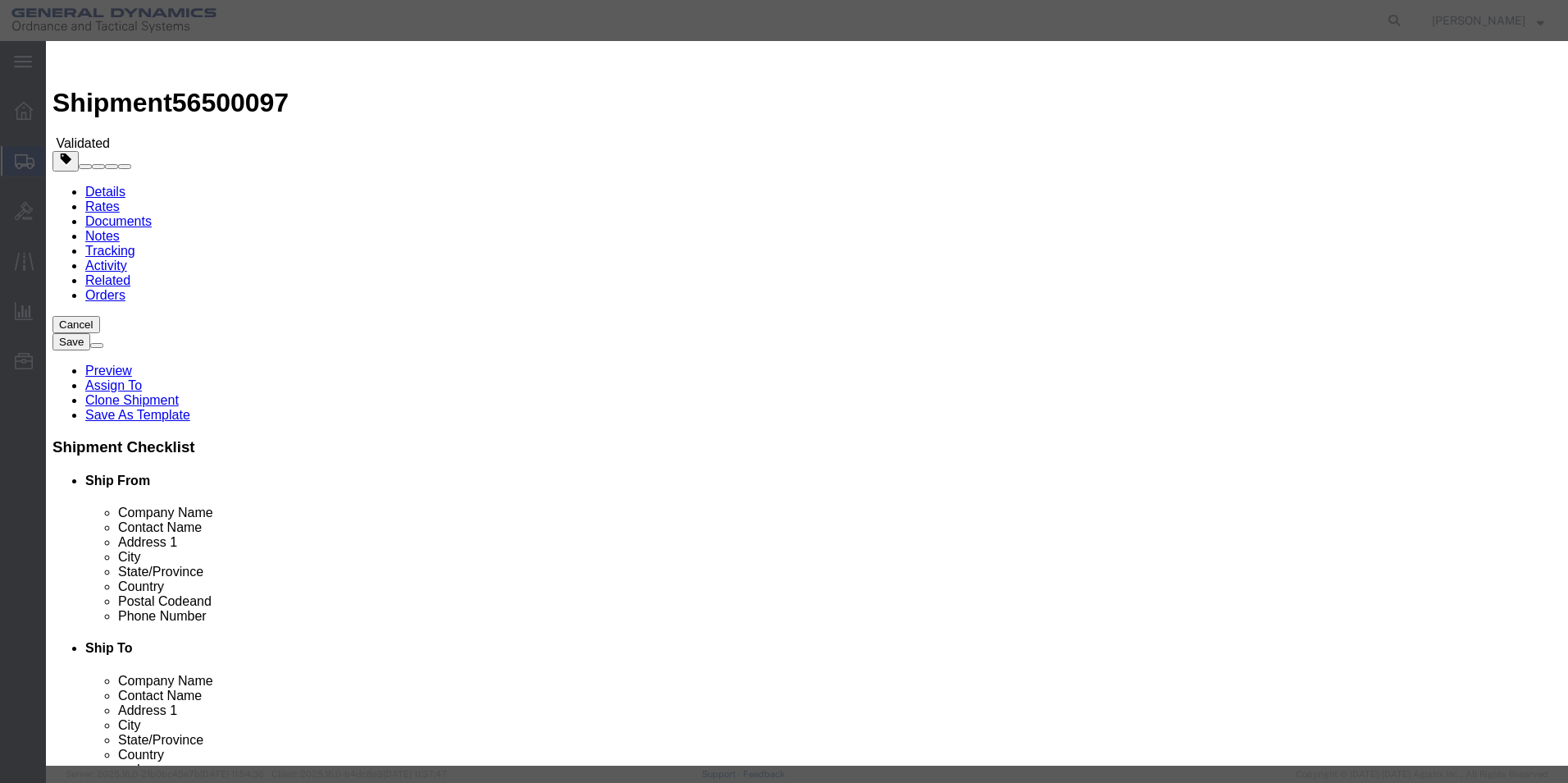
checkbox input "true"
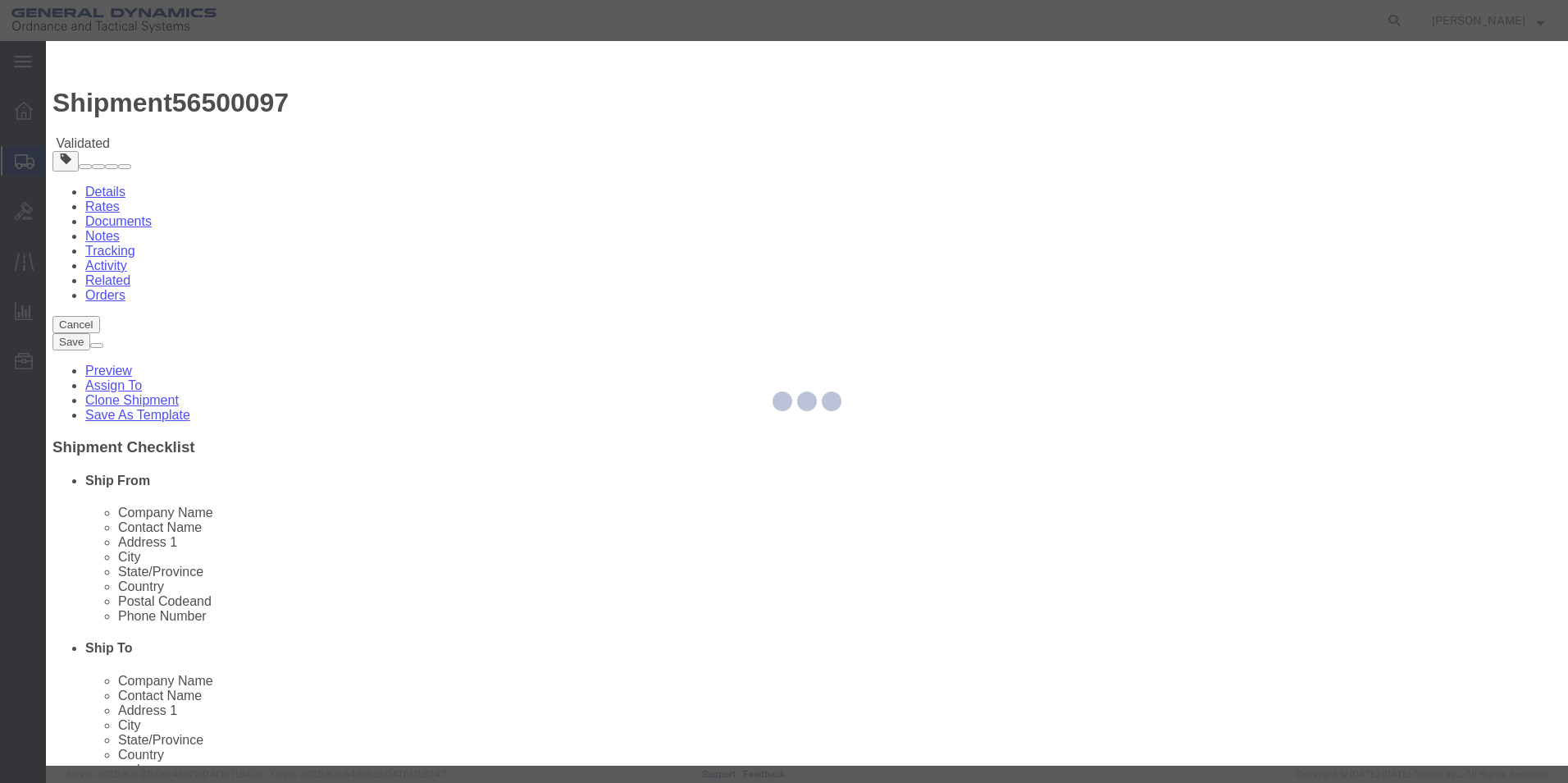
type input "[PERSON_NAME]"
type input "5709087062"
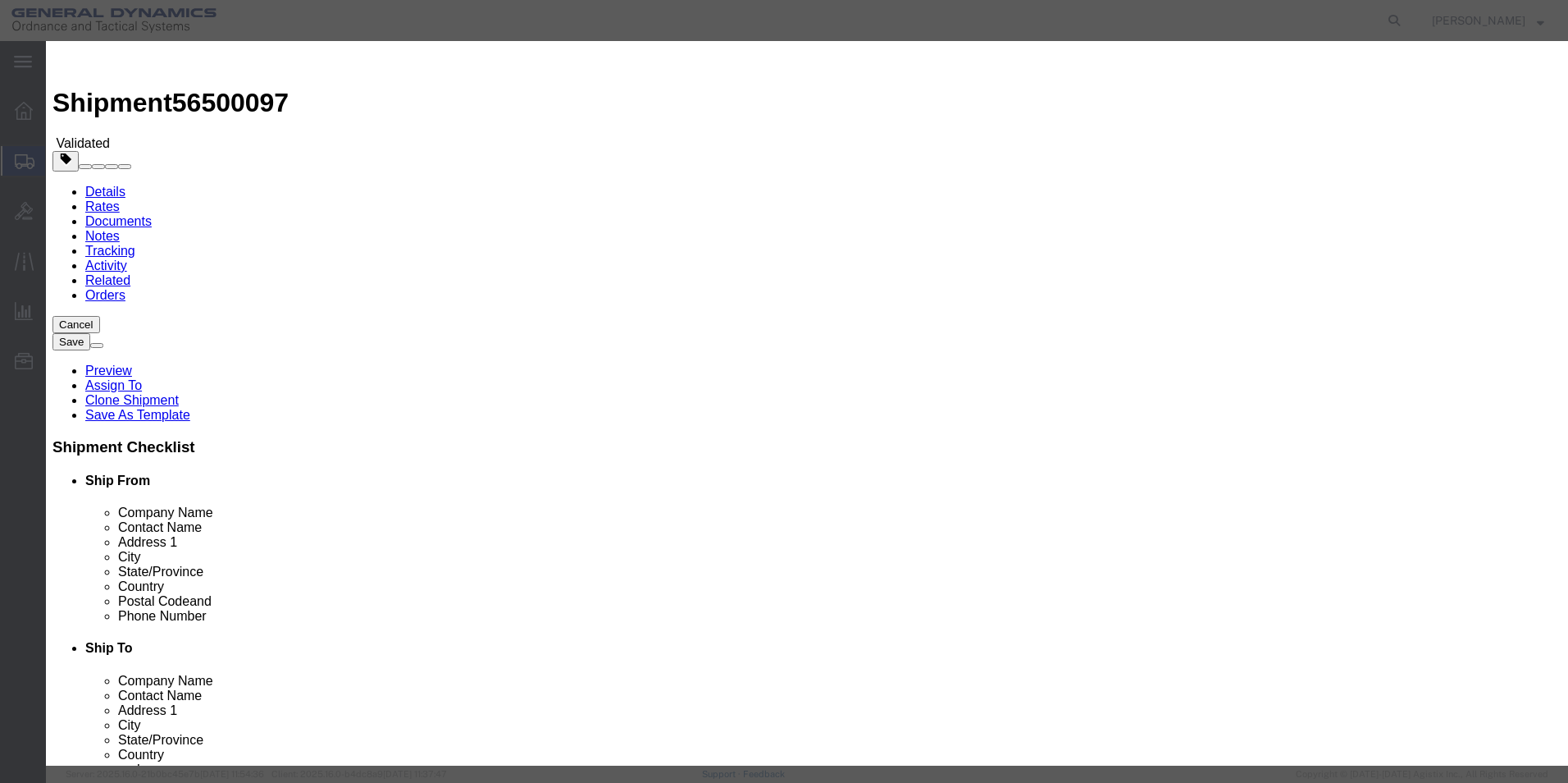
drag, startPoint x: 1060, startPoint y: 197, endPoint x: 1062, endPoint y: 223, distance: 26.1
type input "56500097"
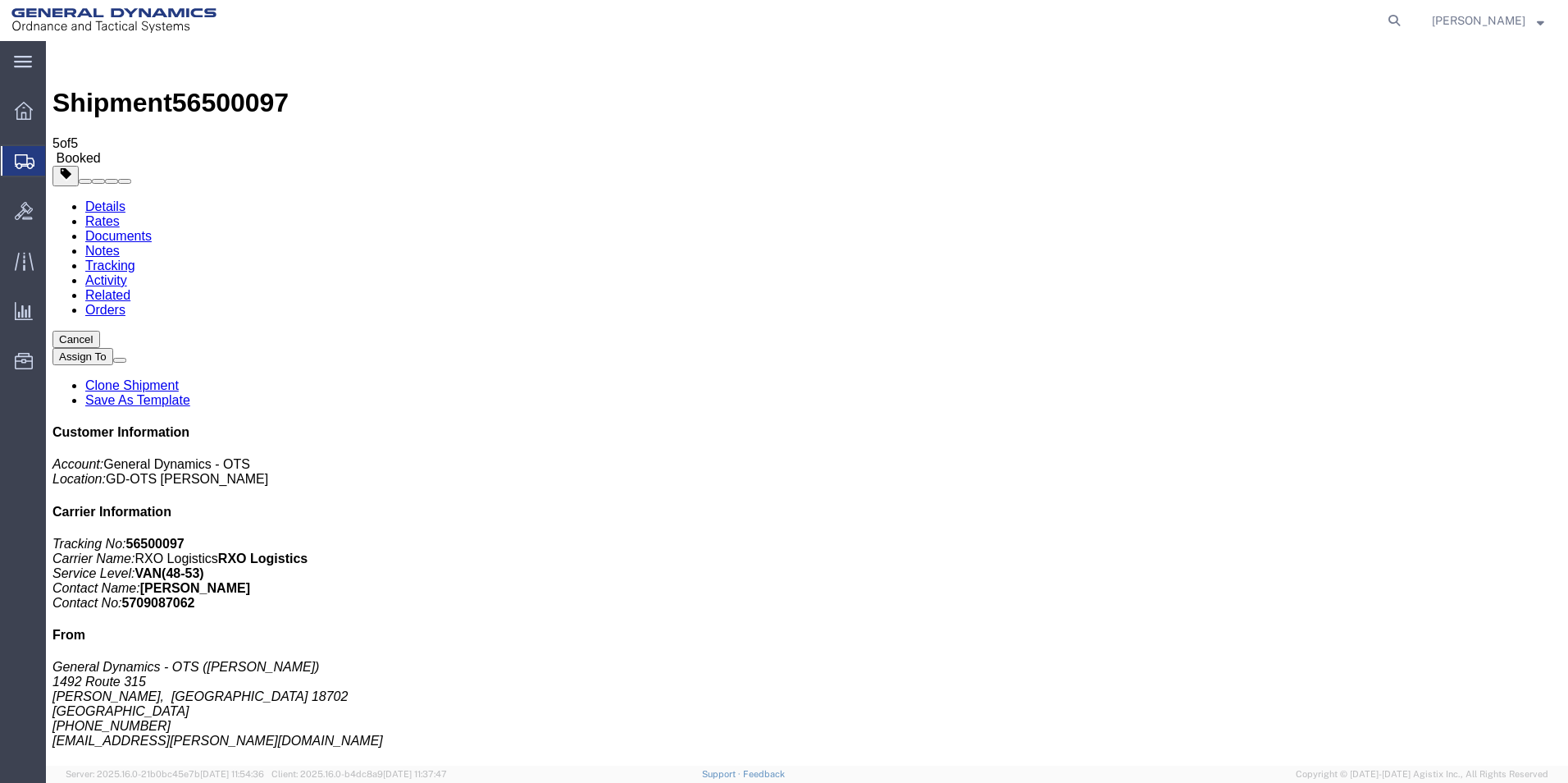
drag, startPoint x: 680, startPoint y: 359, endPoint x: 715, endPoint y: 499, distance: 144.3
click at [0, 0] on span "Create Shipment" at bounding box center [0, 0] width 0 height 0
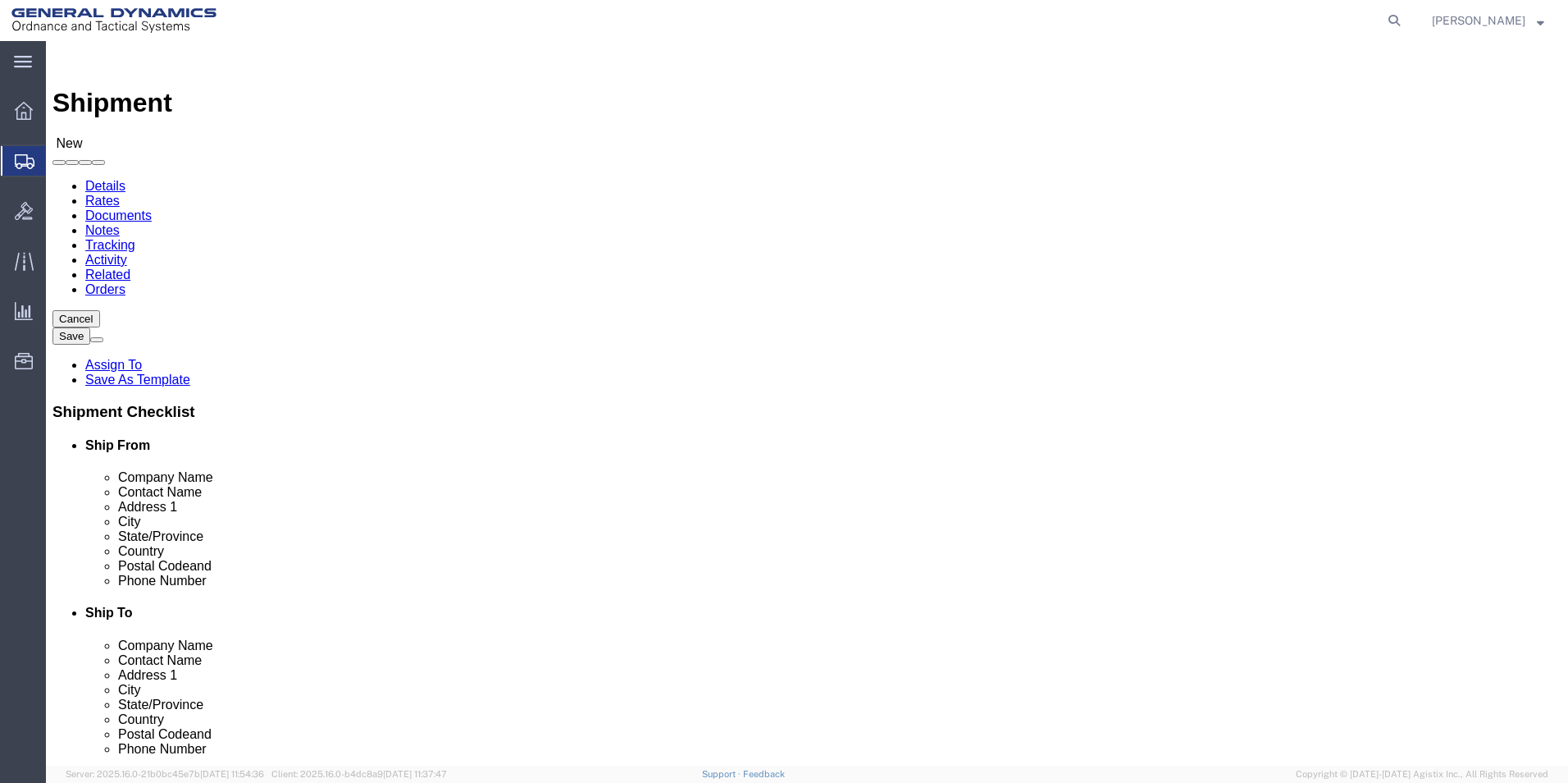
select select "MYPROFILE"
select select "PA"
click input "text"
type input "Andec Manufactoring LTD"
click input "text"
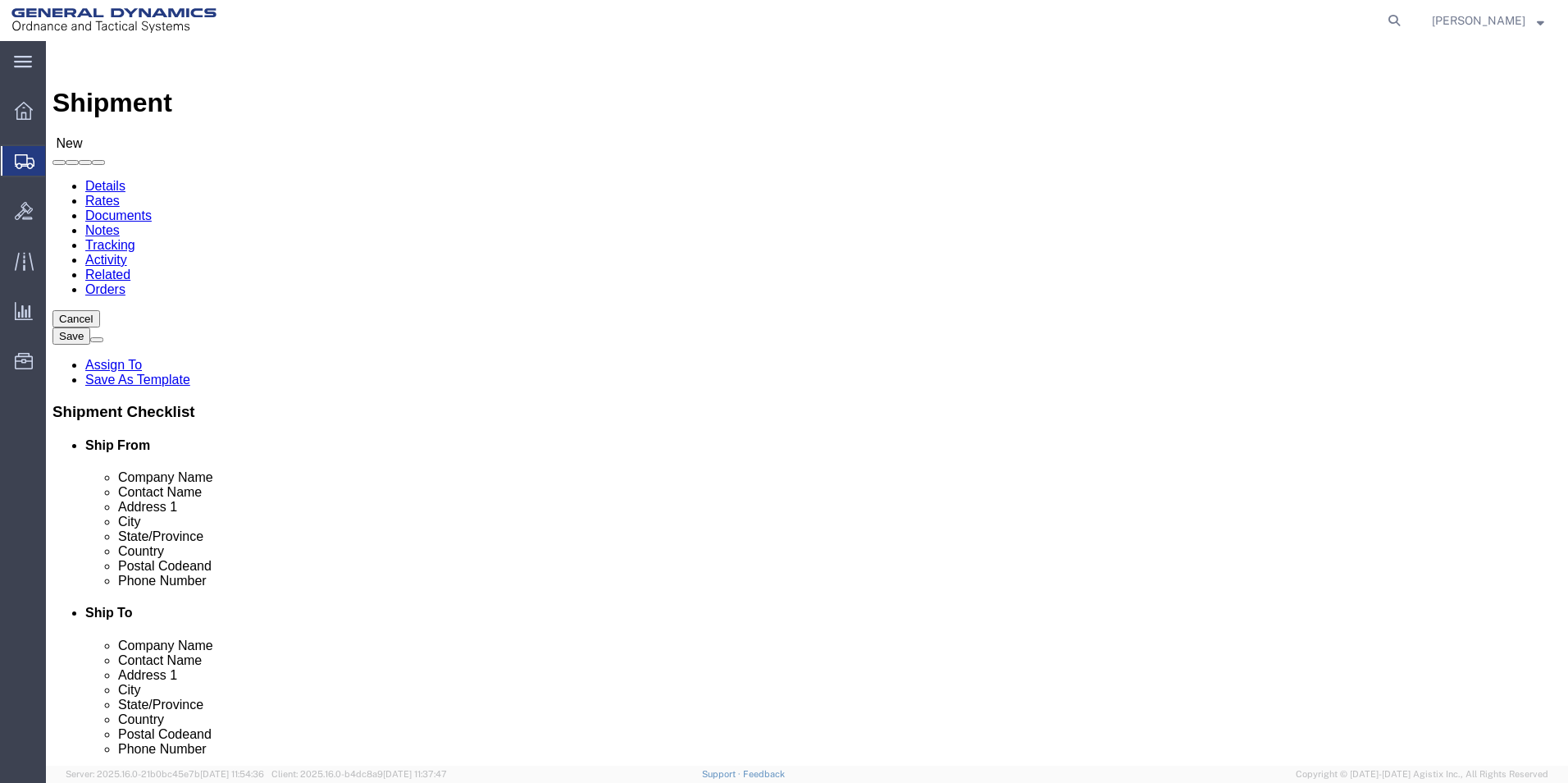
type input "[PERSON_NAME]"
click input "text"
type input "[STREET_ADDRESS]"
click input "text"
type input "[GEOGRAPHIC_DATA]"
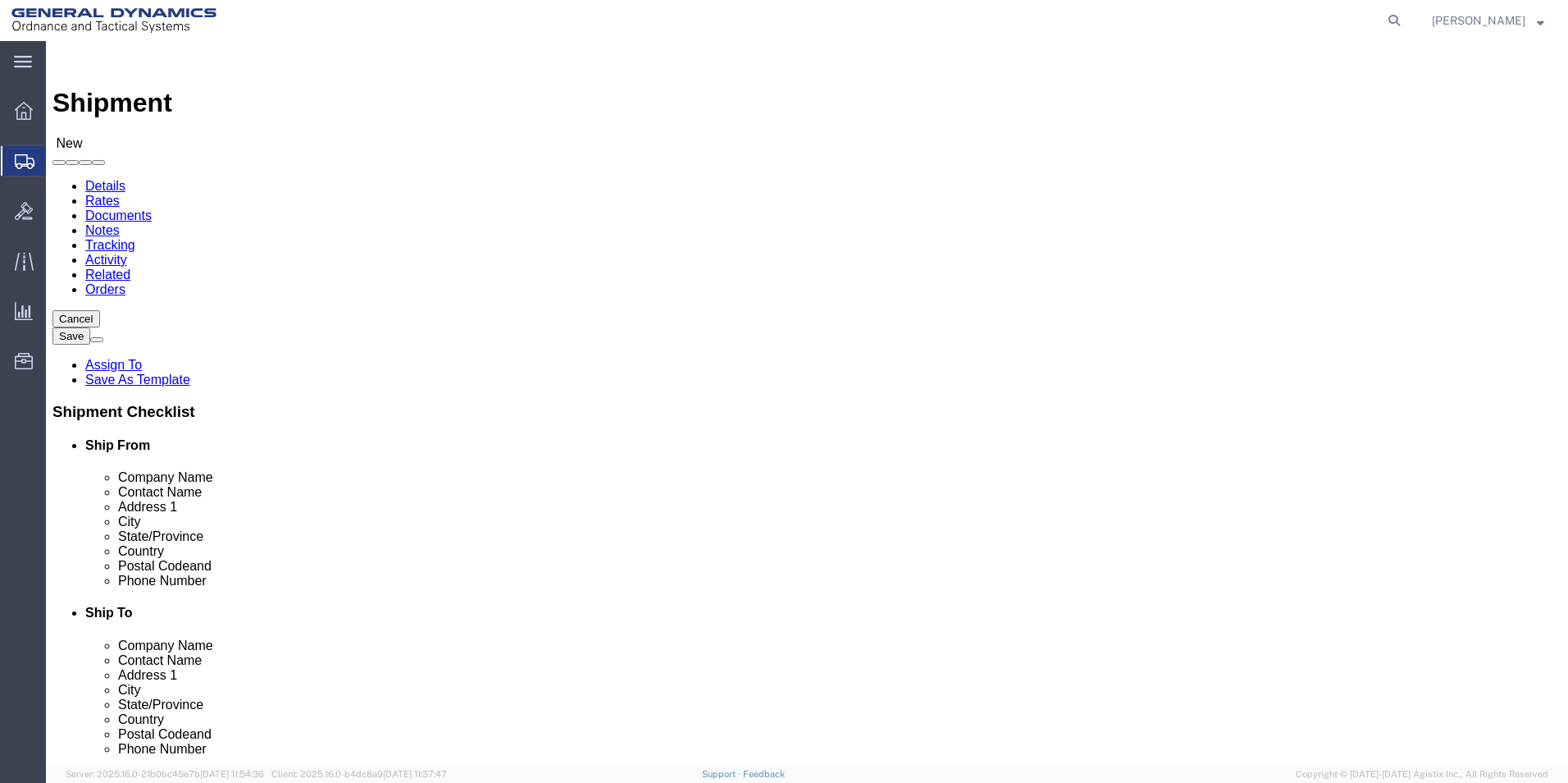
drag, startPoint x: 882, startPoint y: 461, endPoint x: 863, endPoint y: 461, distance: 19.0
select select "ON"
click input "Postal Code"
type input "M9W 4Y9"
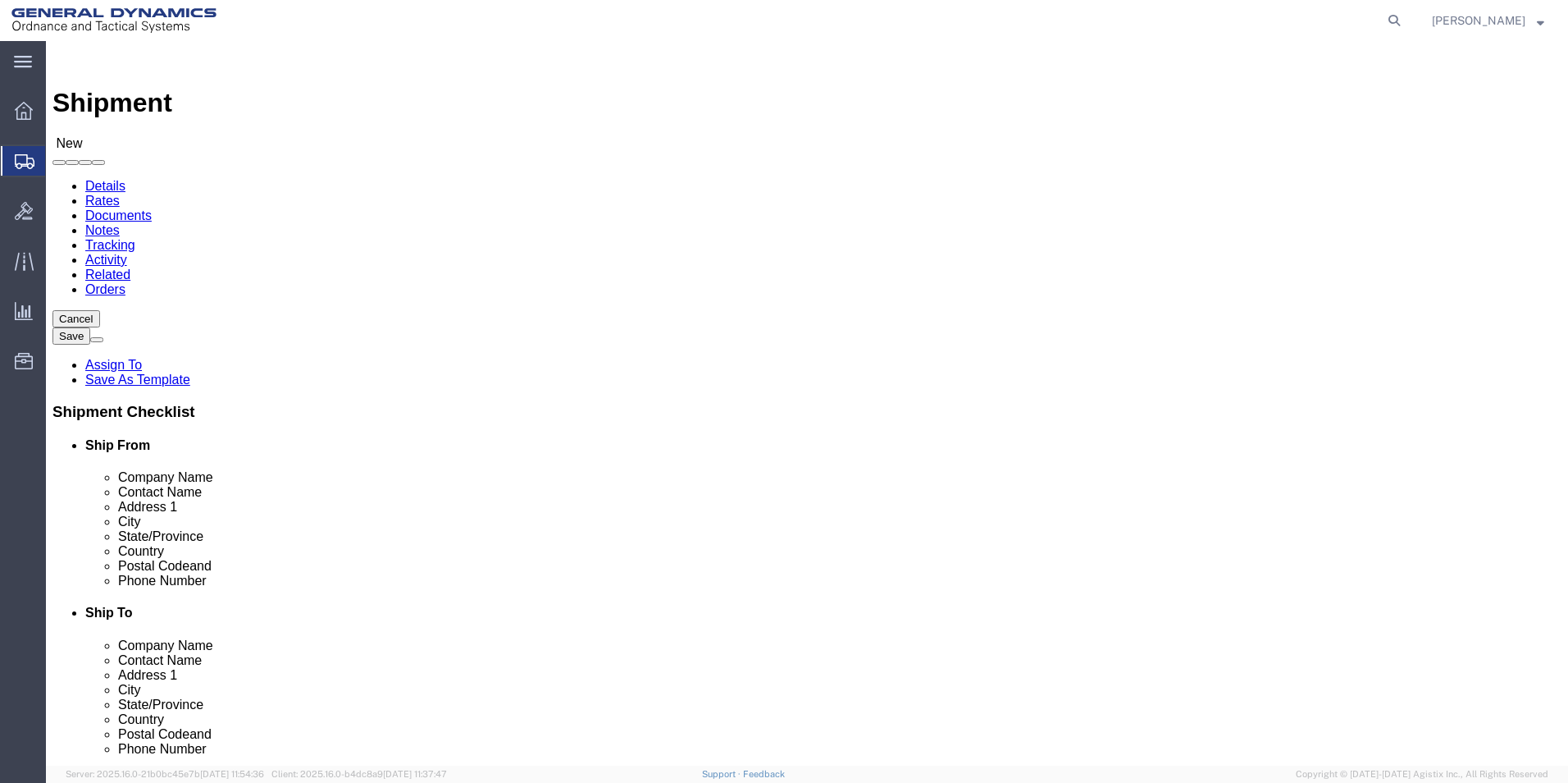
click input "text"
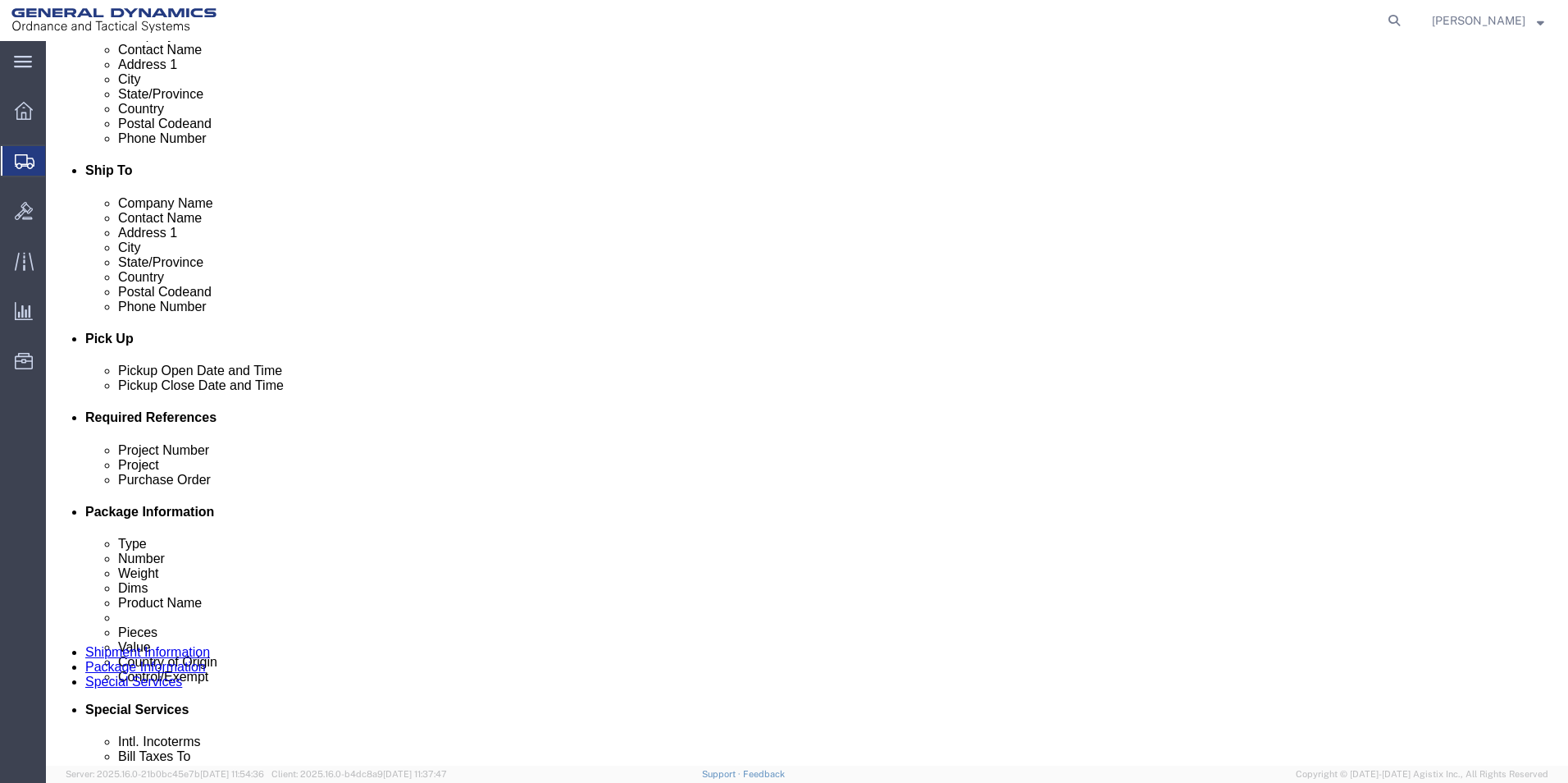
scroll to position [446, 0]
type input "[PHONE_NUMBER]"
click div "[DATE] 3:00 PM"
click input "3:00 PM"
type input "9:00 AM"
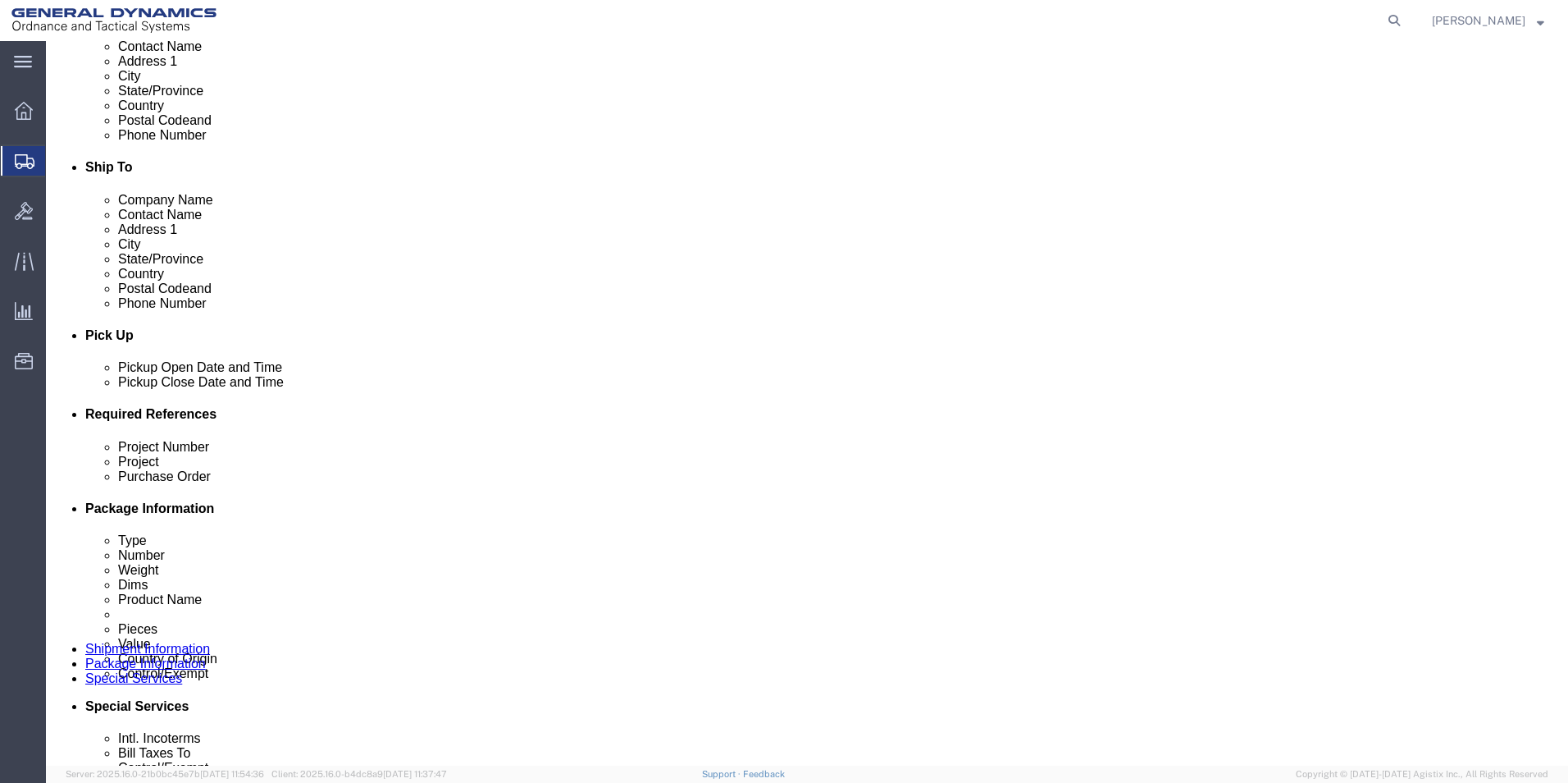
click button "Apply"
click div "[DATE] 10:00 AM"
type input "2:00 PM"
click button "Apply"
click input "text"
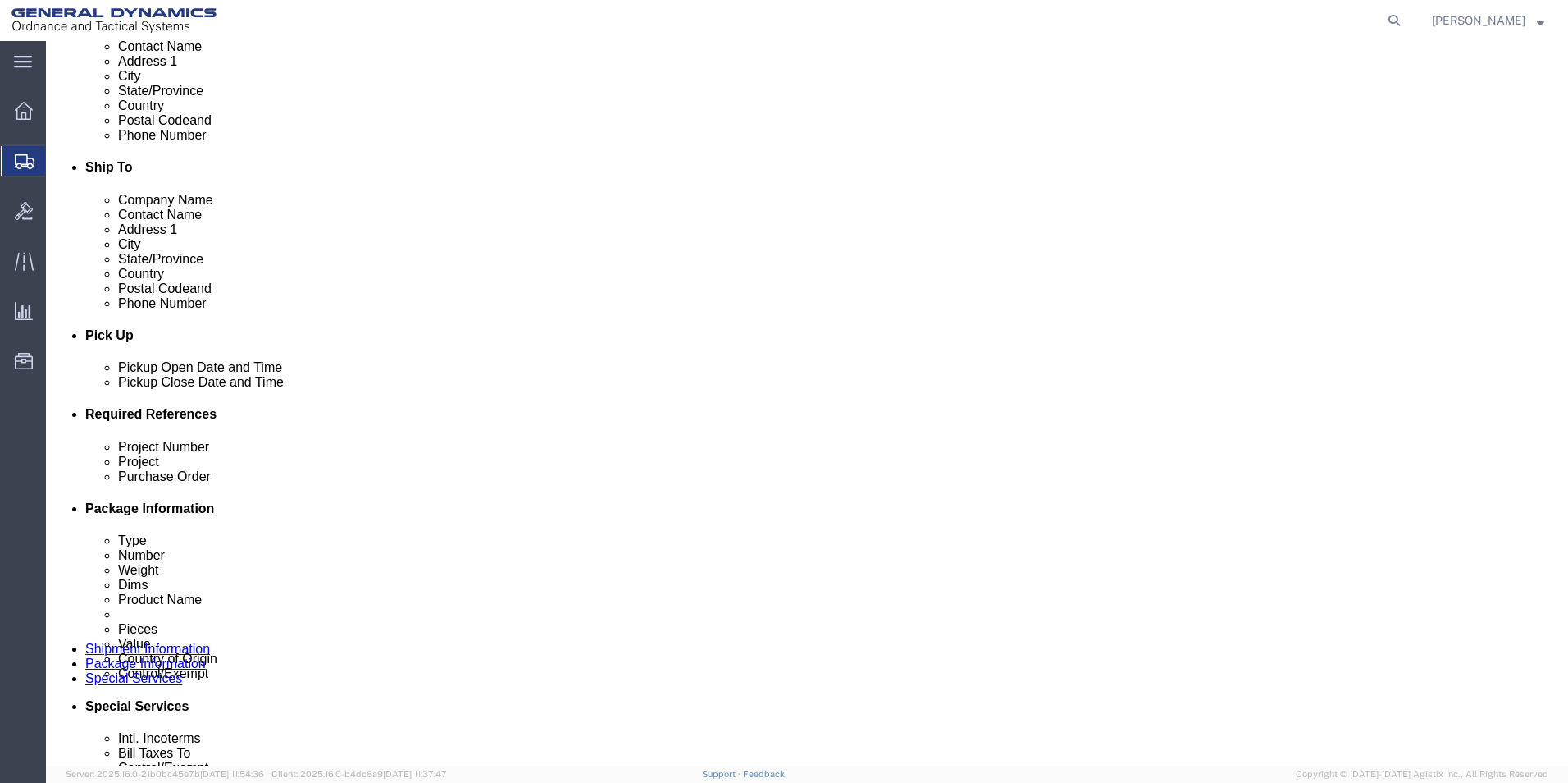
type input "81 MM Line"
click input "text"
type input "N/A"
click input "text"
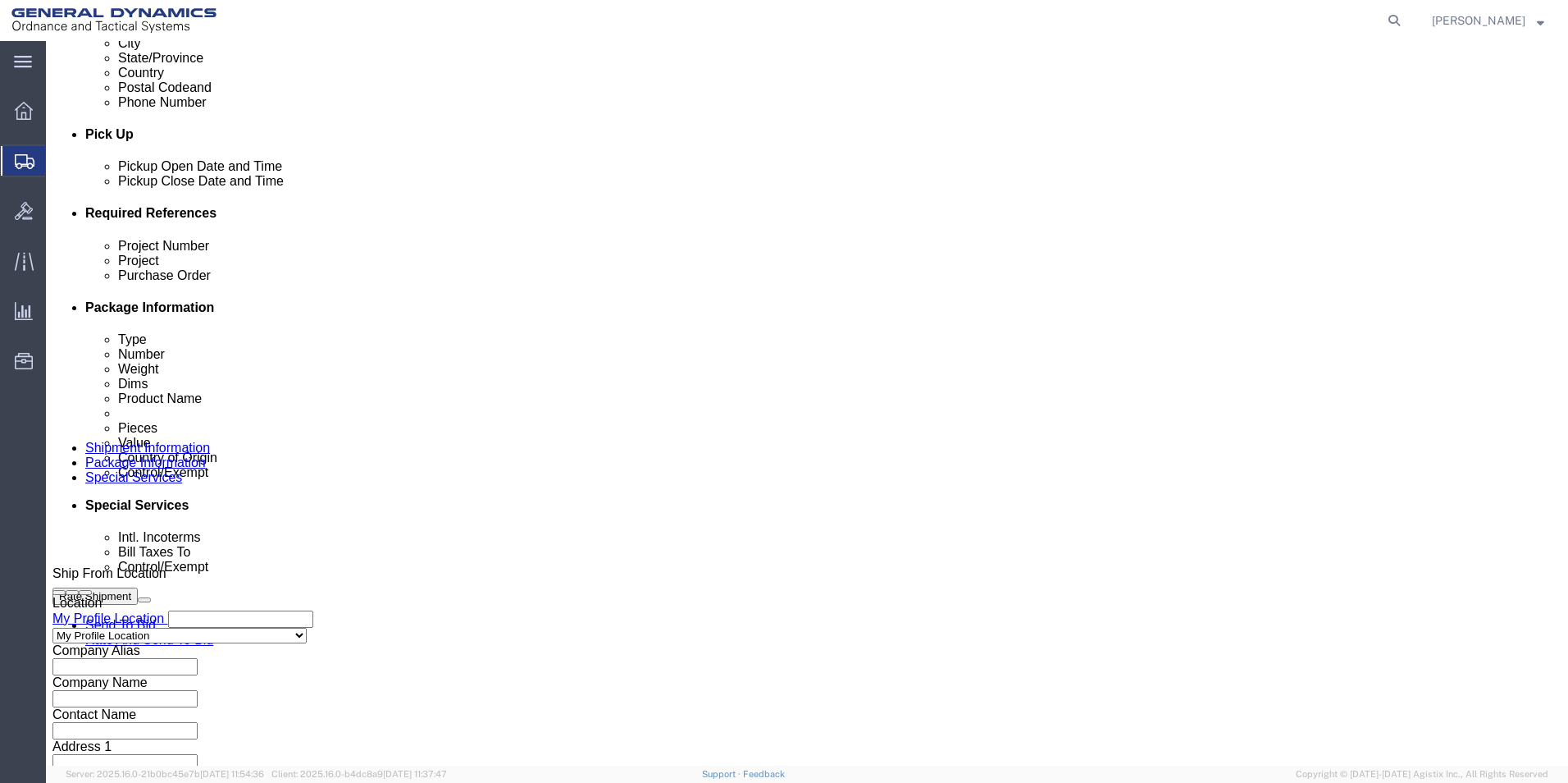
scroll to position [684, 0]
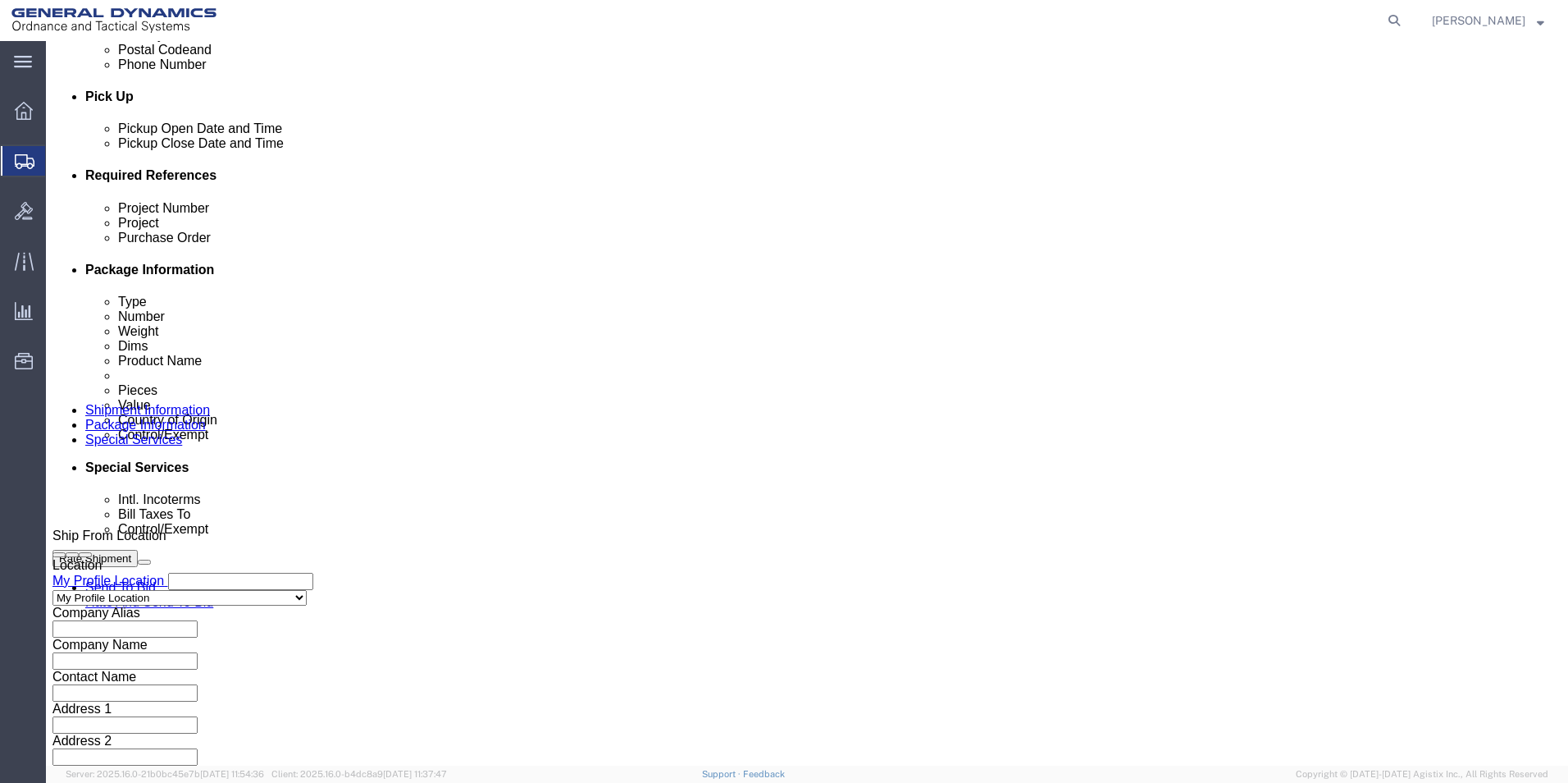
type input "N/A"
click button "Continue"
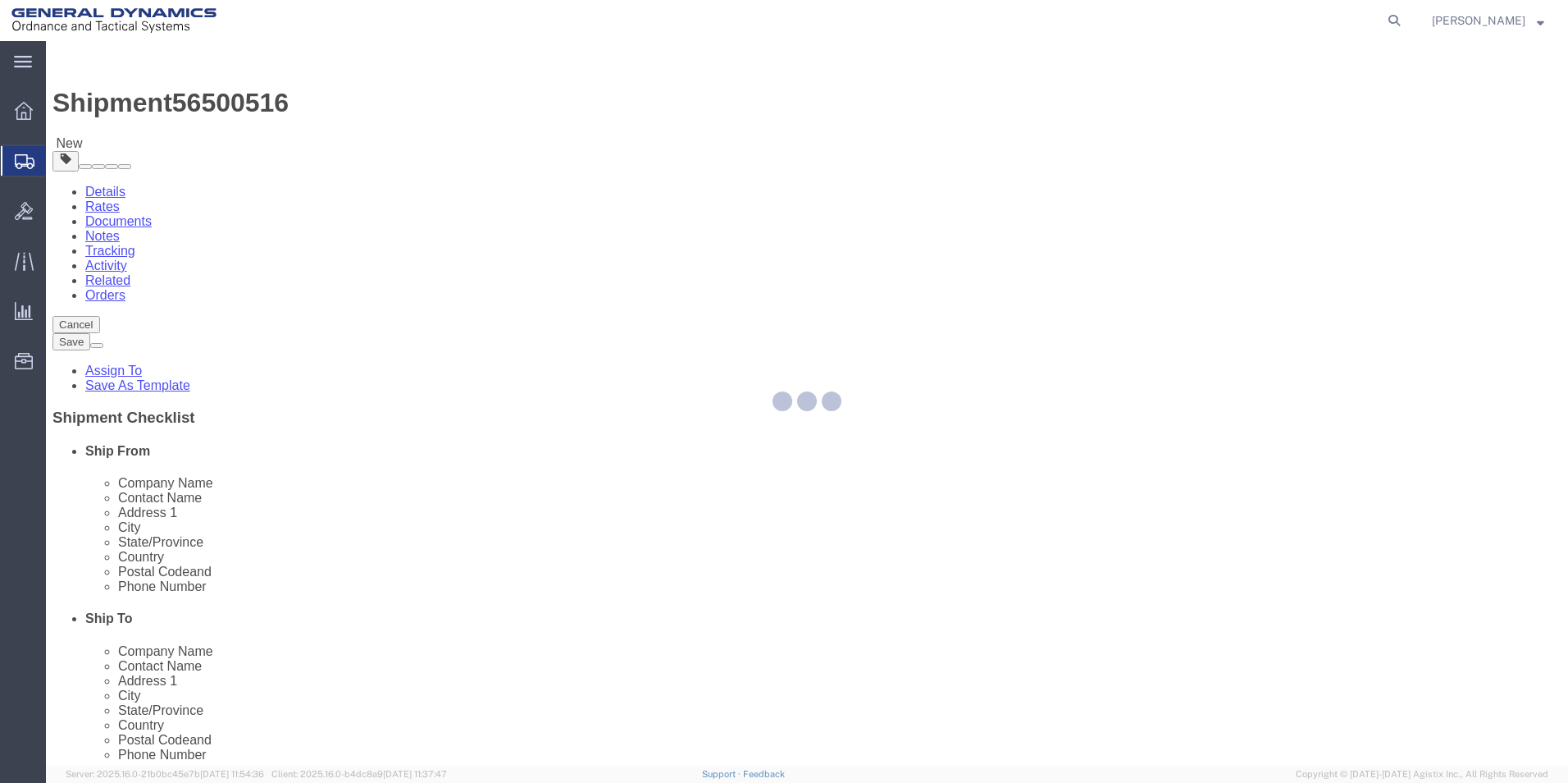
select select "CBOX"
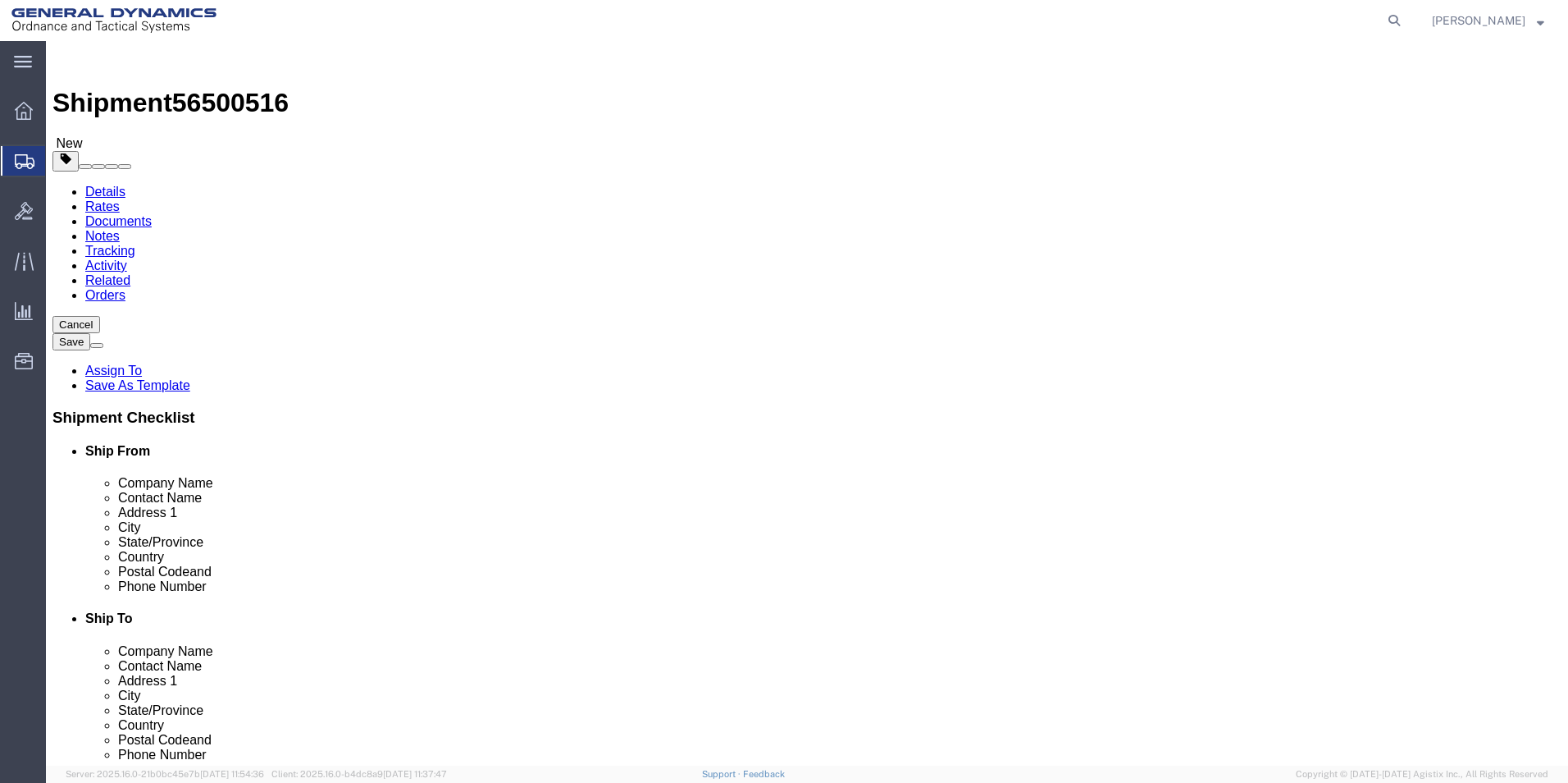
click input "text"
type input "23.00"
click input "text"
type input "23.00"
click input "text"
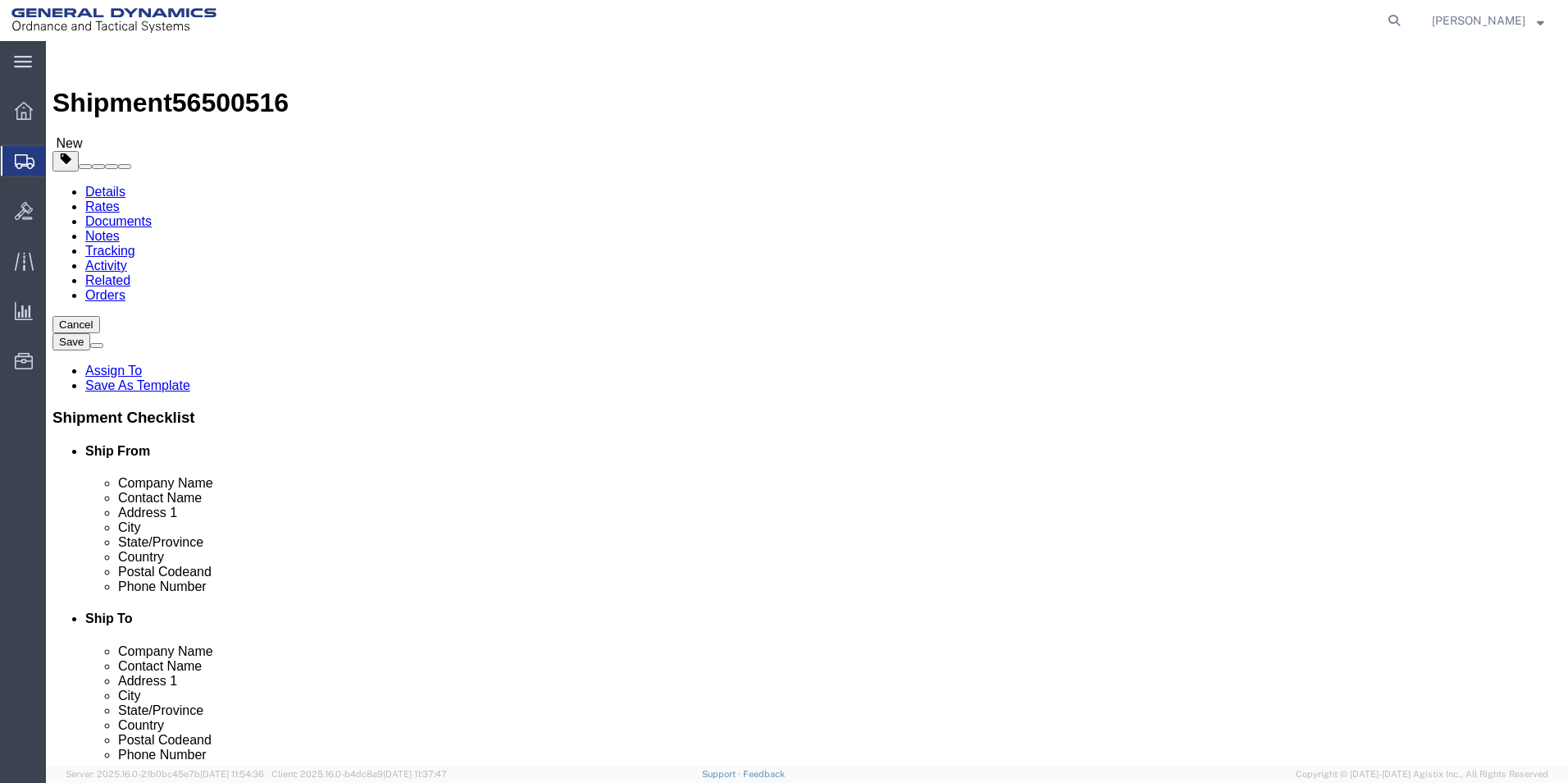
type input "16.00"
drag, startPoint x: 251, startPoint y: 381, endPoint x: 169, endPoint y: 441, distance: 101.6
click div "Weight 0.00 Select kgs lbs Ship. t°"
type input "25.00"
click link "Add Content"
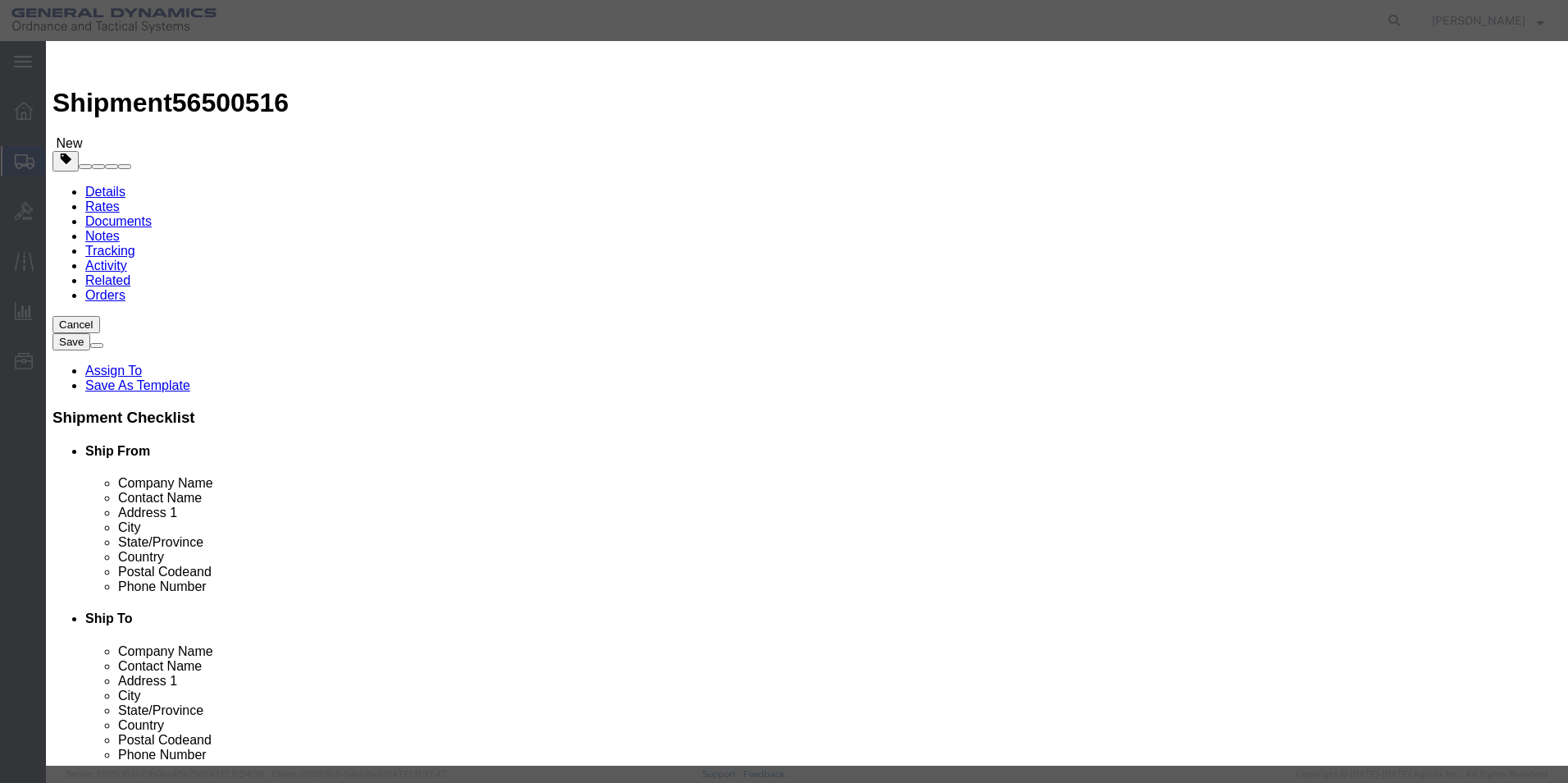
click input "text"
type input "Computer Tower"
drag, startPoint x: 504, startPoint y: 160, endPoint x: 473, endPoint y: 158, distance: 31.1
click div "0"
type input "1"
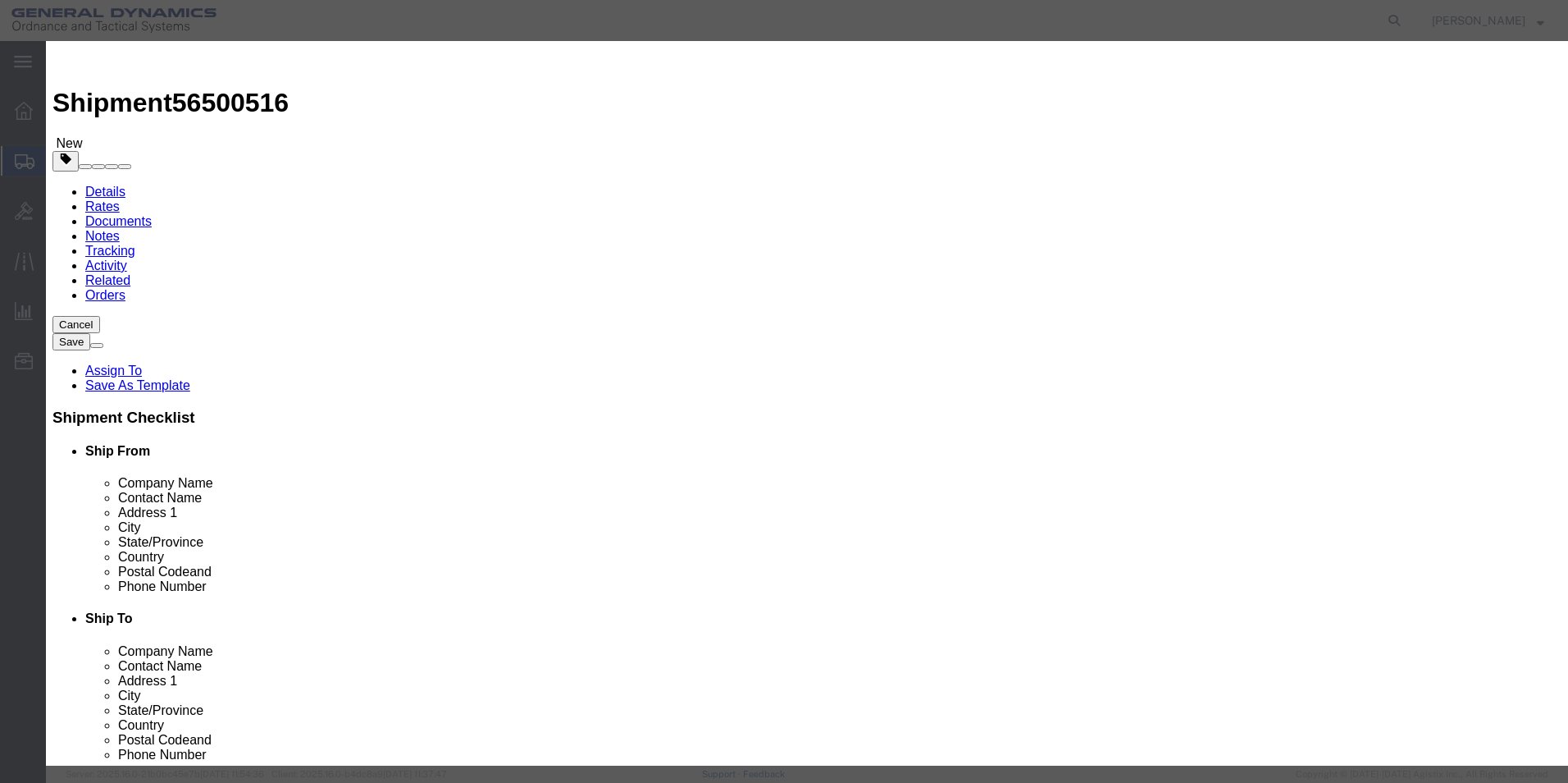
click input "text"
type input "2000.00"
click select "Select 50 55 60 65 70 85 92.5 100 125 175 250 300 400"
select select "50"
click select "Select 50 55 60 65 70 85 92.5 100 125 175 250 300 400"
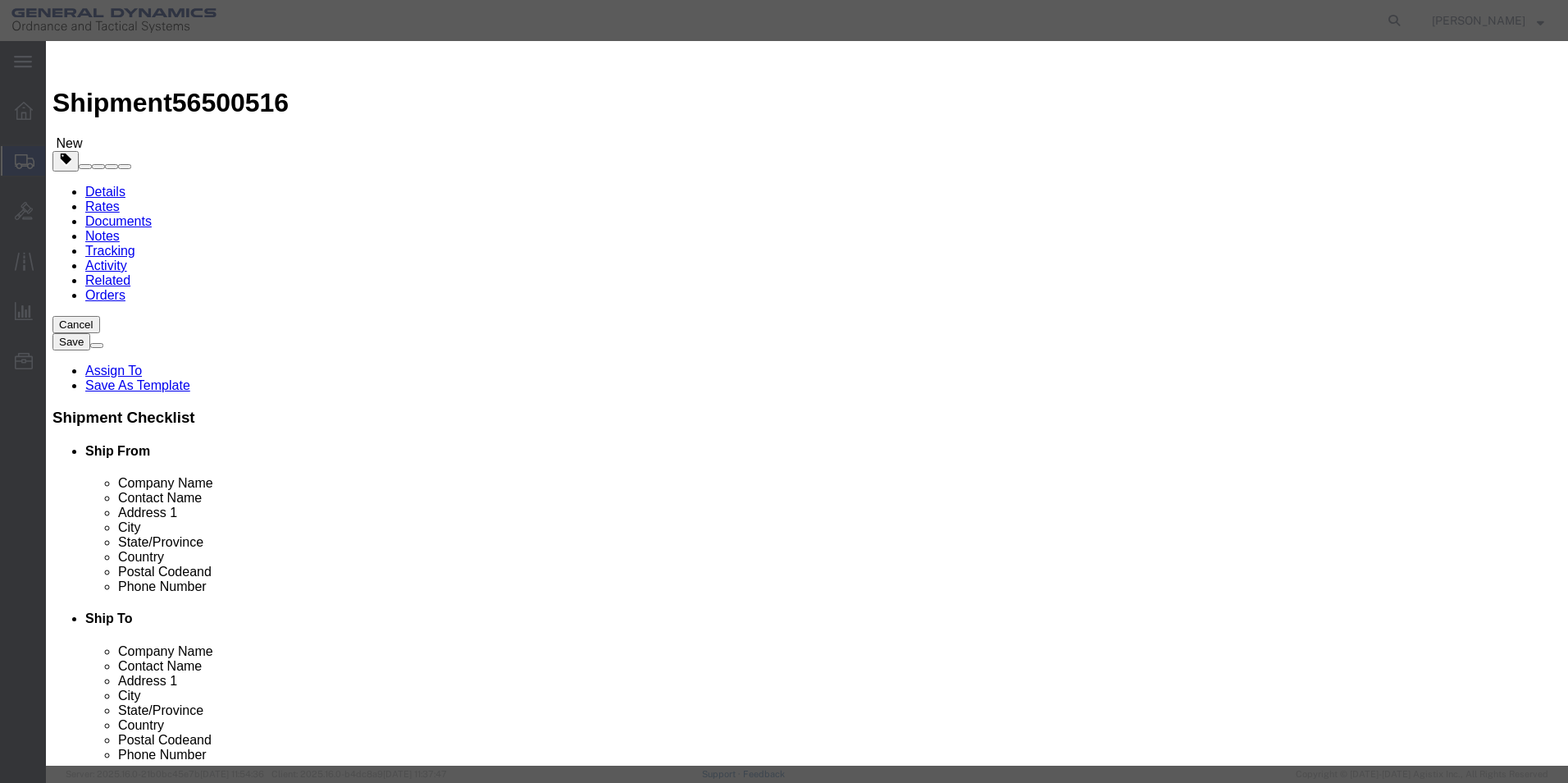
click select "Select [GEOGRAPHIC_DATA] [GEOGRAPHIC_DATA] [GEOGRAPHIC_DATA] [GEOGRAPHIC_DATA] …"
select select "US"
click select "Select [GEOGRAPHIC_DATA] [GEOGRAPHIC_DATA] [GEOGRAPHIC_DATA] [GEOGRAPHIC_DATA] …"
click input "text"
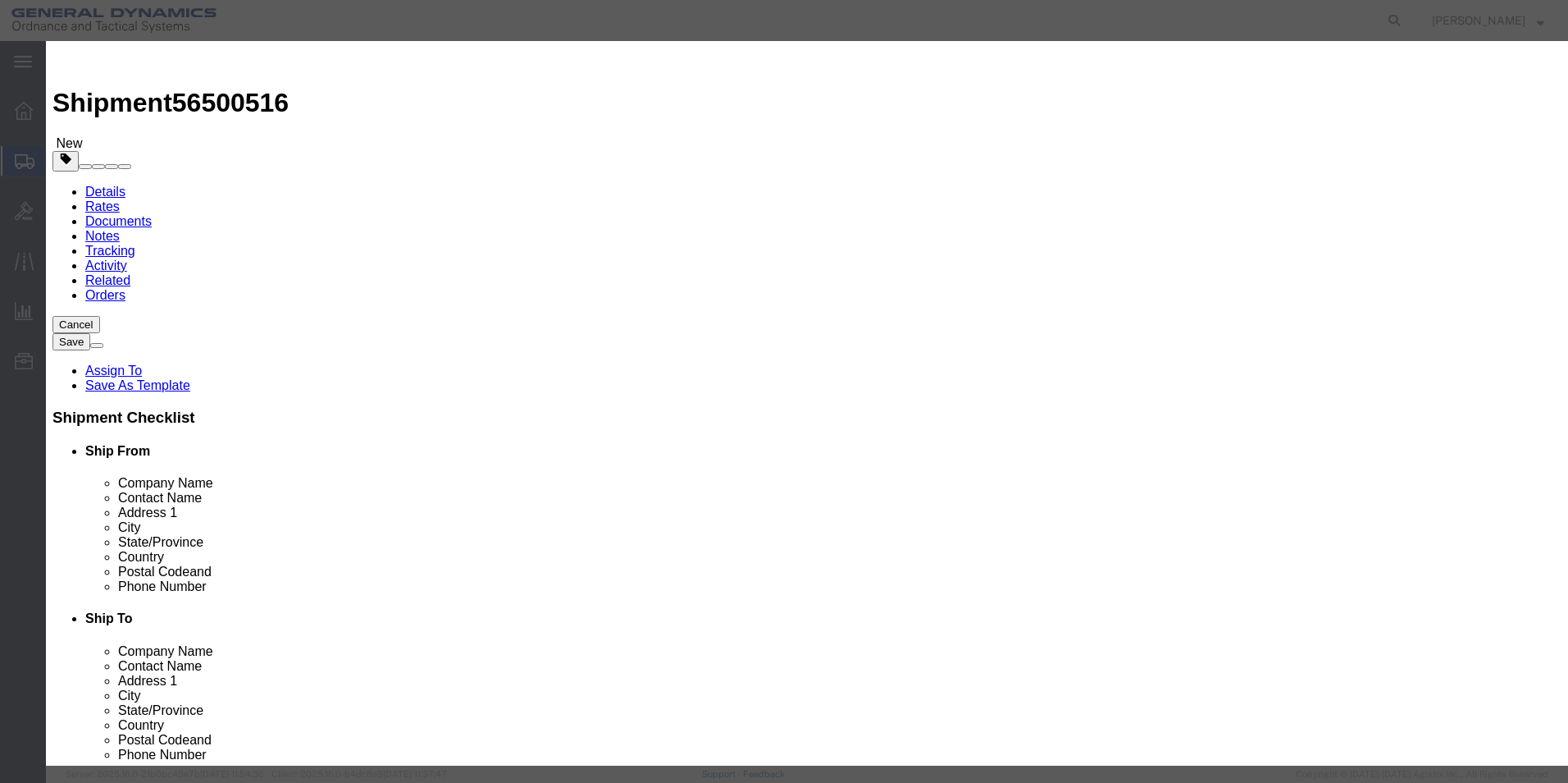
type input "EAR99"
click select "Select ATF BIS DEA EPA FDA FTR ITAR OFAC Other (OPA)"
select select "OPA"
click select "Select ATF BIS DEA EPA FDA FTR ITAR OFAC Other (OPA)"
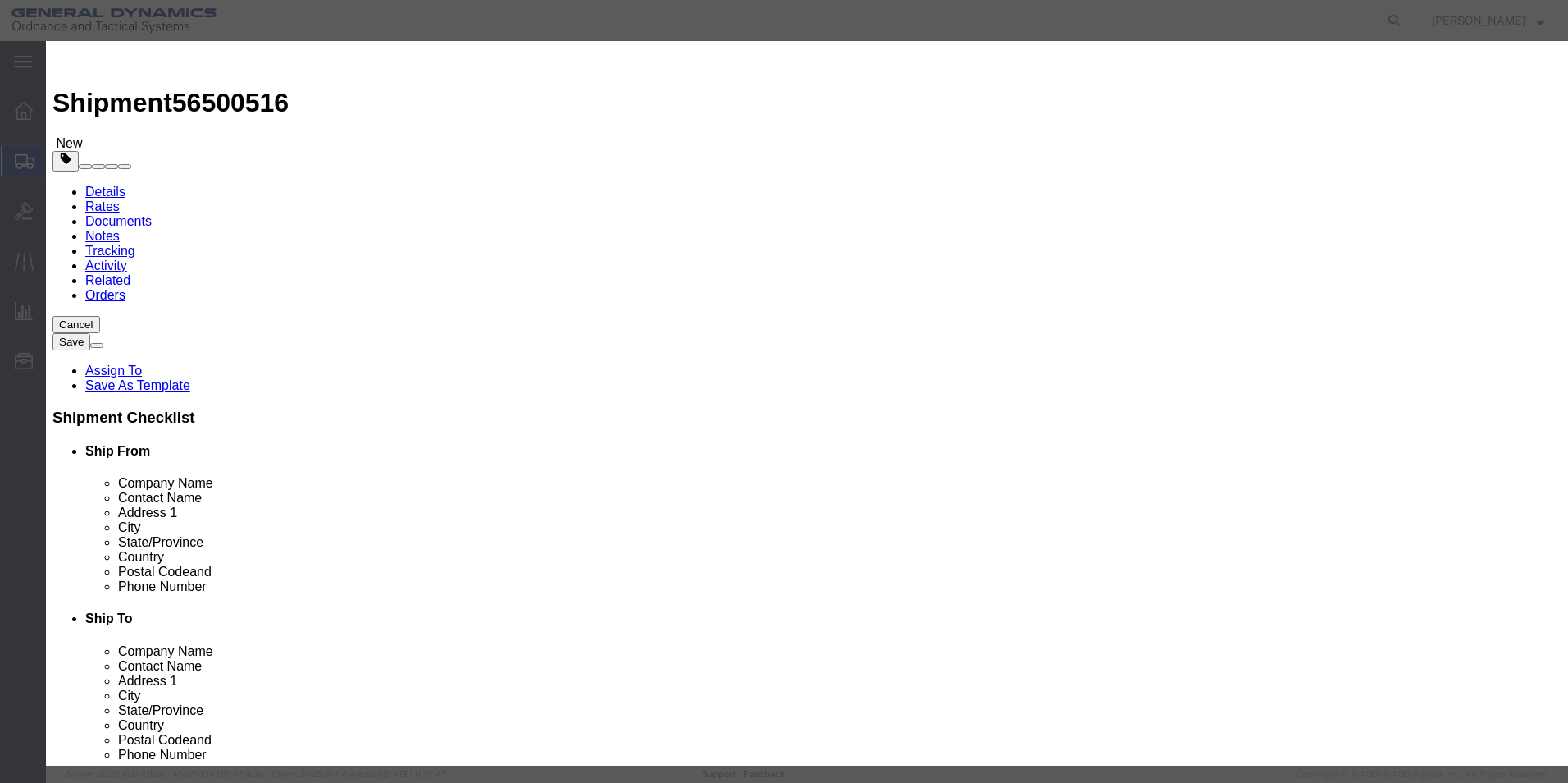
click textarea
type textarea "Computer Tower"
click button "Save & Close"
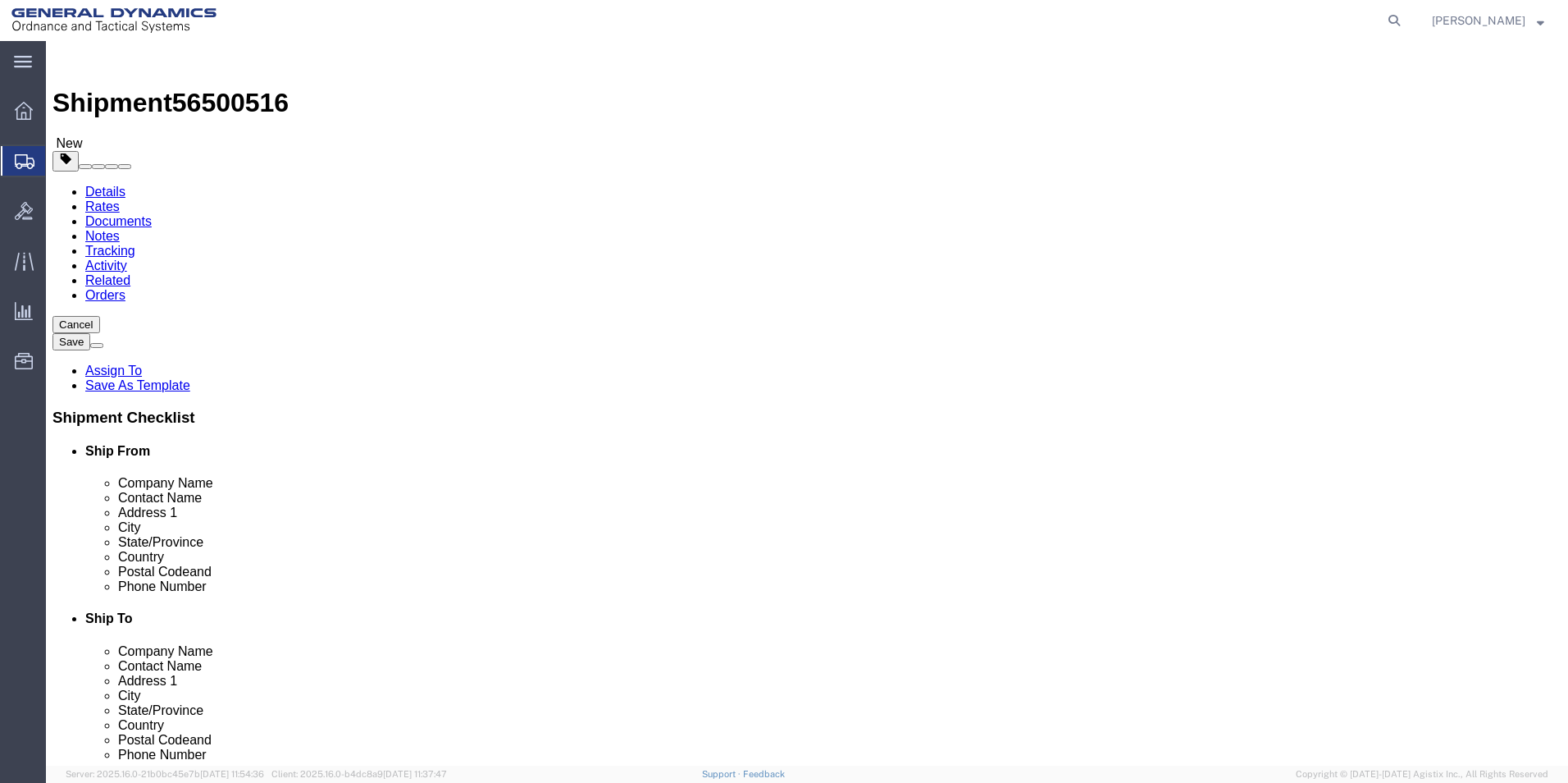
click link "Add Package"
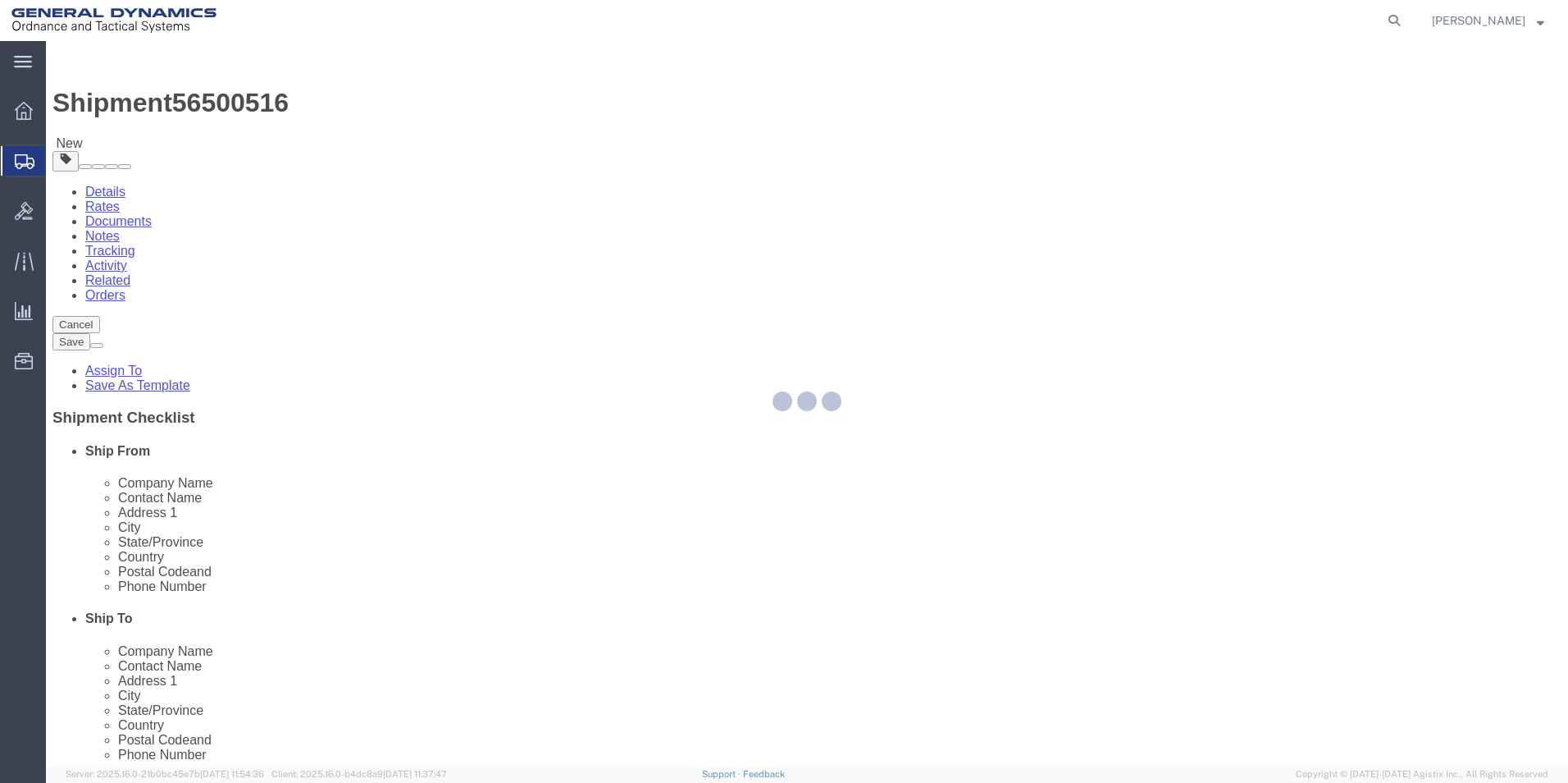
select select "CBOX"
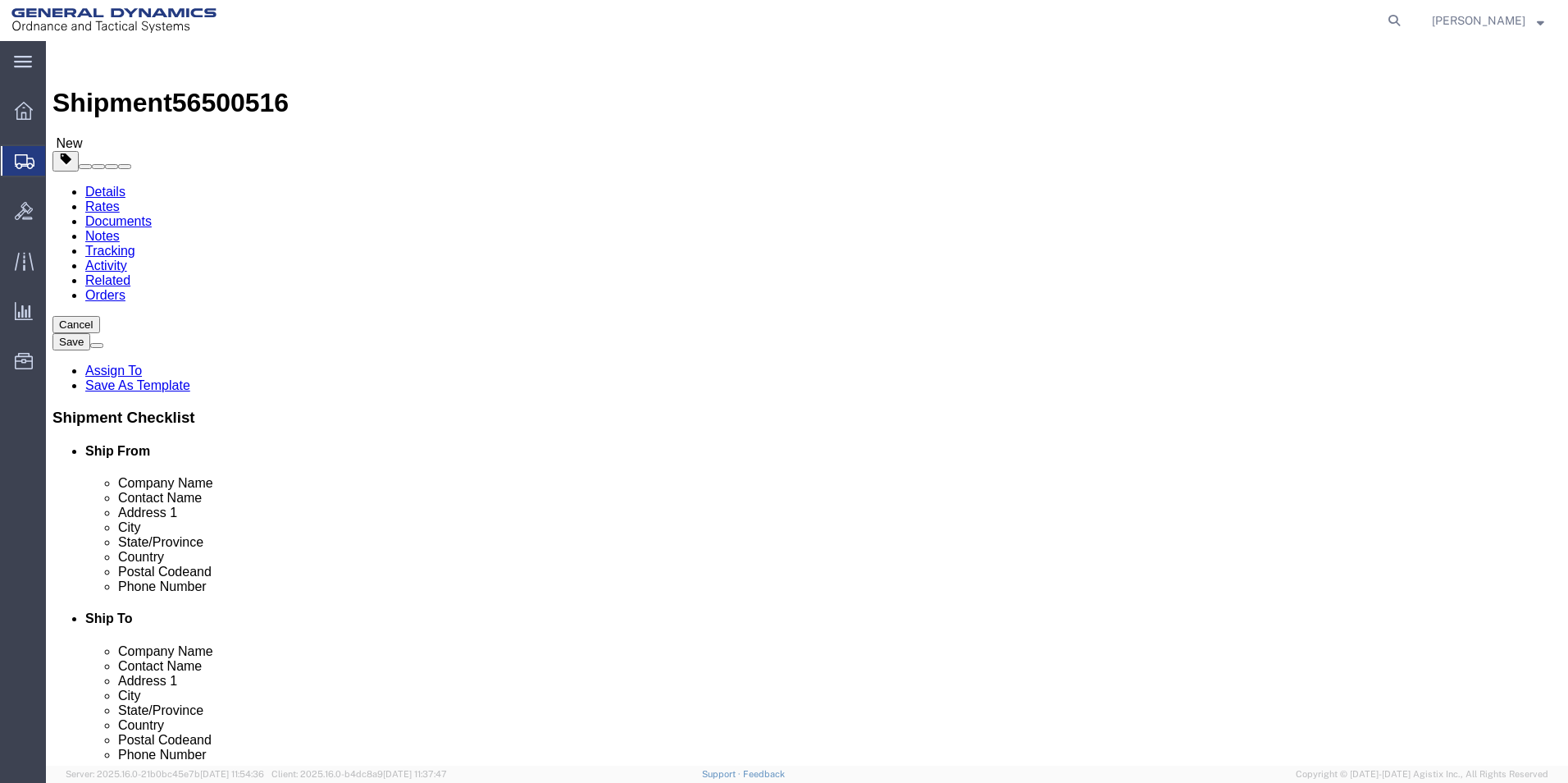
click input "text"
type input "22.00"
click input "text"
type input "22.00"
click input "text"
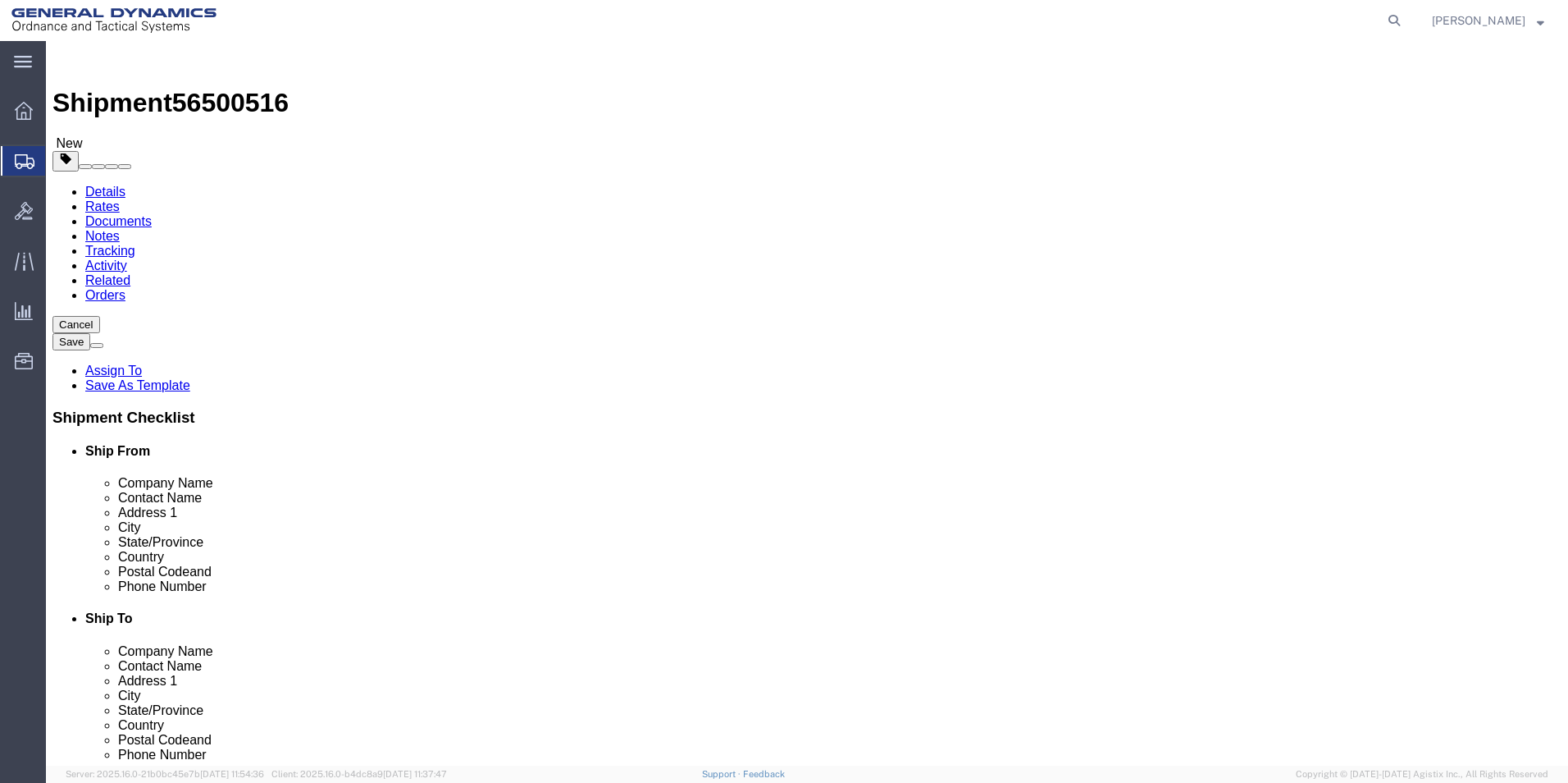
type input "9.00"
drag, startPoint x: 858, startPoint y: 375, endPoint x: 781, endPoint y: 406, distance: 83.0
click div "Package Type Select Bale(s) Basket(s) Bolt(s) Bottle(s) Buckets Bulk Bundle(s) …"
type input "23.00"
click link "Add Content"
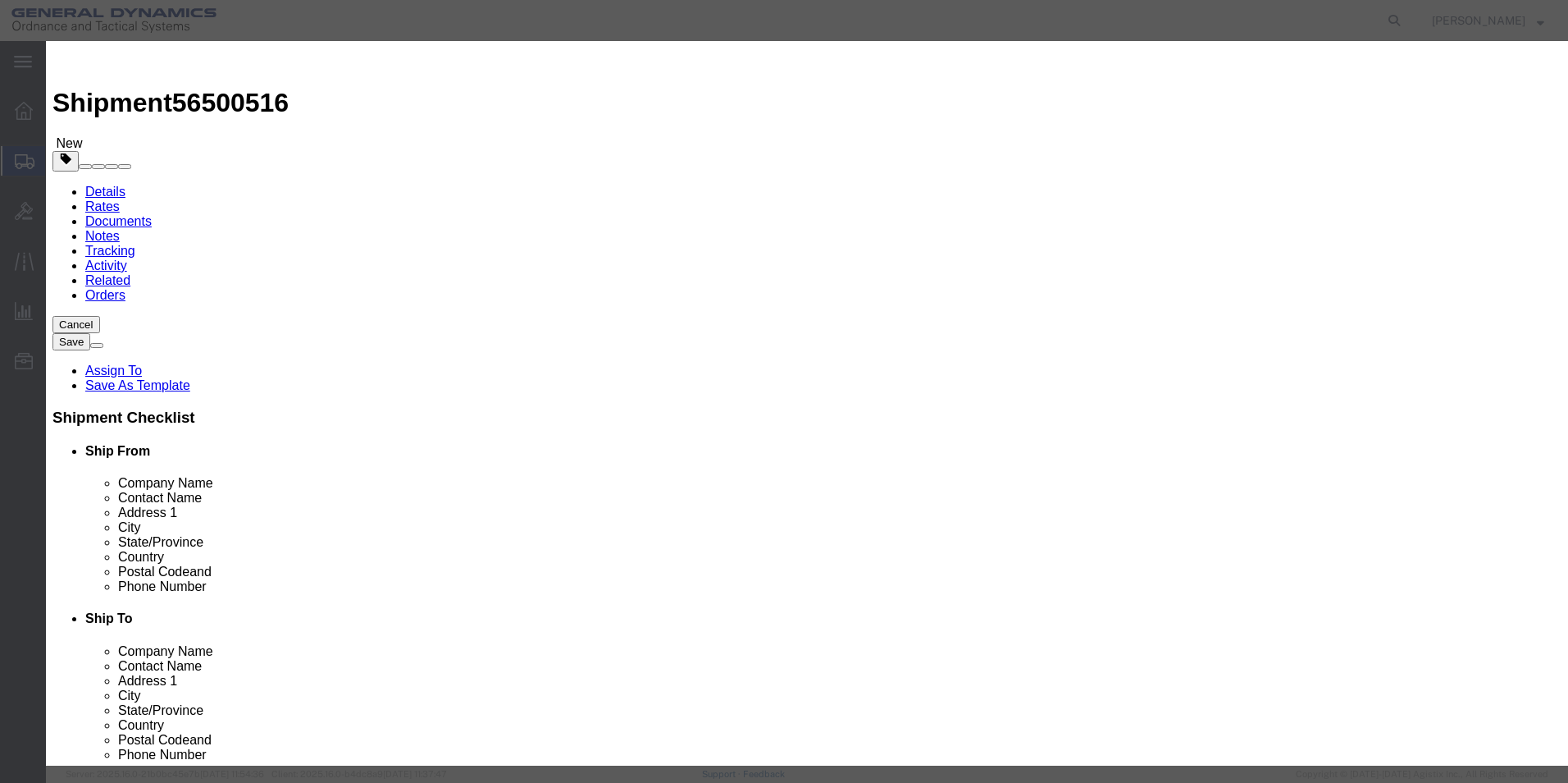
click input "text"
type input "Computer Tower"
type input "2000.00"
select select "US"
type input "Computer Tower"
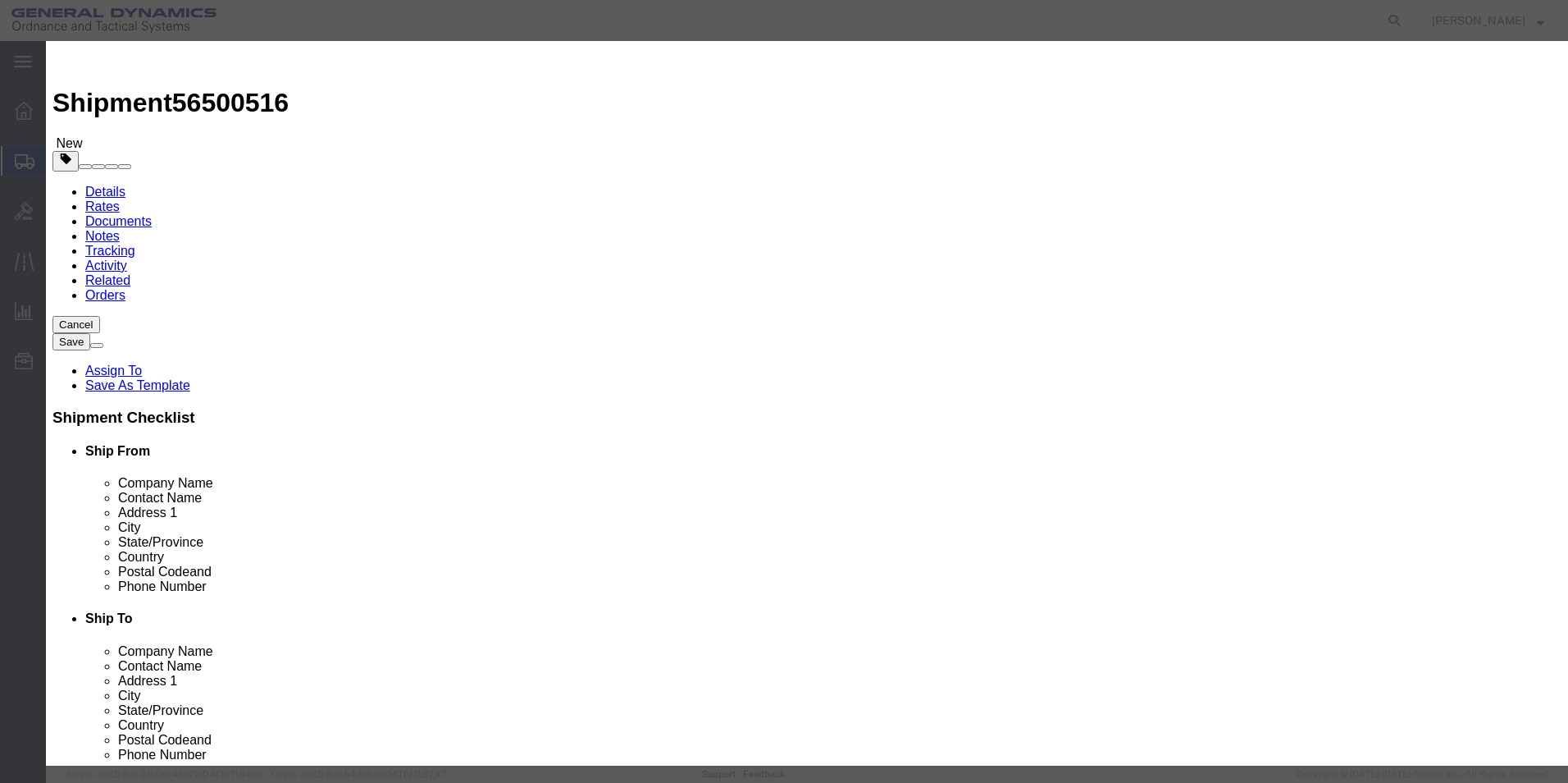
type input "EAR99"
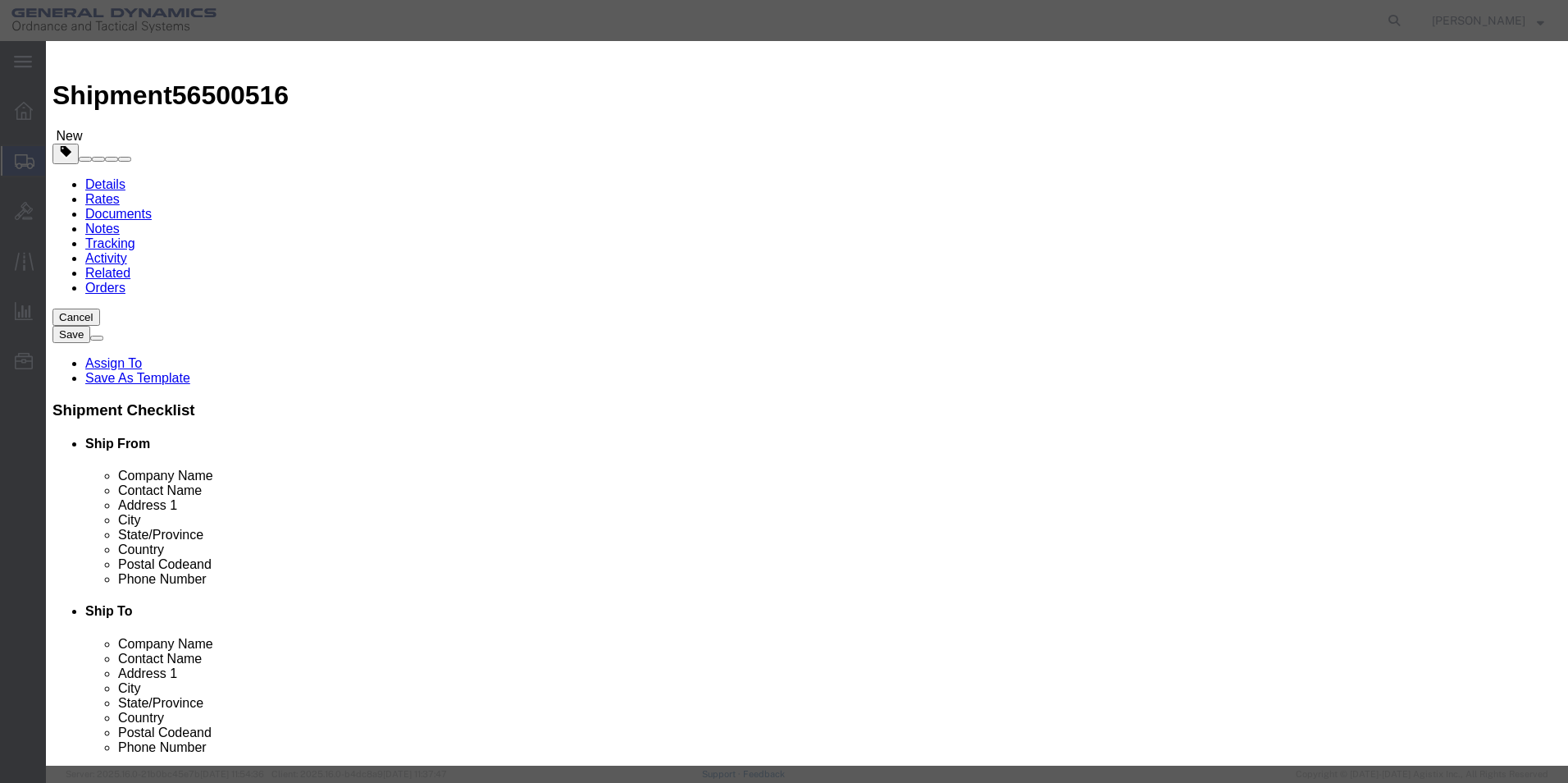
scroll to position [248, 0]
drag, startPoint x: 494, startPoint y: 151, endPoint x: 477, endPoint y: 154, distance: 17.3
drag, startPoint x: 485, startPoint y: 160, endPoint x: 467, endPoint y: 160, distance: 18.0
click div "0"
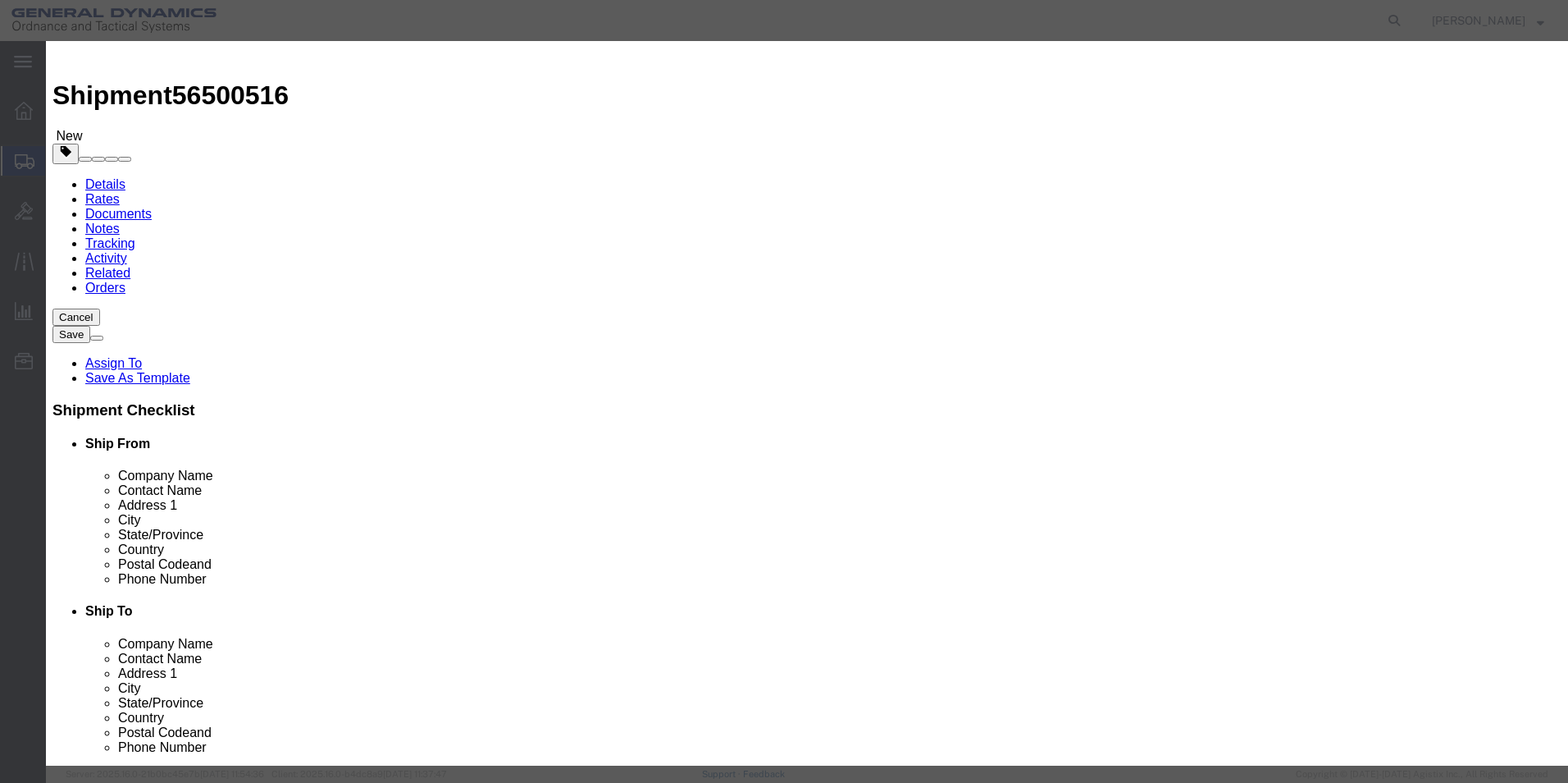
click input "0"
click input "Computer Tower"
click input "2000.00"
click select "Select 50 55 60 65 70 85 92.5 100 125 175 250 300 400"
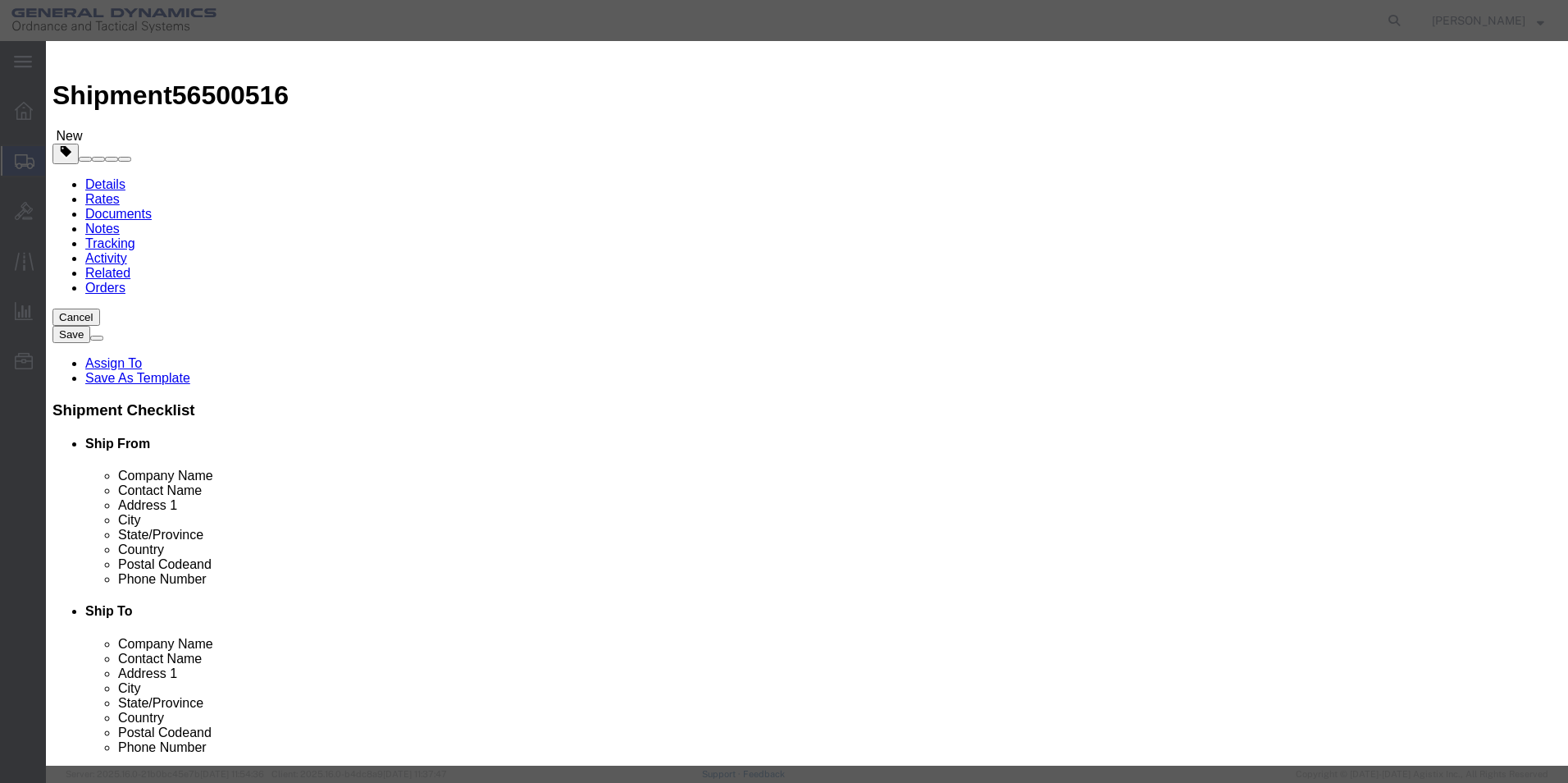
click input "text"
click label
click input "checkbox"
checkbox input "false"
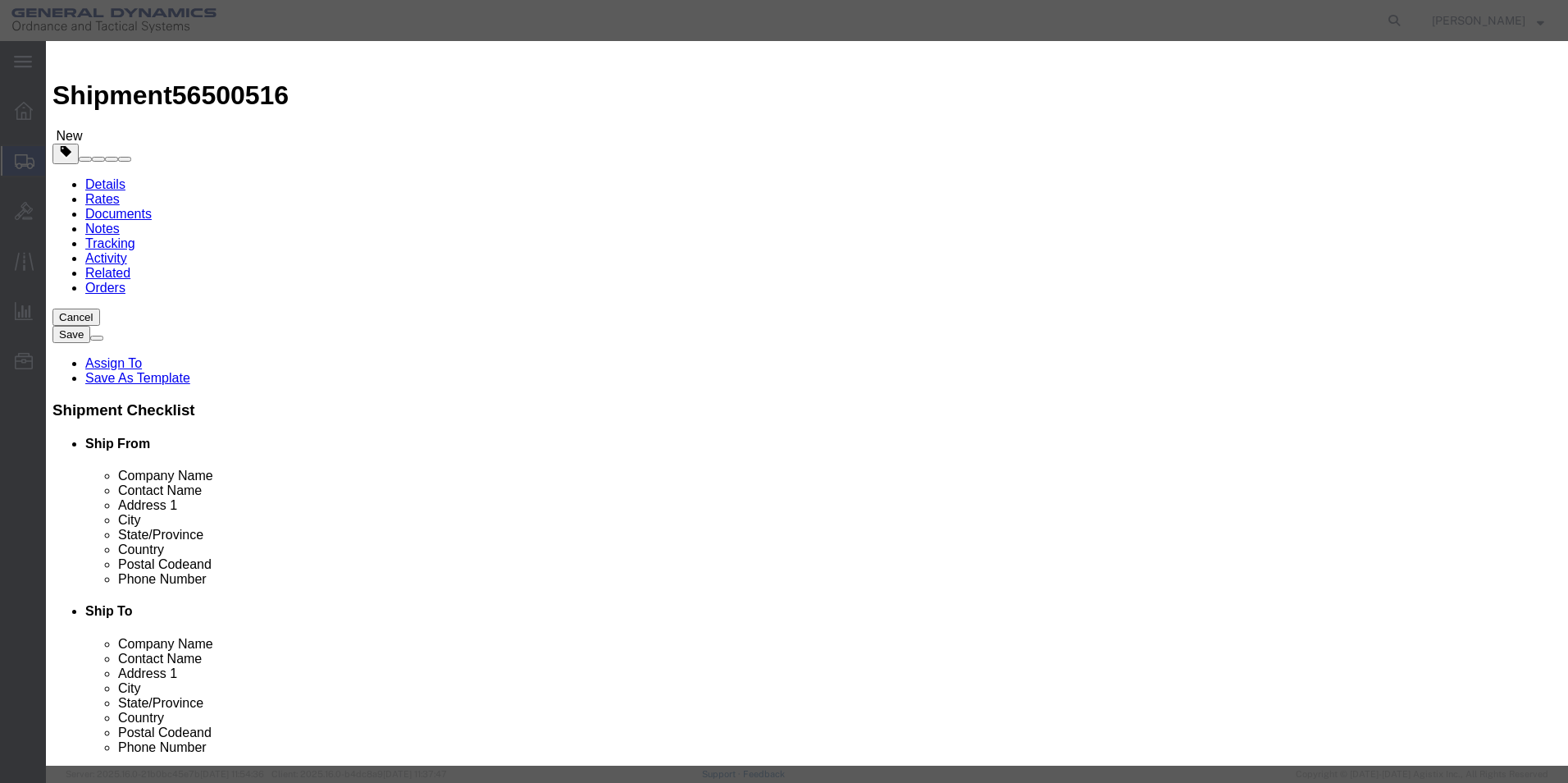
scroll to position [0, 0]
drag, startPoint x: 575, startPoint y: 120, endPoint x: 540, endPoint y: 128, distance: 35.9
click input "Computer Tower"
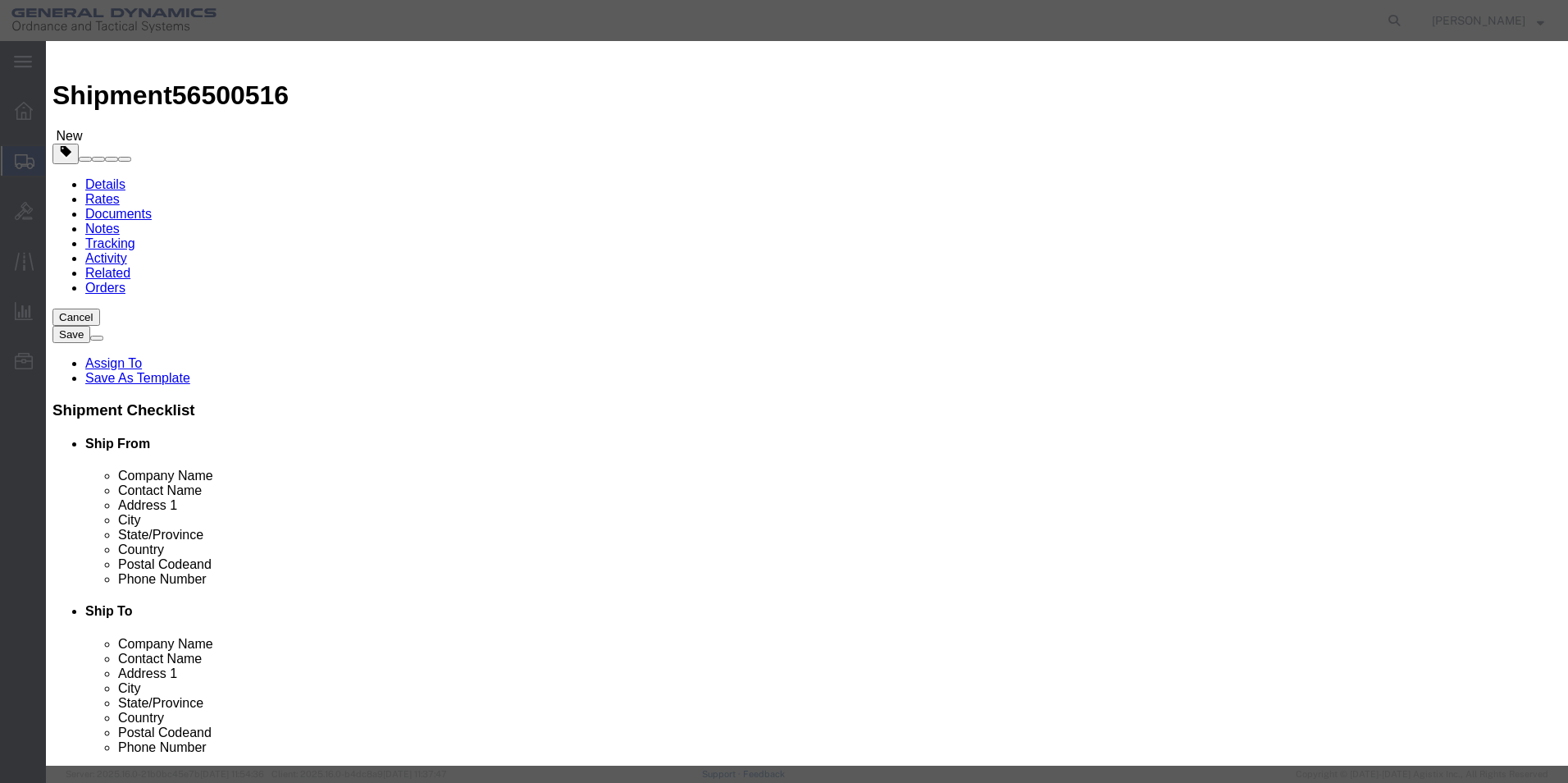
click input "Computer Tower"
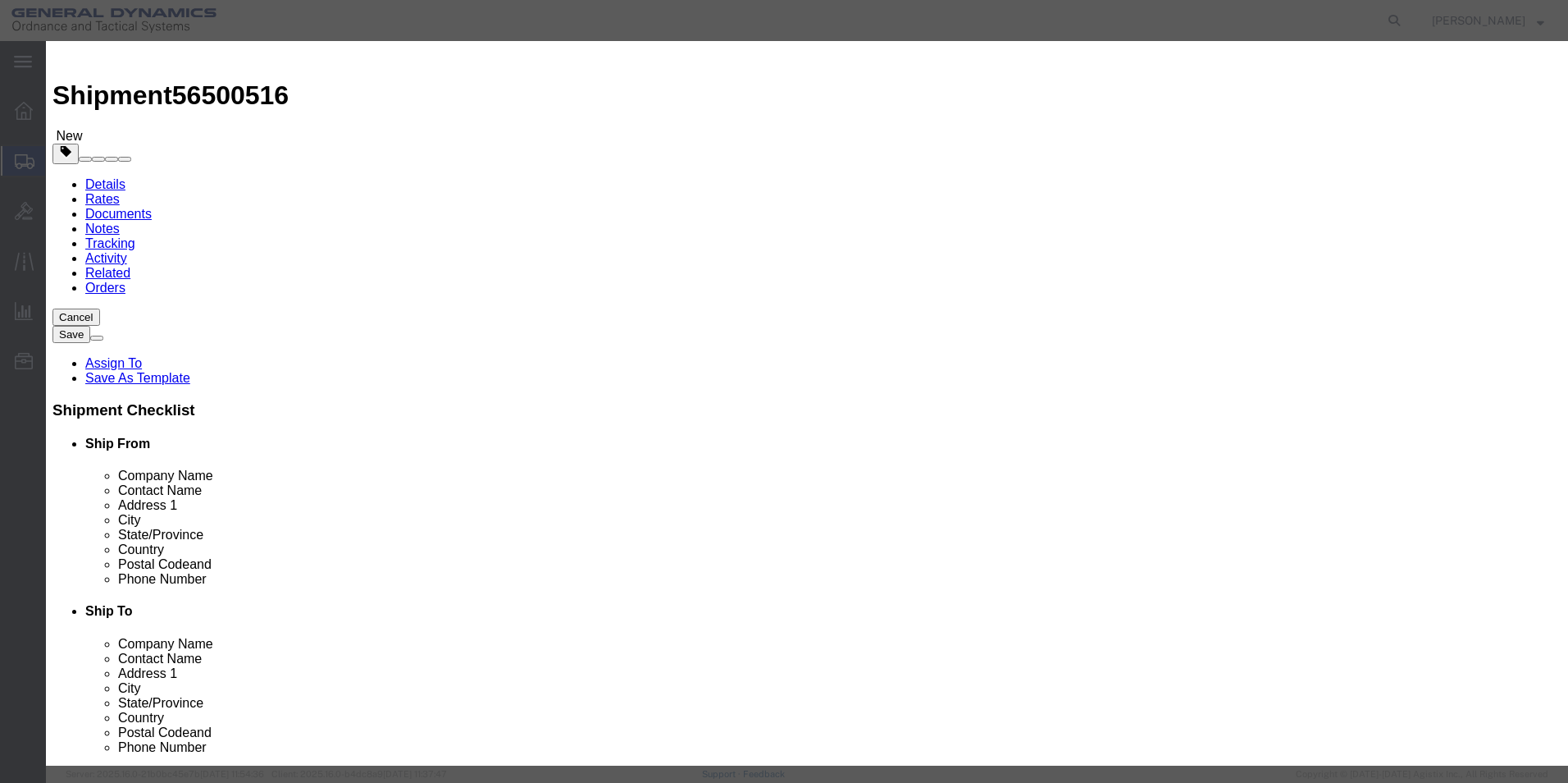
click input "Computer Tower"
drag, startPoint x: 562, startPoint y: 124, endPoint x: 456, endPoint y: 127, distance: 106.0
click div "Product Name Computer Tower"
drag, startPoint x: 529, startPoint y: 190, endPoint x: 452, endPoint y: 198, distance: 77.4
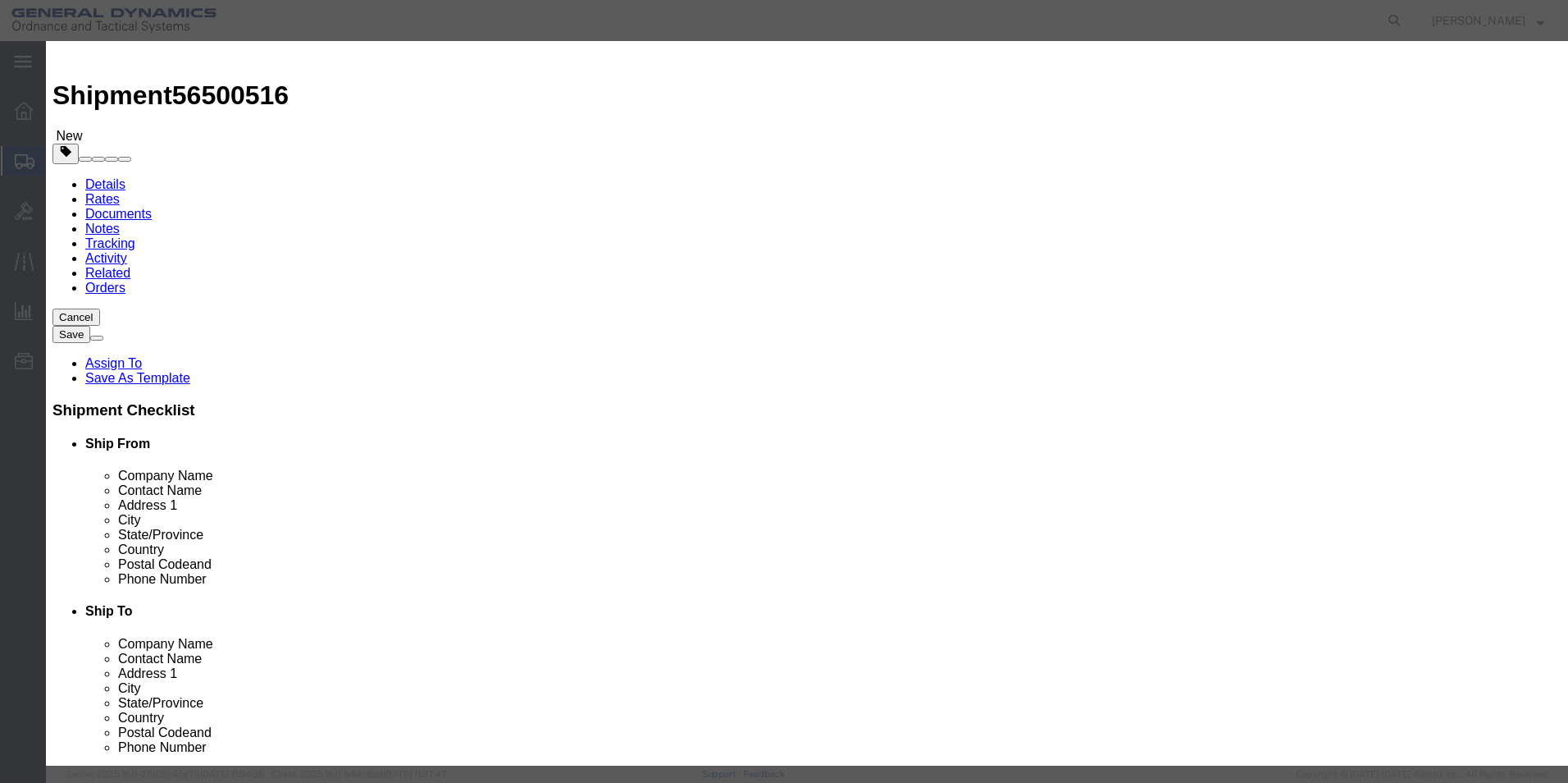
click div "Total Value 2000.00 Select ADP AED AFN ALL AMD AOA ARS ATS AUD AWG AZN BAM BBD …"
click div "Commodity library Product Name Computer Tower Pieces 0 Select Bag Barrels 100Bo…"
click select "Select Military Equipment"
click select "Select 50 55 60 65 70 85 92.5 100 125 175 250 300 400"
click icon "button"
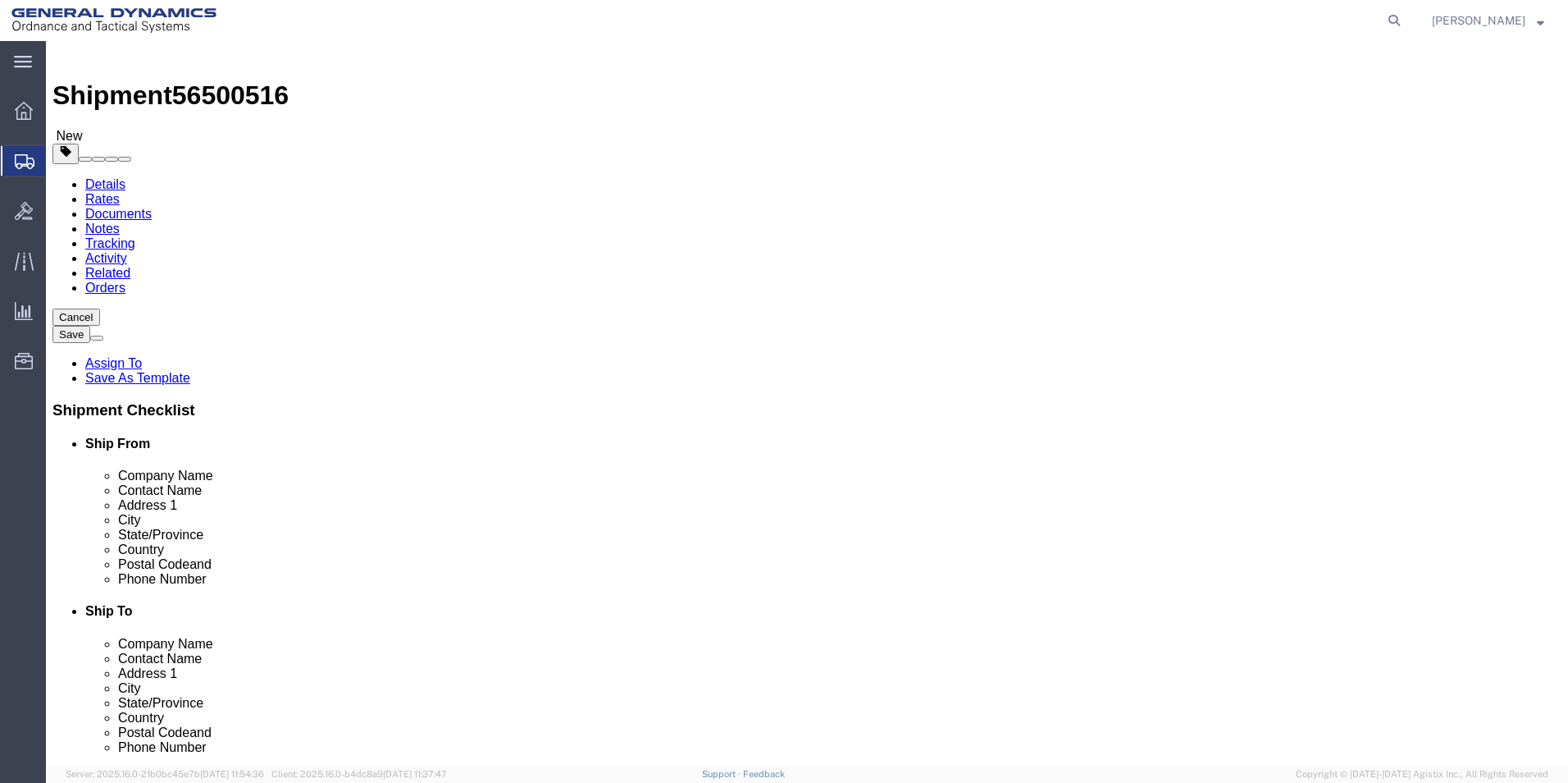
click div "Previous Continue"
click div "x Package Type Select Bale(s) Basket(s) Bolt(s) Bottle(s) Buckets Bulk Bundle(s…"
click link "Add Content"
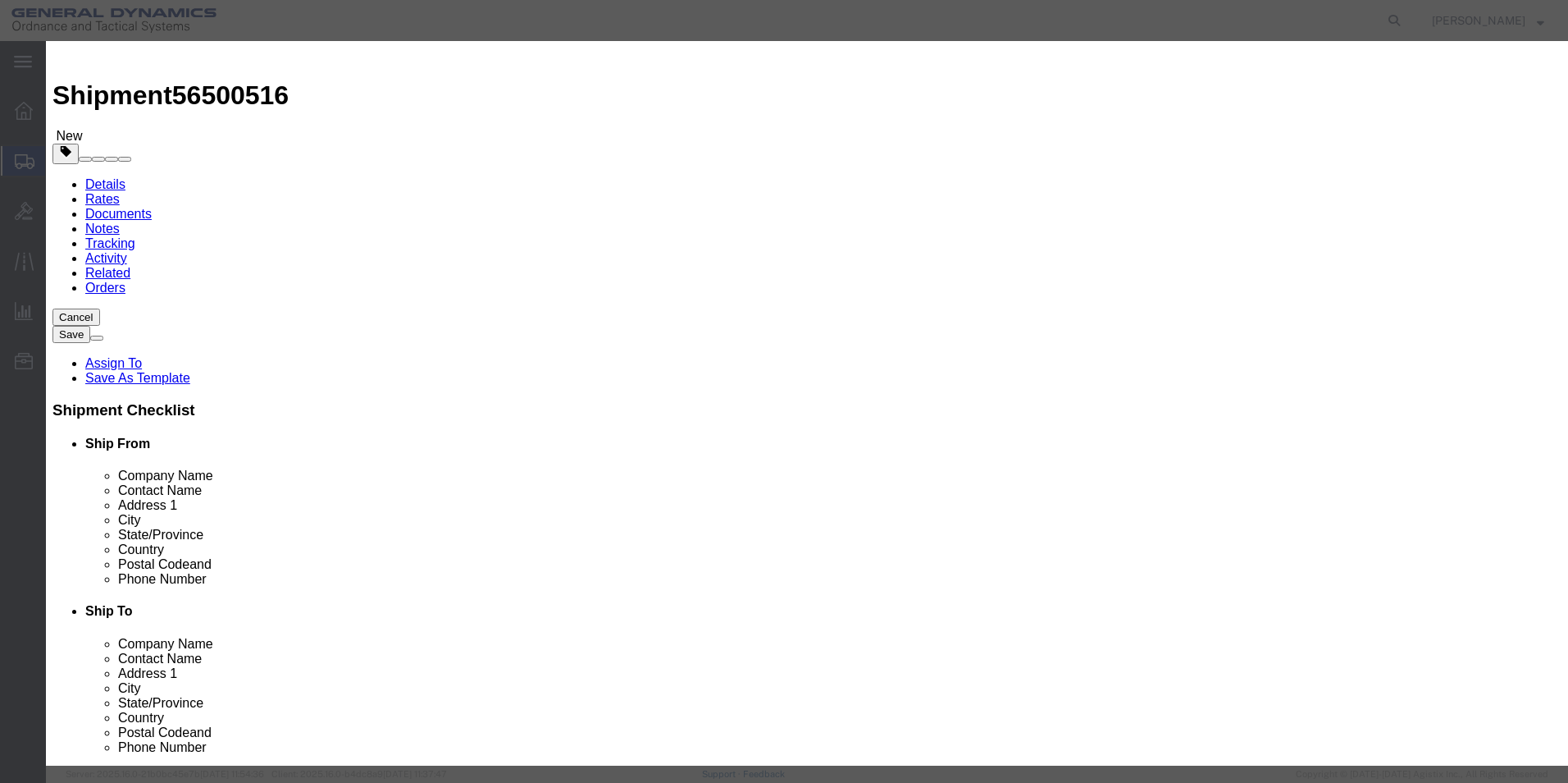
click icon "button"
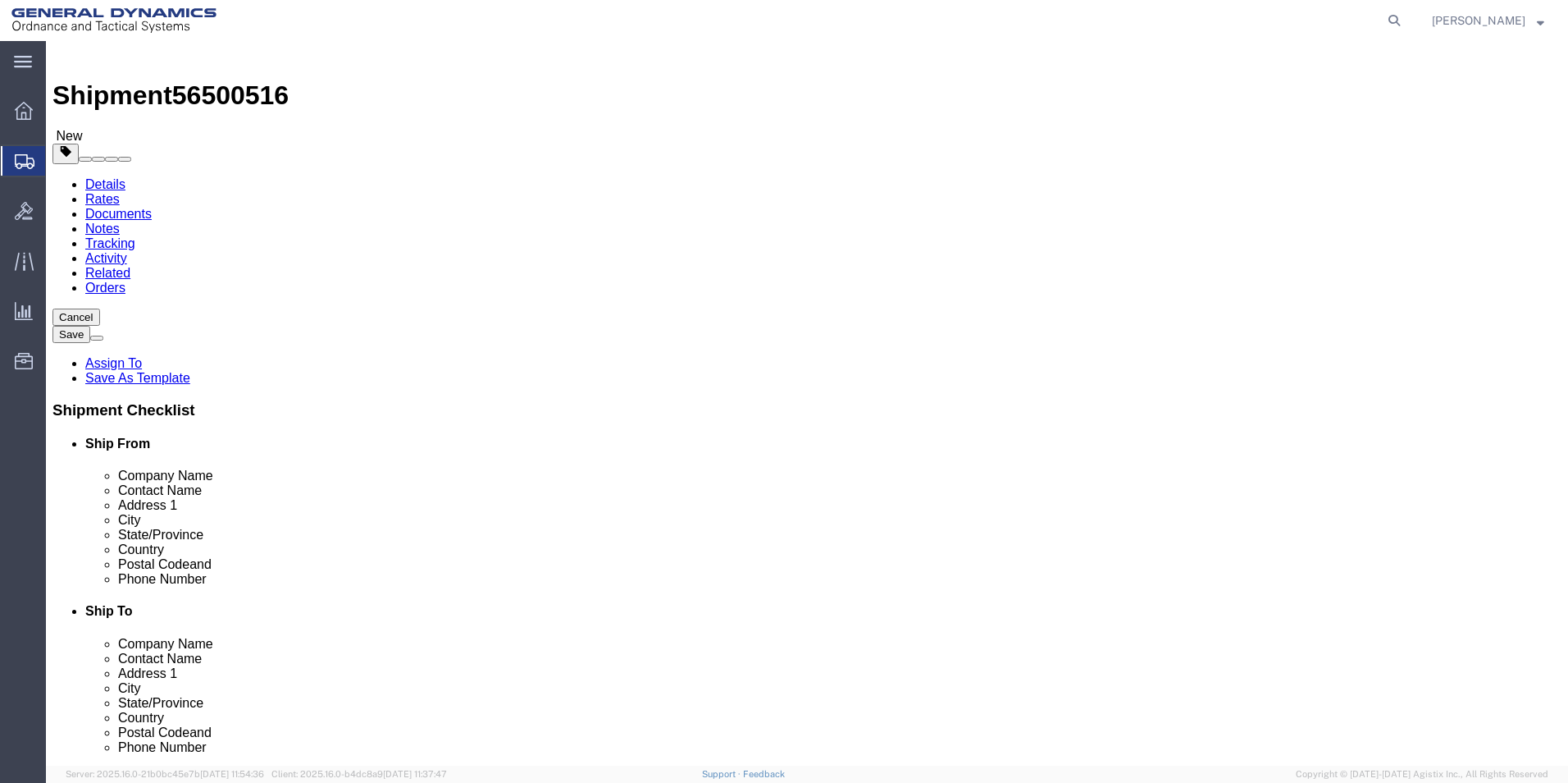
click span "button"
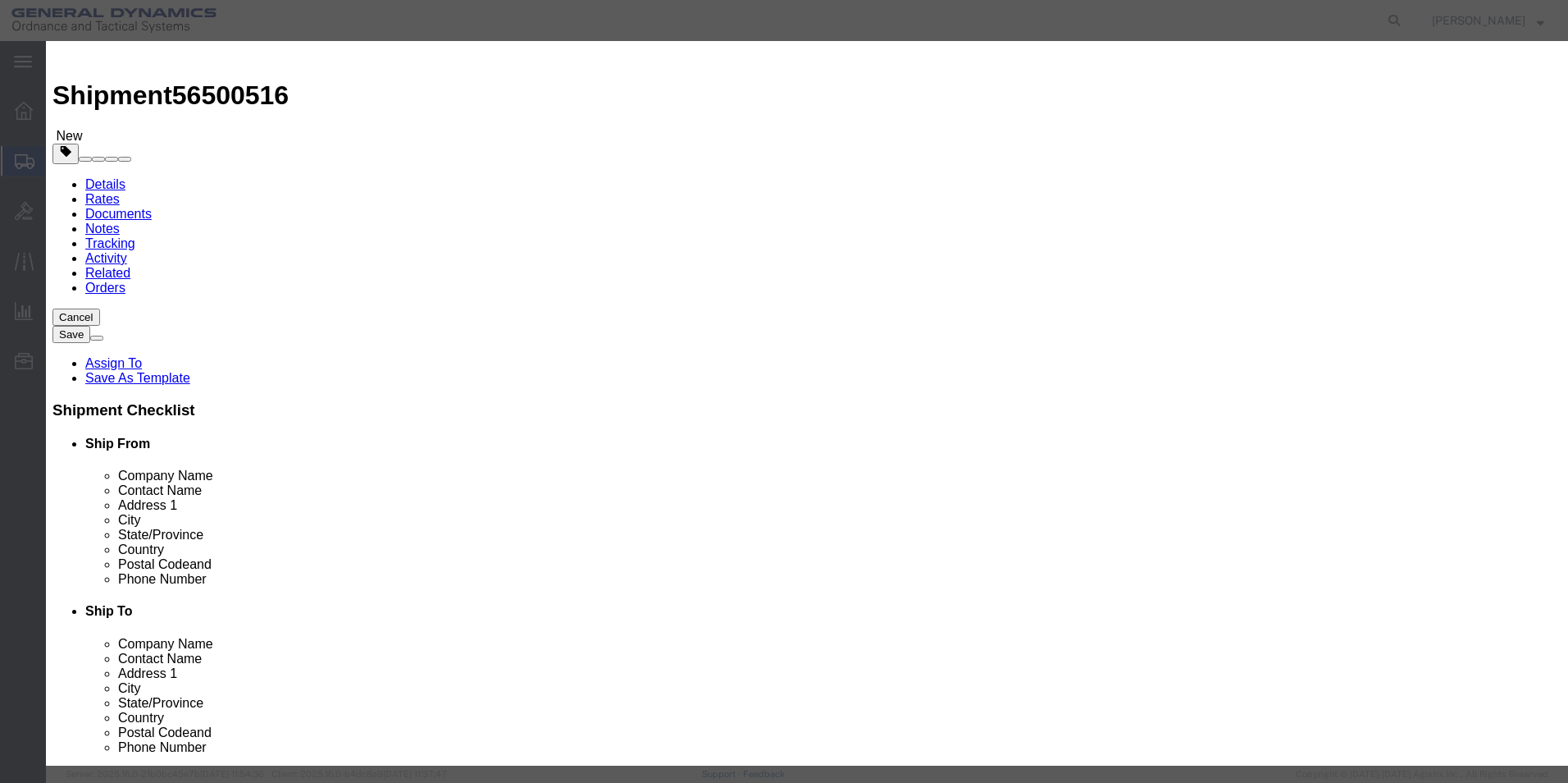
click button "Yes"
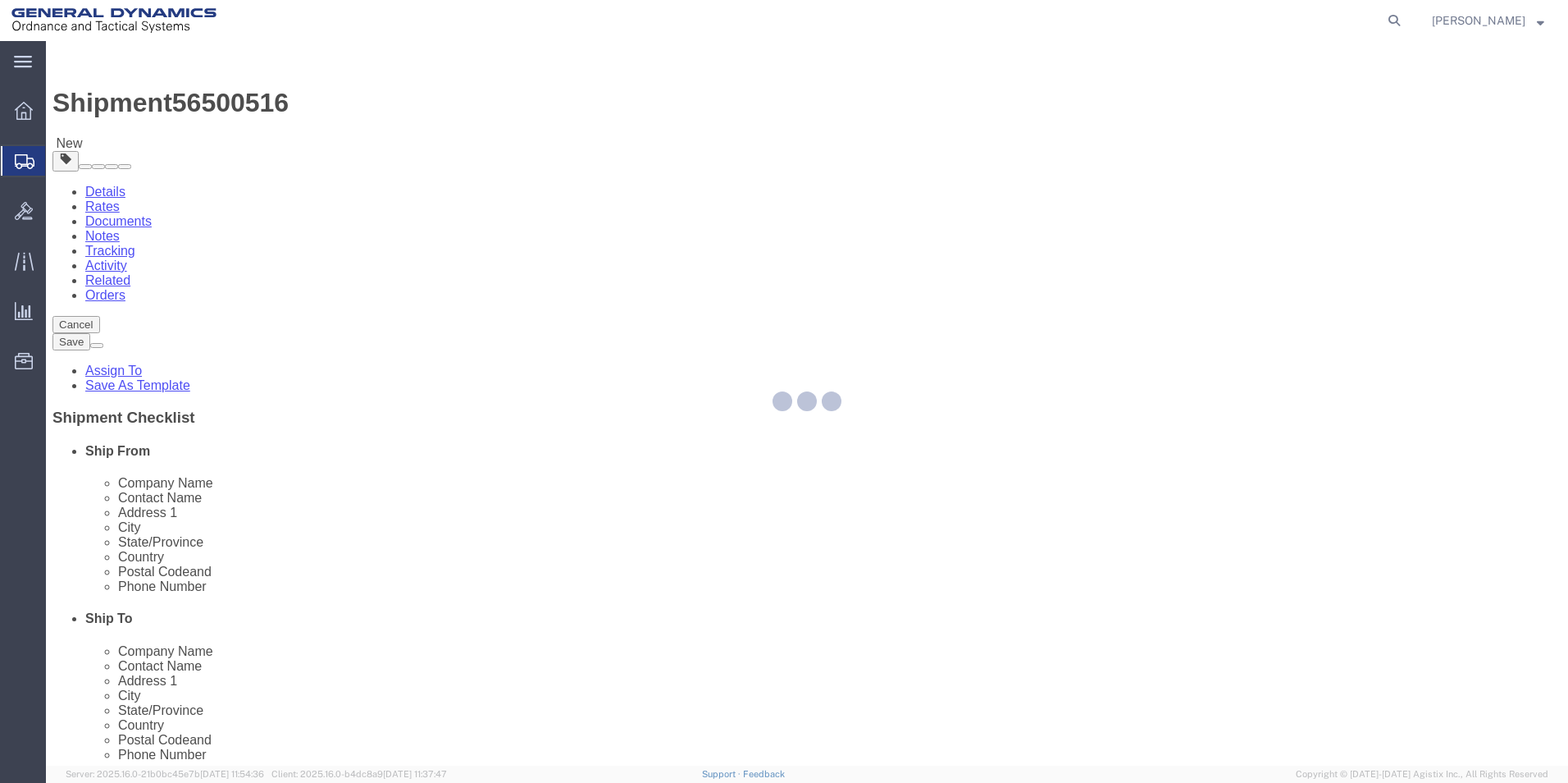
select select "CBOX"
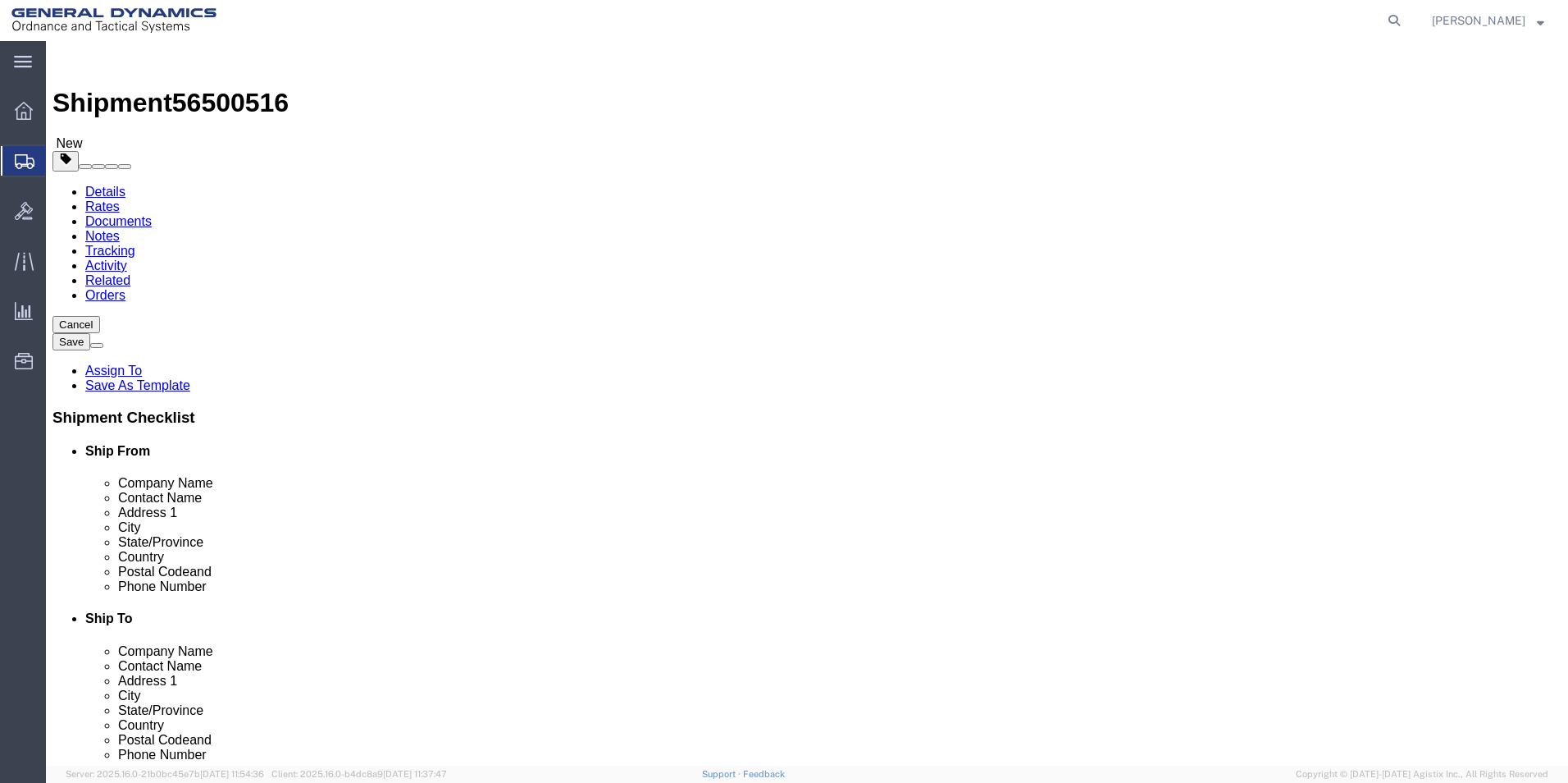
click link "Add Package"
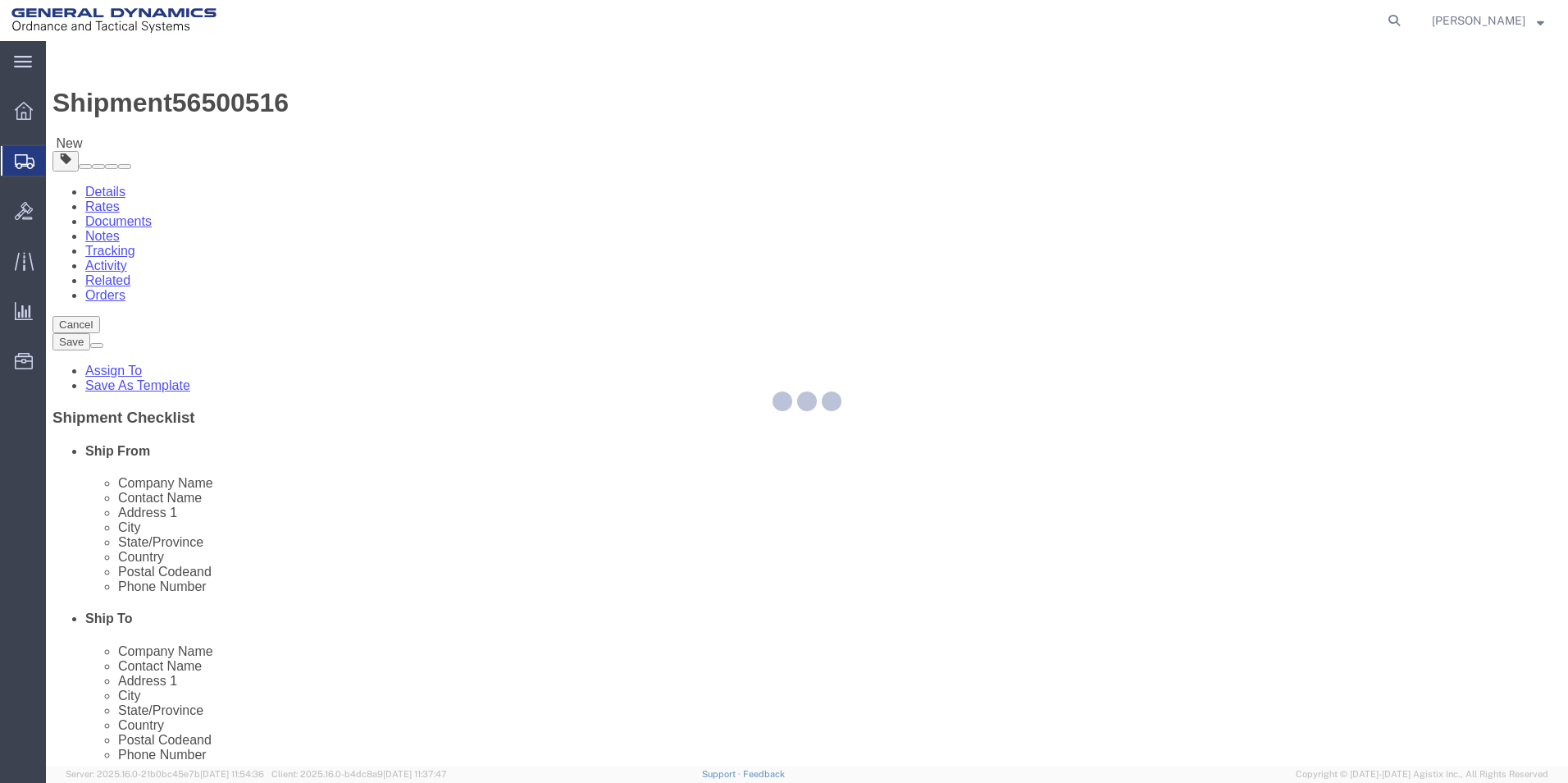
select select "CBOX"
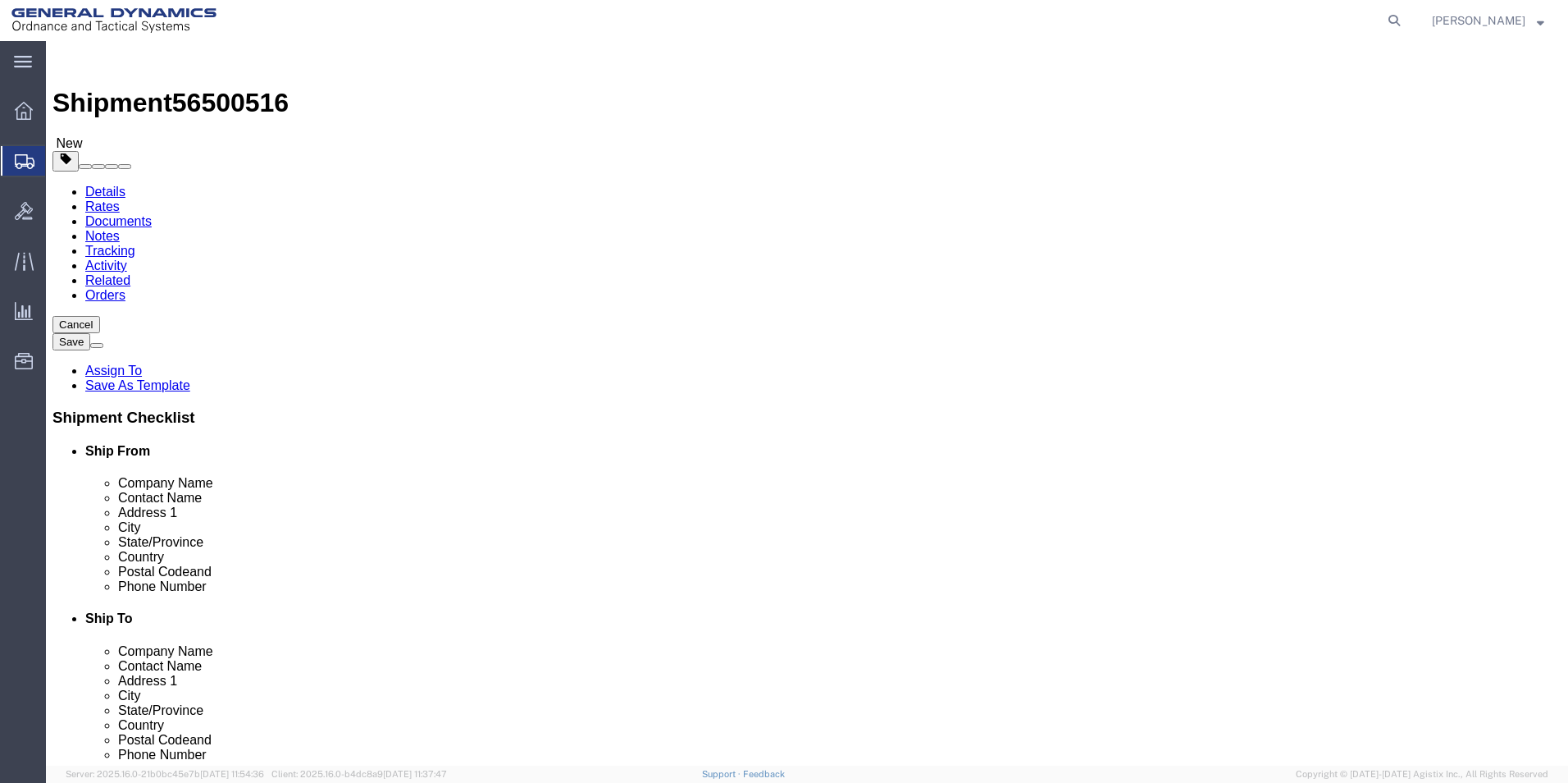
click input "text"
type input "22"
type input "."
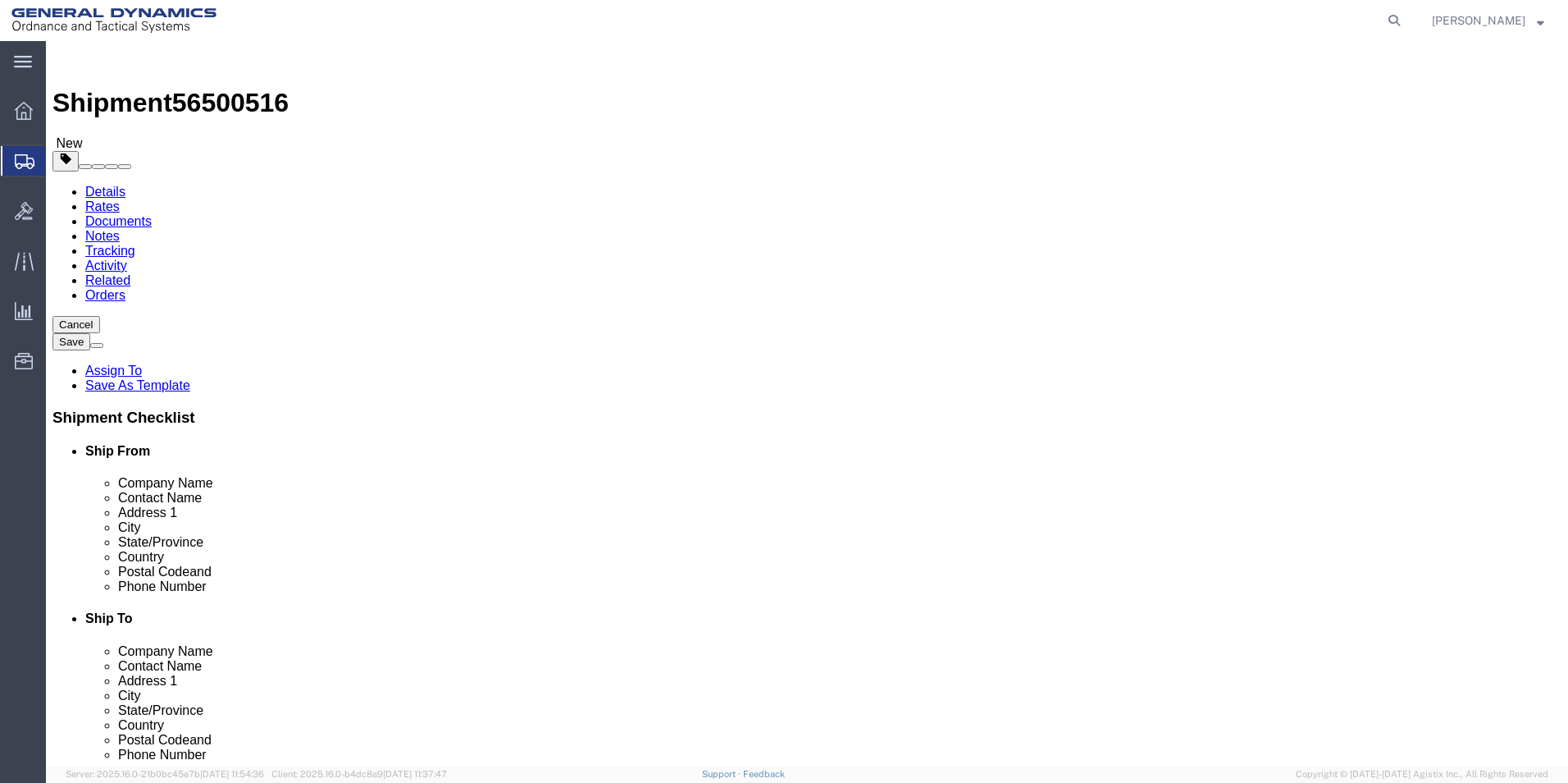
scroll to position [0, 12]
type input "220"
type input ".0"
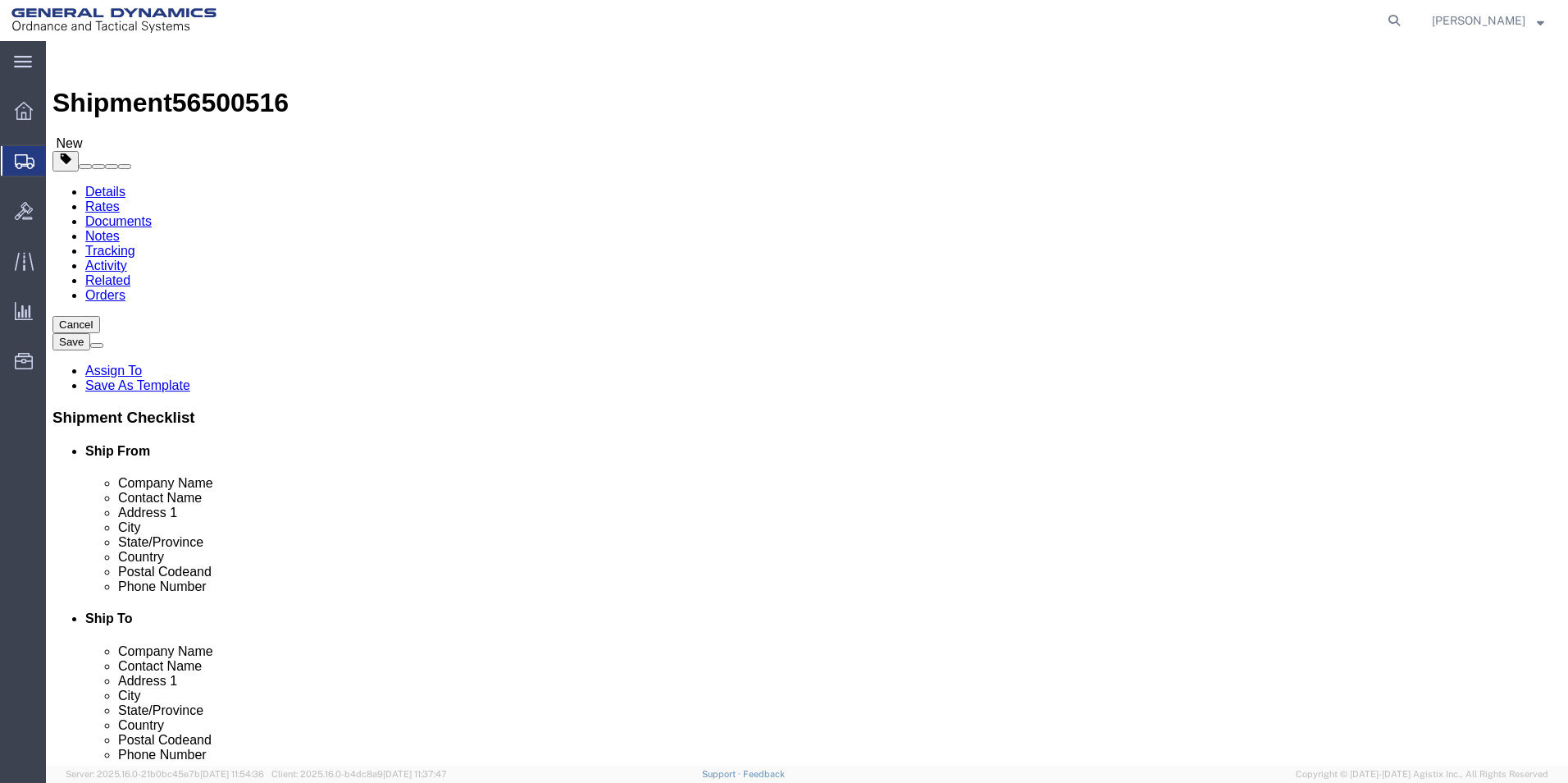
click input "text"
drag, startPoint x: 838, startPoint y: 318, endPoint x: 805, endPoint y: 330, distance: 35.1
click div "1"
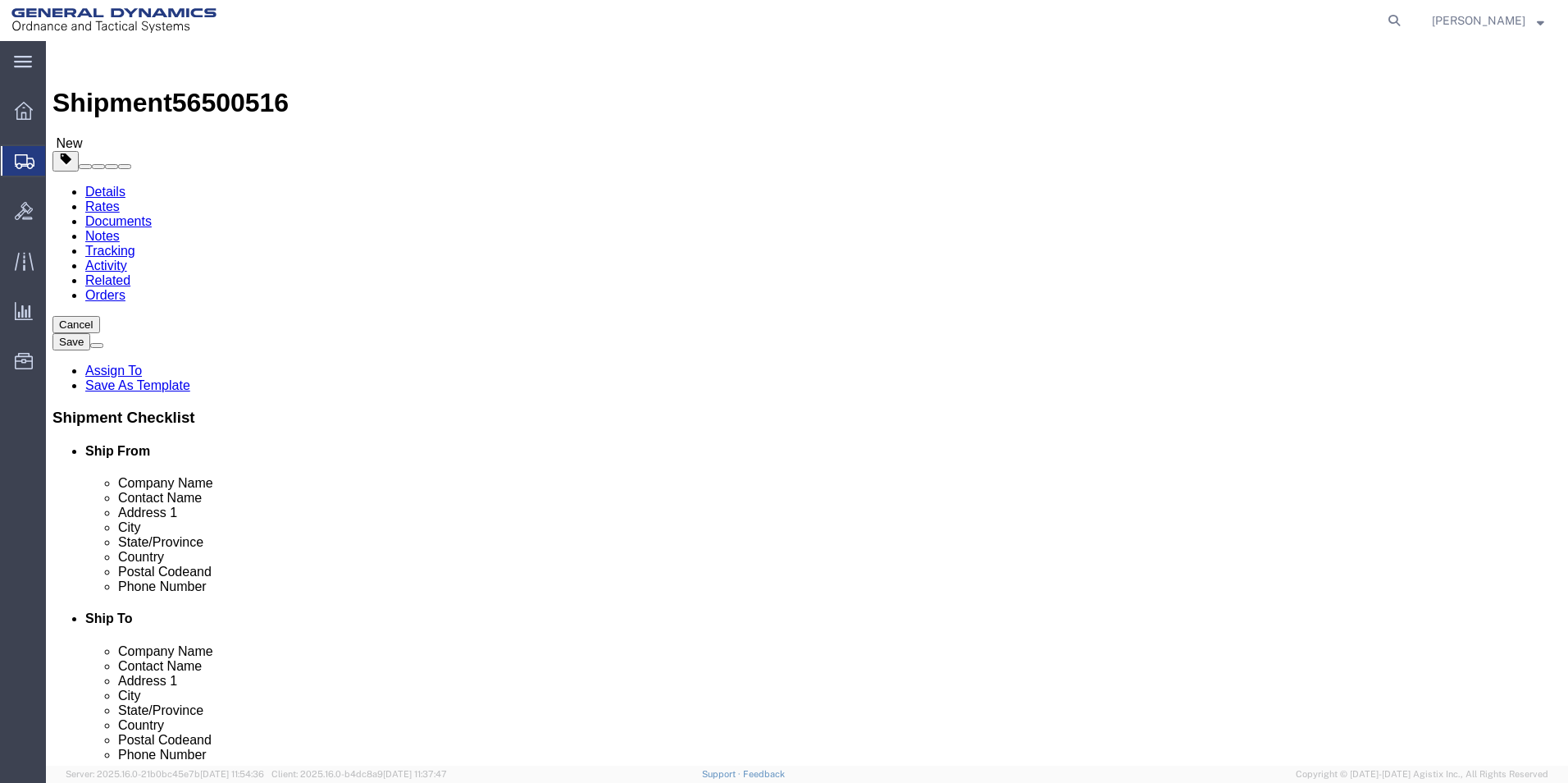
click input "text"
click span "button"
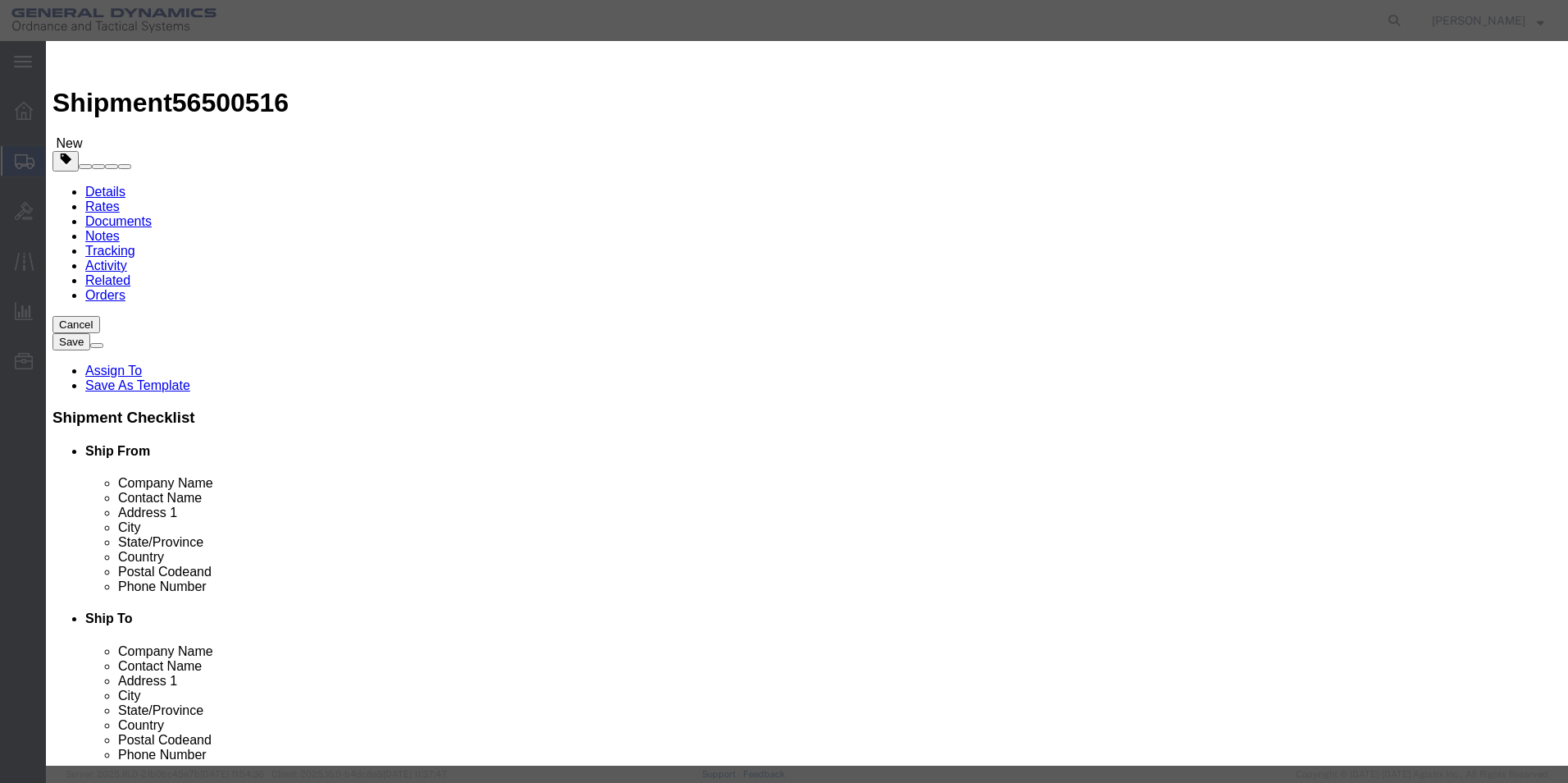
click button "Yes"
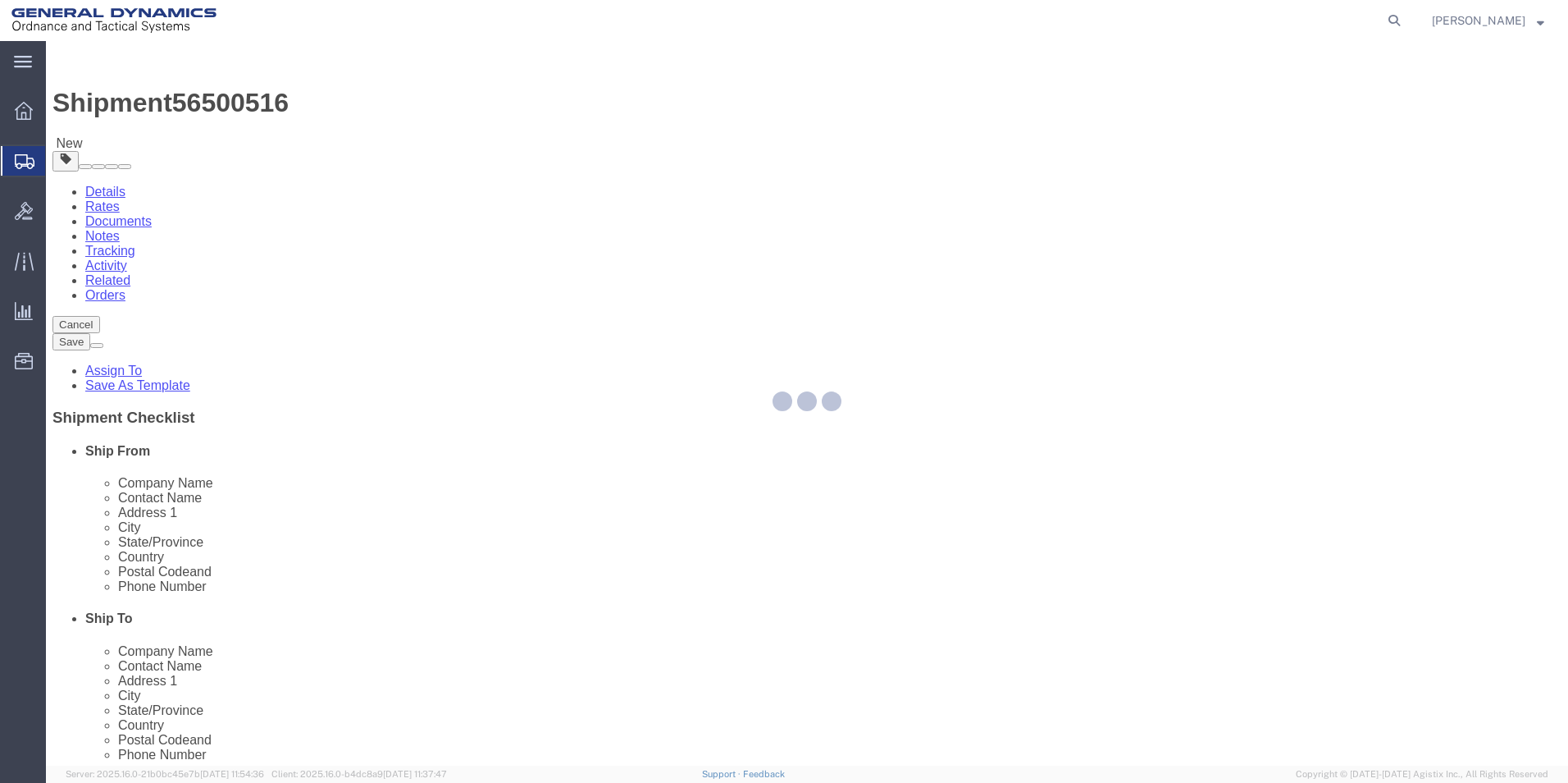
select select "CBOX"
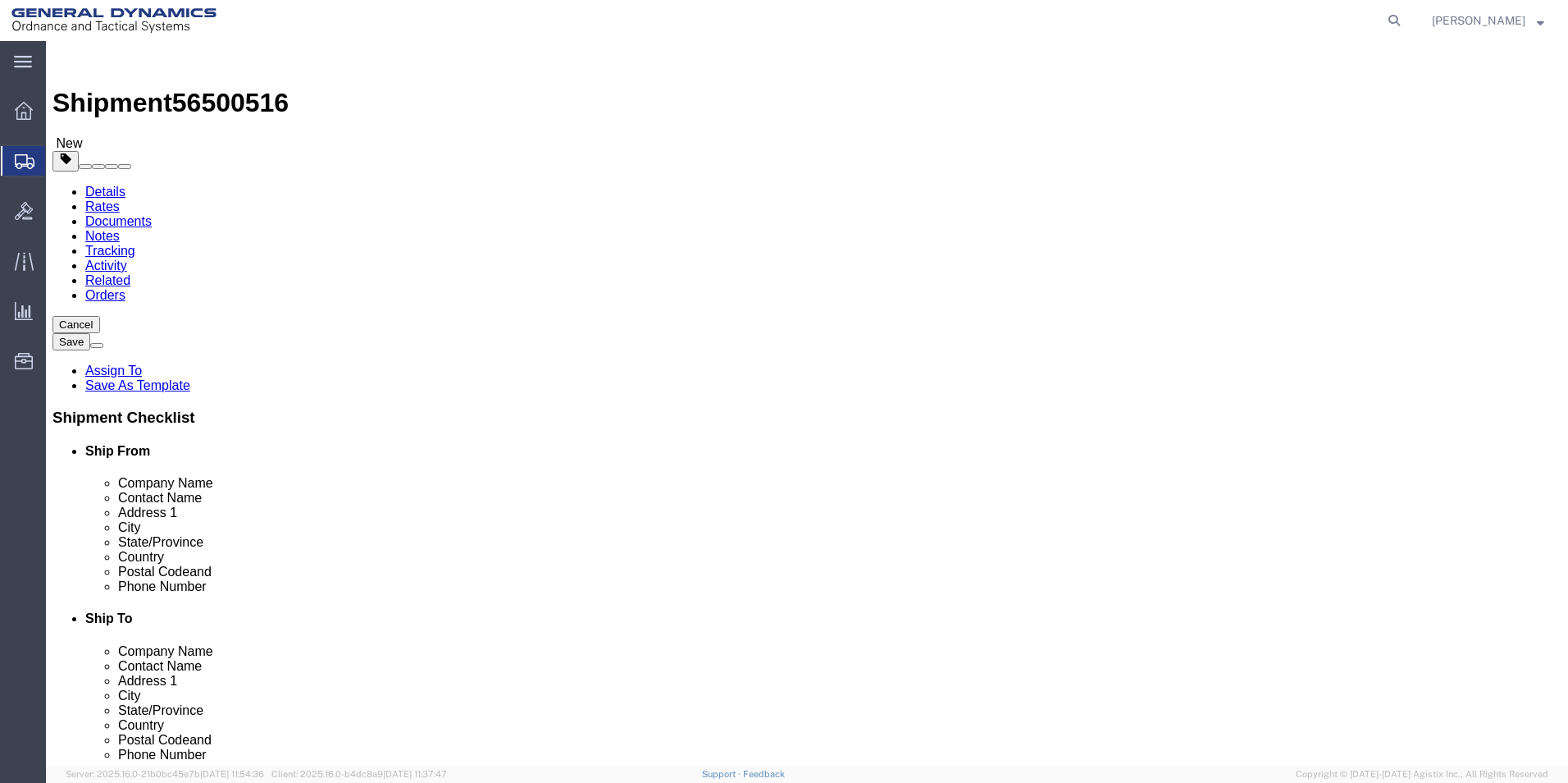
click link "Add Package"
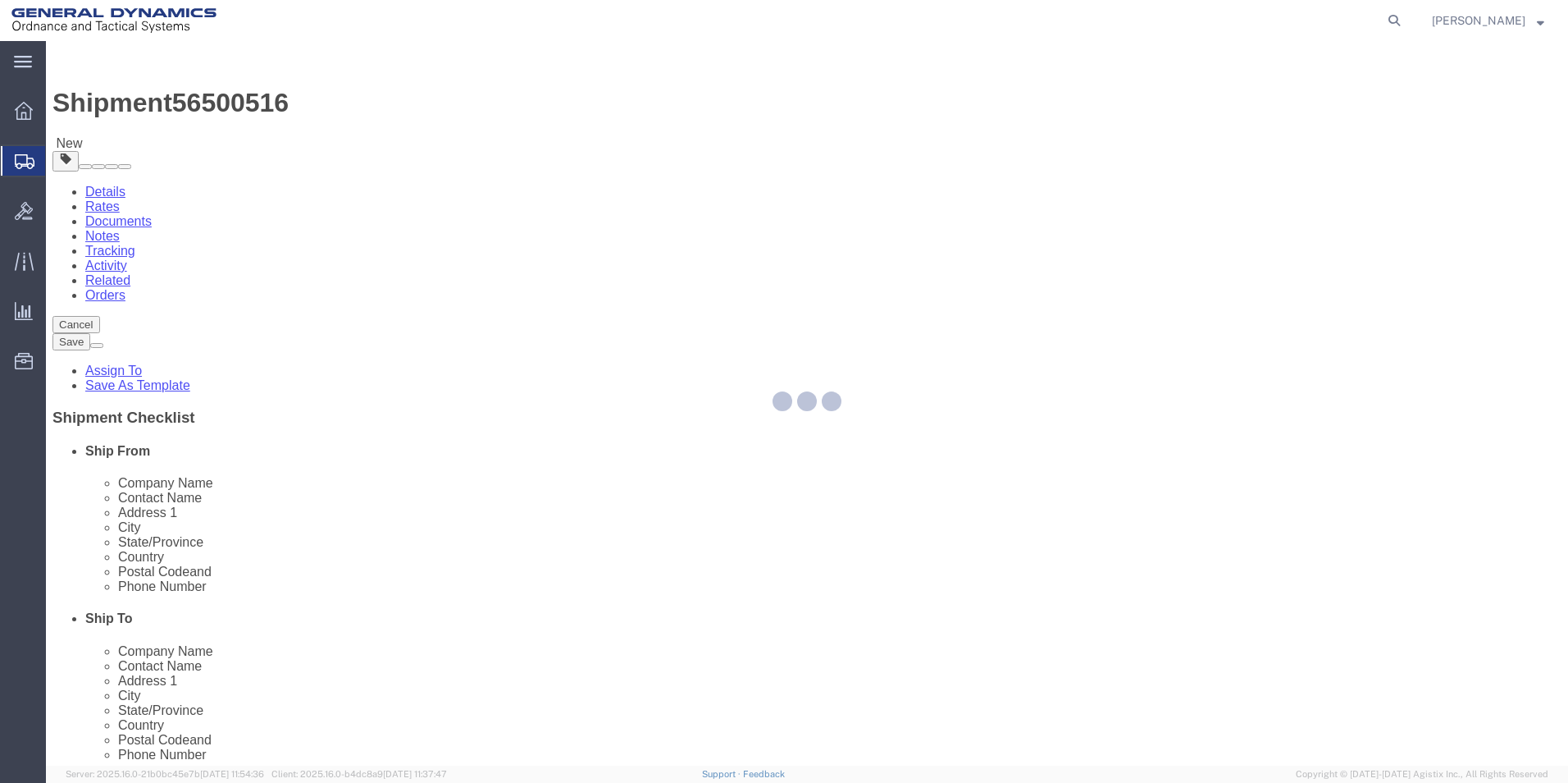
select select "CBOX"
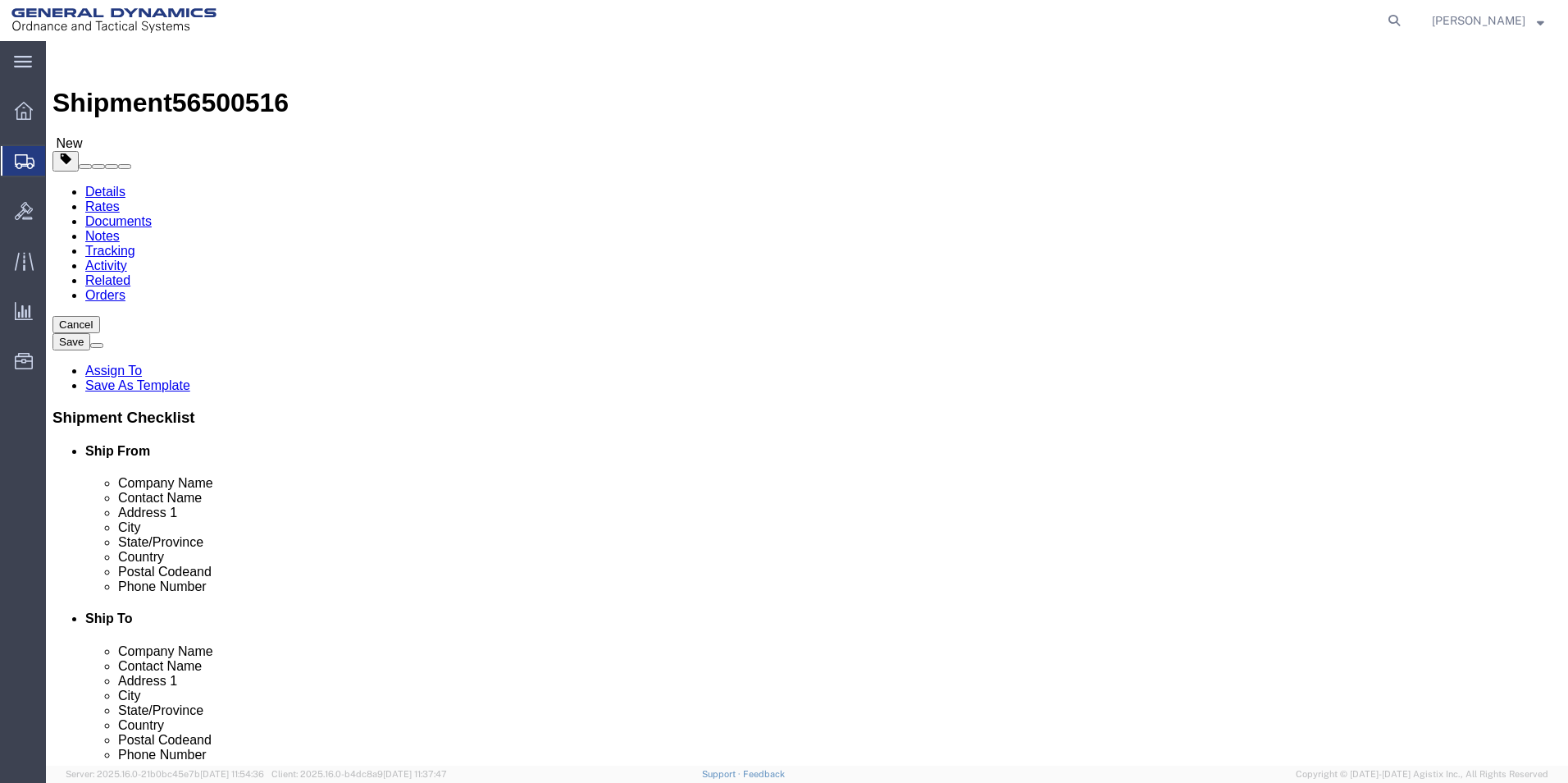
click input "text"
drag, startPoint x: 845, startPoint y: 352, endPoint x: 795, endPoint y: 355, distance: 50.1
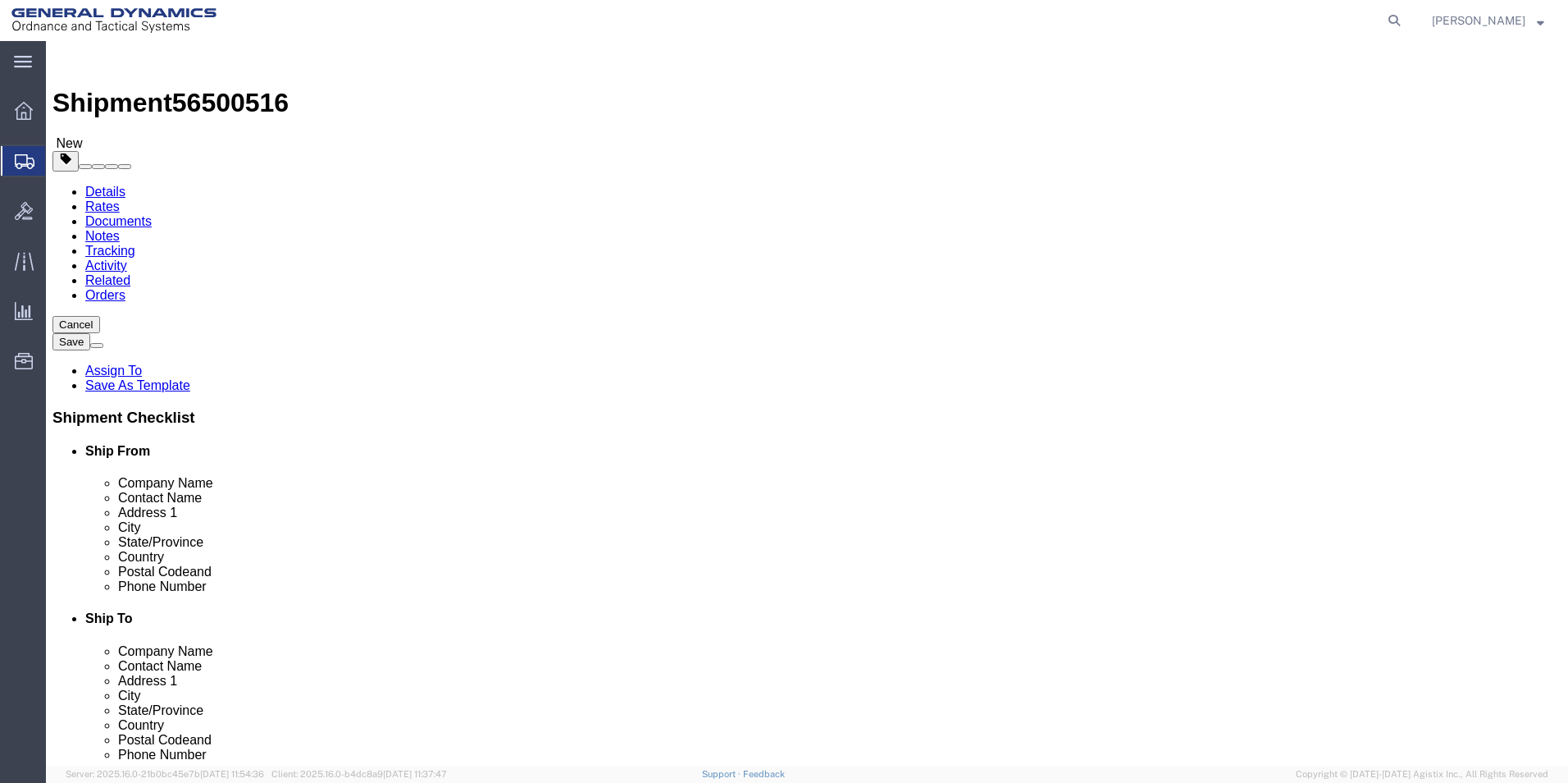
click div "Dimensions Length x Width x Height Select cm ft in"
click span "button"
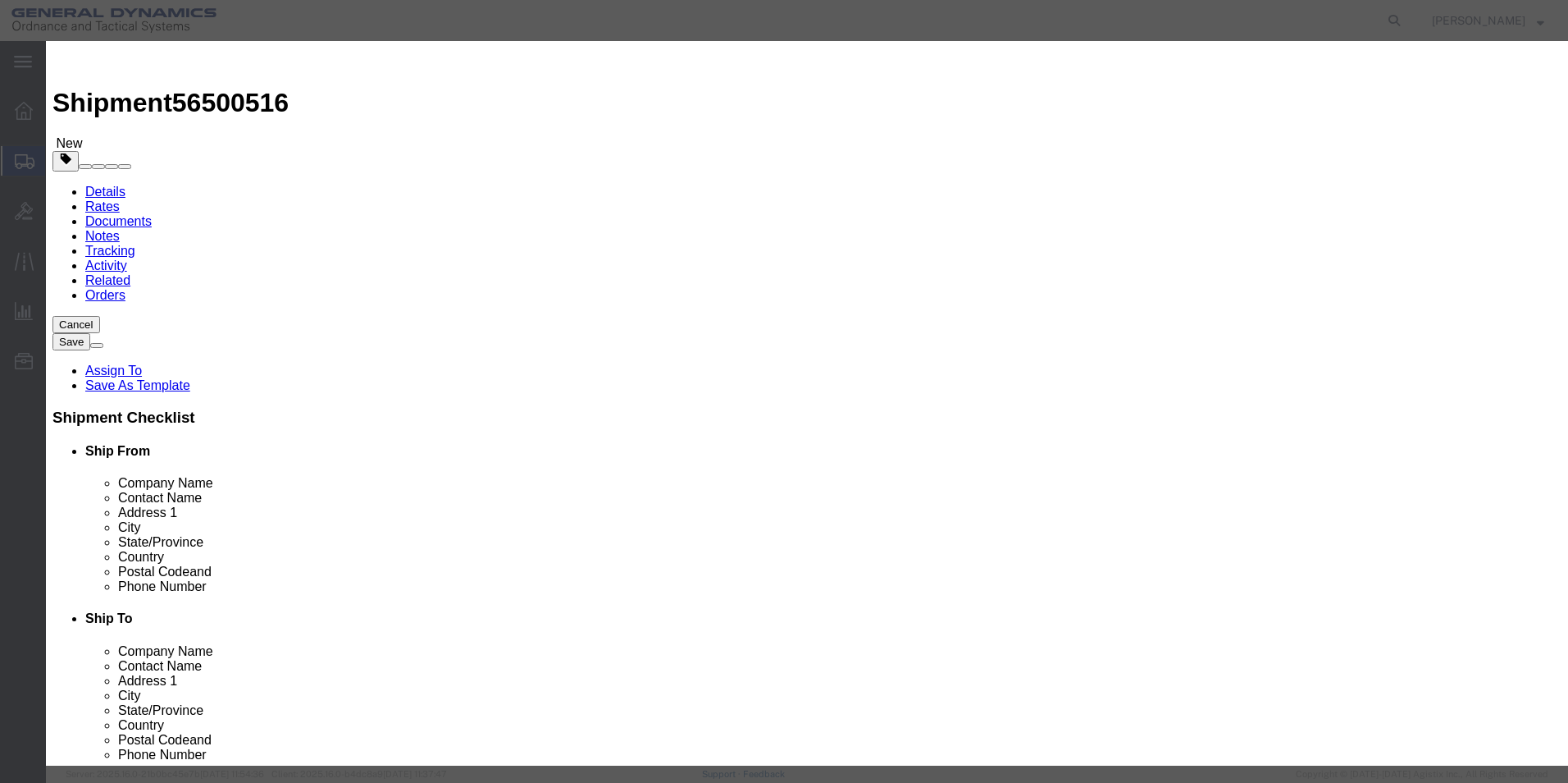
click button "Yes"
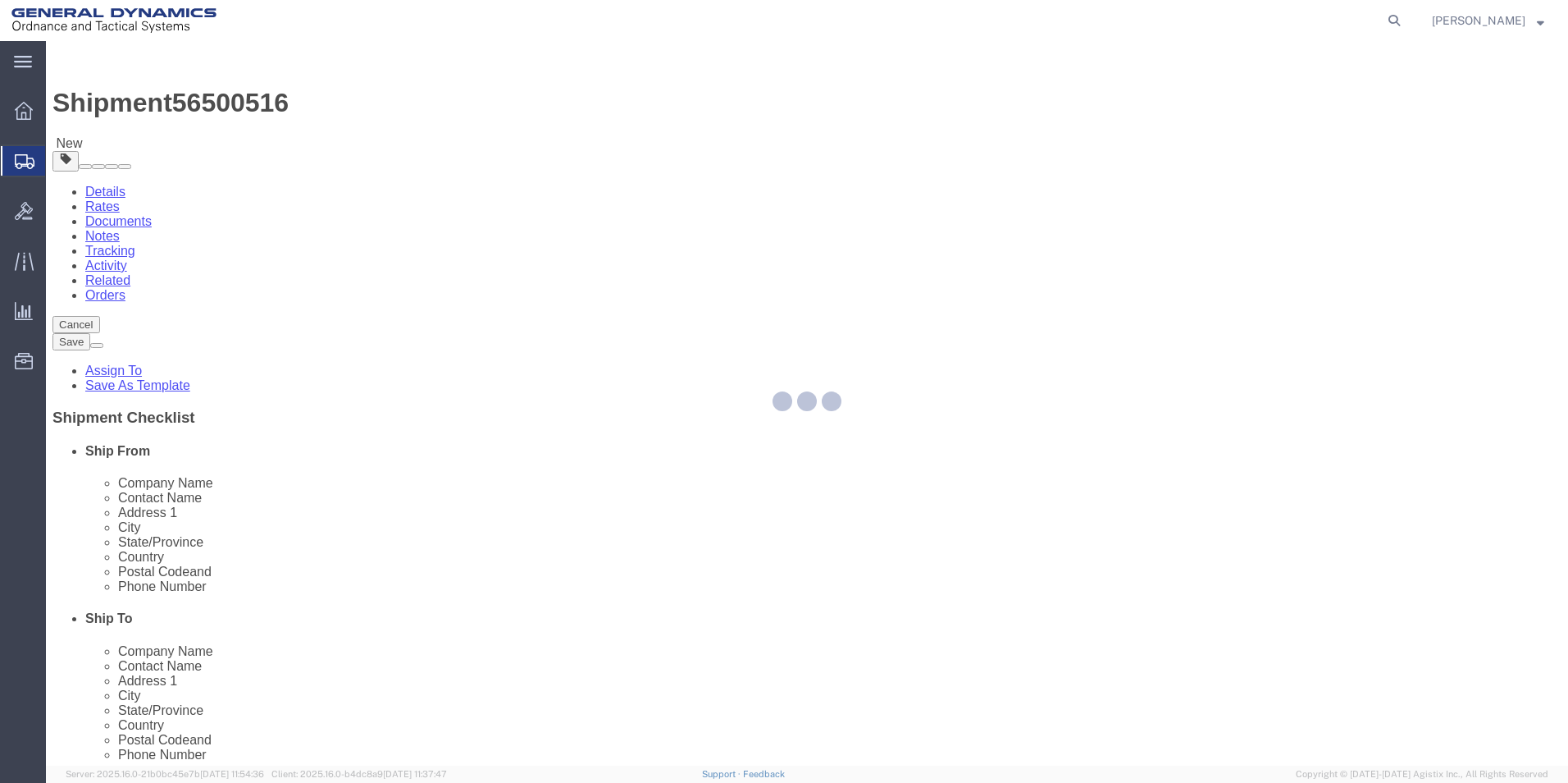
select select "CBOX"
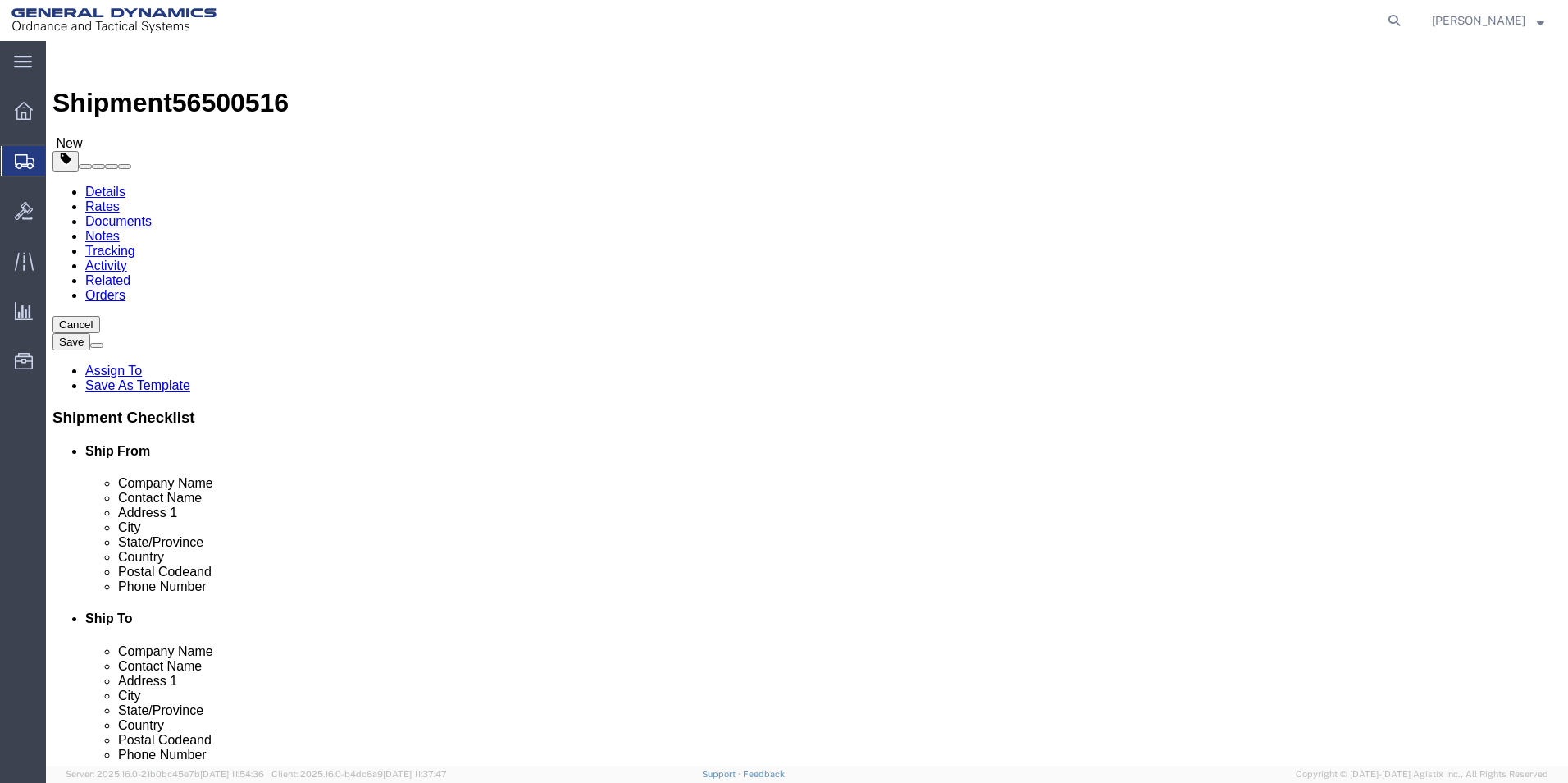
click button "Previous"
click icon
click link "Add Package"
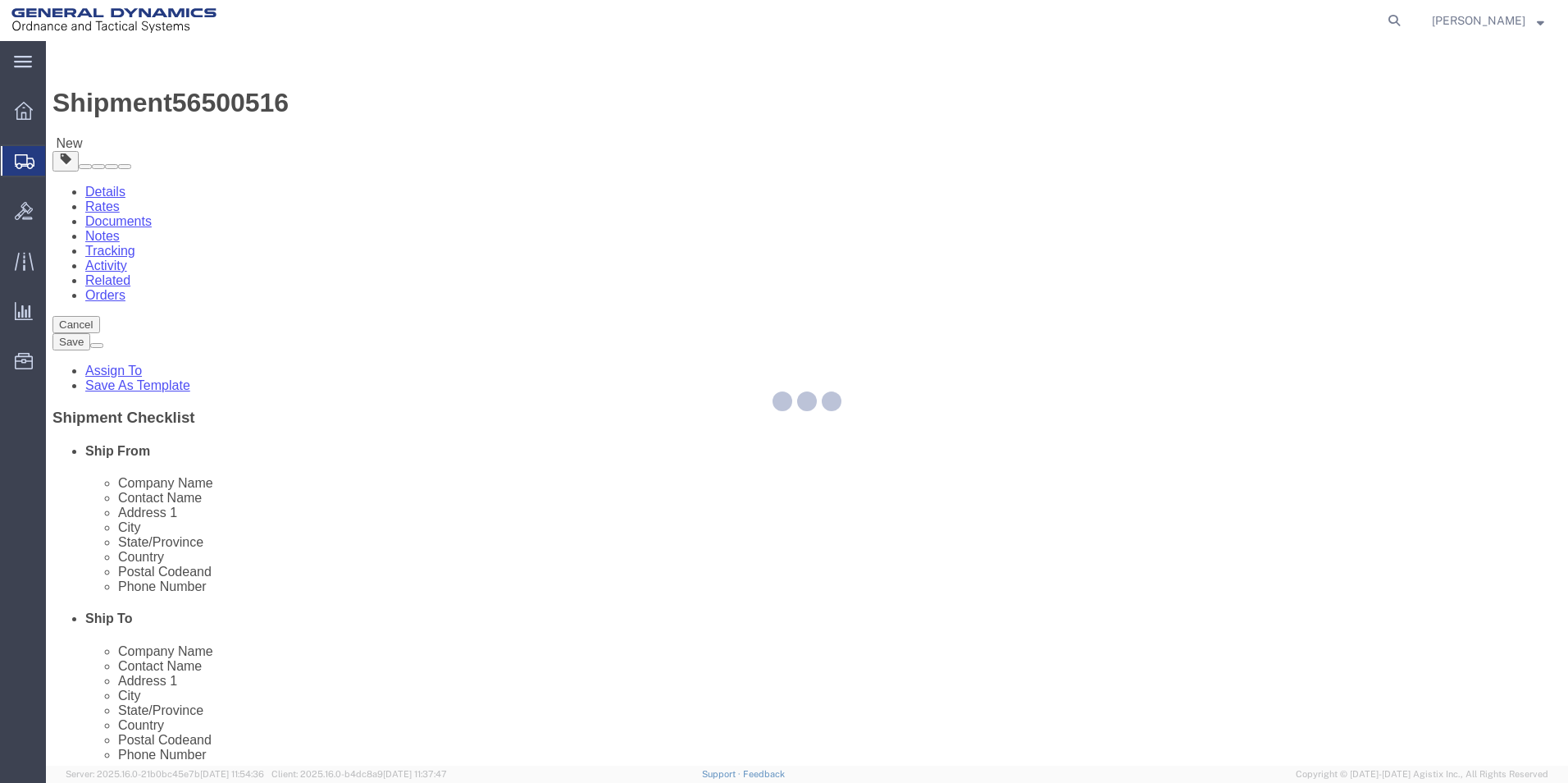
select select "CBOX"
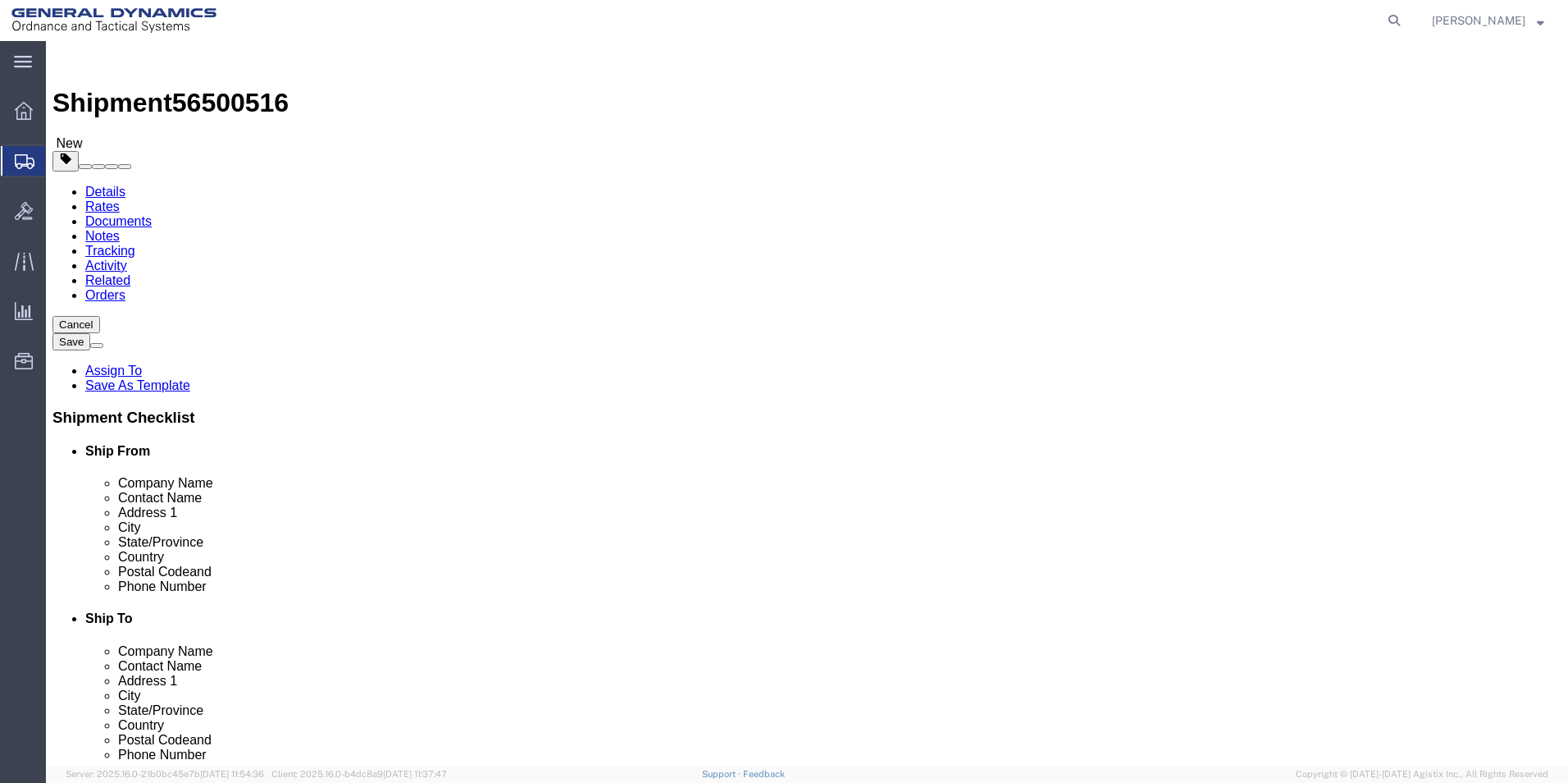
click select "Select Bale(s) Basket(s) Bolt(s) Bottle(s) Buckets Bulk Bundle(s) Can(s) Cardbo…"
click input "1"
drag, startPoint x: 833, startPoint y: 318, endPoint x: 804, endPoint y: 318, distance: 29.0
click div "1"
click input "text"
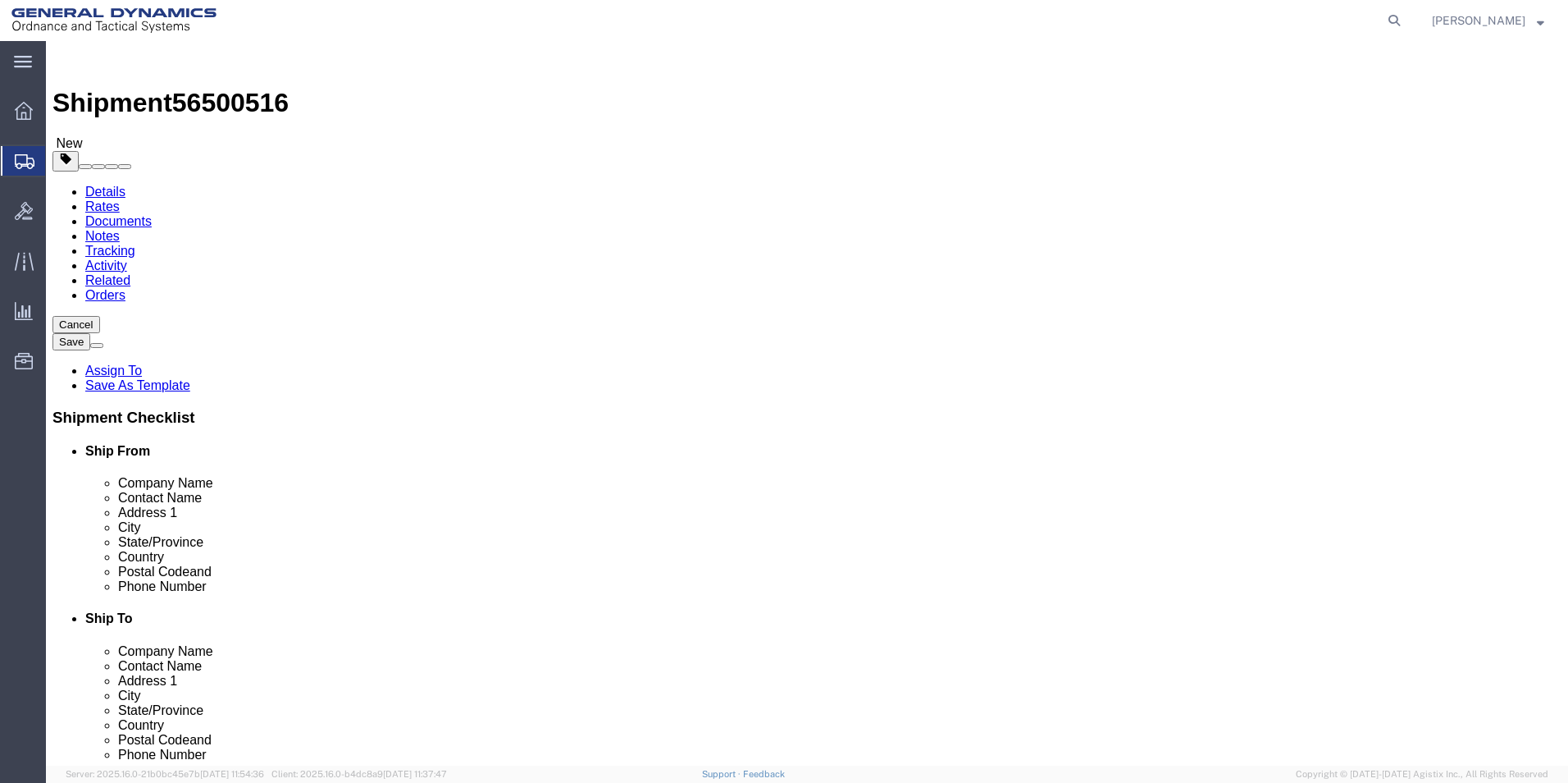
click input "text"
click input "1"
click span "button"
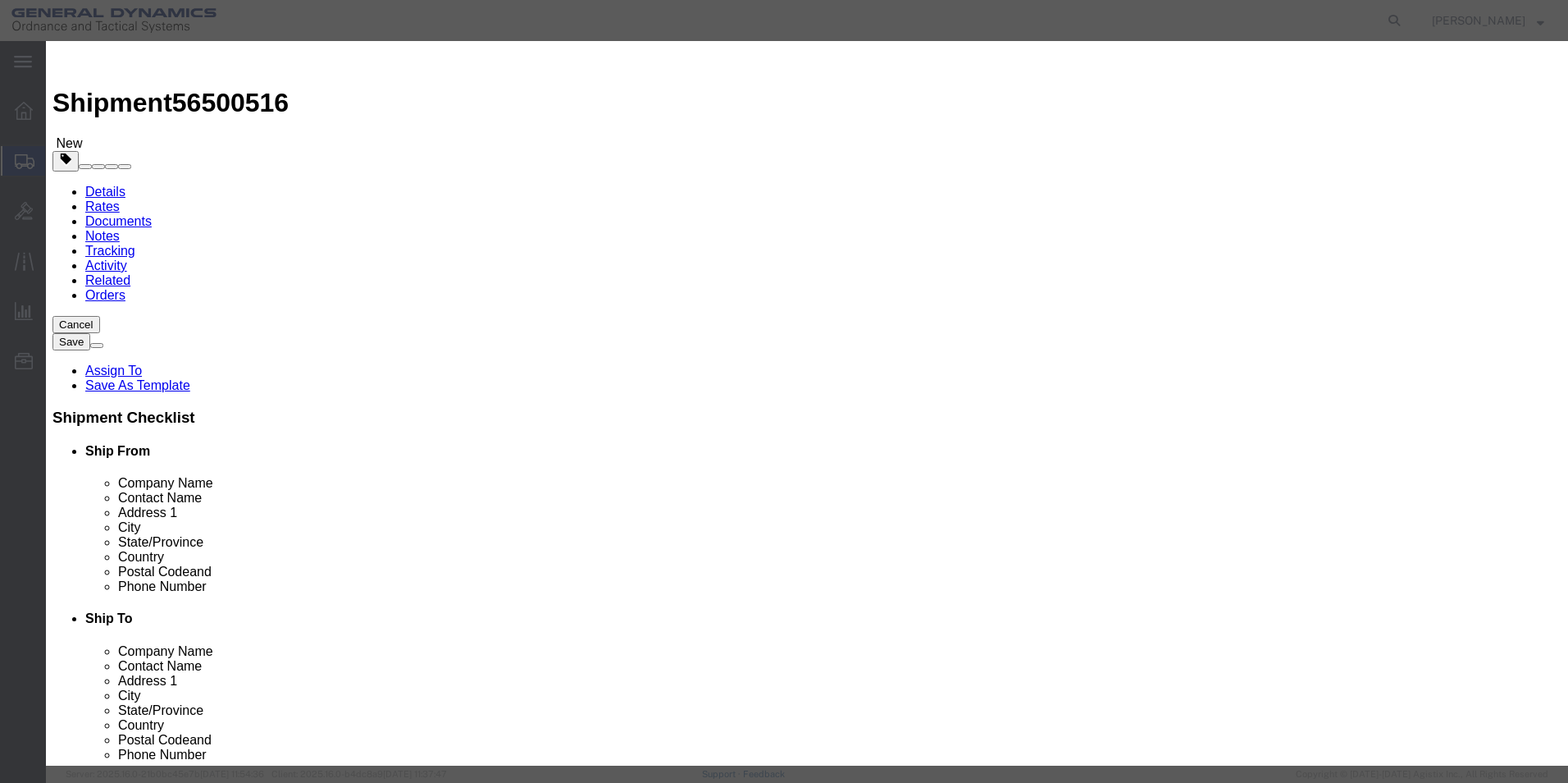
click button "Yes"
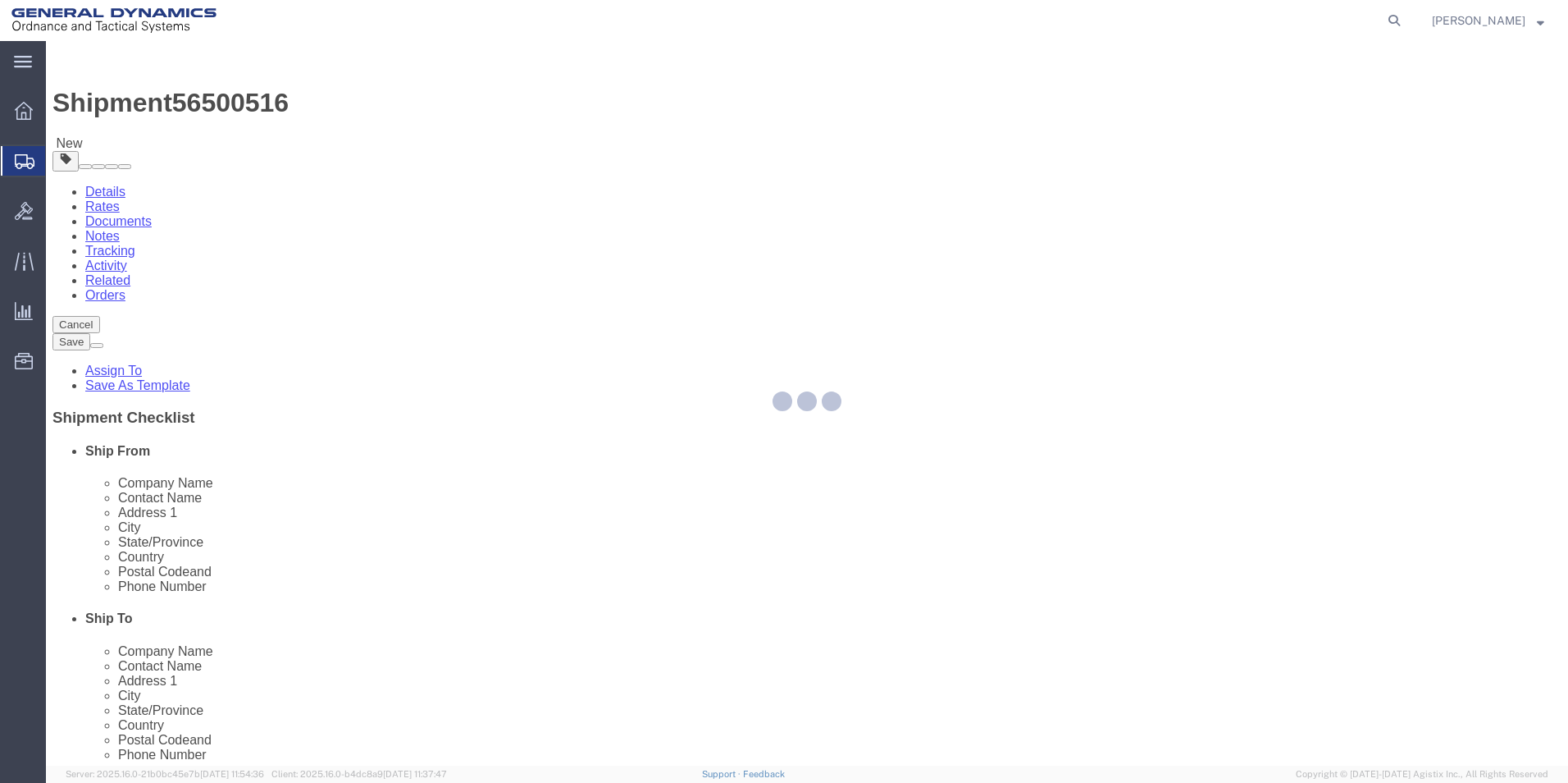
select select "CBOX"
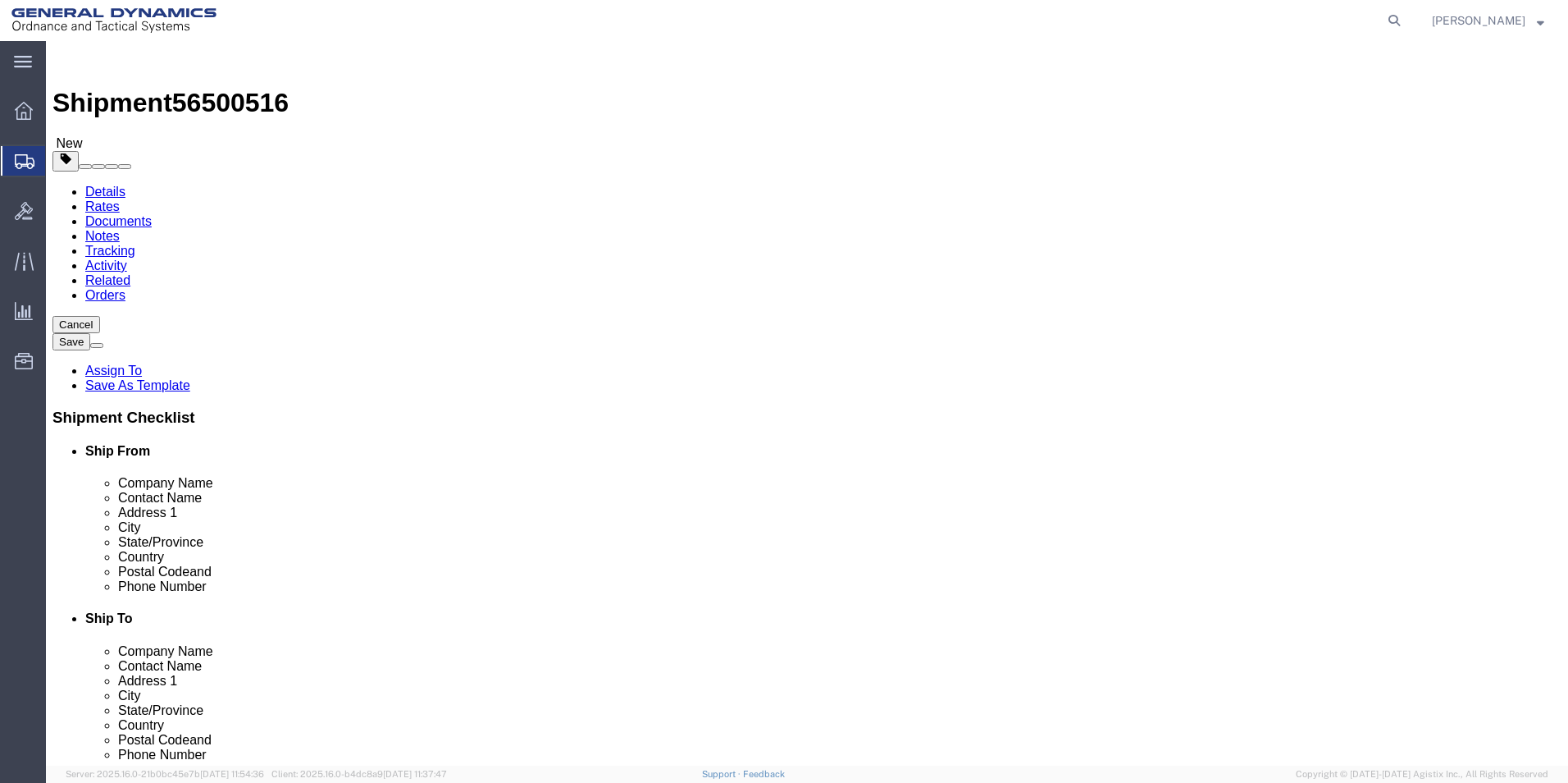
click span "button"
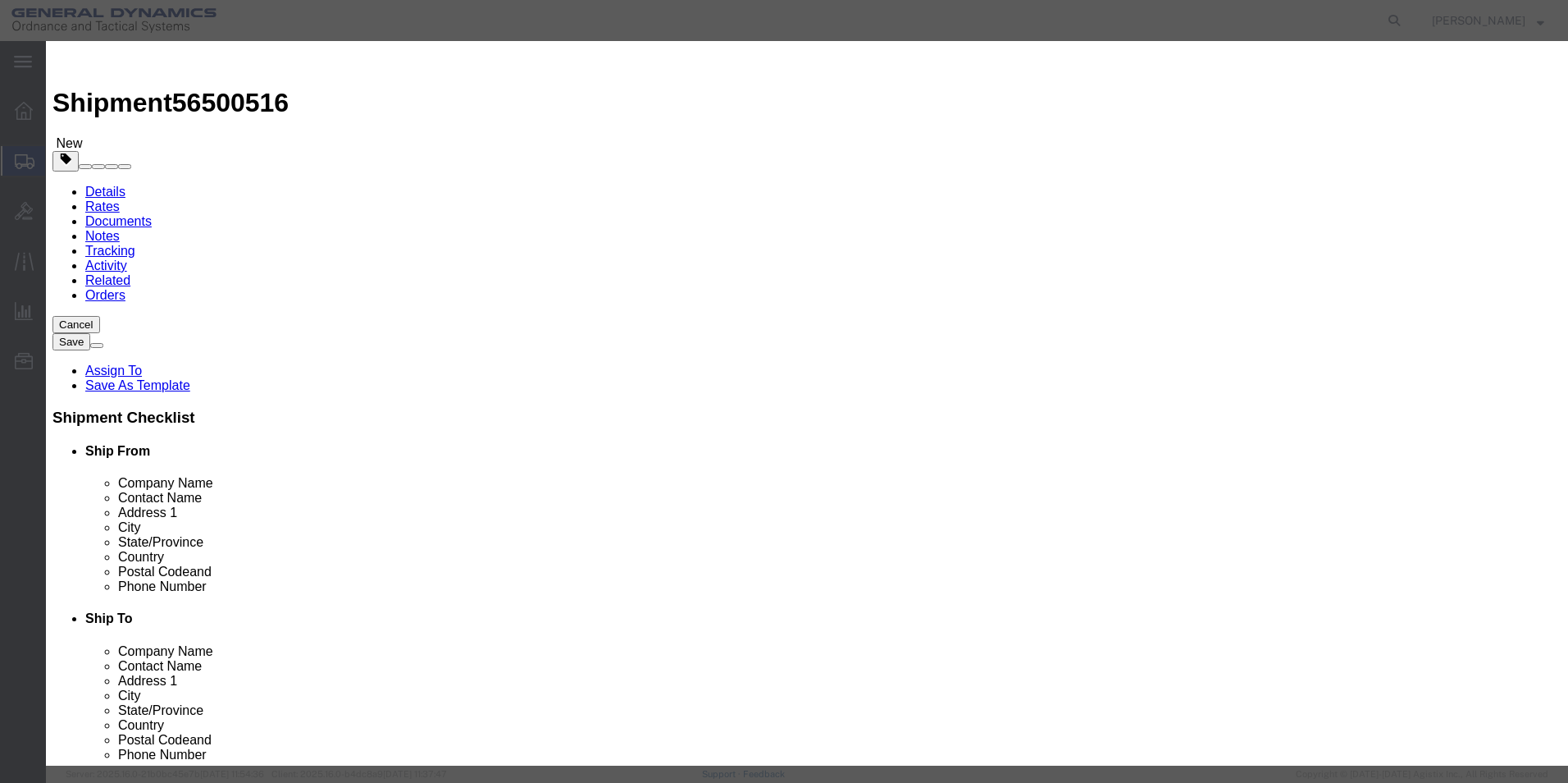
click button "Yes"
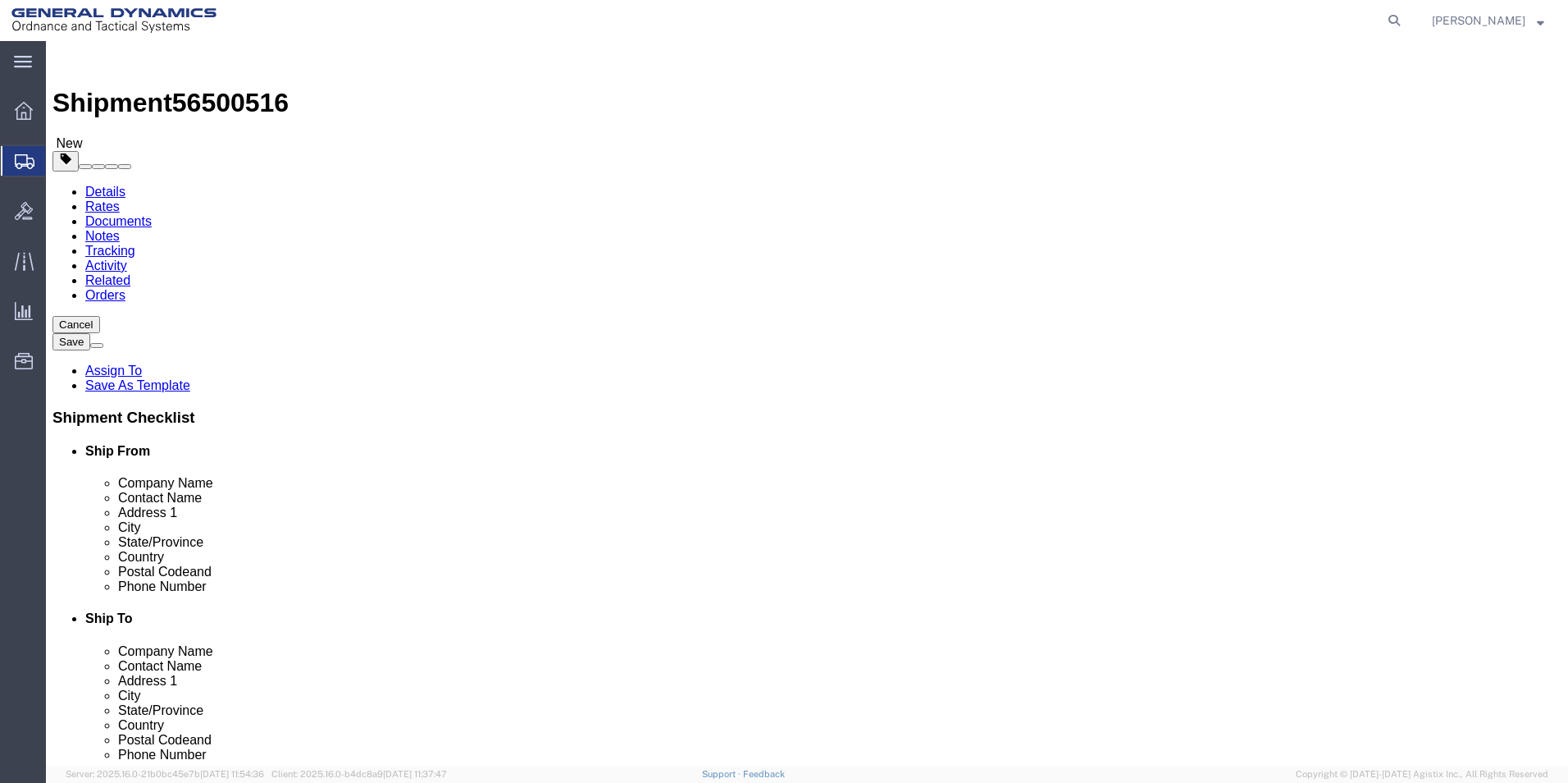
click button "Cancel"
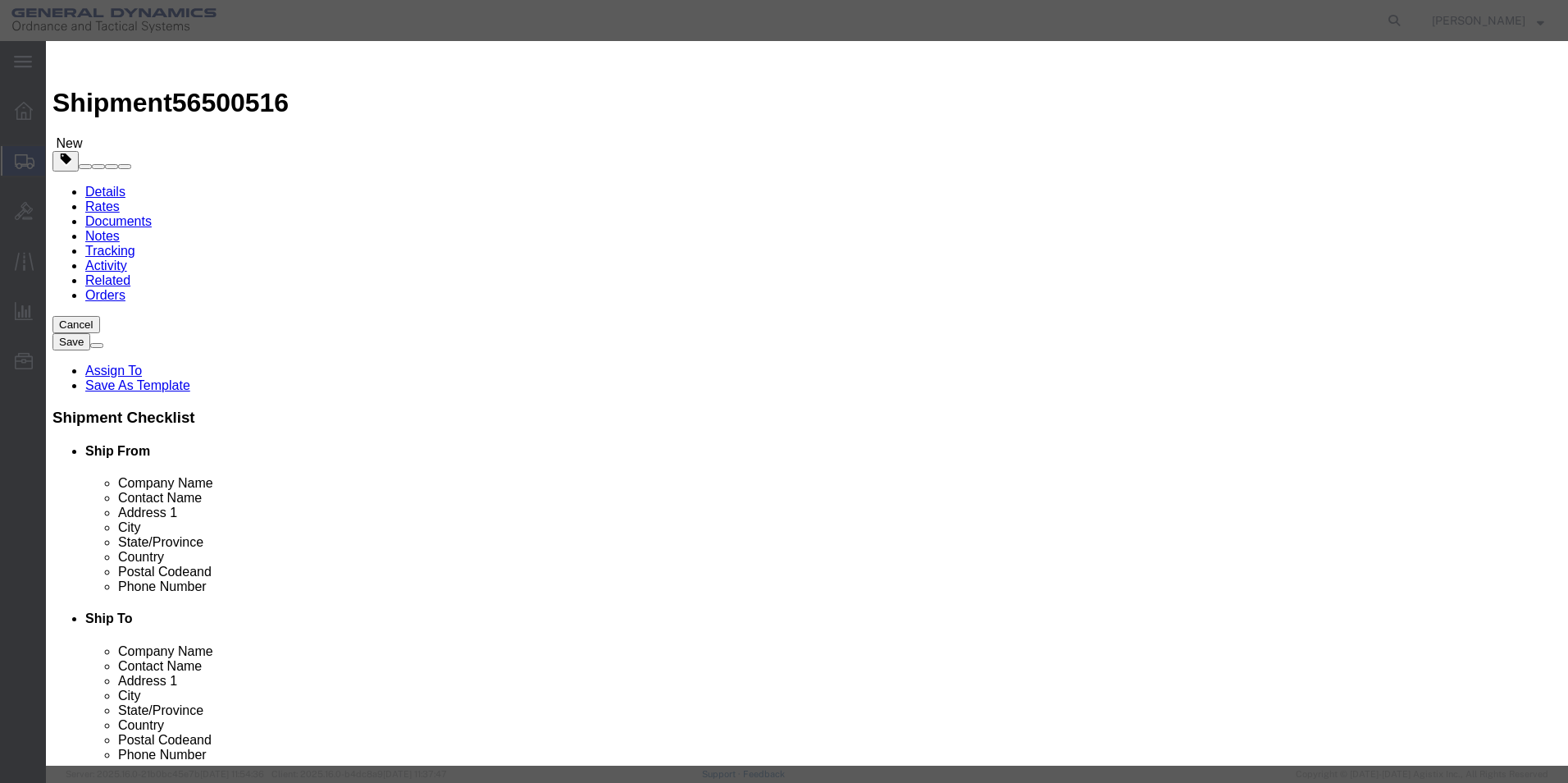
click button "Yes"
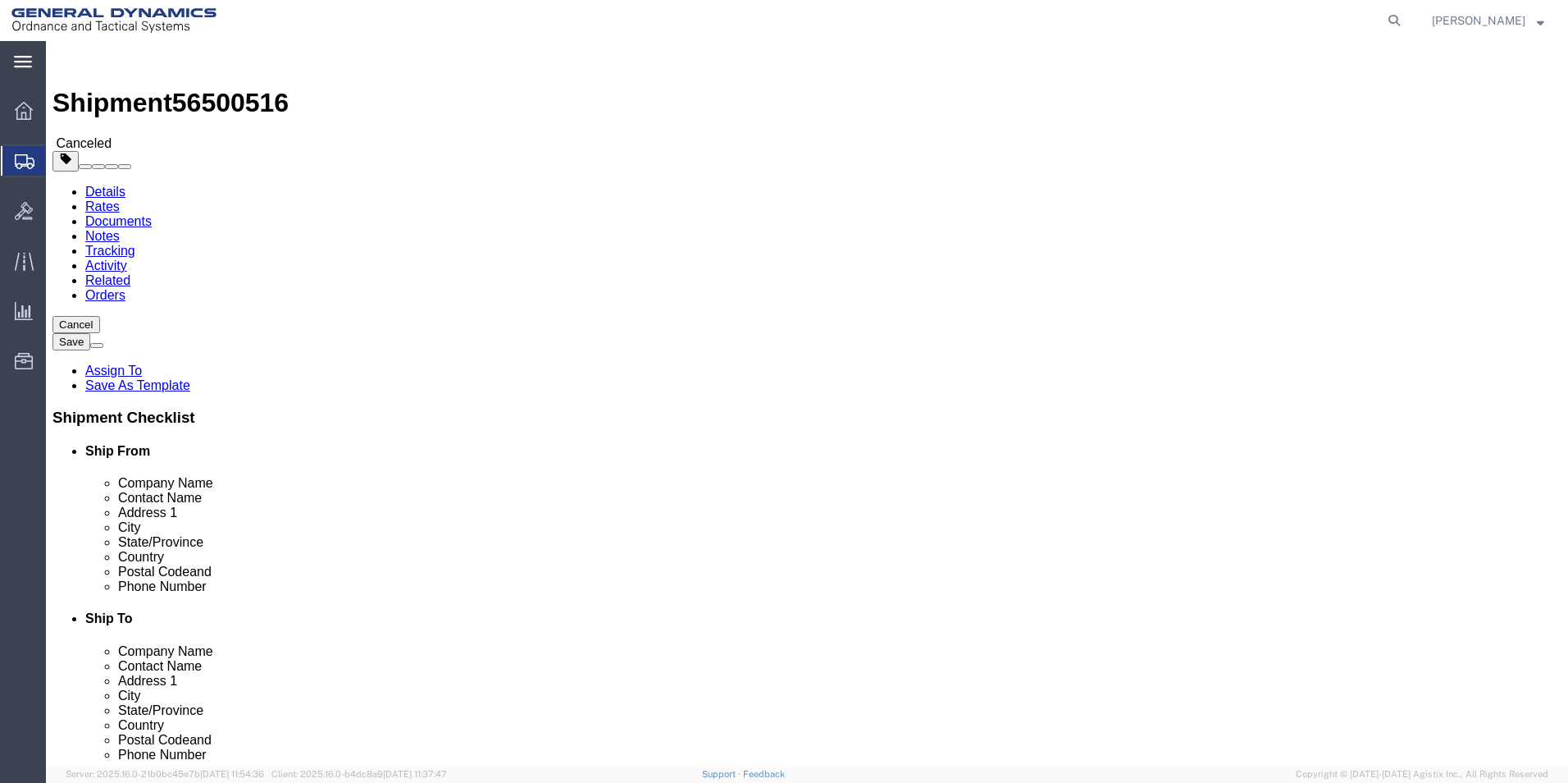
click at [22, 65] on icon at bounding box center [23, 62] width 18 height 13
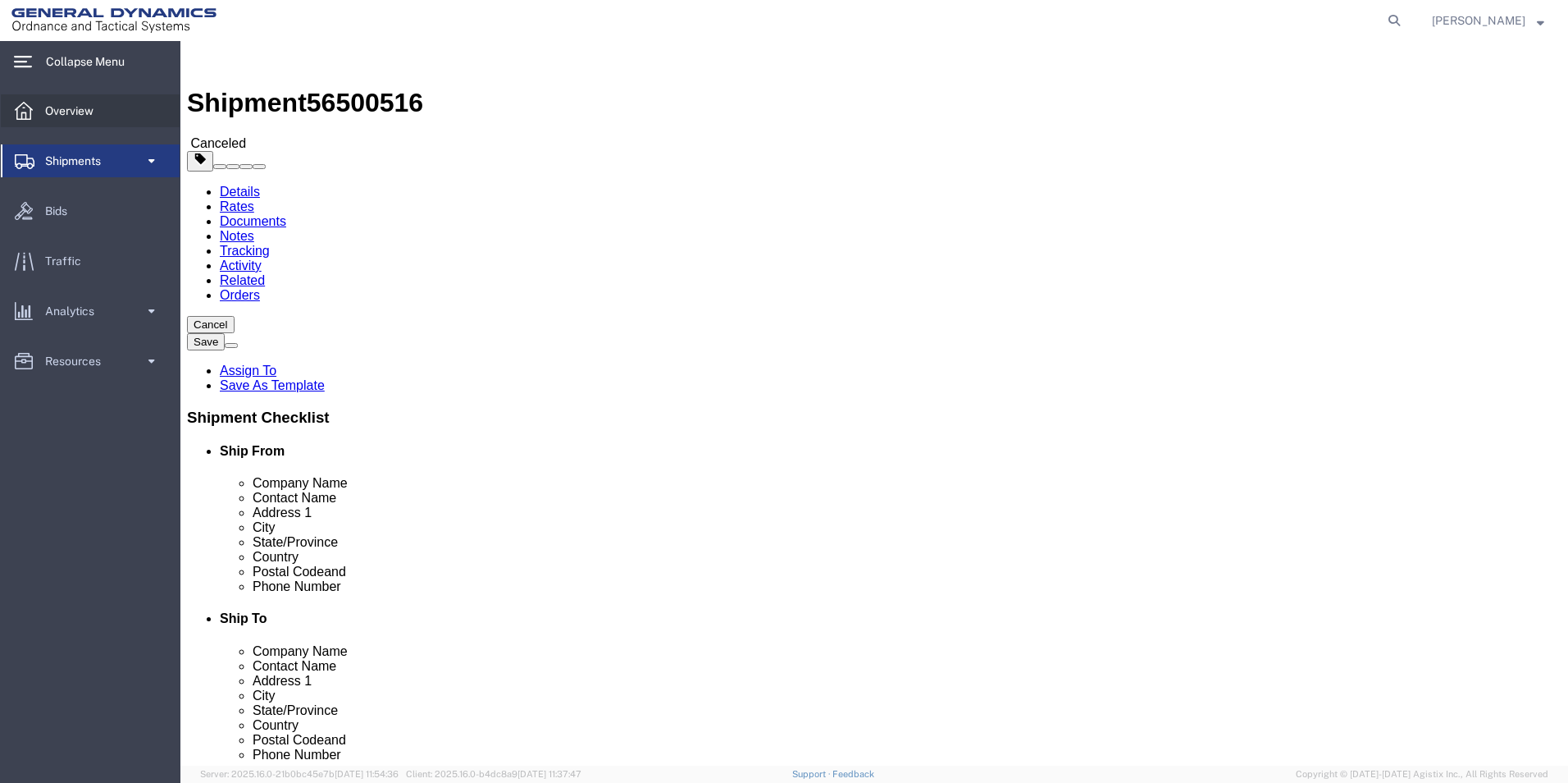
scroll to position [0, 18]
click at [23, 111] on icon at bounding box center [24, 111] width 18 height 18
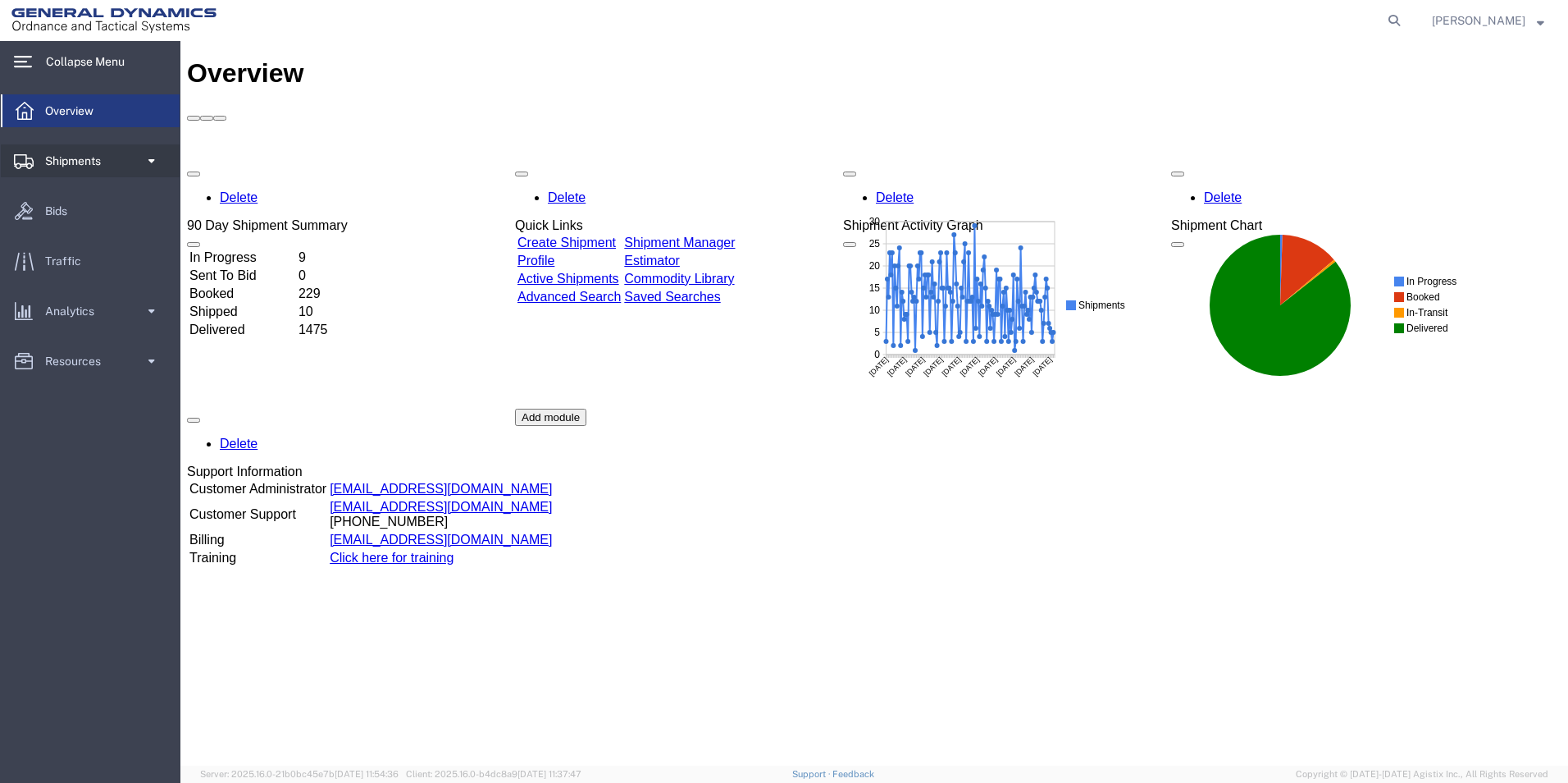
scroll to position [0, 18]
click at [21, 158] on icon at bounding box center [24, 161] width 20 height 15
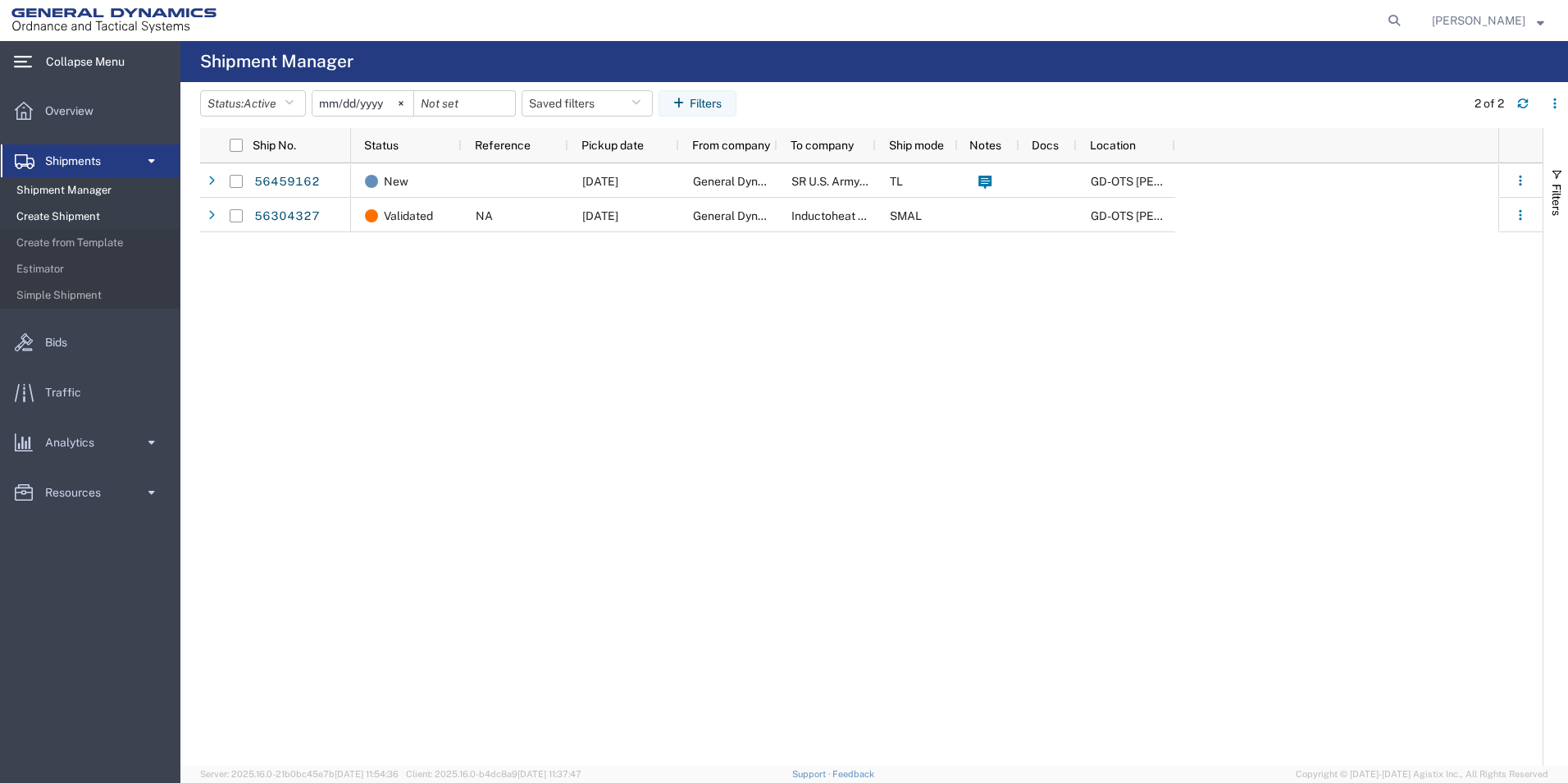
click at [32, 212] on span "Create Shipment" at bounding box center [92, 216] width 152 height 32
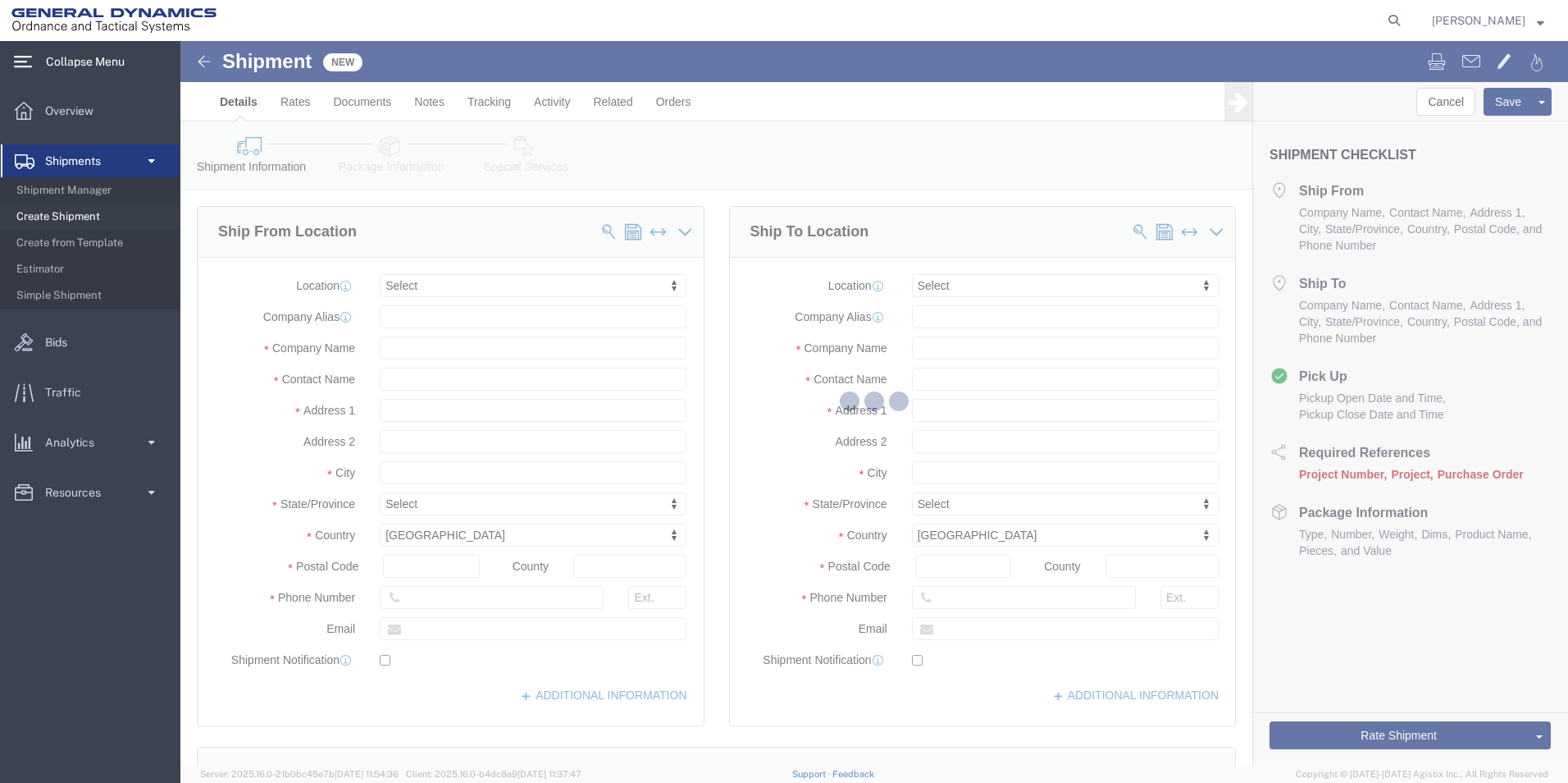
select select
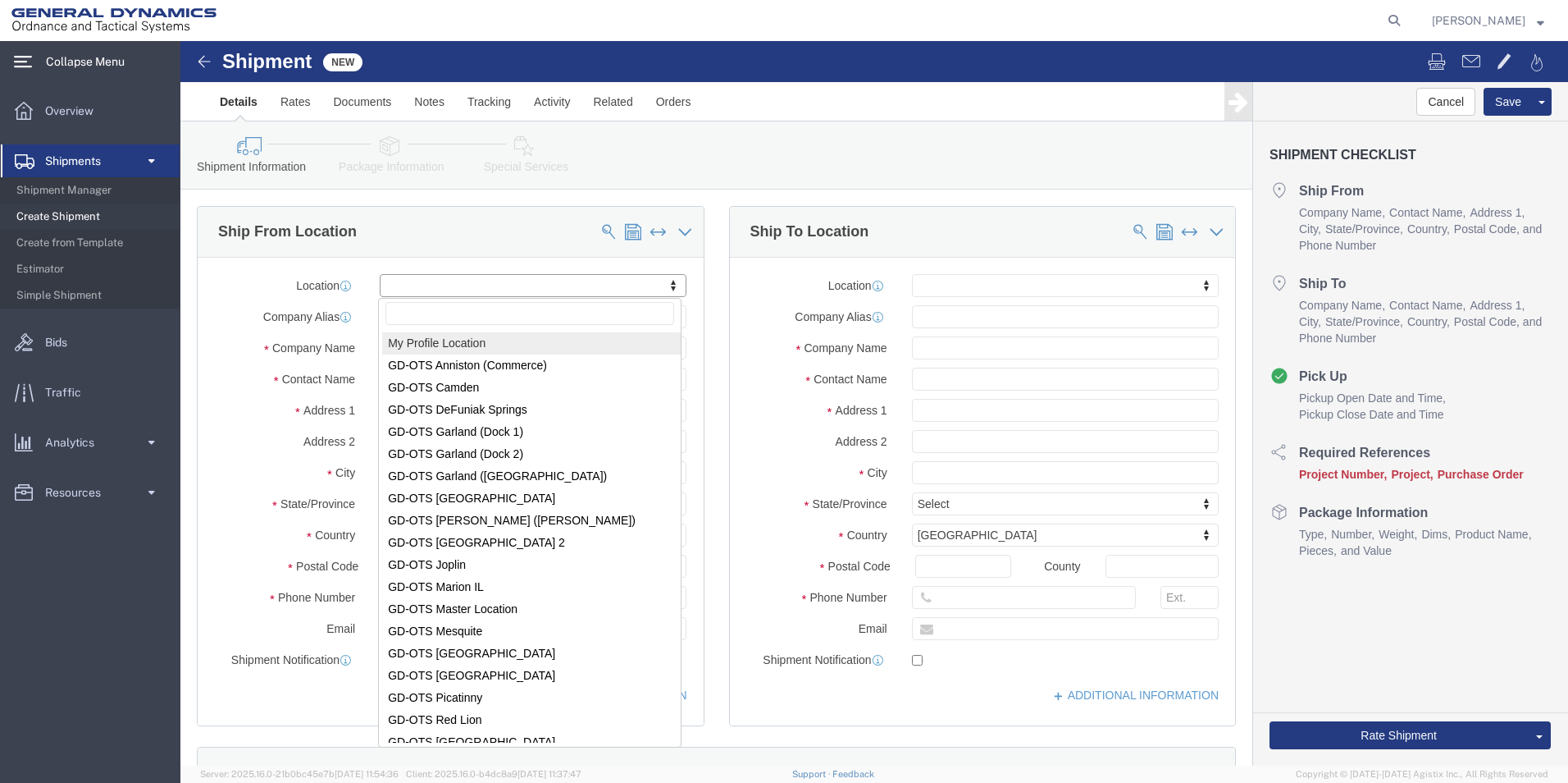
select select "MYPROFILE"
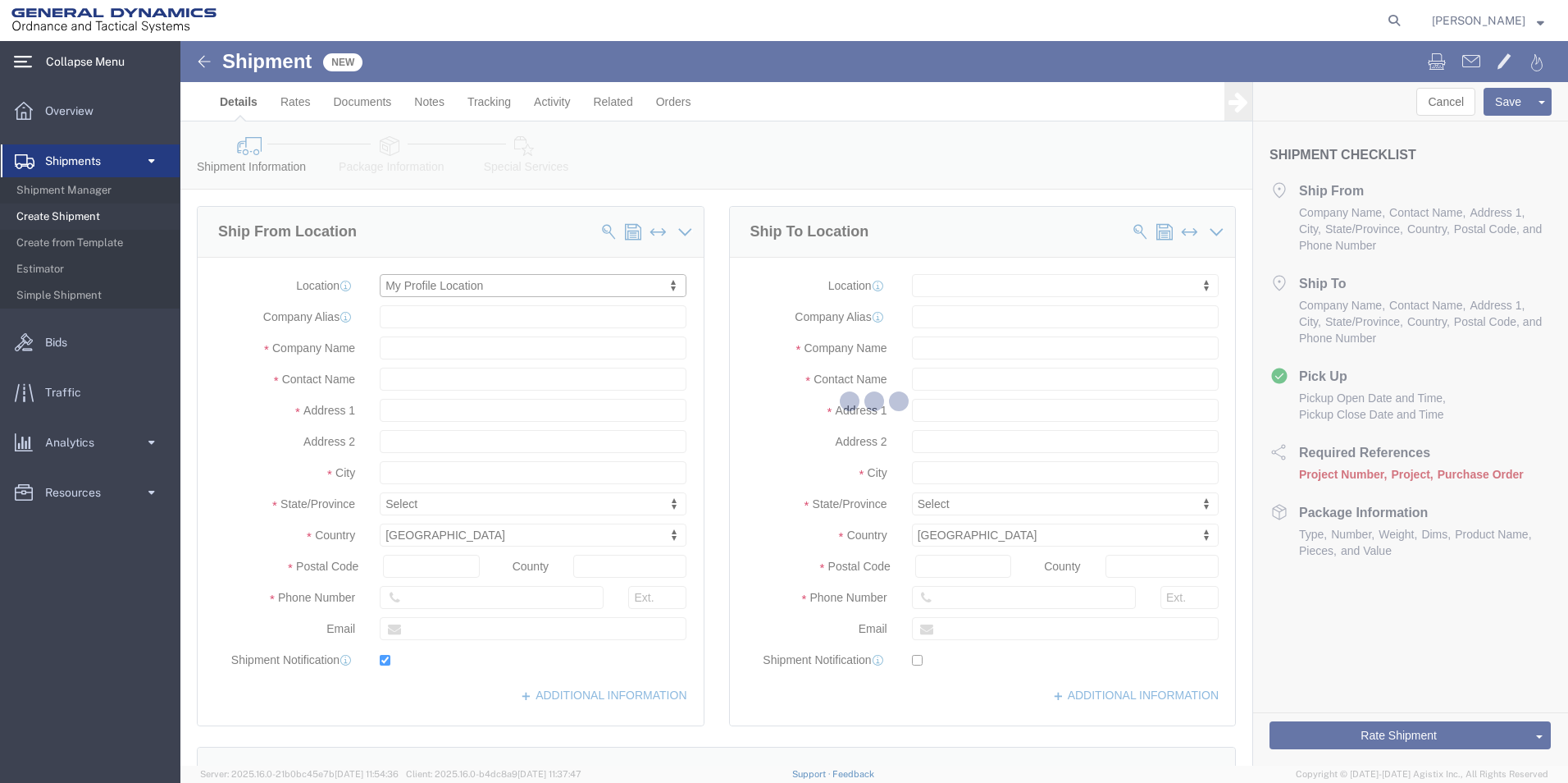
type input "1492 Route 315"
type input "18702"
type input "5709087062"
type input "[EMAIL_ADDRESS][PERSON_NAME][DOMAIN_NAME]"
checkbox input "true"
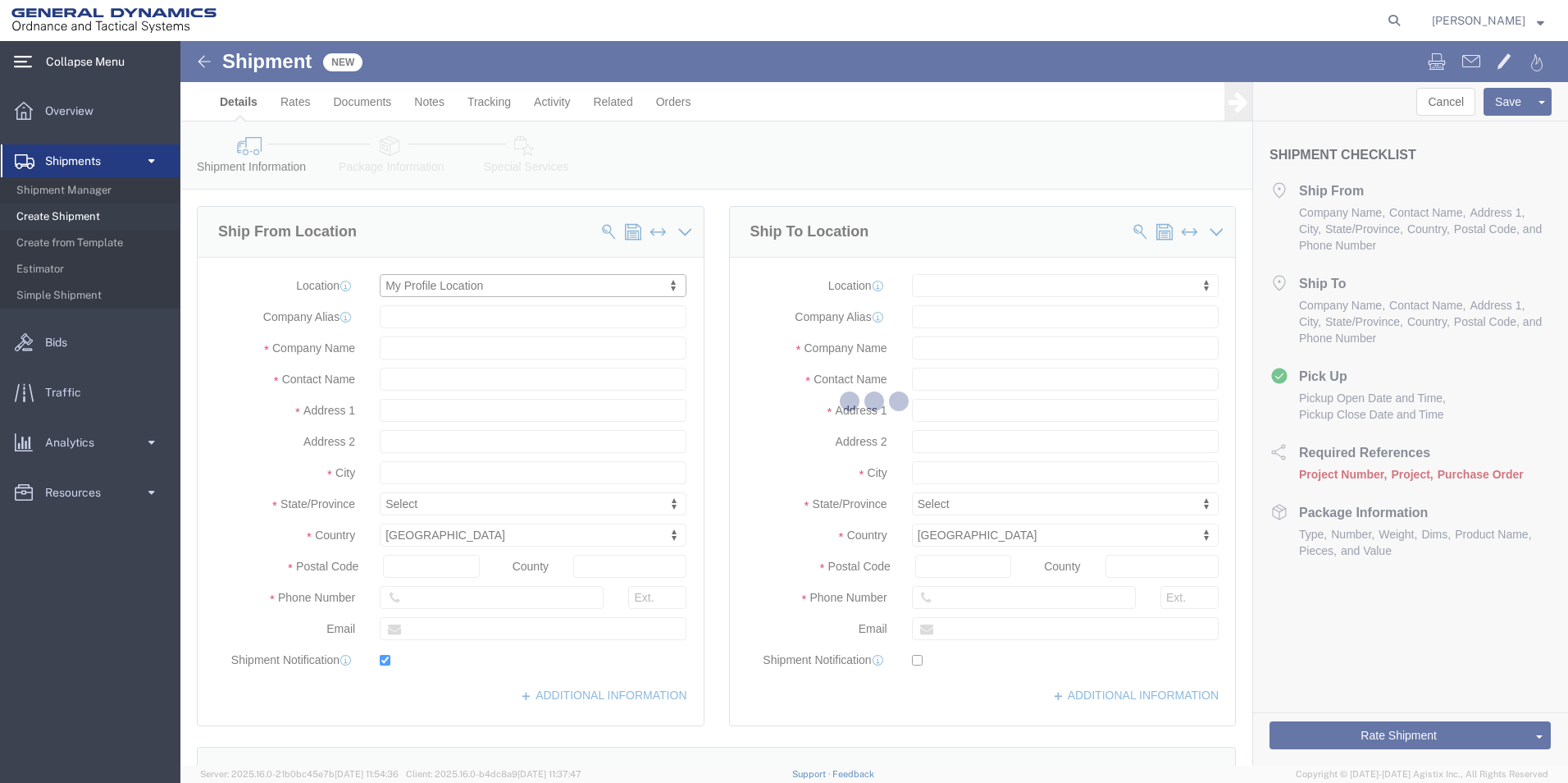
type input "General Dynamics - OTS"
type input "[PERSON_NAME]"
select select "PA"
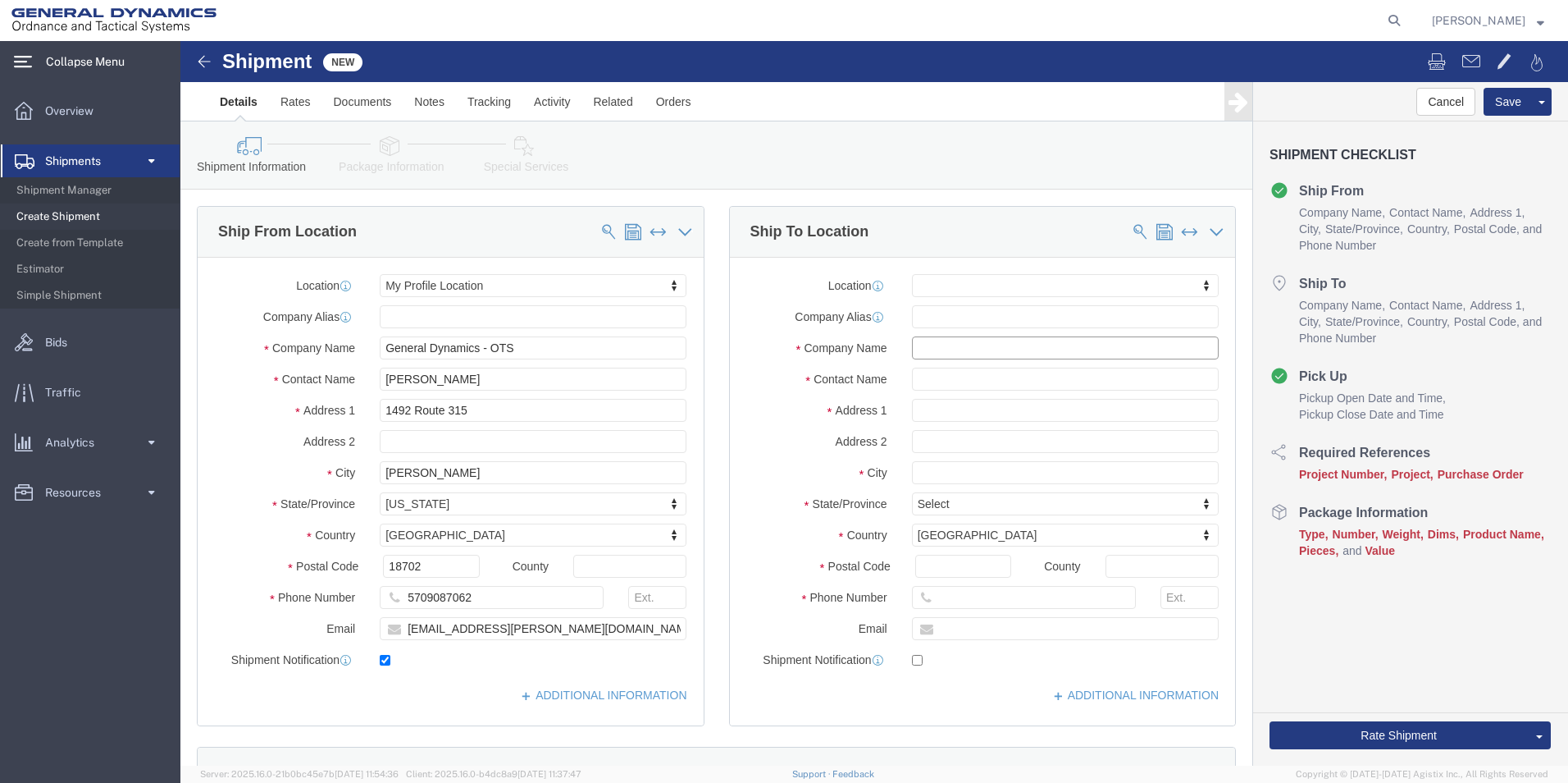
click input "text"
type input "Andec MFG. LTD"
click input "text"
type input "[PERSON_NAME]"
click input "text"
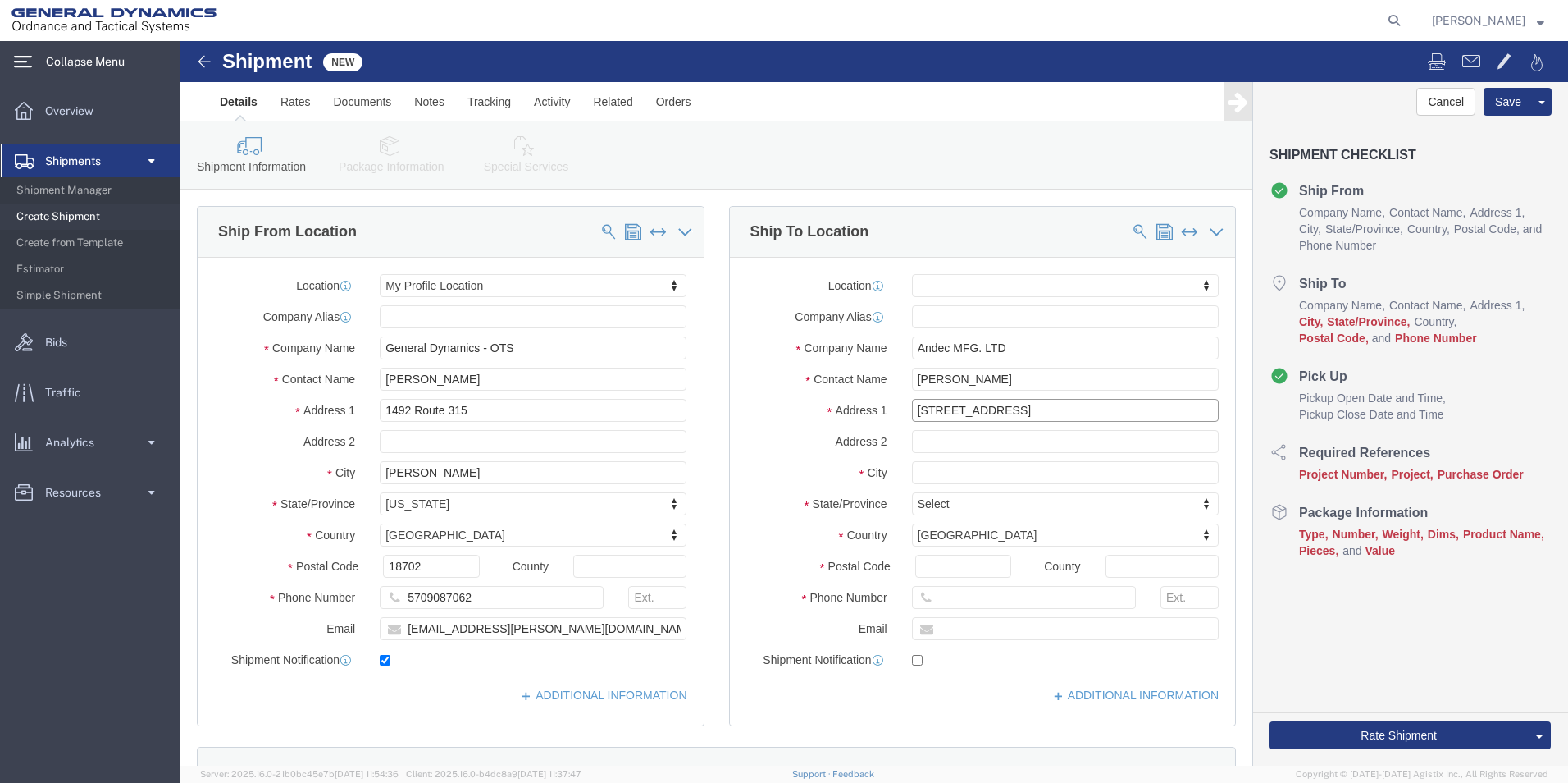
type input "[STREET_ADDRESS]"
select select
click input "text"
type input "[GEOGRAPHIC_DATA]"
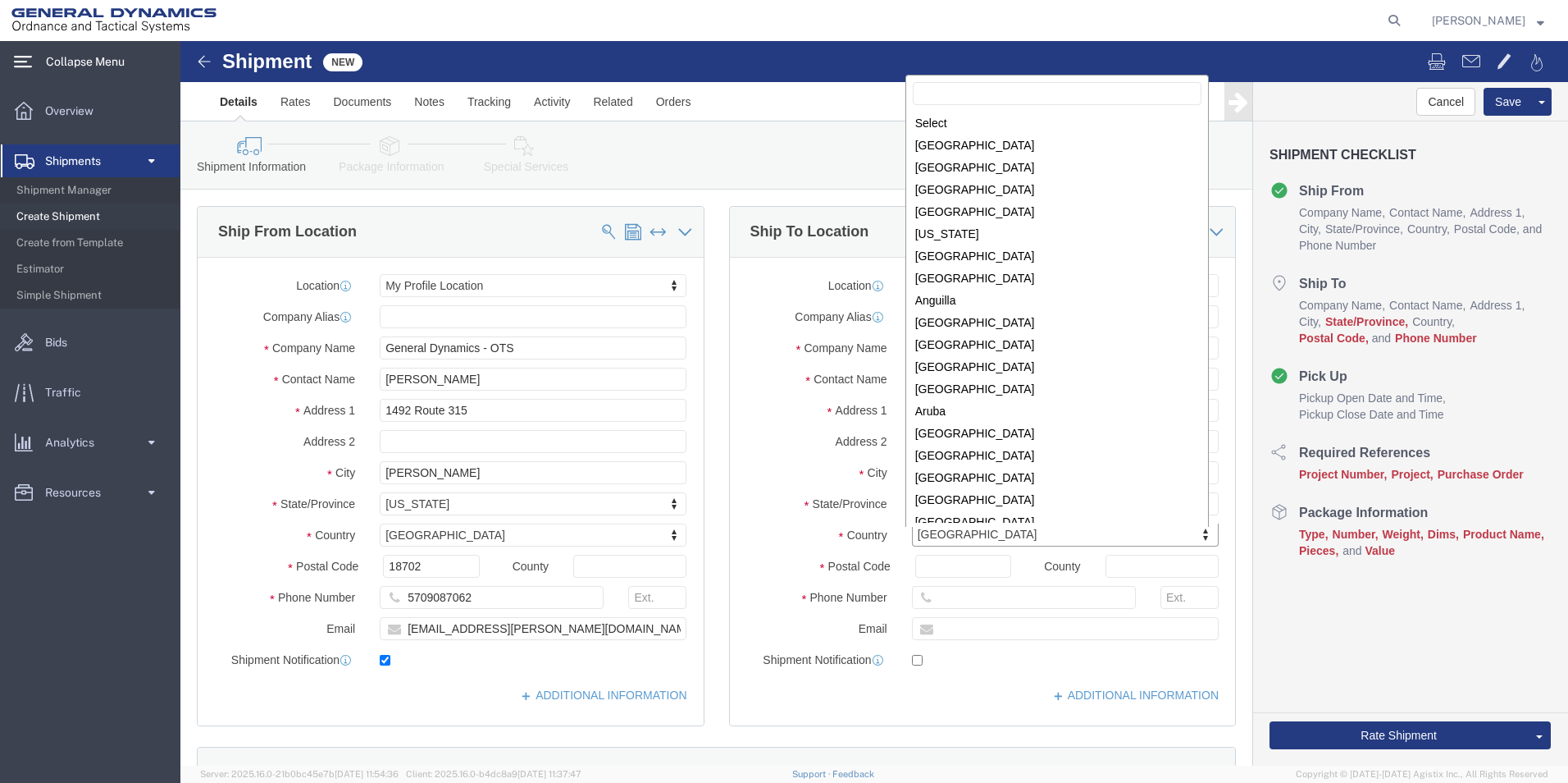
scroll to position [4986, 0]
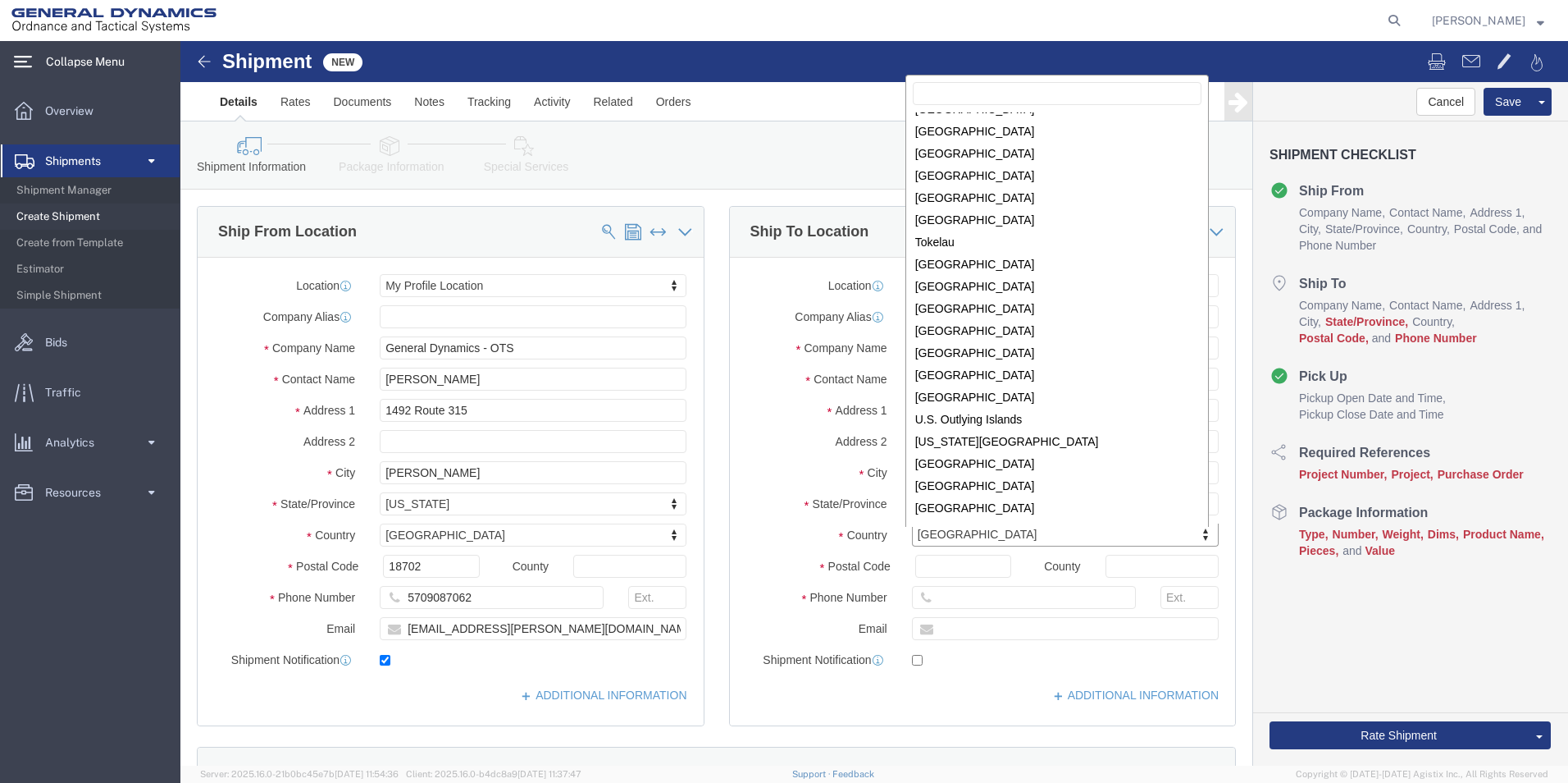
drag, startPoint x: 1028, startPoint y: 455, endPoint x: 1027, endPoint y: 274, distance: 181.0
click div "Select [GEOGRAPHIC_DATA] [GEOGRAPHIC_DATA] [GEOGRAPHIC_DATA] [GEOGRAPHIC_DATA] …"
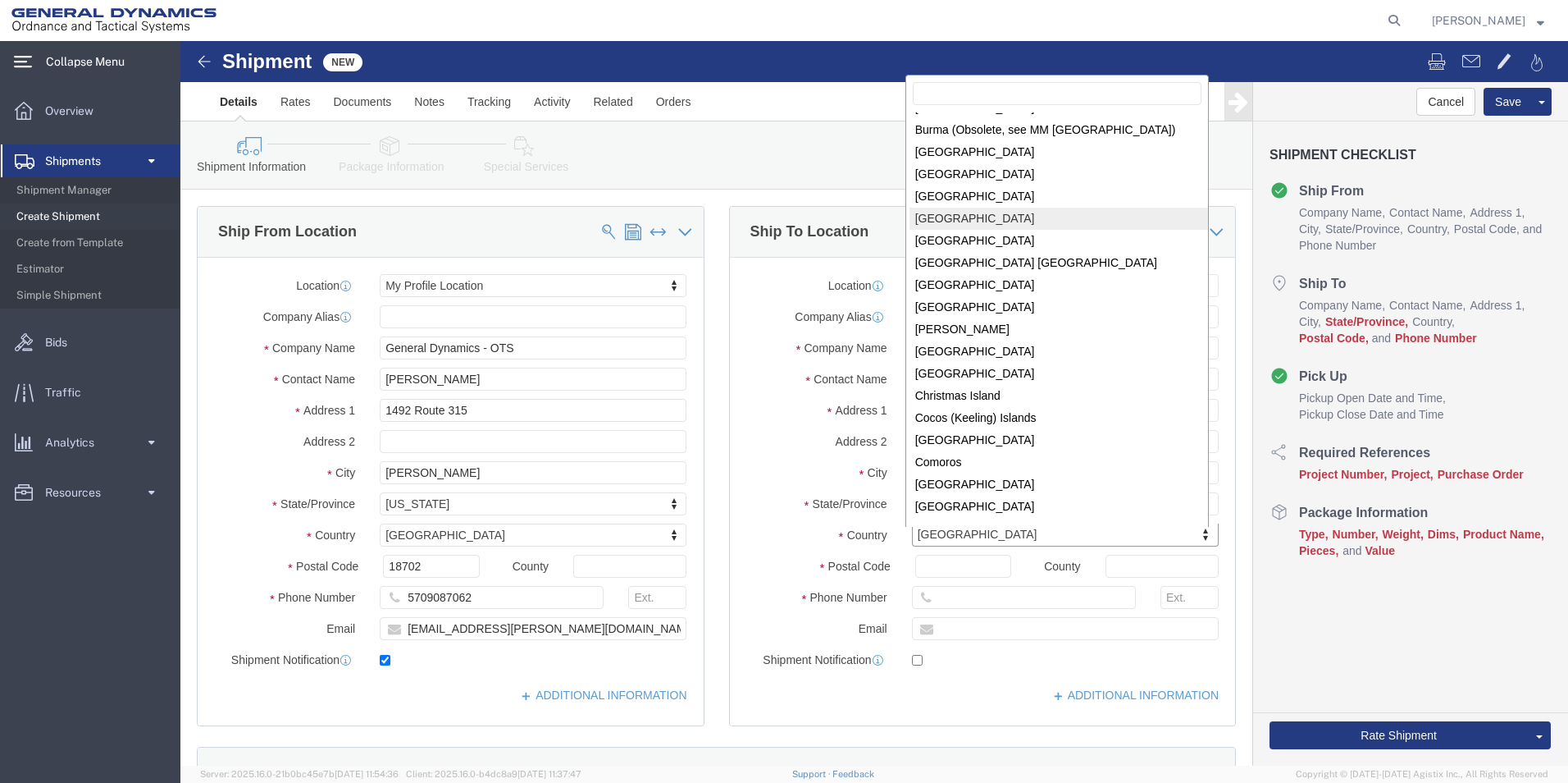
select select
select select "CA"
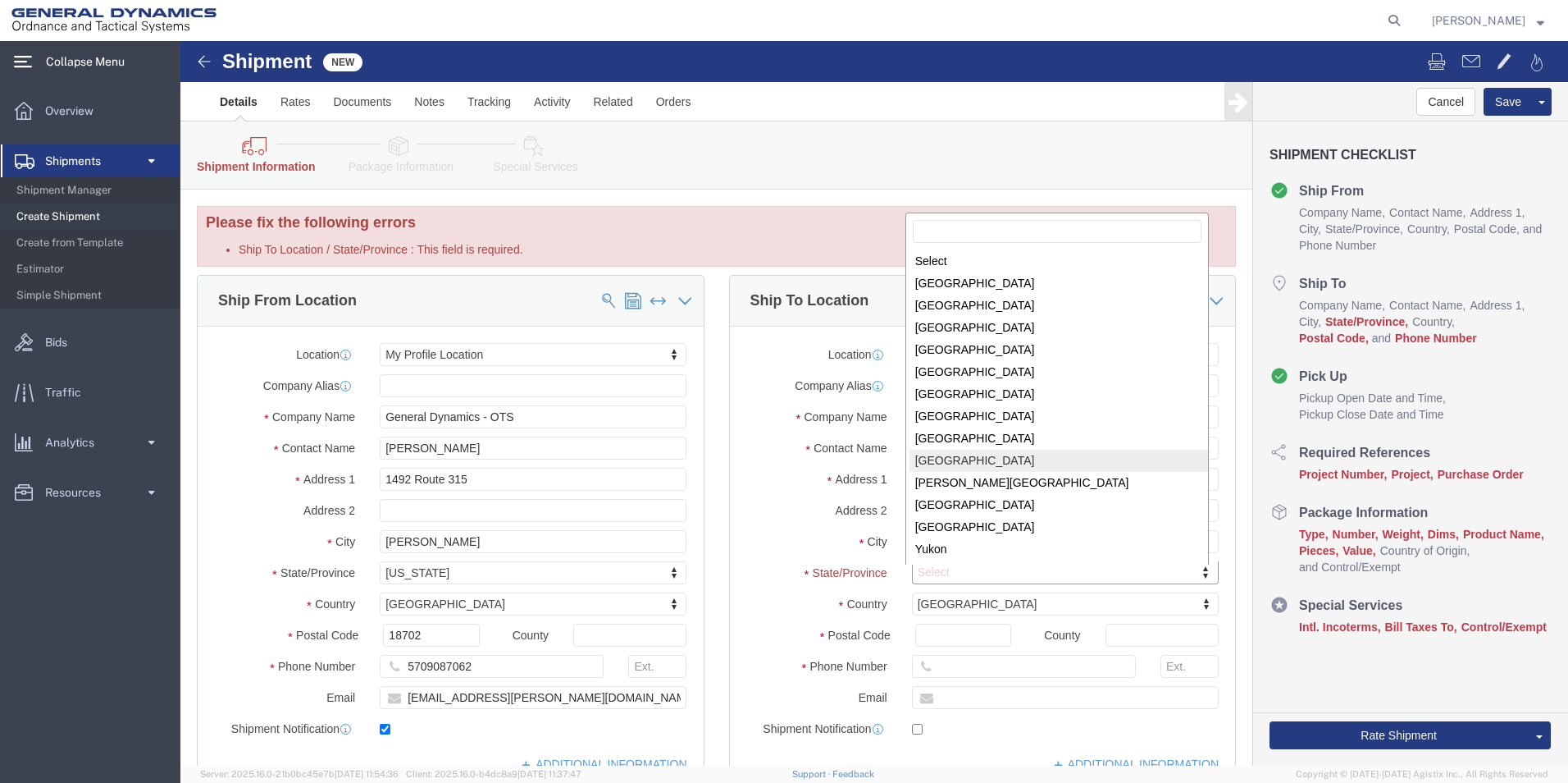
select select
select select "ON"
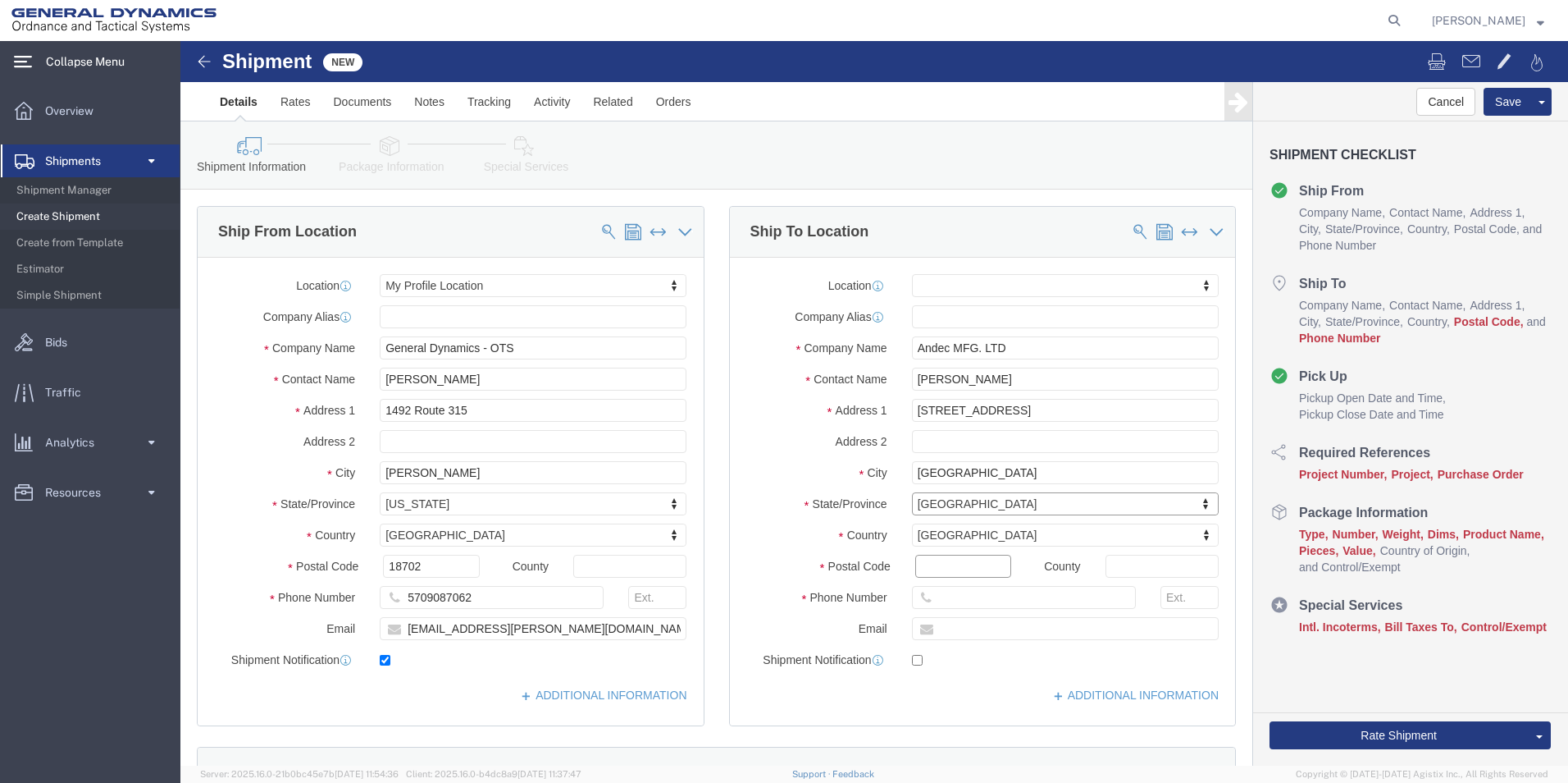
click input "Postal Code"
type input "M9W 4Y9"
select select
click input "text"
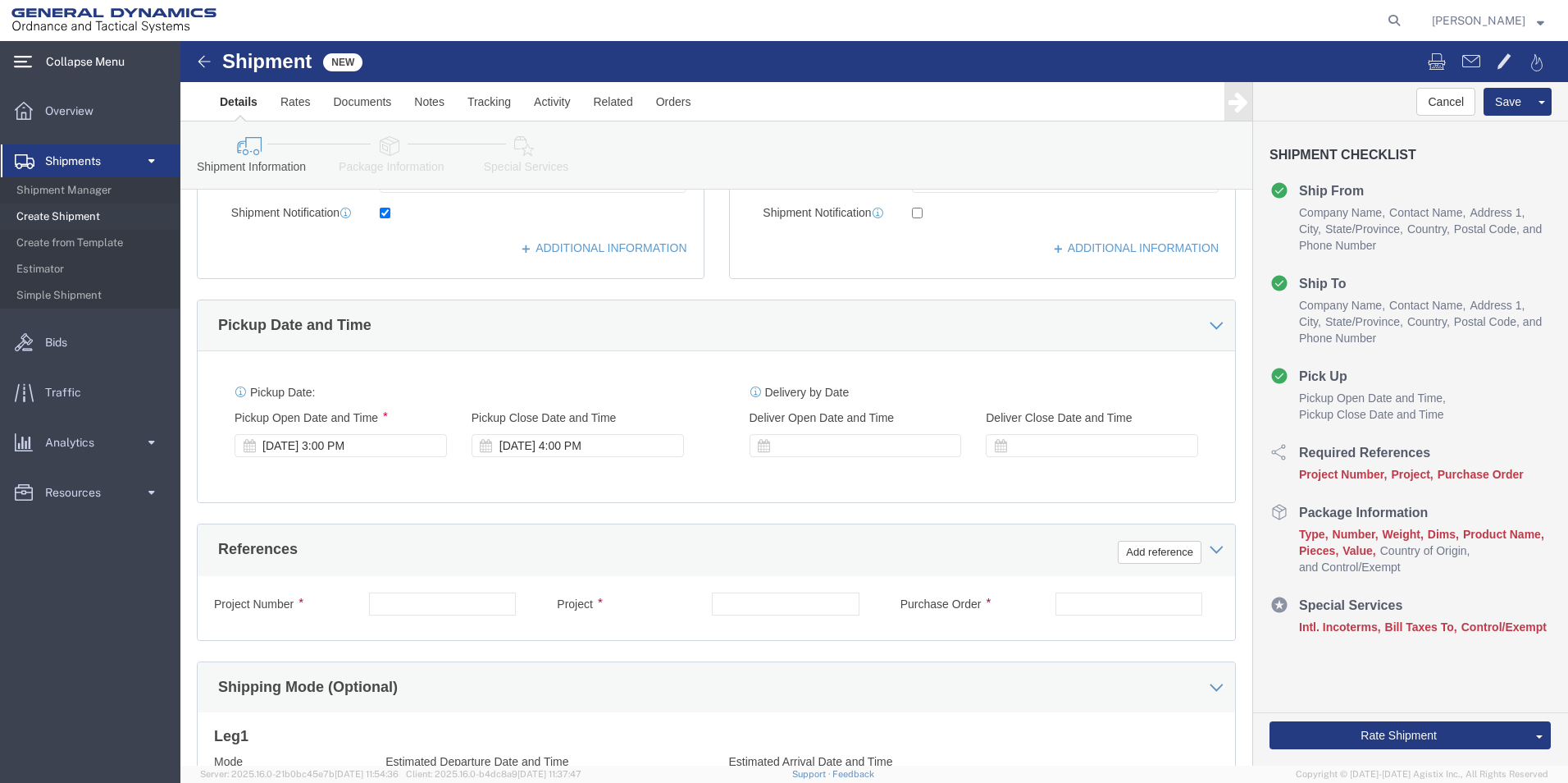
scroll to position [463, 0]
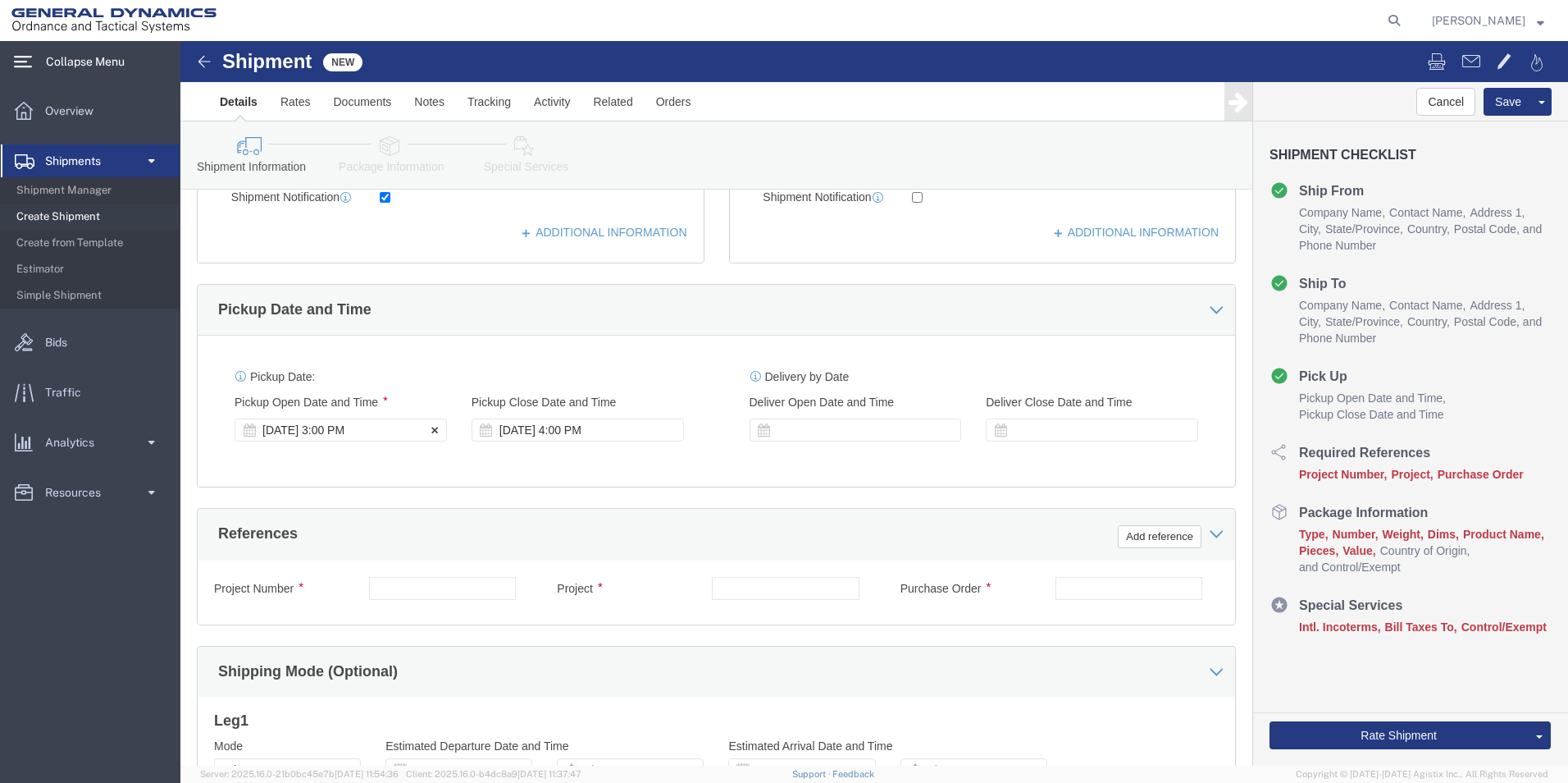
type input "[PHONE_NUMBER]"
click div "[DATE] 3:00 PM"
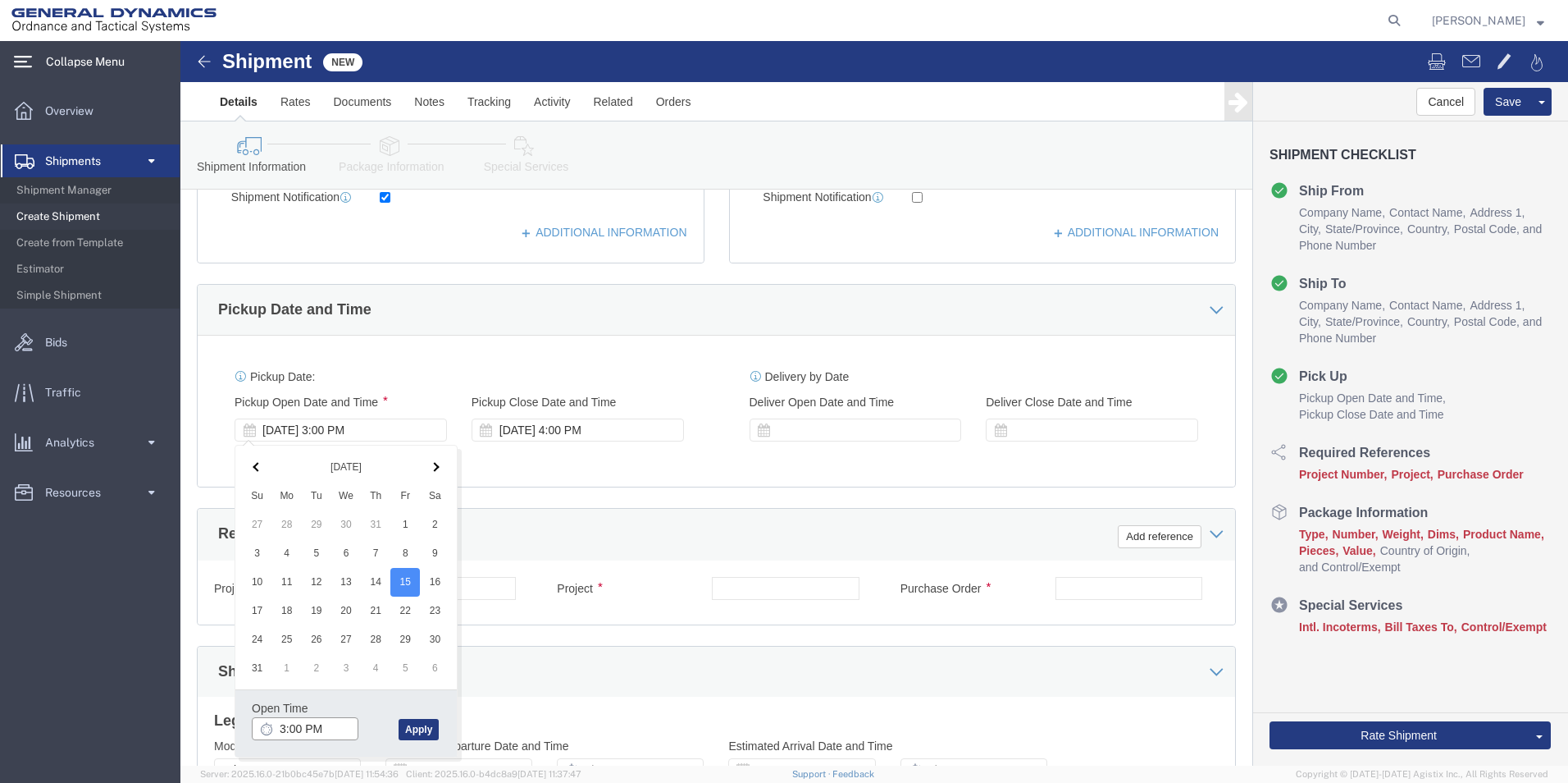
click input "3:00 PM"
type input "9:00 AM"
click button "Apply"
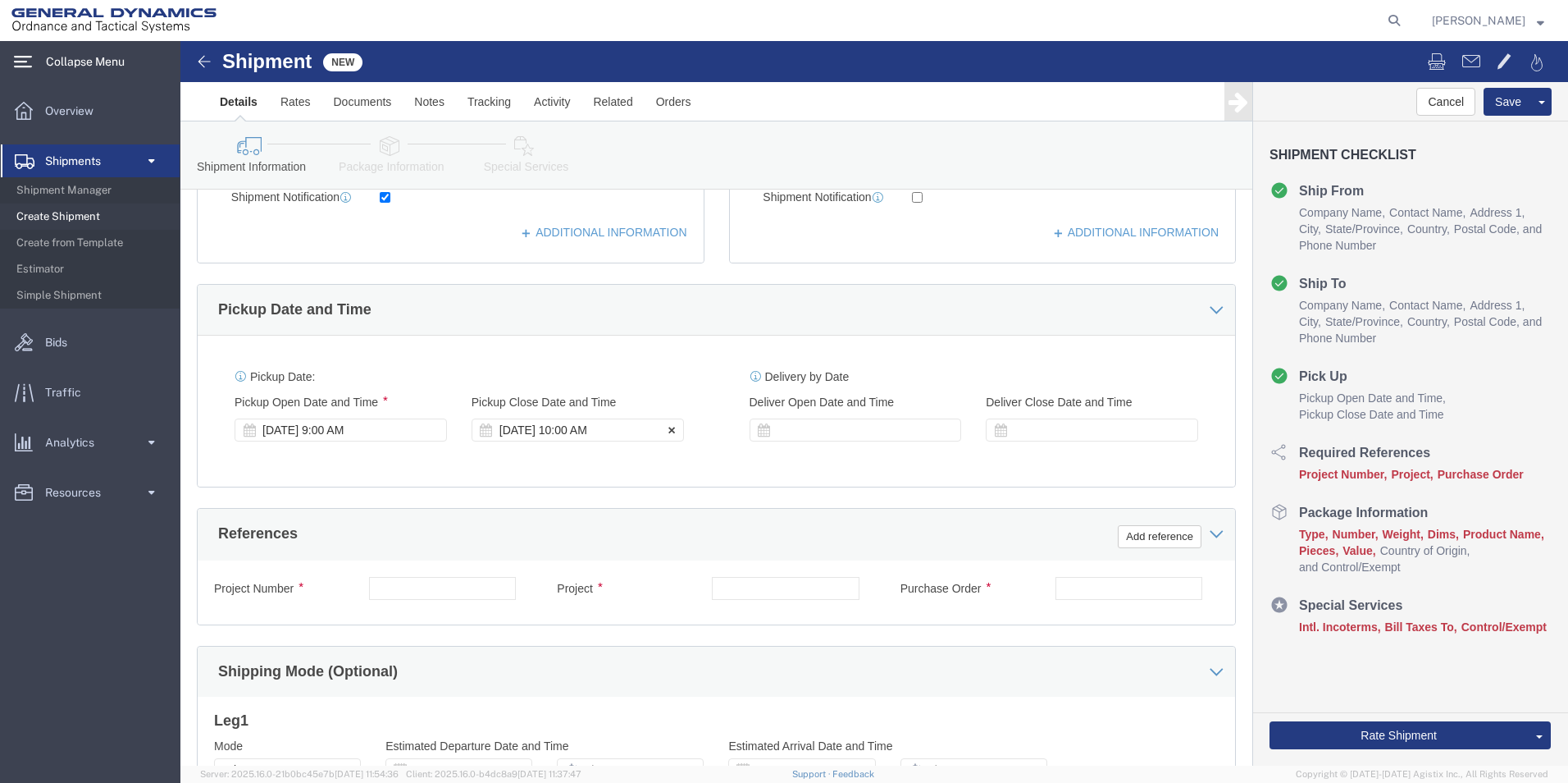
click div "[DATE] 10:00 AM"
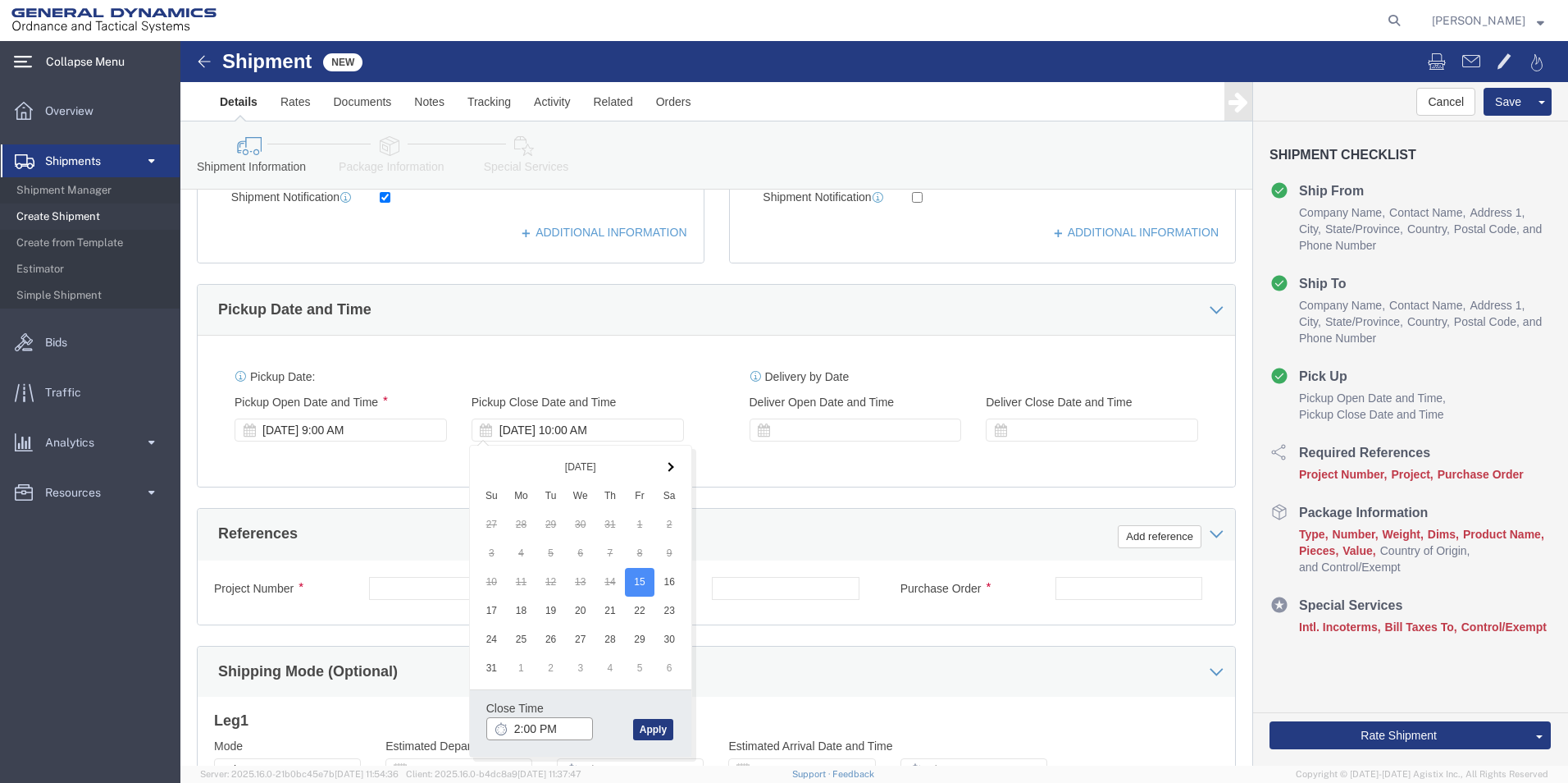
type input "3:00 PM"
click button "Apply"
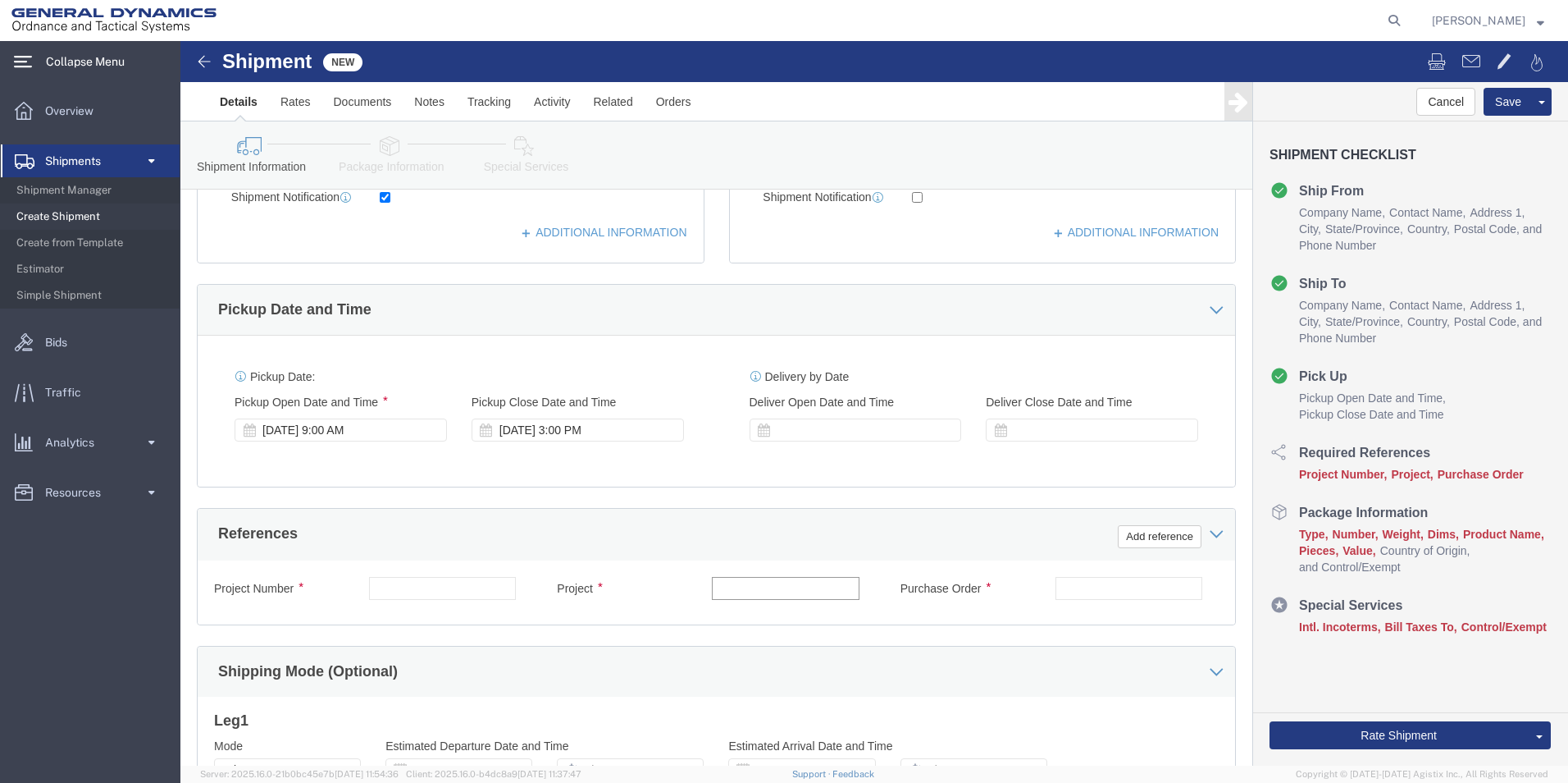
click input "text"
type input "81 mm Line"
click input "text"
type input "N/A"
click input "text"
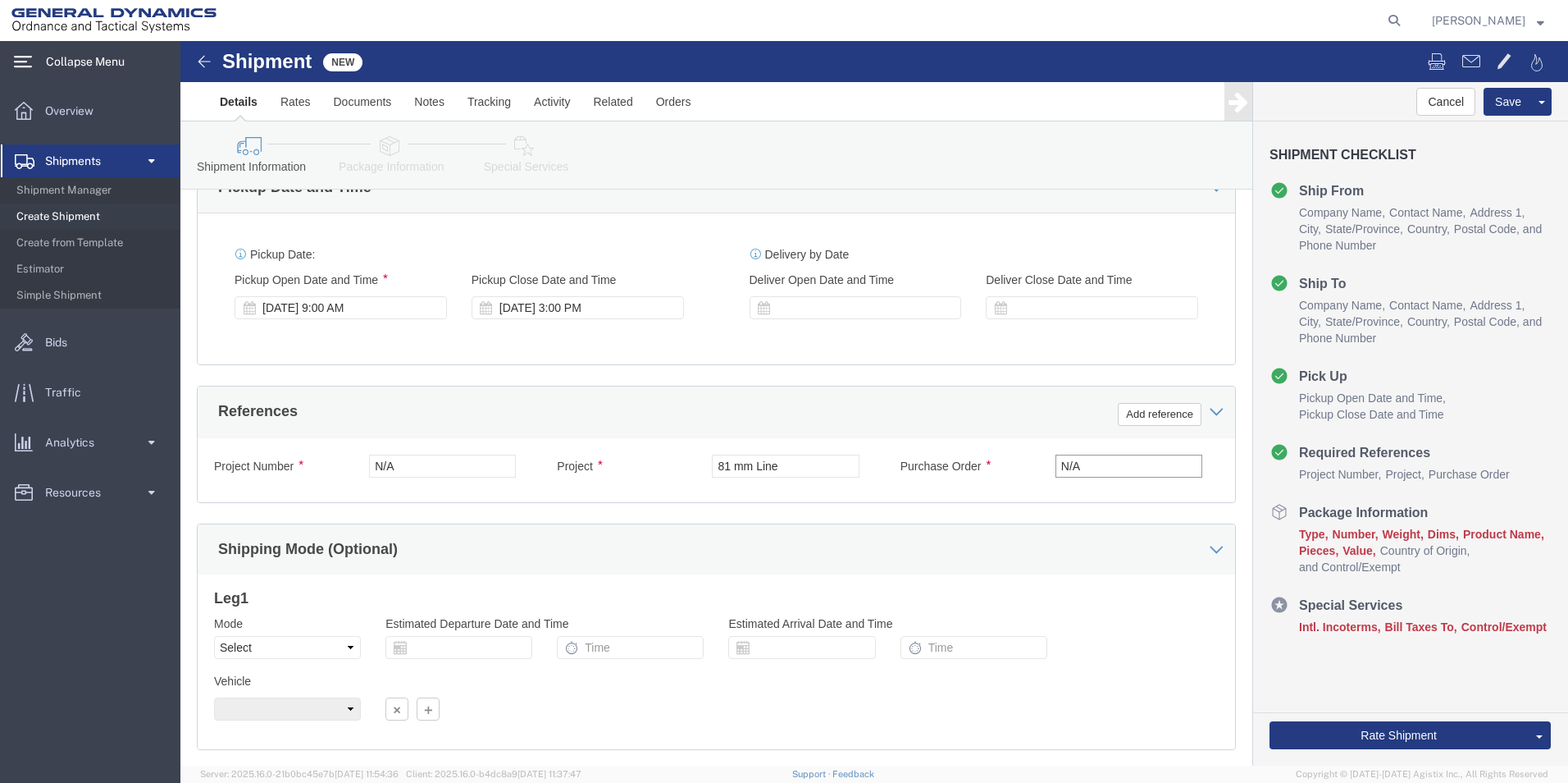
scroll to position [684, 0]
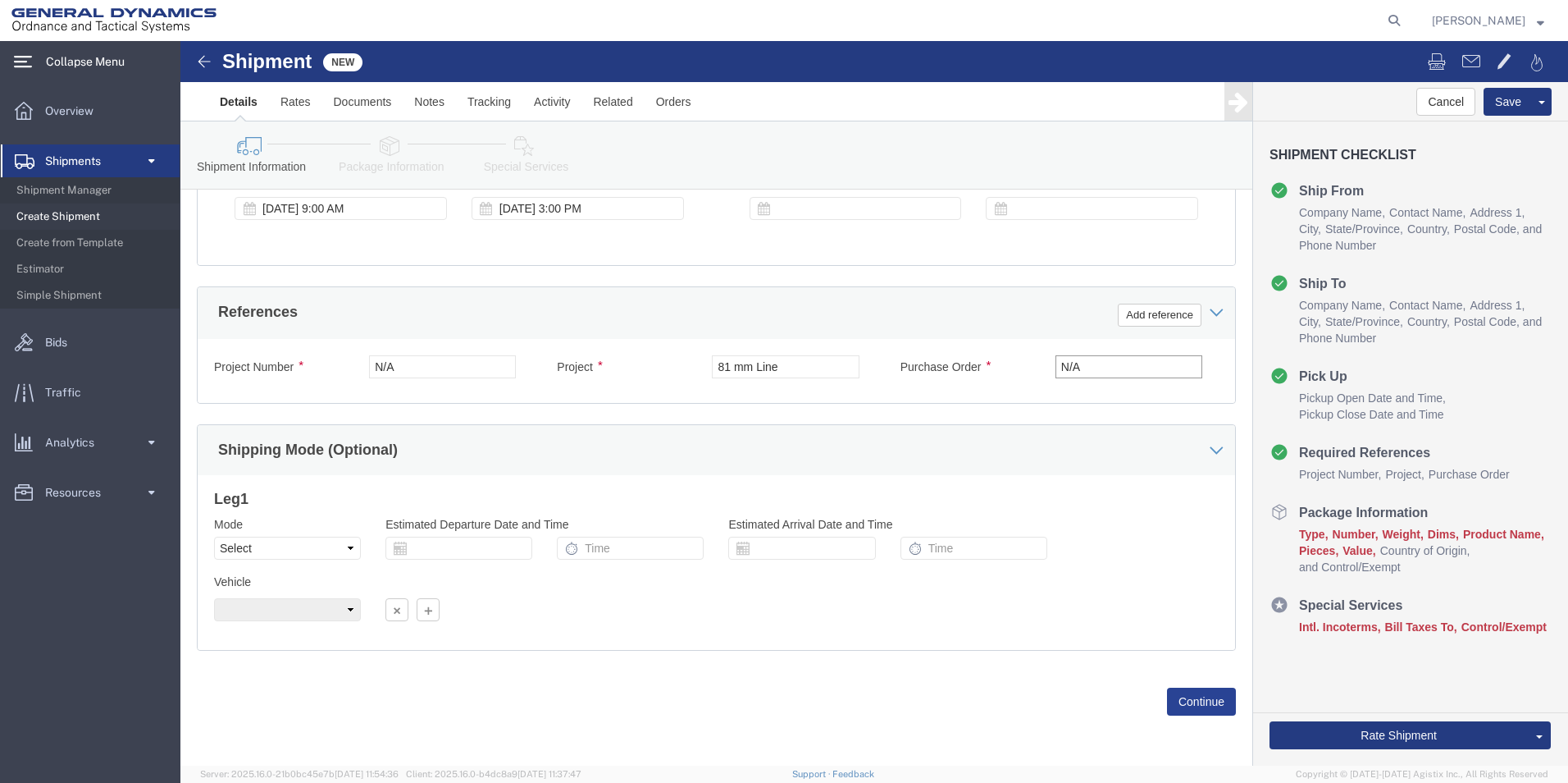
type input "N/A"
click button "Continue"
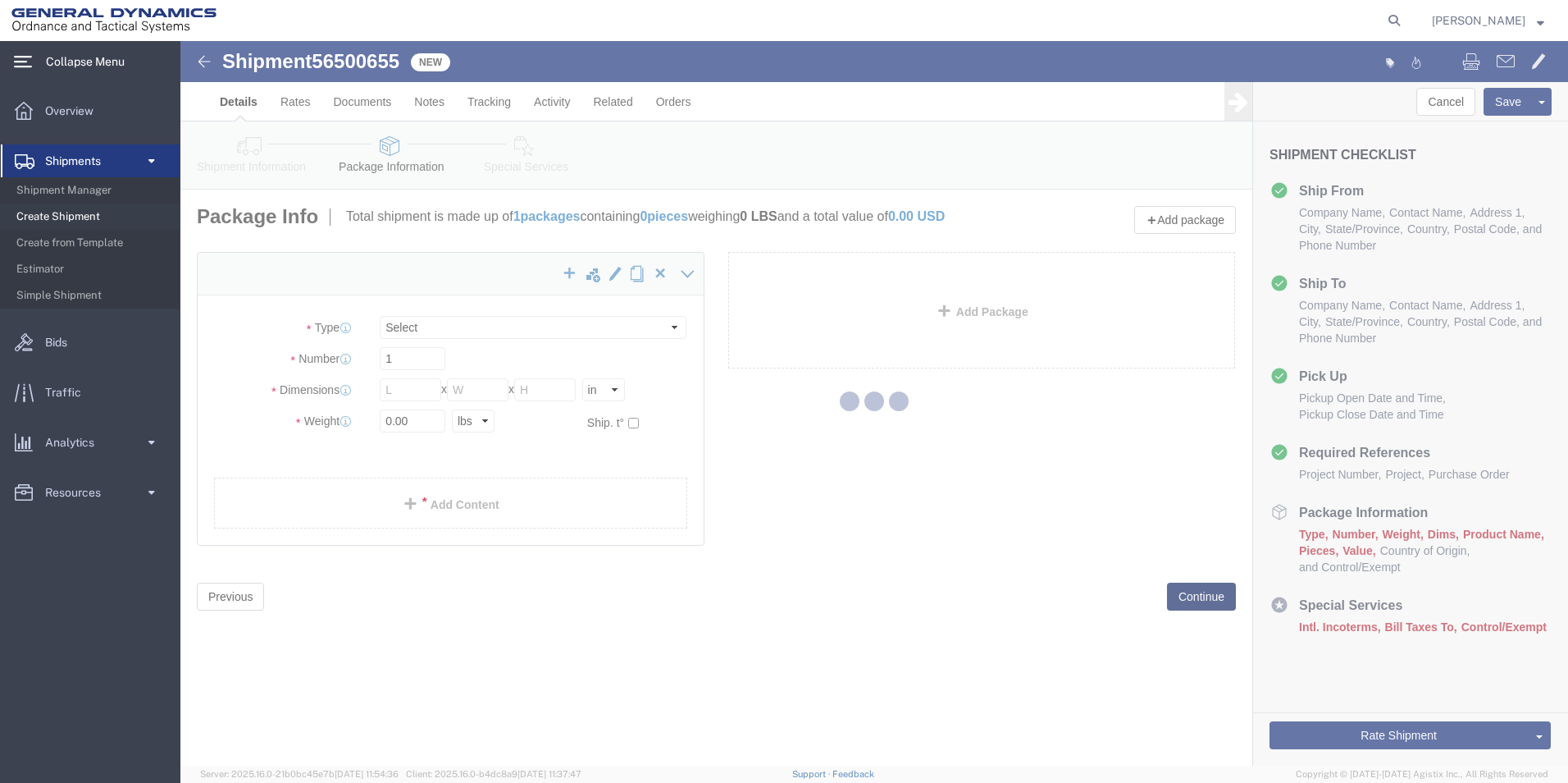
select select "CBOX"
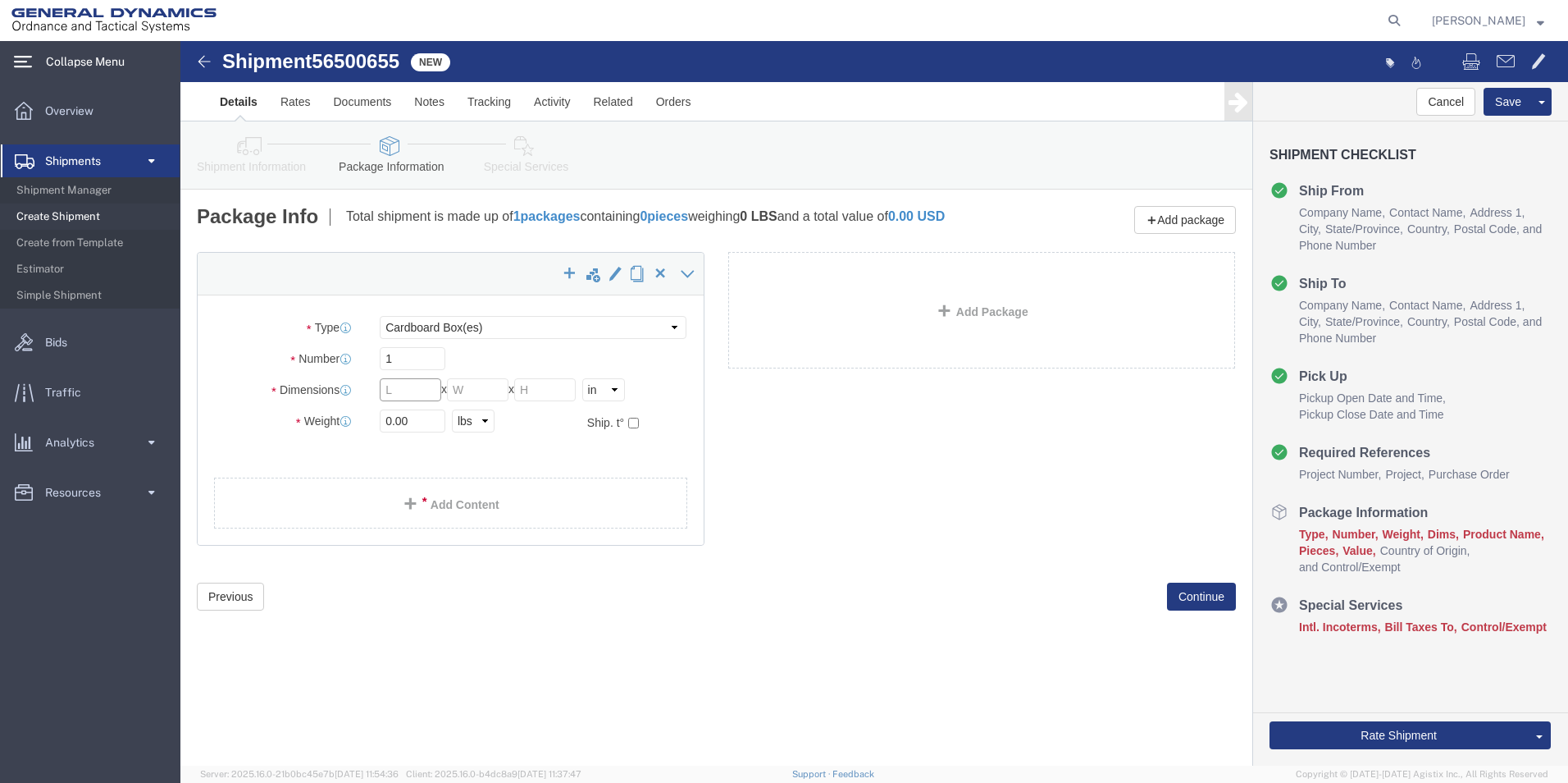
click input "text"
type input "23.00"
click input "text"
type input "23.00"
click input "text"
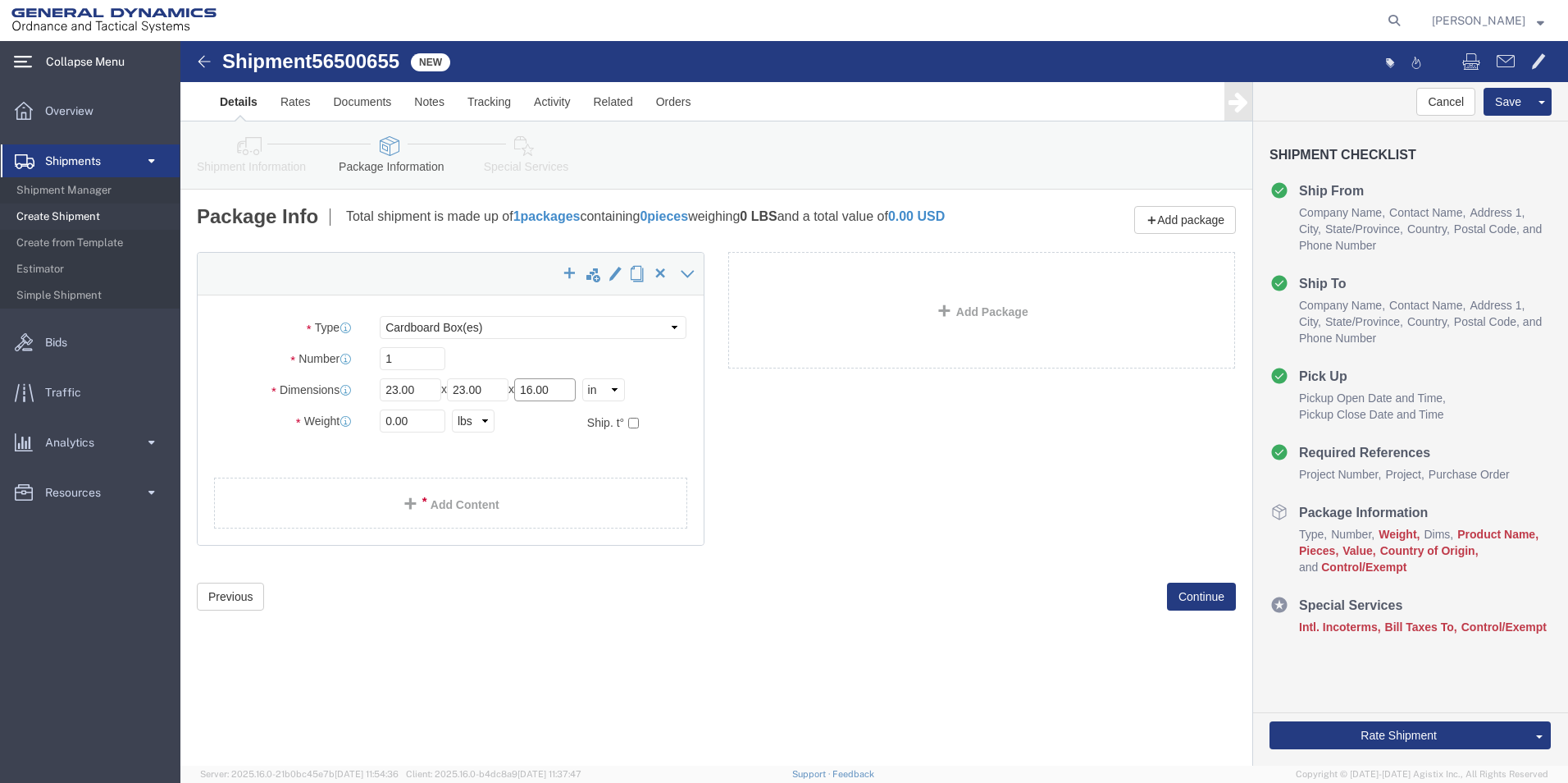
type input "16.00"
drag, startPoint x: 234, startPoint y: 394, endPoint x: 184, endPoint y: 398, distance: 50.2
click div "0.00 Select kgs lbs"
type input "25.00"
click link "Add Content"
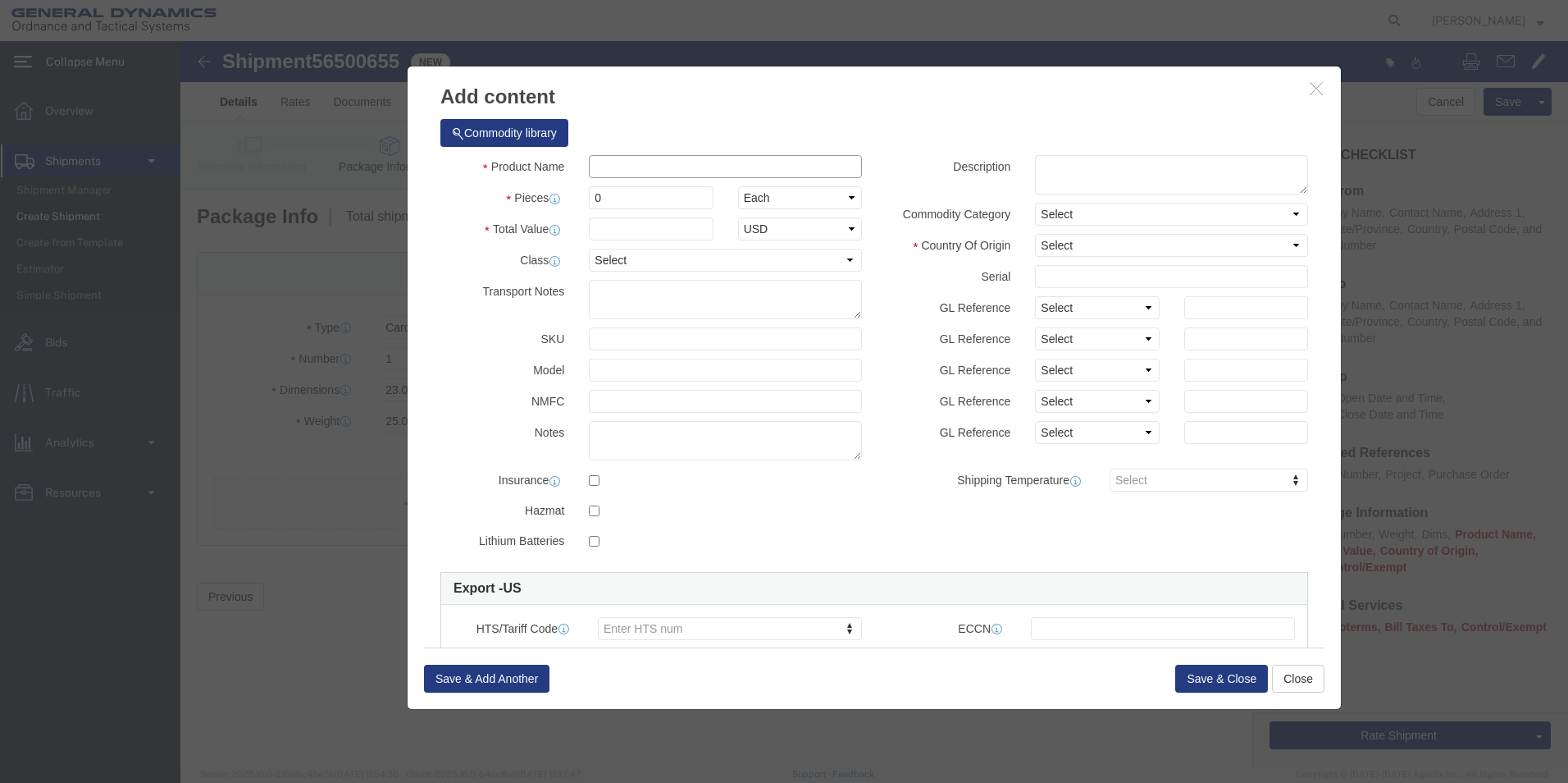
click input "text"
type input "Computer Tower"
drag, startPoint x: 435, startPoint y: 162, endPoint x: 398, endPoint y: 156, distance: 37.5
click div "0"
type input "1"
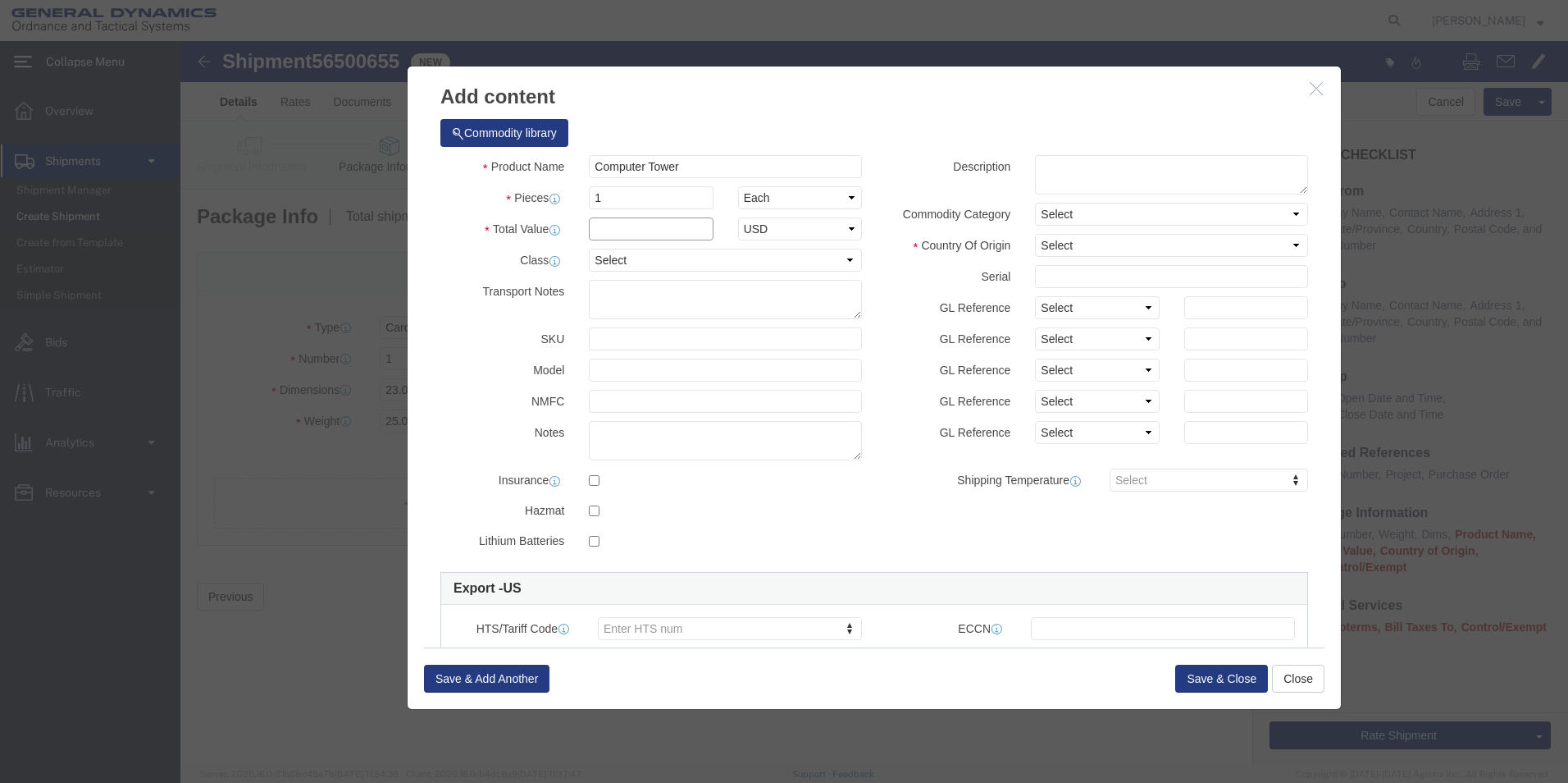
click input "text"
type input "2000.00"
click select "Select 50 55 60 65 70 85 92.5 100 125 175 250 300 400"
select select "50"
click select "Select 50 55 60 65 70 85 92.5 100 125 175 250 300 400"
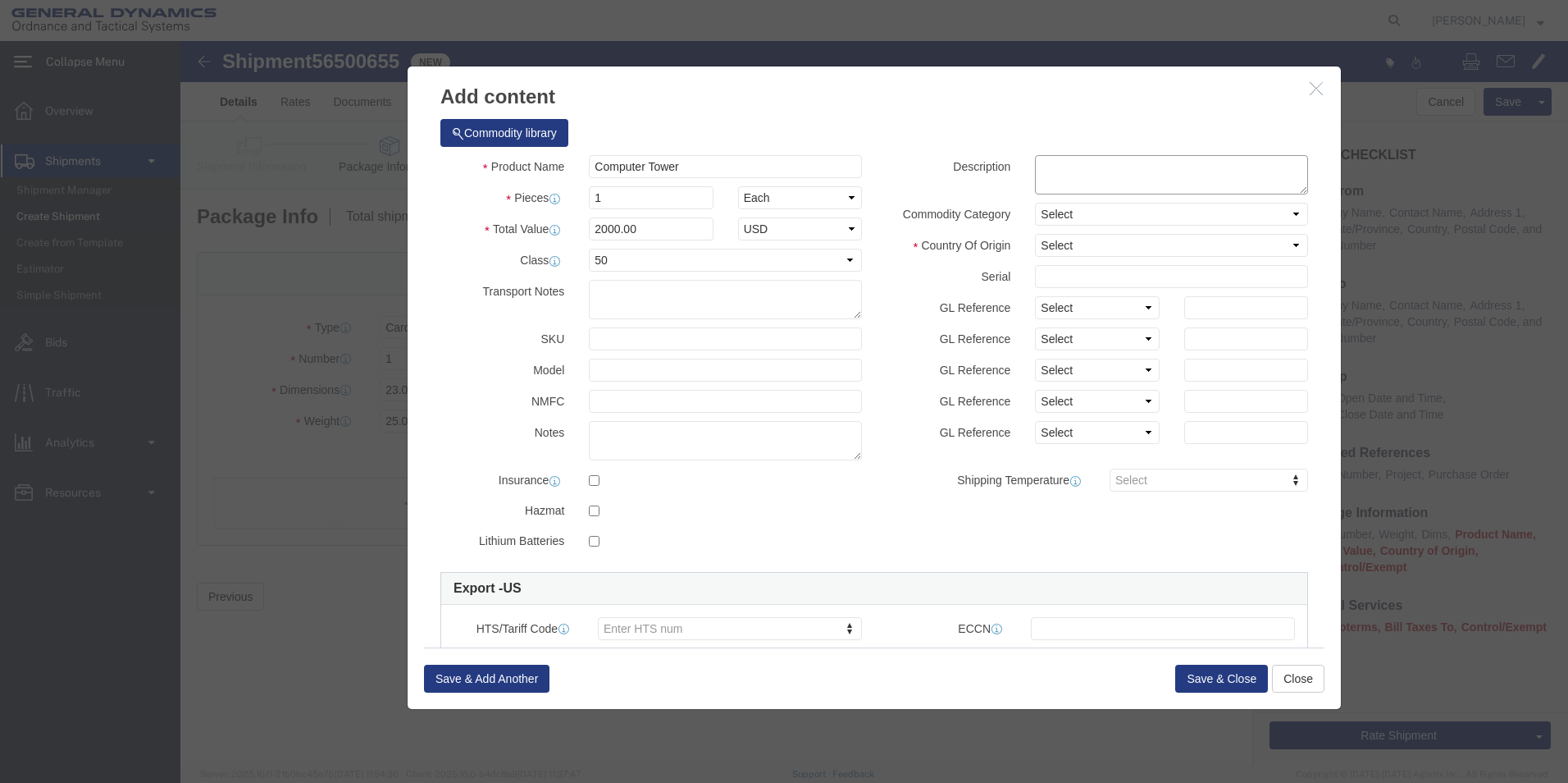
click textarea
type textarea "Computer Tower"
click select "Select [GEOGRAPHIC_DATA] [GEOGRAPHIC_DATA] [GEOGRAPHIC_DATA] [GEOGRAPHIC_DATA] …"
select select "US"
click select "Select [GEOGRAPHIC_DATA] [GEOGRAPHIC_DATA] [GEOGRAPHIC_DATA] [GEOGRAPHIC_DATA] …"
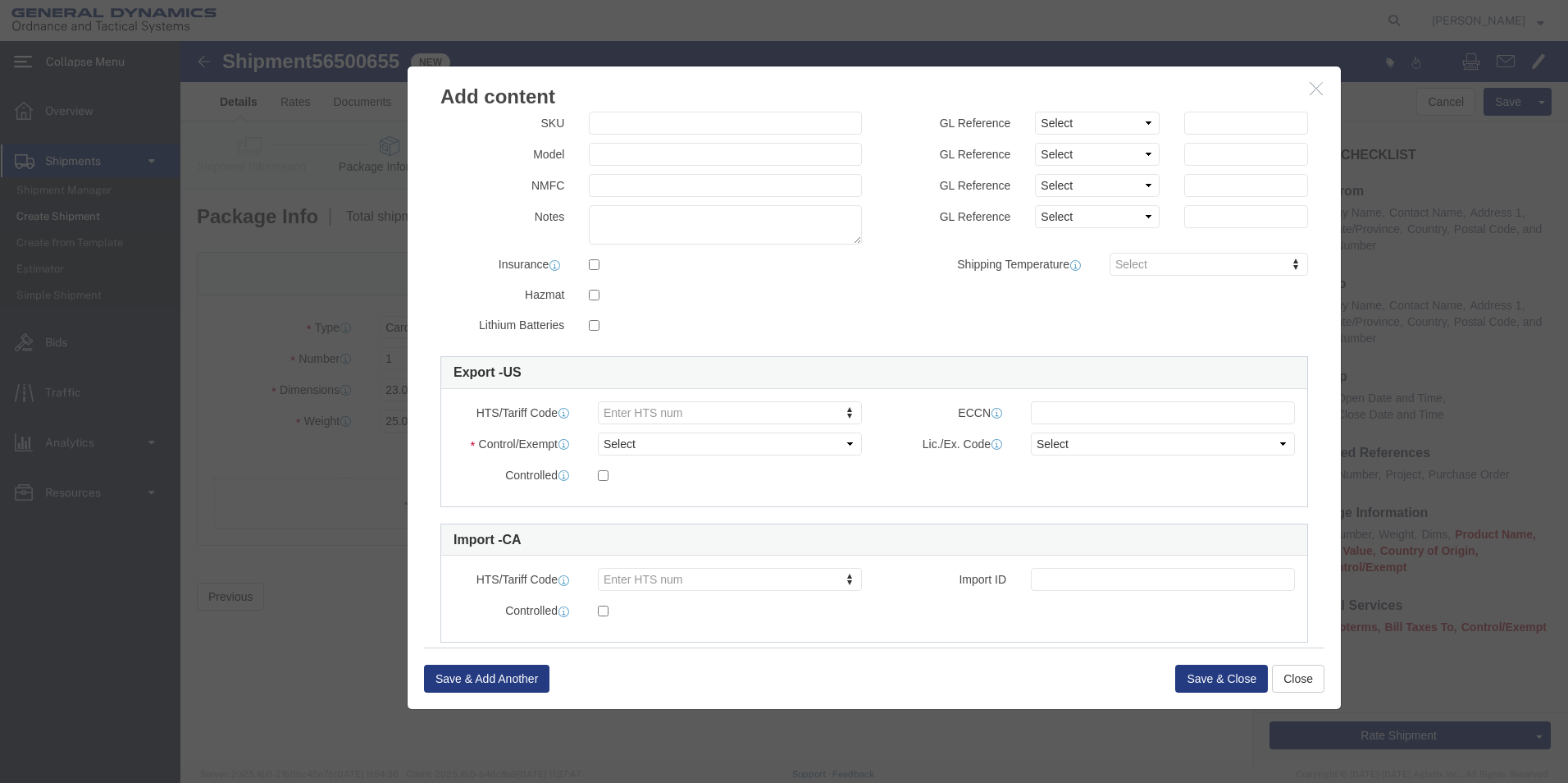
scroll to position [218, 0]
click select "Select ATF BIS DEA EPA FDA FTR ITAR OFAC Other (OPA)"
select select "OPA"
click select "Select ATF BIS DEA EPA FDA FTR ITAR OFAC Other (OPA)"
click input "text"
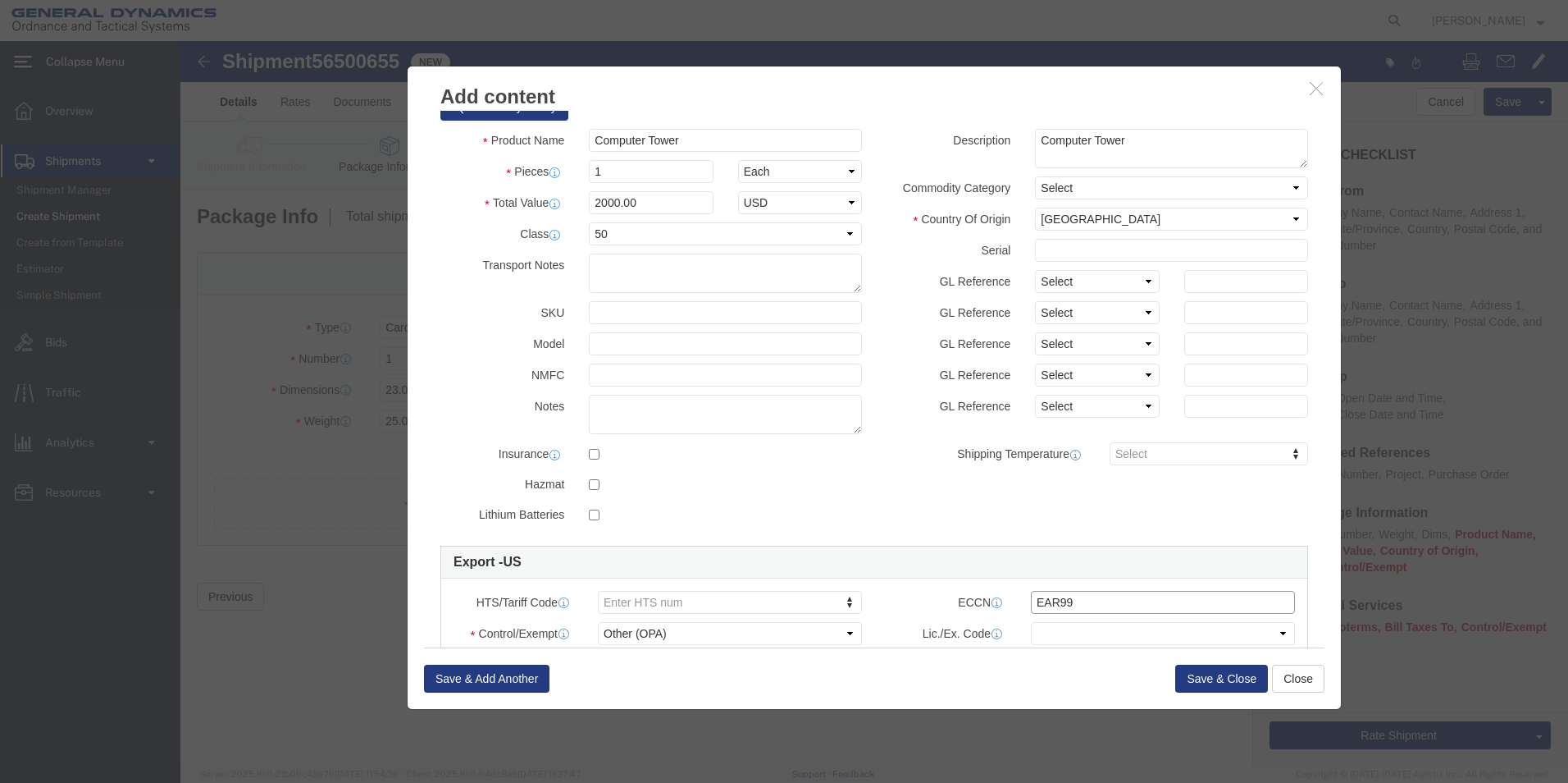
scroll to position [0, 0]
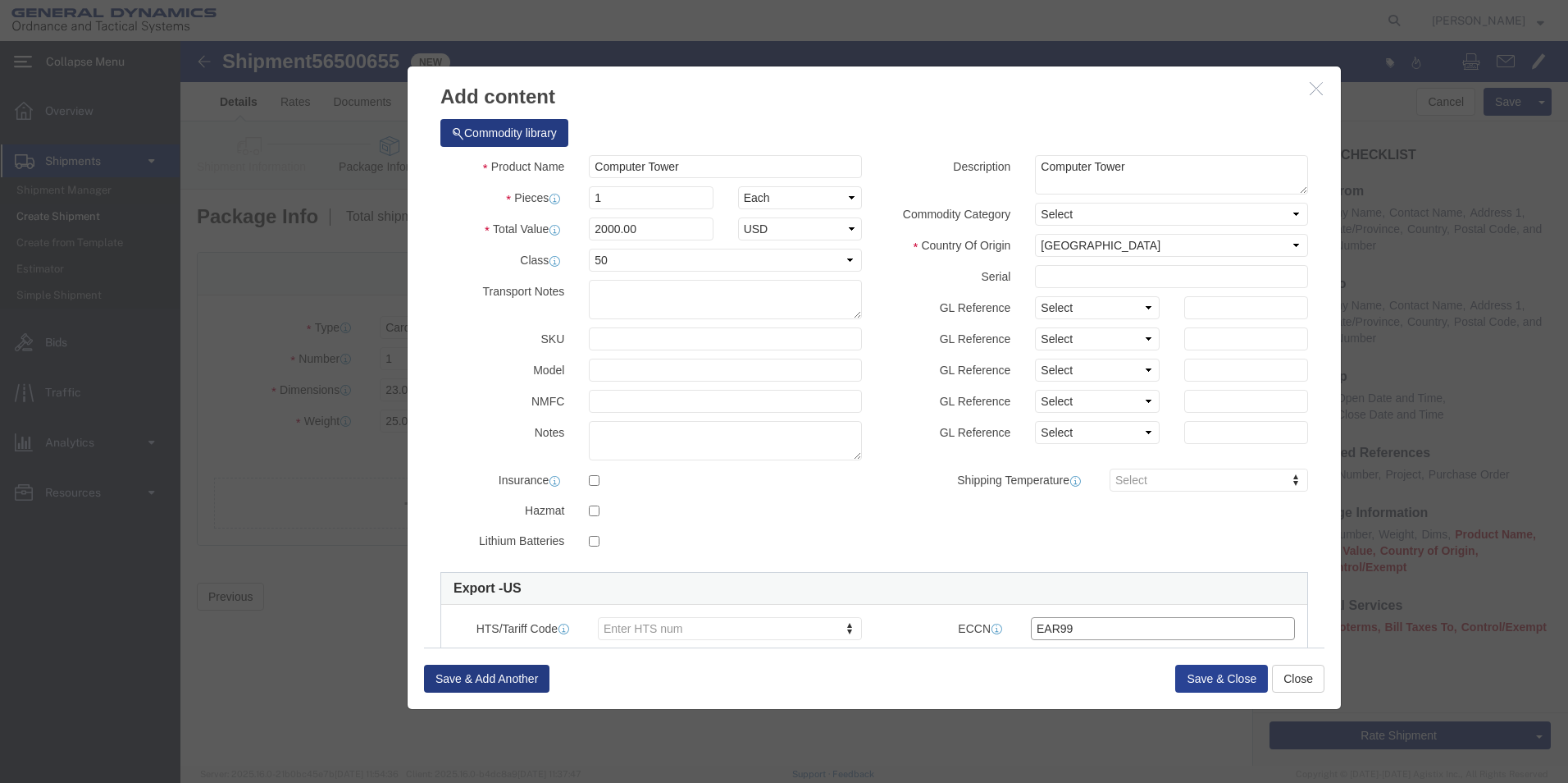
type input "EAR99"
click button "Save & Close"
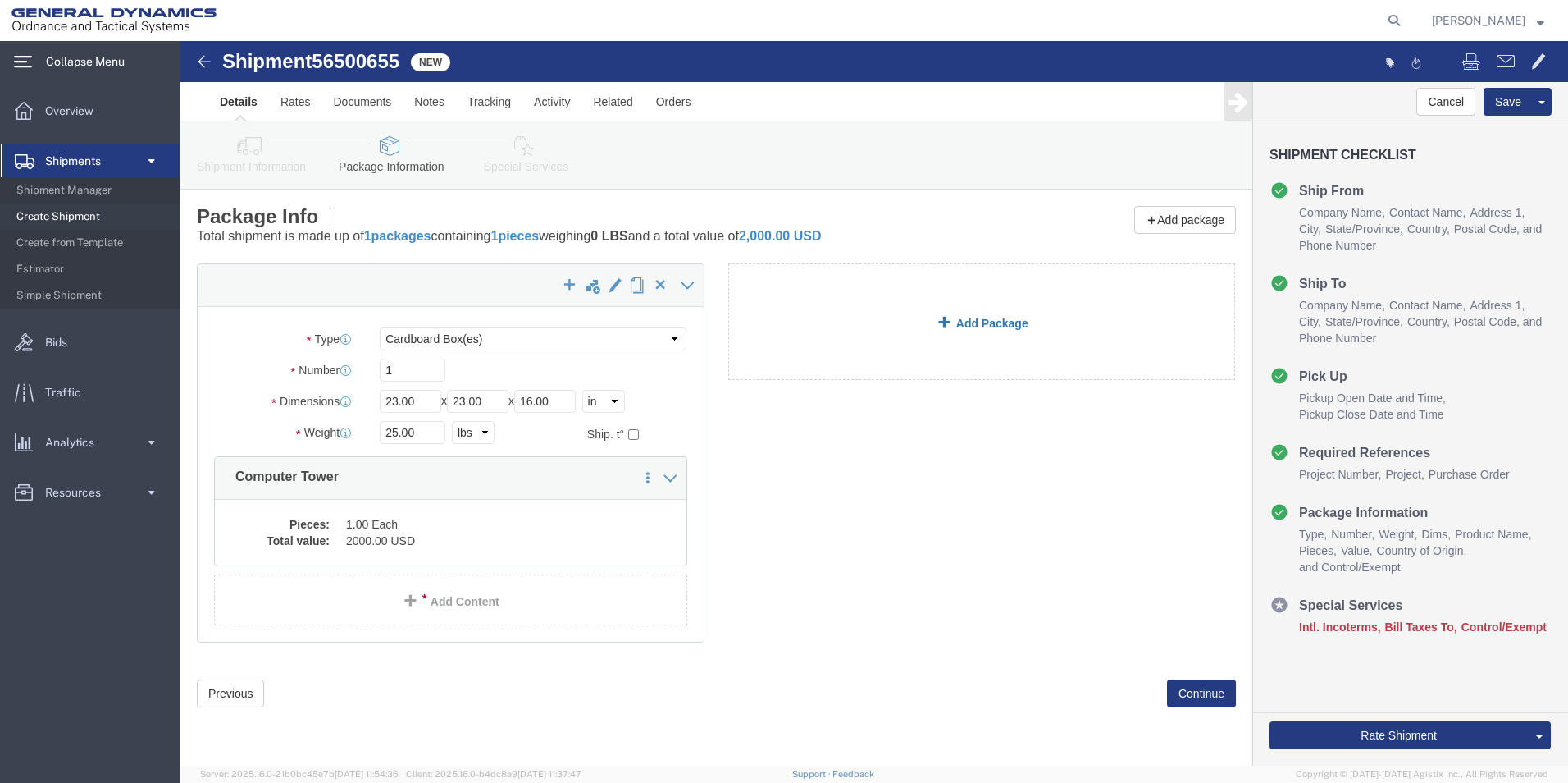
click link "Add Package"
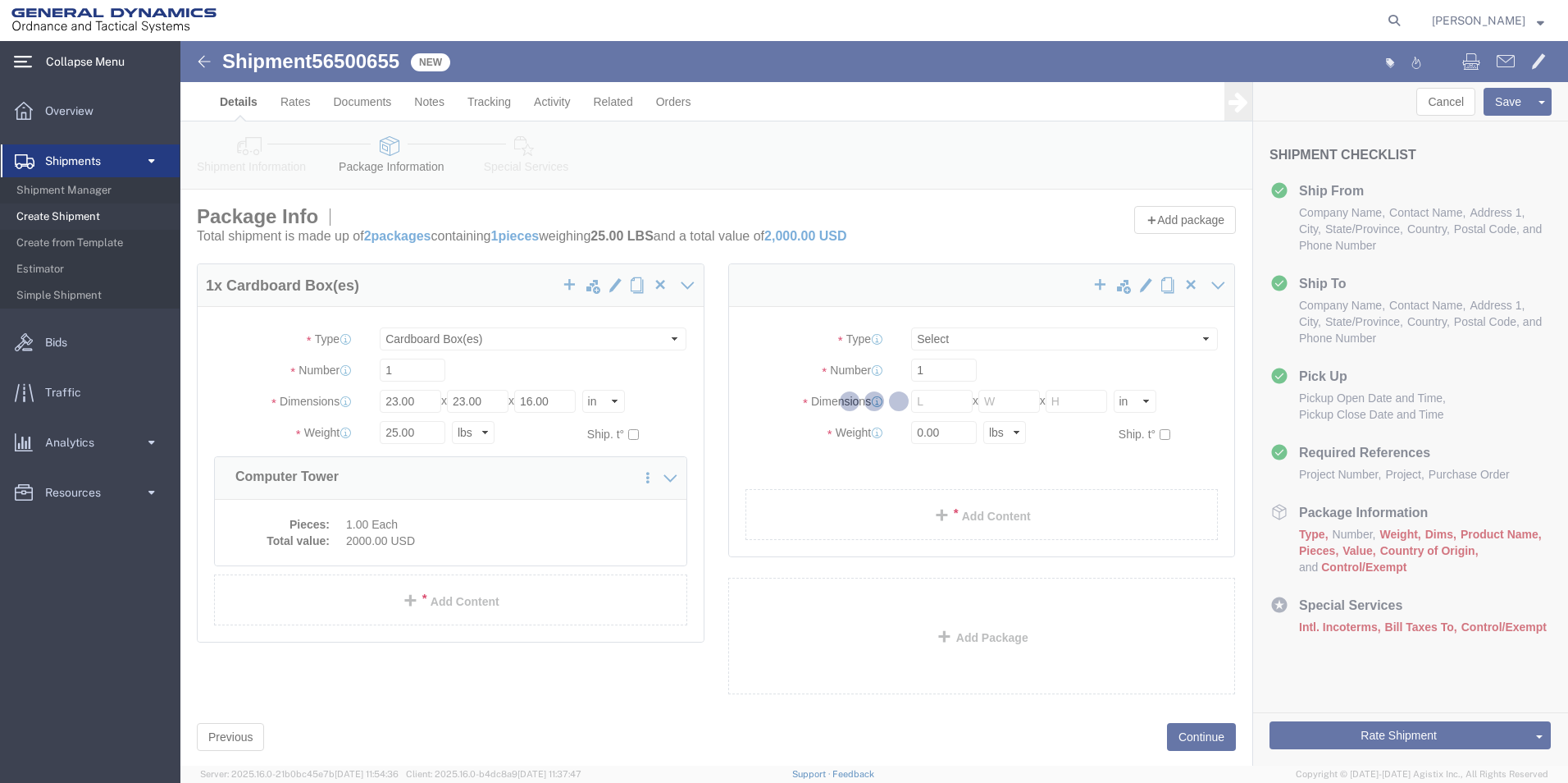
select select "CBOX"
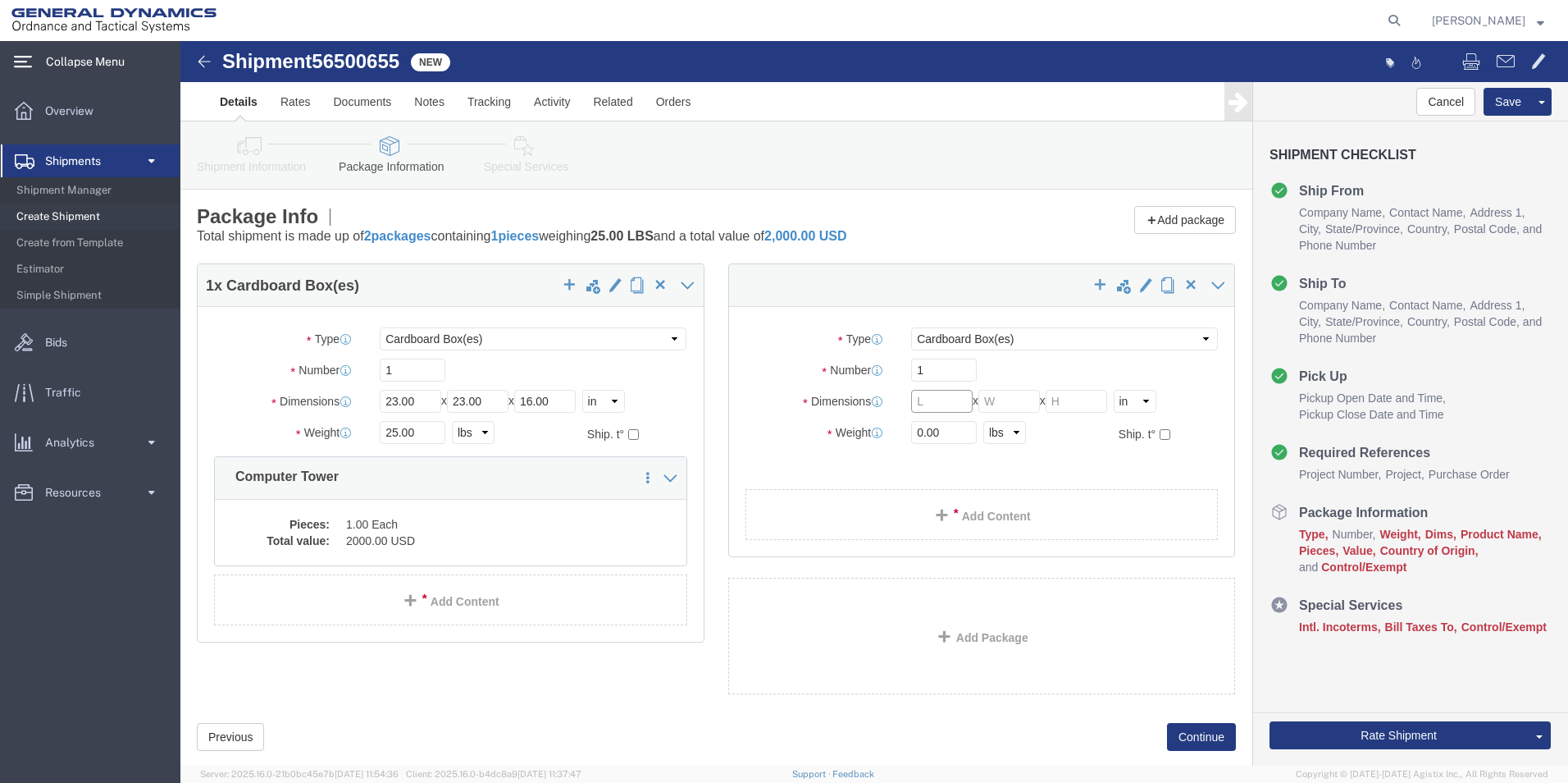
click input "text"
type input "22.00"
click input "text"
type input "22.00"
click select "Select cm ft in"
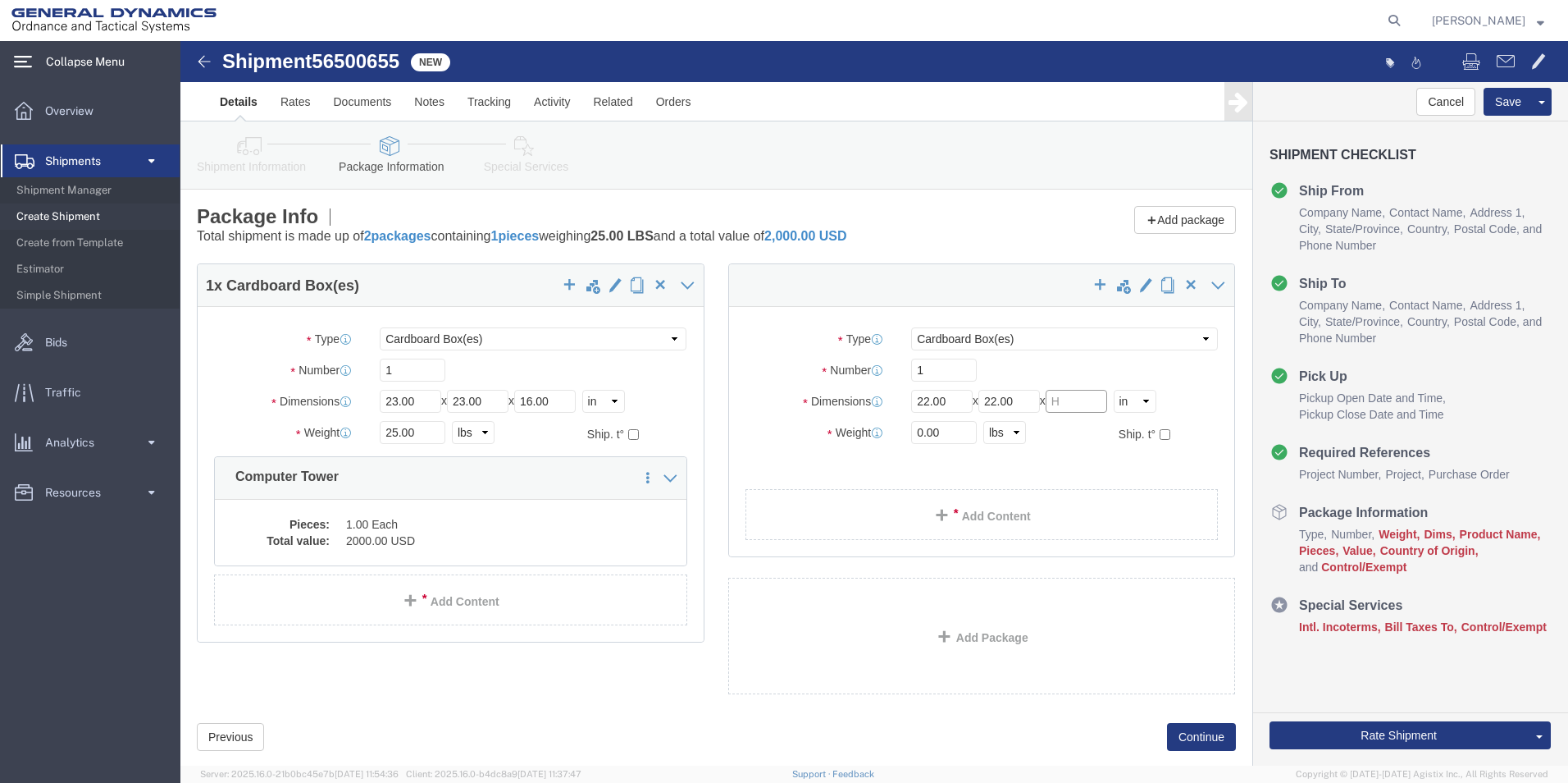
click input "text"
type input "9.00"
drag, startPoint x: 758, startPoint y: 387, endPoint x: 697, endPoint y: 421, distance: 69.8
click div "Package Type Select Bale(s) Basket(s) Bolt(s) Bottle(s) Buckets Bulk Bundle(s) …"
type input "23.00"
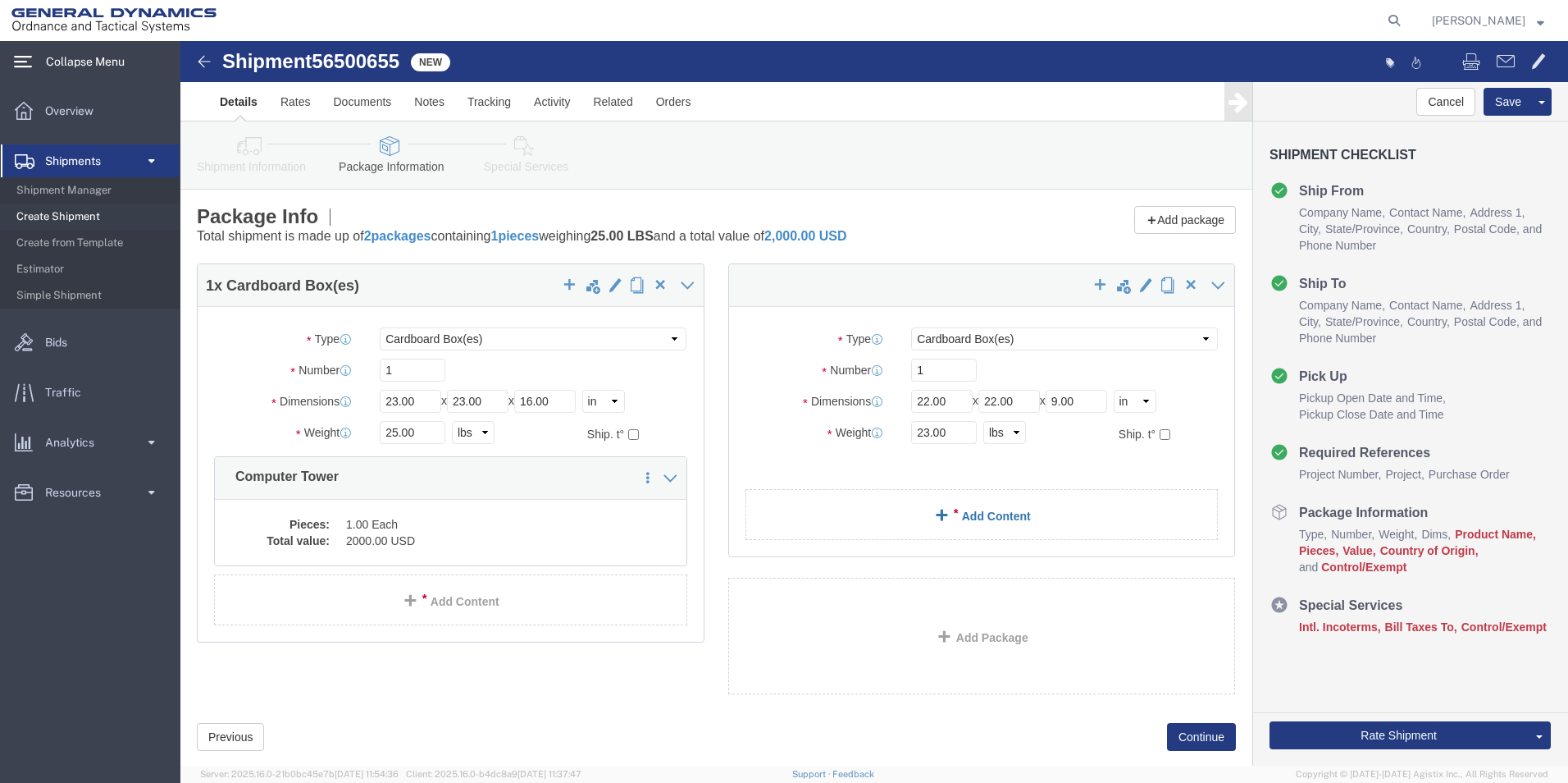
click link "Add Content"
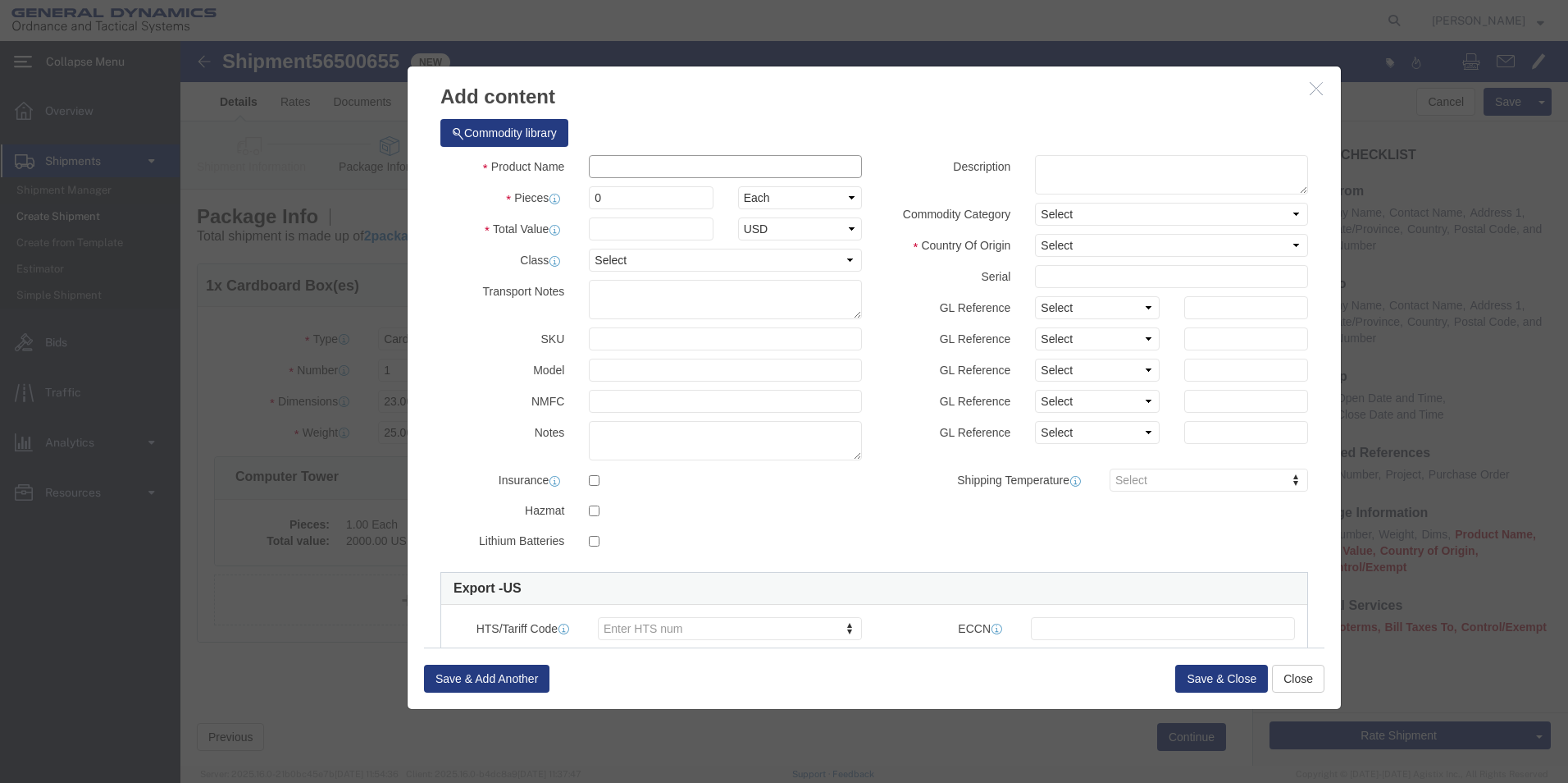
click input "text"
drag, startPoint x: 423, startPoint y: 159, endPoint x: 398, endPoint y: 159, distance: 25.0
click div "0"
click input "text"
click select "Select 50 55 60 65 70 85 92.5 100 125 175 250 300 400"
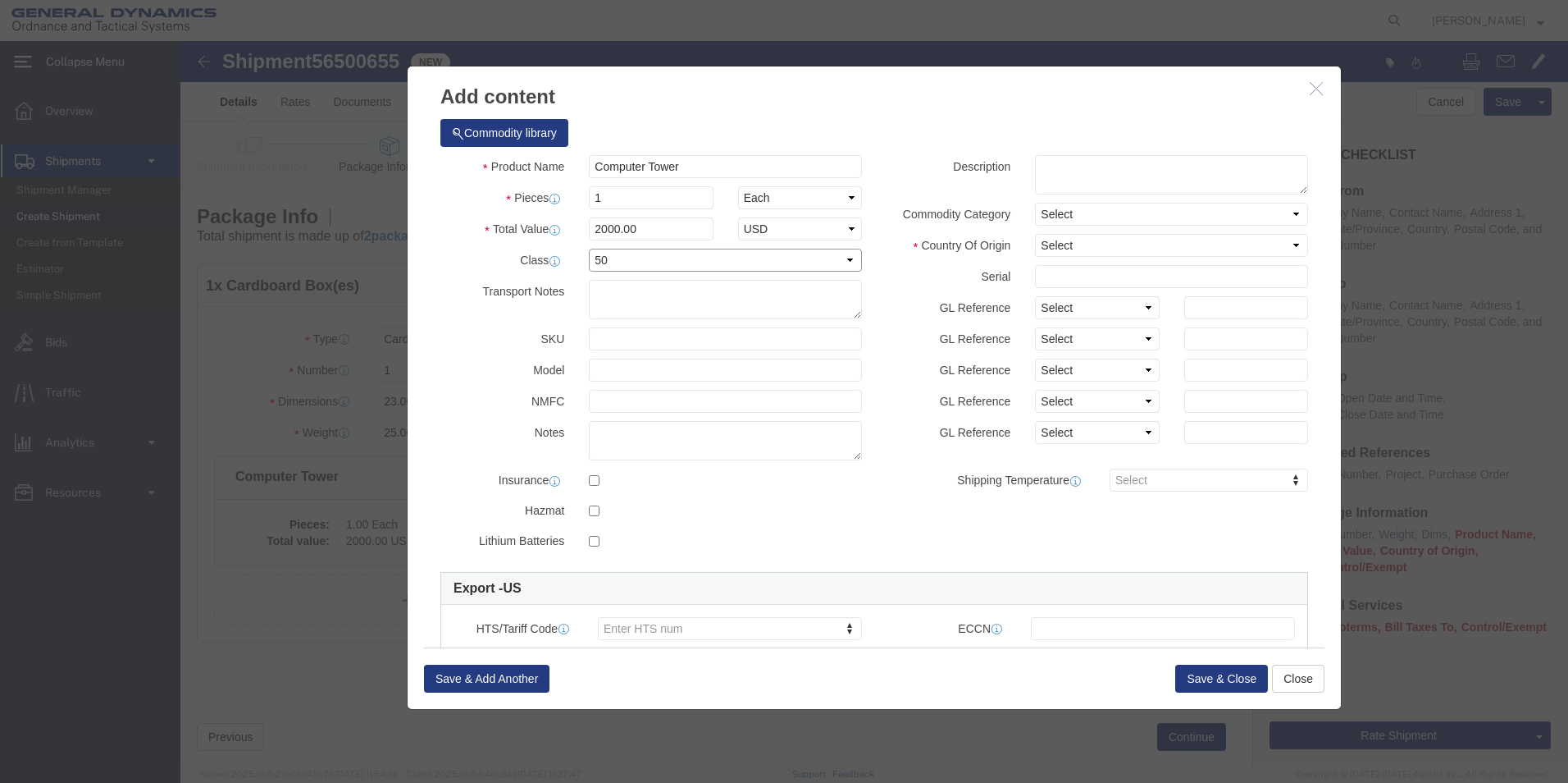
click select "Select 50 55 60 65 70 85 92.5 100 125 175 250 300 400"
click textarea
click select "Select [GEOGRAPHIC_DATA] [GEOGRAPHIC_DATA] [GEOGRAPHIC_DATA] [GEOGRAPHIC_DATA] …"
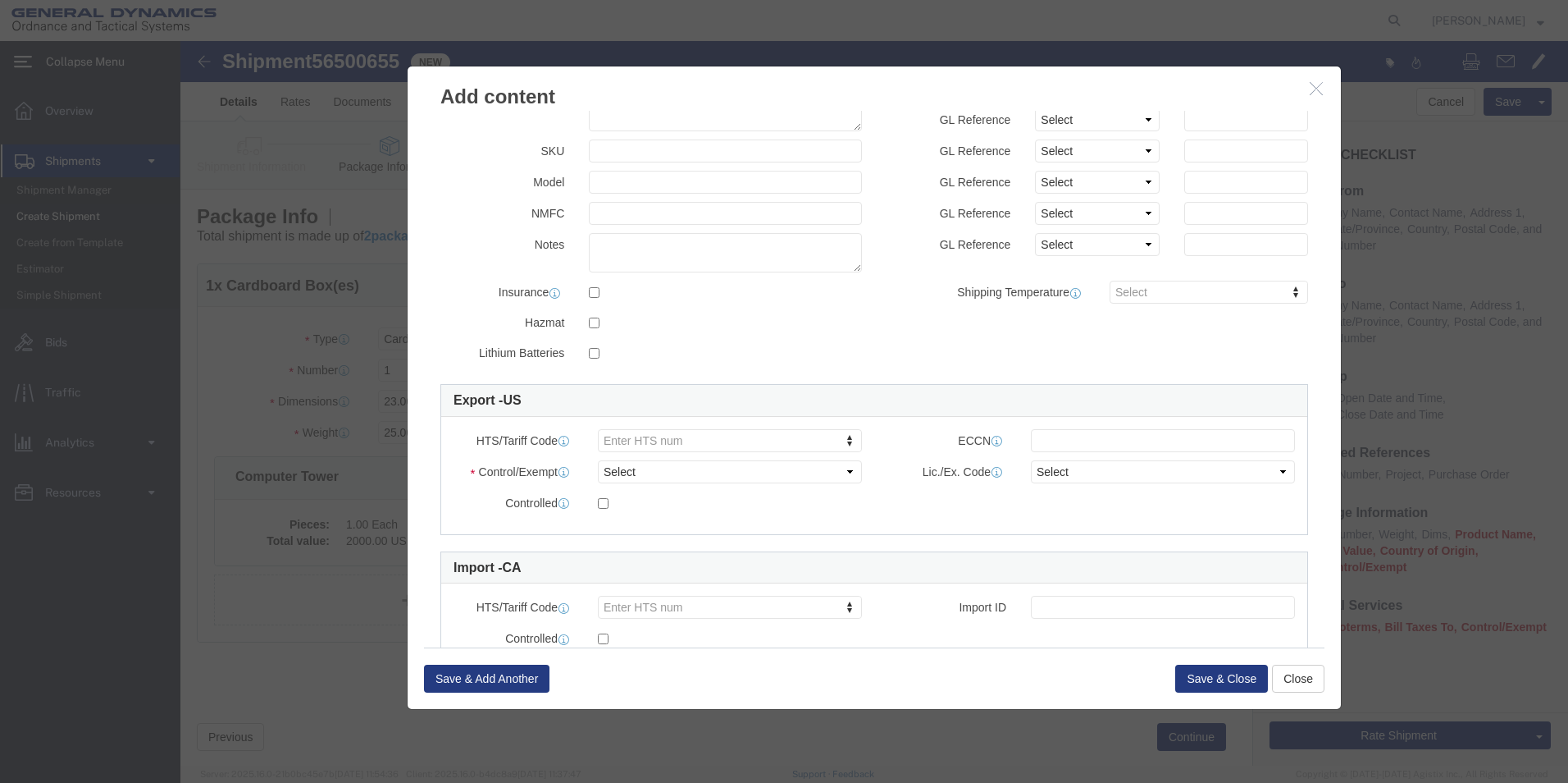
scroll to position [191, 0]
click select "Select ATF BIS DEA EPA FDA FTR ITAR OFAC Other (OPA)"
click input "text"
click button "Save & Close"
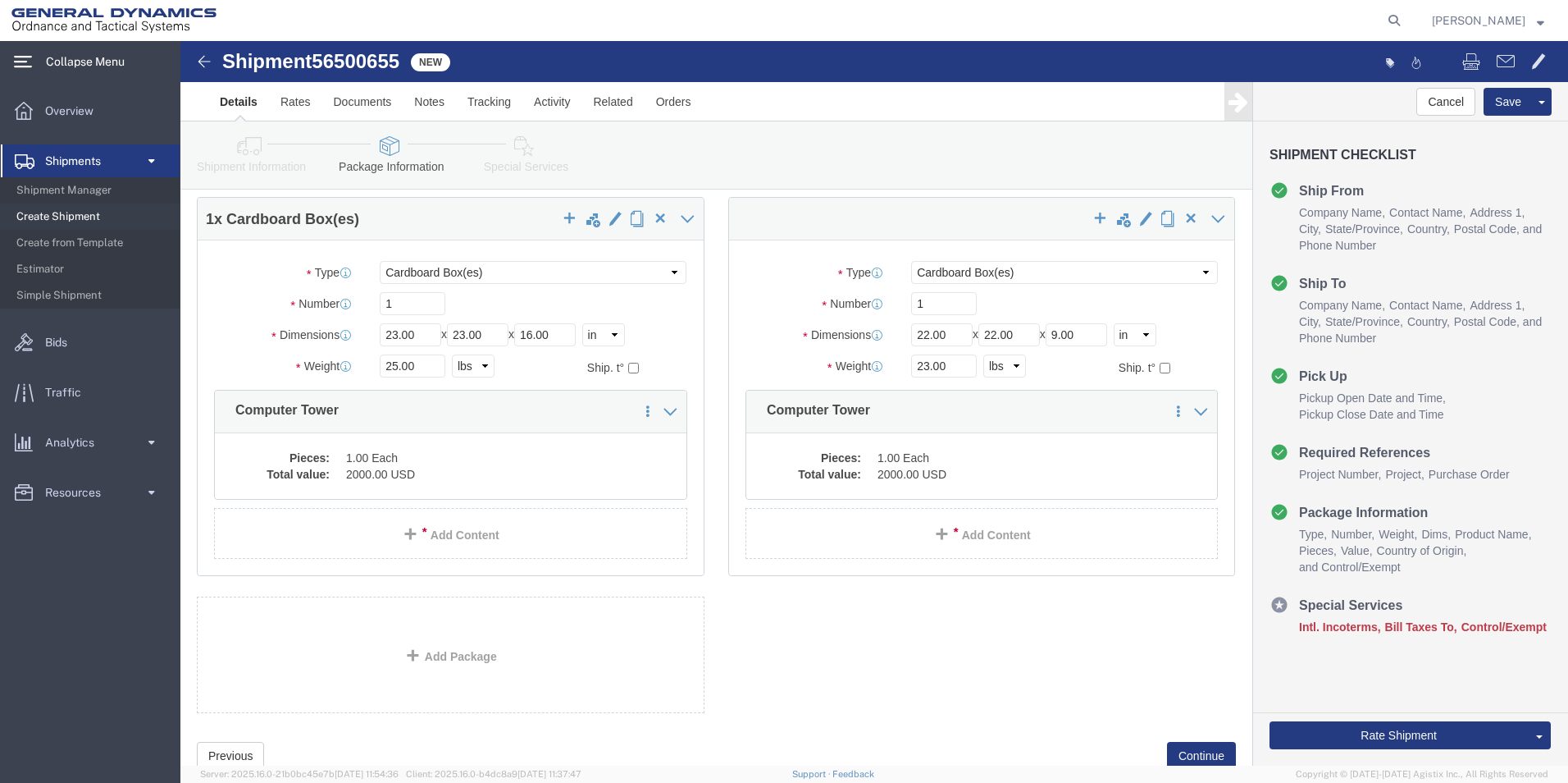
scroll to position [121, 0]
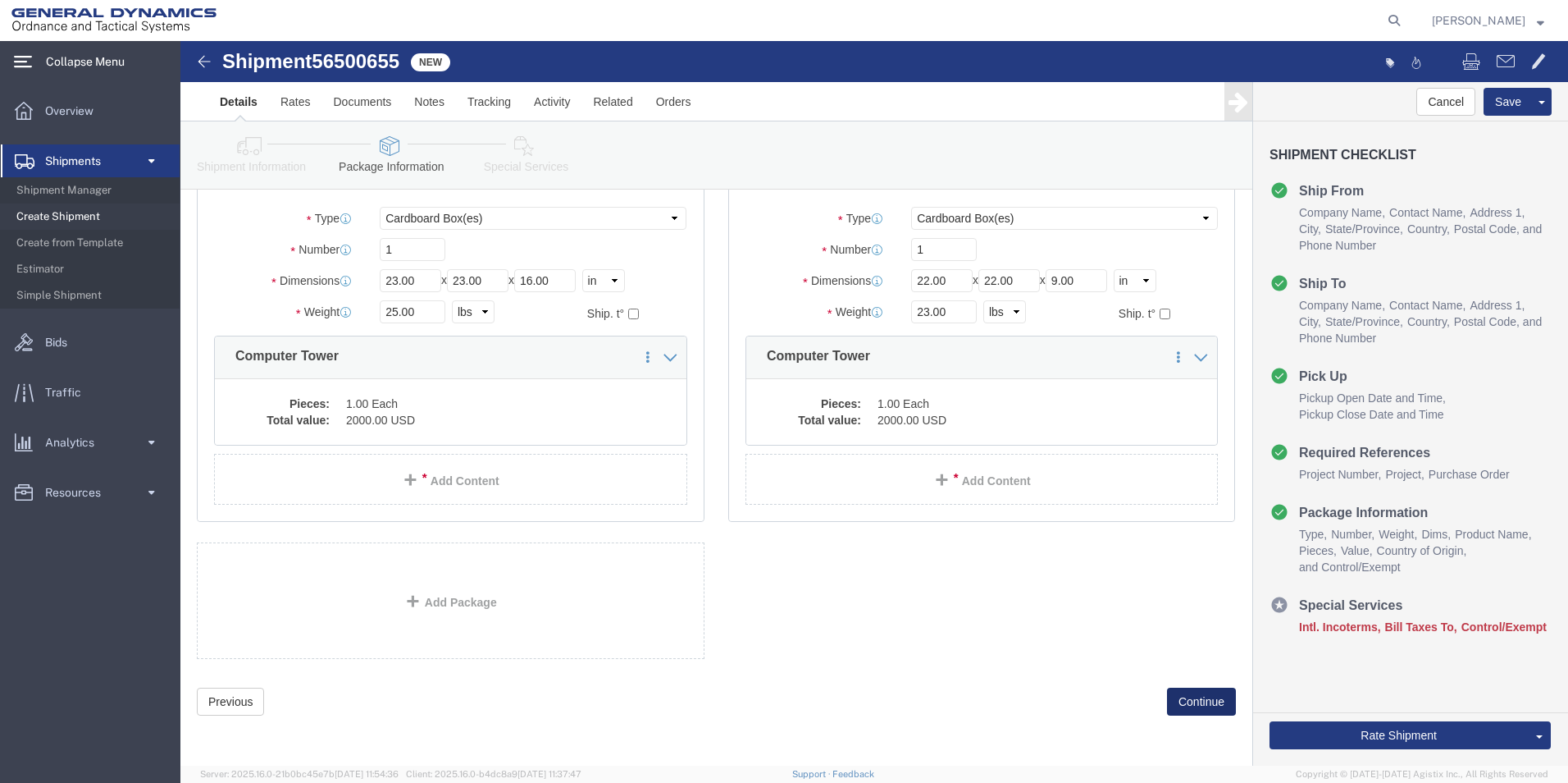
click button "Continue"
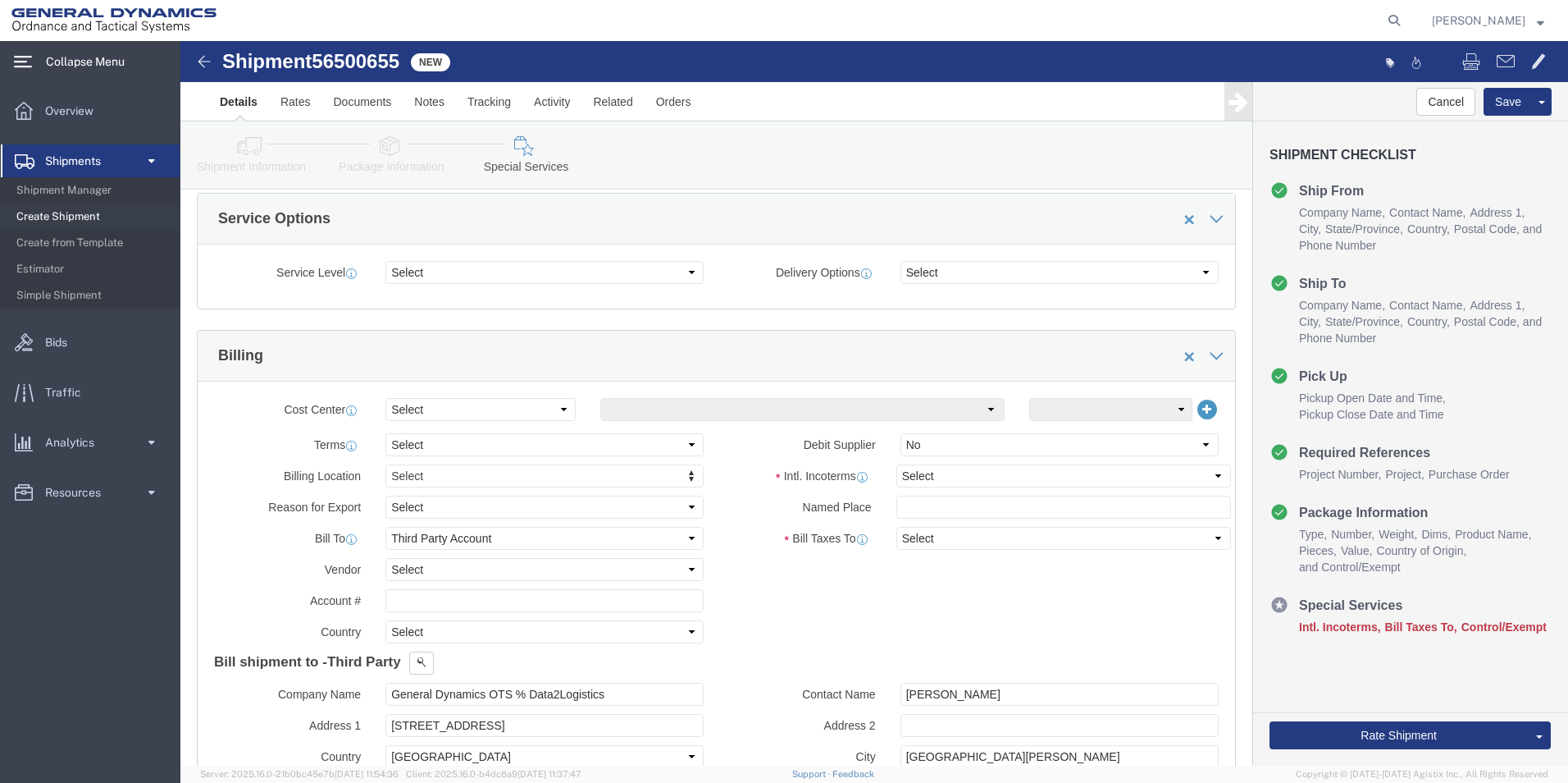
scroll to position [601, 0]
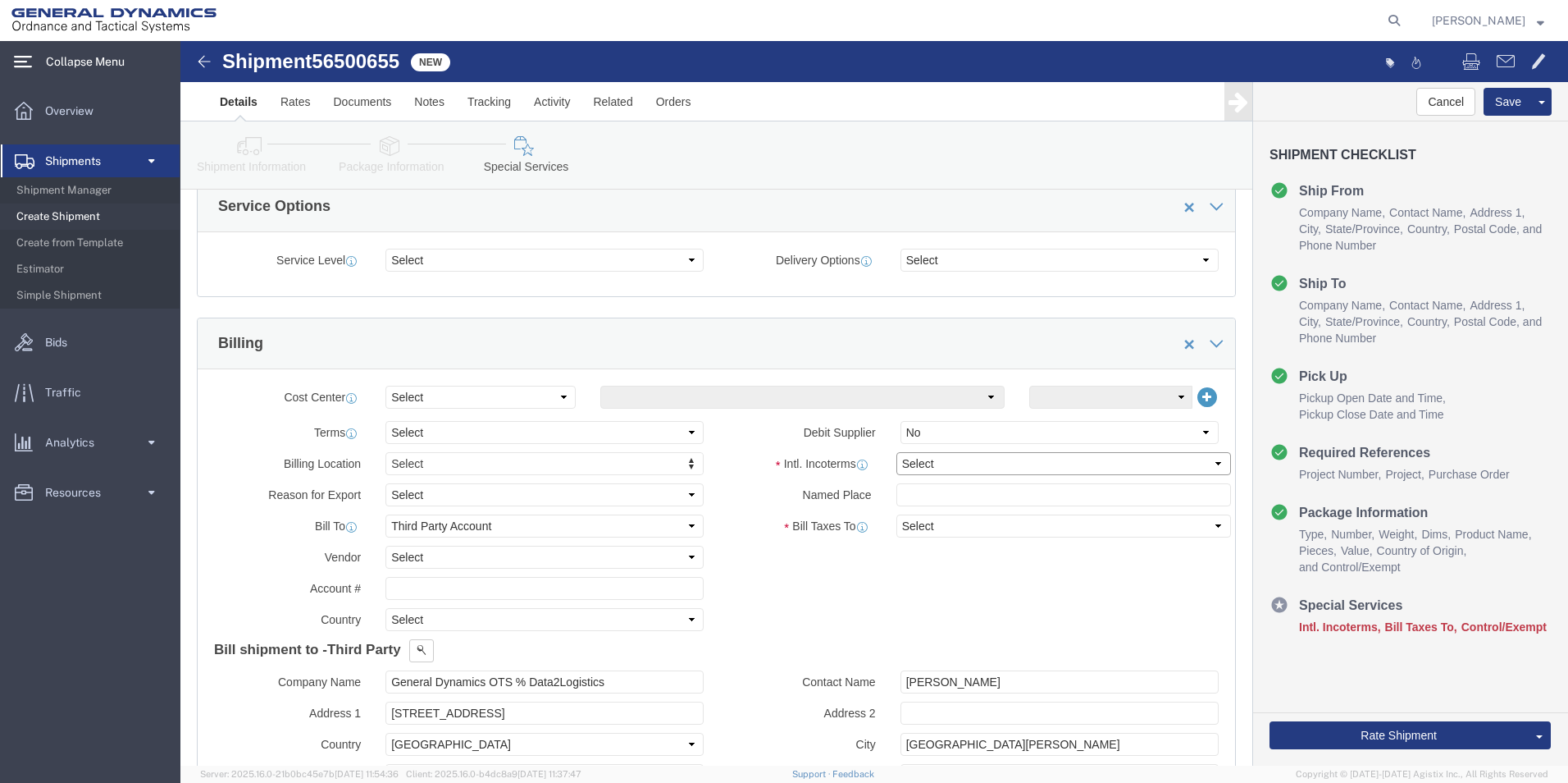
click select "Select Carriage Insurance Paid Carriage Paid To Cost and Freight Cost Insurance…"
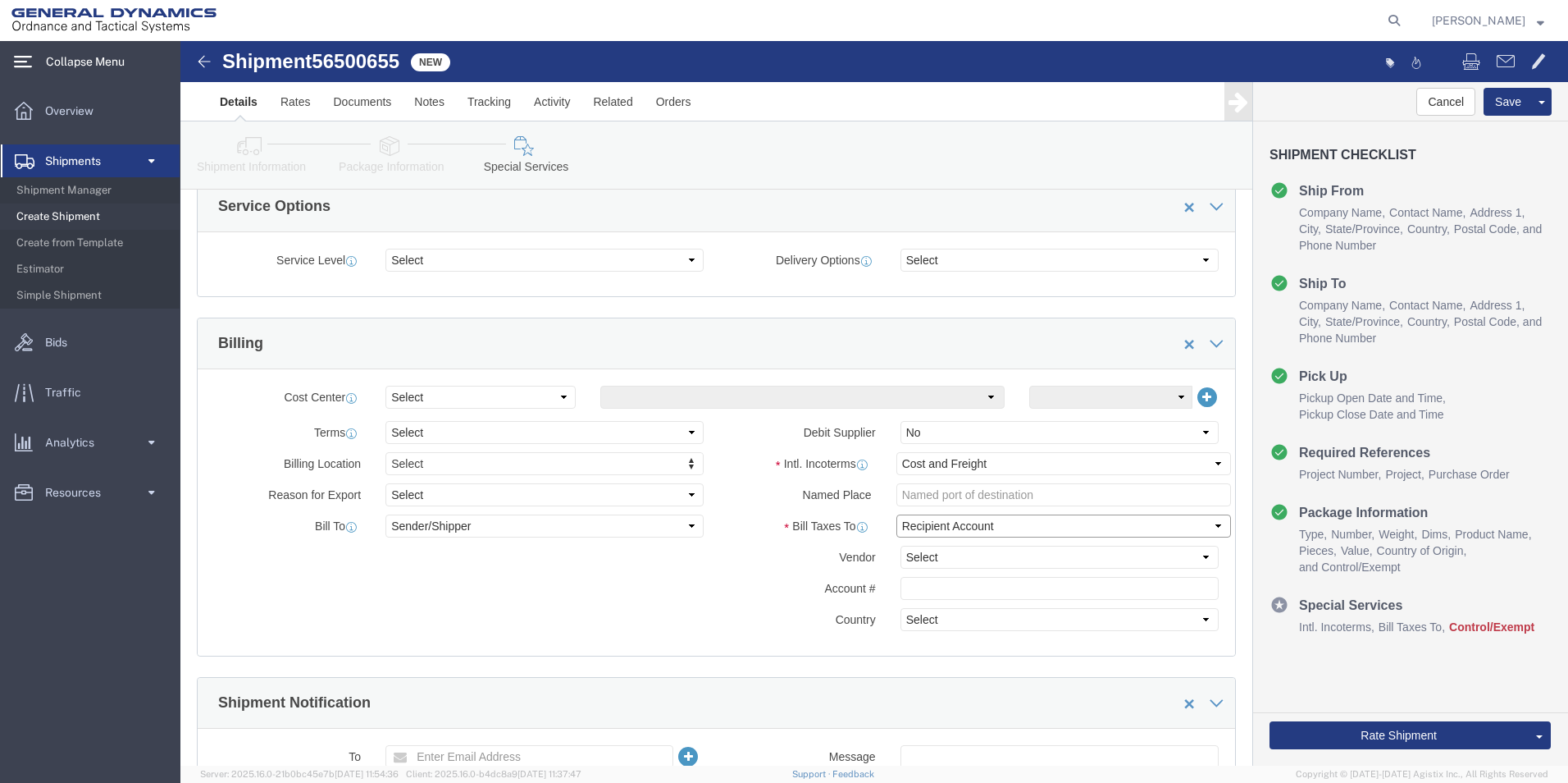
click select "Select Recipient Account Sender/Shipper Third Party Account"
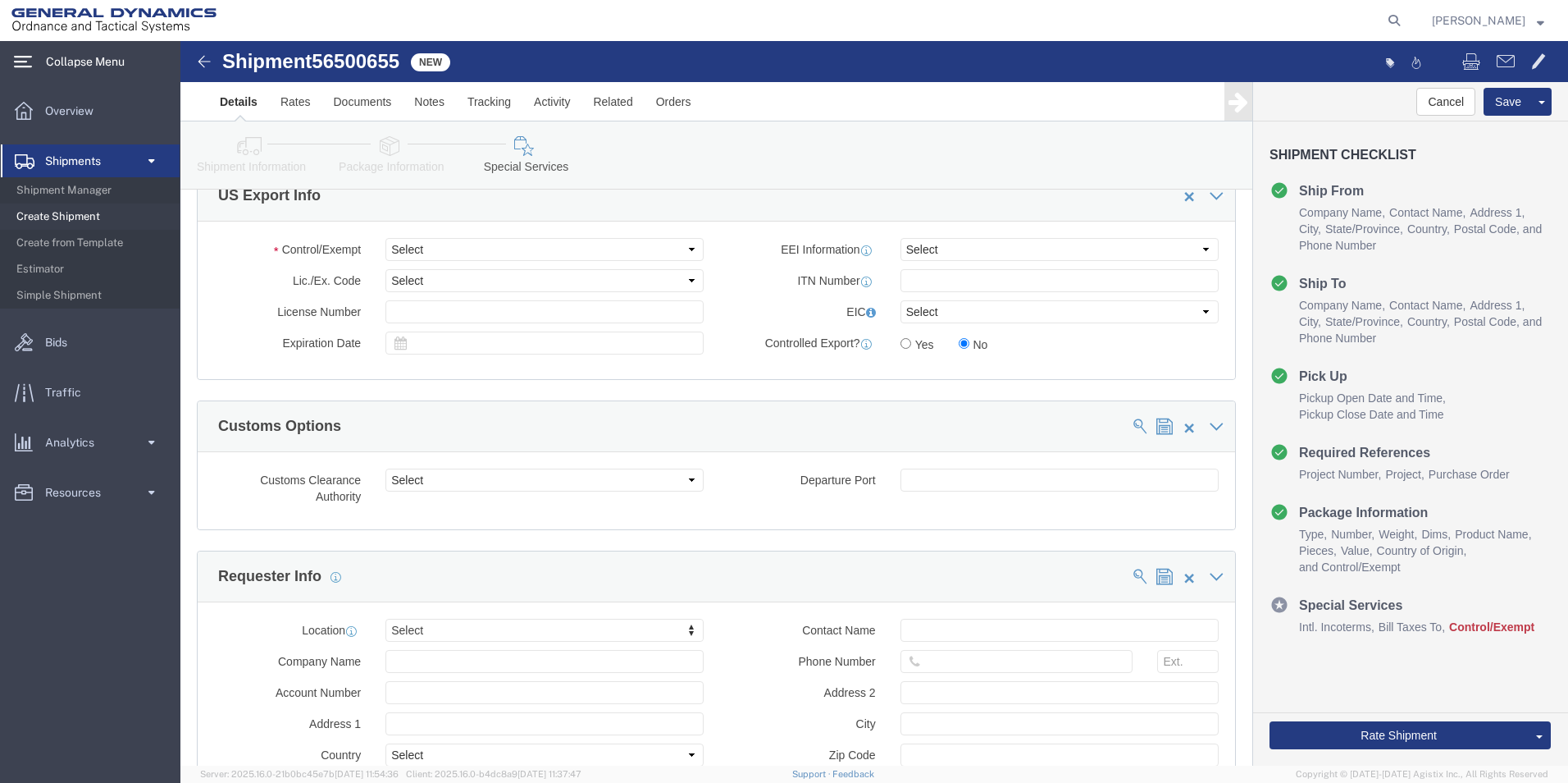
scroll to position [1222, 0]
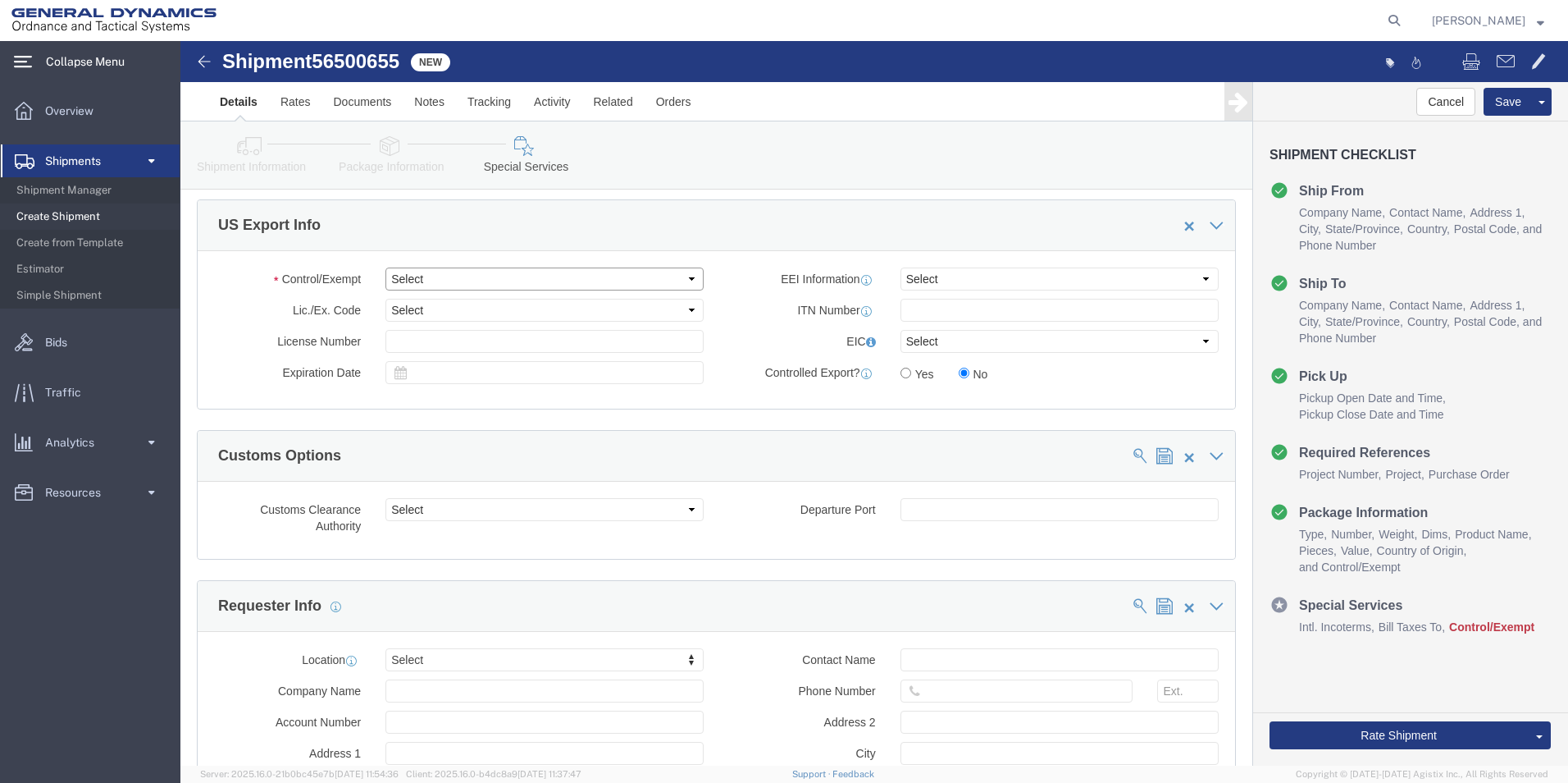
click select "Select ATF BIS DEA EPA FDA FTR ITAR OFAC Other (OPA)"
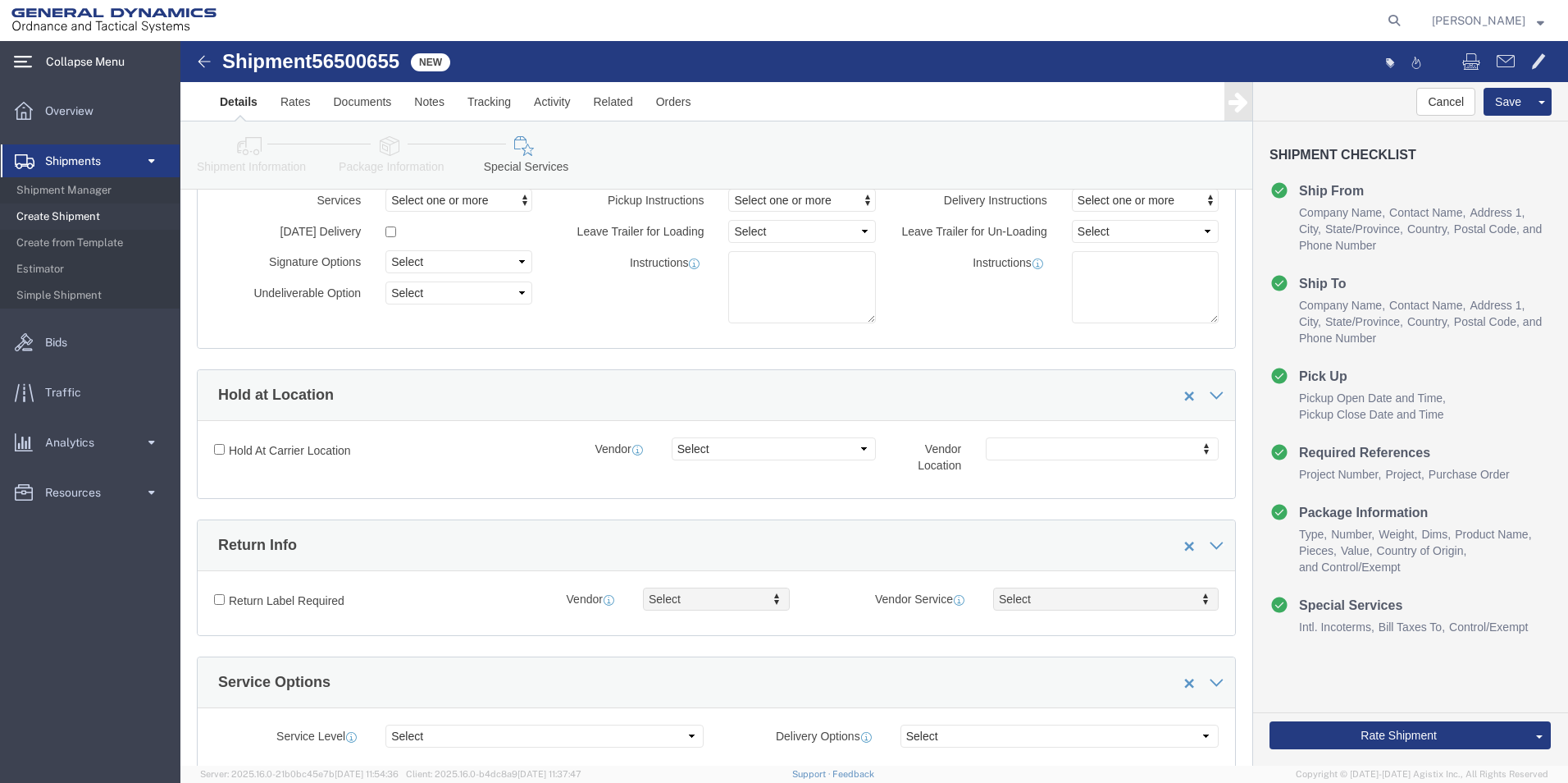
scroll to position [0, 0]
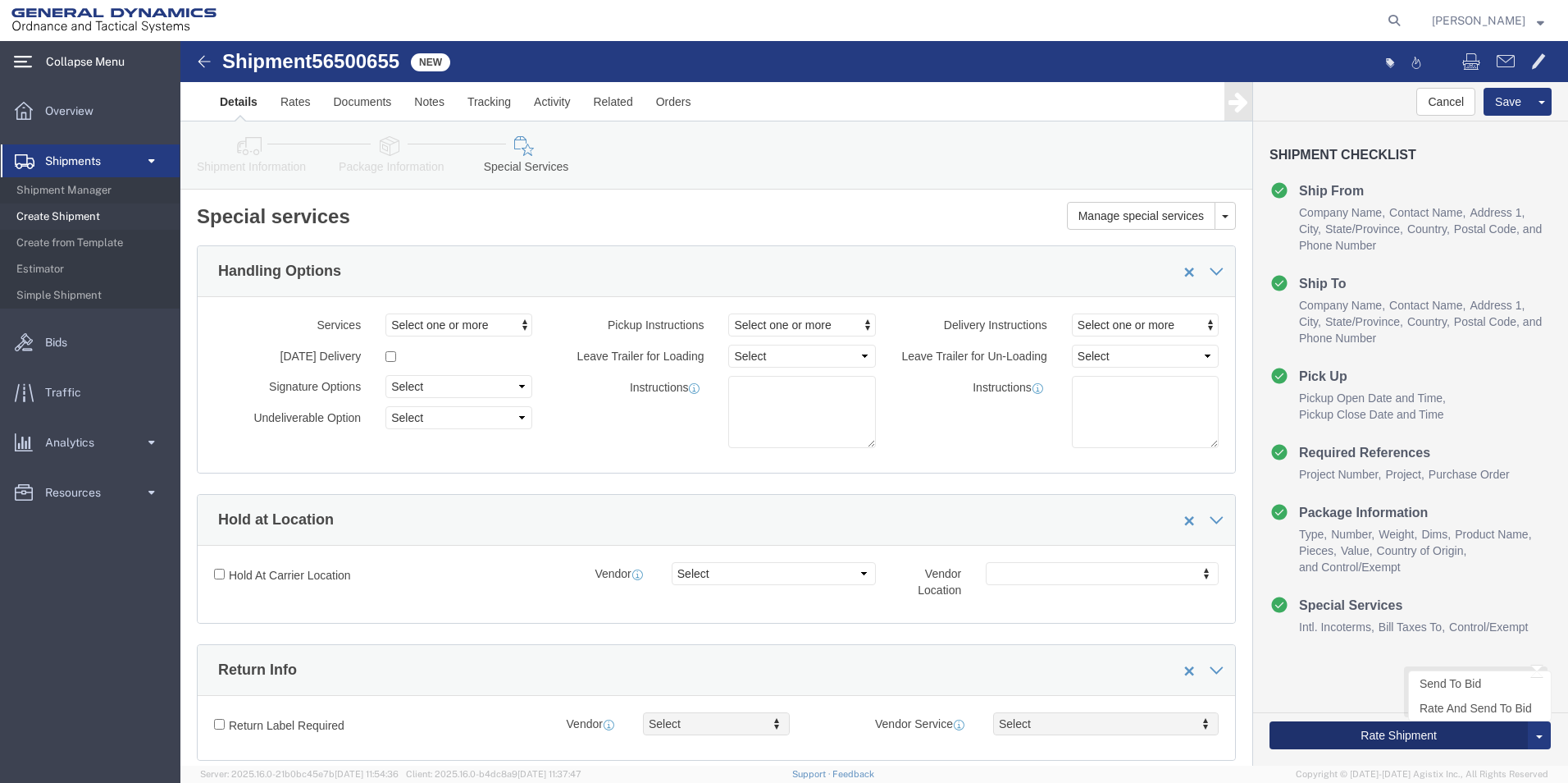
click button "Rate Shipment"
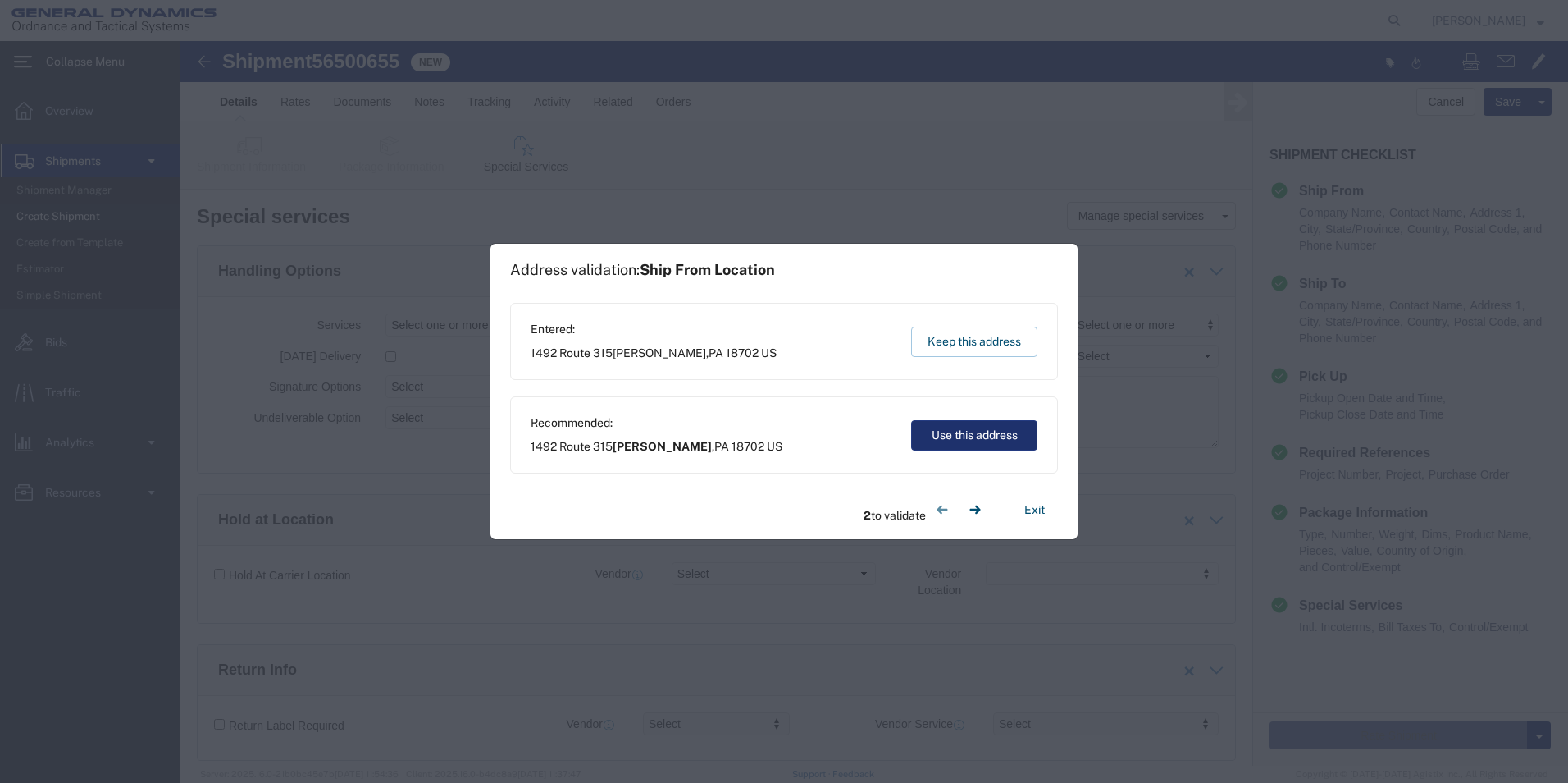
click at [964, 424] on button "Use this address" at bounding box center [974, 435] width 126 height 30
click at [973, 434] on button "Use this address" at bounding box center [974, 435] width 126 height 30
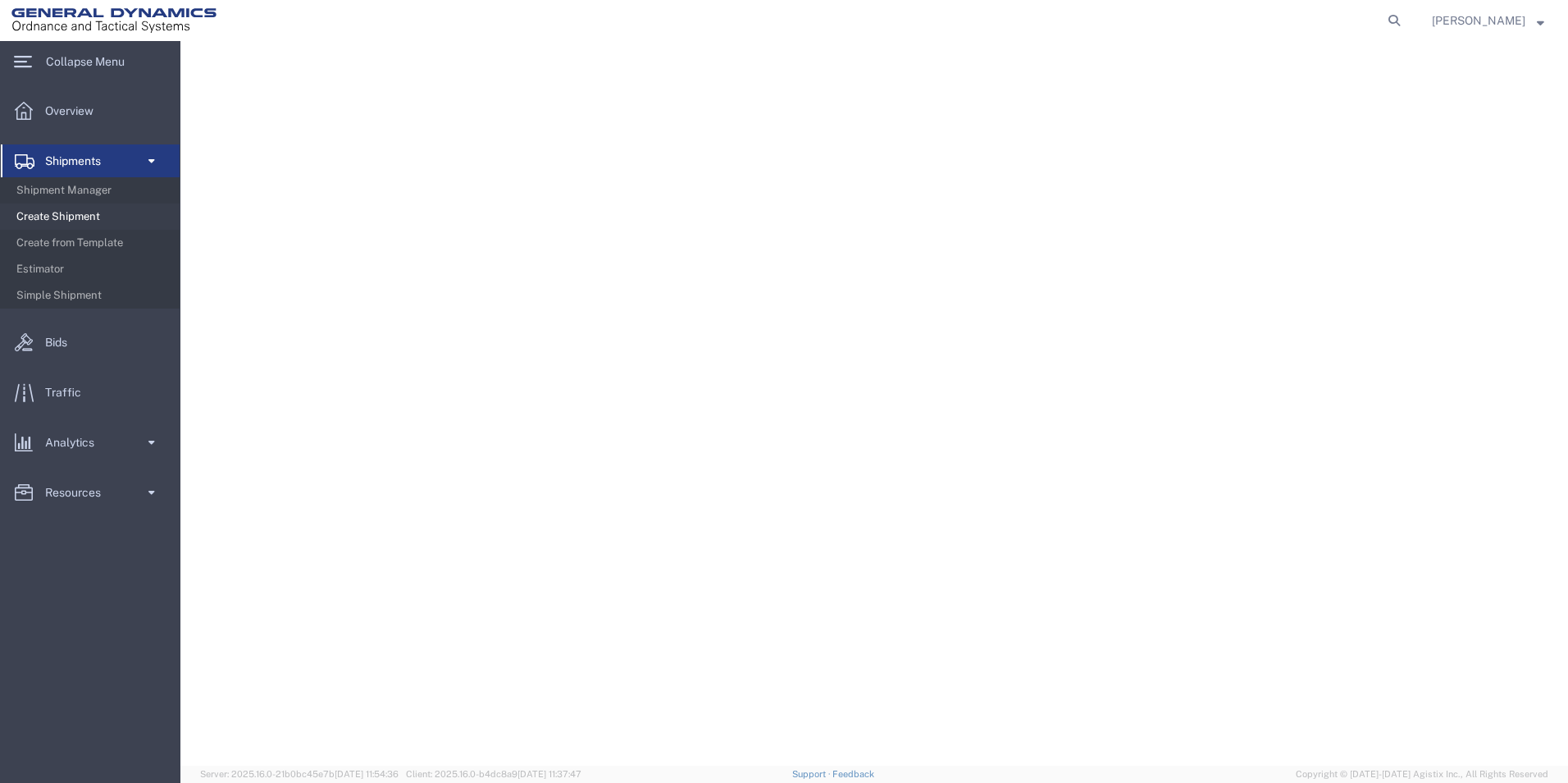
select select
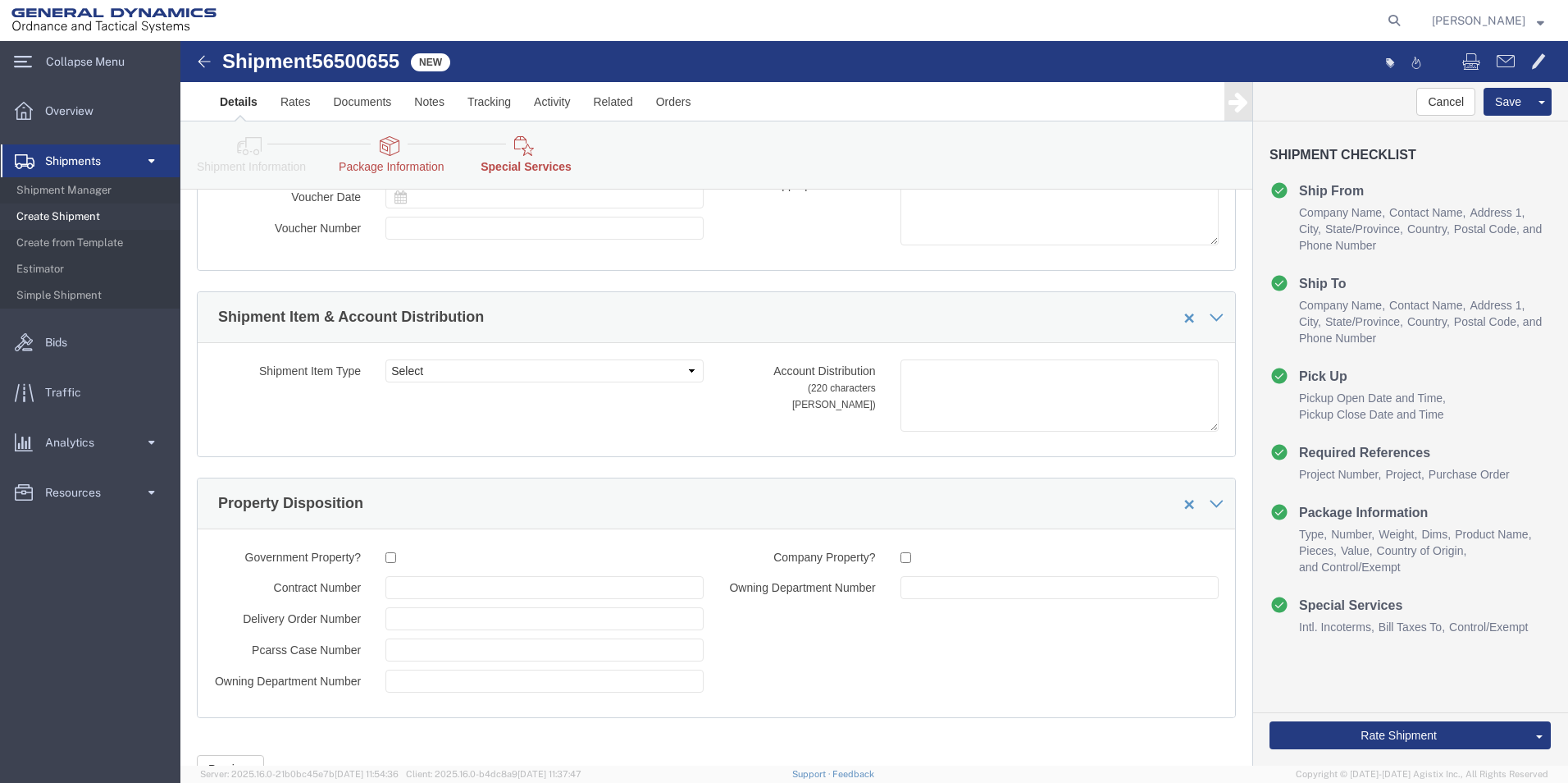
scroll to position [2725, 0]
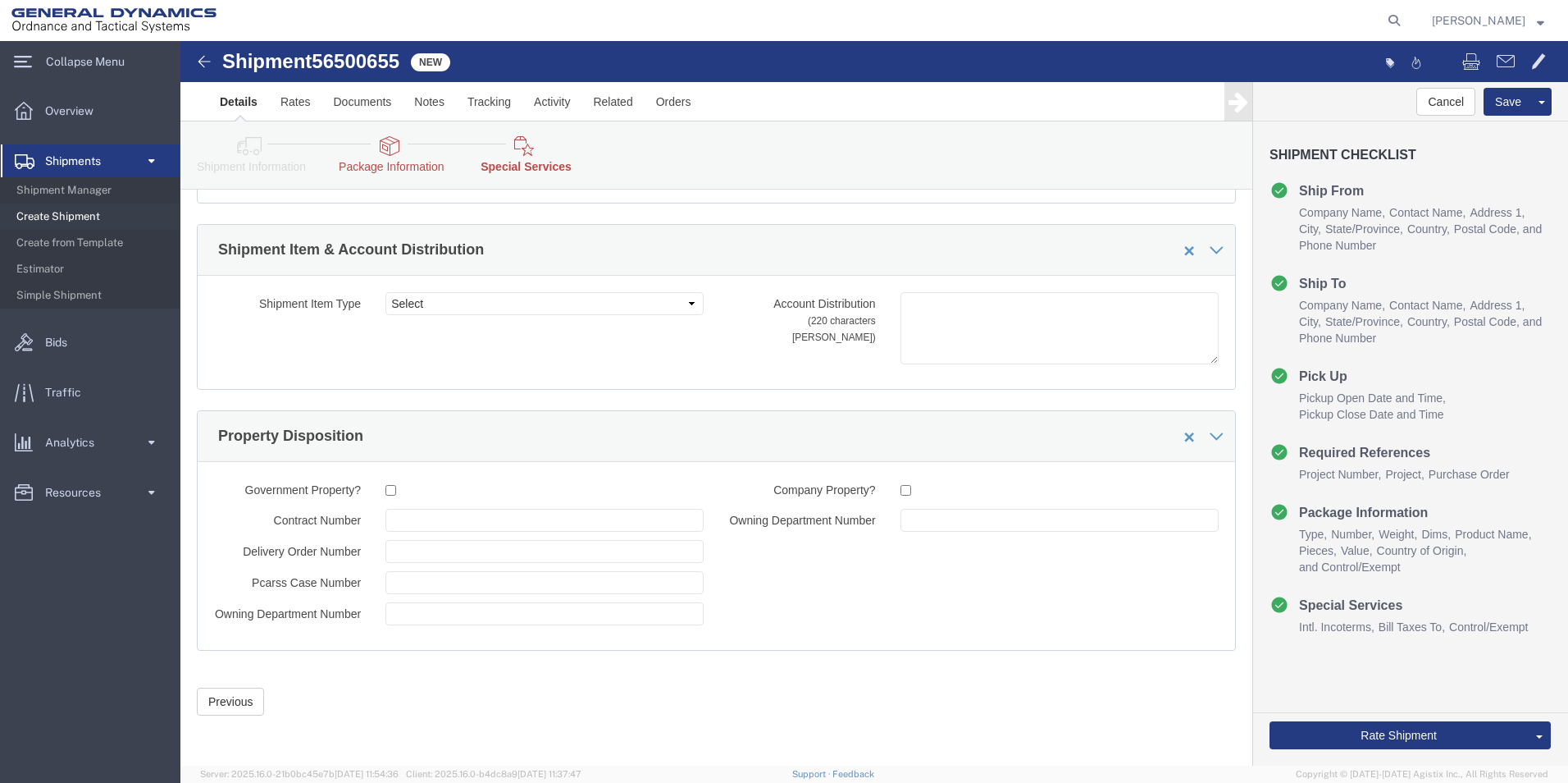
drag, startPoint x: 1387, startPoint y: 101, endPoint x: 1538, endPoint y: 782, distance: 697.5
click button "Previous"
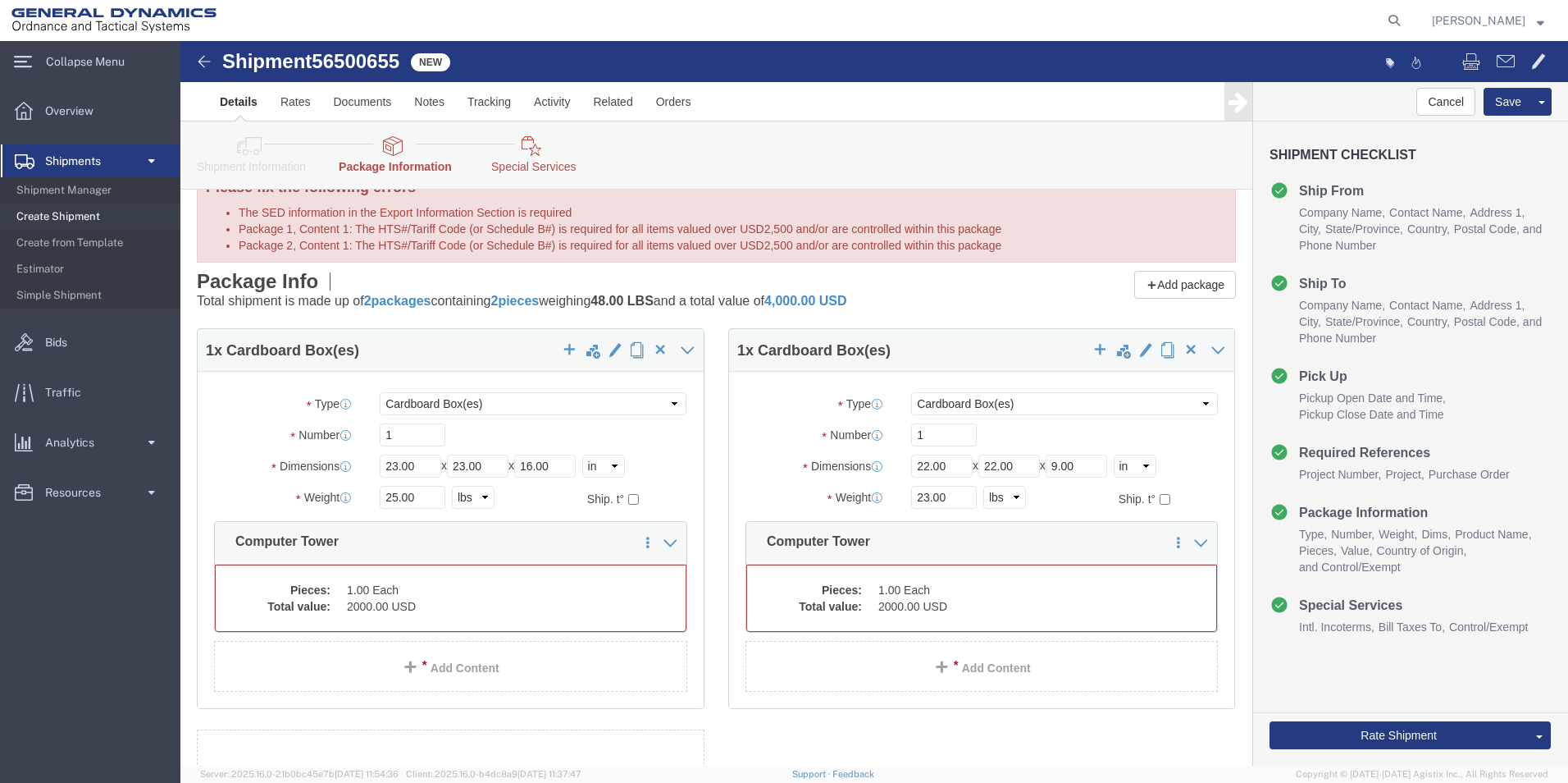
scroll to position [0, 0]
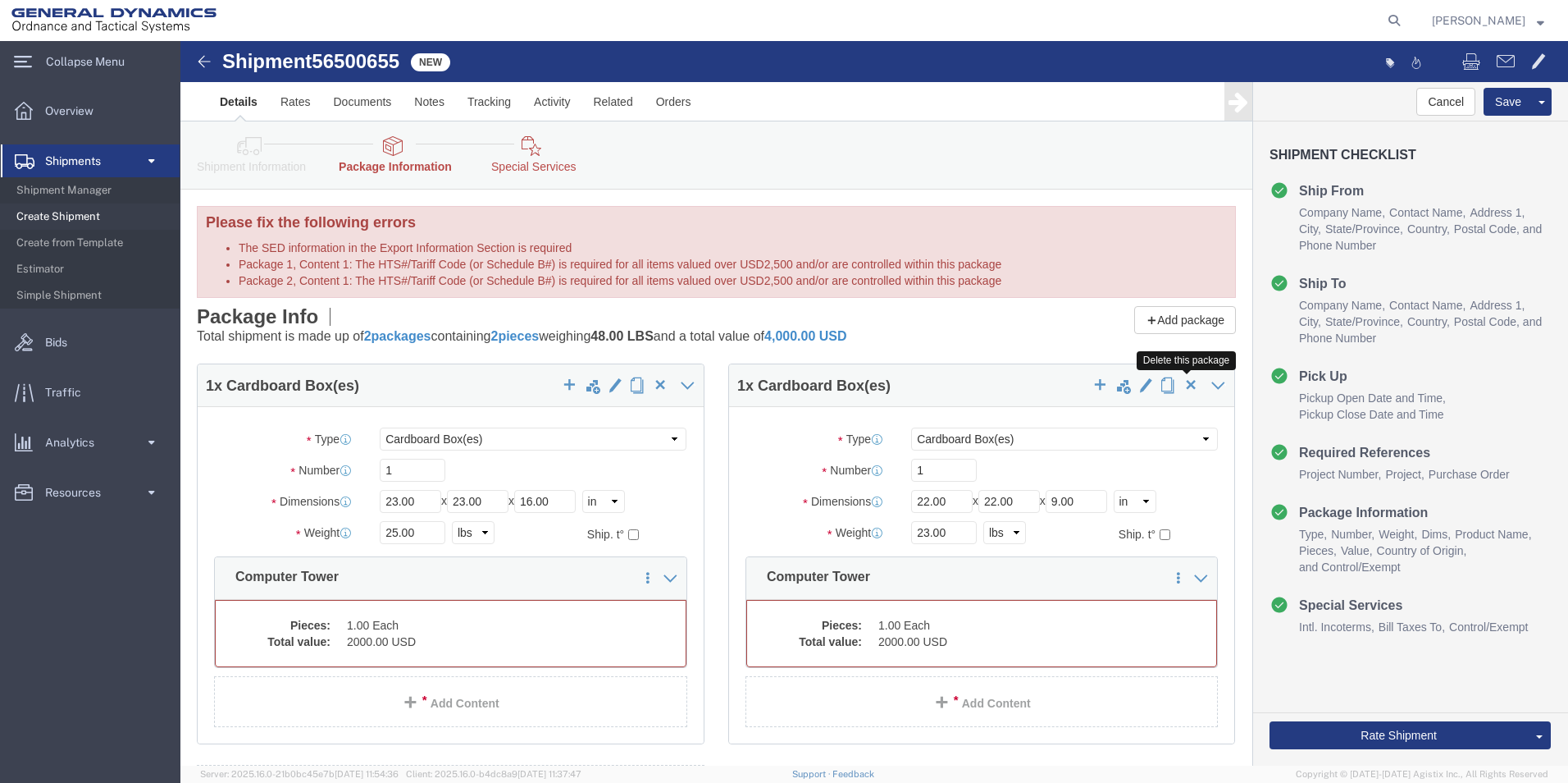
click span "button"
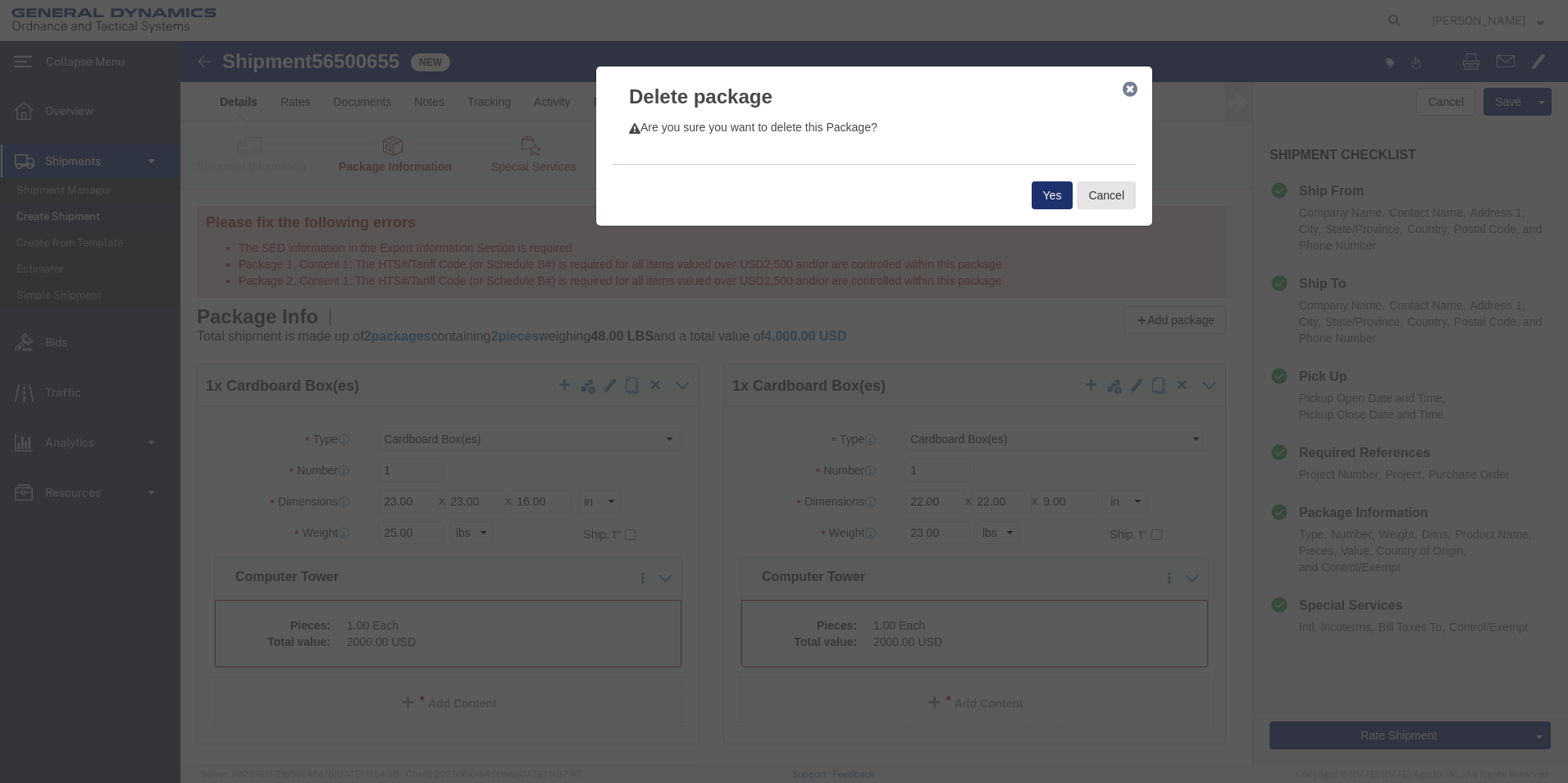
click button "Yes"
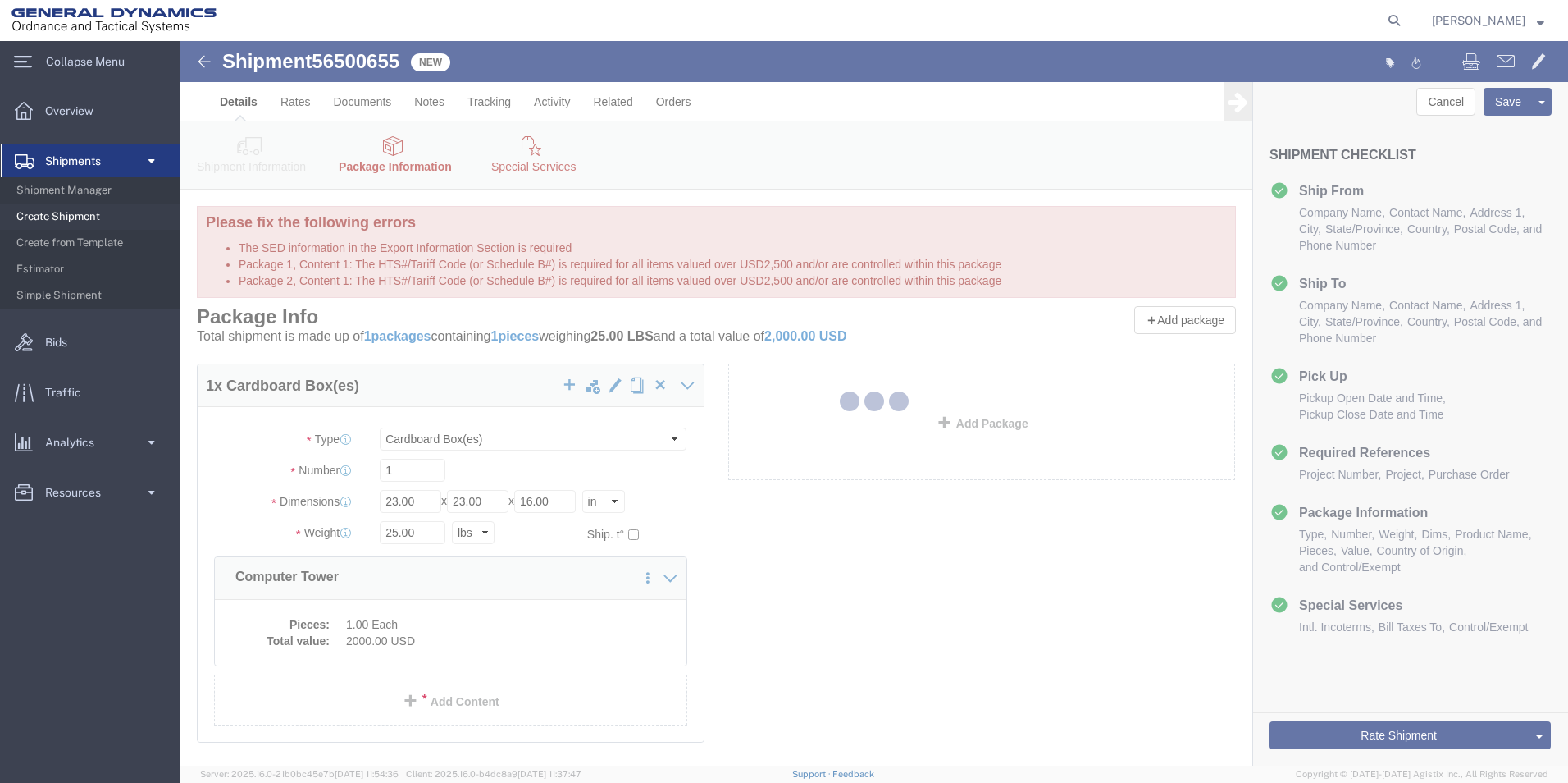
select select "CBOX"
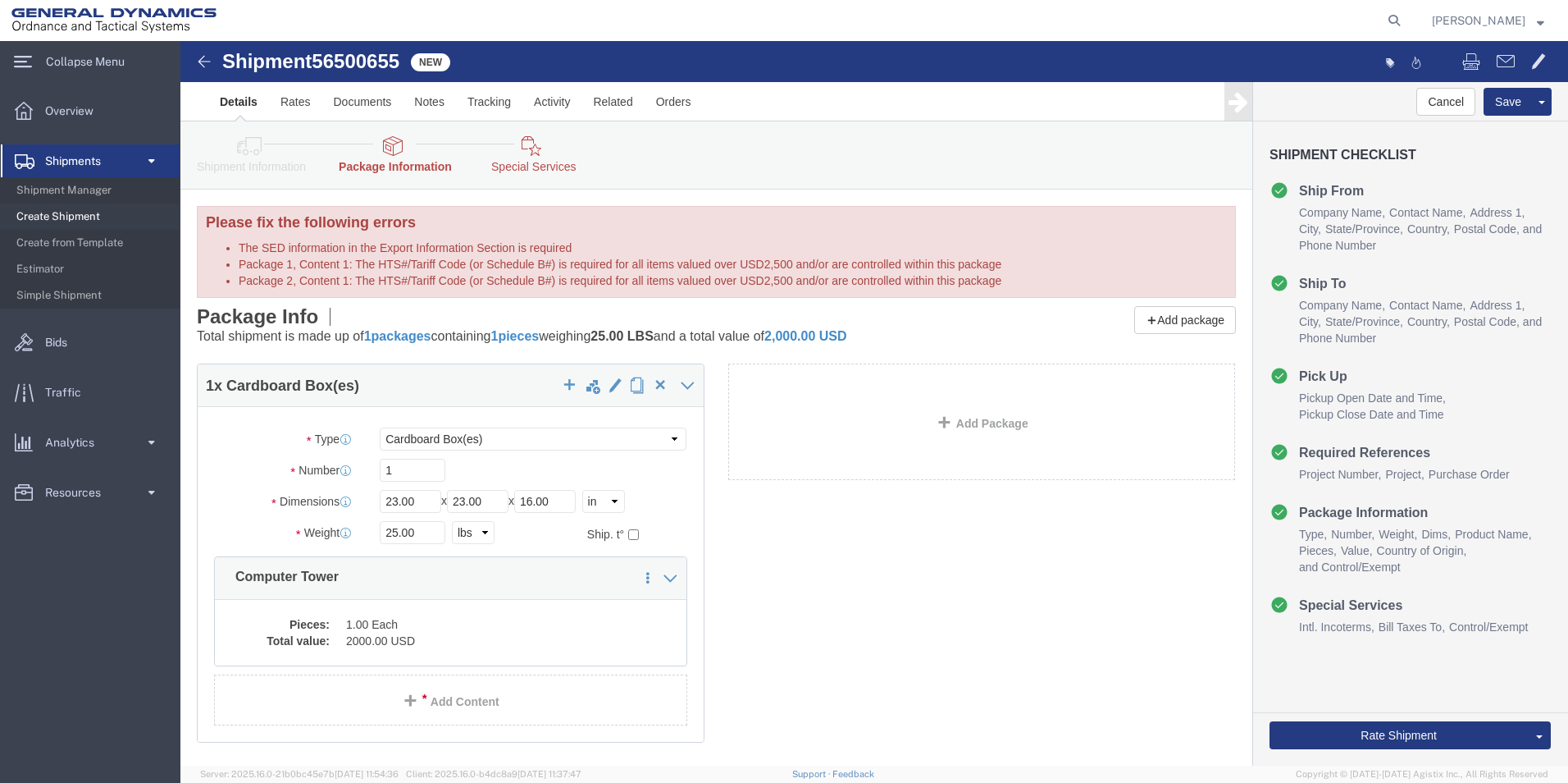
scroll to position [92, 0]
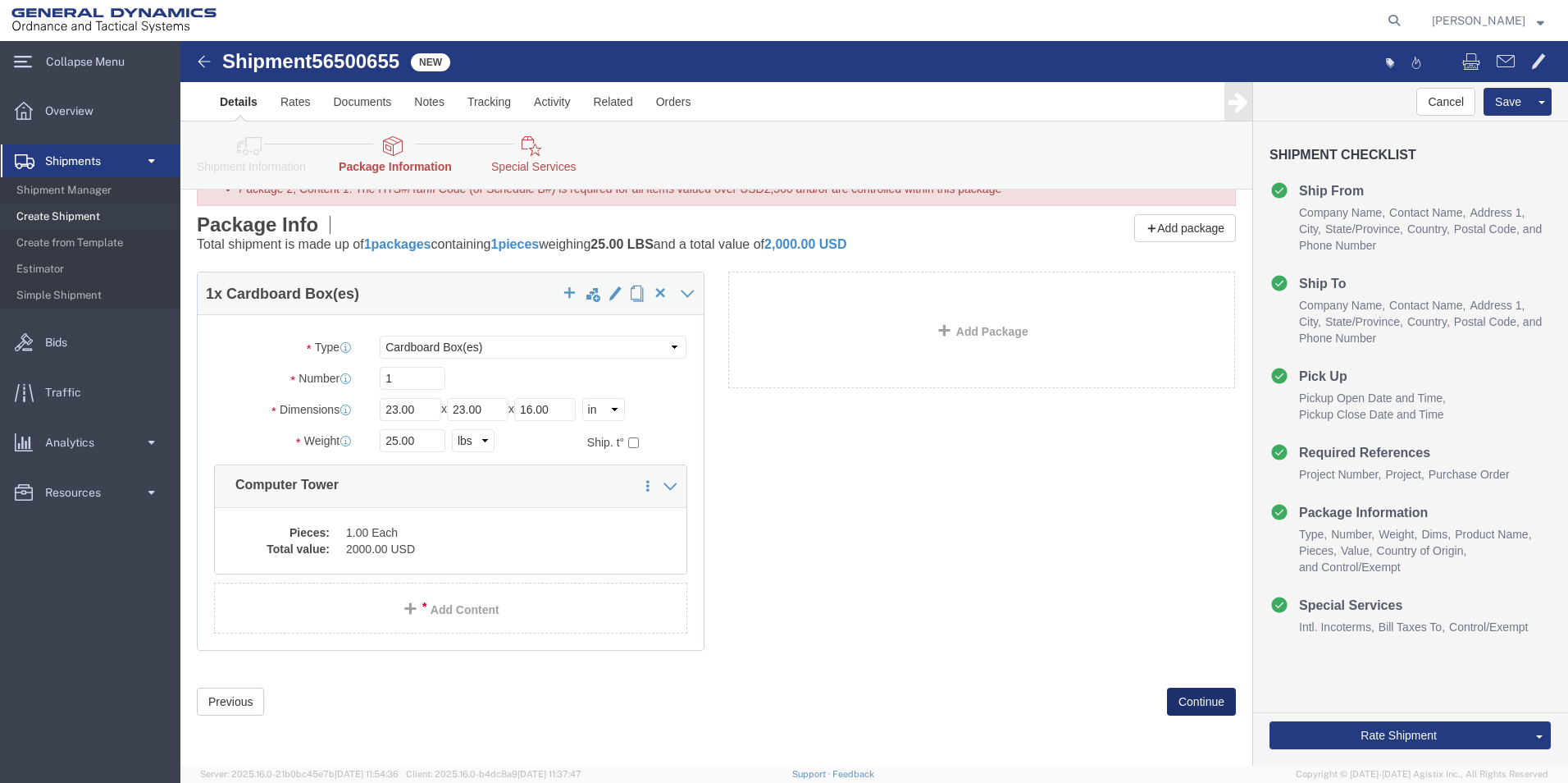
click button "Continue"
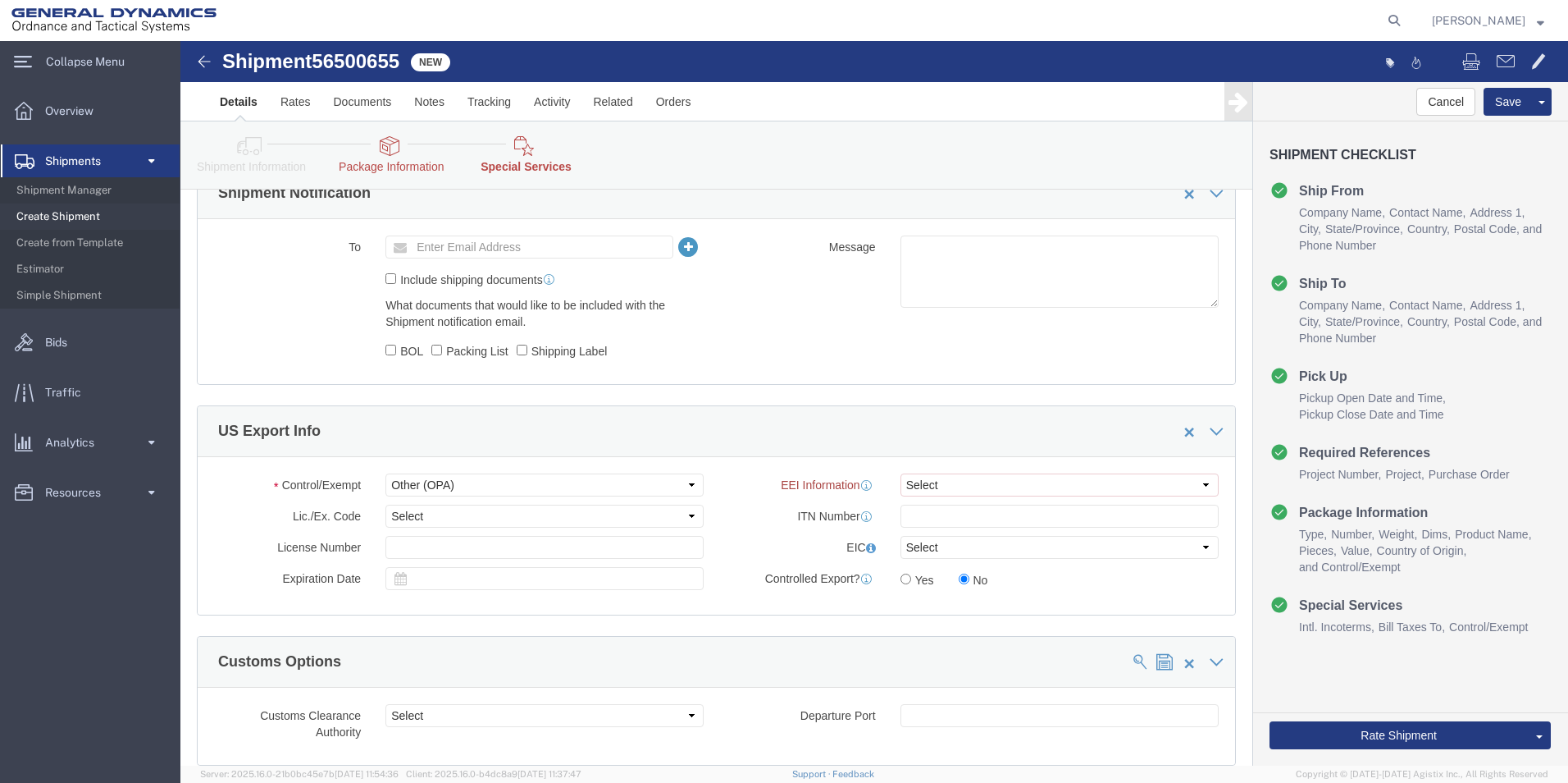
scroll to position [1120, 0]
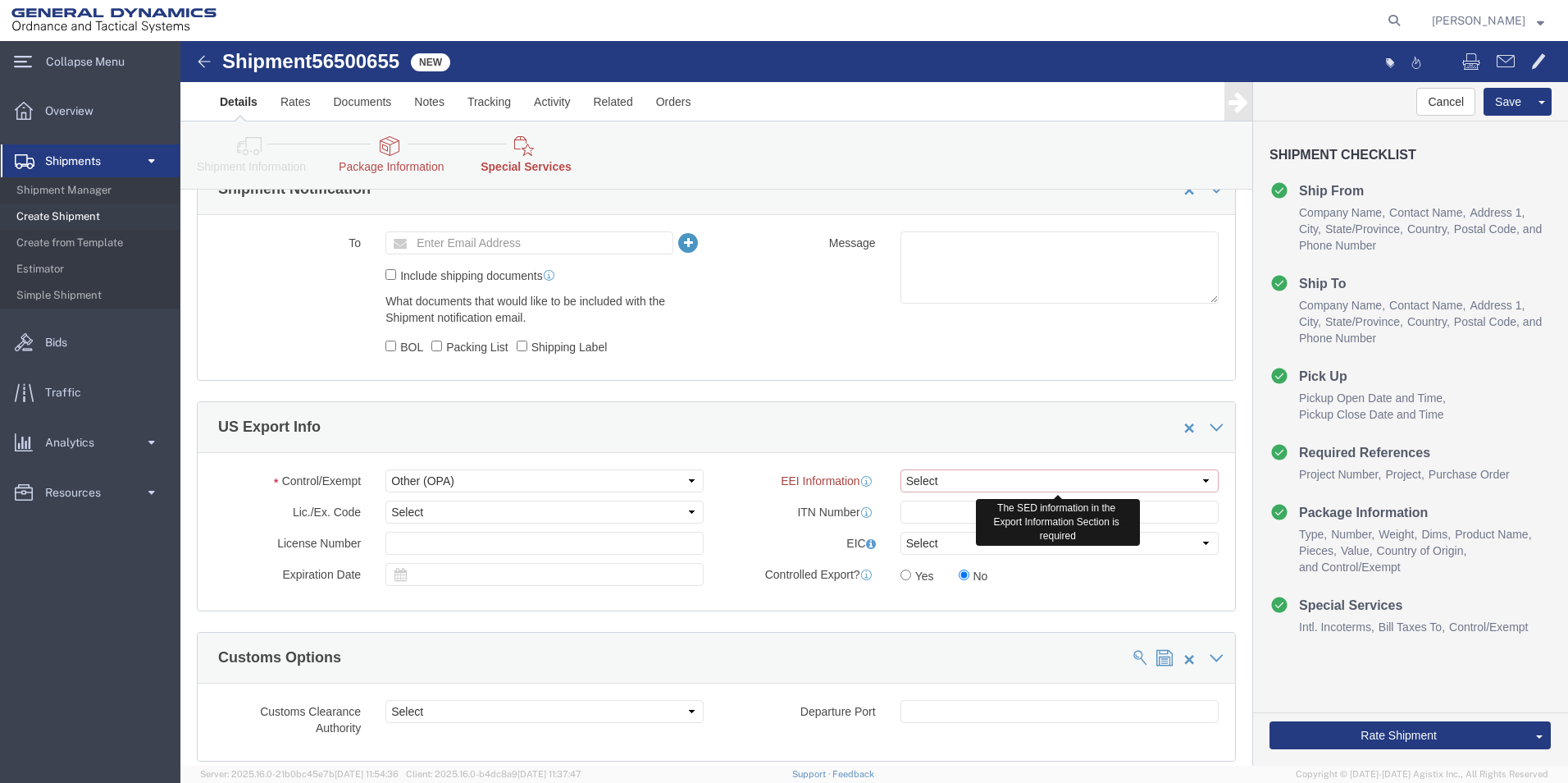
click select "Select AES-Direct EEI Carrier File EEI EEI Exempt"
select select "EXEM"
click select "Select AES-Direct EEI Carrier File EEI EEI Exempt"
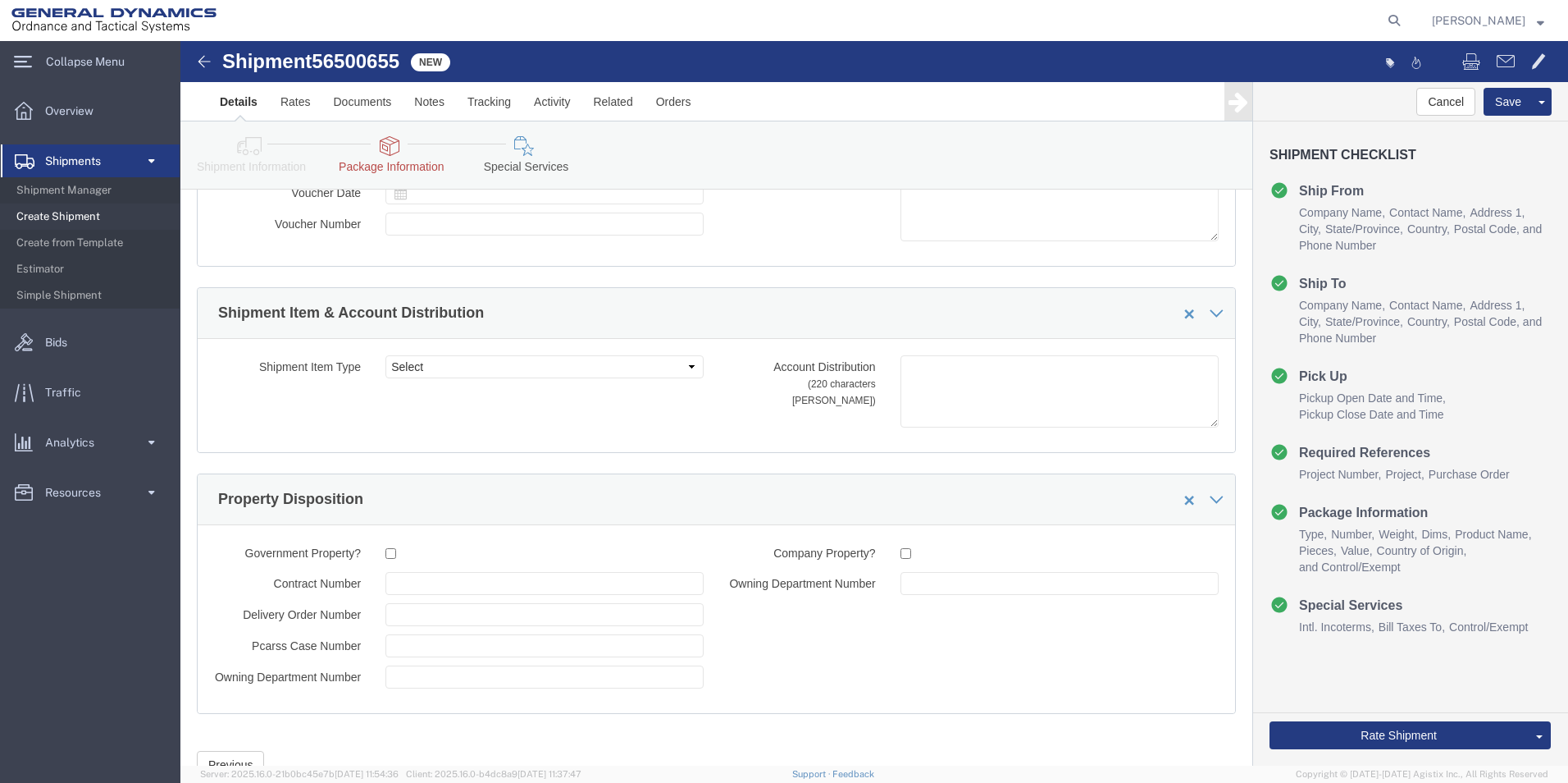
scroll to position [2725, 0]
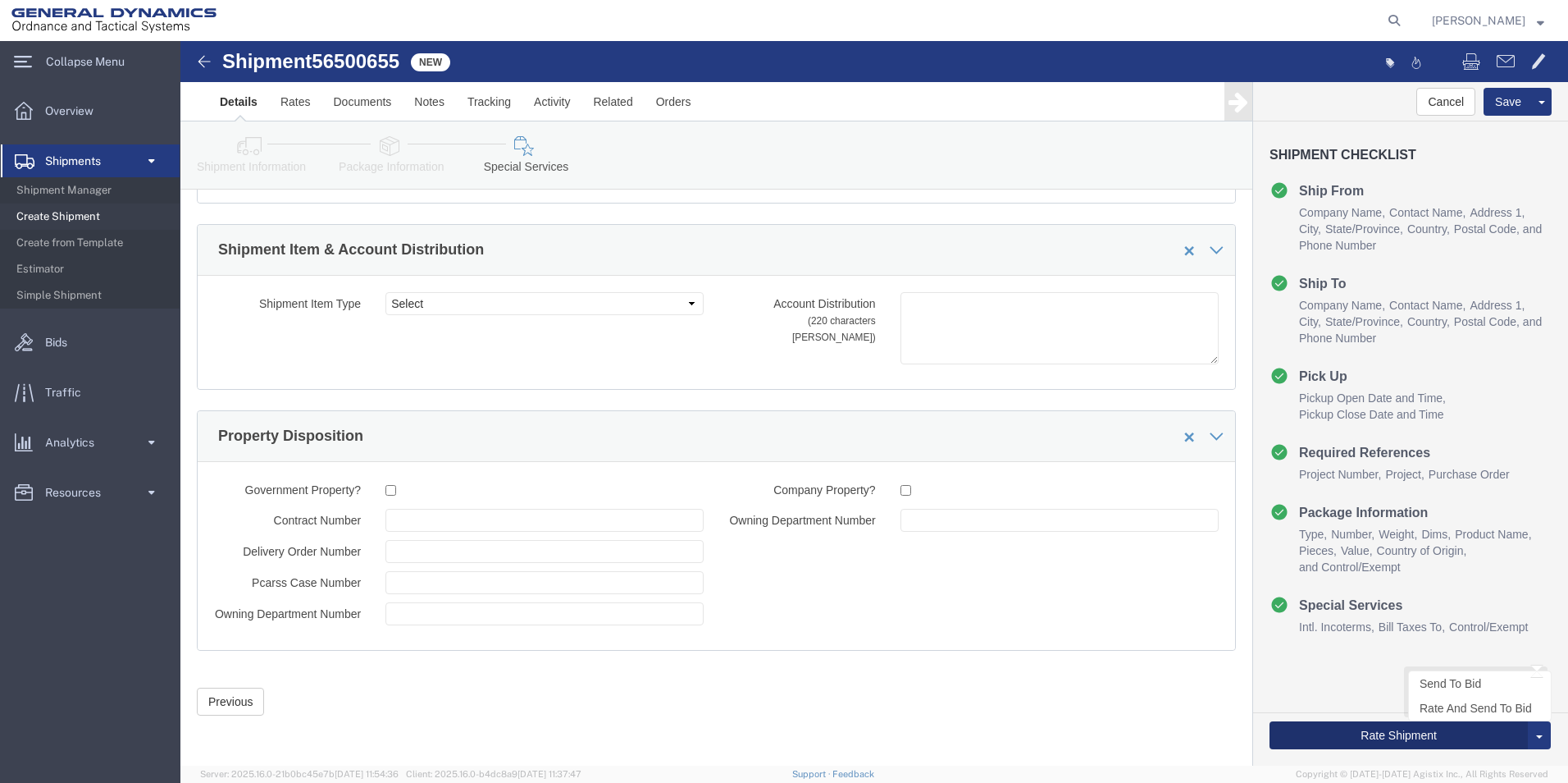
click button "Rate Shipment"
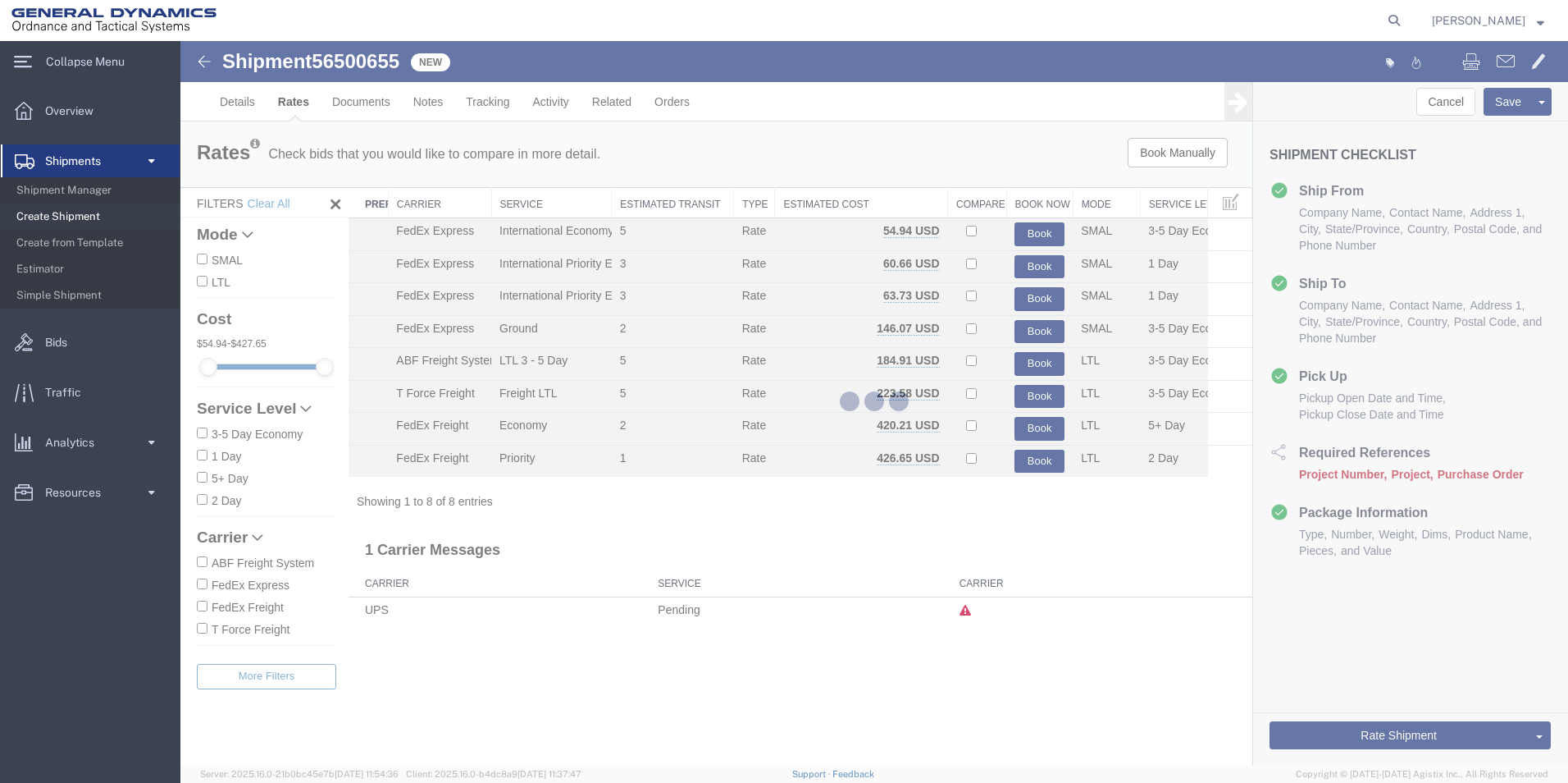
scroll to position [0, 0]
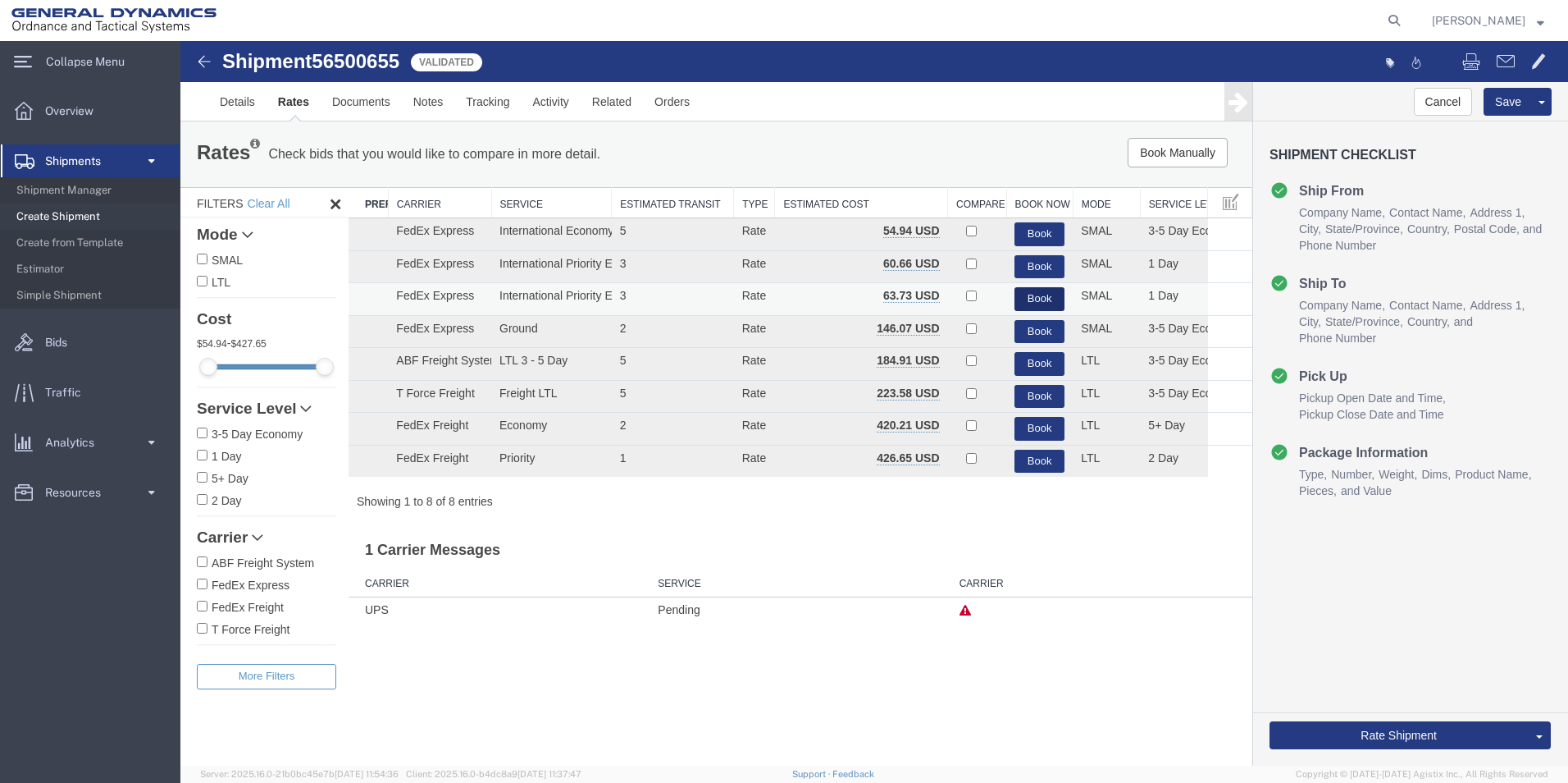
click at [1039, 301] on button "Book" at bounding box center [1039, 299] width 50 height 24
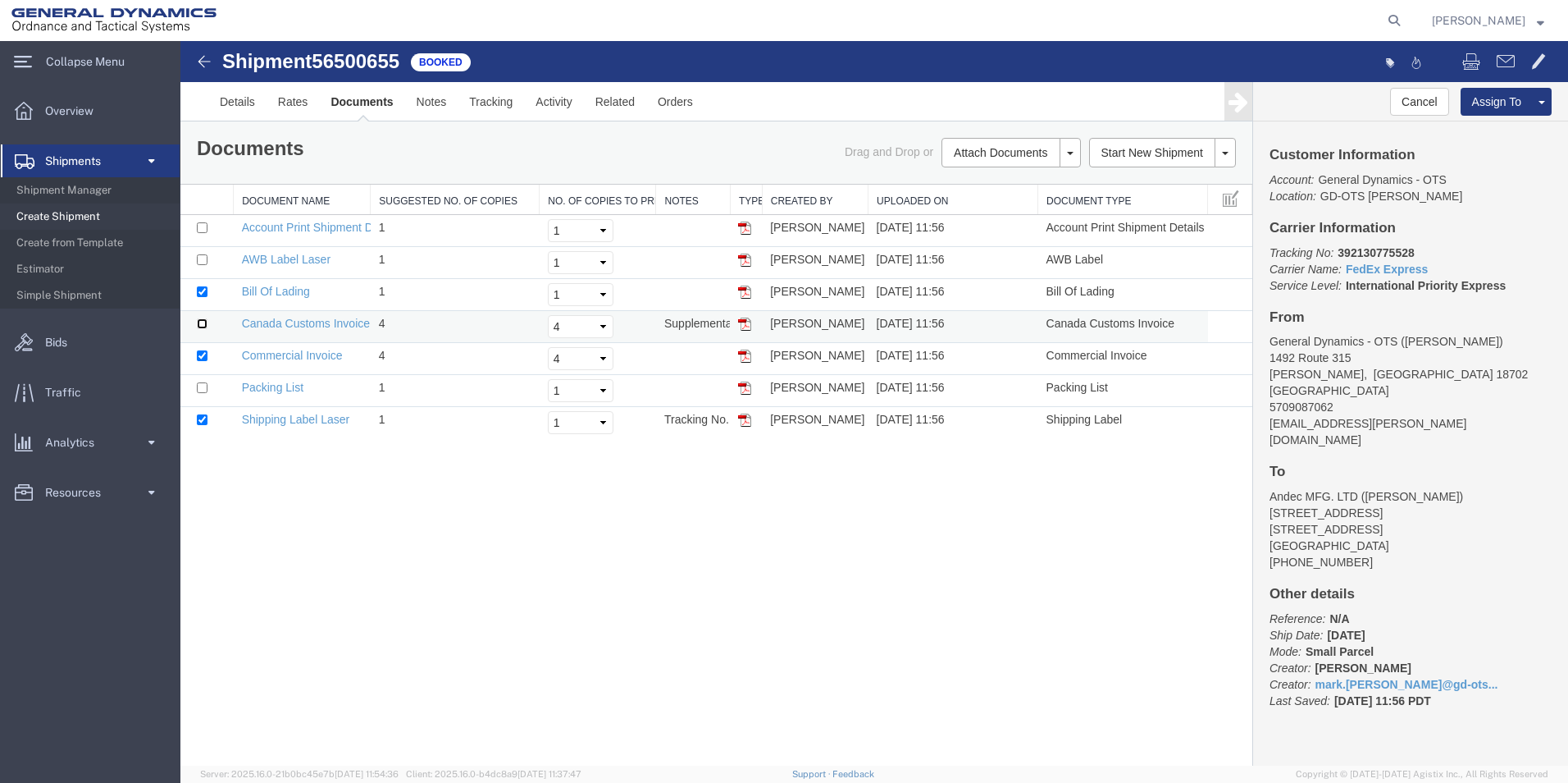
click at [199, 323] on input "checkbox" at bounding box center [202, 323] width 11 height 11
checkbox input "true"
click at [200, 388] on input "checkbox" at bounding box center [202, 387] width 11 height 11
checkbox input "true"
click at [1483, 132] on link "Clone Shipment" at bounding box center [1480, 128] width 142 height 24
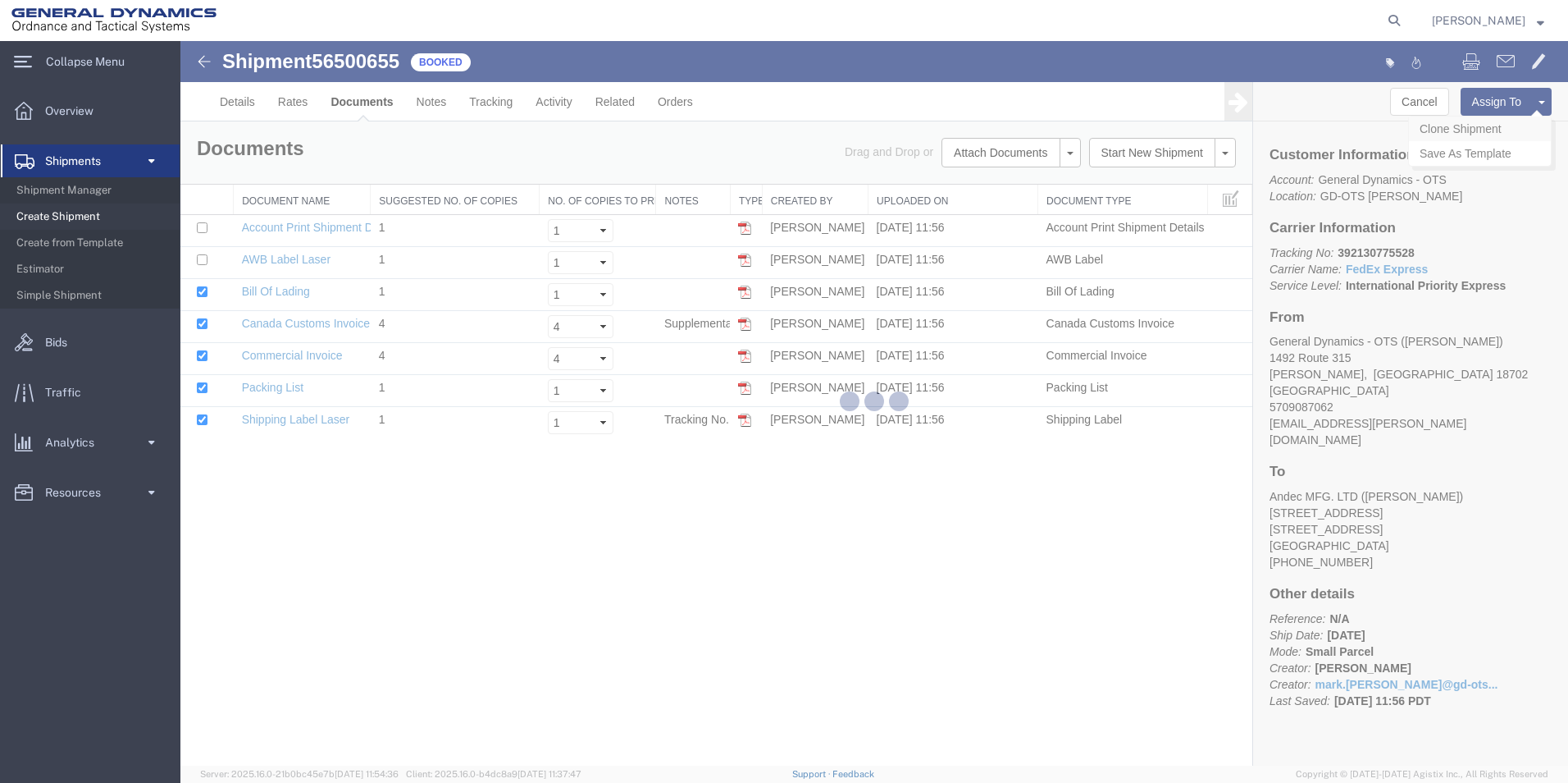
select select "42193"
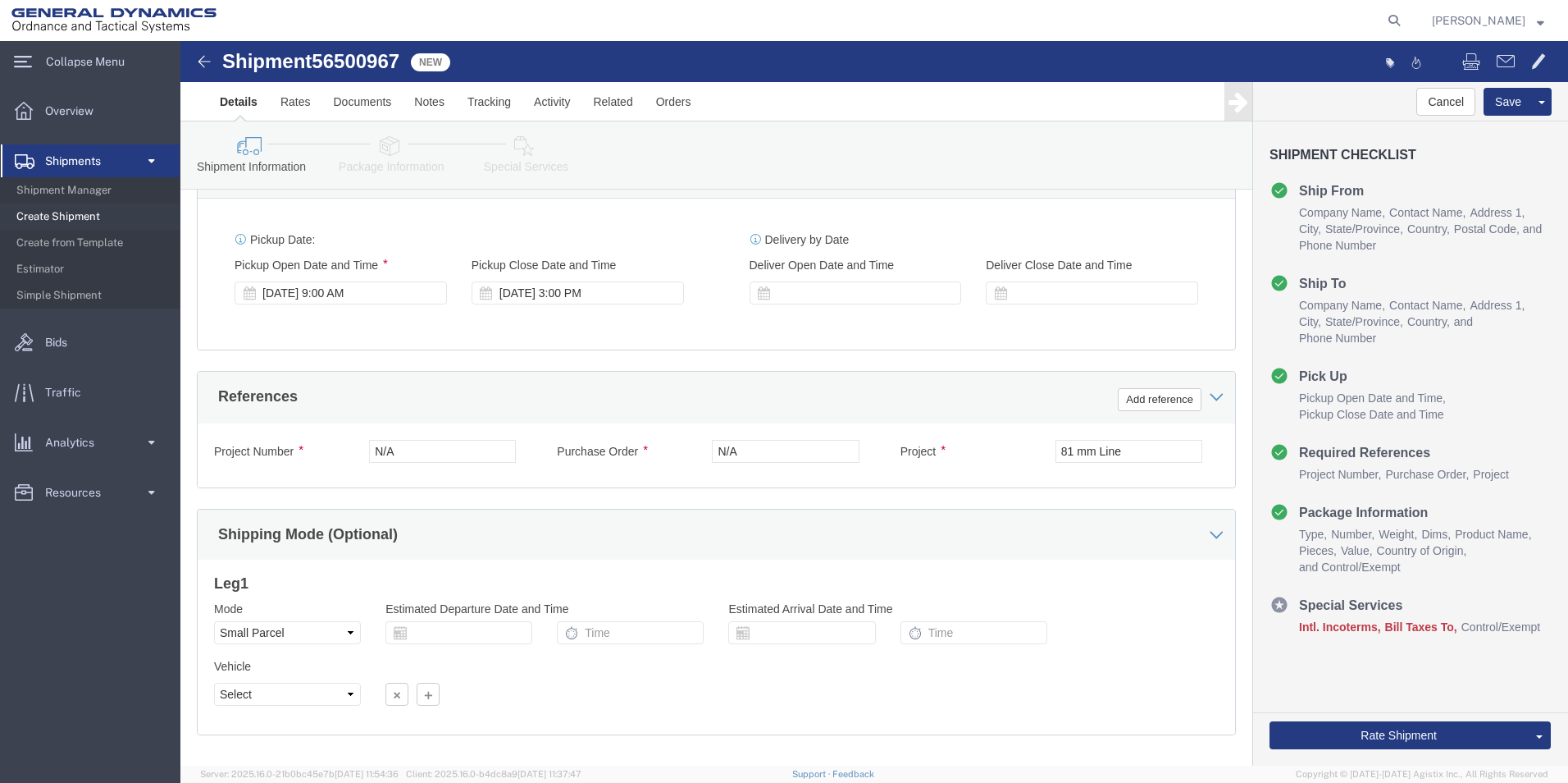
scroll to position [684, 0]
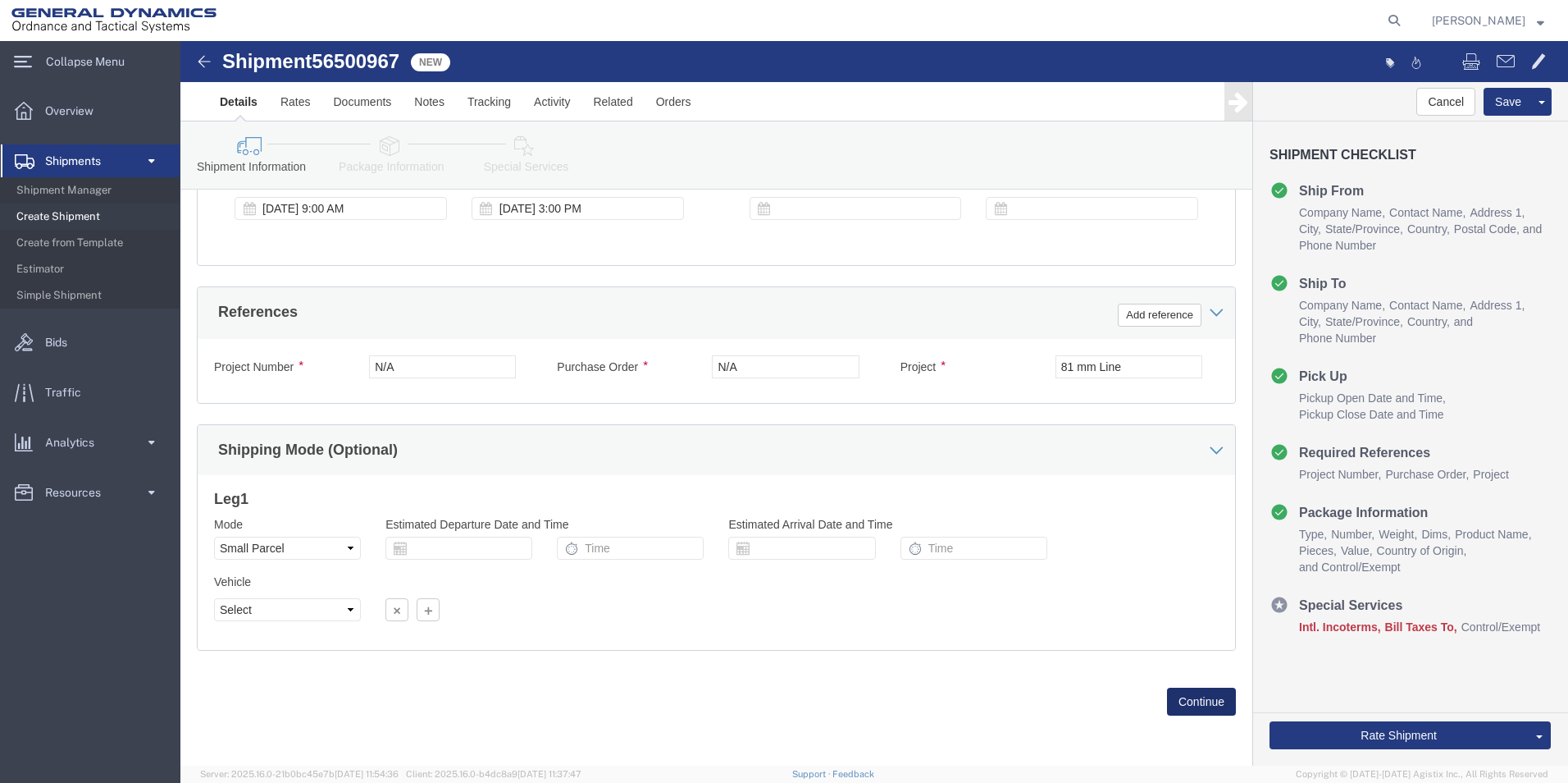
click button "Continue"
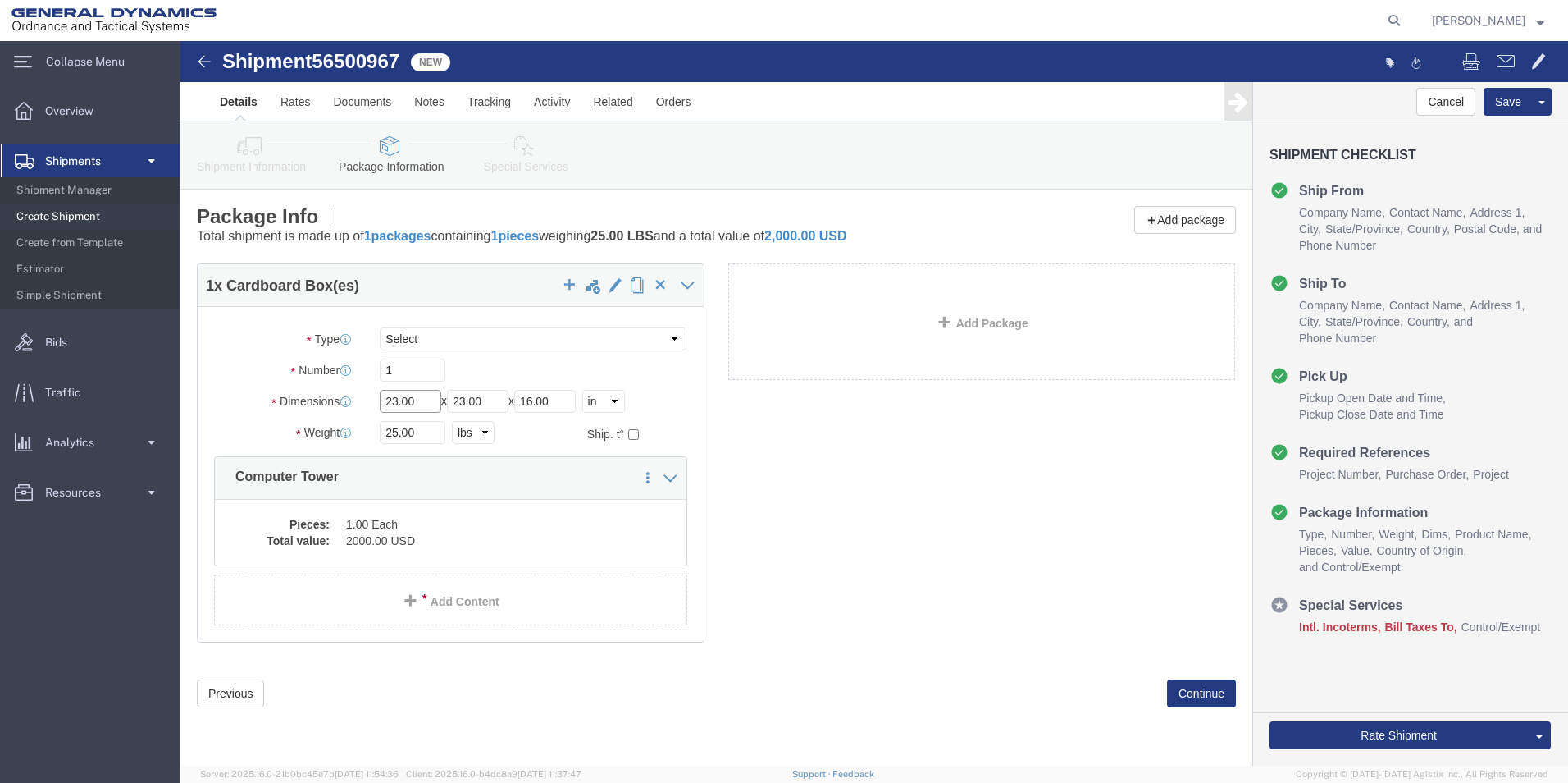
drag, startPoint x: 243, startPoint y: 362, endPoint x: 194, endPoint y: 362, distance: 49.0
click div "Length 23.00 x Width 23.00 x Height 16.00 Select cm ft in"
type input "22.00"
drag, startPoint x: 311, startPoint y: 360, endPoint x: 269, endPoint y: 355, distance: 42.3
click div "Length 22.00 x Width 23.00 x Height 16.00 Select cm ft in"
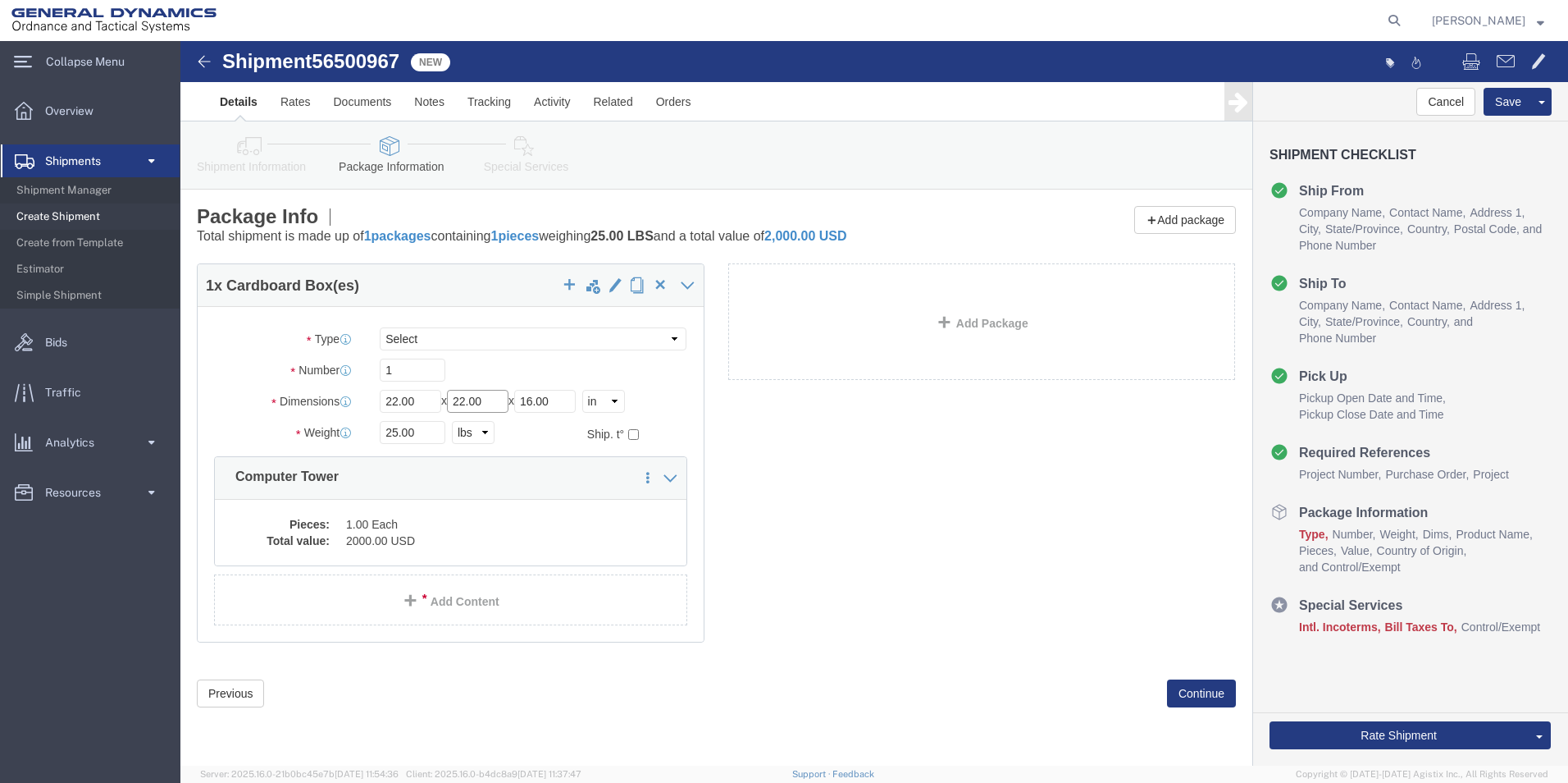
type input "22.00"
drag, startPoint x: 386, startPoint y: 357, endPoint x: 367, endPoint y: 414, distance: 60.1
click div "Length 22.00 x Width 22.00 x Height 16.00 Select cm ft in"
type input "9.00"
drag, startPoint x: 246, startPoint y: 390, endPoint x: 199, endPoint y: 391, distance: 47.0
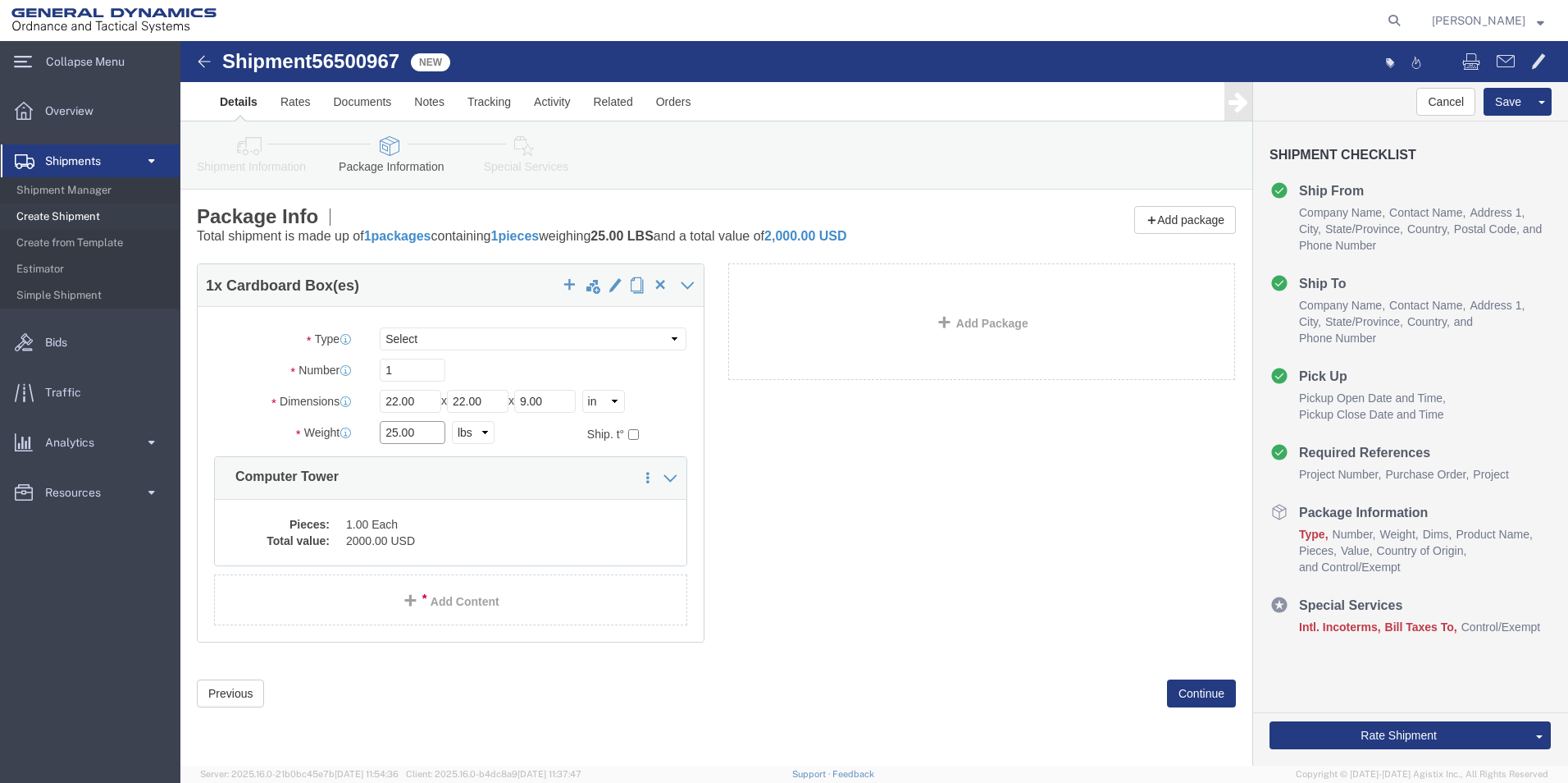
click div "25.00 Select kgs lbs"
type input "23.00"
click select "Select Envelope Large Box Medium Box PAK Rack Small Box Tube Your Packaging"
select select "YRPK"
click select "Select Envelope Large Box Medium Box PAK Rack Small Box Tube Your Packaging"
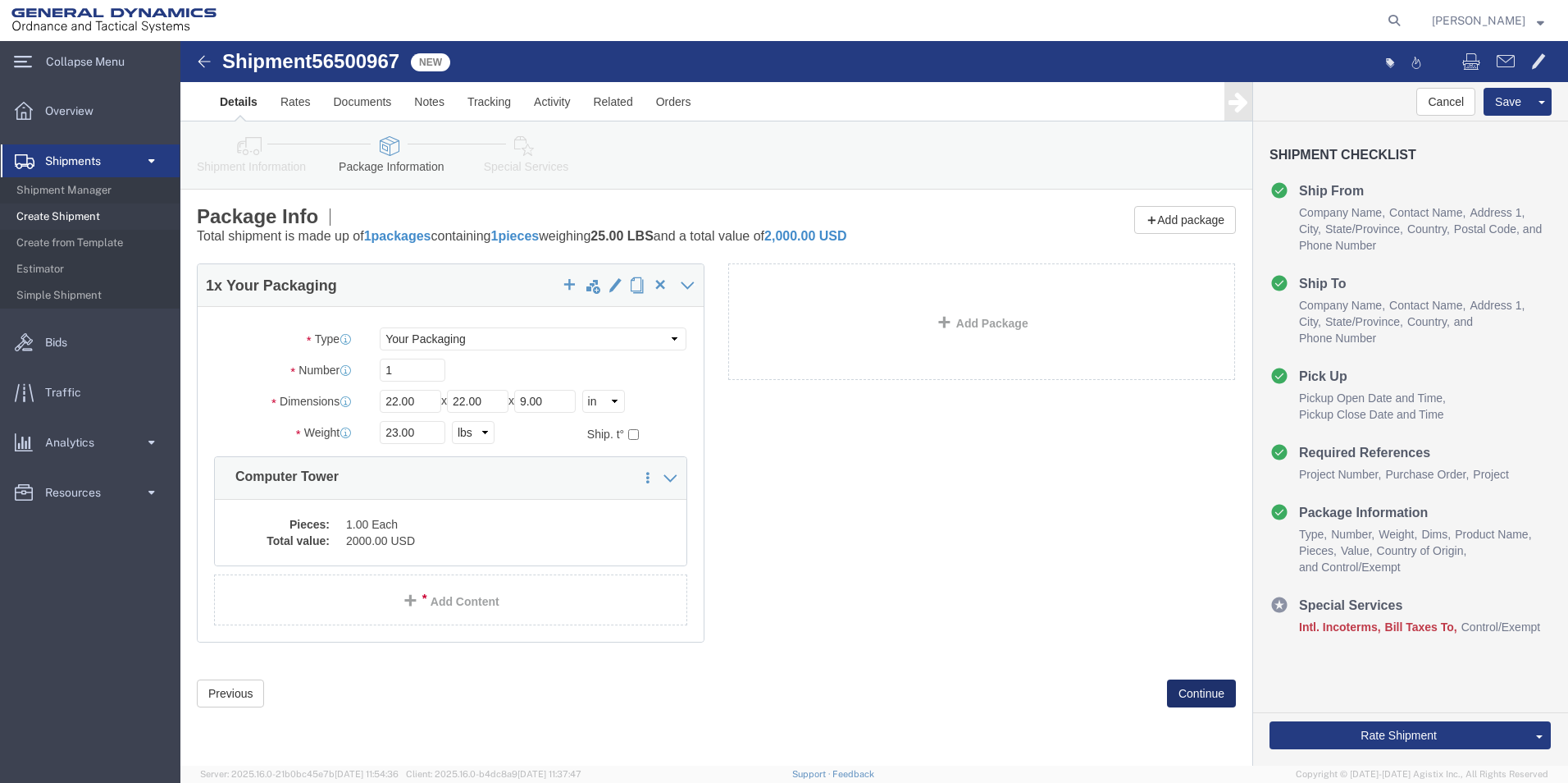
click button "Continue"
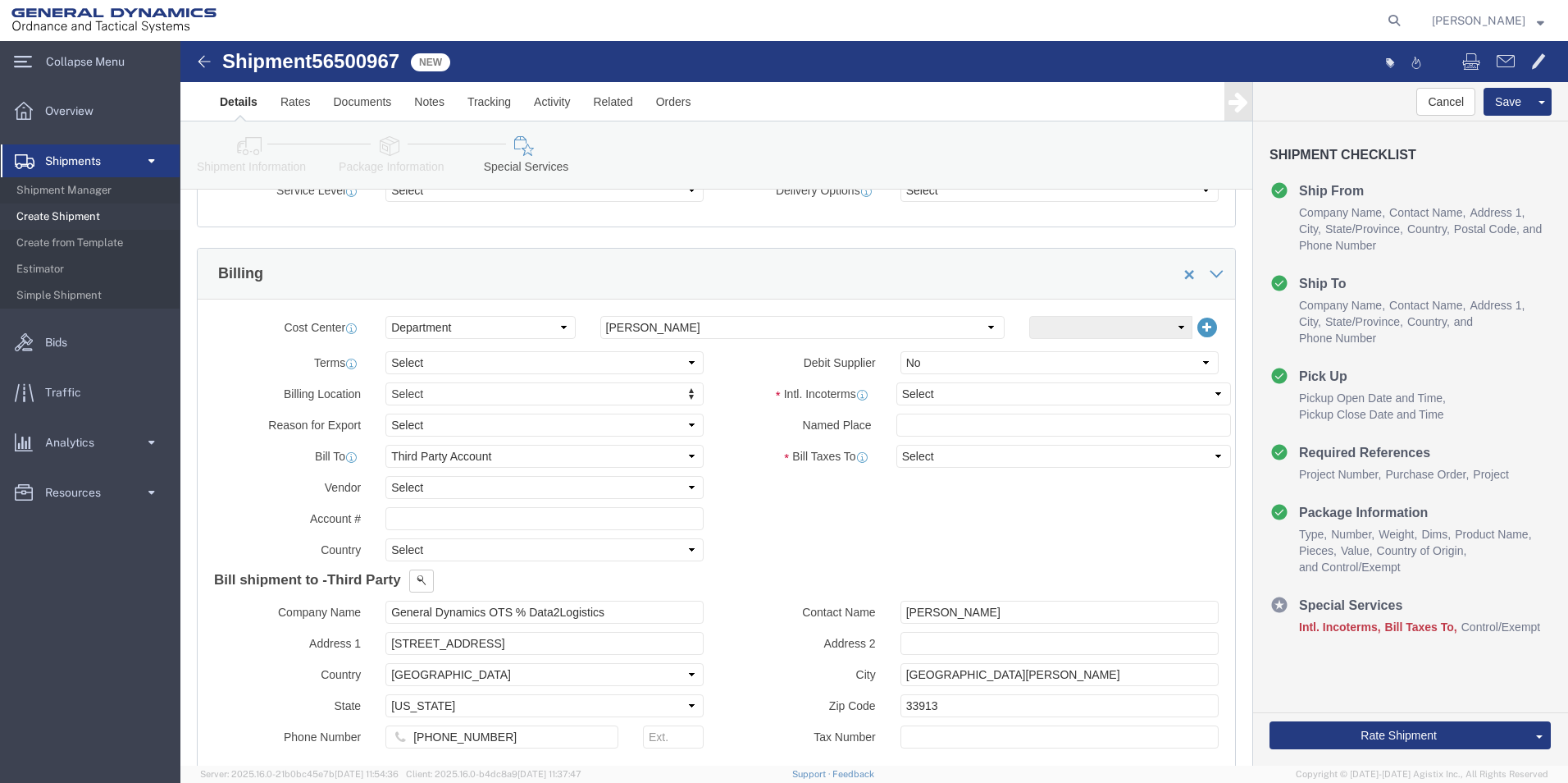
scroll to position [711, 0]
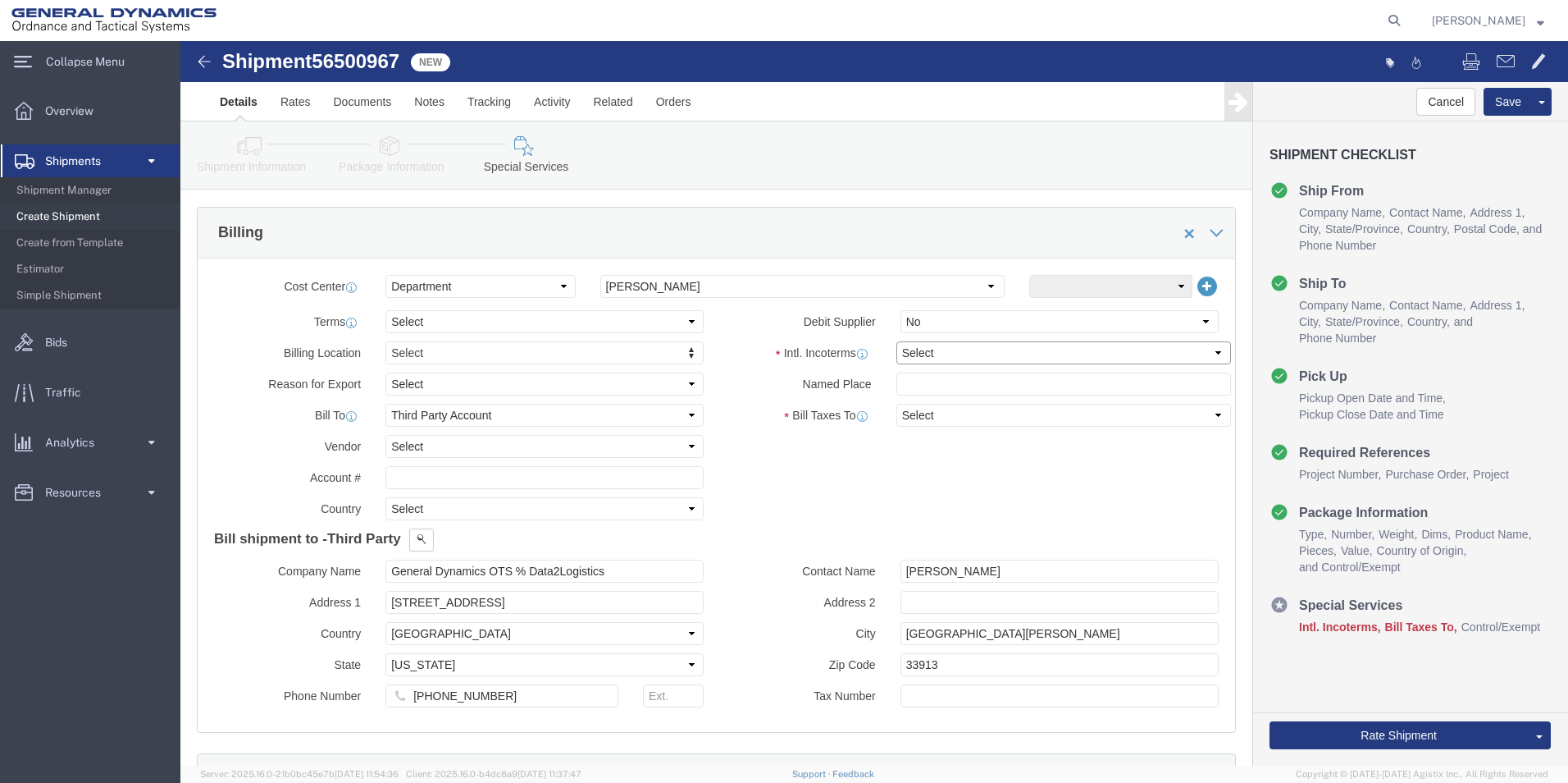
click select "Select Carriage Insurance Paid Carriage Paid To Cost and Freight Cost Insurance…"
select select "CFR"
click select "Select Carriage Insurance Paid Carriage Paid To Cost and Freight Cost Insurance…"
select select "SHIP"
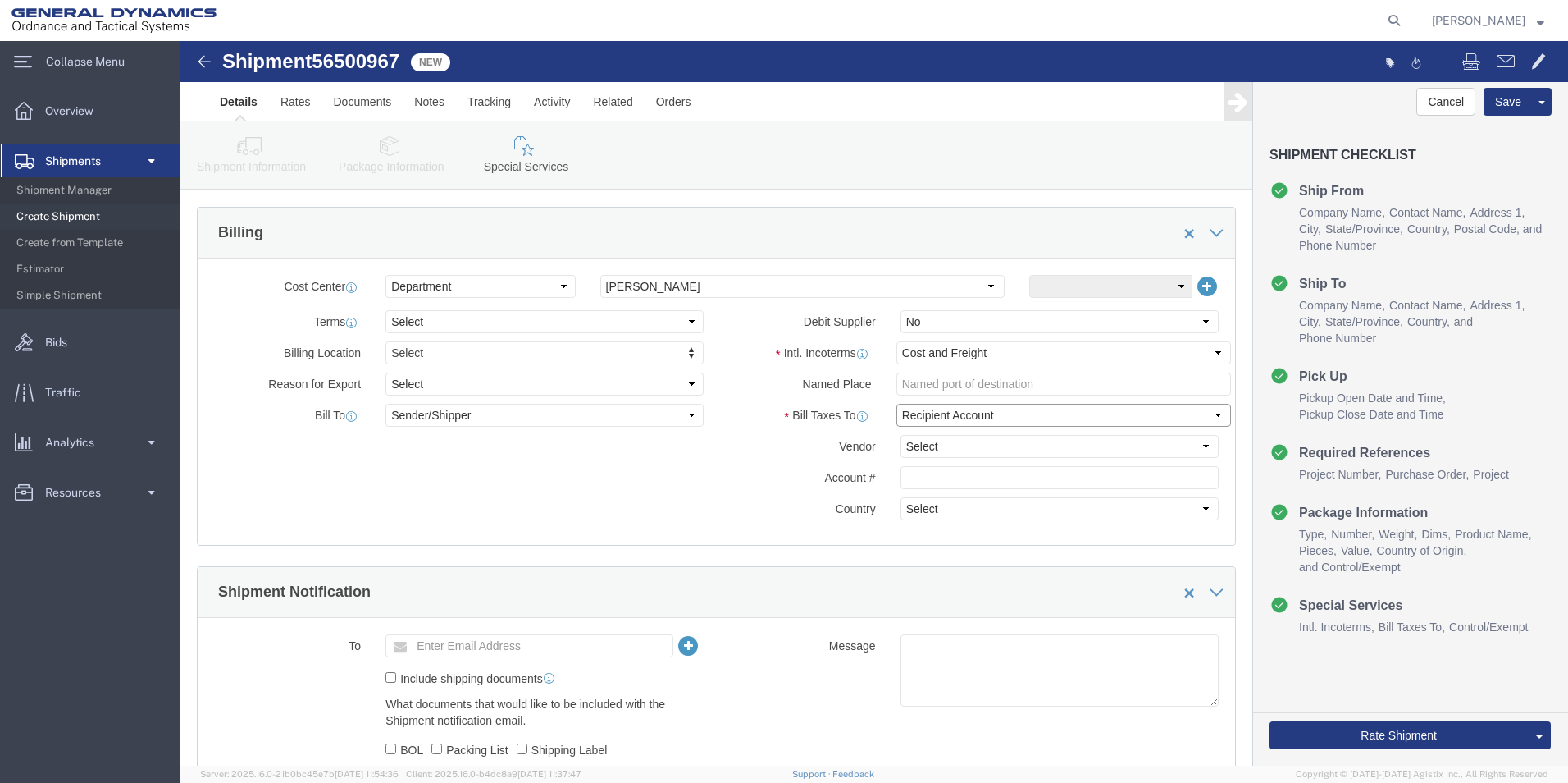
click select "Select Recipient Account Sender/Shipper Third Party Account"
select select "SHIP"
click select "Select Recipient Account Sender/Shipper Third Party Account"
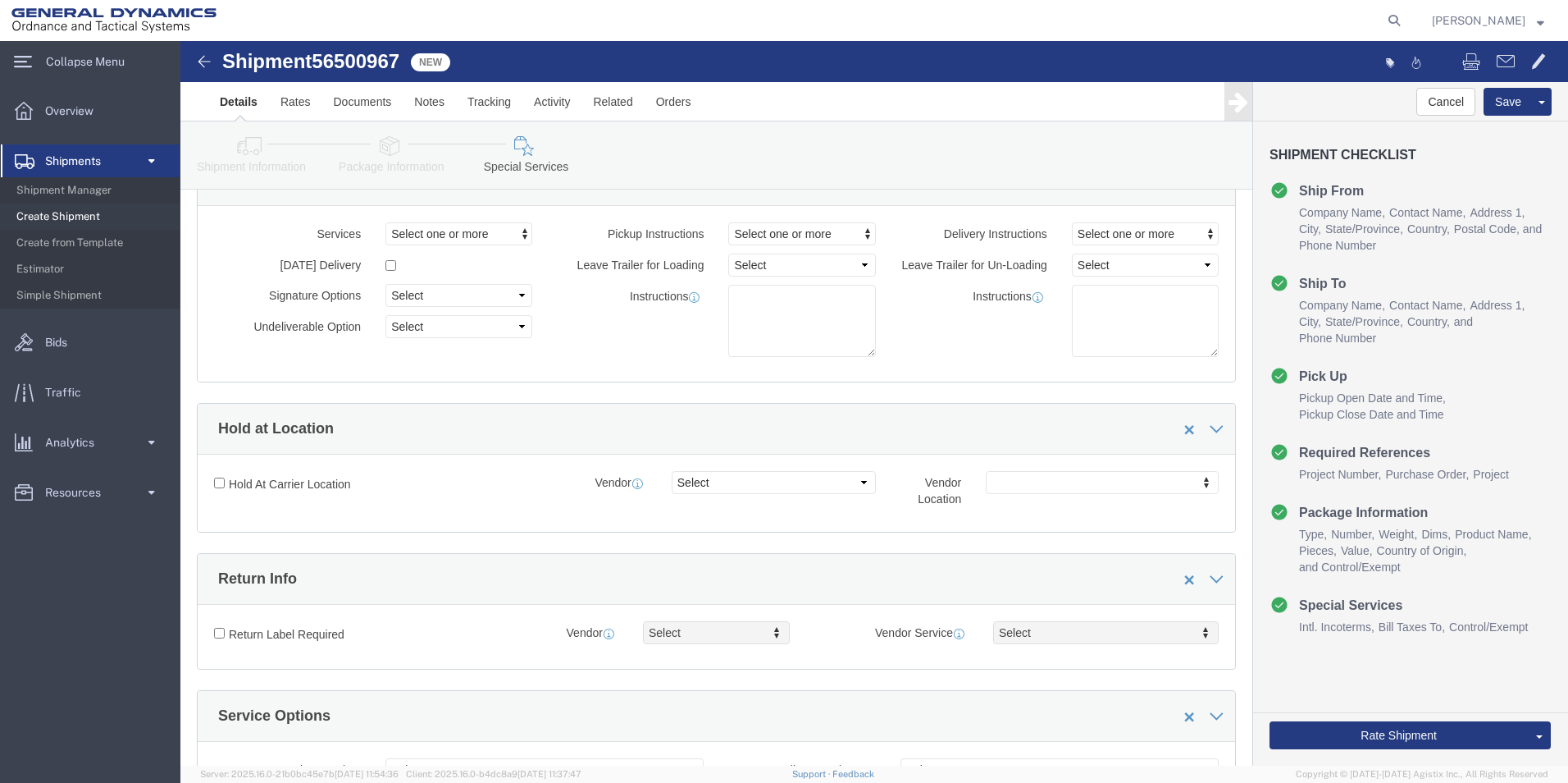
scroll to position [0, 0]
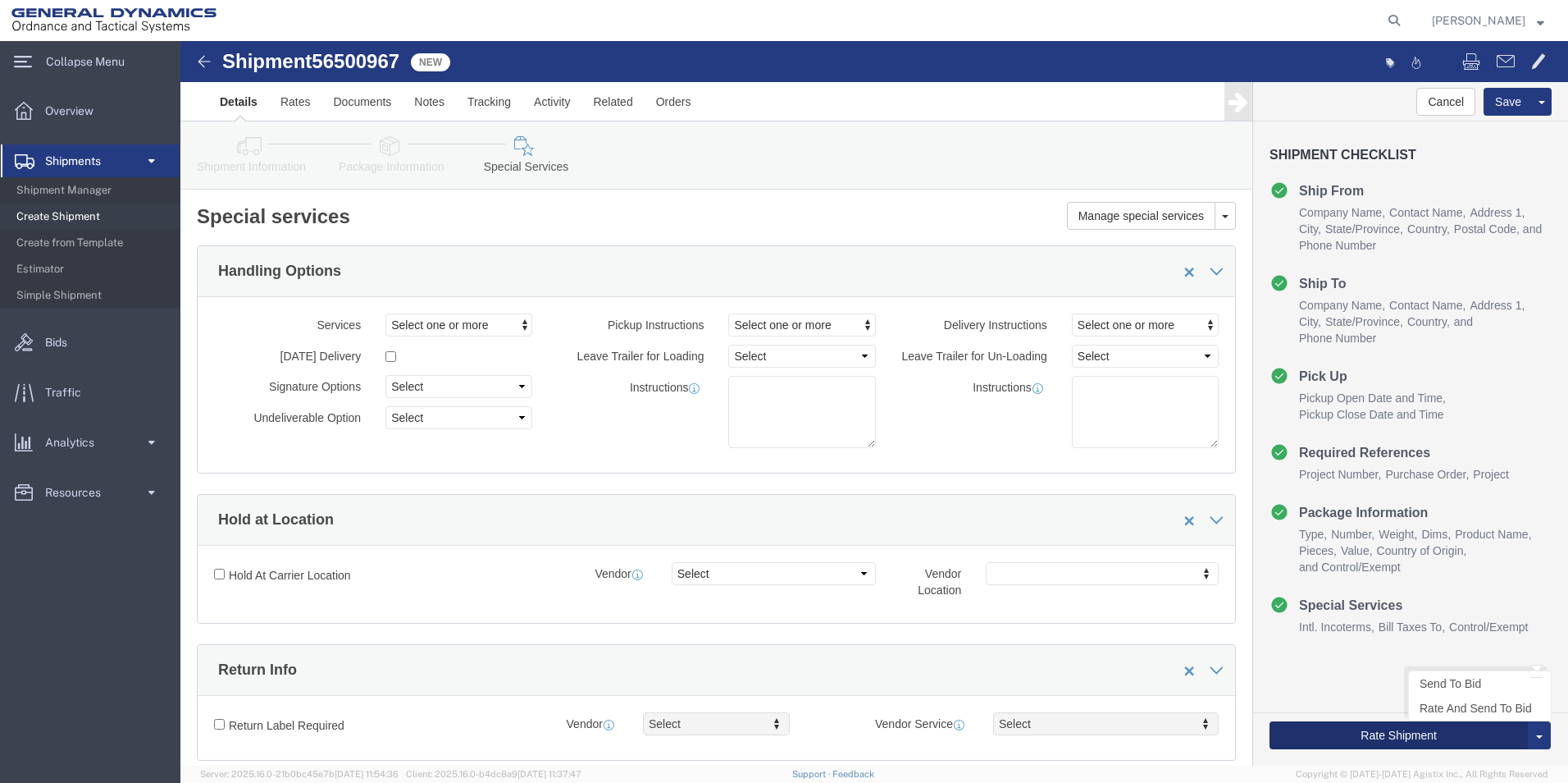
click button "Rate Shipment"
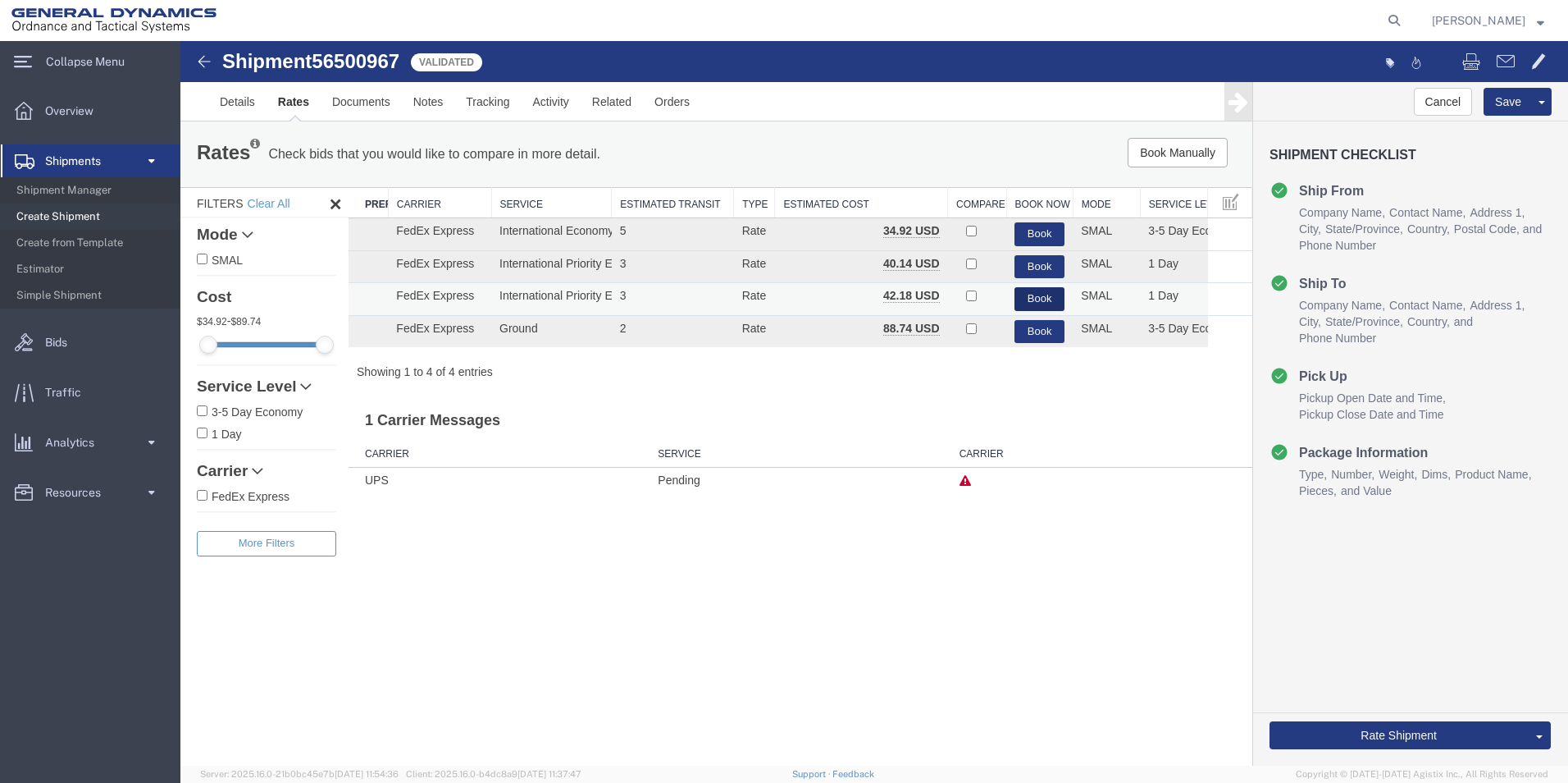
click at [1037, 297] on button "Book" at bounding box center [1039, 299] width 50 height 24
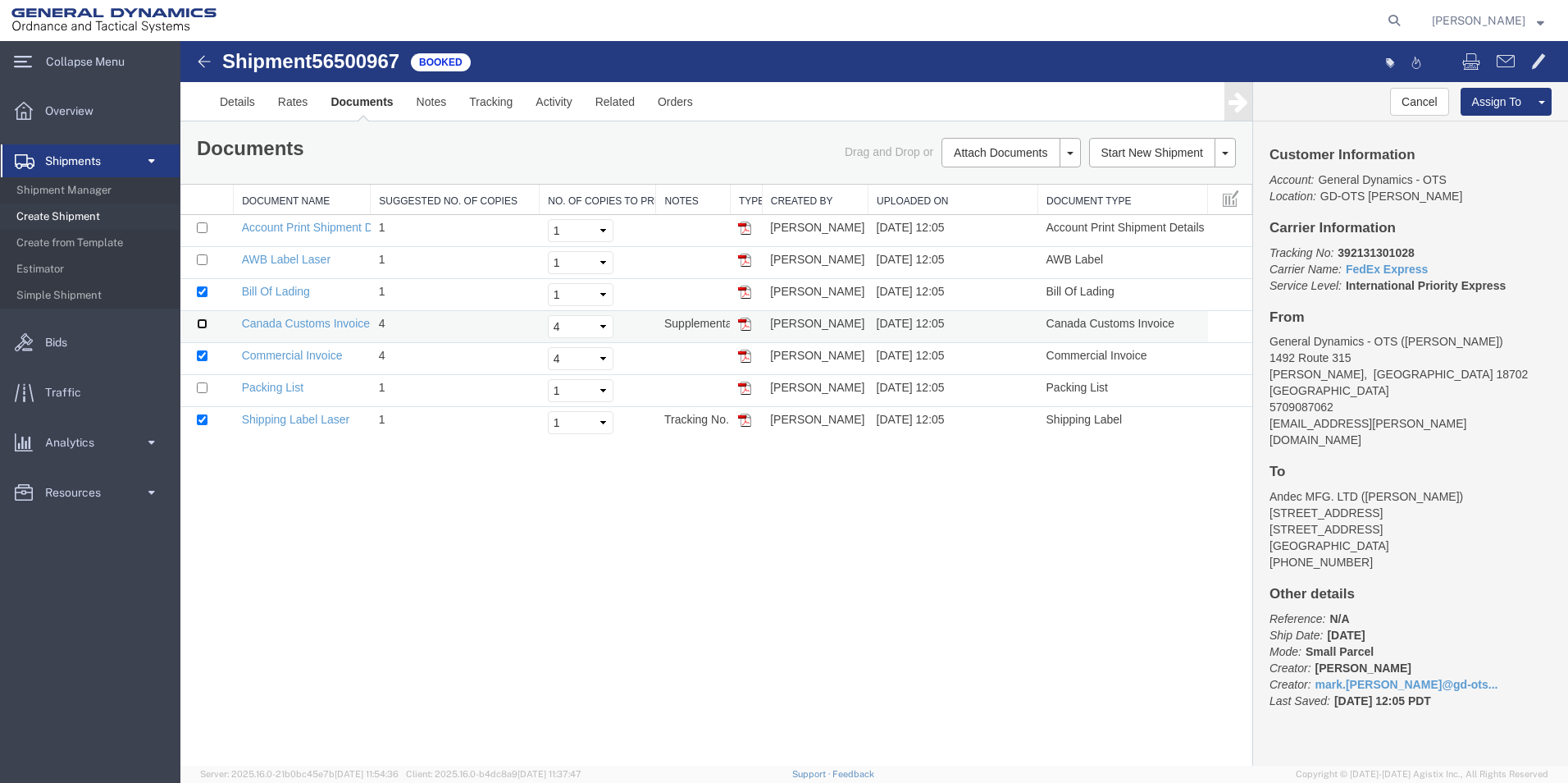
click at [203, 328] on input "checkbox" at bounding box center [202, 323] width 11 height 11
checkbox input "true"
click at [198, 387] on input "checkbox" at bounding box center [202, 387] width 11 height 11
checkbox input "true"
click at [1406, 19] on icon at bounding box center [1394, 20] width 23 height 23
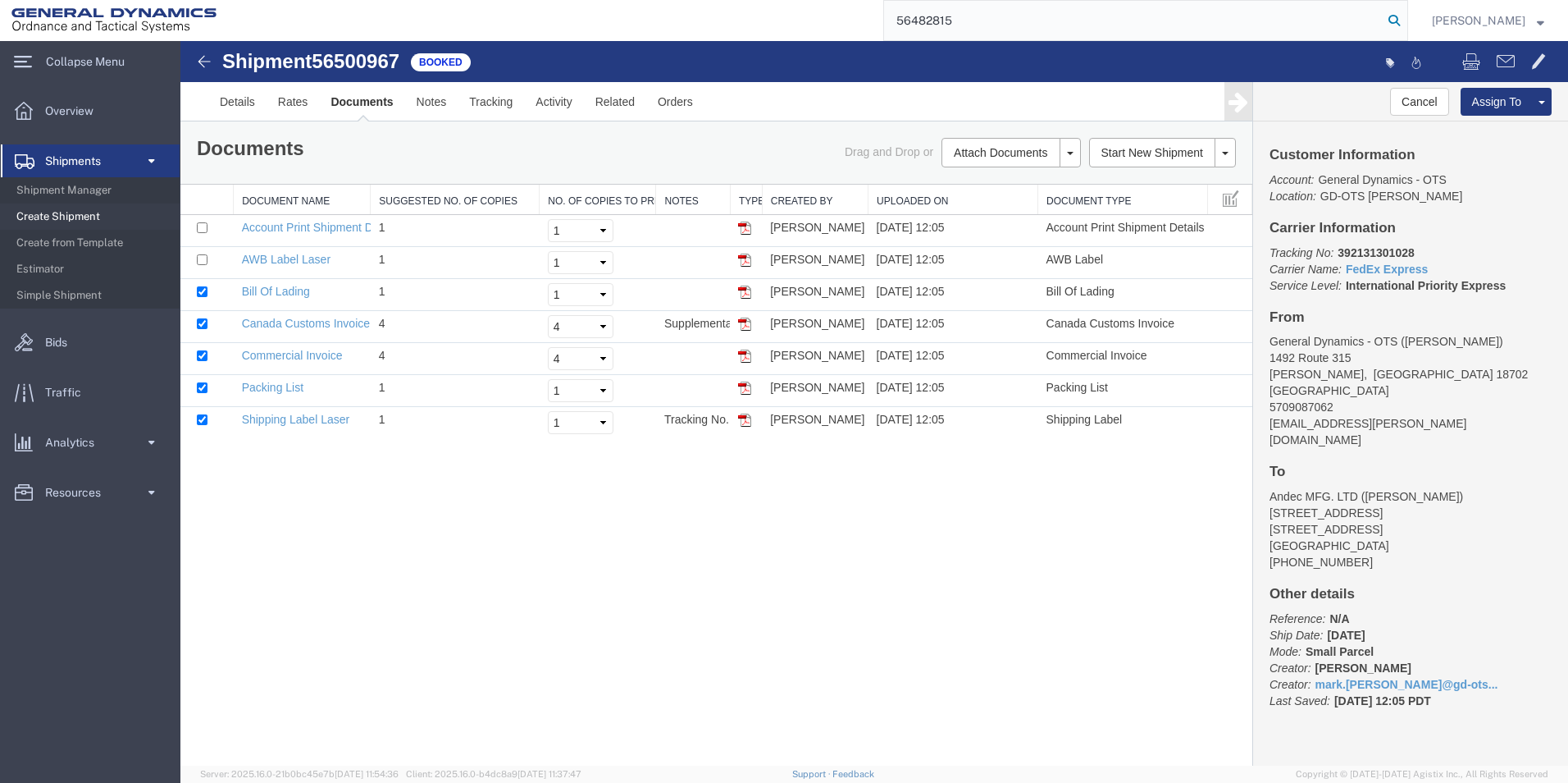
type input "56482815"
click at [1406, 18] on icon at bounding box center [1394, 20] width 23 height 23
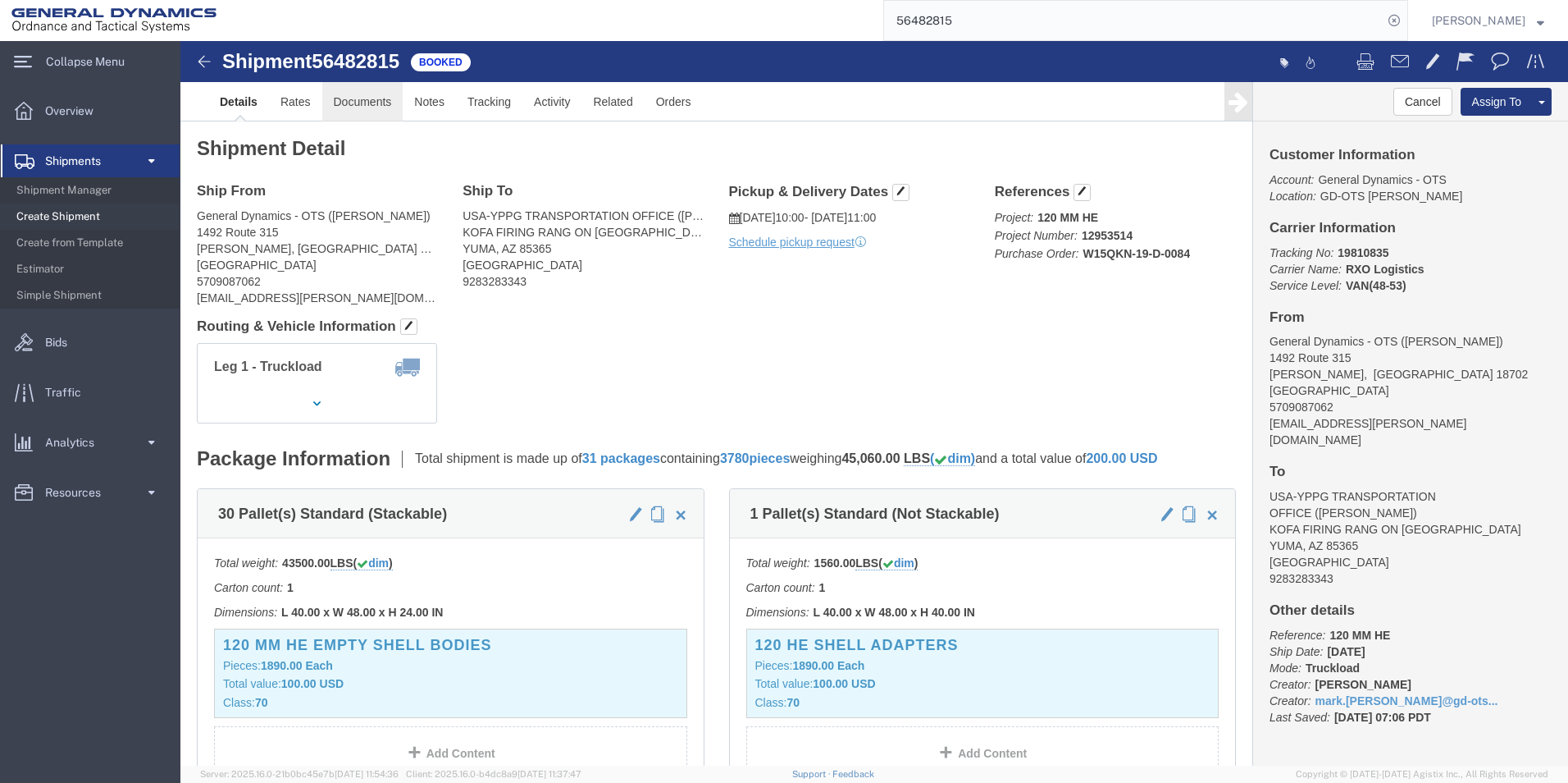
click link "Documents"
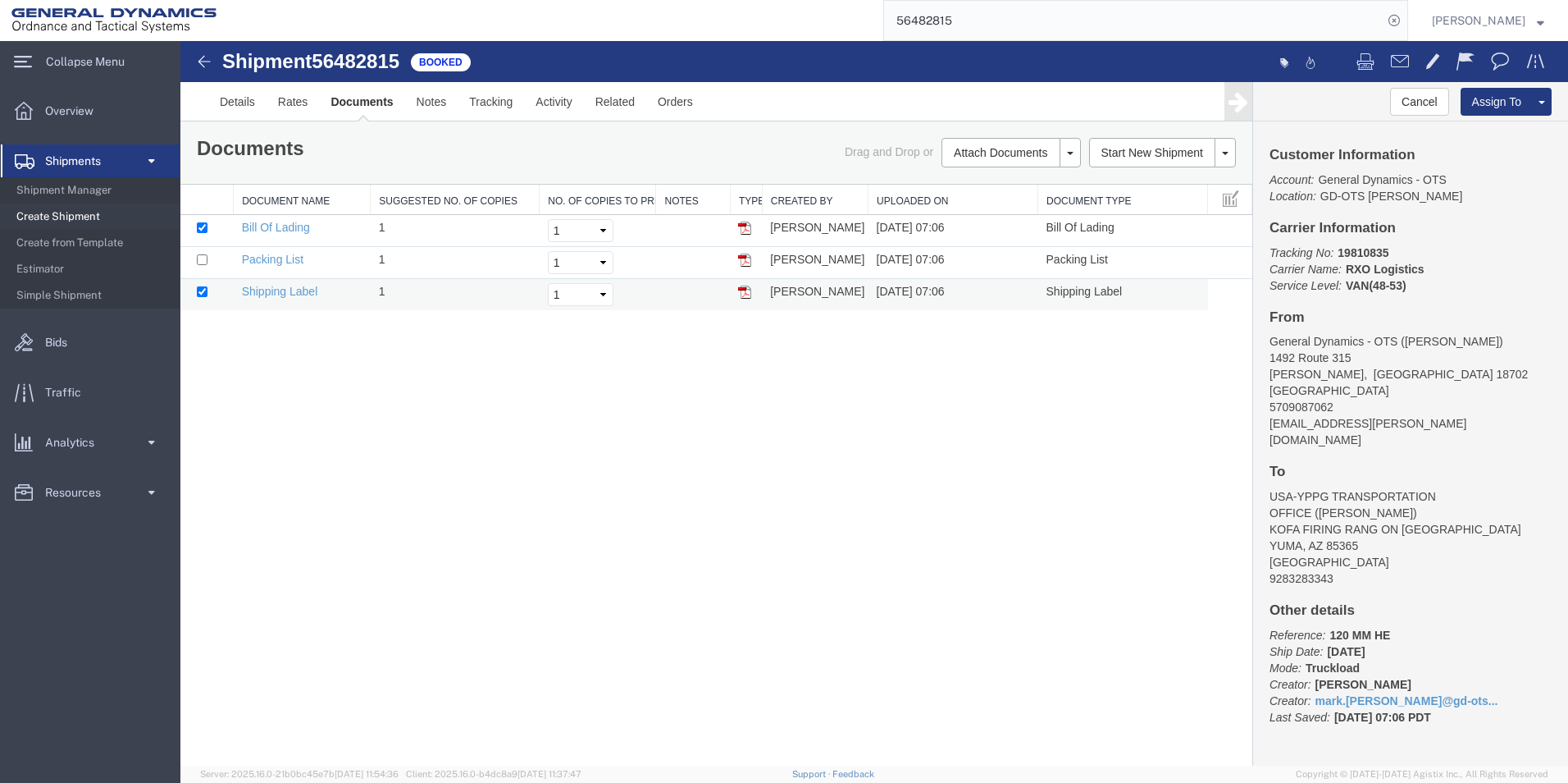
click at [746, 292] on img at bounding box center [744, 291] width 13 height 13
click at [1406, 21] on icon at bounding box center [1394, 20] width 23 height 23
click at [1000, 14] on input "search" at bounding box center [1133, 21] width 499 height 39
type input "56483000"
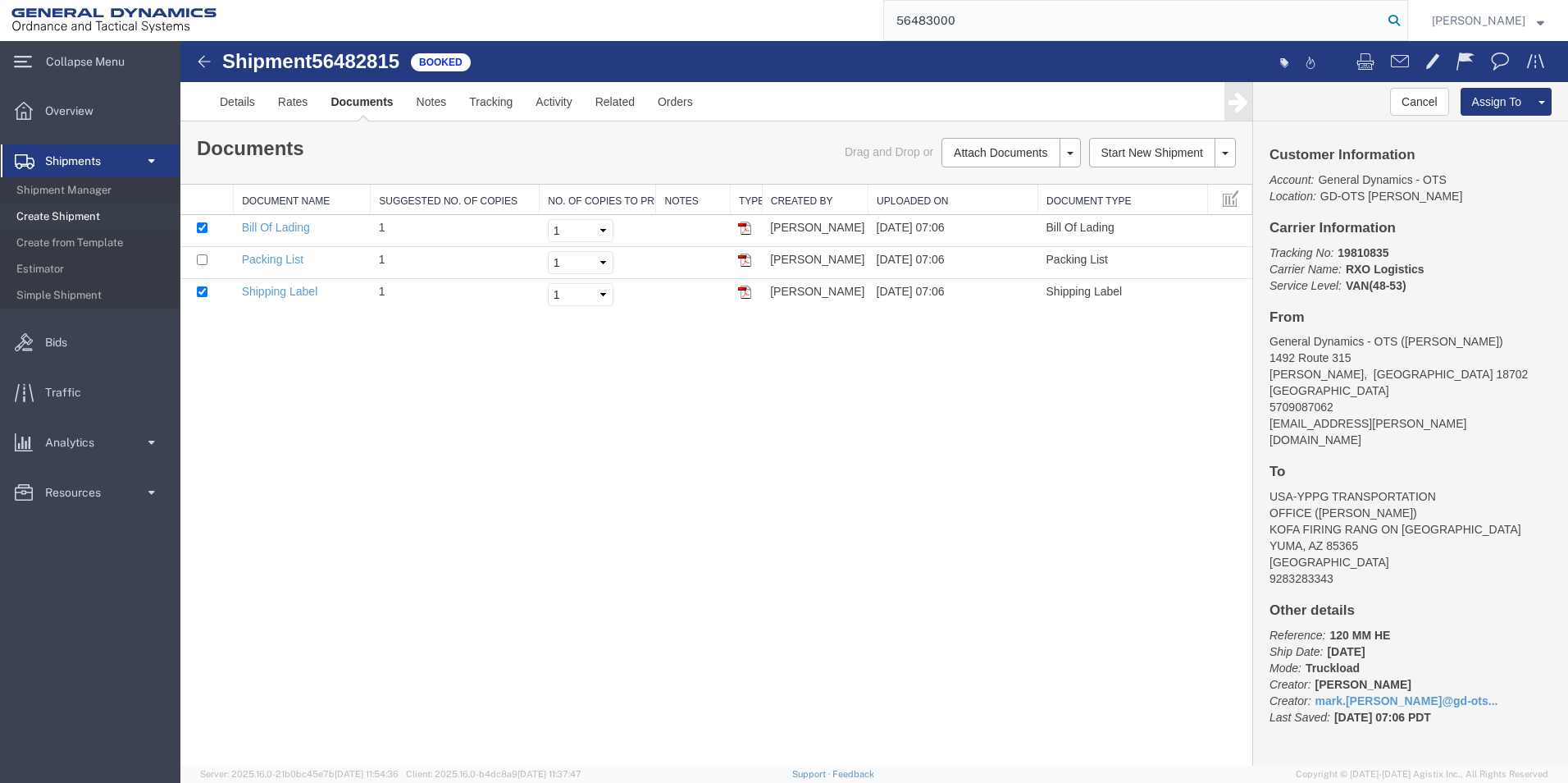
click at [1406, 21] on icon at bounding box center [1394, 20] width 23 height 23
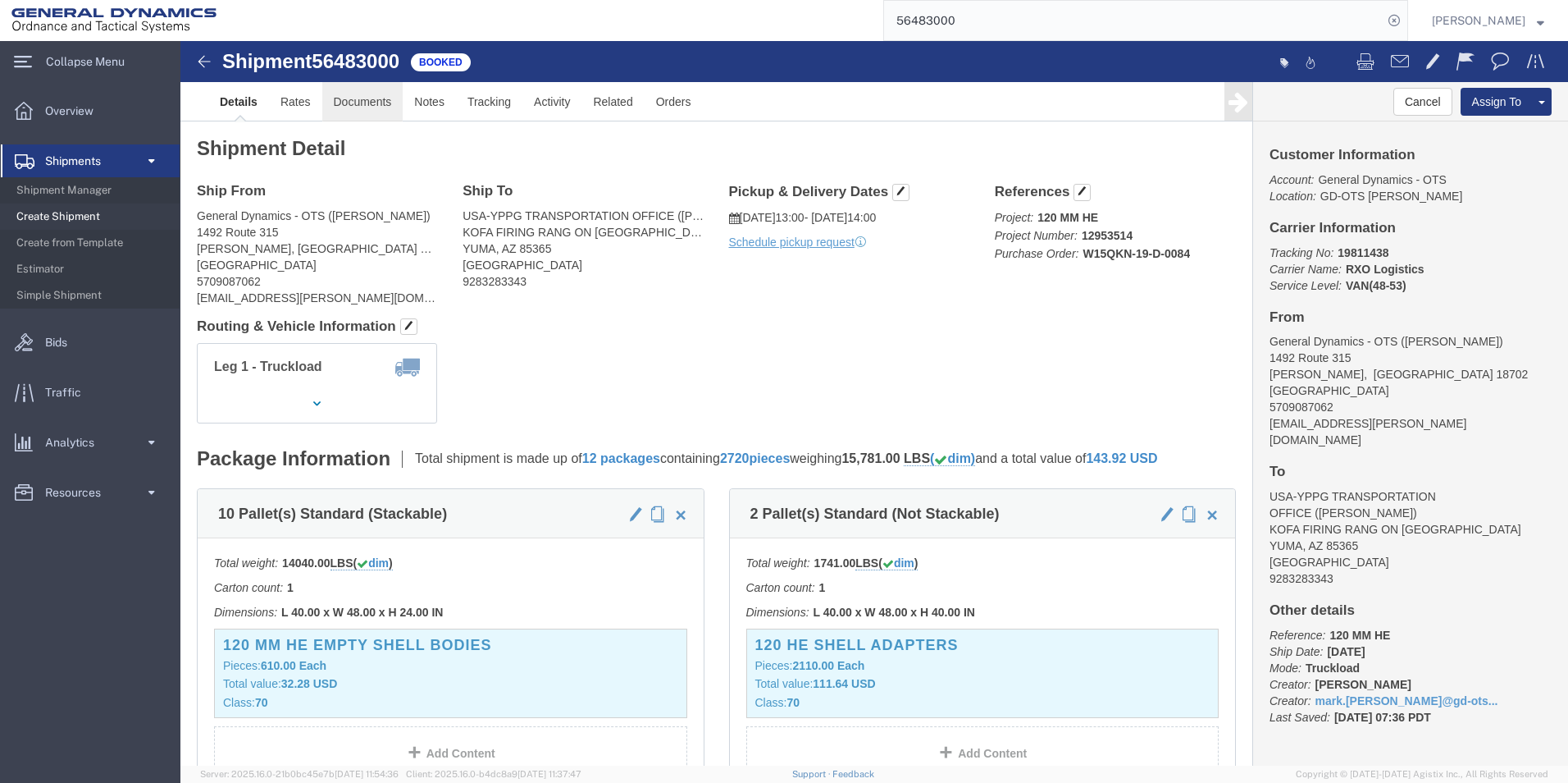
click link "Documents"
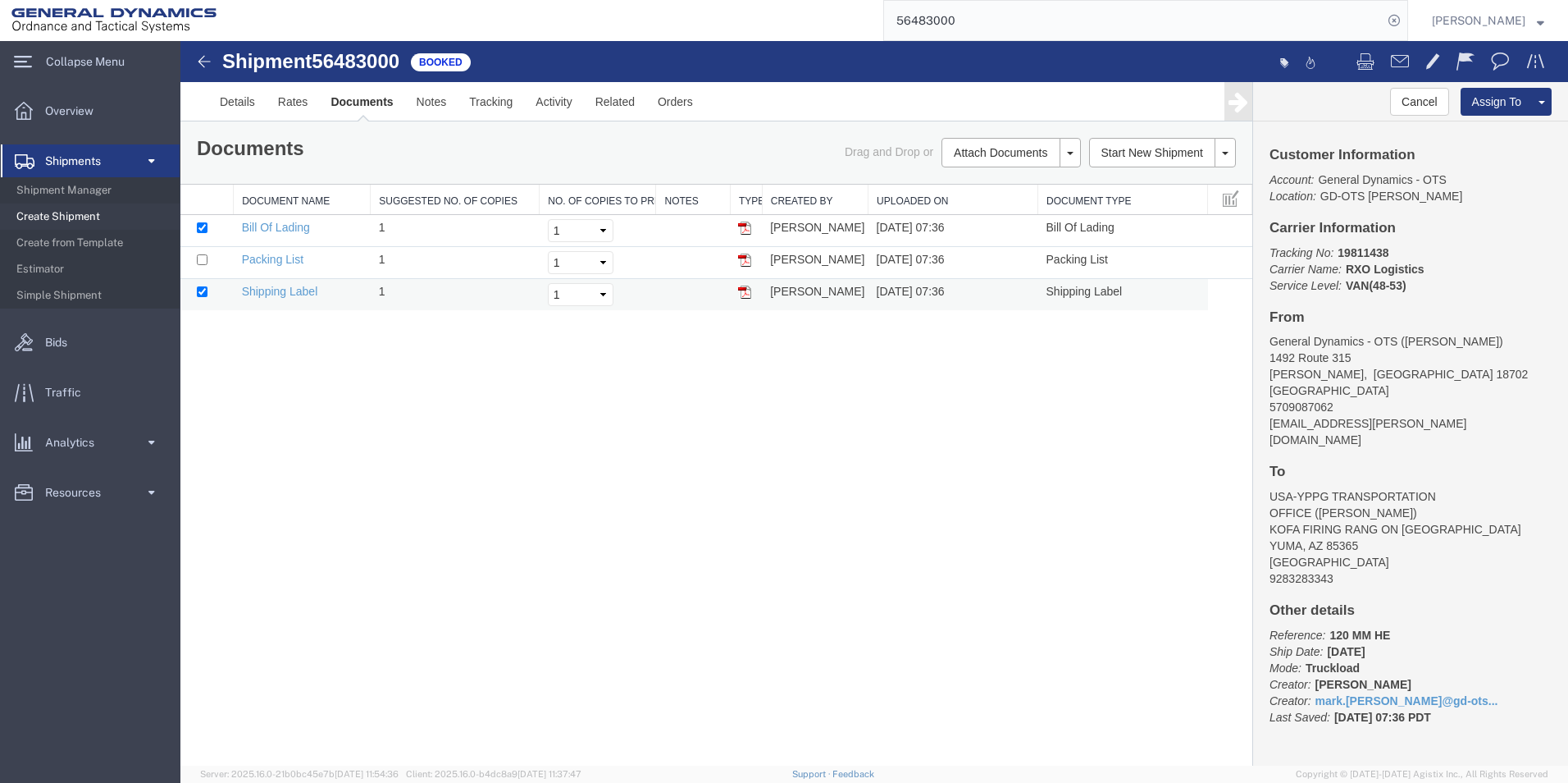
click at [744, 293] on img at bounding box center [744, 291] width 13 height 13
click at [1406, 20] on icon at bounding box center [1394, 20] width 23 height 23
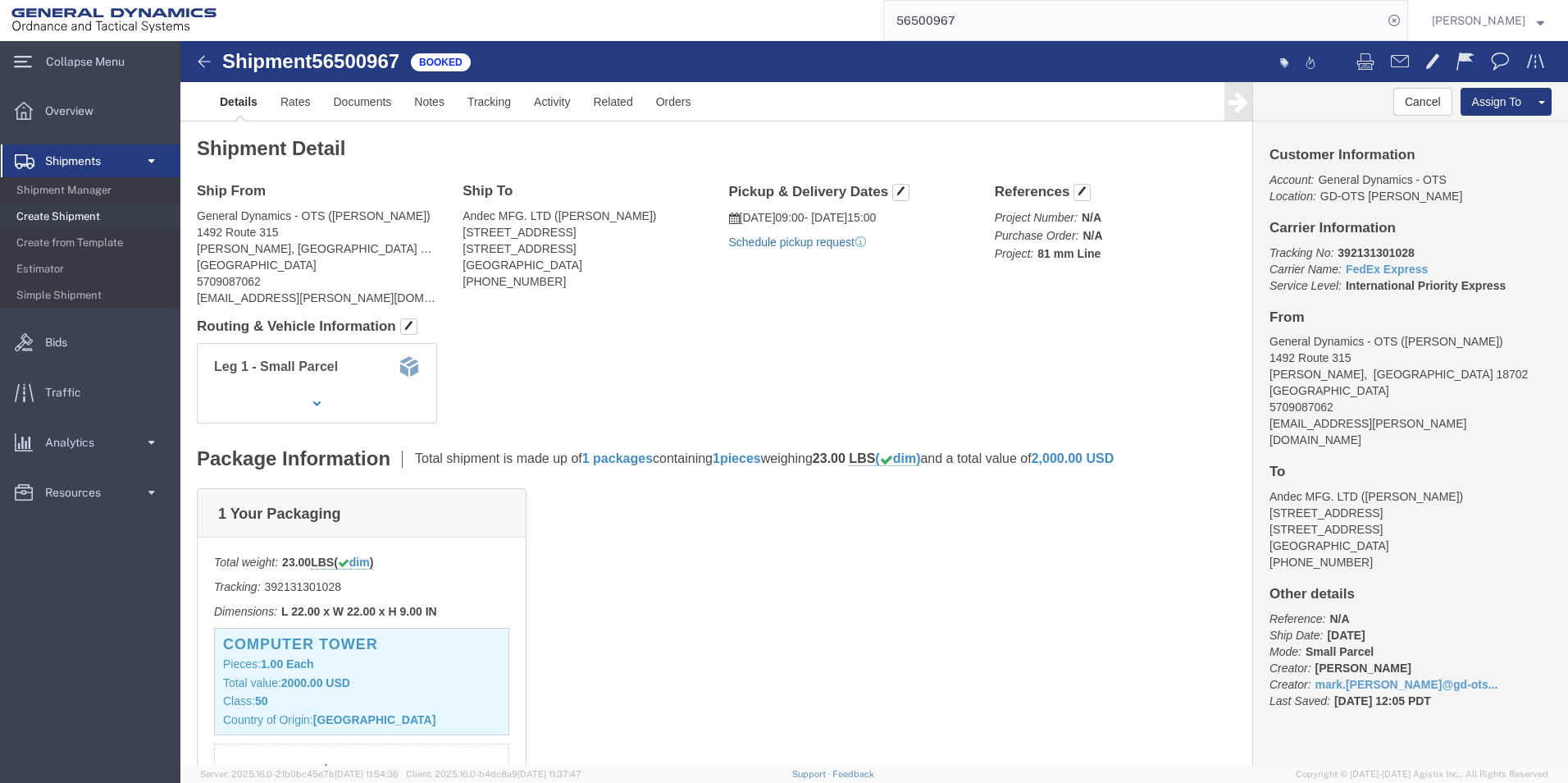
click link "Schedule pickup request"
click at [977, 18] on input "56500967" at bounding box center [1133, 21] width 499 height 39
type input "56500655"
click at [1406, 18] on icon at bounding box center [1394, 20] width 23 height 23
click link "Schedule pickup request"
